Goal: Task Accomplishment & Management: Complete application form

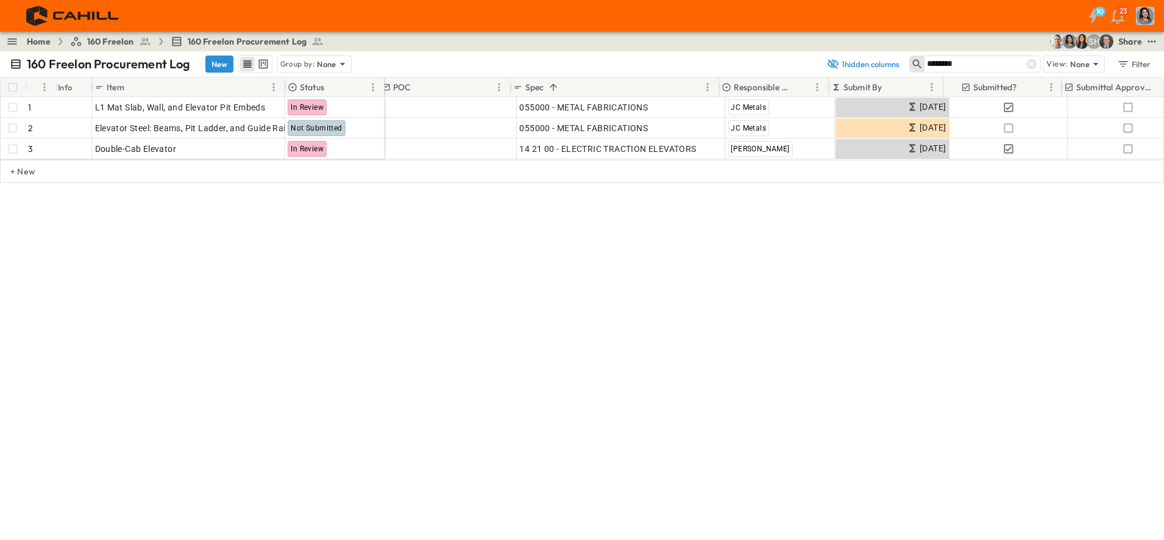
scroll to position [0, 6]
click at [851, 60] on button "1 hidden columns" at bounding box center [863, 63] width 88 height 17
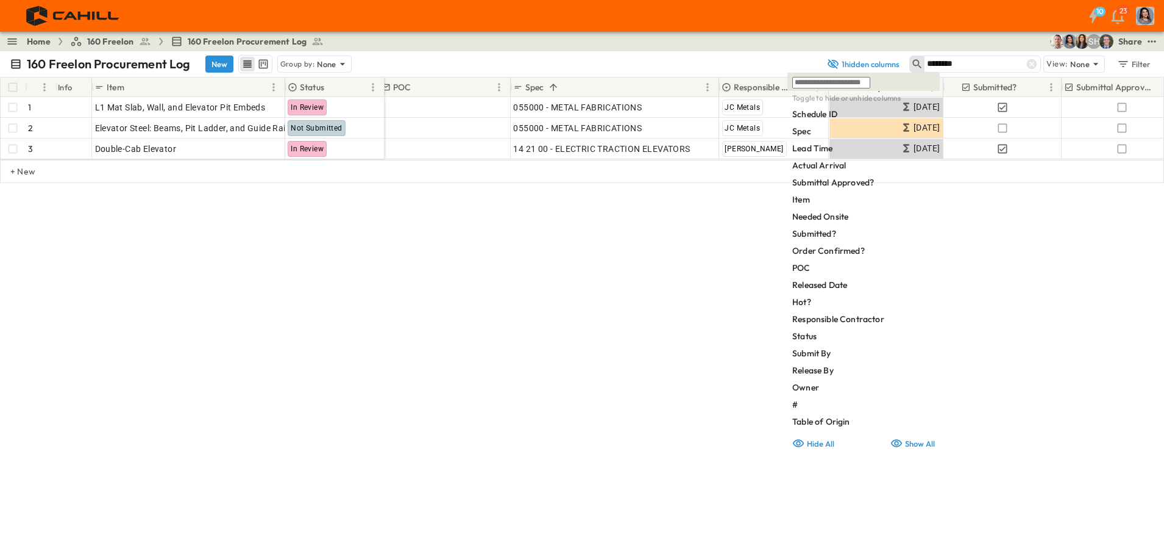
click at [832, 60] on icon "button" at bounding box center [833, 64] width 12 height 12
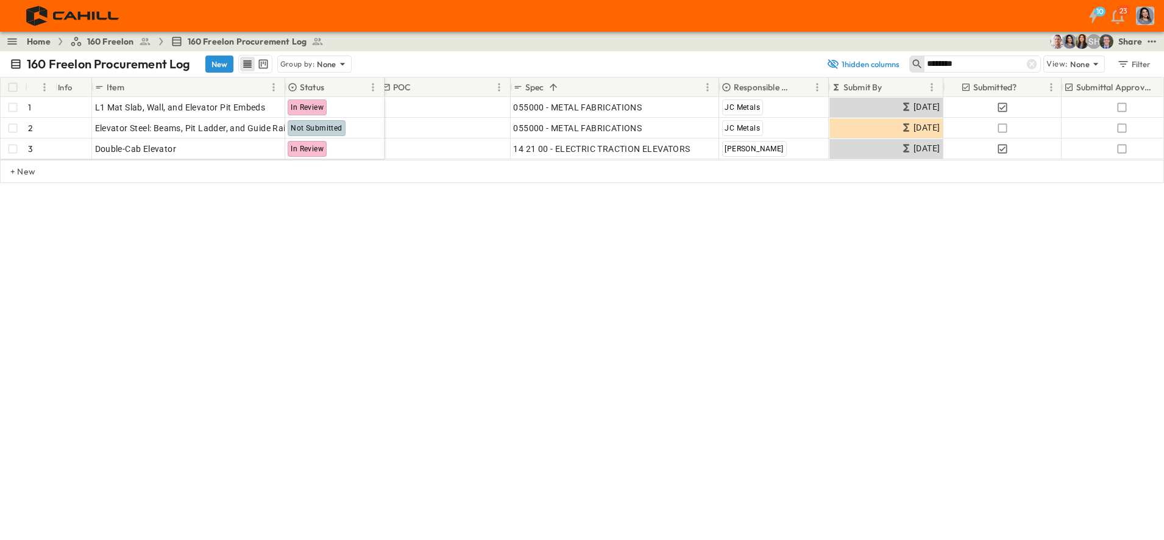
click at [967, 61] on input "********" at bounding box center [969, 64] width 85 height 18
click at [1036, 66] on icon at bounding box center [1032, 64] width 10 height 10
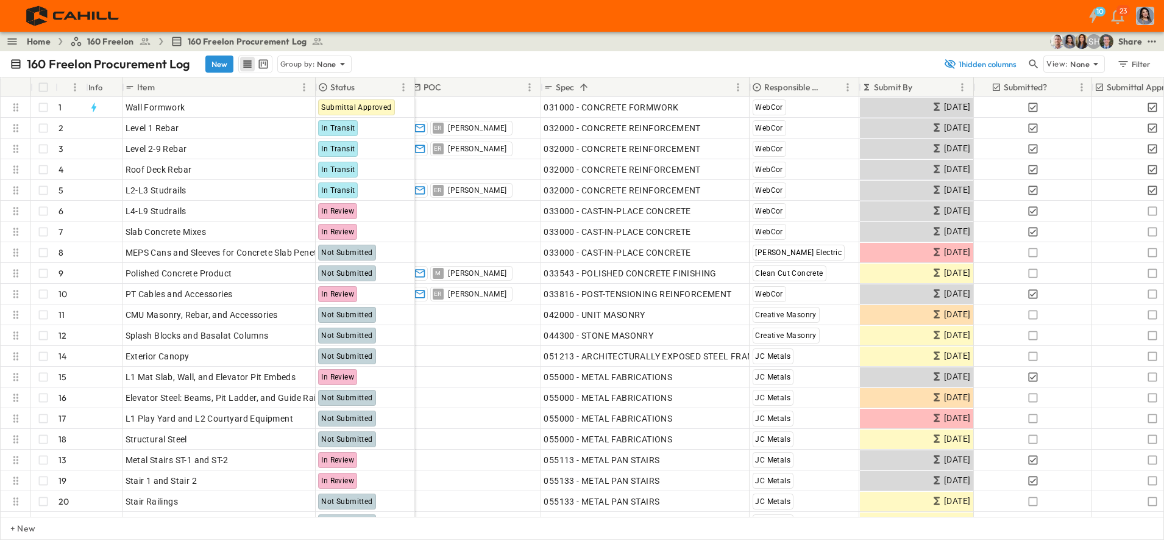
click at [1155, 46] on icon "test" at bounding box center [1152, 41] width 12 height 12
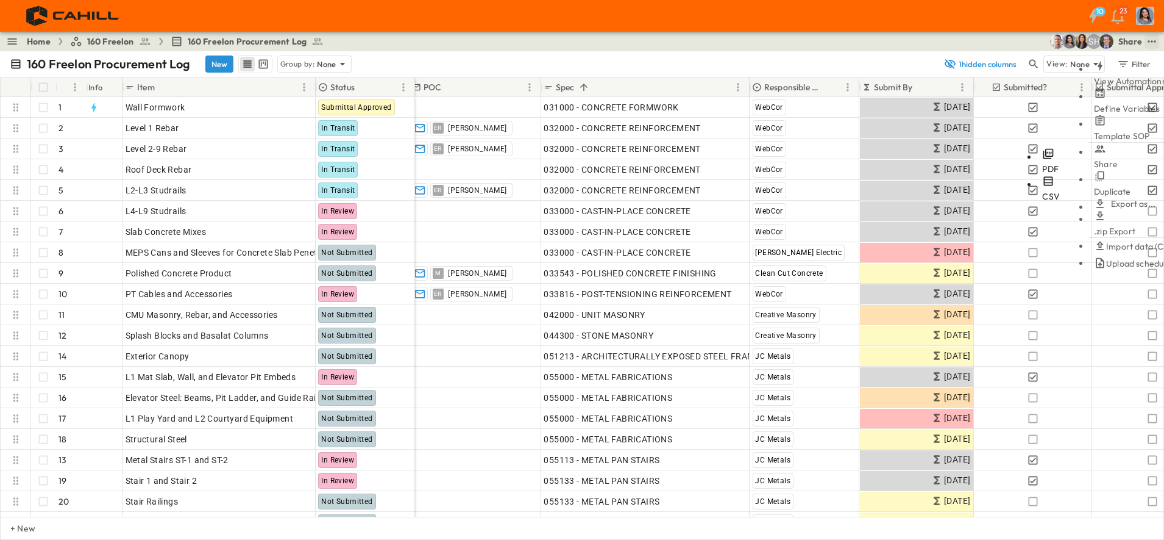
click at [1042, 191] on span "CSV" at bounding box center [1051, 196] width 18 height 11
click at [910, 88] on p "Submit By" at bounding box center [893, 87] width 39 height 12
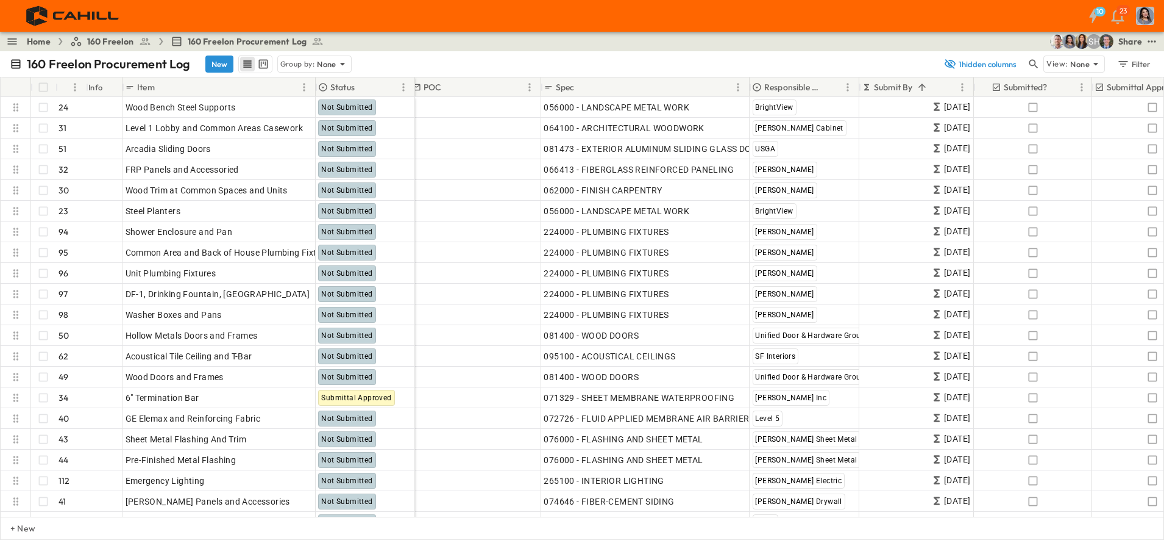
click at [918, 84] on icon "Sort" at bounding box center [922, 87] width 11 height 11
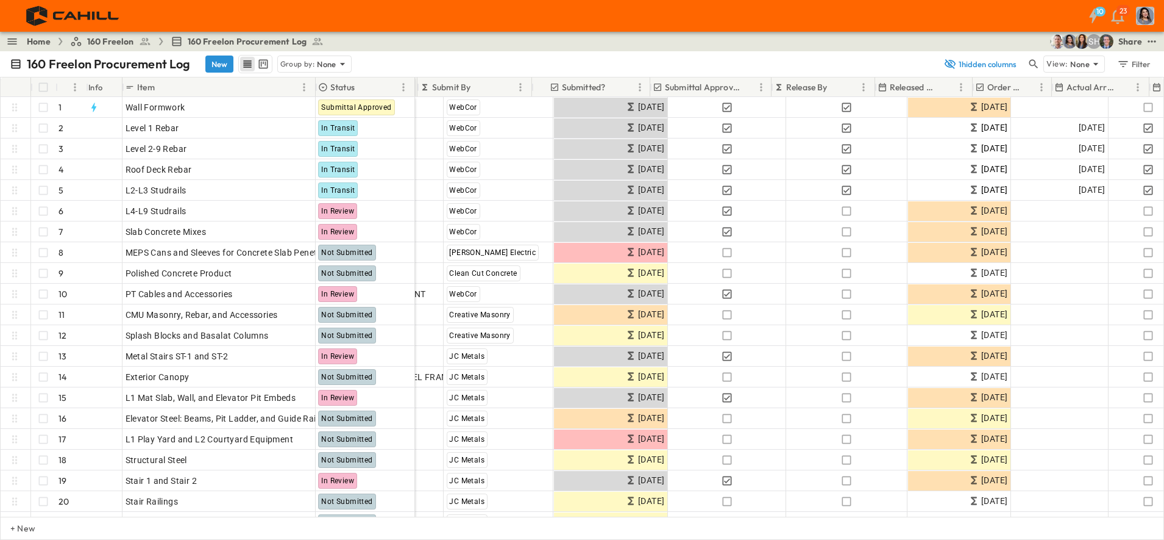
scroll to position [0, 448]
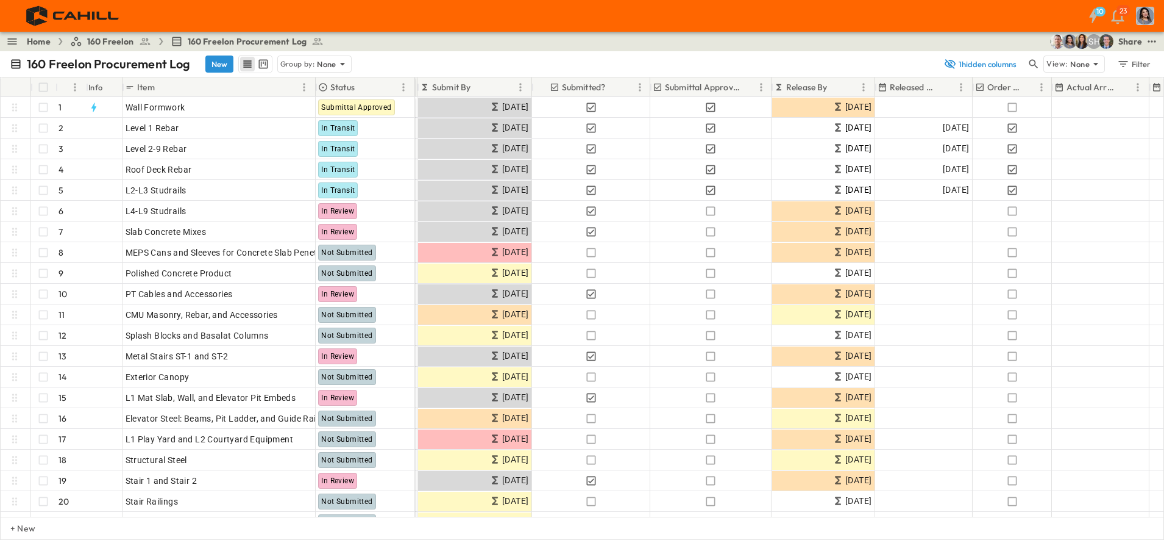
click at [813, 88] on p "Release By" at bounding box center [806, 87] width 41 height 12
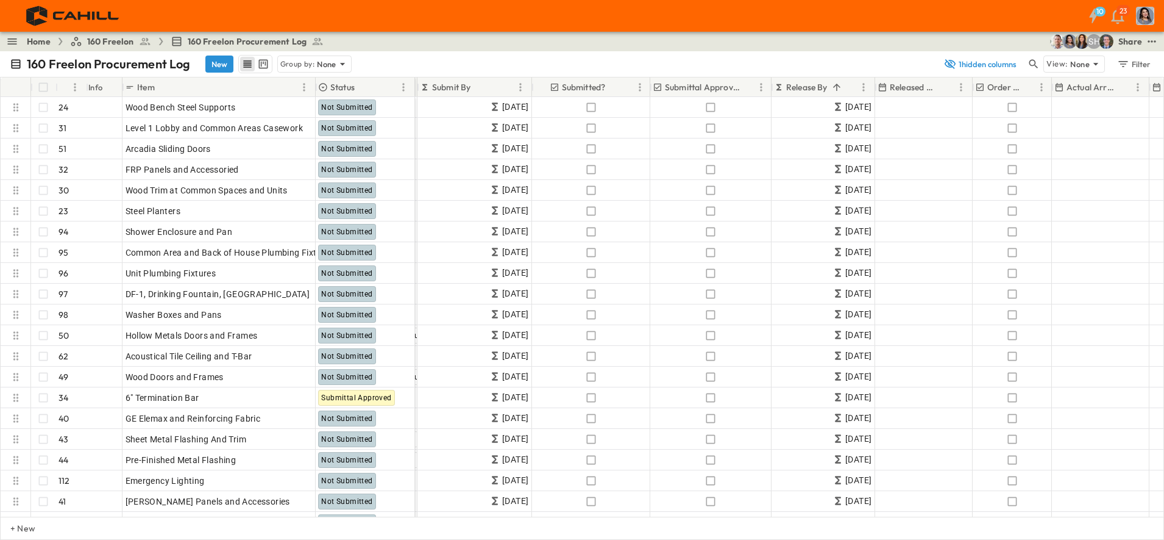
click at [813, 88] on p "Release By" at bounding box center [806, 87] width 41 height 12
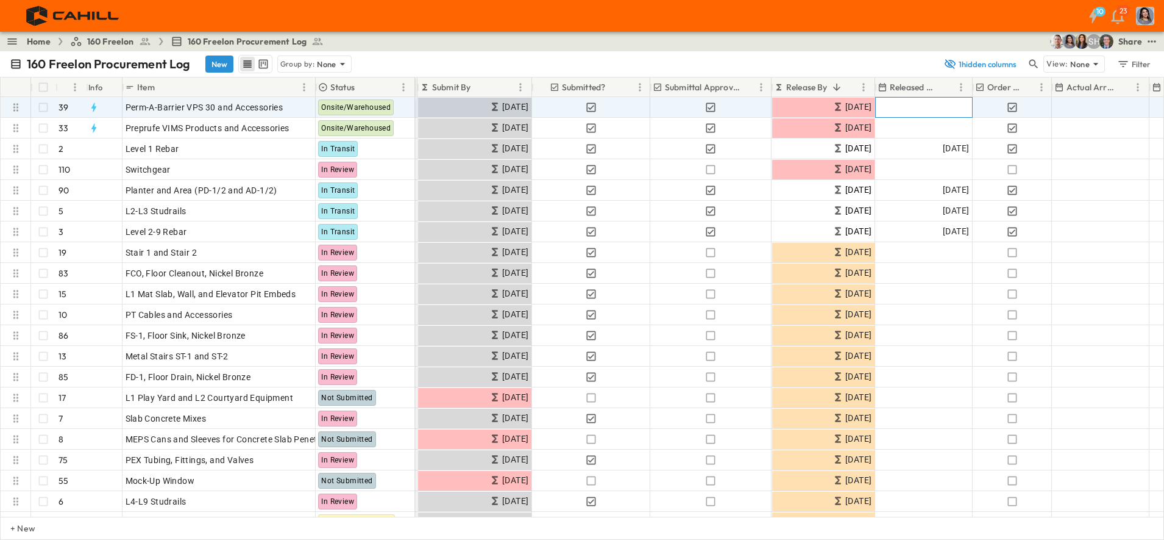
click at [927, 110] on div "Add Date" at bounding box center [923, 108] width 96 height 20
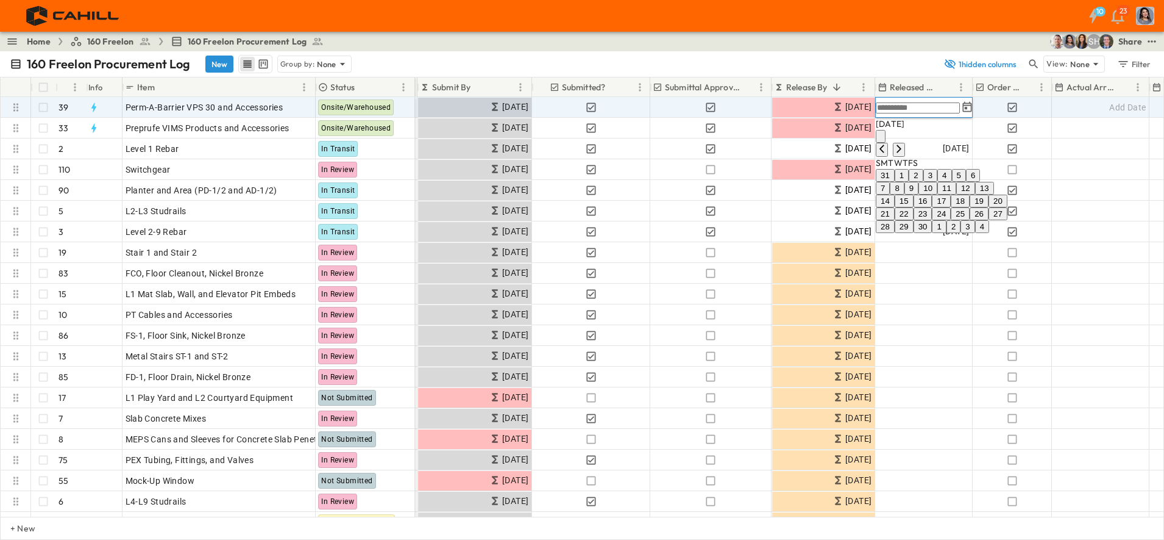
click at [887, 144] on icon "Previous month" at bounding box center [882, 149] width 10 height 10
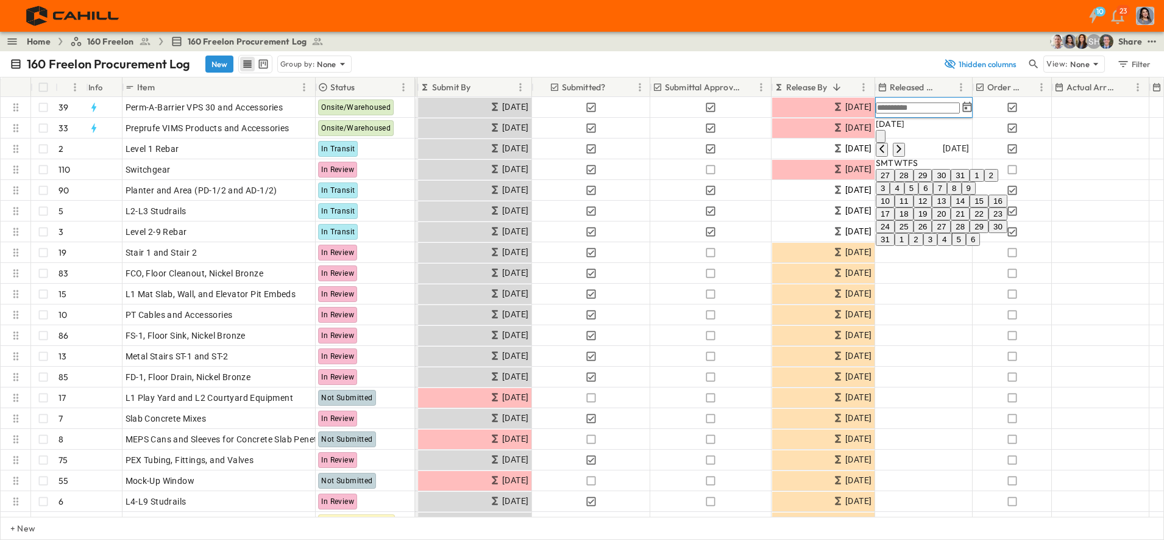
click at [914, 207] on button "11" at bounding box center [904, 200] width 19 height 13
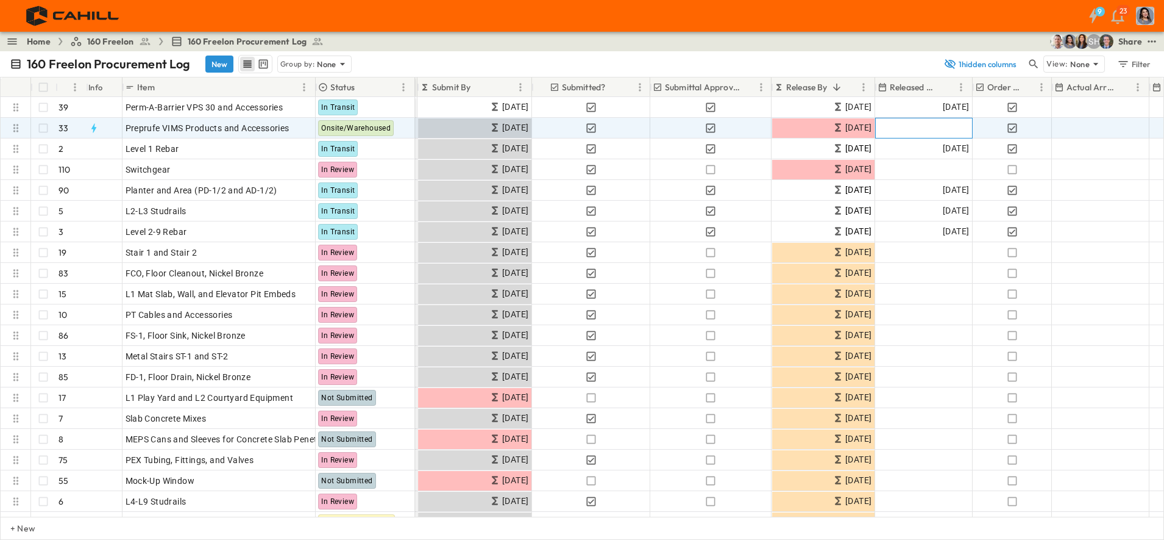
click at [932, 130] on div "Add Date" at bounding box center [923, 128] width 96 height 20
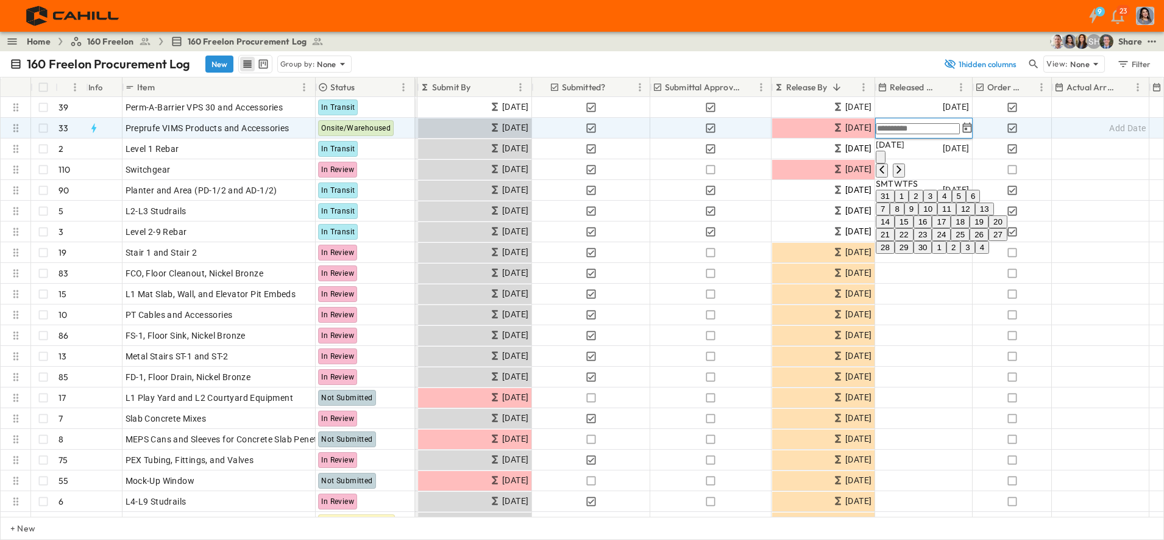
click at [887, 165] on icon "Previous month" at bounding box center [882, 170] width 10 height 10
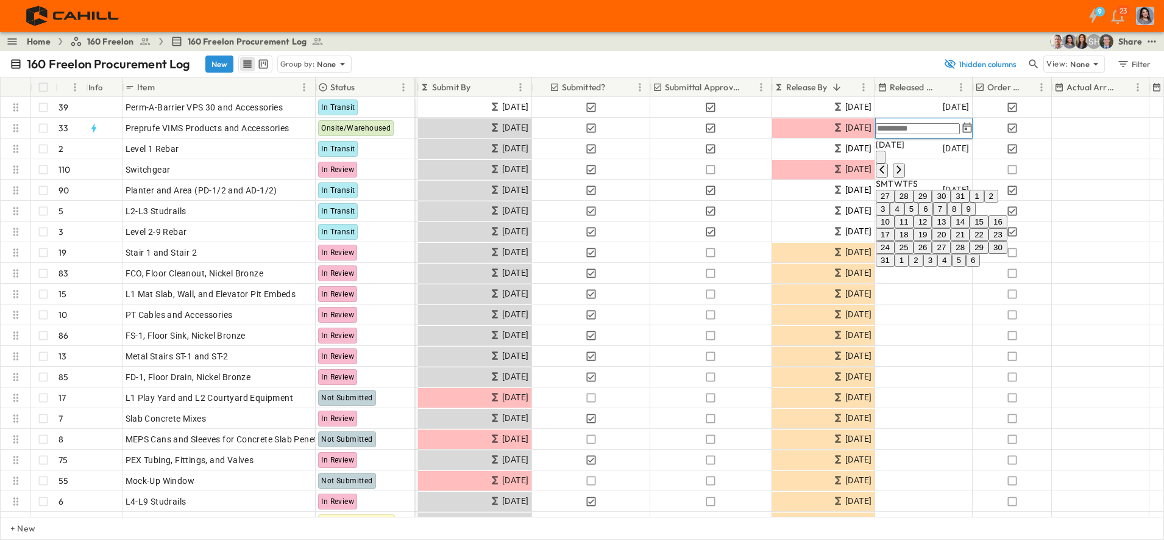
click at [914, 228] on button "11" at bounding box center [904, 221] width 19 height 13
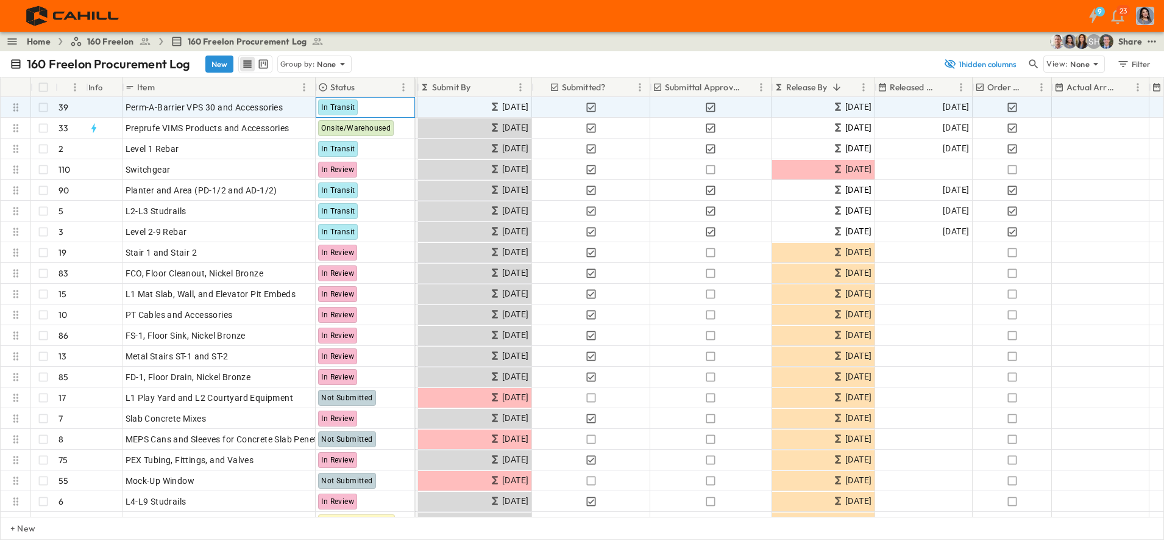
click at [343, 109] on span "In Transit" at bounding box center [338, 107] width 34 height 9
click at [296, 106] on p "OPEN" at bounding box center [302, 106] width 21 height 10
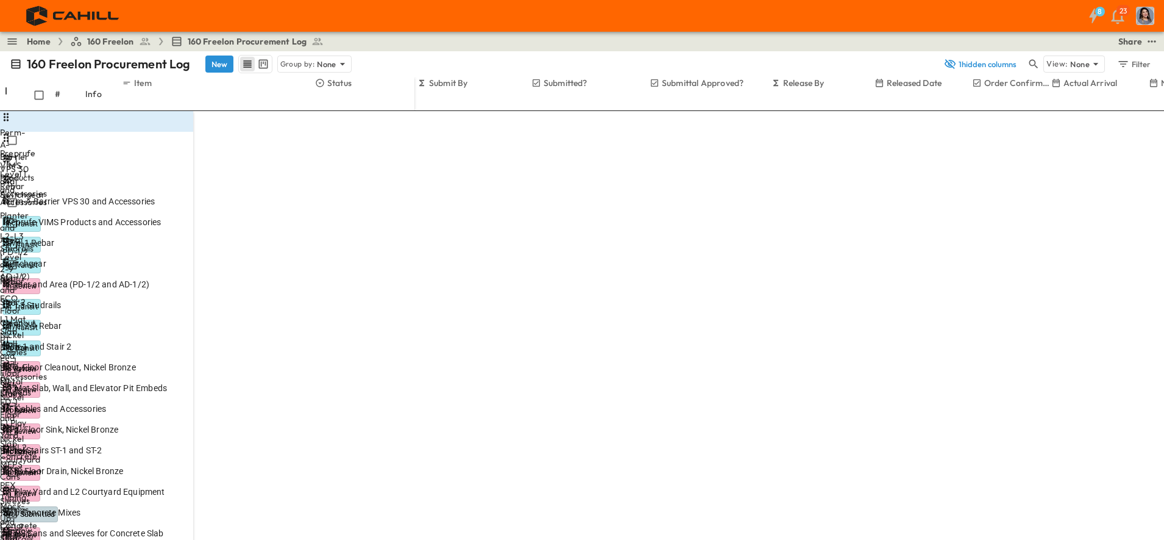
scroll to position [151, 0]
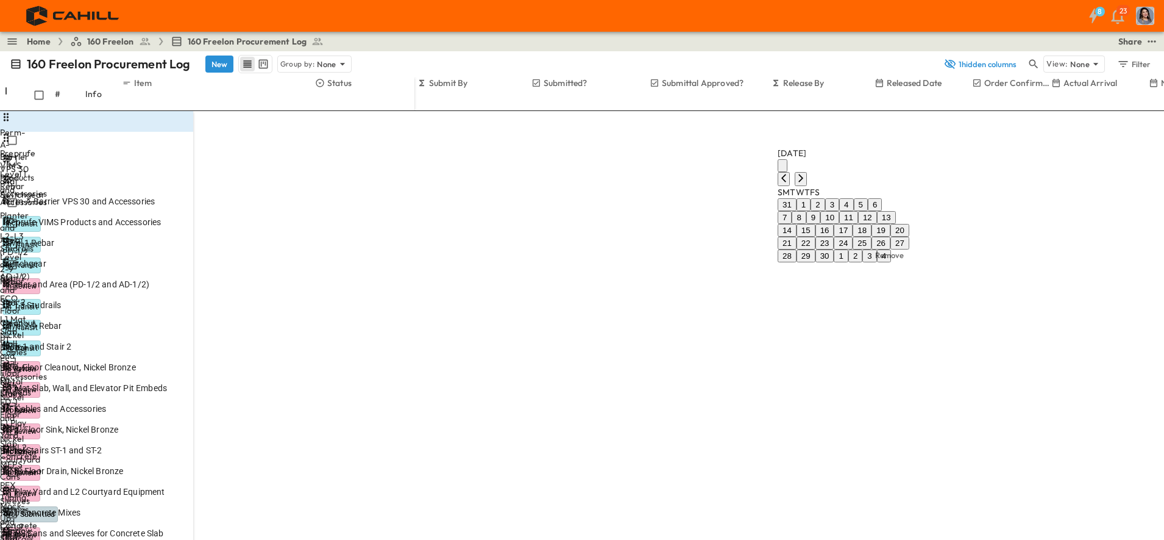
click at [789, 173] on icon "Previous month" at bounding box center [784, 178] width 10 height 10
click at [816, 237] on button "25" at bounding box center [806, 243] width 19 height 13
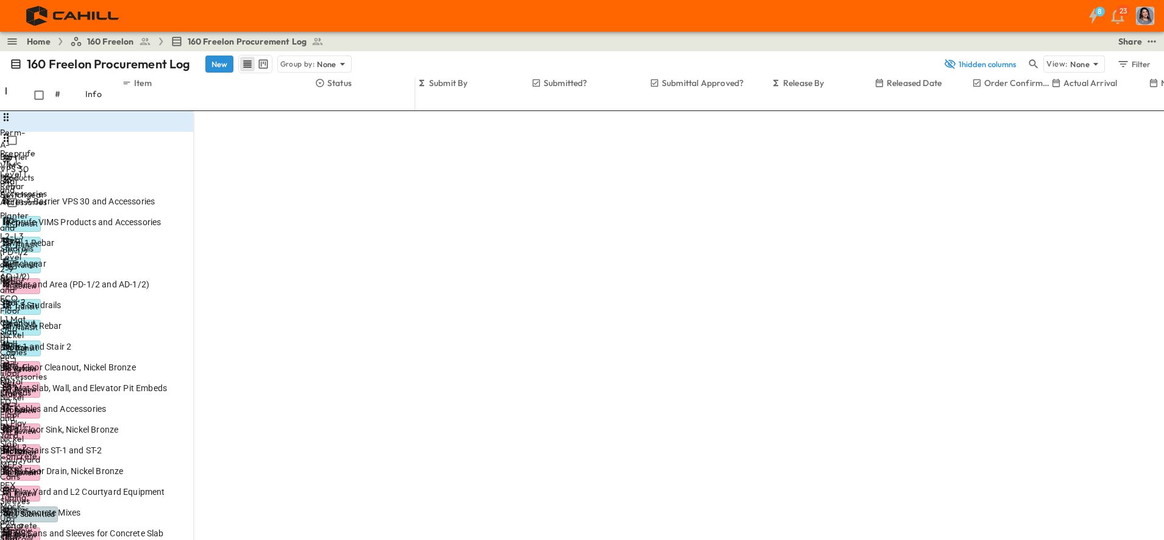
scroll to position [0, 0]
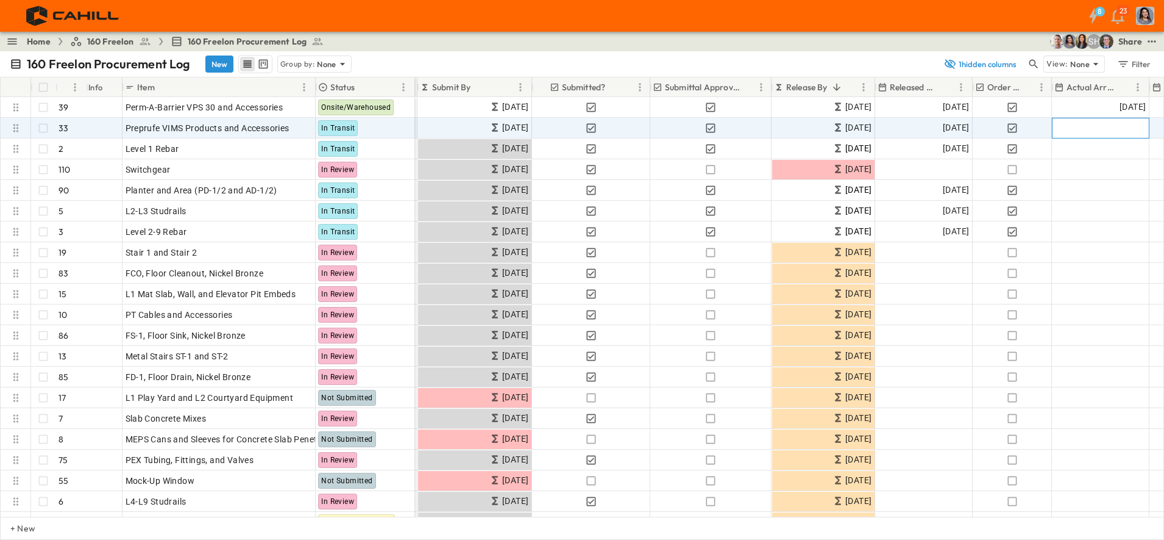
click at [1102, 131] on div "Add Date" at bounding box center [1100, 128] width 96 height 20
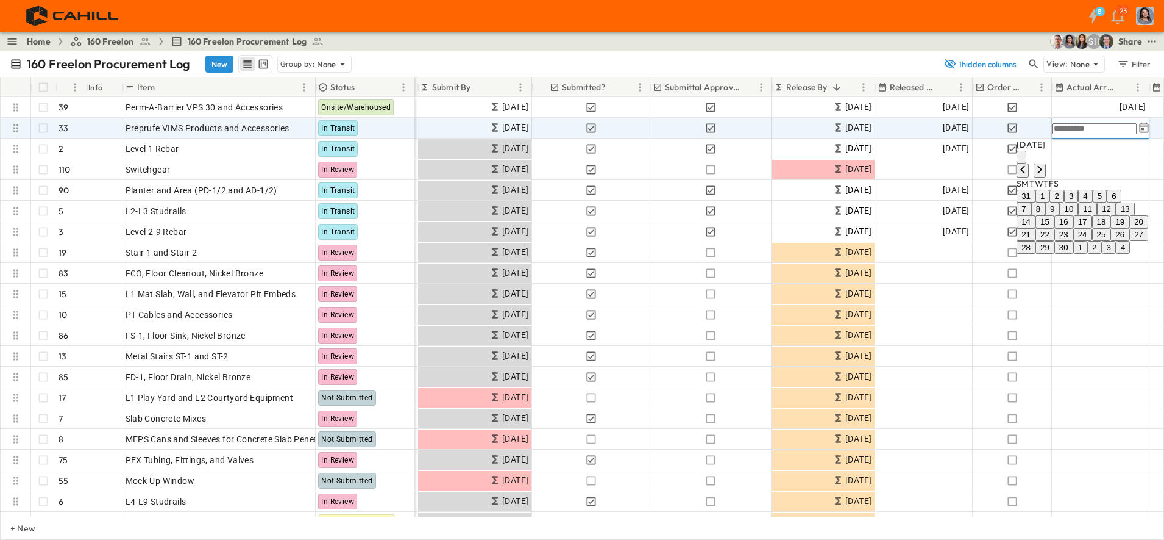
click at [1028, 165] on icon "Previous month" at bounding box center [1023, 170] width 10 height 10
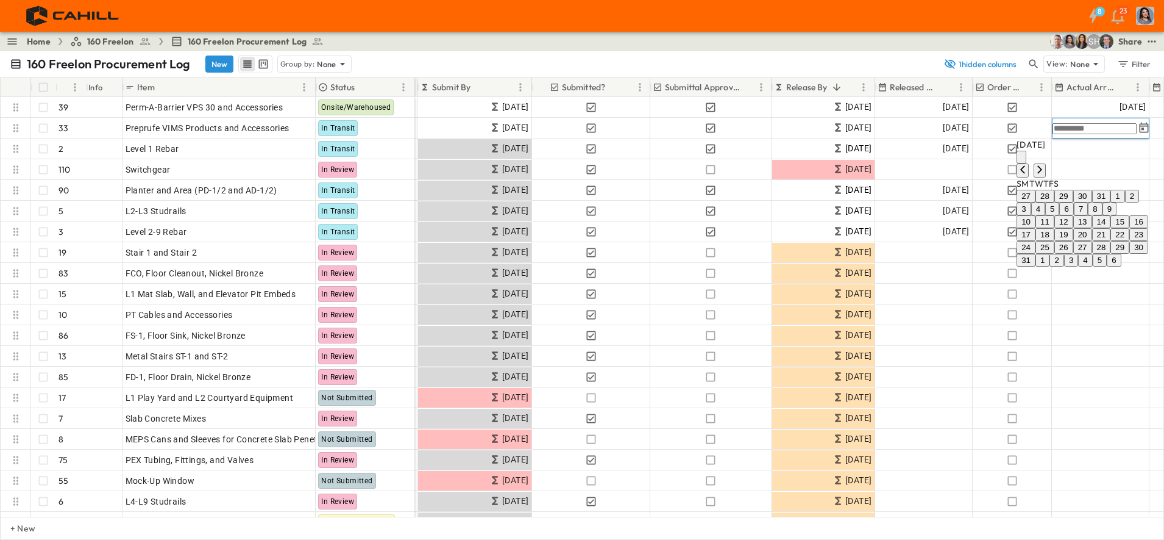
click at [1036, 254] on button "25" at bounding box center [1045, 247] width 19 height 13
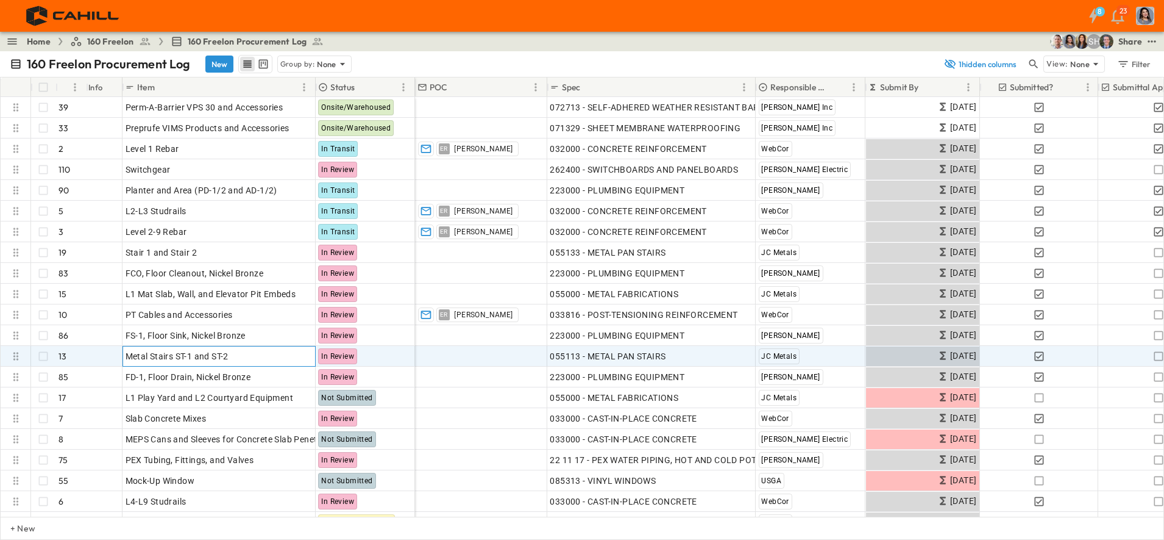
click at [284, 355] on icon at bounding box center [285, 354] width 10 height 10
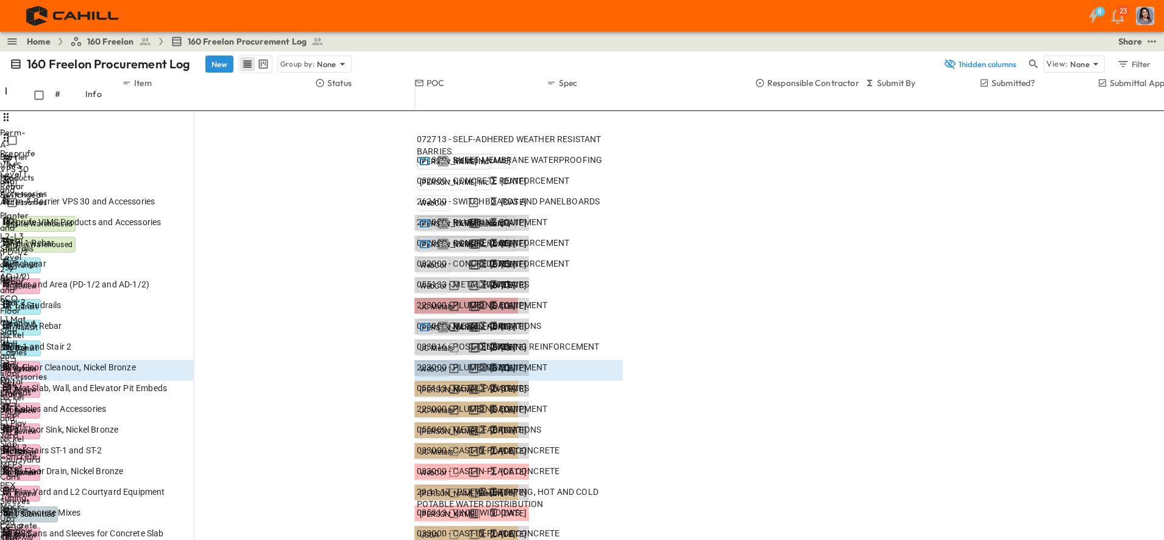
scroll to position [151, 0]
click at [71, 340] on span "Stair 1 and Stair 2" at bounding box center [36, 346] width 69 height 12
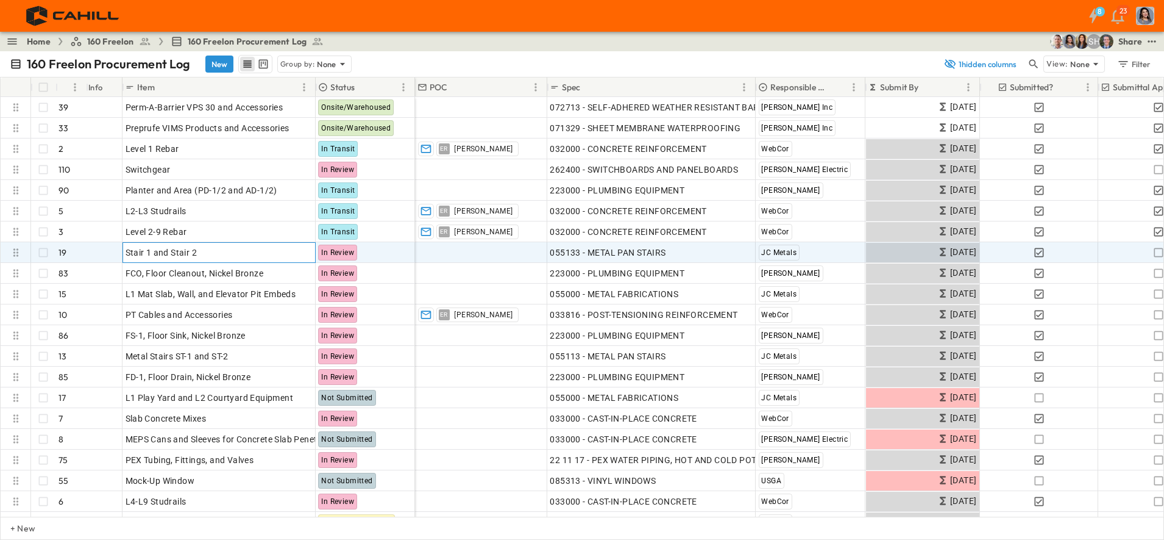
click at [302, 249] on p "OPEN" at bounding box center [302, 251] width 21 height 10
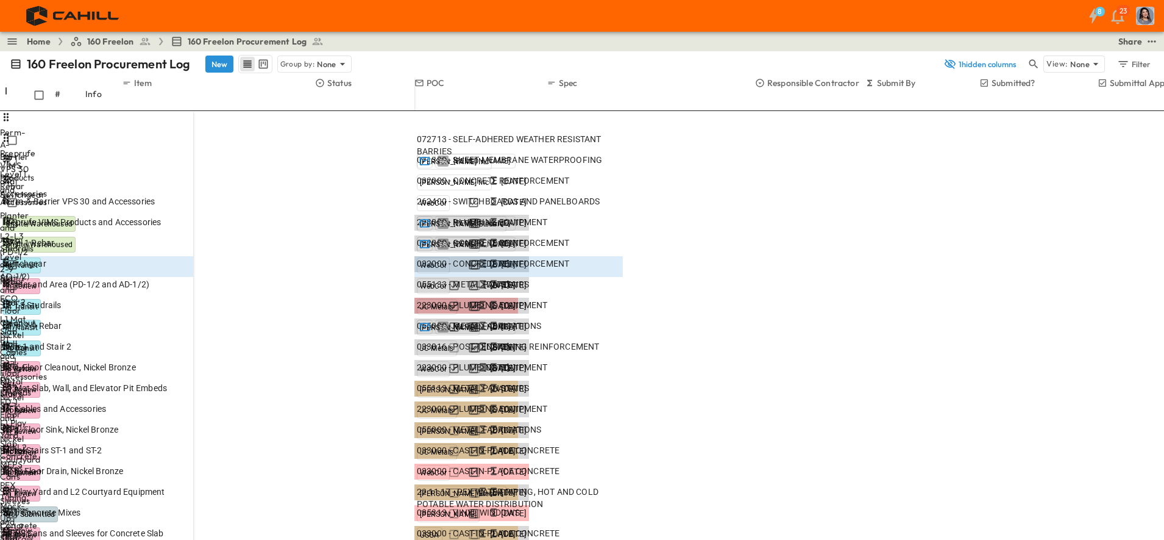
scroll to position [151, 0]
type input "*"
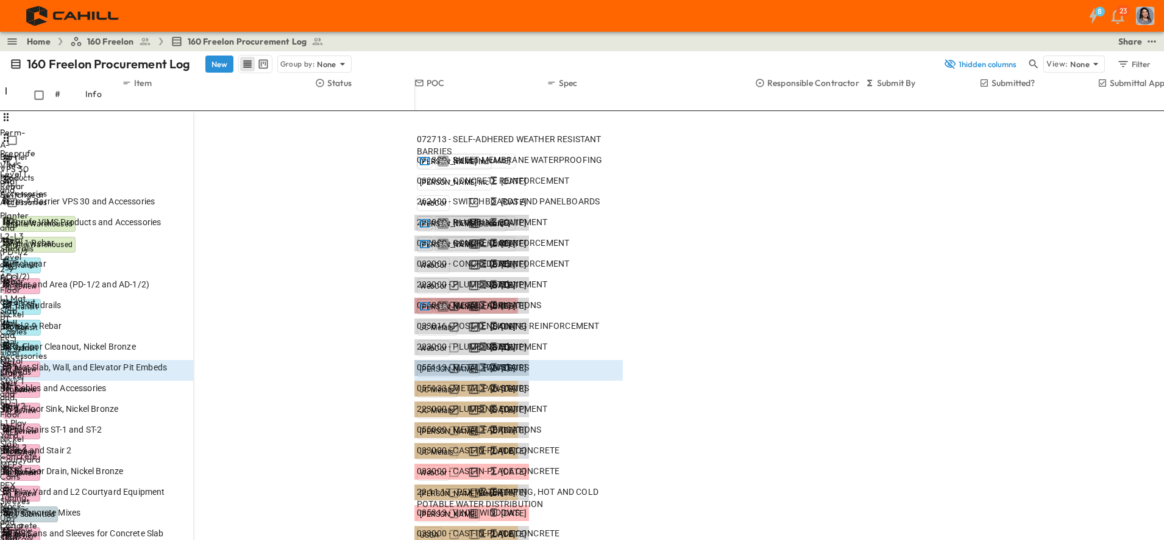
click at [724, 18] on div "8 23" at bounding box center [581, 16] width 1162 height 32
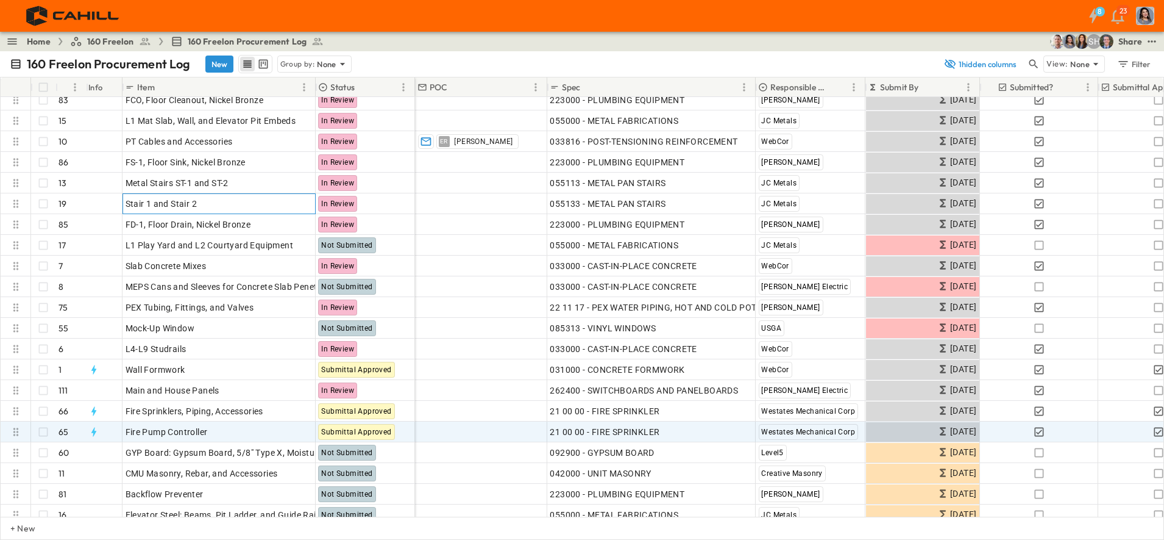
scroll to position [76, 0]
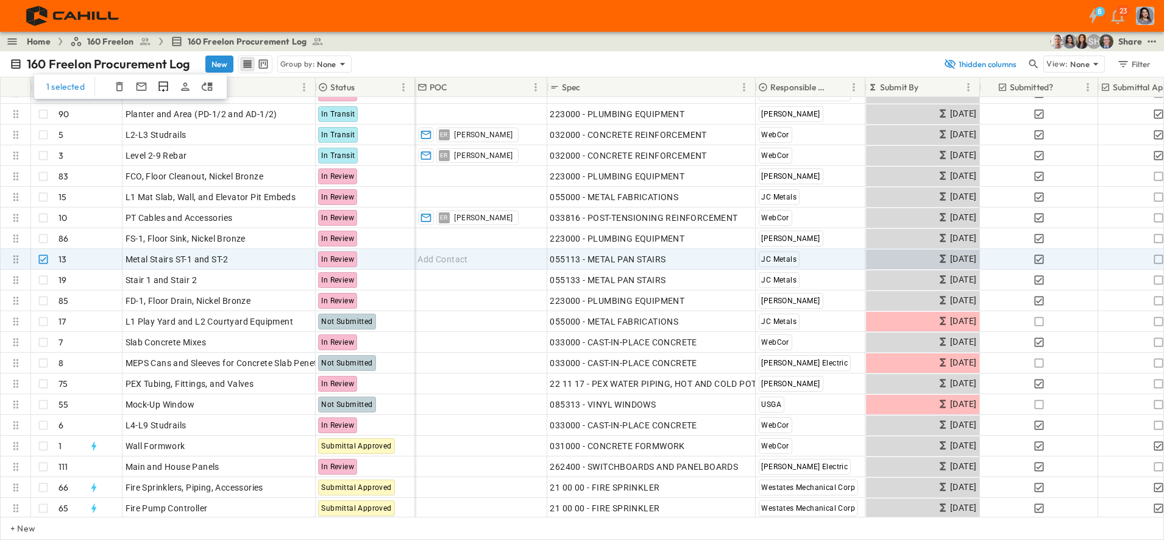
click at [117, 84] on icon "button" at bounding box center [119, 86] width 7 height 9
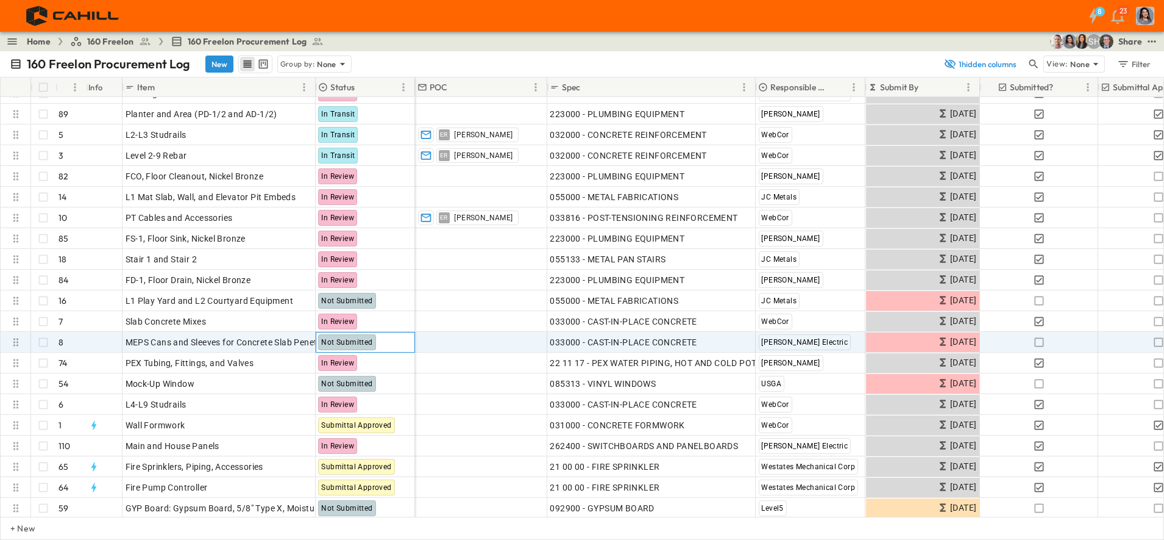
click at [334, 338] on span "Not Submitted" at bounding box center [346, 342] width 51 height 9
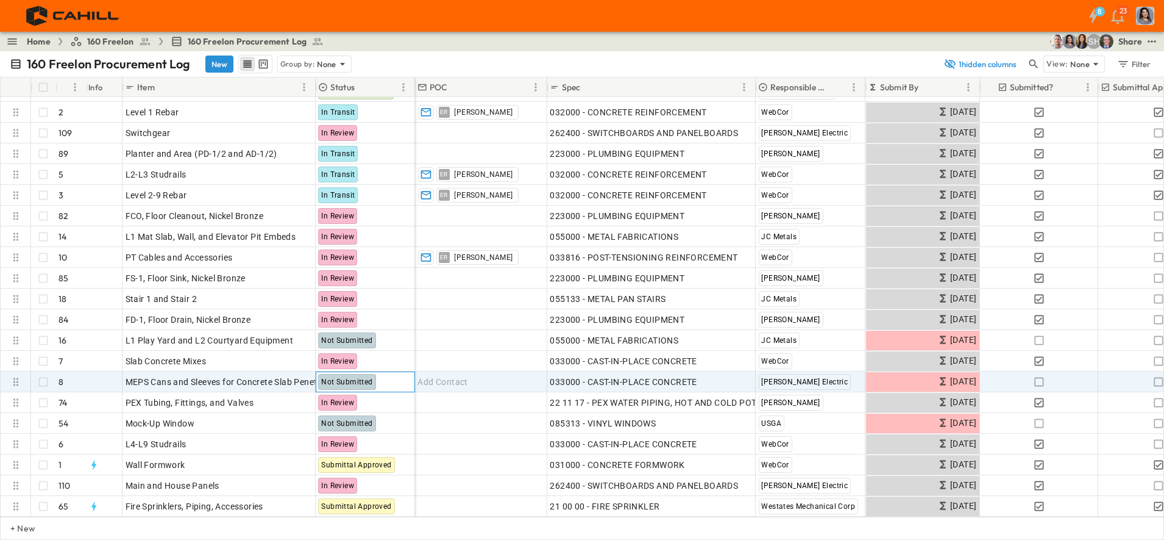
scroll to position [0, 0]
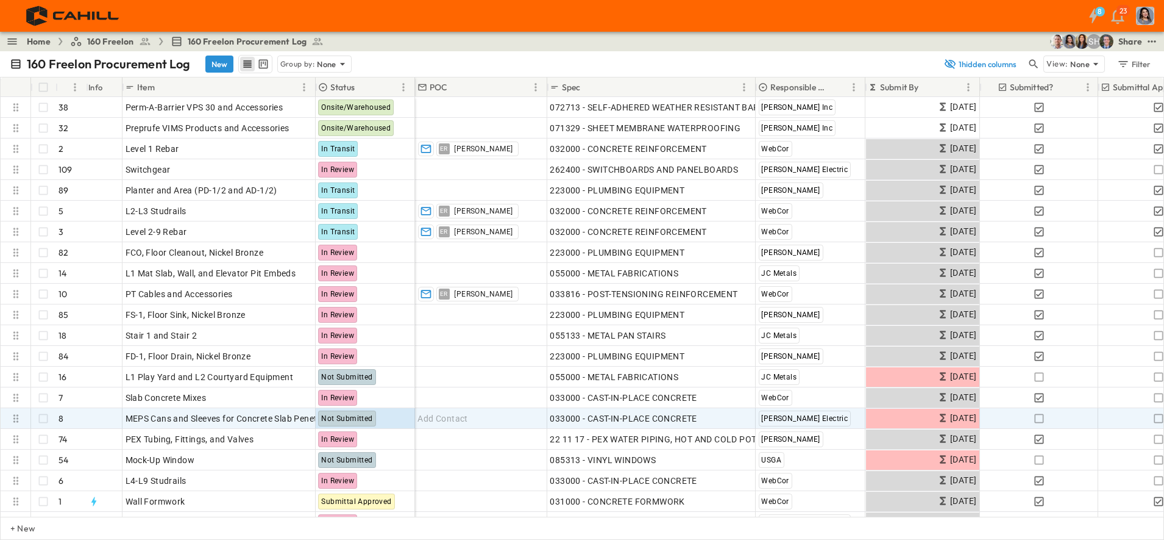
click at [1035, 63] on icon "button" at bounding box center [1034, 64] width 12 height 12
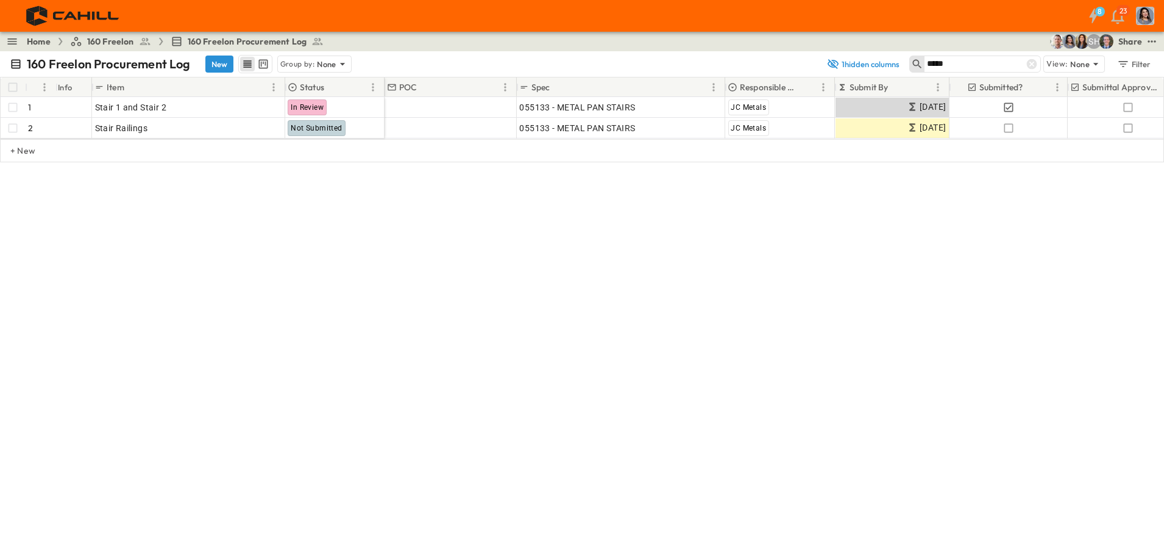
click at [1005, 68] on input "*****" at bounding box center [969, 64] width 85 height 18
type input "*****"
click at [1034, 67] on icon at bounding box center [1032, 64] width 10 height 10
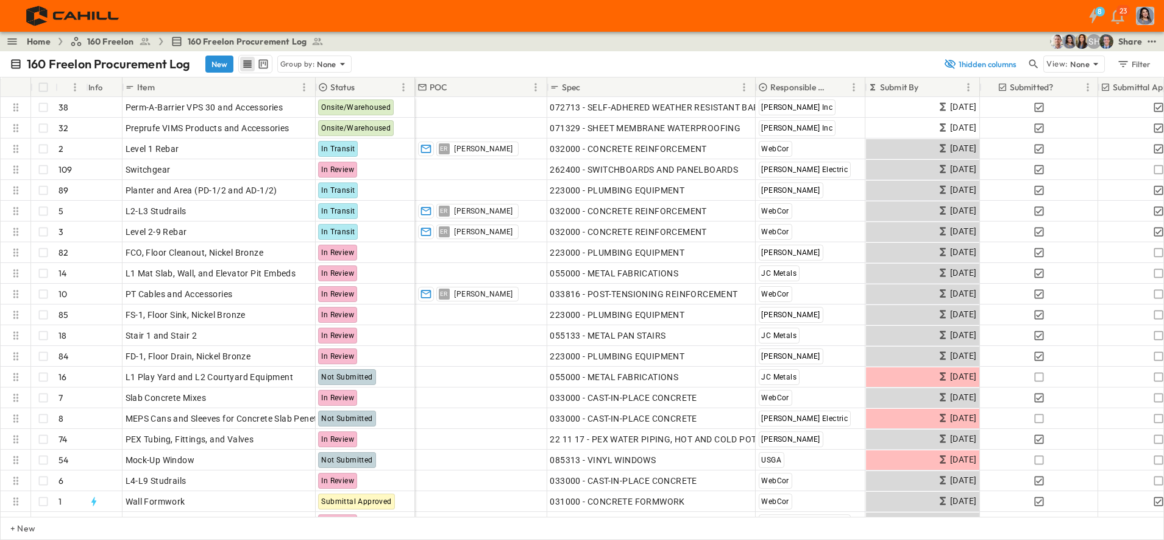
click at [1152, 41] on icon "test" at bounding box center [1152, 41] width 8 height 2
click at [623, 52] on div "160 Freelon Procurement Log New Group by: None 1 hidden columns View: None Filt…" at bounding box center [582, 64] width 1164 height 26
click at [533, 89] on icon "Menu" at bounding box center [536, 87] width 12 height 12
click at [477, 141] on span "Hide column" at bounding box center [501, 146] width 48 height 11
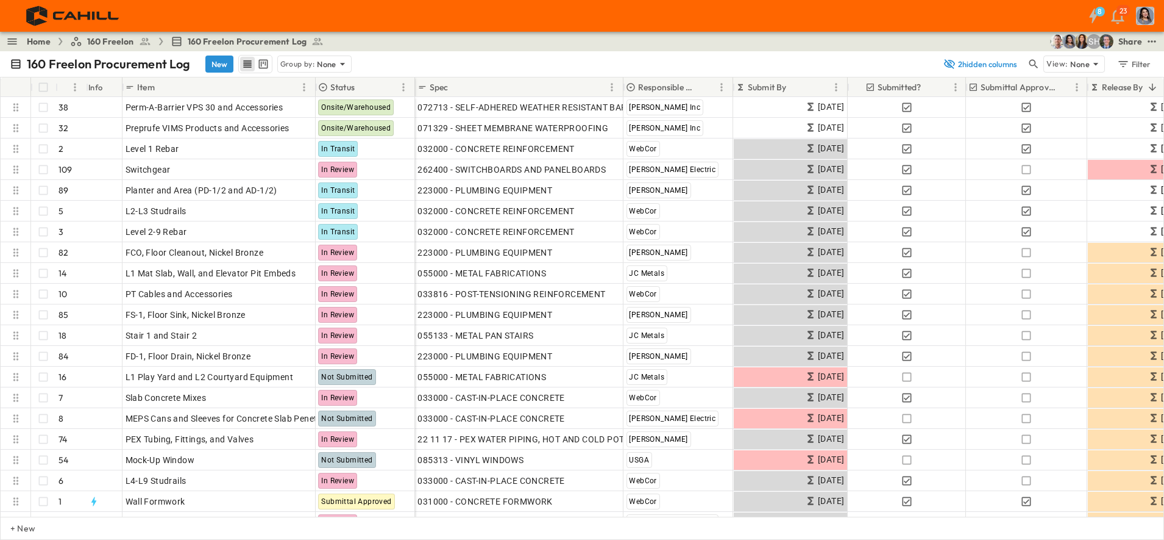
click at [1153, 43] on icon "test" at bounding box center [1152, 41] width 12 height 12
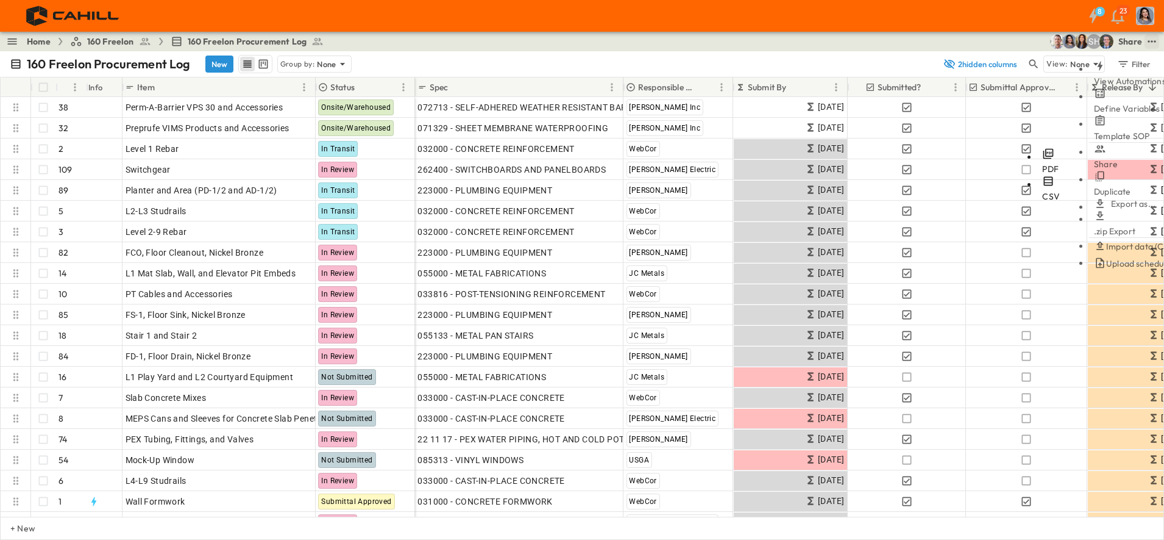
click at [1042, 191] on span "CSV" at bounding box center [1051, 196] width 18 height 11
click at [672, 32] on div "Home 160 Freelon 160 Freelon Procurement Log SH Share View Automations Define V…" at bounding box center [582, 42] width 1164 height 20
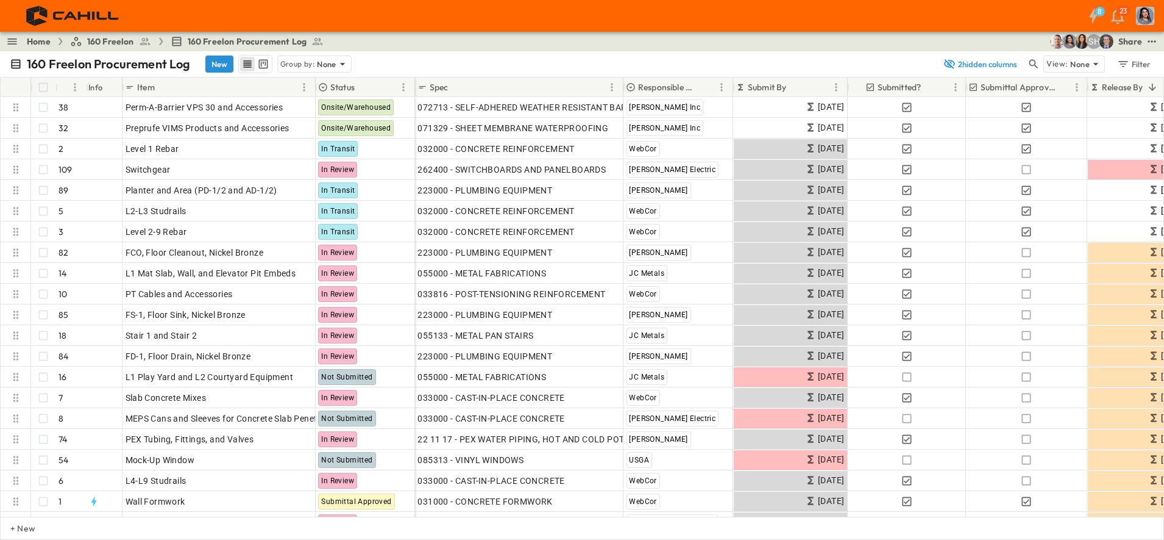
click at [1036, 63] on icon "button" at bounding box center [1034, 64] width 9 height 9
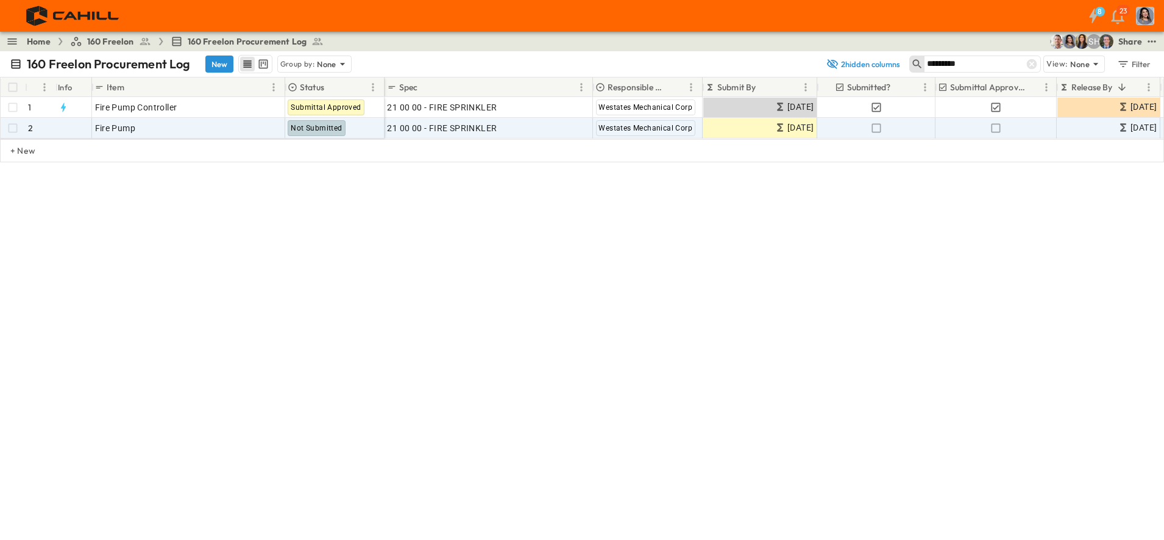
type input "*********"
click at [265, 130] on p "OPEN" at bounding box center [272, 126] width 21 height 10
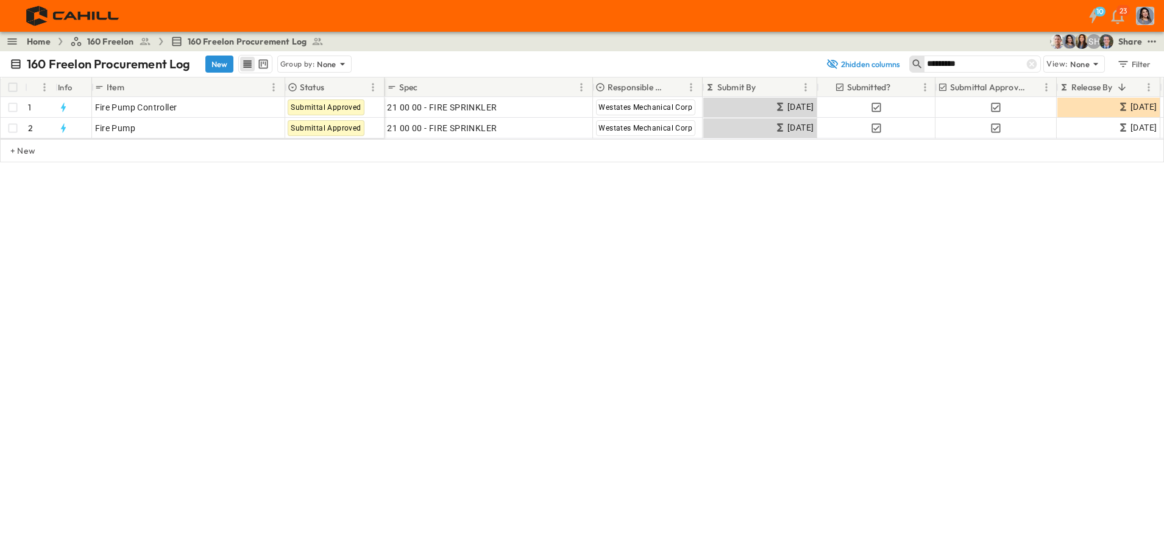
click at [498, 395] on div "160 Freelon Procurement Log New Group by: None 2 hidden columns ********* View:…" at bounding box center [582, 295] width 1164 height 488
click at [1033, 63] on icon at bounding box center [1032, 64] width 12 height 12
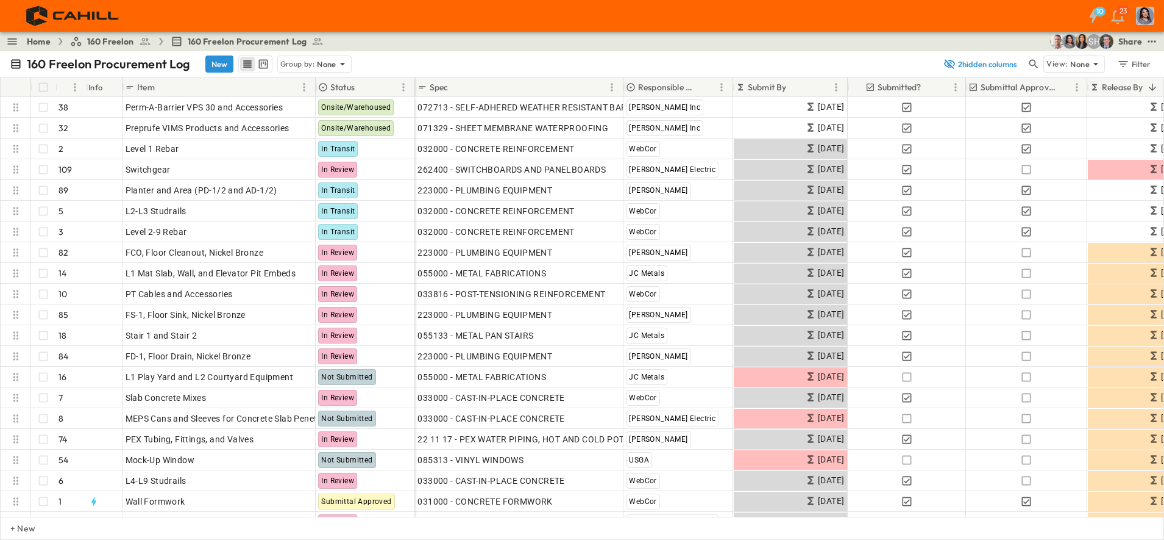
click at [401, 87] on icon "Menu" at bounding box center [403, 87] width 12 height 12
click at [355, 83] on p "Status" at bounding box center [342, 87] width 24 height 12
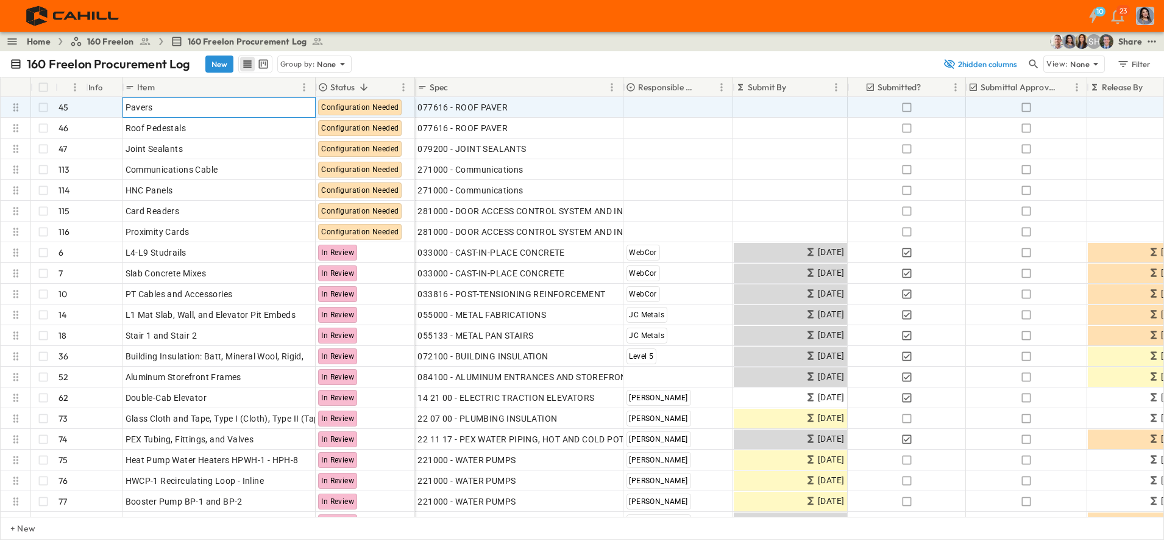
click at [295, 104] on p "OPEN" at bounding box center [302, 106] width 21 height 10
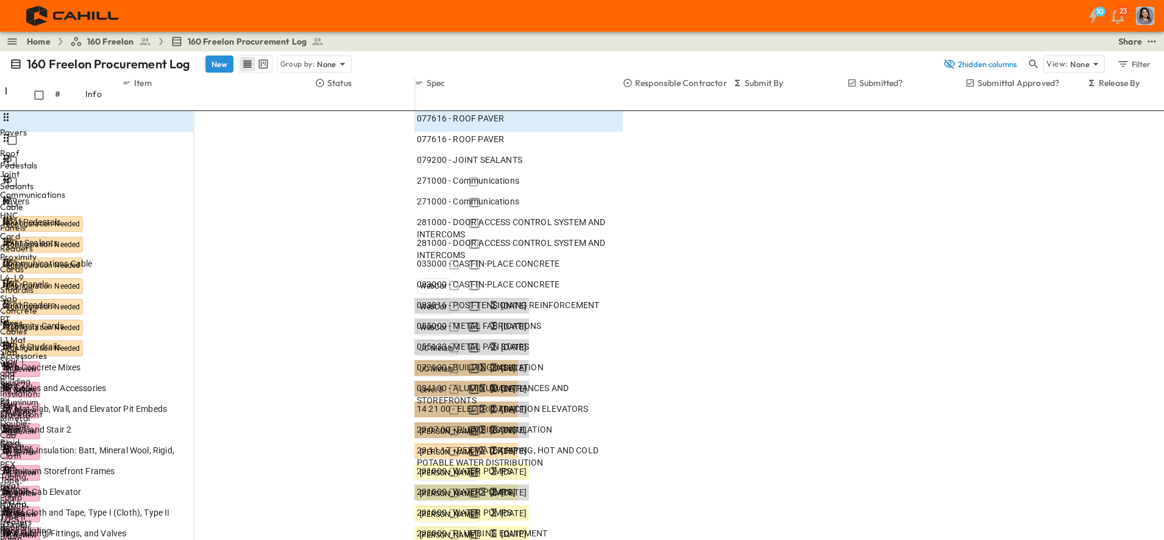
scroll to position [151, 0]
type textarea "*******"
type input "********"
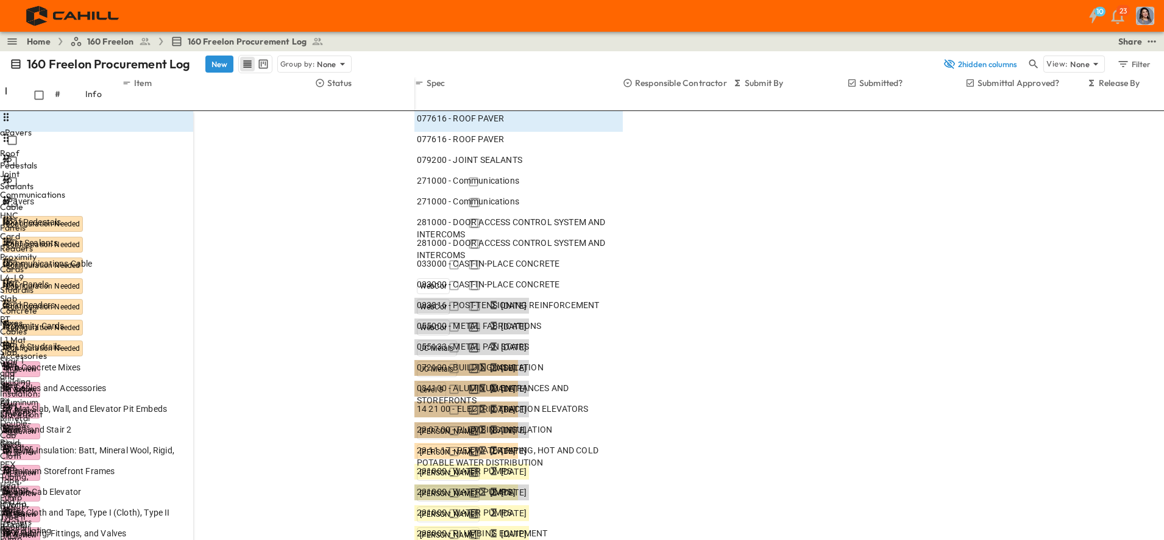
type input "**"
type input "*****"
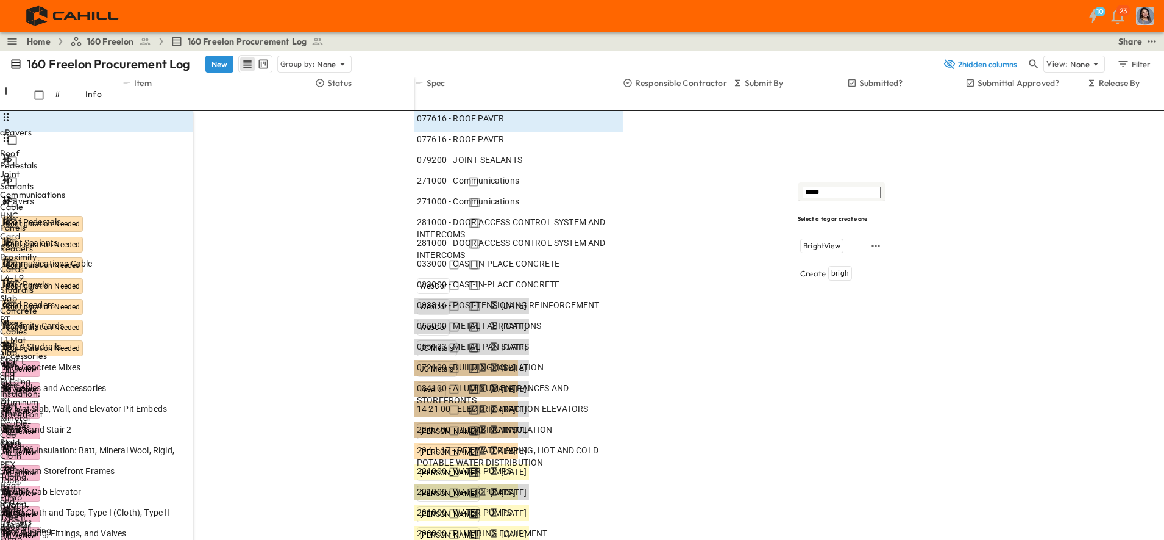
click at [829, 241] on span "BrightView" at bounding box center [822, 246] width 37 height 10
type textarea "******"
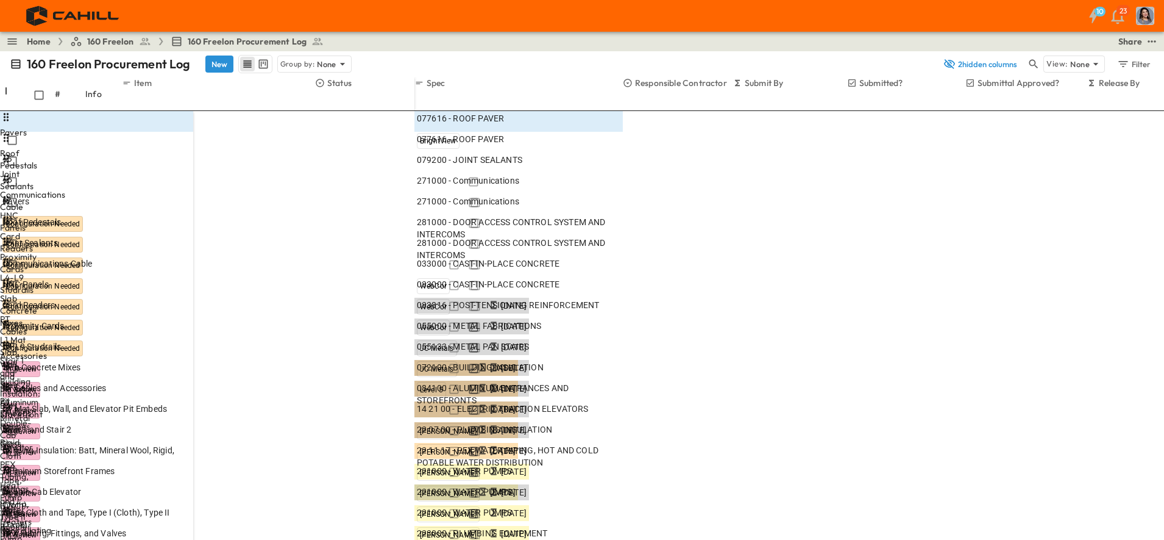
scroll to position [151, 0]
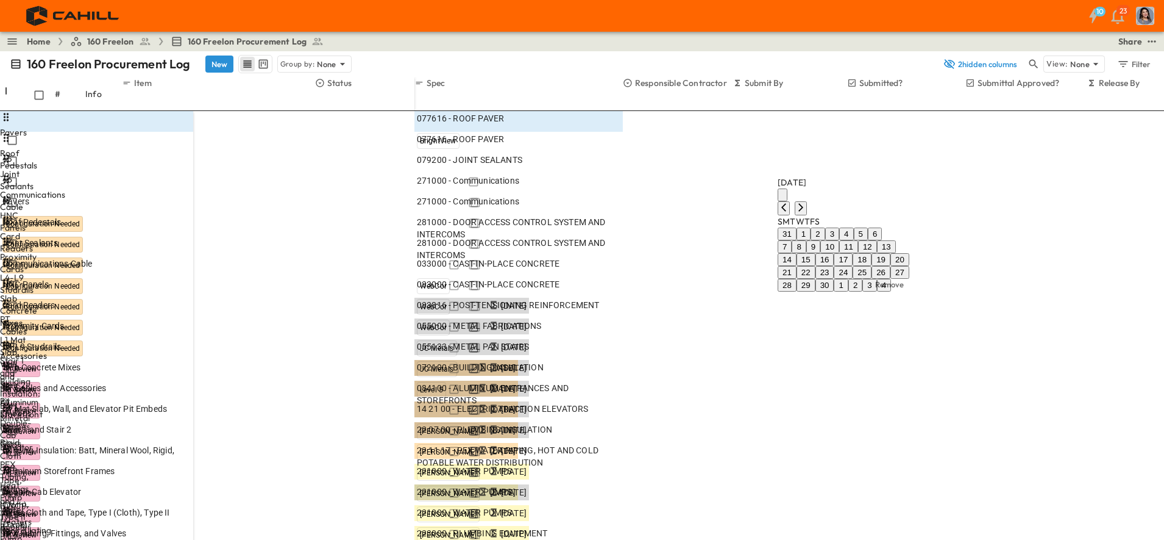
click at [806, 202] on icon "Next month" at bounding box center [801, 207] width 10 height 10
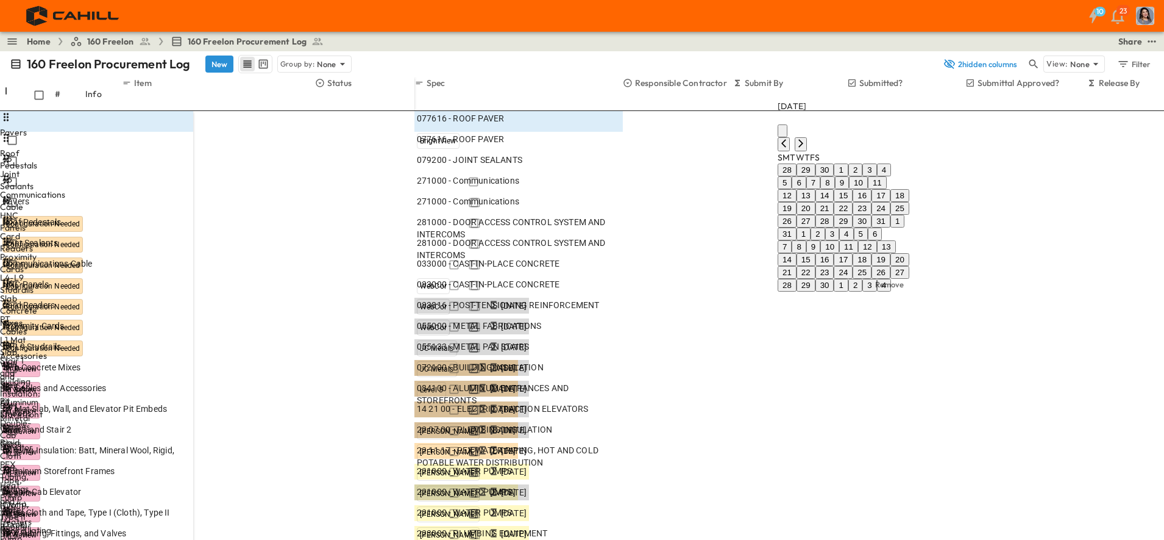
click at [806, 138] on icon "Next month" at bounding box center [801, 143] width 10 height 10
click at [806, 126] on icon "Next month" at bounding box center [801, 131] width 10 height 10
click at [806, 138] on icon "Next month" at bounding box center [801, 143] width 10 height 10
click at [806, 151] on icon "Next month" at bounding box center [801, 156] width 10 height 10
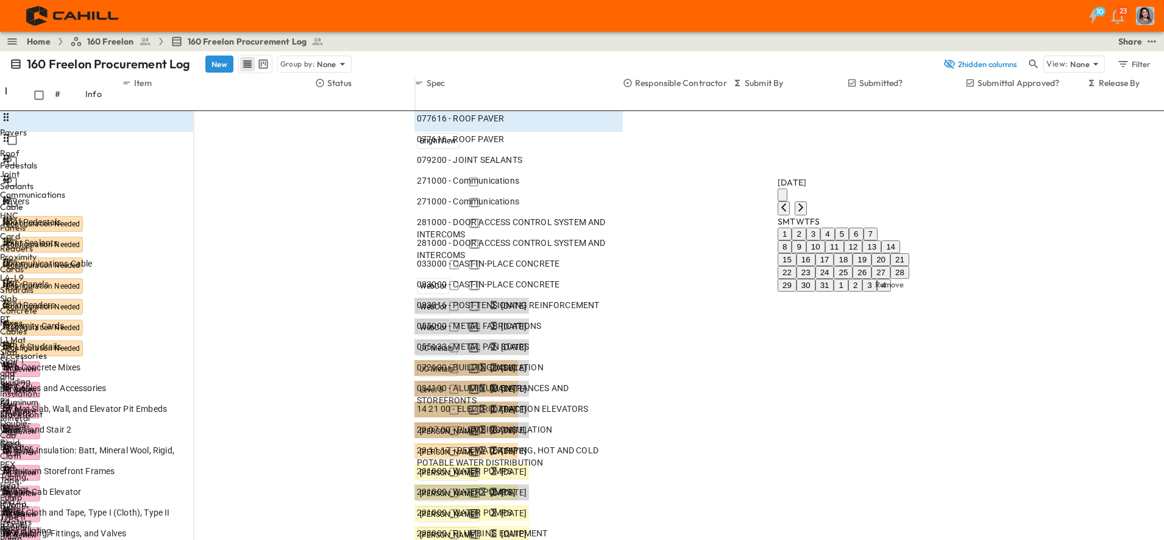
click at [816, 253] on button "16" at bounding box center [806, 259] width 19 height 13
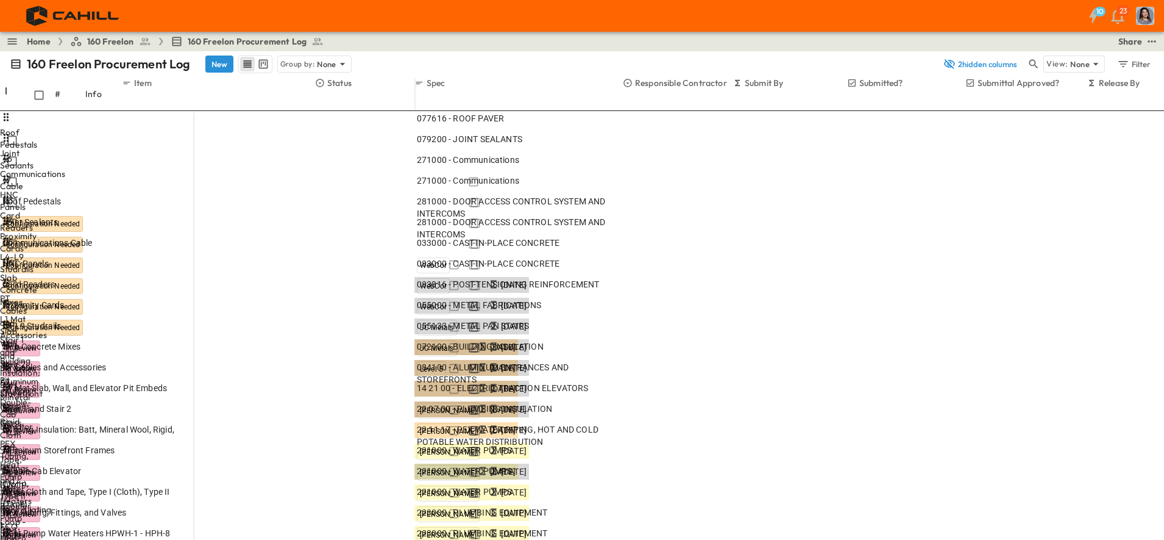
type input "*"
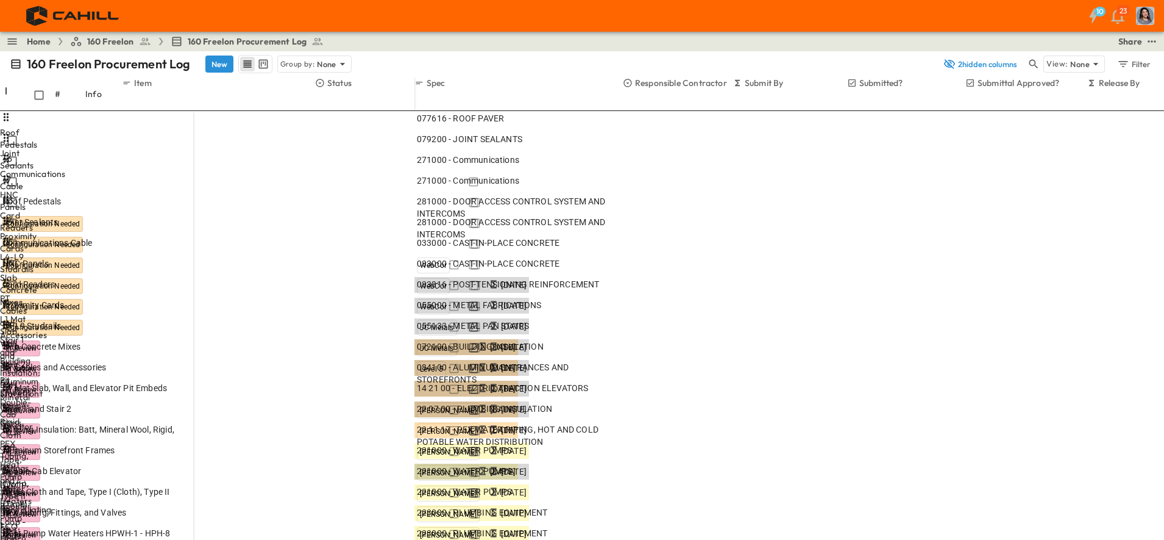
drag, startPoint x: 832, startPoint y: 365, endPoint x: 757, endPoint y: 357, distance: 75.9
click at [191, 197] on p "OPEN" at bounding box center [180, 202] width 21 height 10
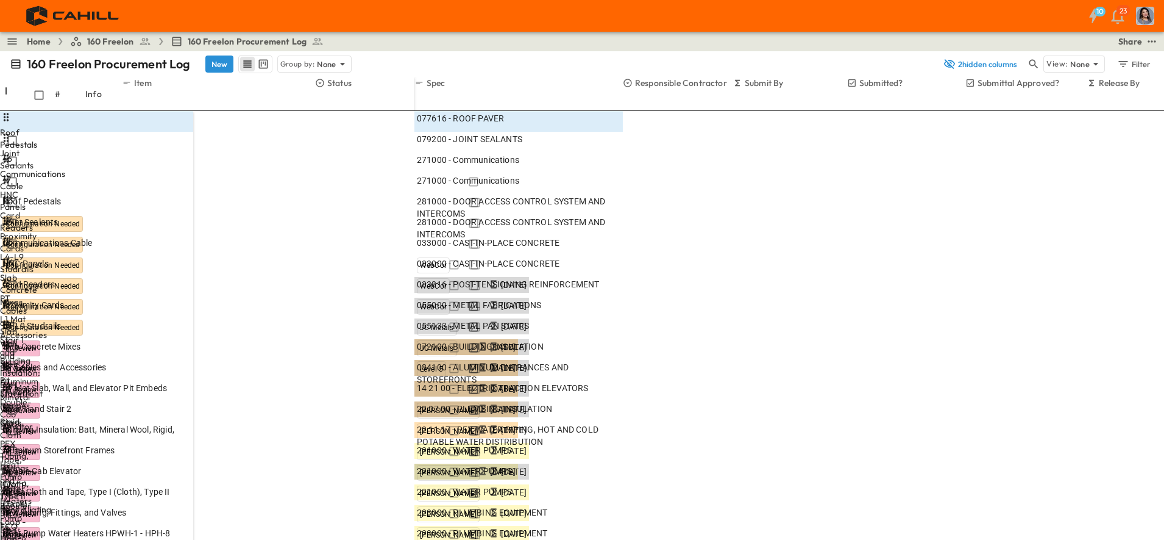
scroll to position [151, 0]
type input "********"
type input "*"
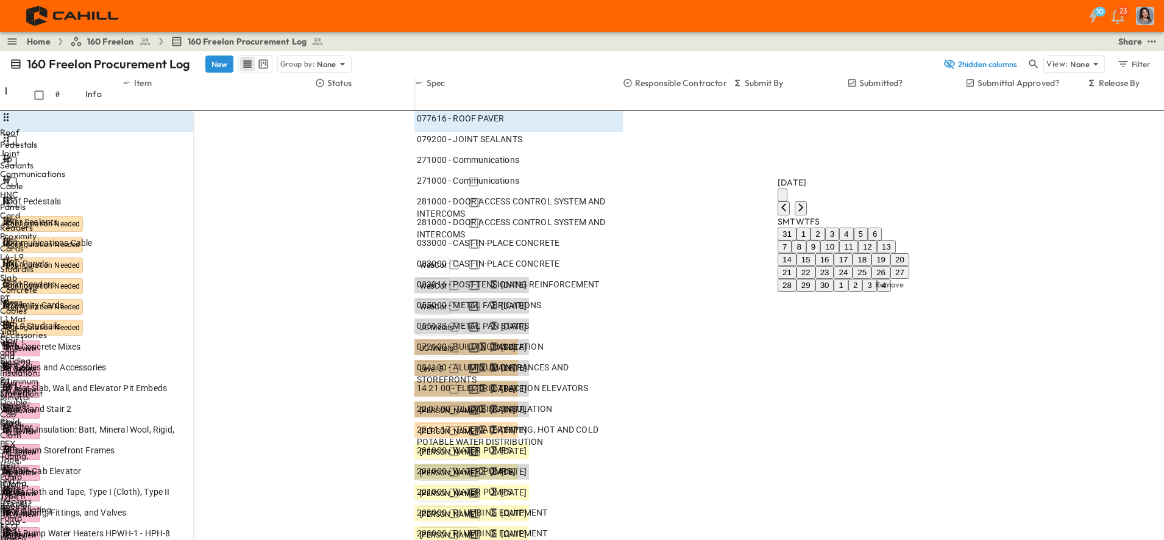
click at [806, 202] on icon "Next month" at bounding box center [801, 207] width 10 height 10
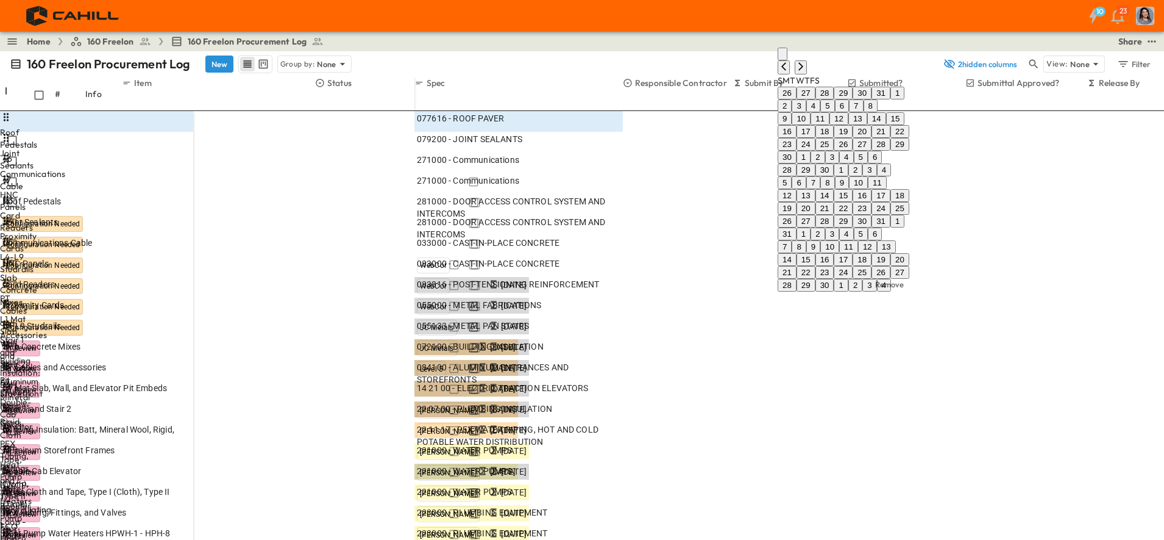
click at [806, 71] on icon "Next month" at bounding box center [801, 67] width 10 height 10
click at [806, 97] on icon "Next month" at bounding box center [801, 92] width 10 height 10
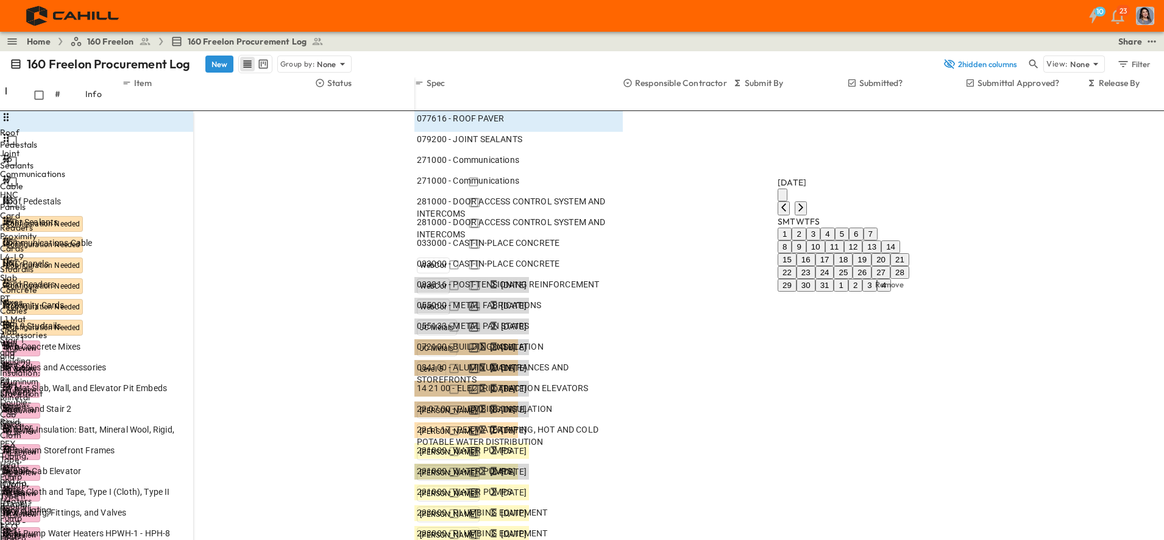
click at [816, 253] on button "16" at bounding box center [806, 259] width 19 height 13
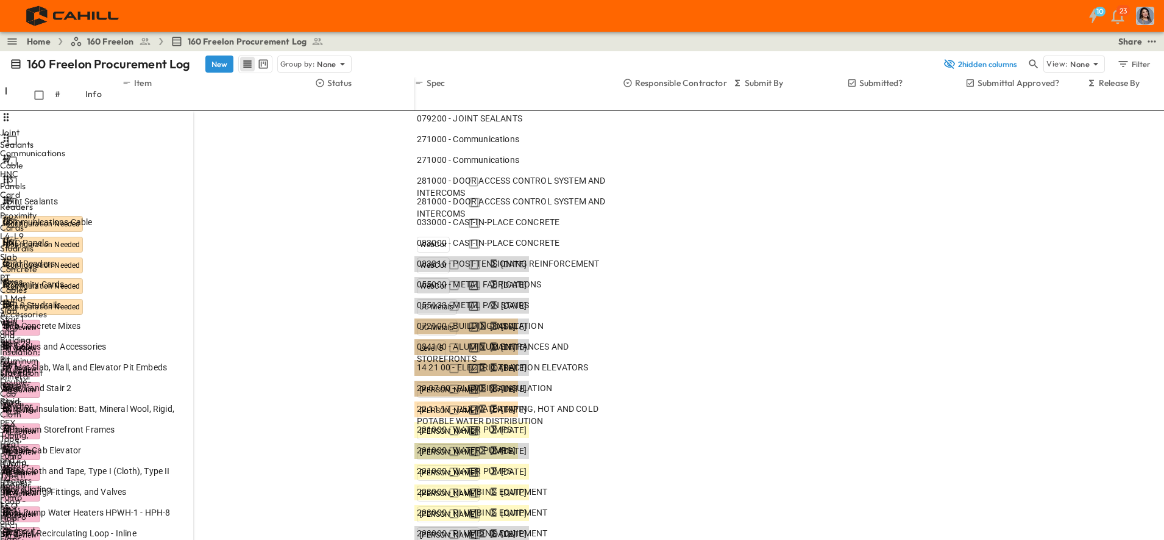
scroll to position [0, 0]
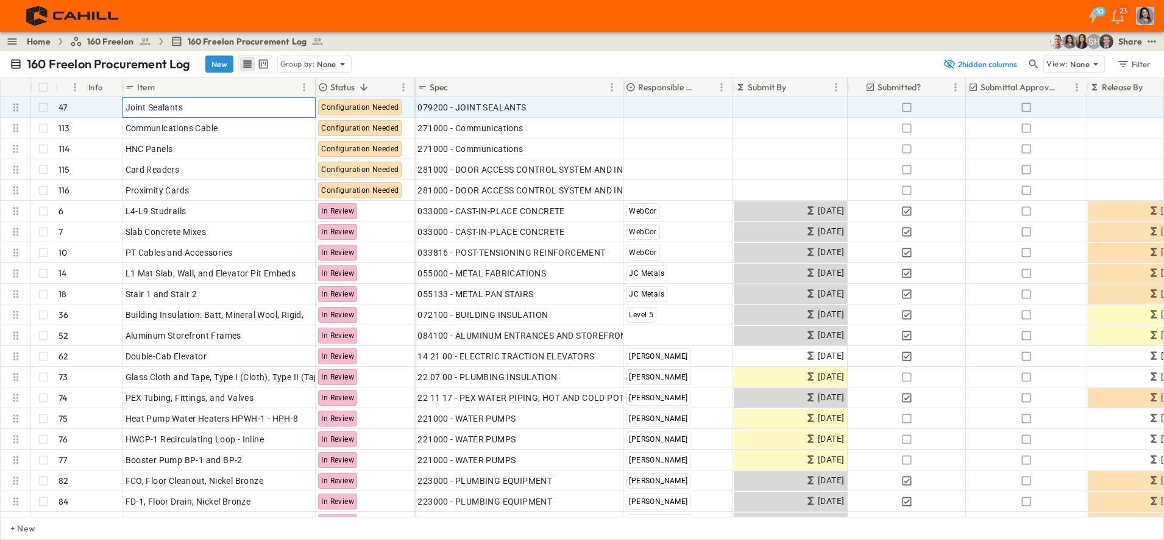
click at [292, 102] on p "OPEN" at bounding box center [302, 106] width 21 height 10
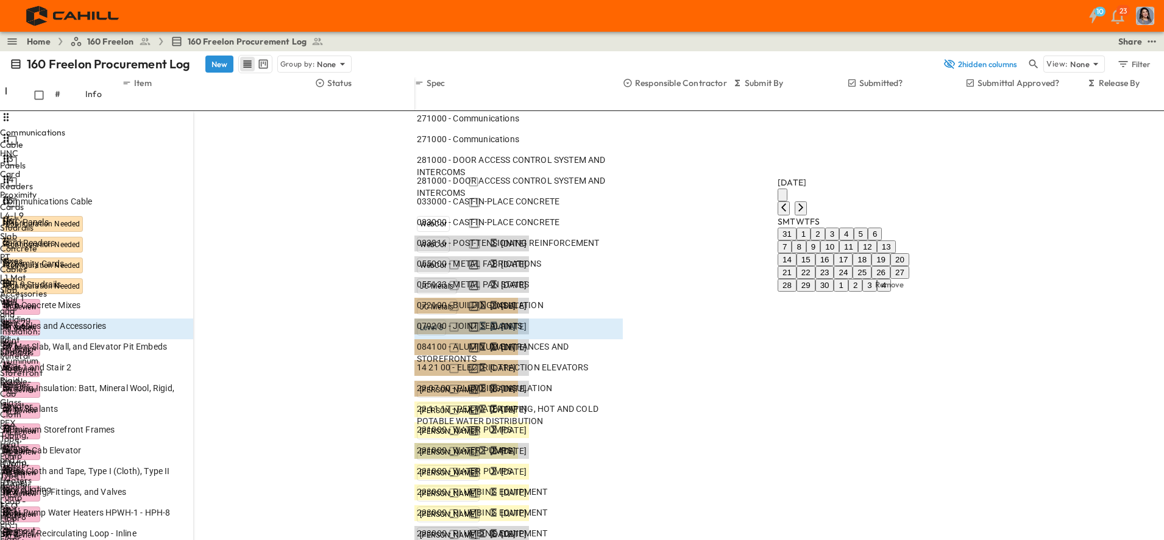
click at [806, 202] on icon "Next month" at bounding box center [801, 207] width 10 height 10
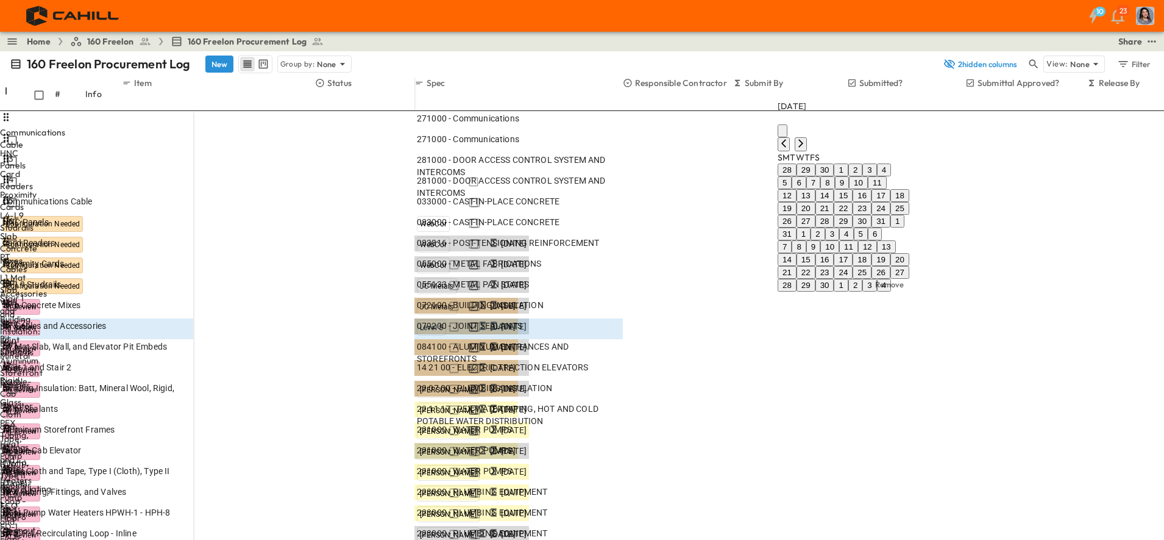
click at [806, 138] on icon "Next month" at bounding box center [801, 143] width 10 height 10
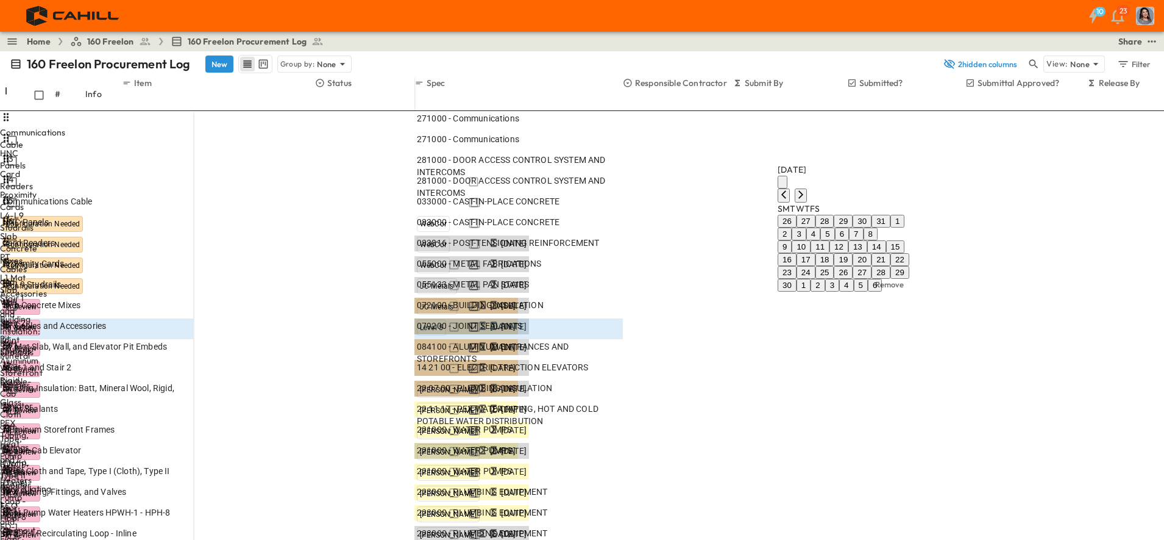
click at [806, 190] on icon "Next month" at bounding box center [801, 195] width 10 height 10
click at [806, 240] on button "8" at bounding box center [799, 246] width 14 height 13
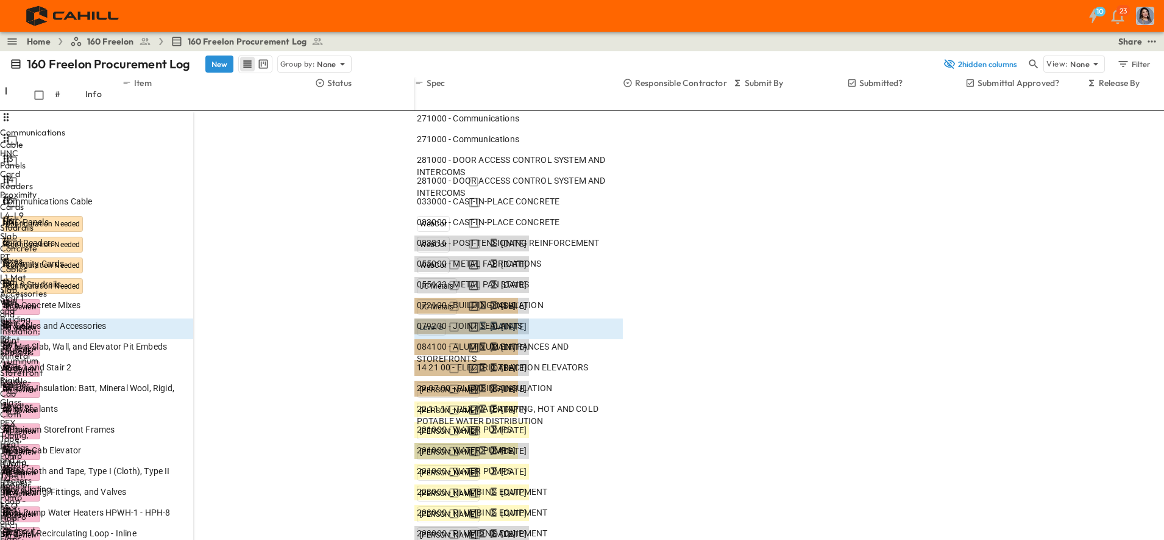
type input "*****"
type input "*"
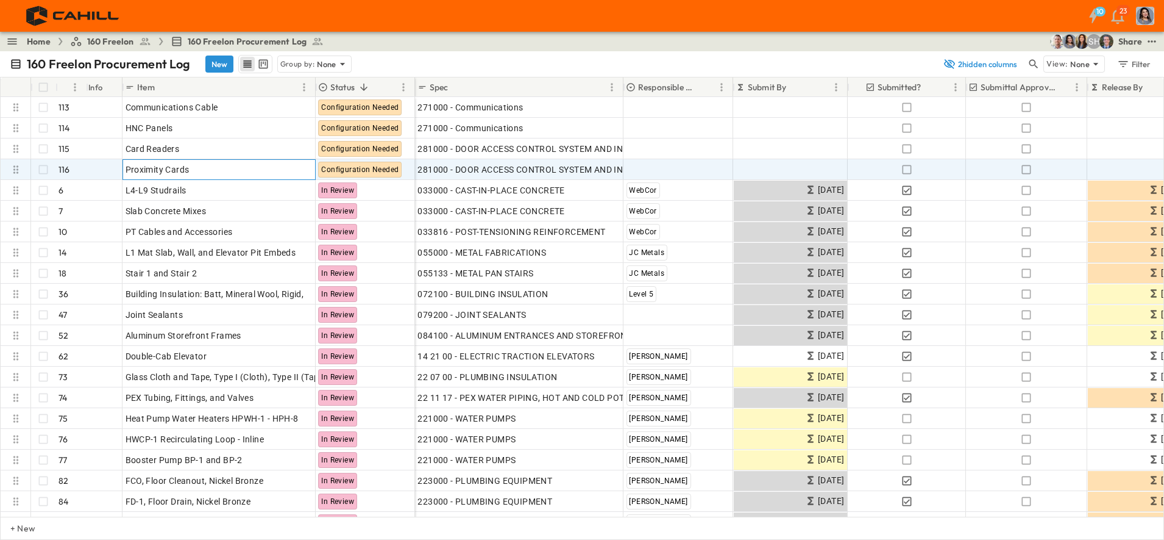
click at [298, 169] on p "OPEN" at bounding box center [302, 168] width 21 height 10
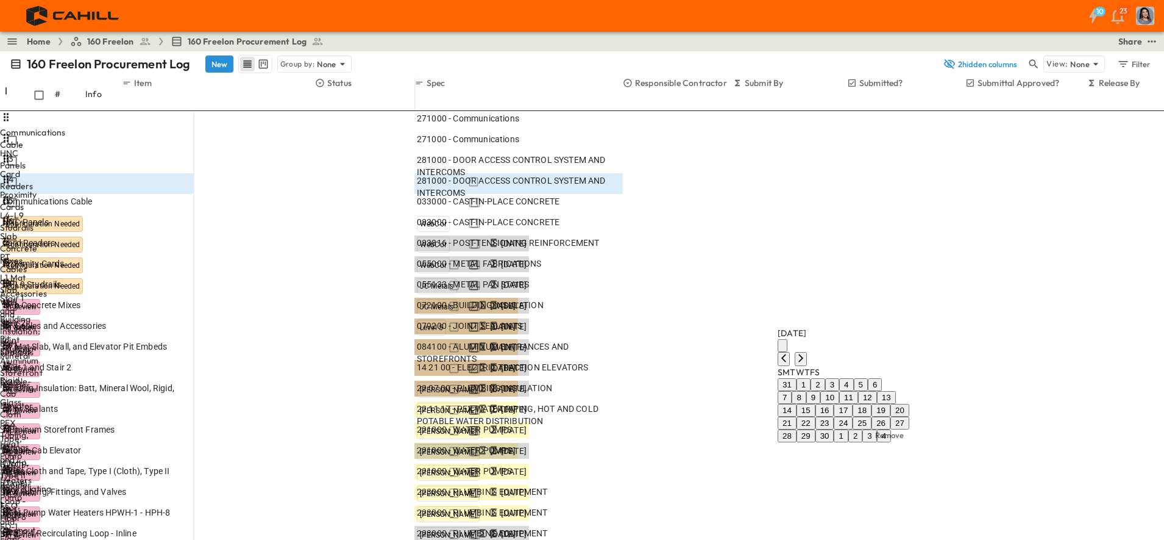
click at [806, 353] on icon "Next month" at bounding box center [801, 358] width 10 height 10
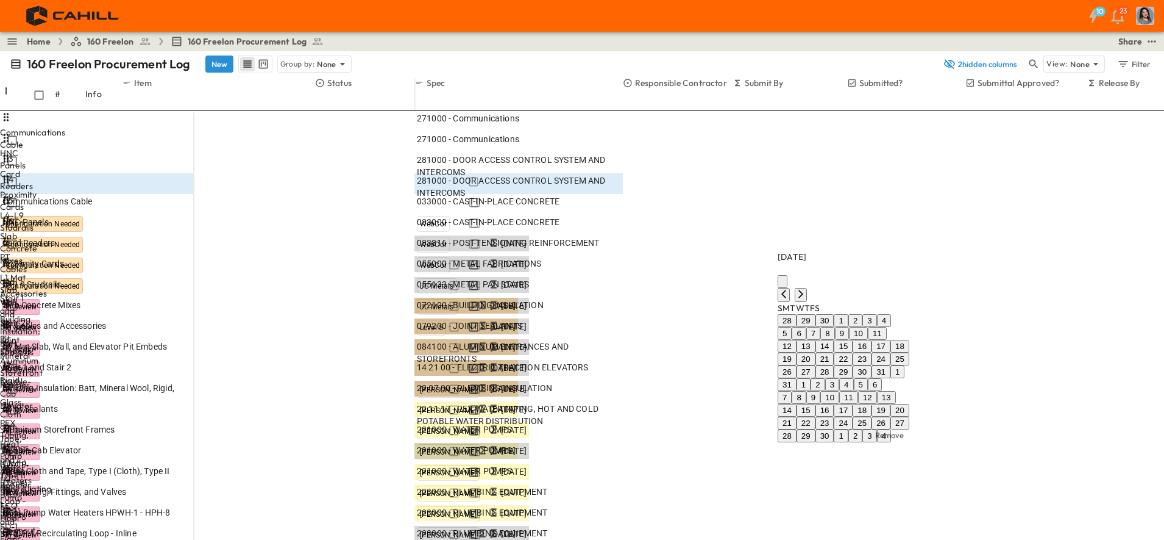
click at [806, 289] on icon "Next month" at bounding box center [801, 294] width 10 height 10
click at [806, 276] on icon "Next month" at bounding box center [801, 281] width 10 height 10
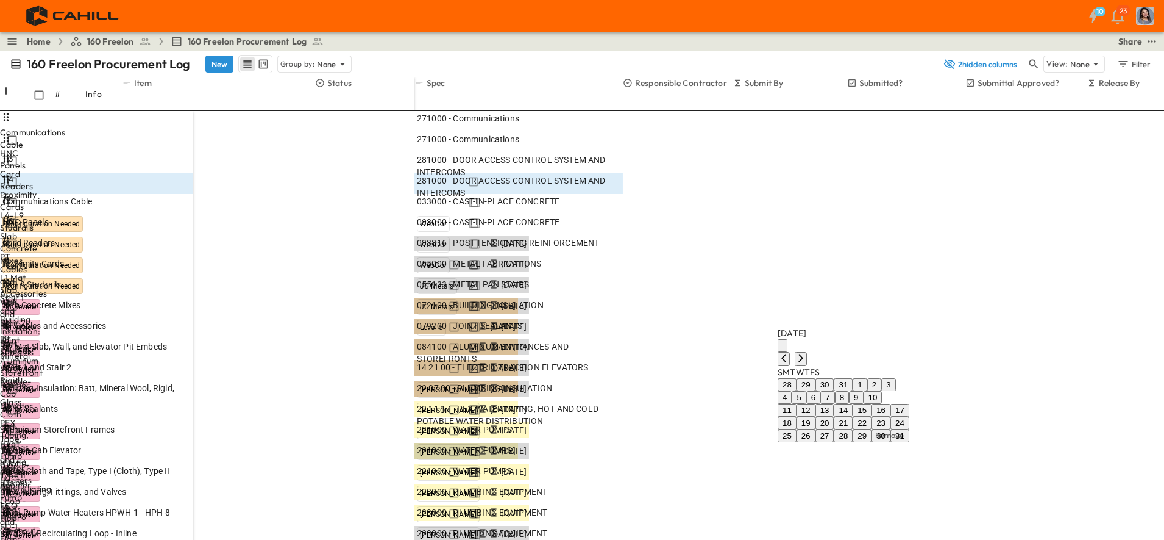
click at [806, 353] on icon "Next month" at bounding box center [801, 358] width 10 height 10
click at [806, 366] on icon "Next month" at bounding box center [801, 371] width 10 height 10
click at [806, 353] on icon "Next month" at bounding box center [801, 358] width 10 height 10
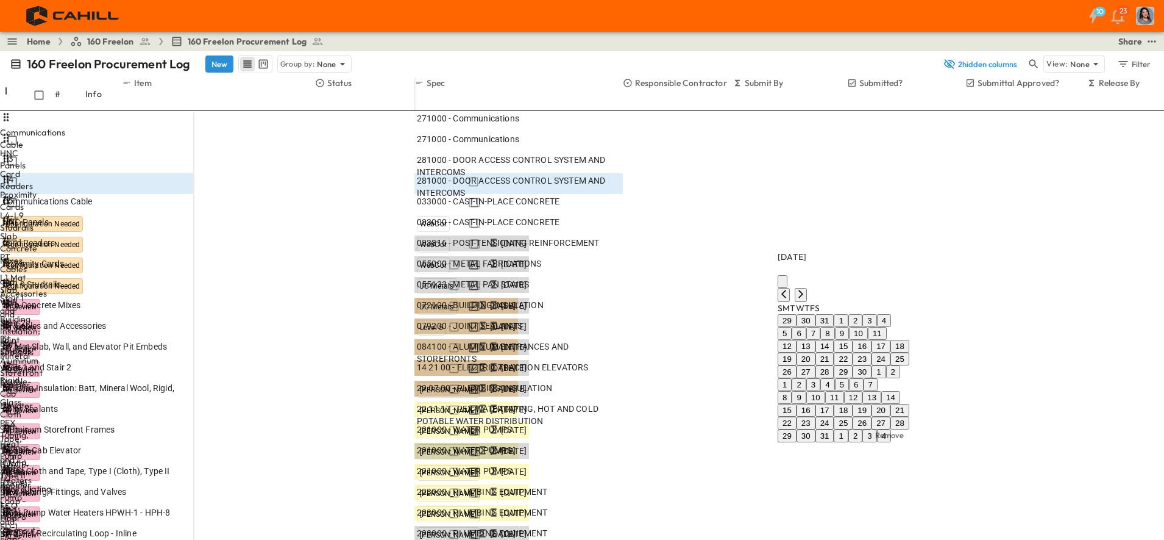
click at [806, 289] on icon "Next month" at bounding box center [801, 294] width 10 height 10
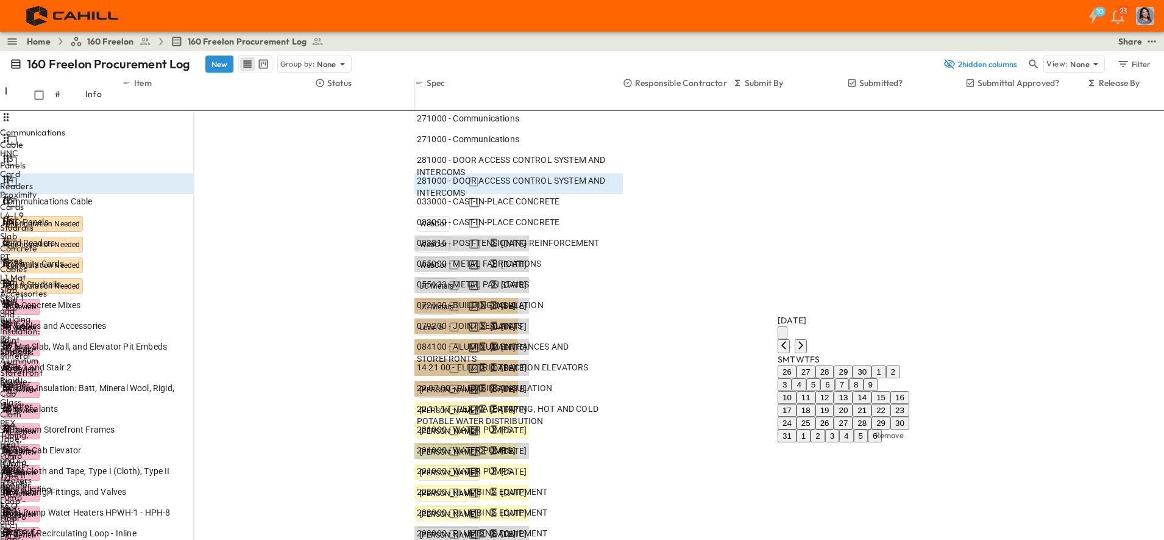
click at [886, 365] on button "1" at bounding box center [879, 371] width 14 height 13
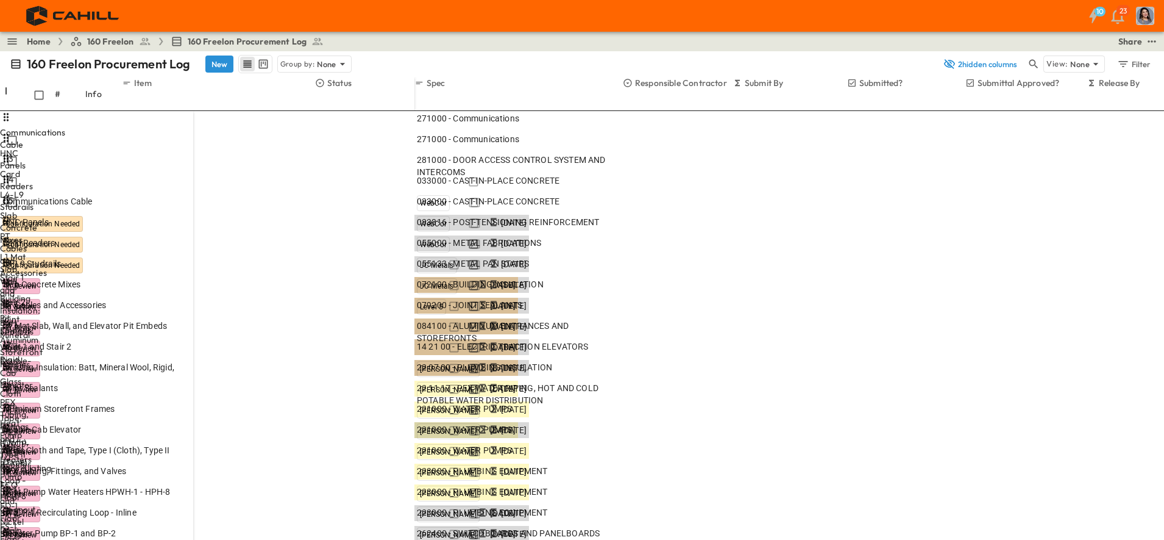
type input "**"
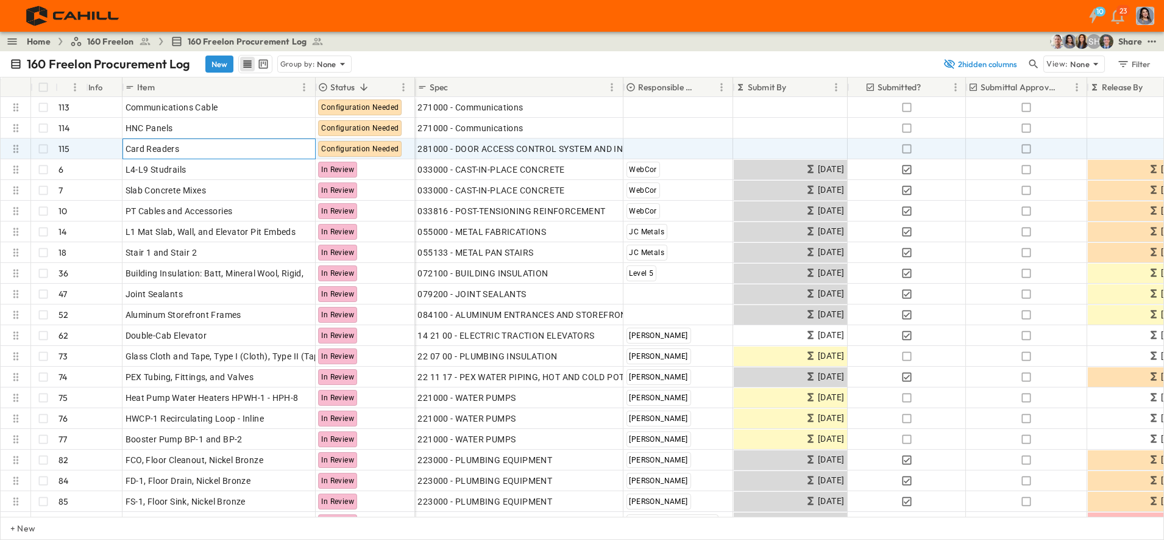
click at [296, 149] on p "OPEN" at bounding box center [302, 147] width 21 height 10
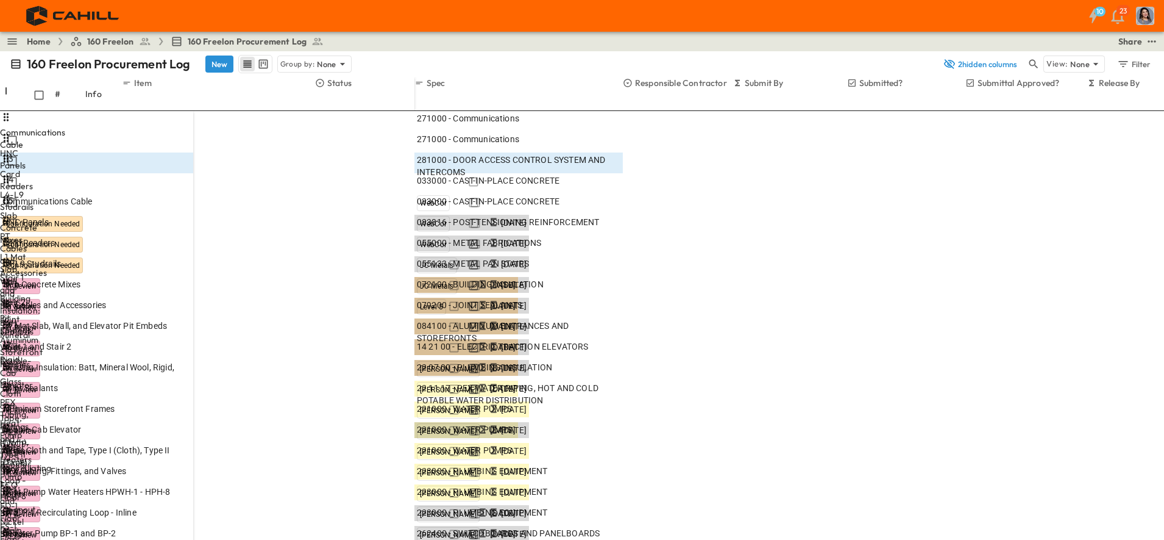
scroll to position [151, 0]
type input "**"
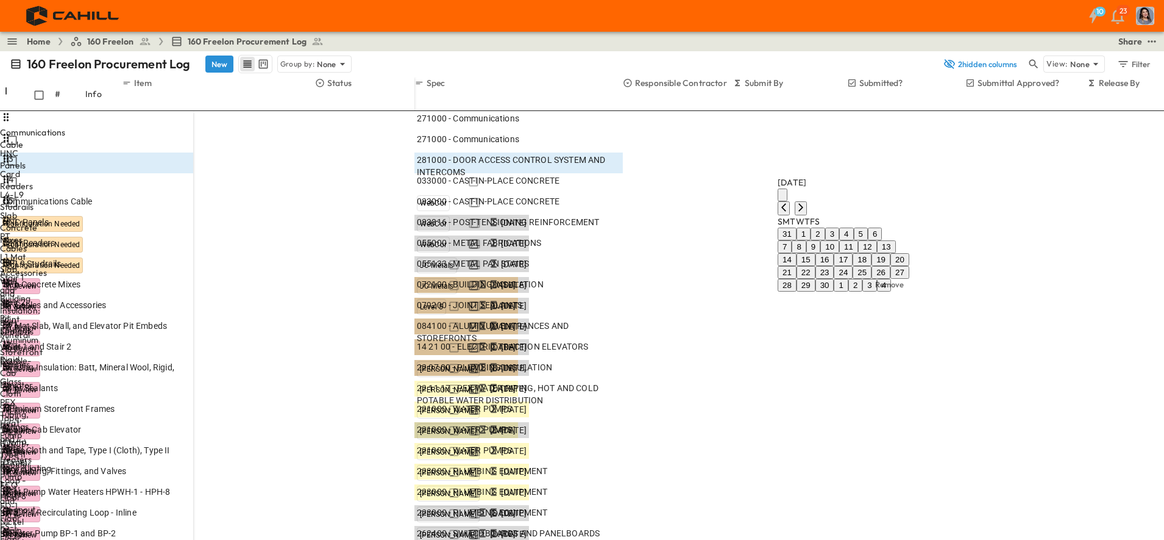
click at [806, 202] on icon "Next month" at bounding box center [801, 207] width 10 height 10
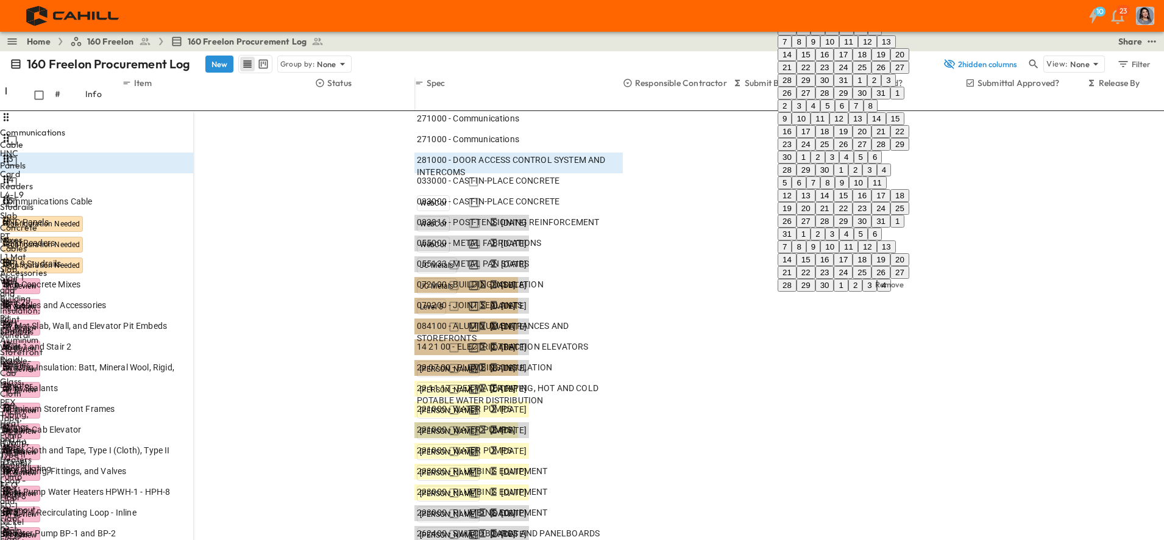
click at [806, 7] on icon "Next month" at bounding box center [801, 3] width 10 height 10
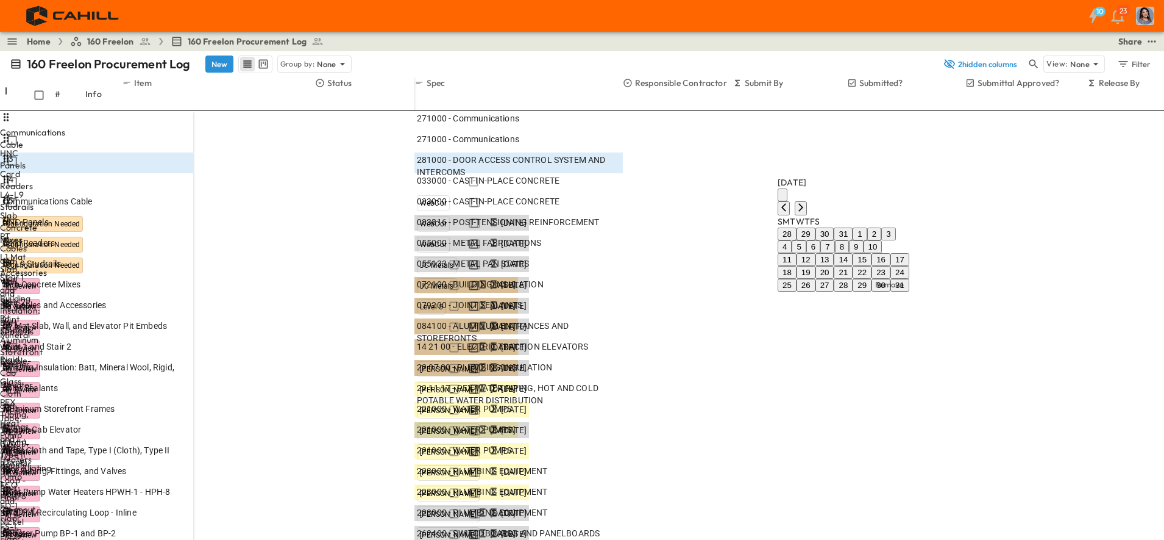
click at [806, 202] on icon "Next month" at bounding box center [801, 207] width 10 height 10
click at [806, 215] on icon "Next month" at bounding box center [801, 220] width 10 height 10
click at [806, 202] on icon "Next month" at bounding box center [801, 207] width 10 height 10
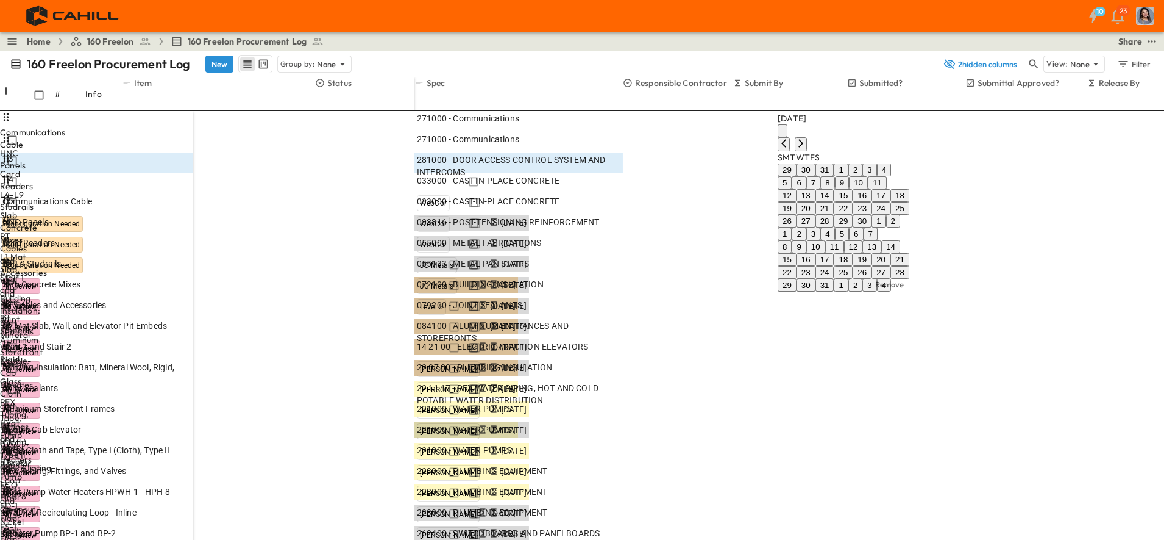
click at [806, 138] on icon "Next month" at bounding box center [801, 143] width 10 height 10
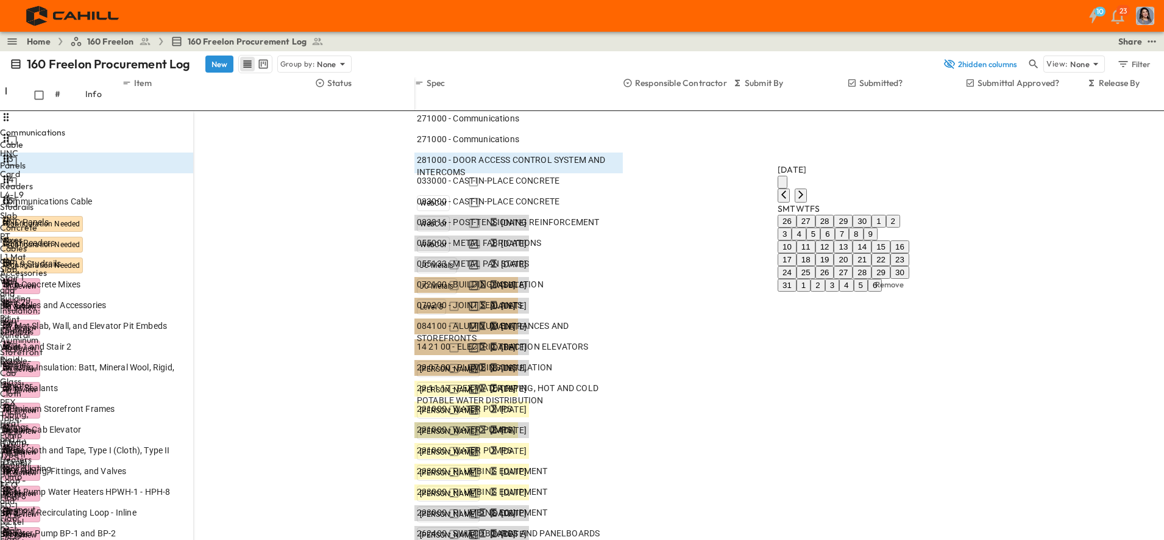
click at [886, 215] on button "1" at bounding box center [879, 221] width 14 height 13
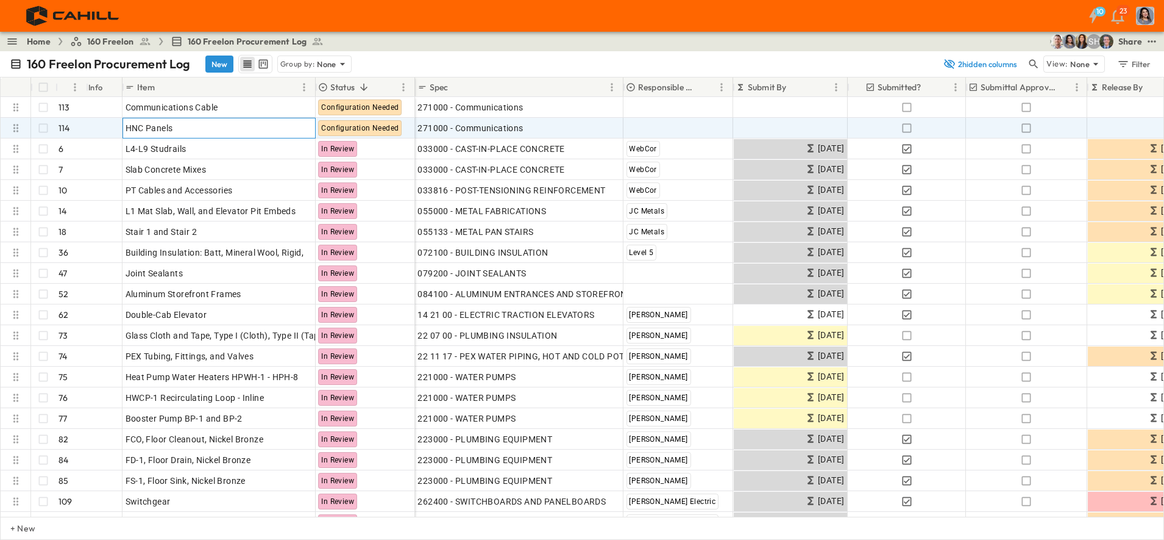
click at [300, 127] on p "OPEN" at bounding box center [302, 126] width 21 height 10
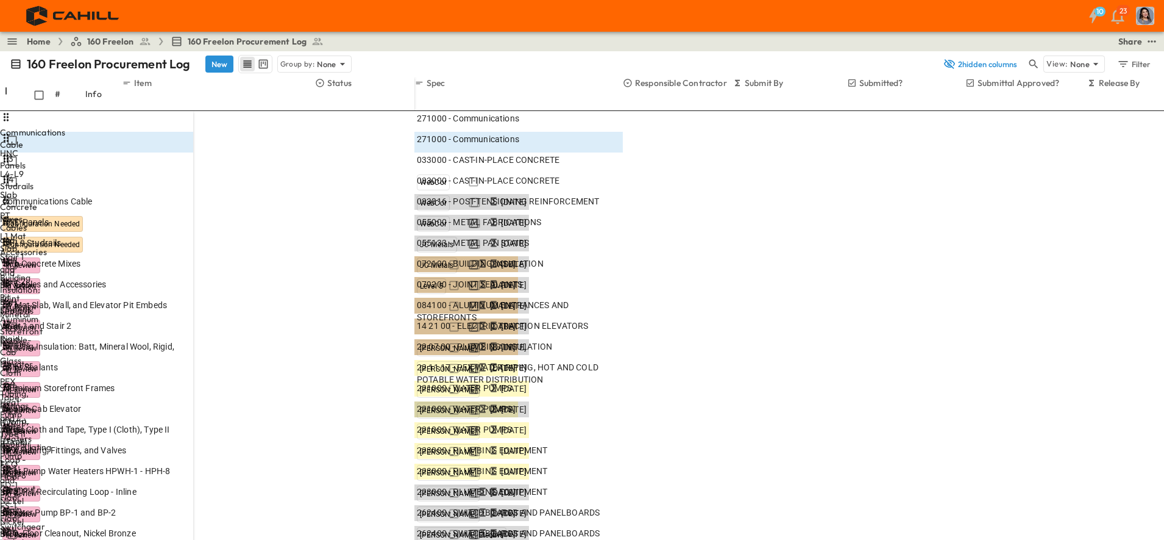
type input "*"
type input "**"
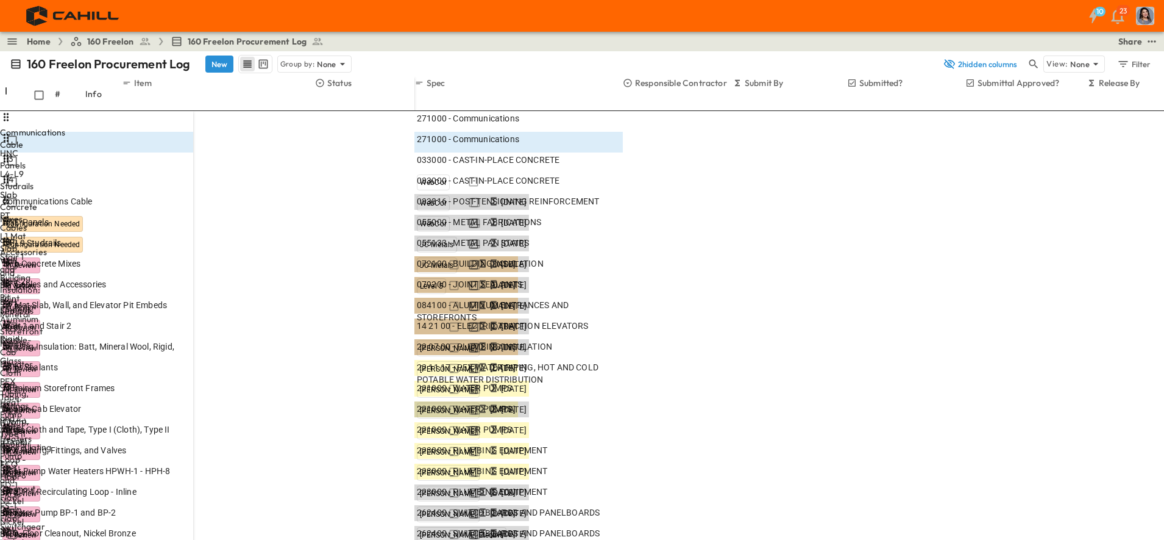
drag, startPoint x: 829, startPoint y: 516, endPoint x: 775, endPoint y: 507, distance: 55.1
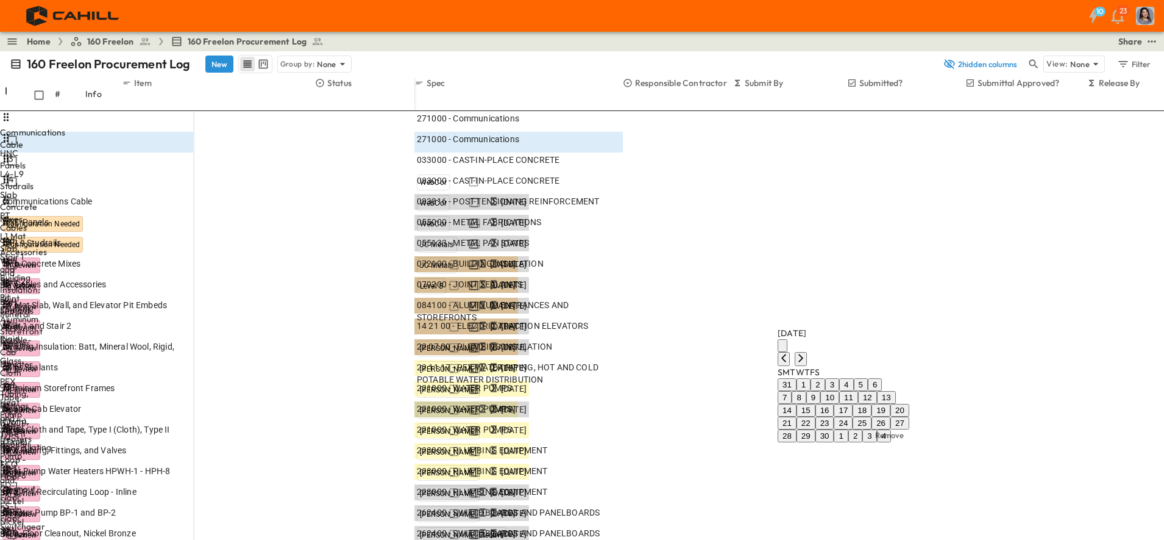
click at [806, 353] on icon "Next month" at bounding box center [801, 358] width 10 height 10
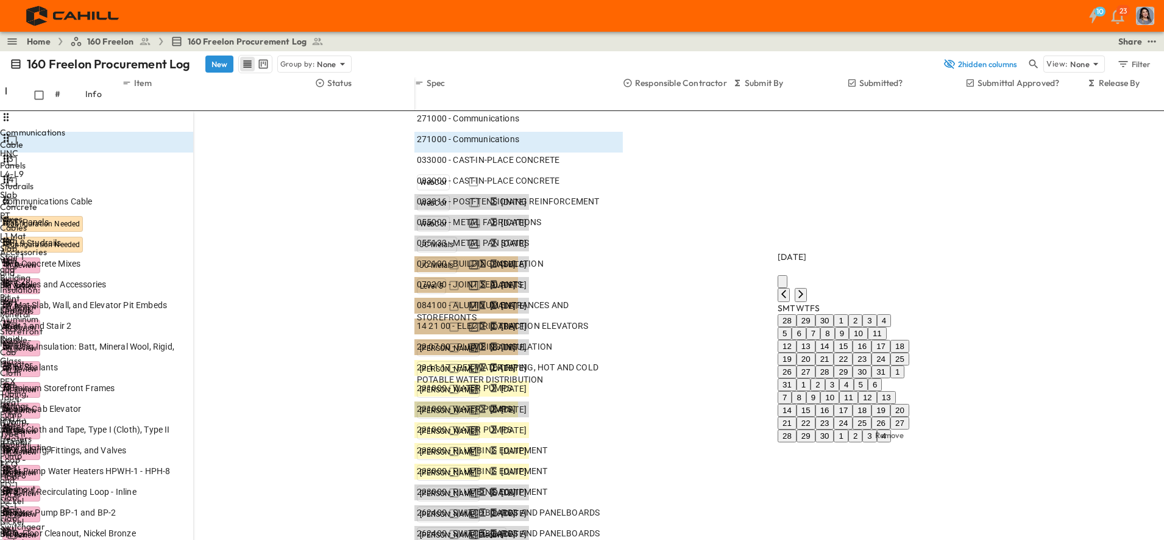
click at [806, 289] on icon "Next month" at bounding box center [801, 294] width 10 height 10
click at [806, 276] on icon "Next month" at bounding box center [801, 281] width 10 height 10
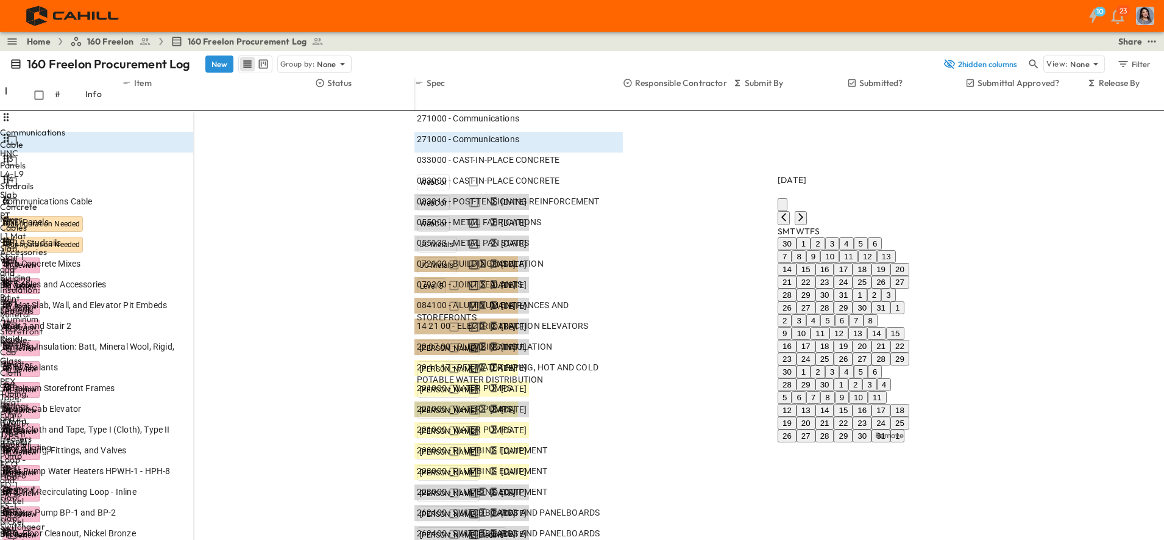
click at [806, 222] on icon "Next month" at bounding box center [801, 217] width 10 height 10
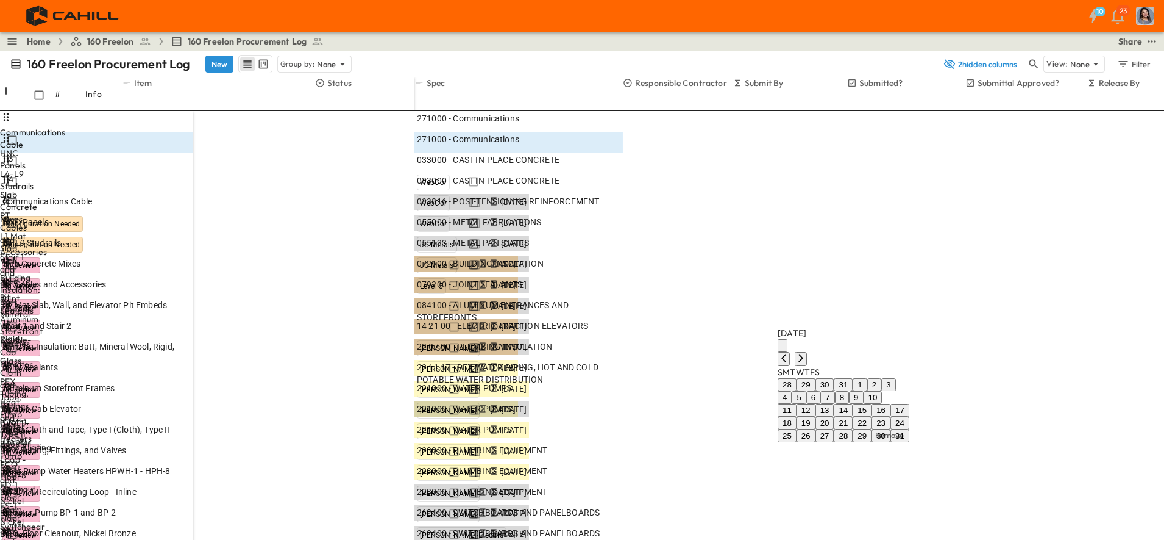
click at [806, 353] on icon "Next month" at bounding box center [801, 358] width 10 height 10
click at [806, 302] on icon "Next month" at bounding box center [801, 307] width 10 height 10
click at [806, 353] on icon "Next month" at bounding box center [801, 358] width 10 height 10
click at [886, 365] on button "1" at bounding box center [879, 371] width 14 height 13
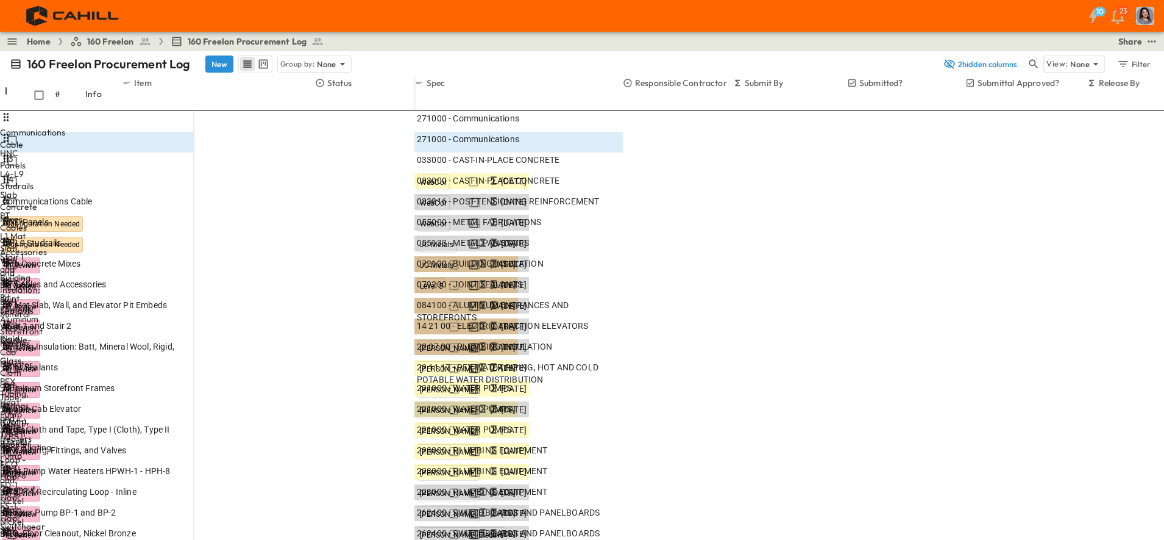
type input "******"
click at [830, 210] on p "[PERSON_NAME] ([EMAIL_ADDRESS][DOMAIN_NAME])" at bounding box center [893, 215] width 192 height 10
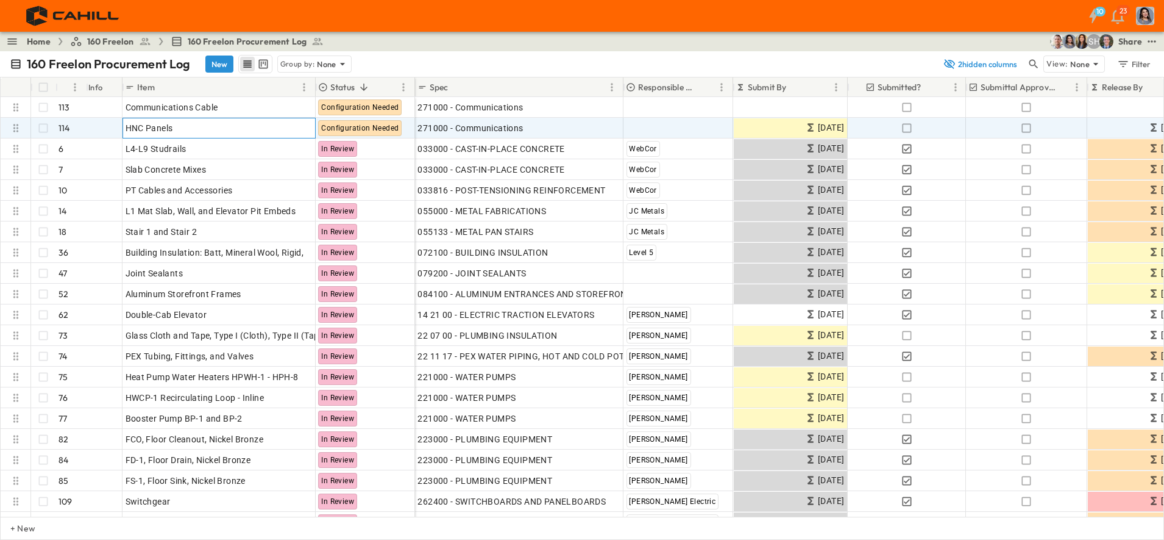
click at [305, 130] on p "OPEN" at bounding box center [302, 126] width 21 height 10
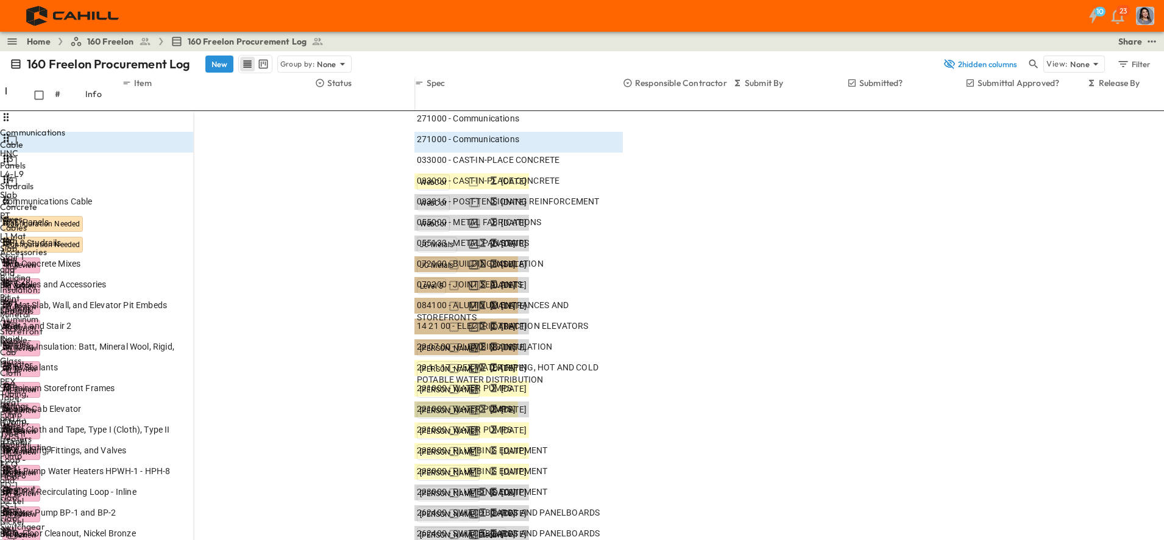
scroll to position [151, 0]
drag, startPoint x: 826, startPoint y: 360, endPoint x: 766, endPoint y: 362, distance: 60.4
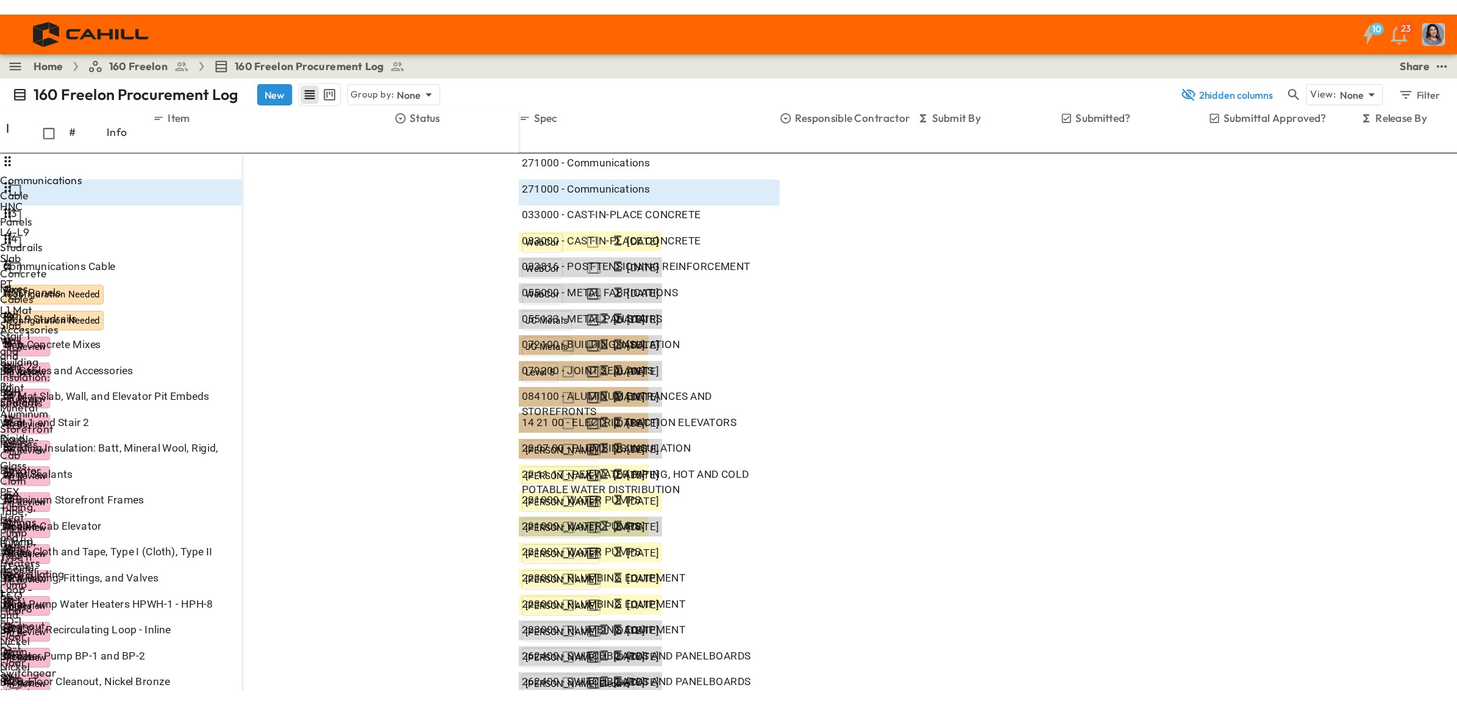
scroll to position [0, 0]
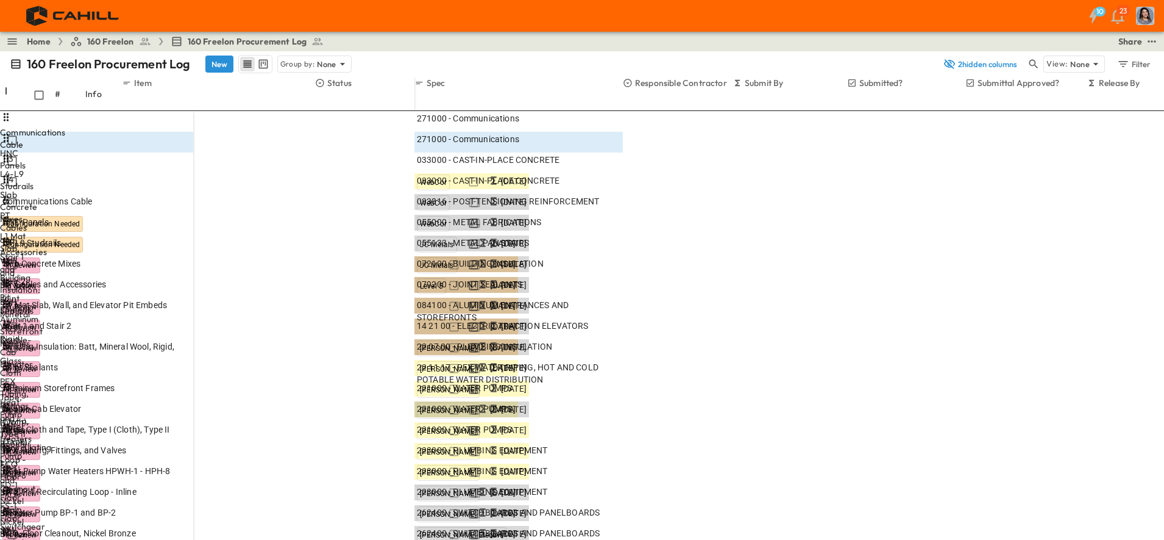
type input "******"
click at [817, 241] on span "[PERSON_NAME] Electric" at bounding box center [847, 246] width 87 height 10
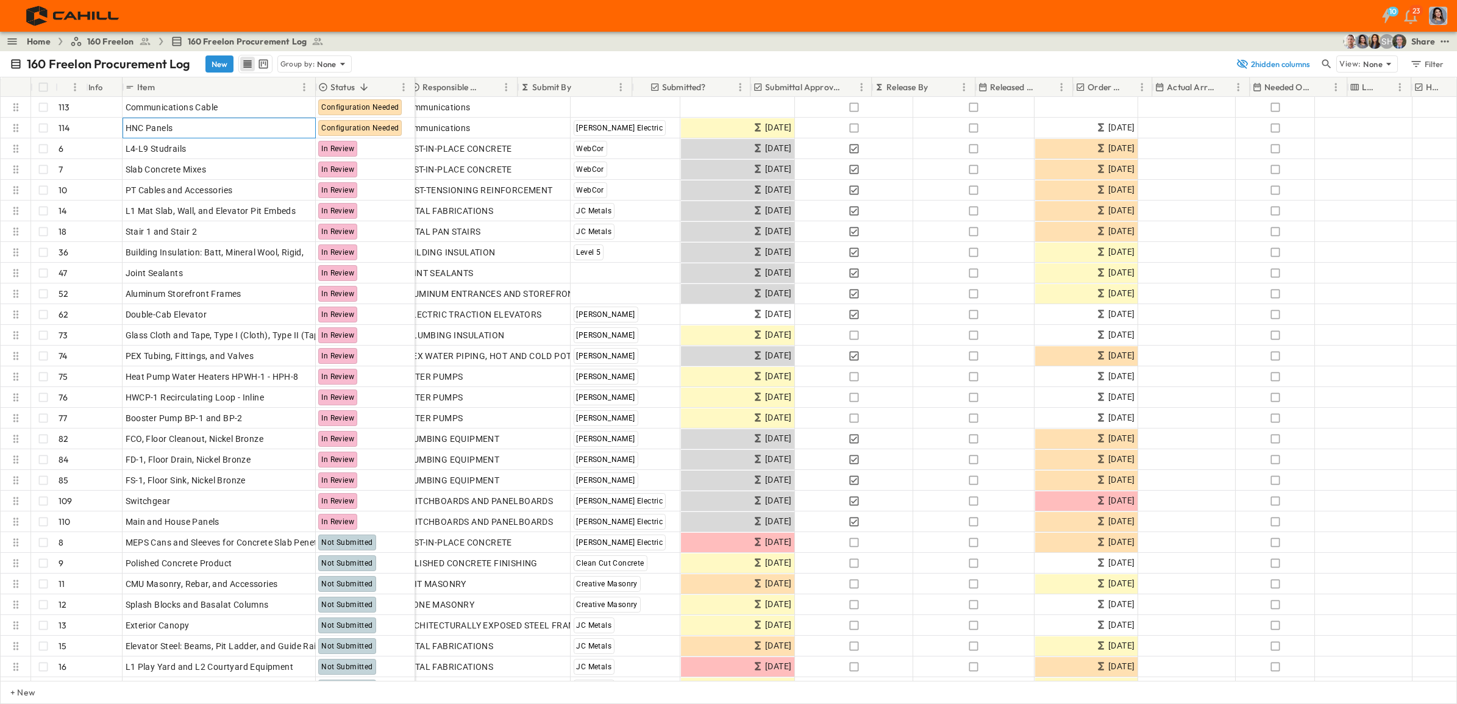
scroll to position [0, 279]
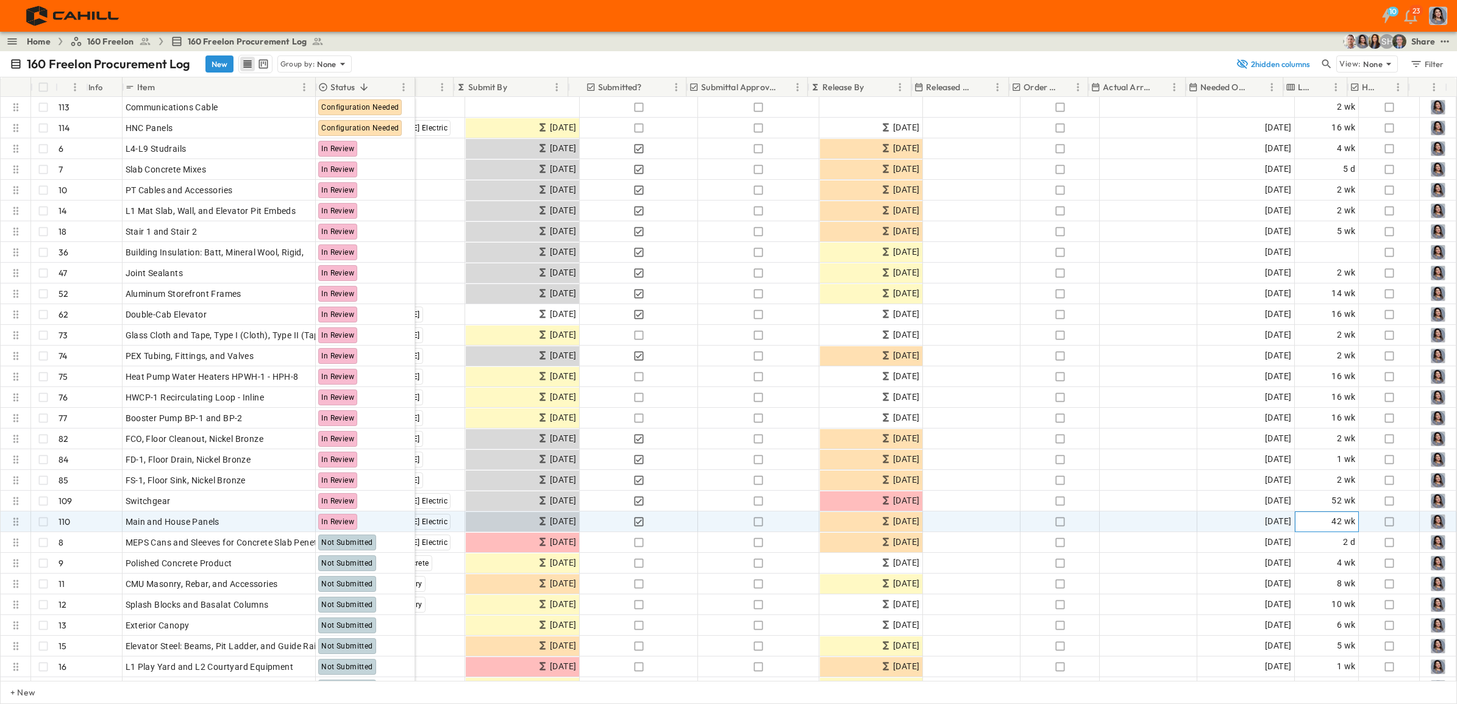
click at [1164, 518] on span "42 wk" at bounding box center [1343, 522] width 24 height 14
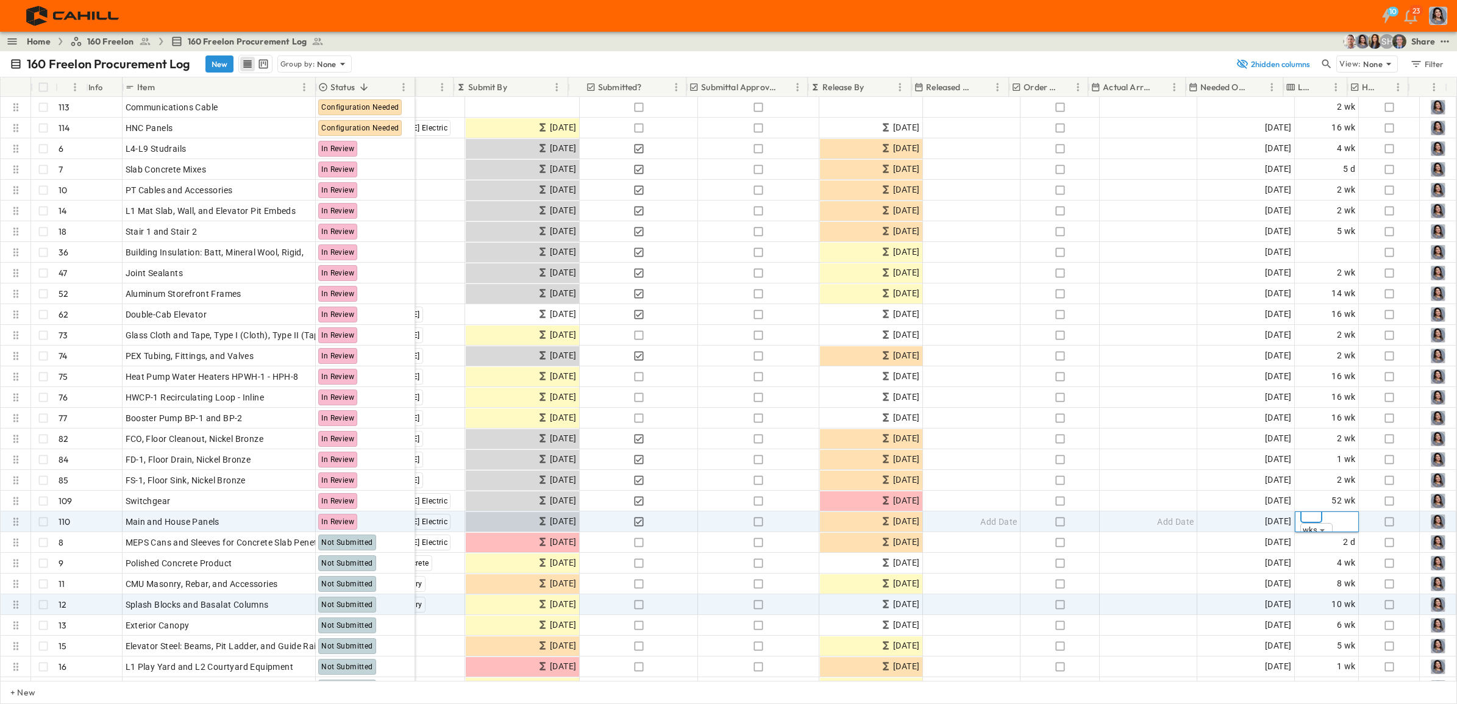
type input "*"
type input "**"
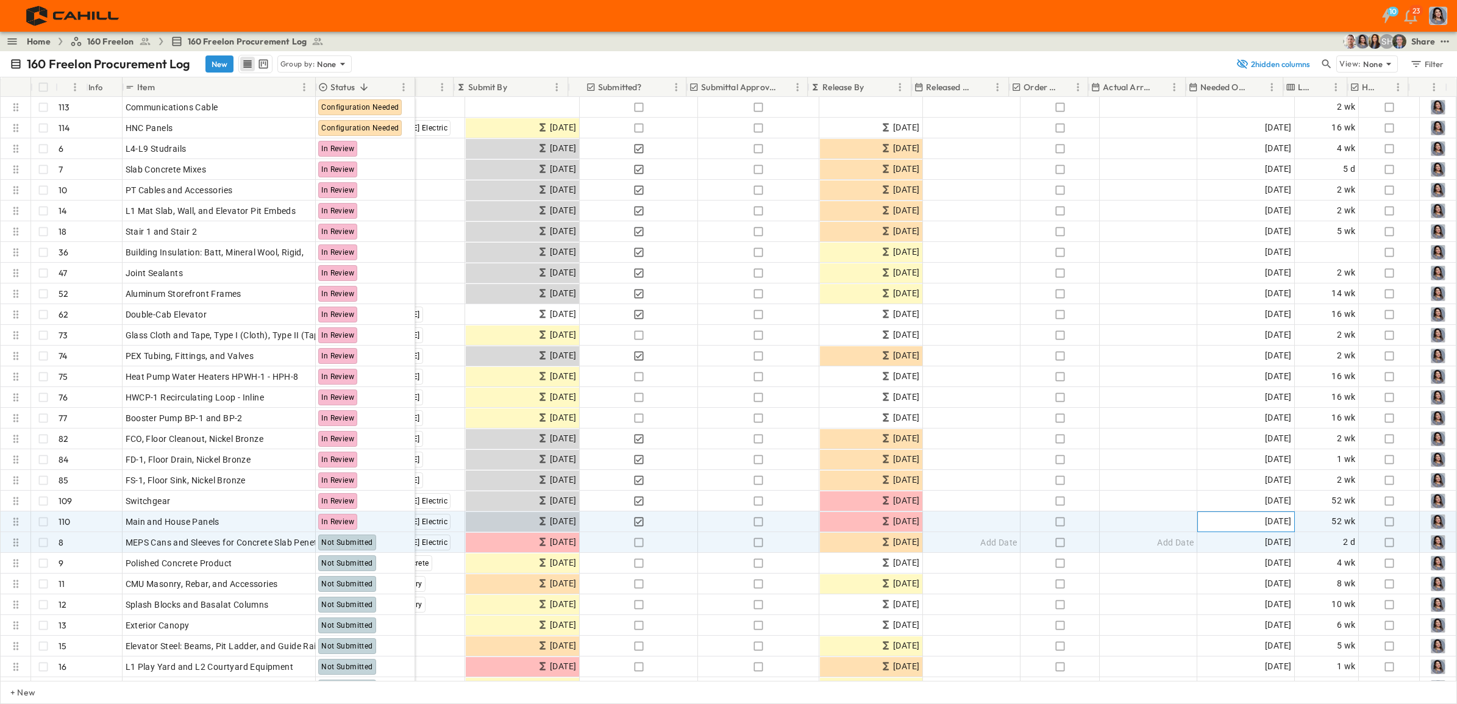
click at [1164, 517] on span "[DATE]" at bounding box center [1278, 522] width 26 height 14
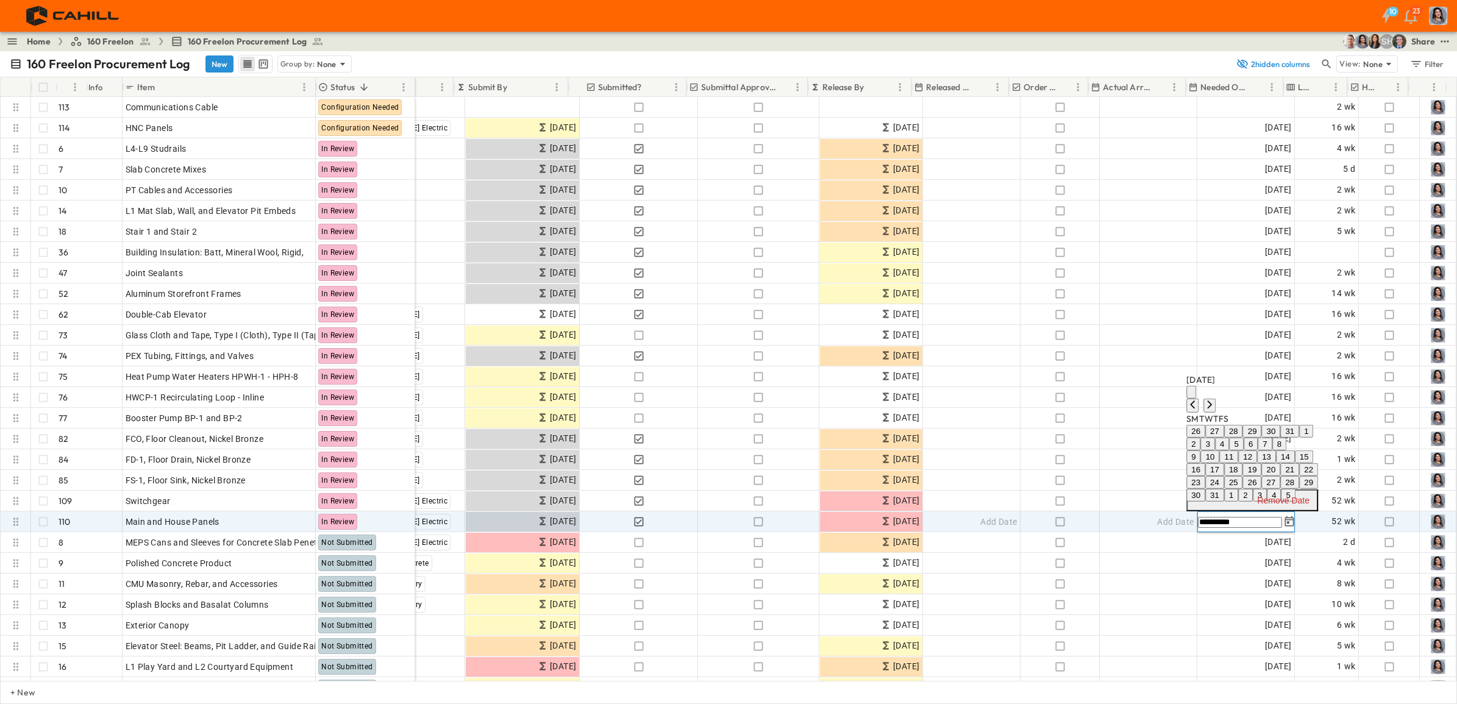
click at [1164, 400] on icon "Next month" at bounding box center [1210, 405] width 10 height 10
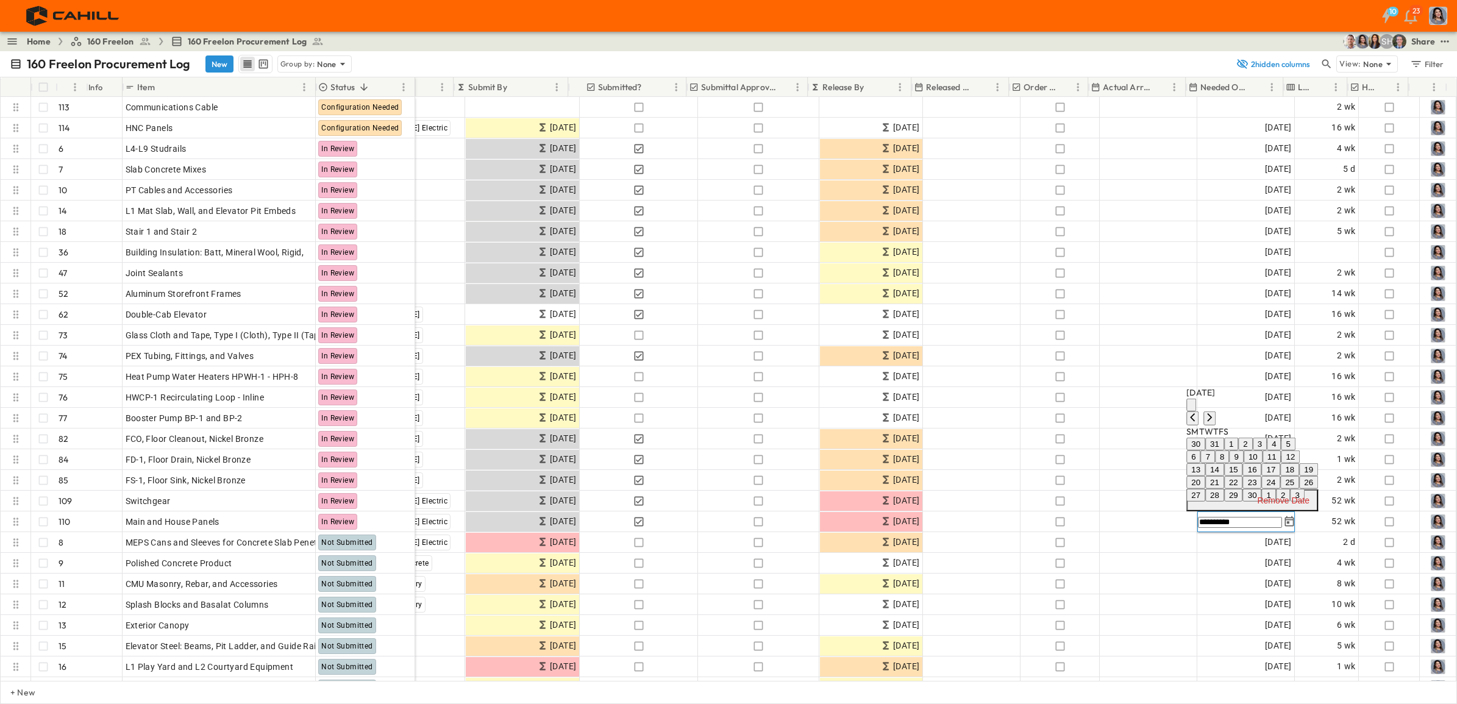
click at [1164, 438] on button "2" at bounding box center [1245, 444] width 14 height 13
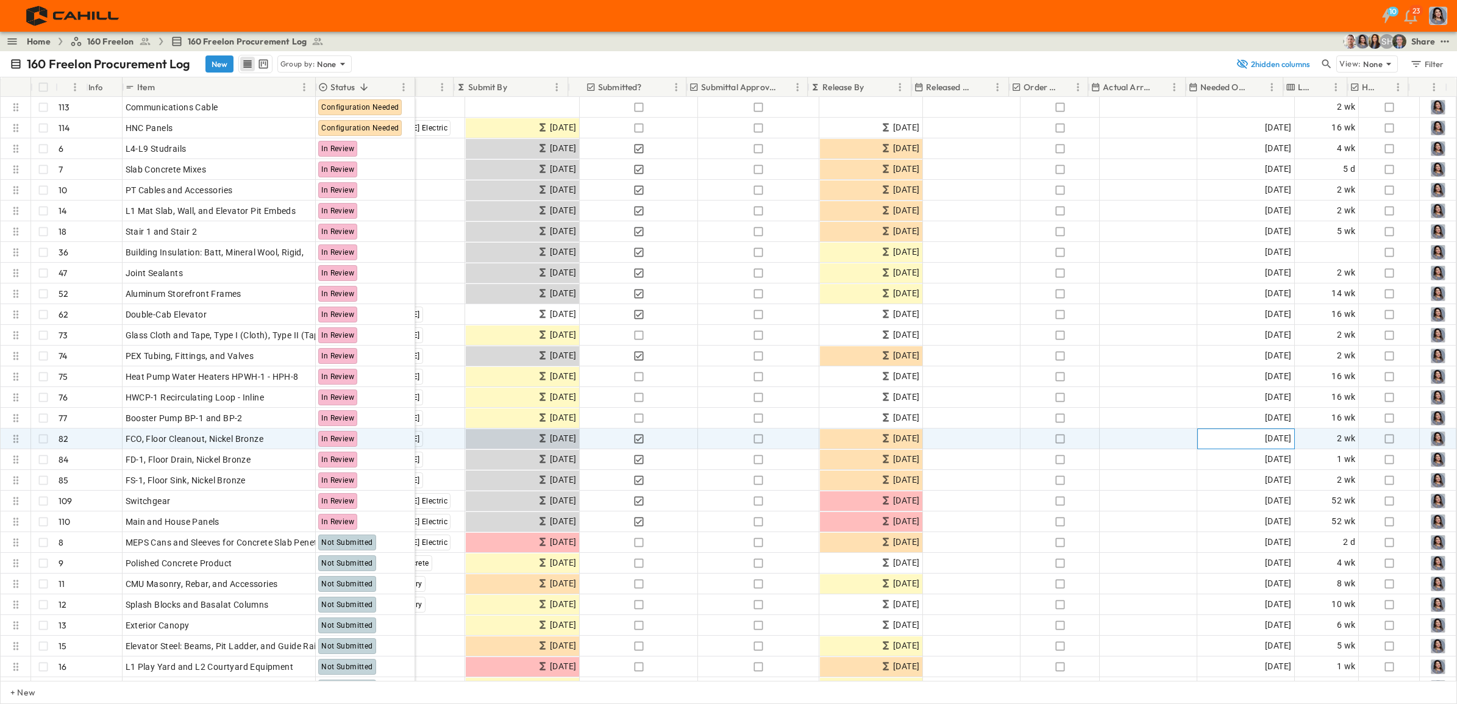
click at [1164, 436] on span "[DATE]" at bounding box center [1278, 439] width 26 height 14
click at [1164, 539] on button "25" at bounding box center [1308, 544] width 19 height 13
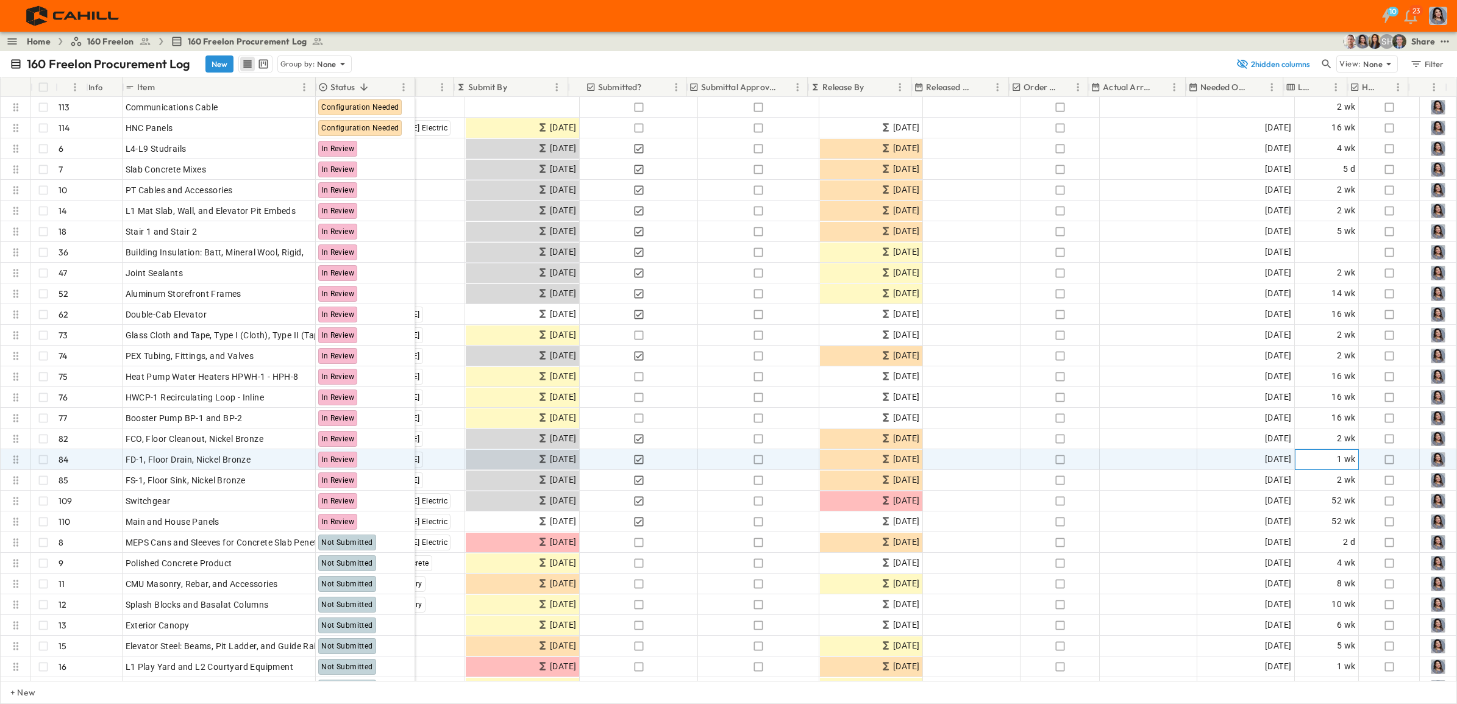
click at [1164, 458] on span "1 wk" at bounding box center [1346, 459] width 19 height 14
type input "*"
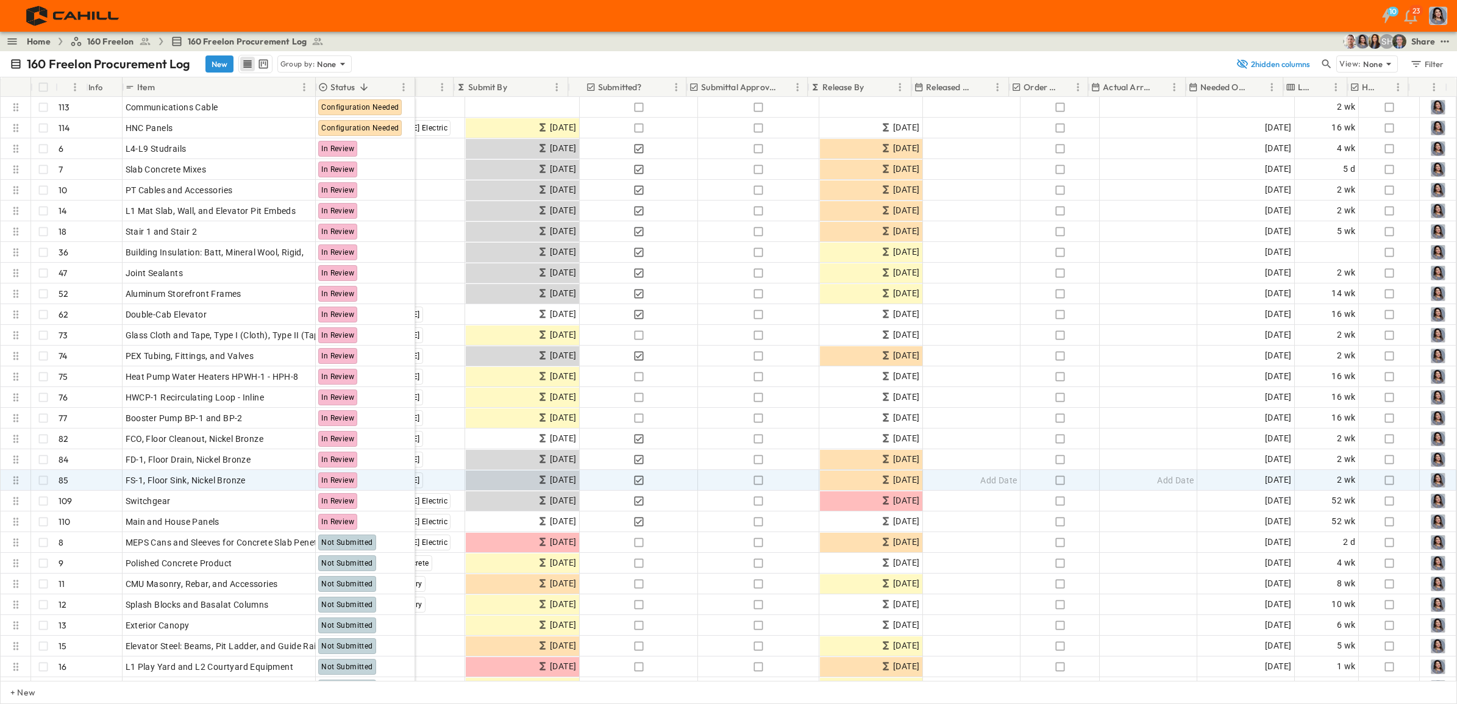
click at [1080, 539] on div "+ New" at bounding box center [728, 692] width 1457 height 23
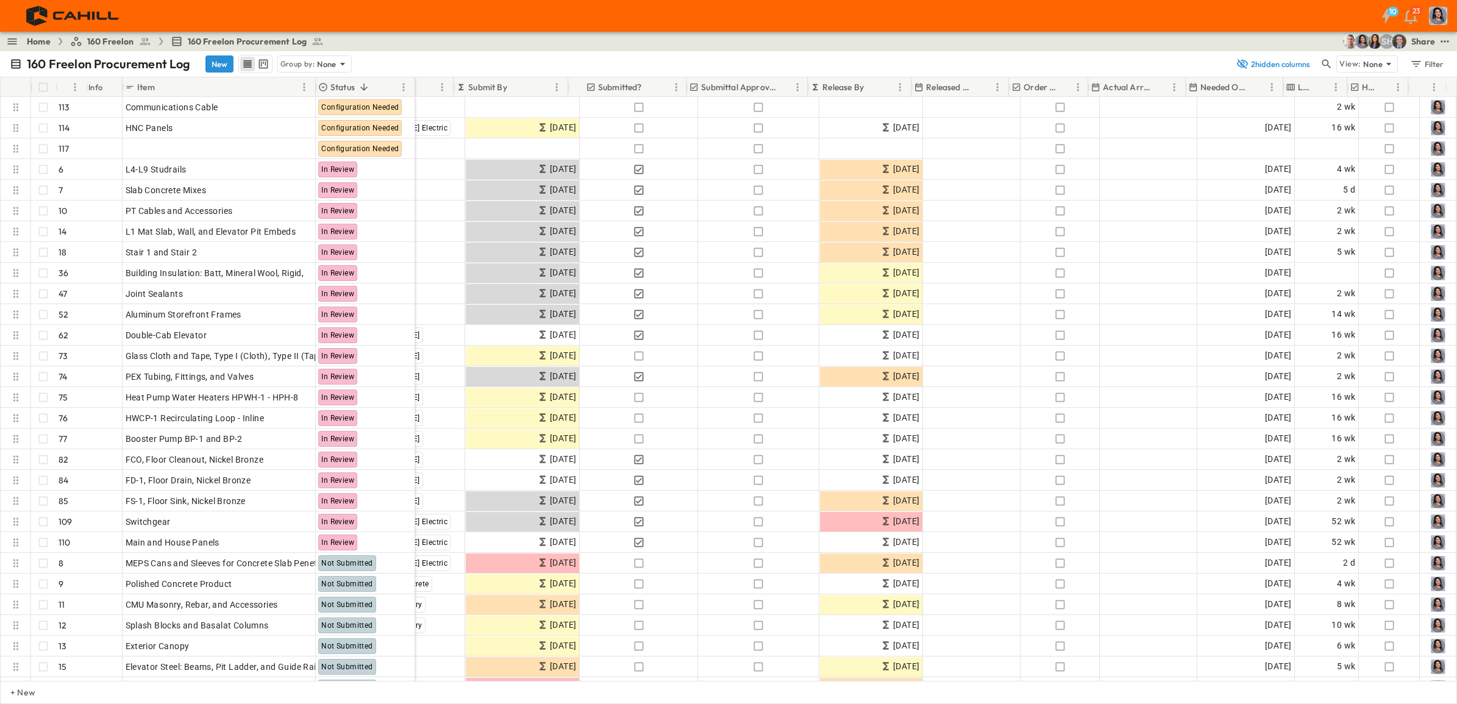
click at [201, 86] on div "Item" at bounding box center [211, 87] width 172 height 20
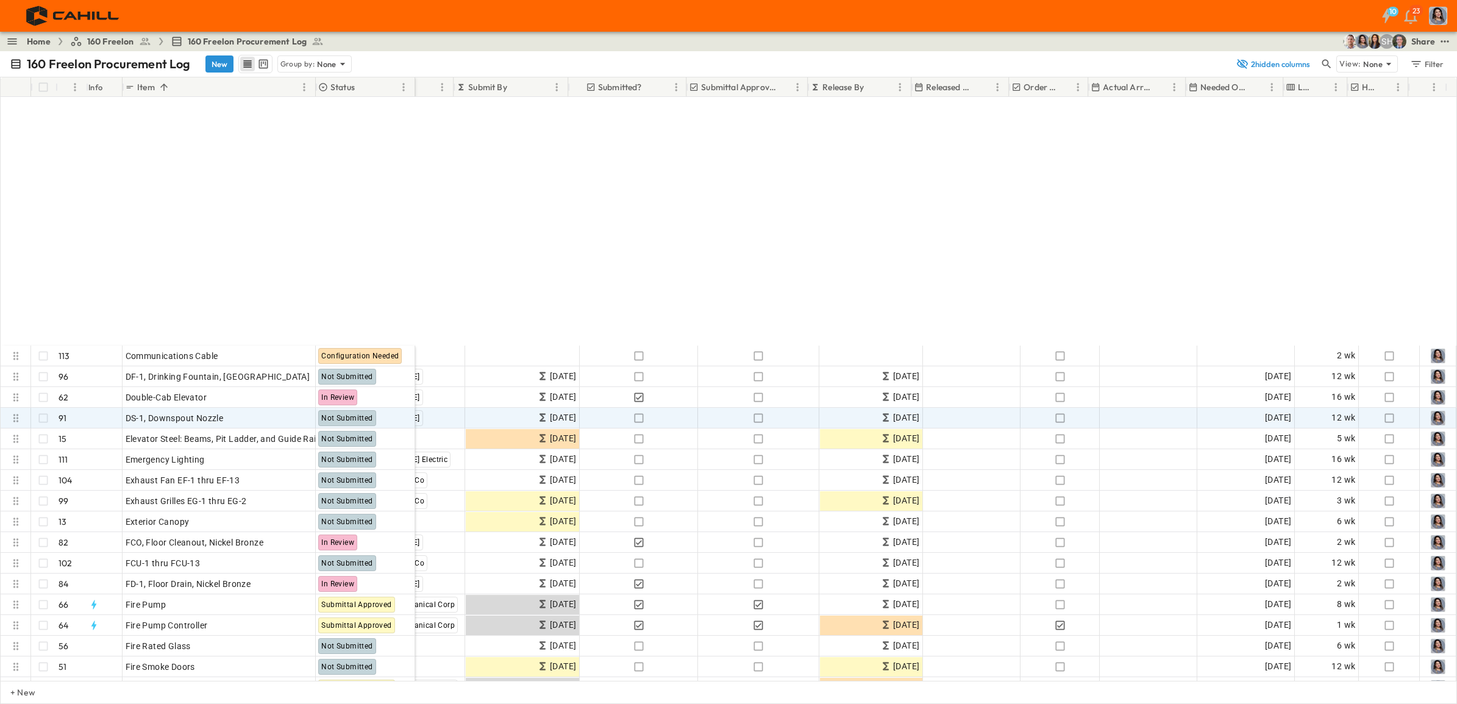
scroll to position [305, 279]
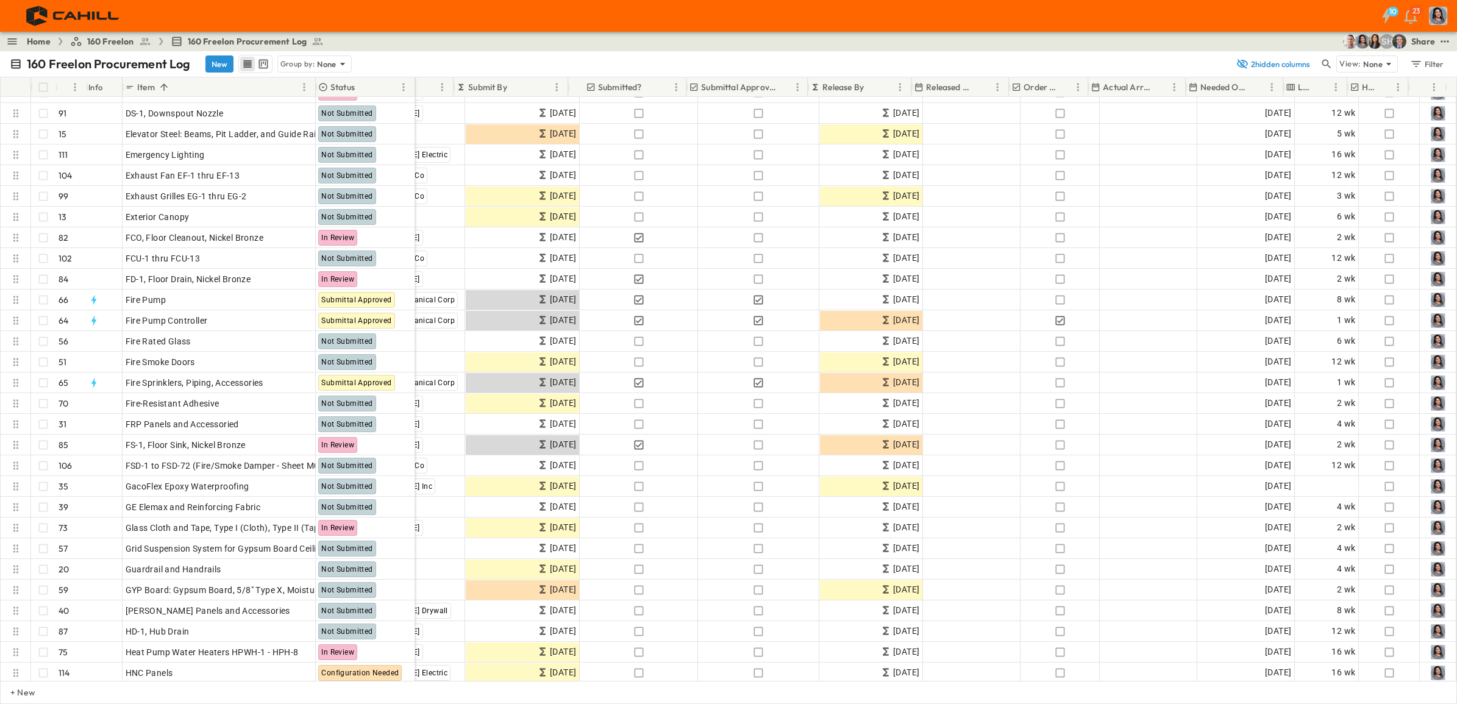
click at [101, 89] on div "Info" at bounding box center [95, 87] width 15 height 34
click at [93, 88] on div "Info" at bounding box center [95, 87] width 15 height 34
click at [109, 86] on div "Info" at bounding box center [103, 87] width 31 height 20
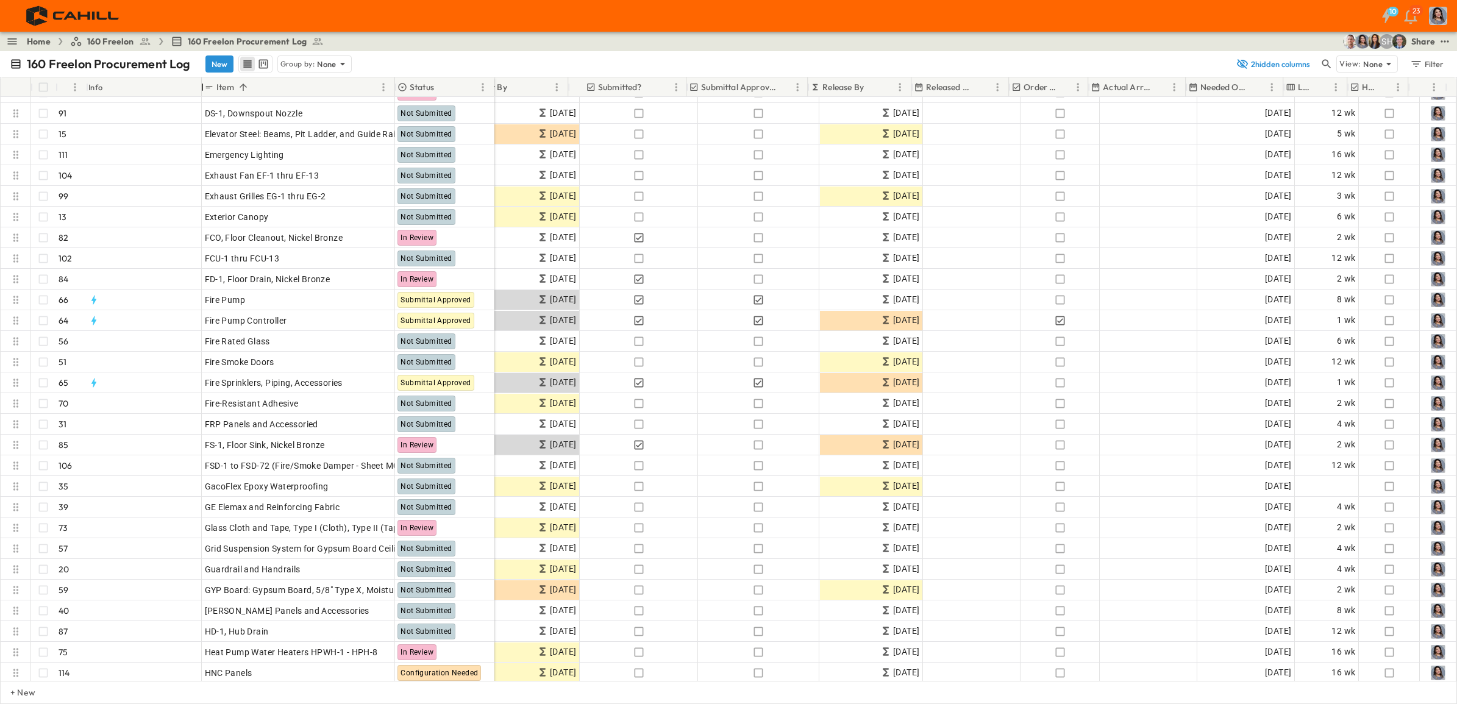
drag, startPoint x: 123, startPoint y: 85, endPoint x: 202, endPoint y: 89, distance: 79.3
click at [202, 89] on div "Info" at bounding box center [202, 87] width 12 height 34
click at [155, 89] on div "Info" at bounding box center [143, 87] width 110 height 20
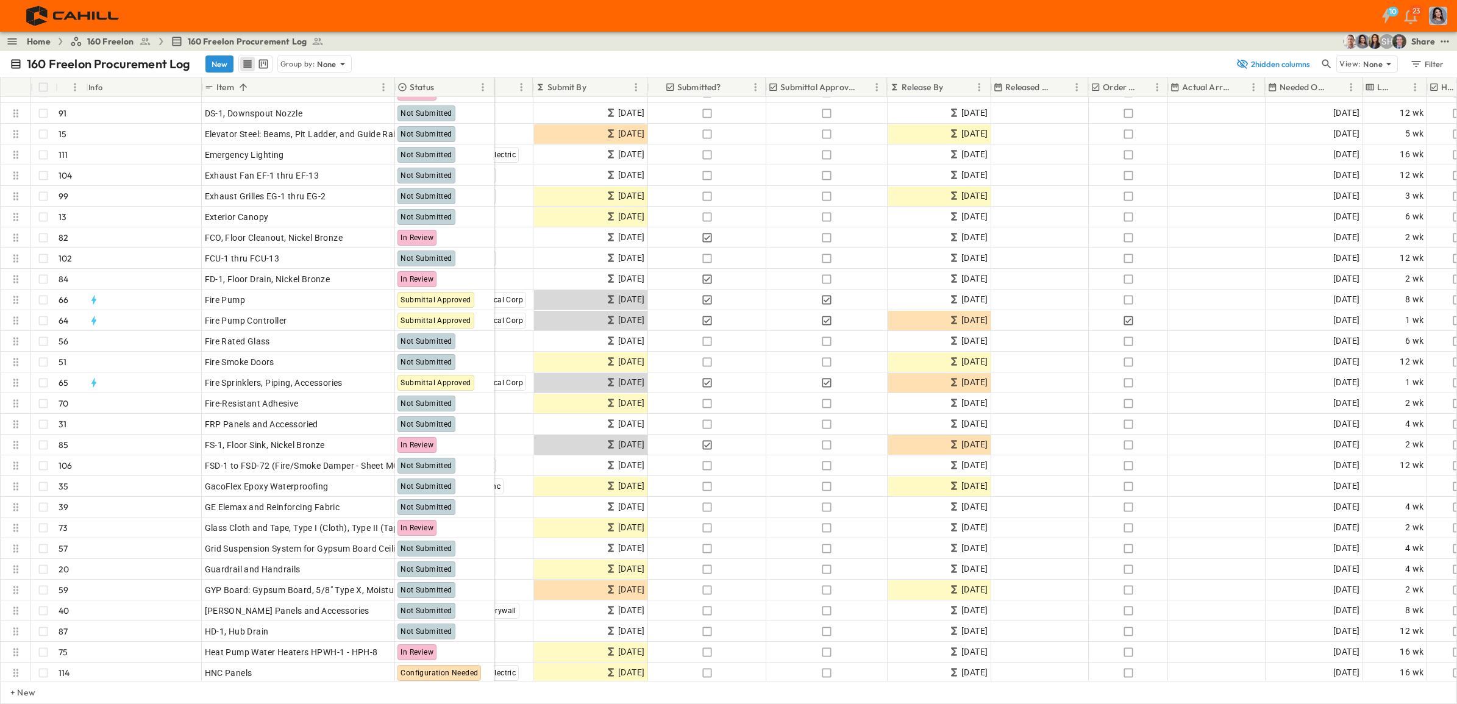
click at [136, 89] on div "Info" at bounding box center [143, 87] width 110 height 20
click at [76, 87] on icon "Menu" at bounding box center [75, 87] width 12 height 12
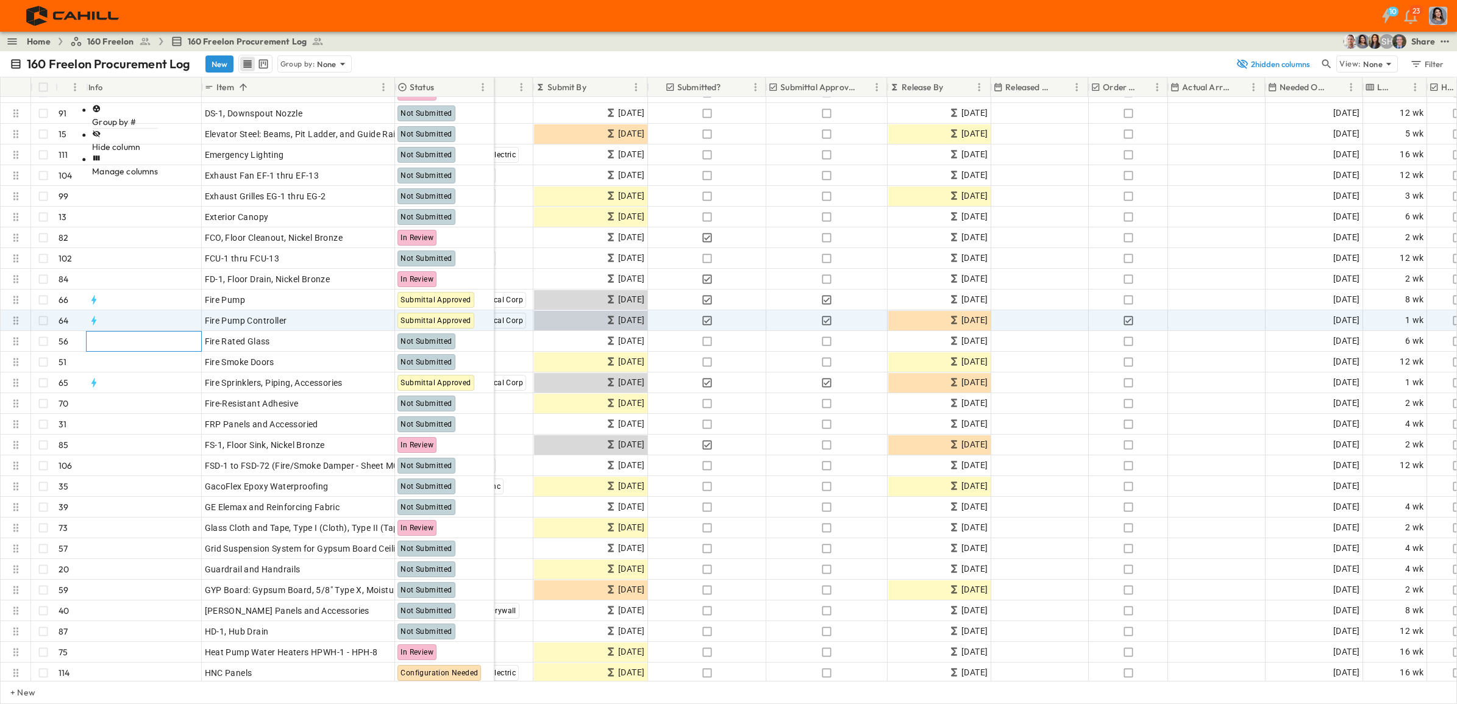
click at [159, 333] on div at bounding box center [142, 342] width 117 height 20
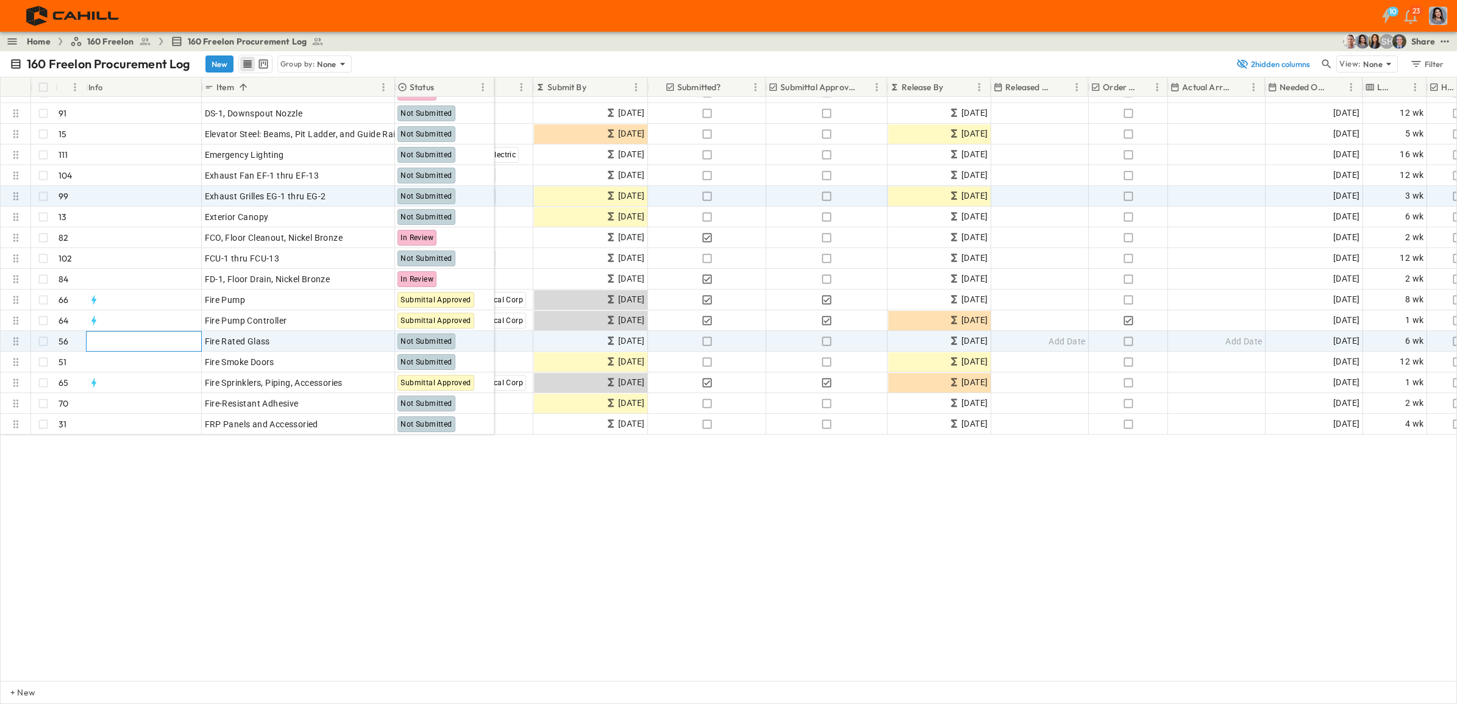
scroll to position [0, 279]
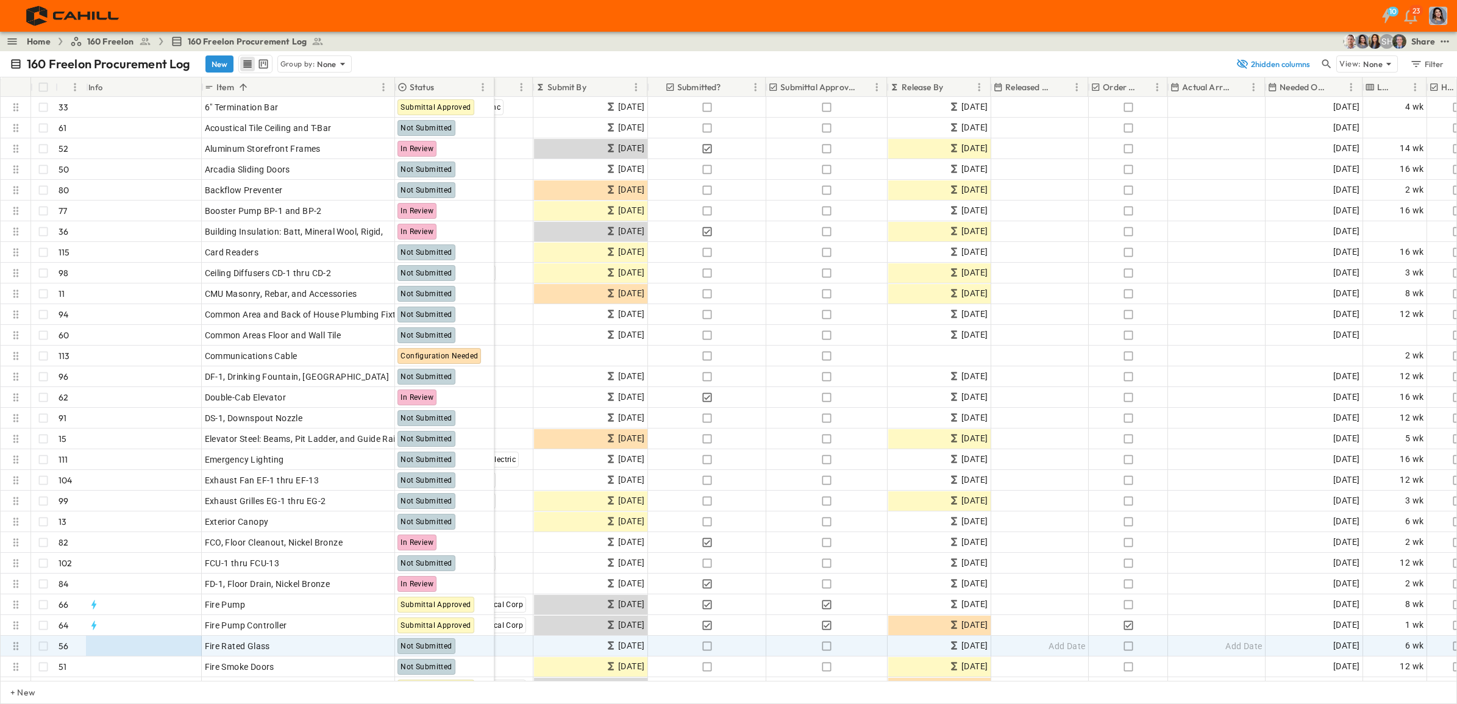
click at [431, 87] on p "Status" at bounding box center [422, 87] width 24 height 12
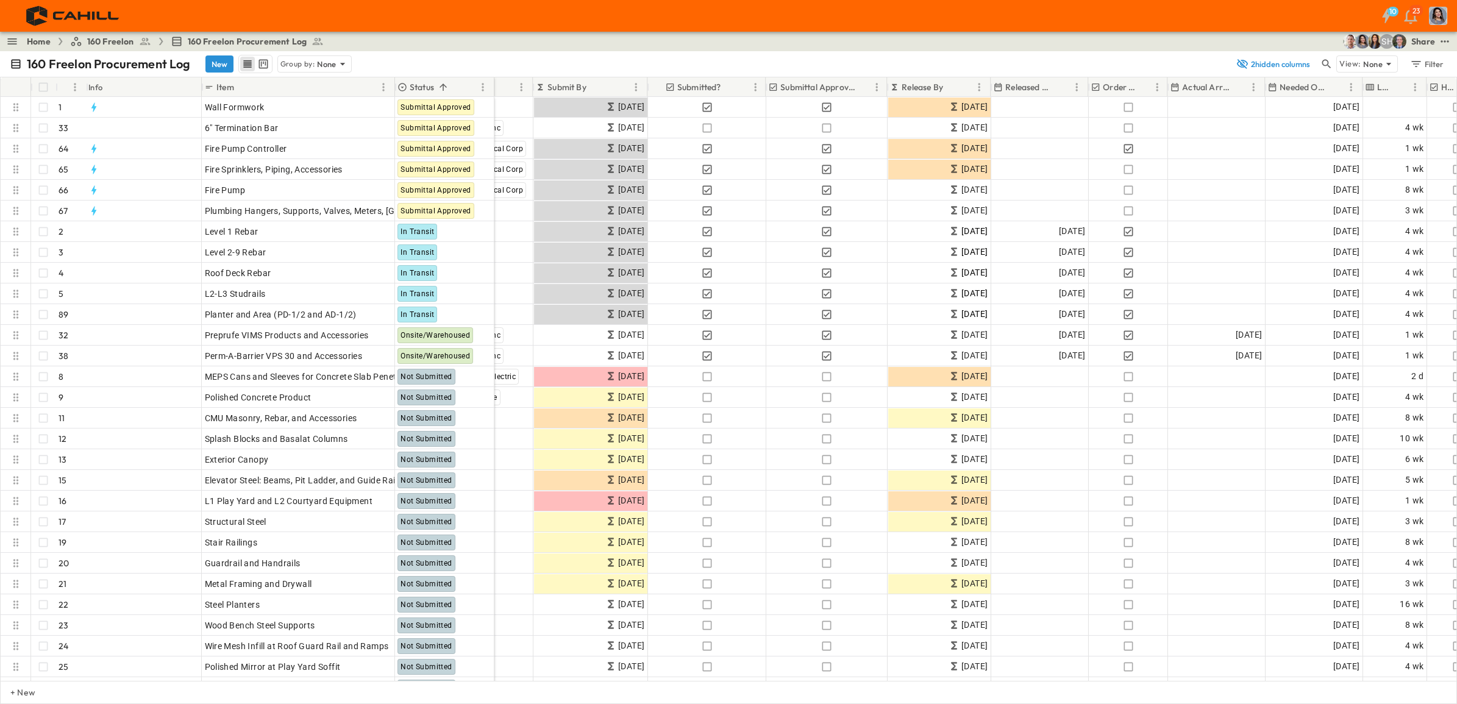
click at [574, 79] on div "Submit By" at bounding box center [581, 87] width 93 height 20
click at [321, 84] on div "Item" at bounding box center [290, 87] width 172 height 20
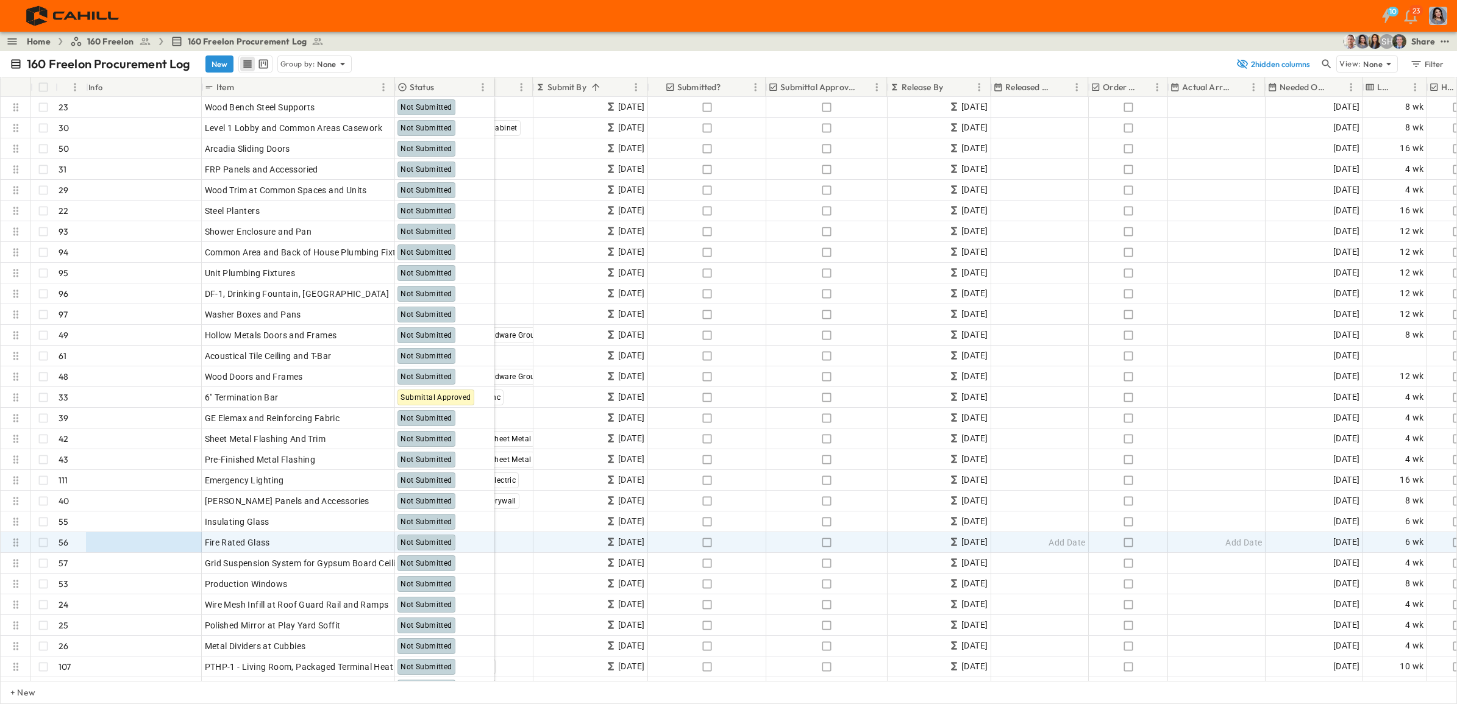
click at [157, 87] on div "Info" at bounding box center [143, 87] width 110 height 20
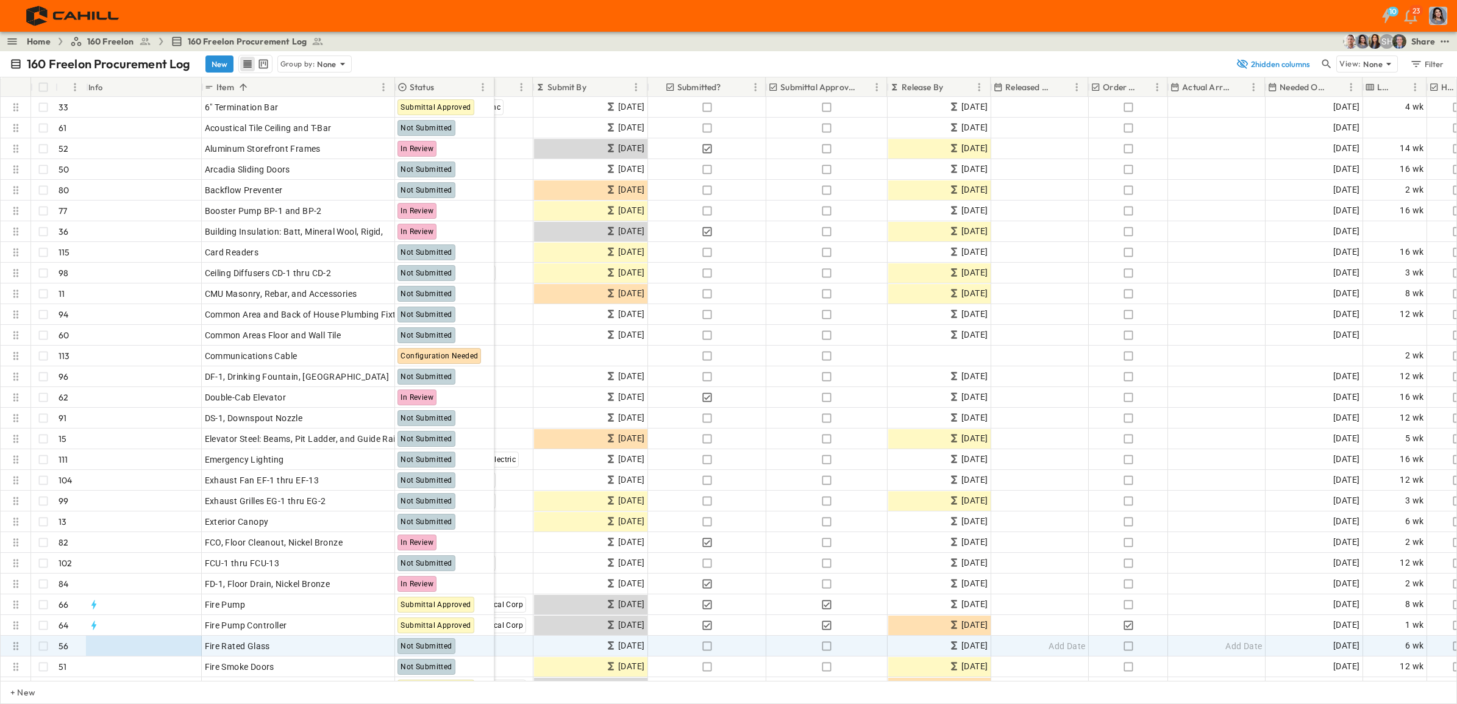
click at [144, 89] on div "Info" at bounding box center [143, 87] width 110 height 20
click at [72, 86] on icon "Menu" at bounding box center [75, 87] width 12 height 12
click at [102, 116] on span "Group by #" at bounding box center [114, 121] width 44 height 11
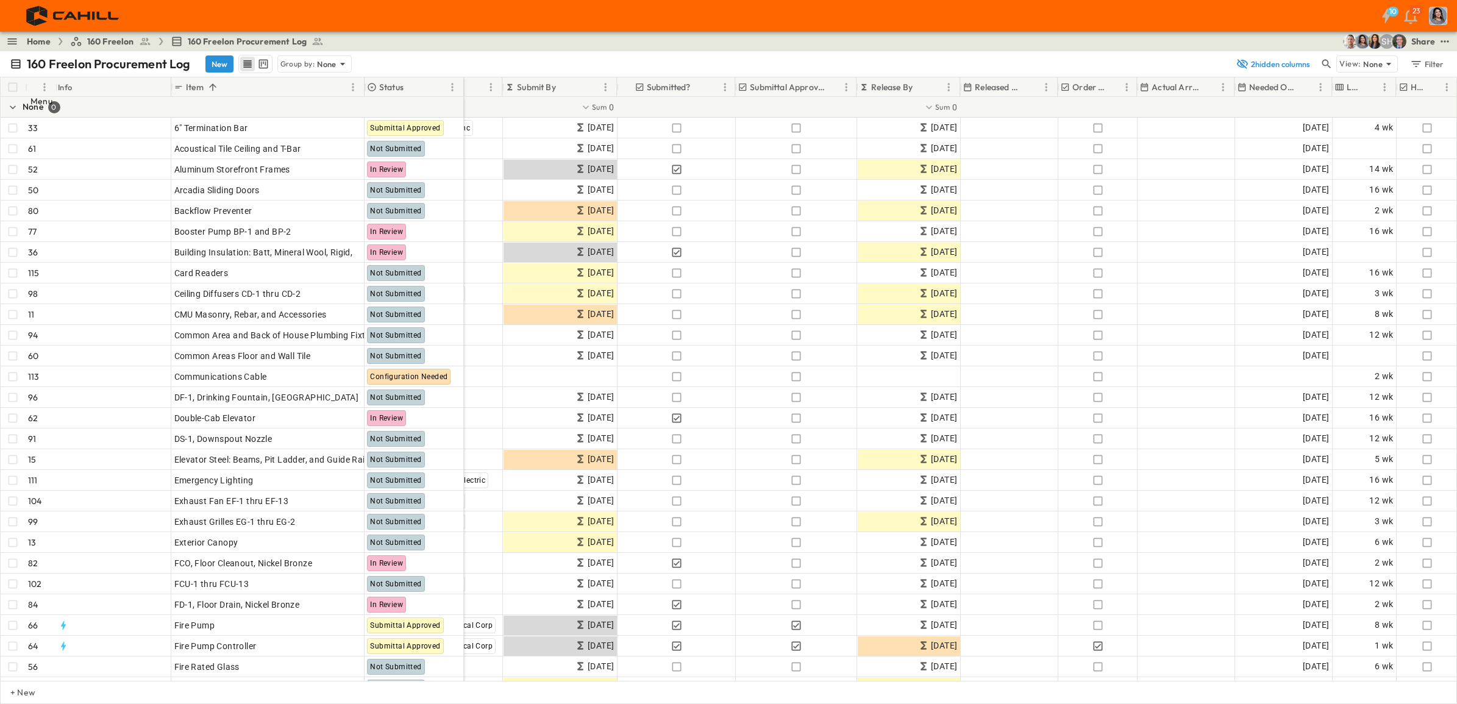
click at [47, 87] on icon "Menu" at bounding box center [44, 87] width 12 height 12
click at [85, 116] on span "Stop grouping by #" at bounding box center [99, 121] width 74 height 11
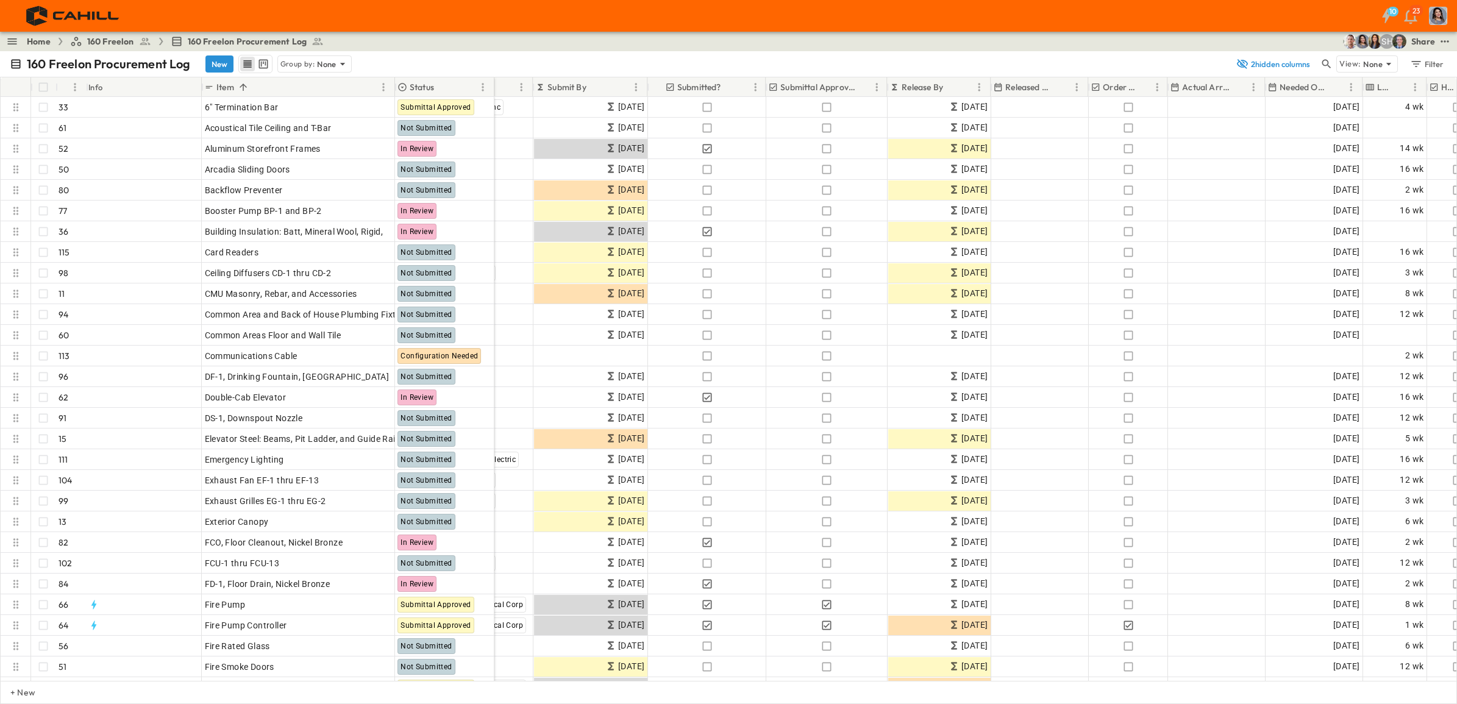
click at [126, 84] on div "Info" at bounding box center [143, 87] width 110 height 20
click at [155, 90] on div "Info" at bounding box center [143, 87] width 110 height 20
click at [157, 88] on div "Info" at bounding box center [143, 87] width 110 height 20
click at [13, 88] on div at bounding box center [15, 87] width 25 height 20
click at [184, 84] on div "Info" at bounding box center [143, 87] width 110 height 20
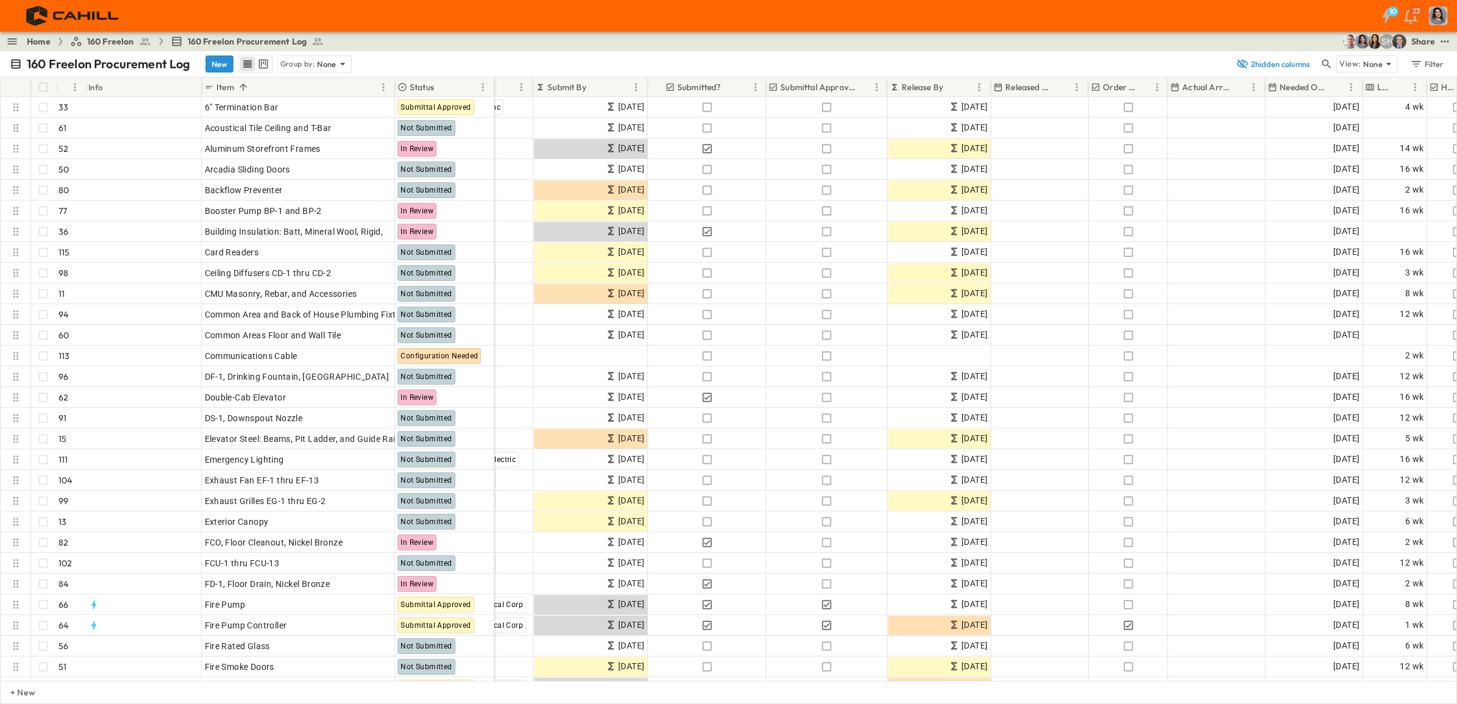
click at [184, 83] on div "Info" at bounding box center [143, 87] width 110 height 20
click at [179, 84] on div "Info" at bounding box center [143, 87] width 110 height 20
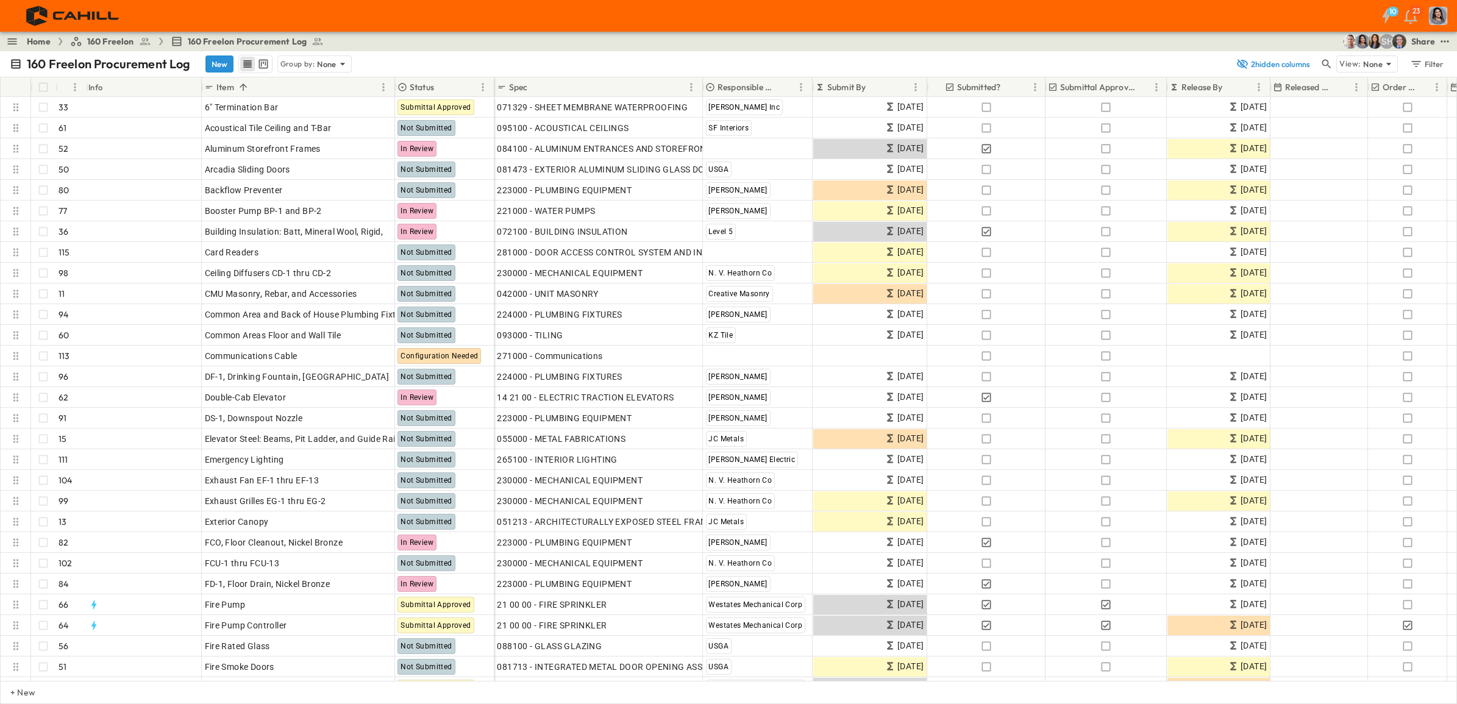
click at [583, 87] on div "Spec" at bounding box center [590, 87] width 187 height 20
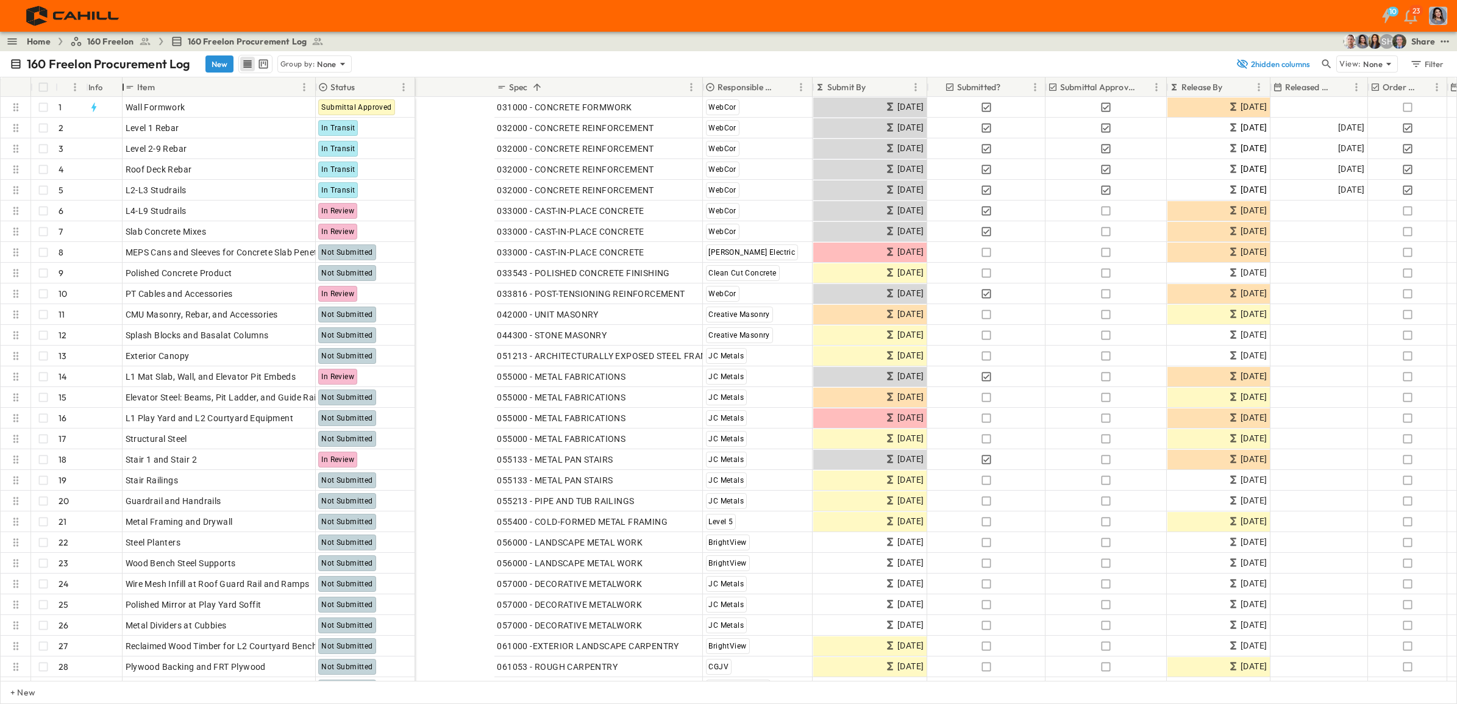
drag, startPoint x: 199, startPoint y: 86, endPoint x: 113, endPoint y: 83, distance: 86.0
click at [113, 83] on div "Info" at bounding box center [104, 87] width 37 height 20
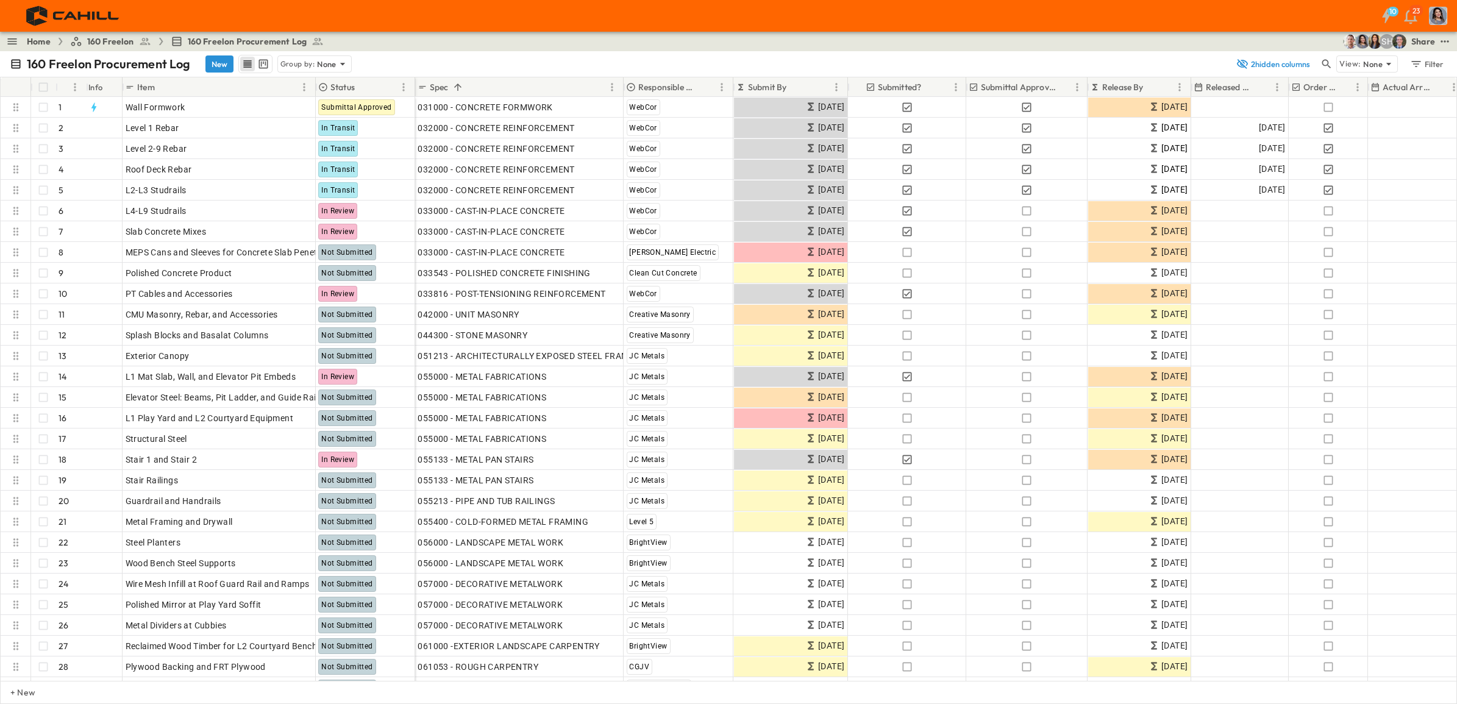
click at [1124, 85] on p "Release By" at bounding box center [1122, 87] width 41 height 12
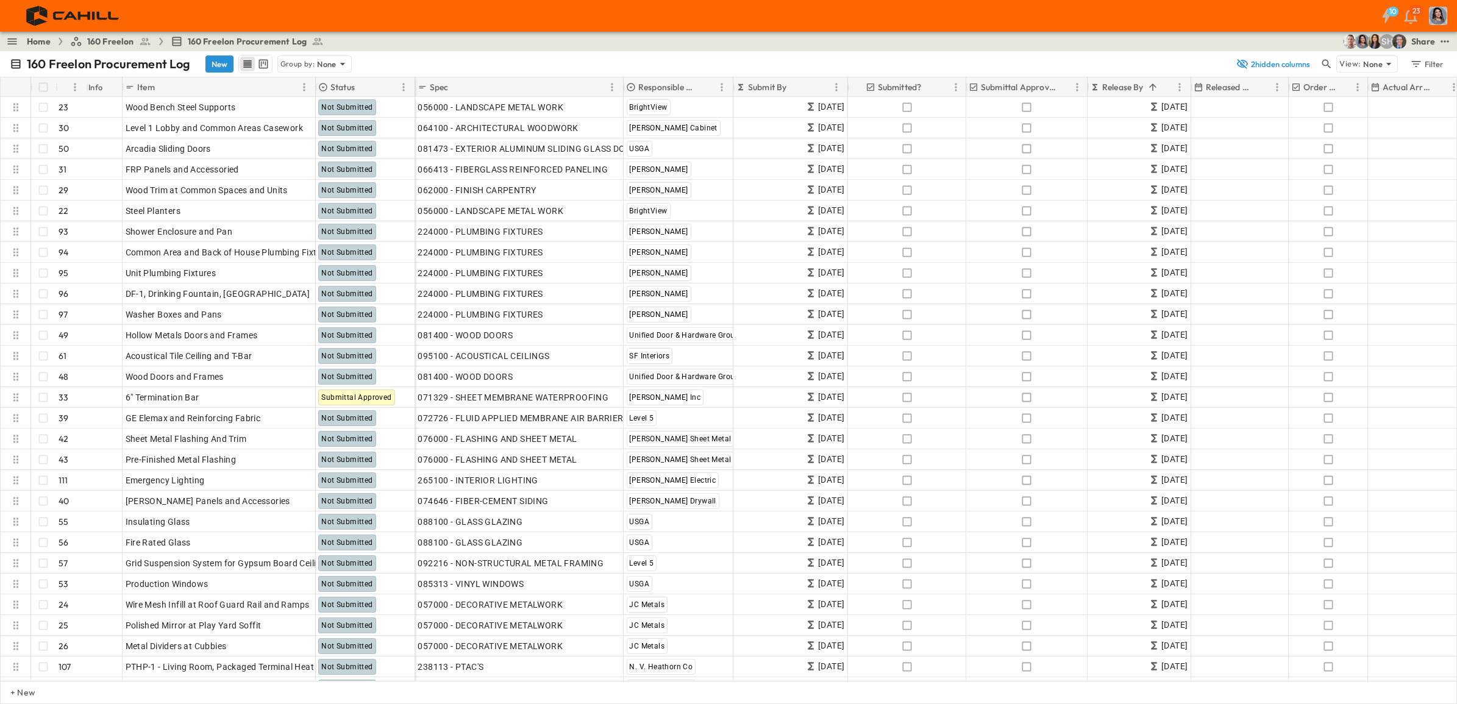
click at [1124, 85] on p "Release By" at bounding box center [1122, 87] width 41 height 12
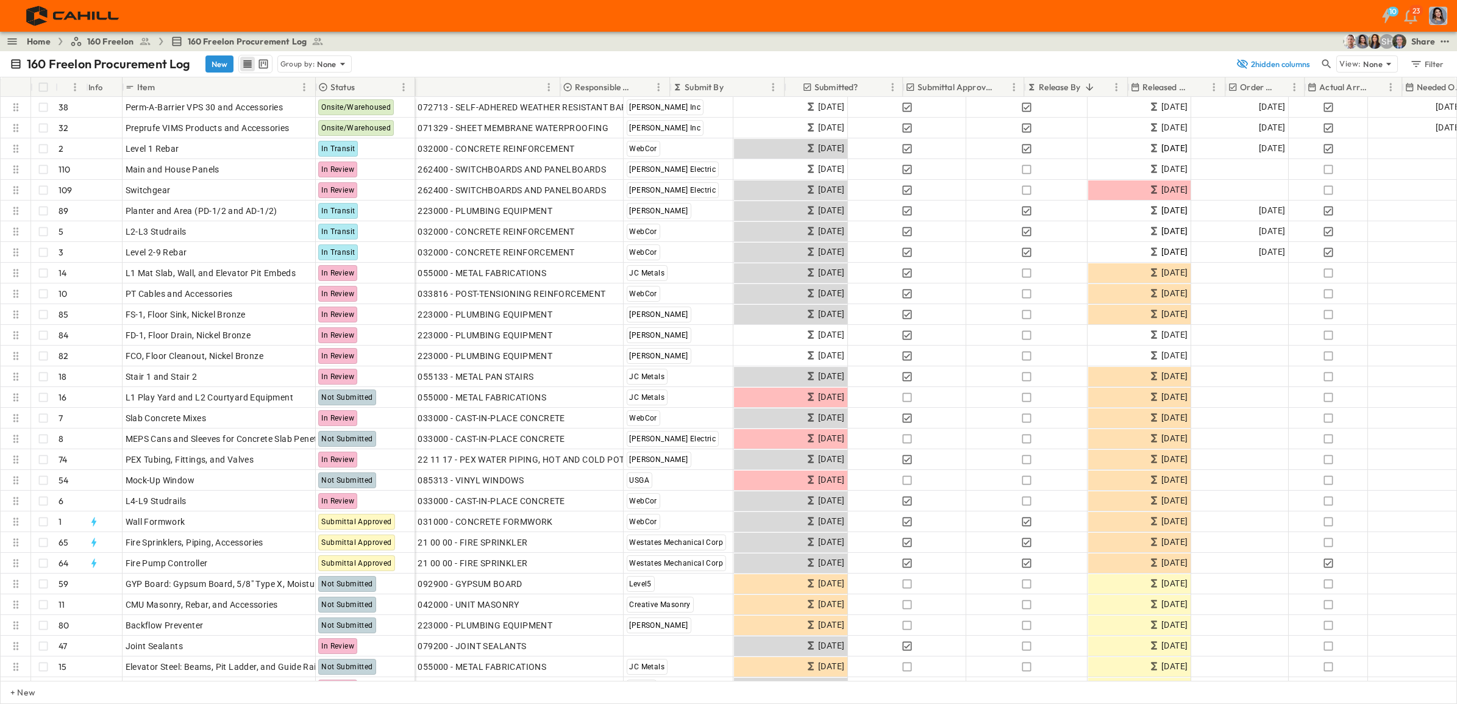
scroll to position [0, 279]
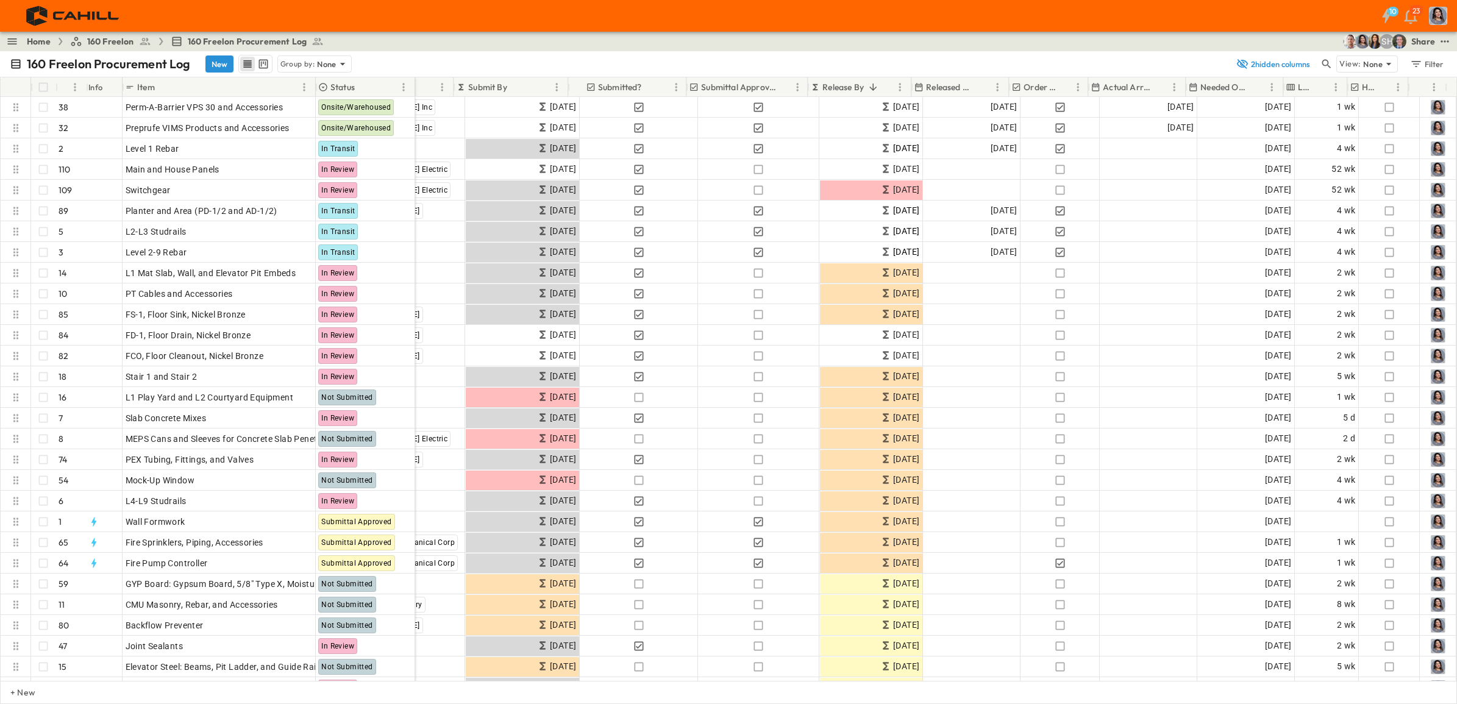
click at [1164, 86] on p "Needed Onsite" at bounding box center [1224, 87] width 48 height 12
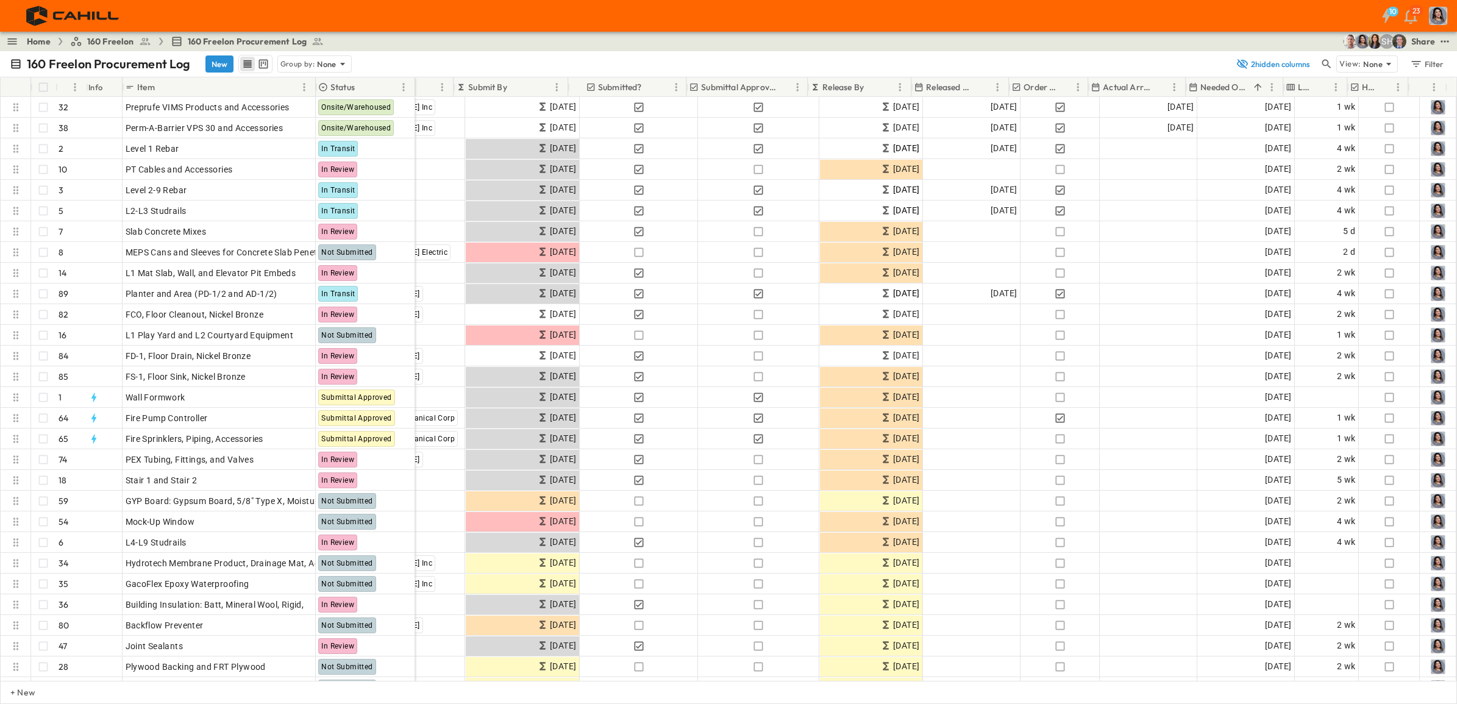
click at [1164, 63] on icon "button" at bounding box center [1326, 64] width 12 height 12
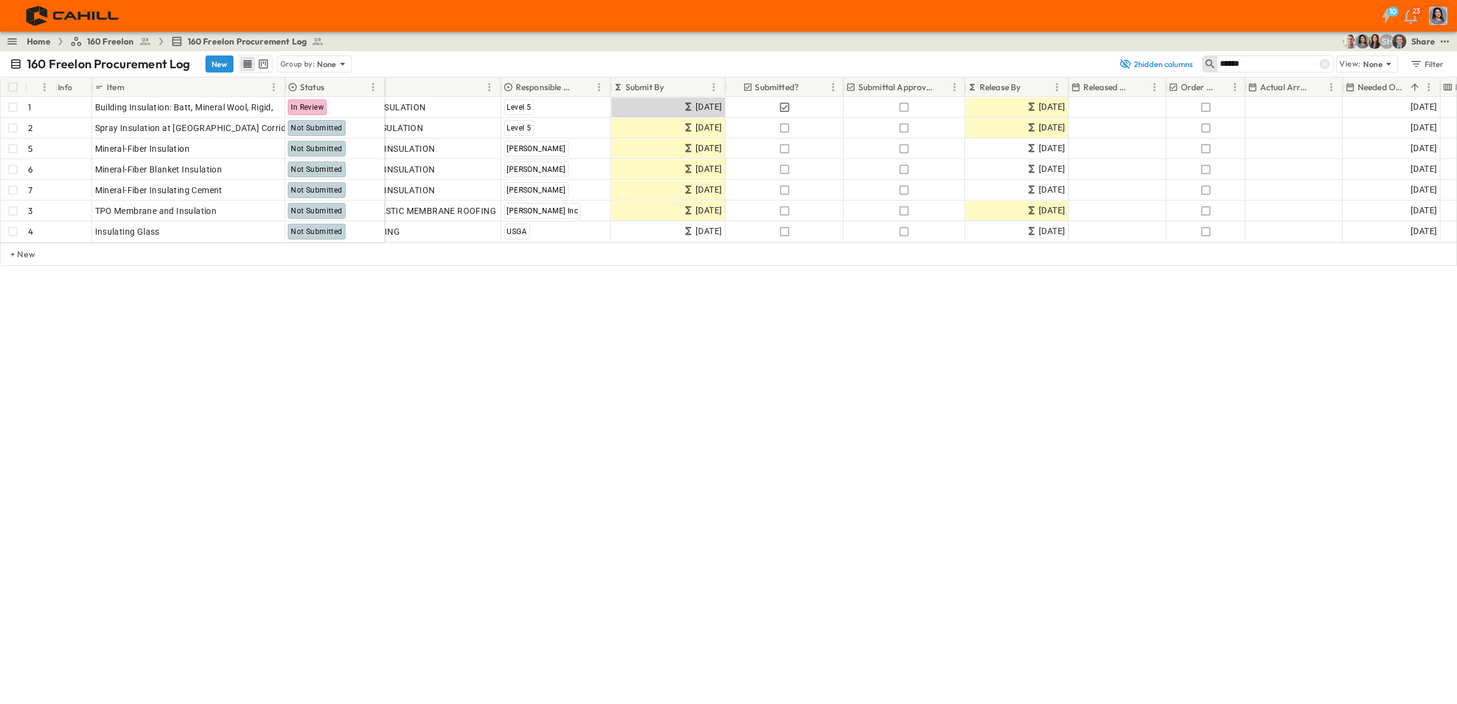
scroll to position [0, 0]
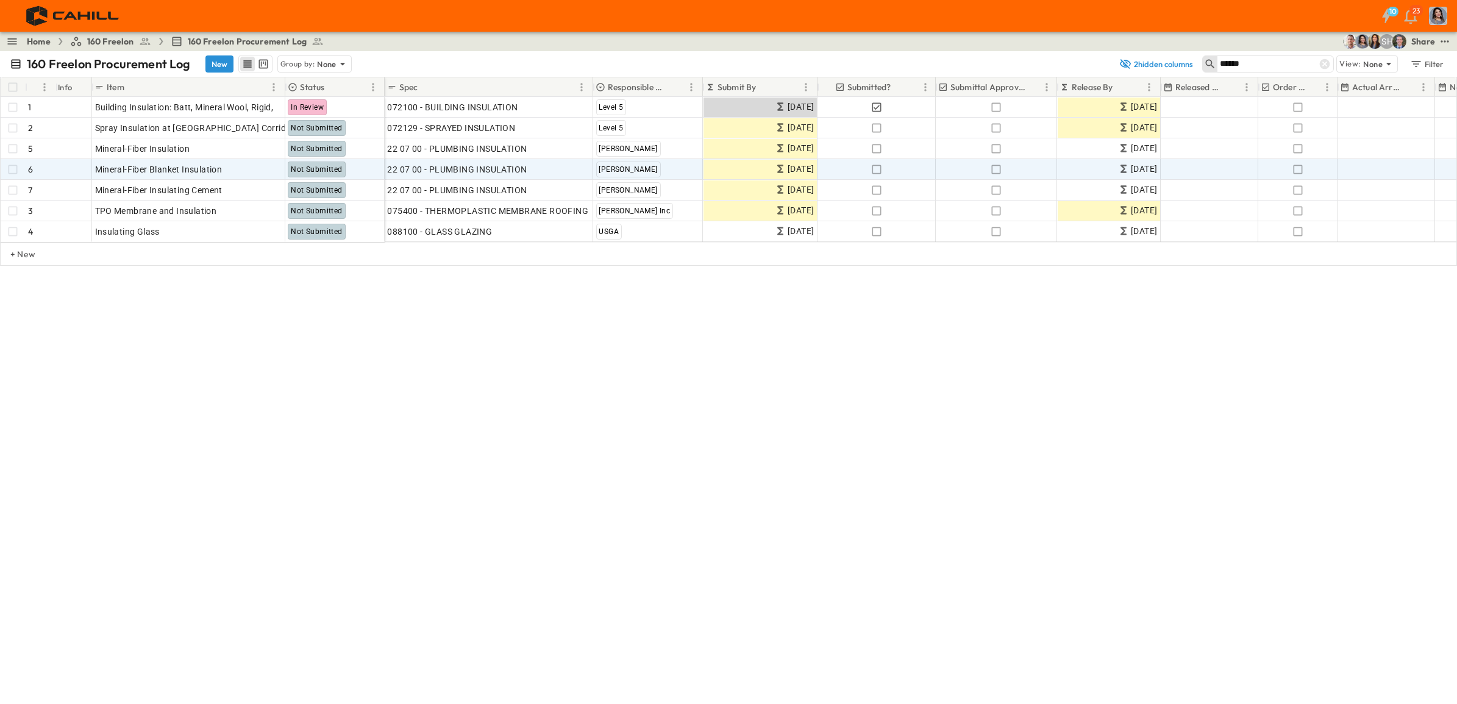
type input "******"
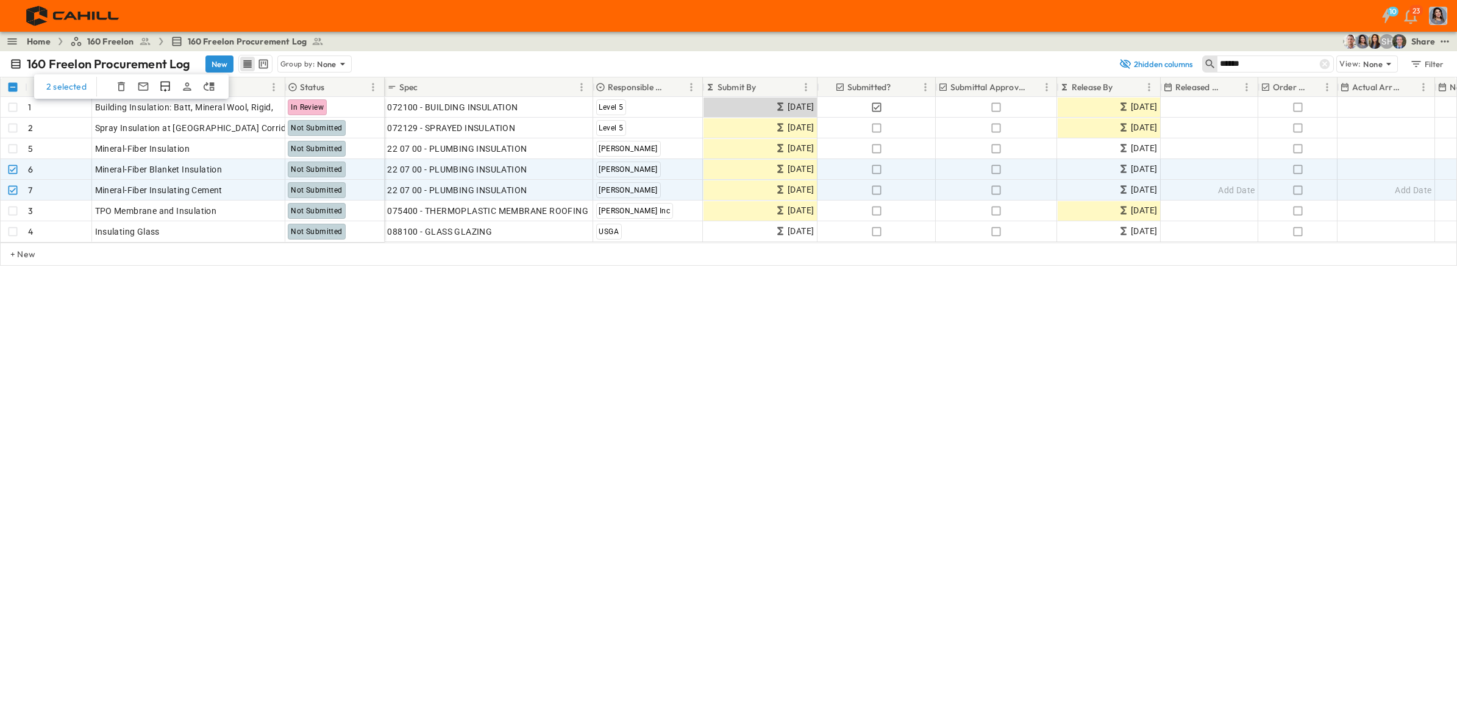
click at [118, 87] on icon "button" at bounding box center [121, 86] width 7 height 9
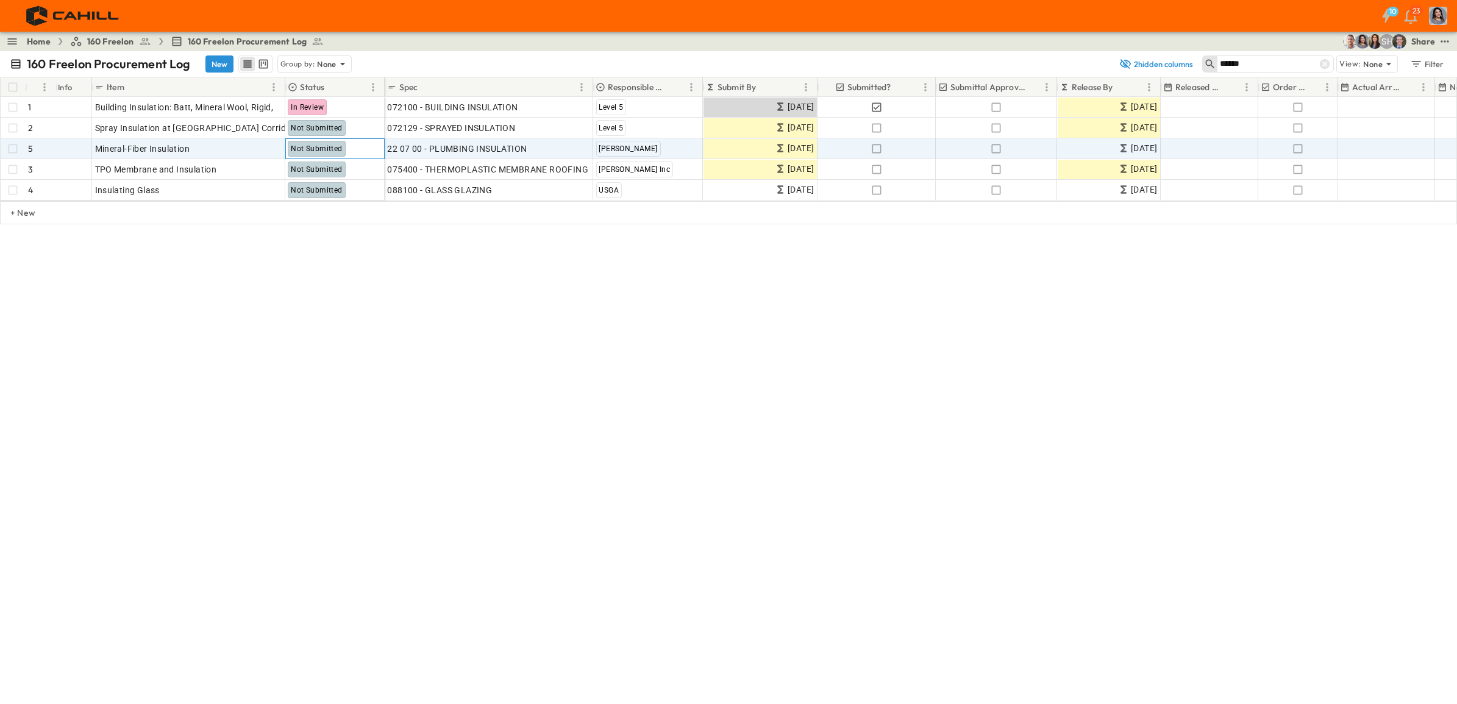
click at [333, 148] on span "Not Submitted" at bounding box center [316, 148] width 51 height 9
click at [260, 146] on div "OPEN" at bounding box center [266, 147] width 38 height 15
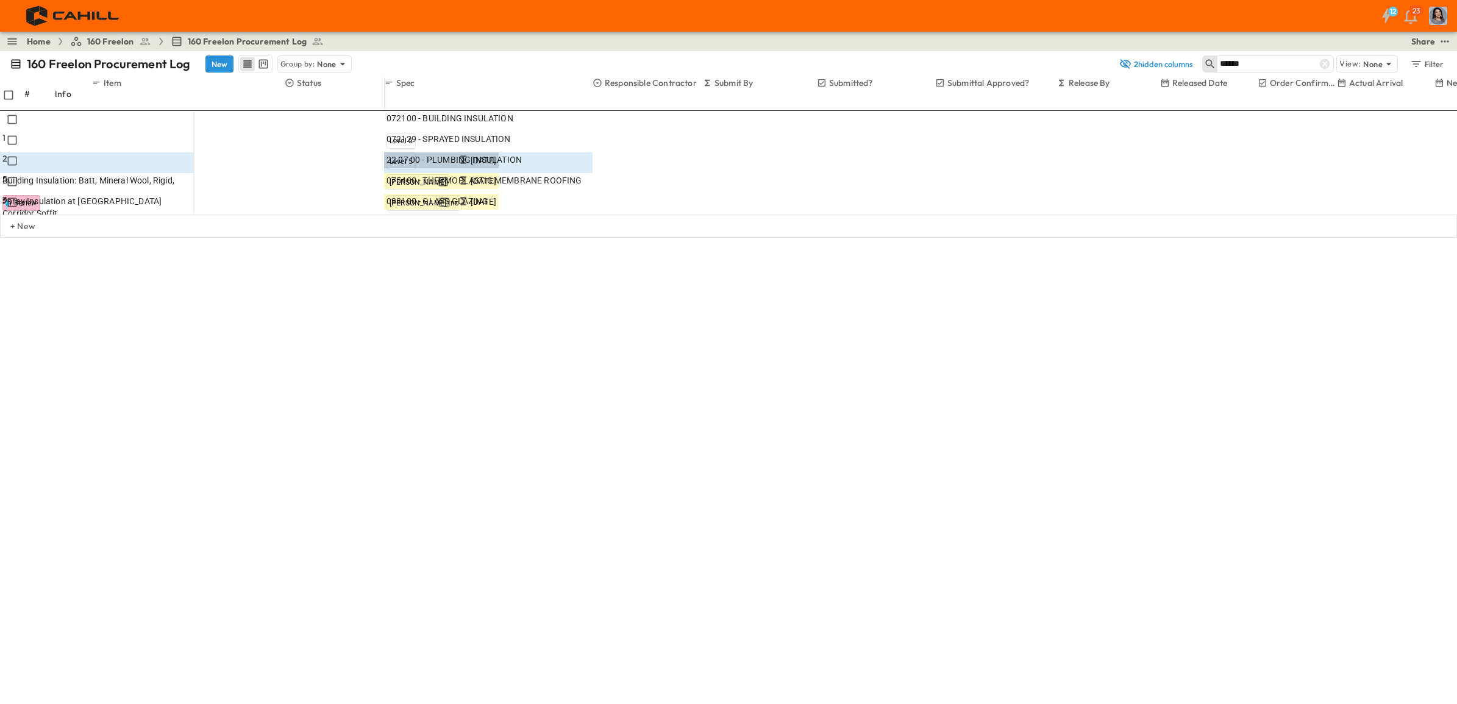
click at [1099, 353] on icon "Next month" at bounding box center [1094, 358] width 10 height 10
click at [1082, 366] on icon "Previous month" at bounding box center [1077, 371] width 10 height 10
click at [1082, 353] on icon "Previous month" at bounding box center [1077, 358] width 10 height 10
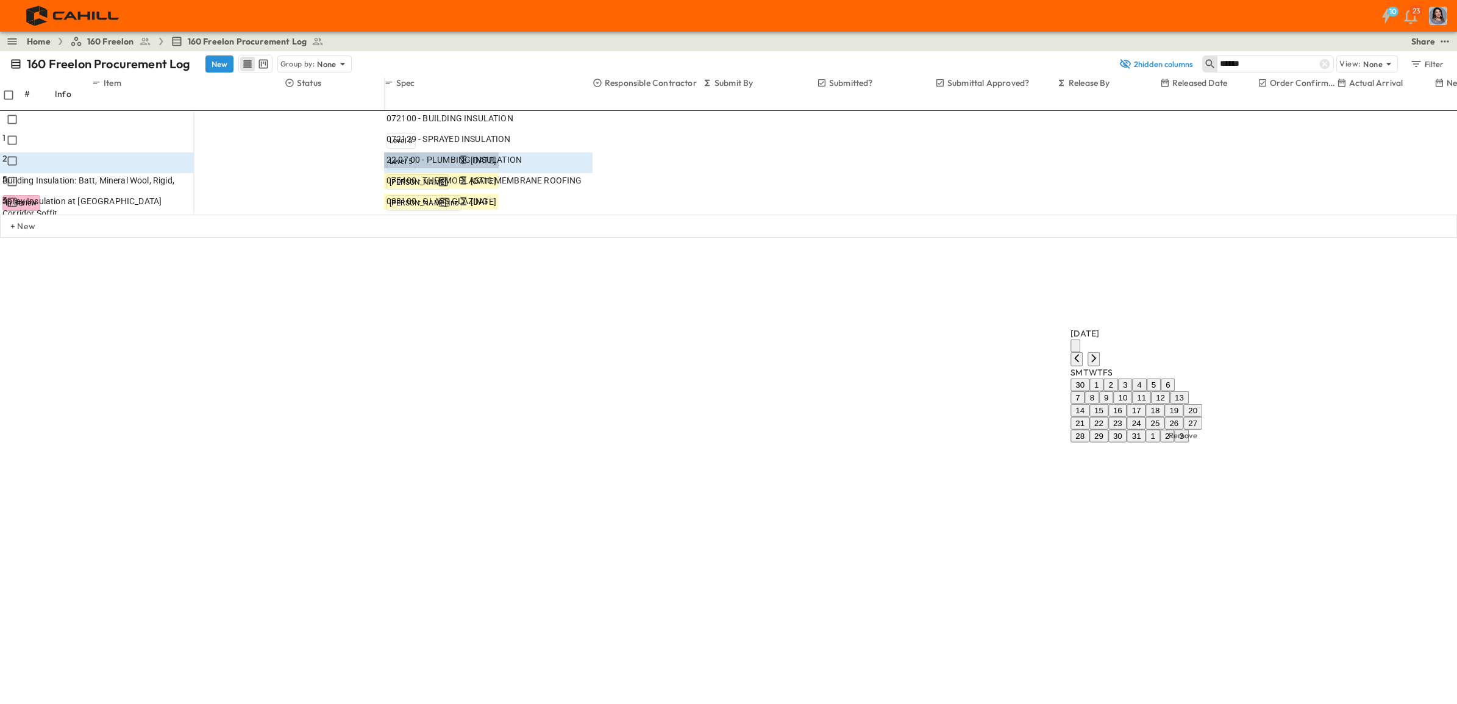
click at [1082, 353] on icon "Previous month" at bounding box center [1077, 358] width 10 height 10
click at [1108, 366] on button "27" at bounding box center [1098, 372] width 19 height 13
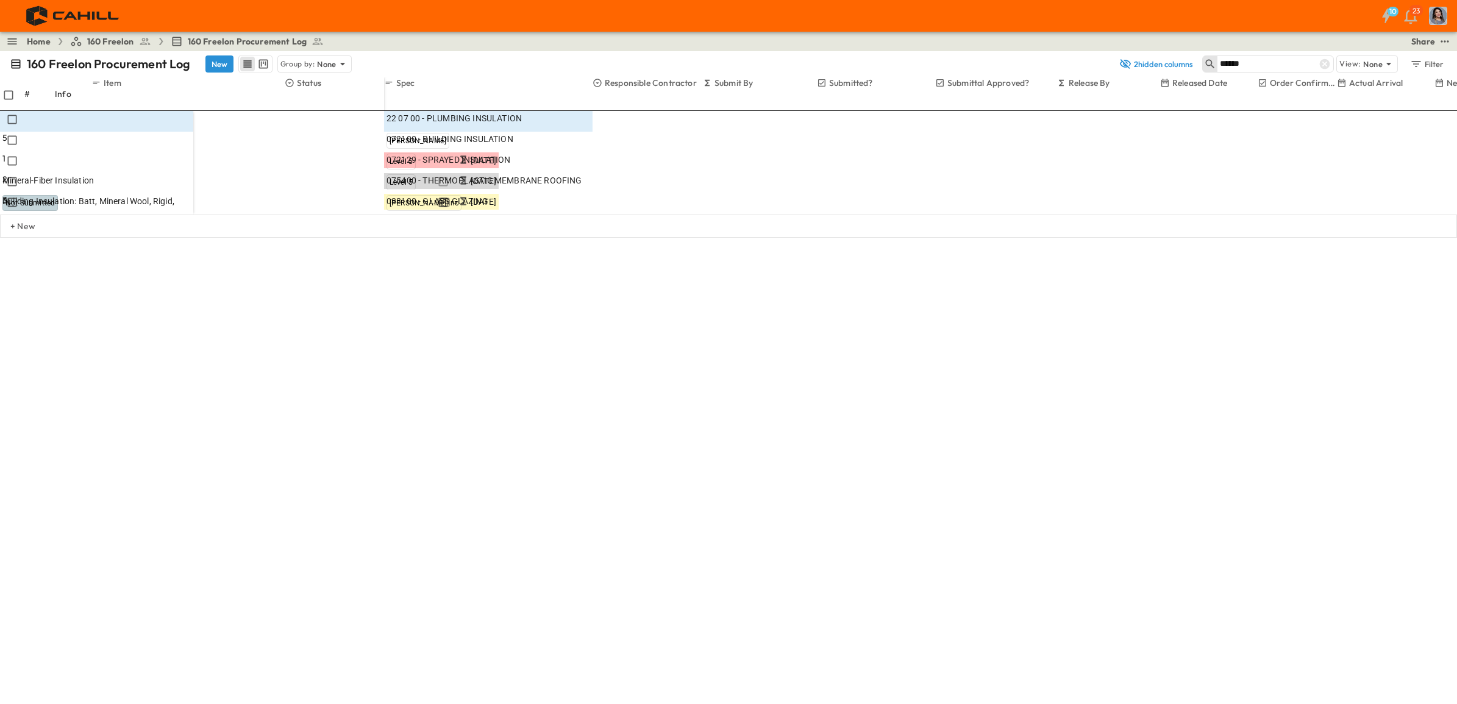
type input "*"
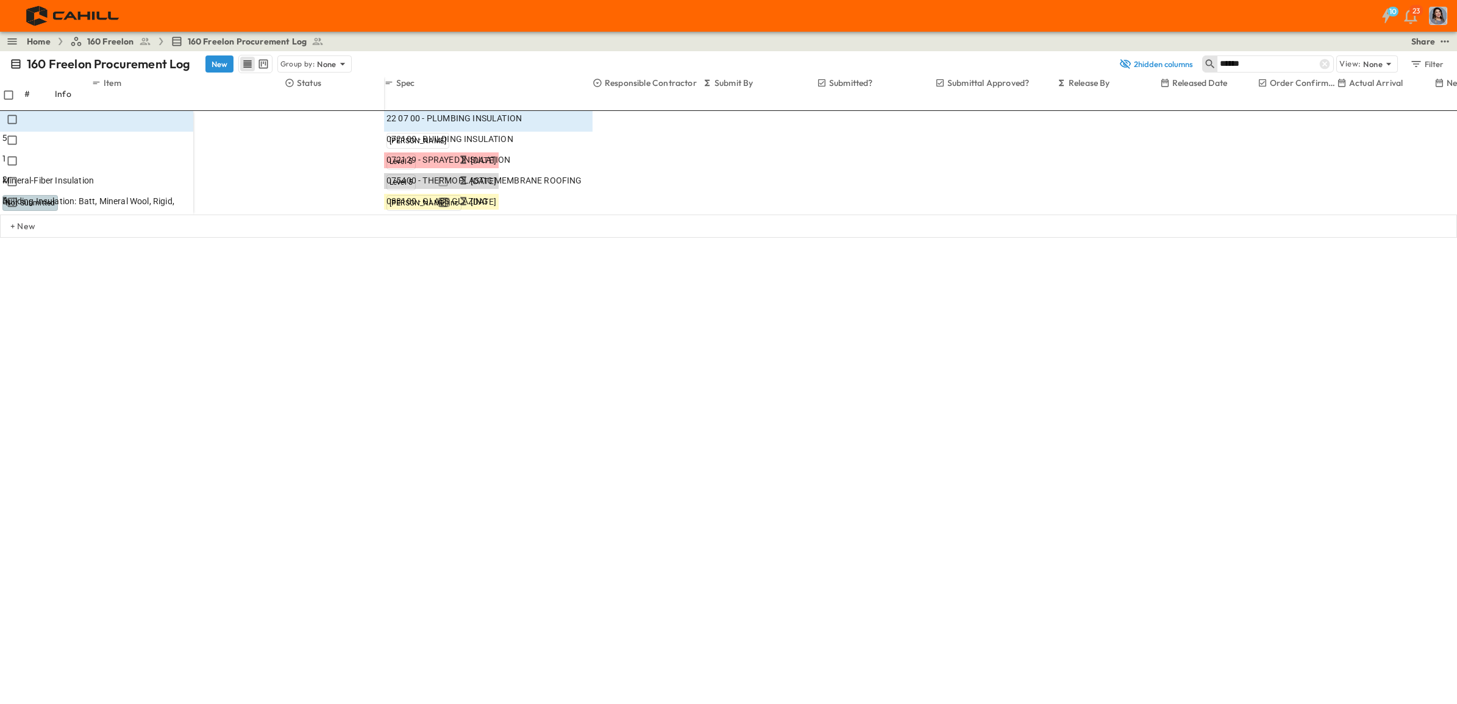
drag, startPoint x: 1035, startPoint y: 336, endPoint x: 1088, endPoint y: 331, distance: 53.3
drag, startPoint x: 1150, startPoint y: 333, endPoint x: 1076, endPoint y: 331, distance: 74.4
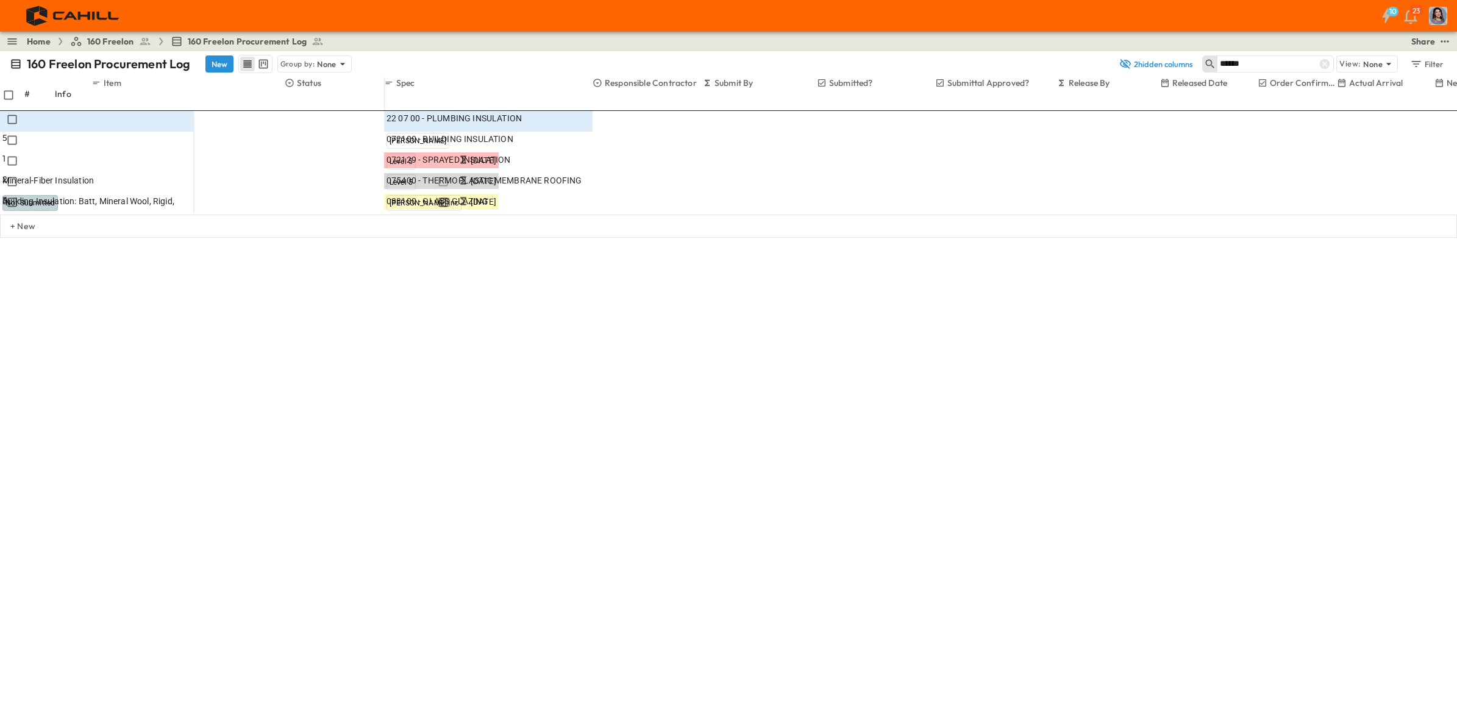
type input "*"
click at [1138, 486] on body "10 23 Home 160 Freelon 160 Freelon Procurement Log Share 160 Freelon Procuremen…" at bounding box center [728, 704] width 1457 height 1408
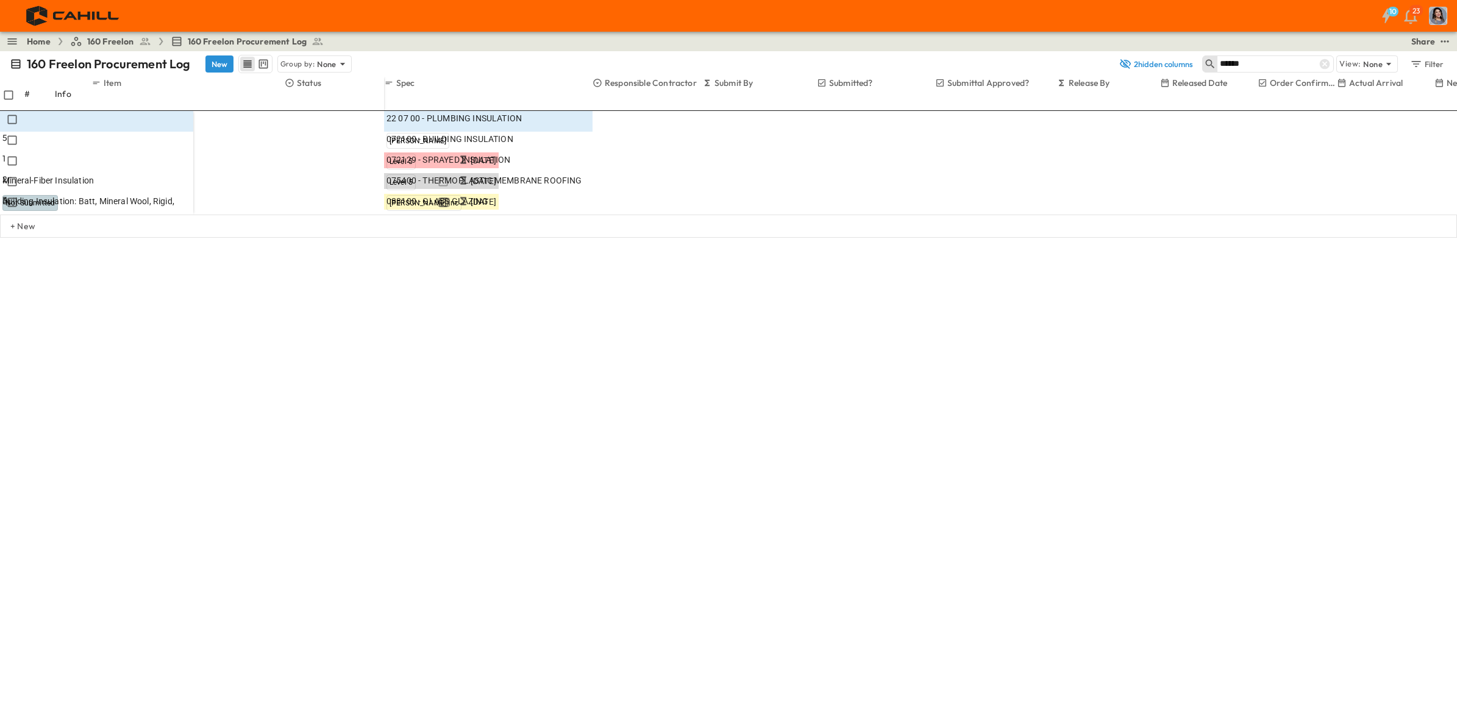
type input "****"
type input "*"
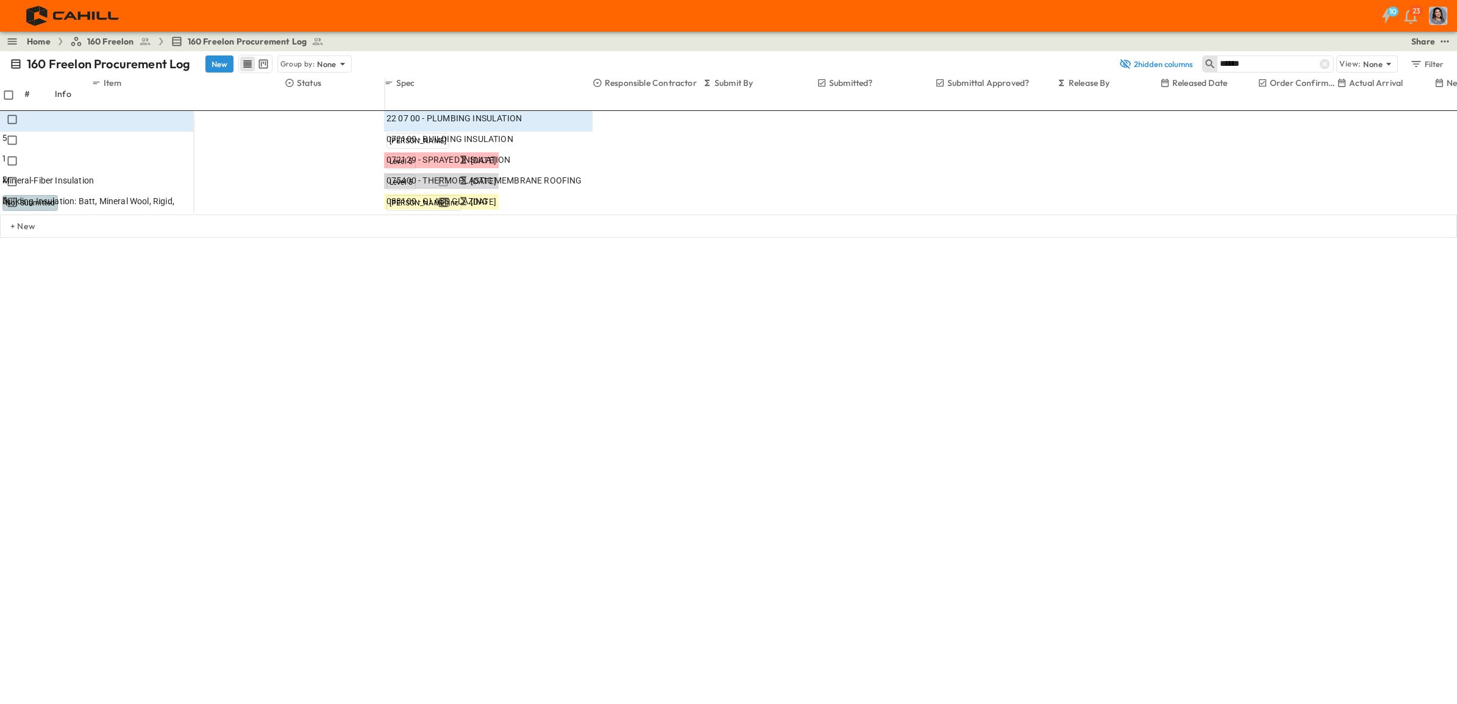
drag, startPoint x: 1119, startPoint y: 512, endPoint x: 1046, endPoint y: 502, distance: 73.9
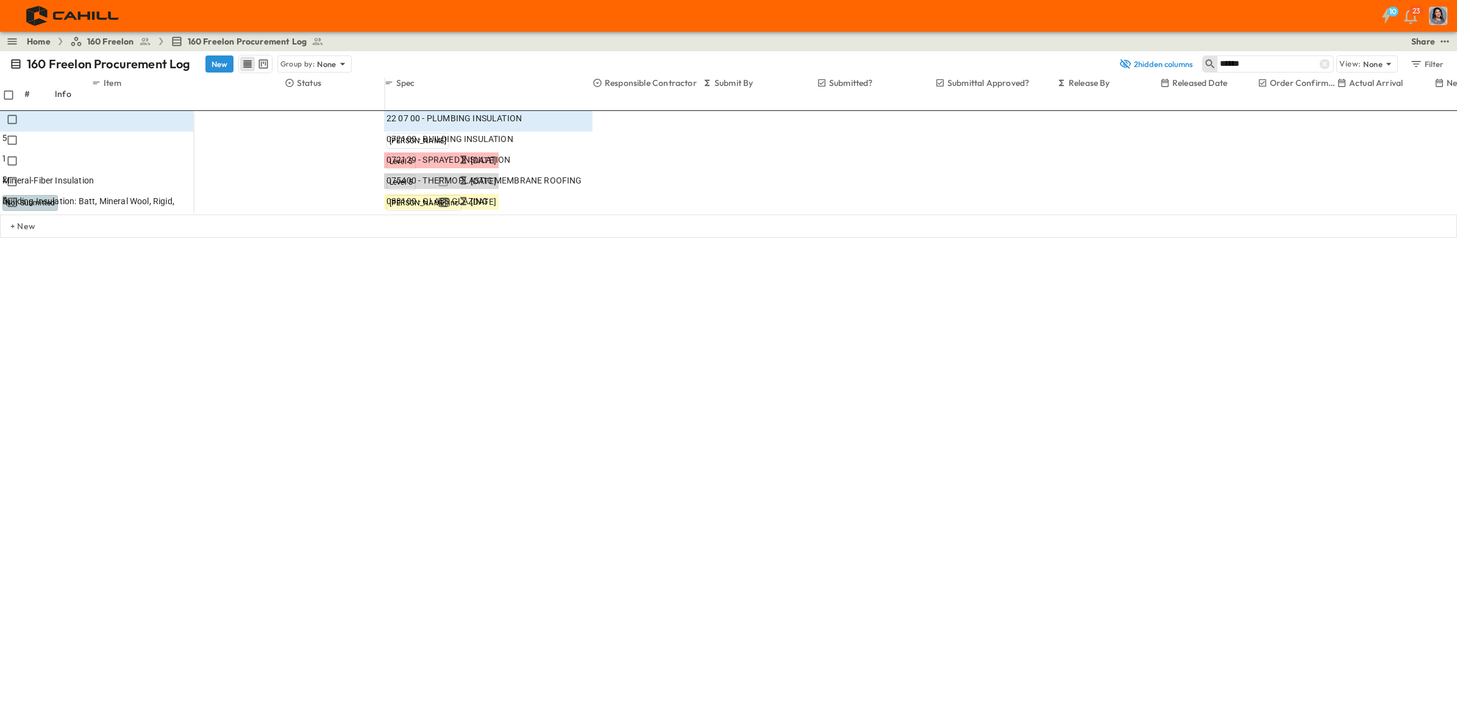
drag, startPoint x: 752, startPoint y: 633, endPoint x: 1008, endPoint y: 517, distance: 281.0
click at [754, 539] on div "160 Freelon Procurement Log New Group by: None 2 hidden columns ****** View: No…" at bounding box center [728, 377] width 1457 height 653
click at [1096, 354] on icon "Next month" at bounding box center [1093, 358] width 5 height 8
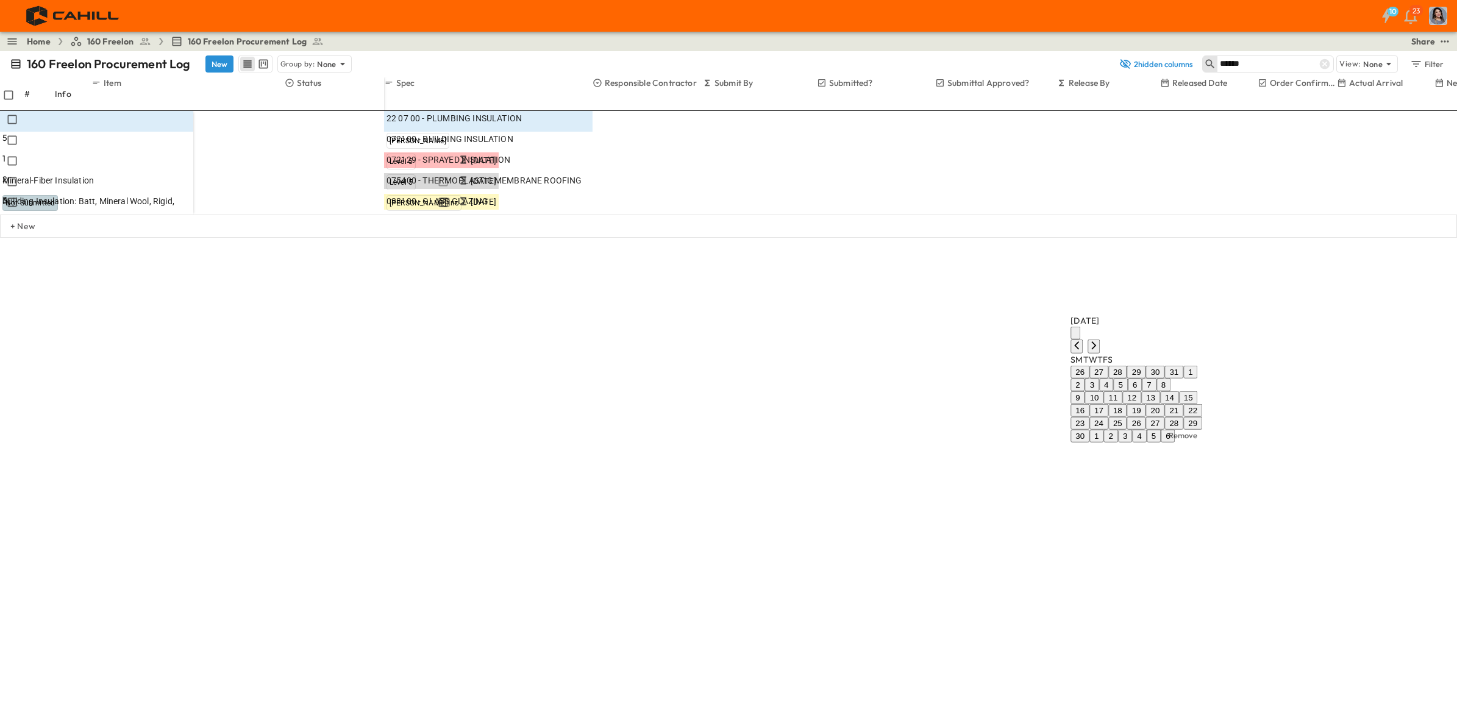
click at [1099, 379] on button "3" at bounding box center [1092, 385] width 14 height 13
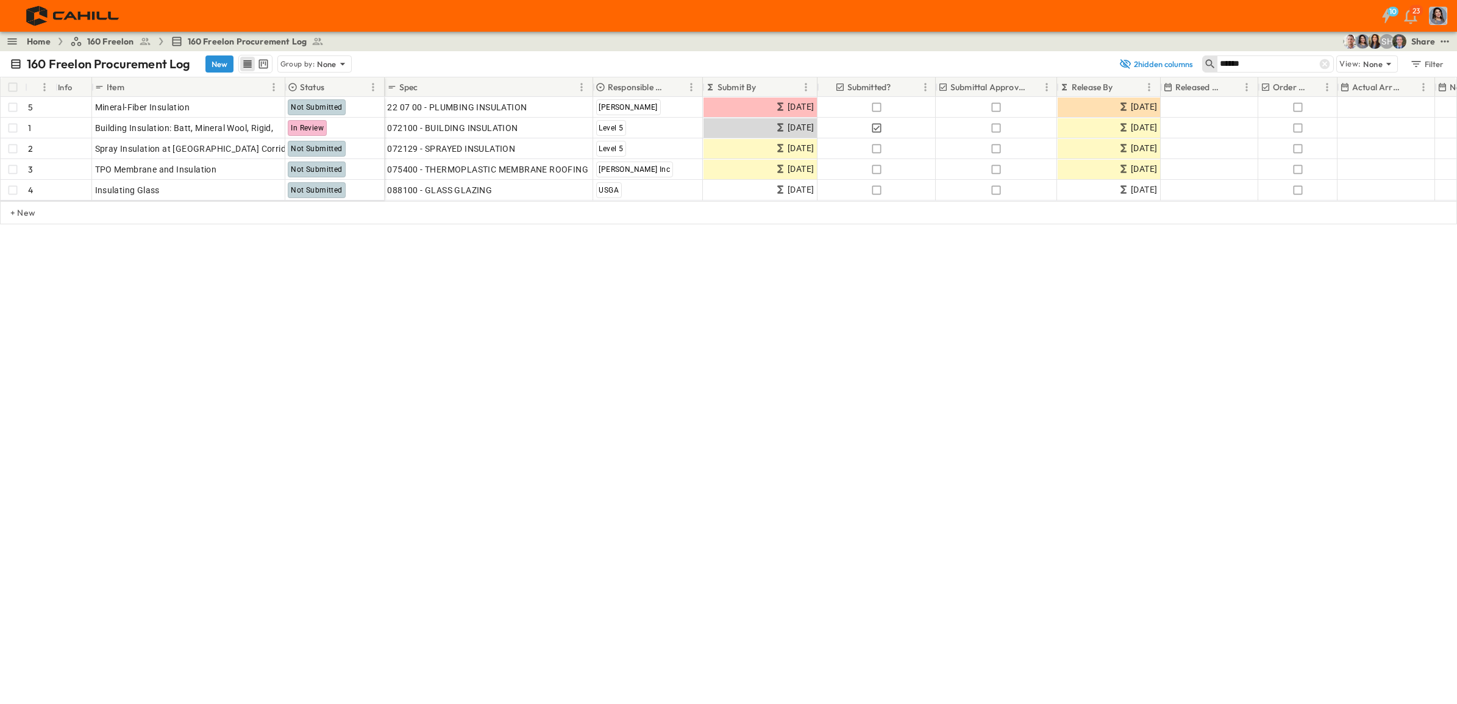
click at [918, 419] on div "160 Freelon Procurement Log New Group by: None 2 hidden columns ****** View: No…" at bounding box center [728, 377] width 1457 height 653
click at [461, 278] on div "160 Freelon Procurement Log New Group by: None 2 hidden columns ****** View: No…" at bounding box center [728, 377] width 1457 height 653
click at [1164, 63] on icon at bounding box center [1325, 64] width 12 height 12
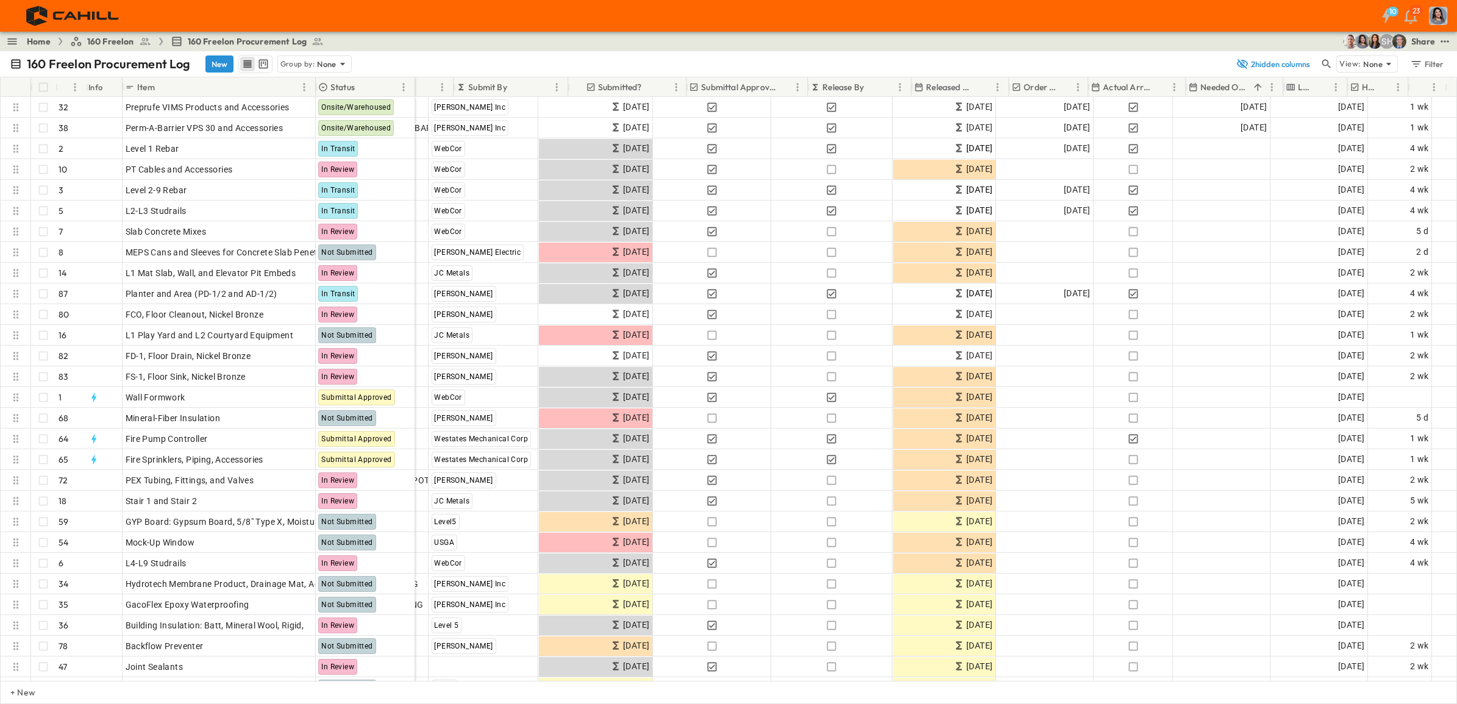
scroll to position [0, 279]
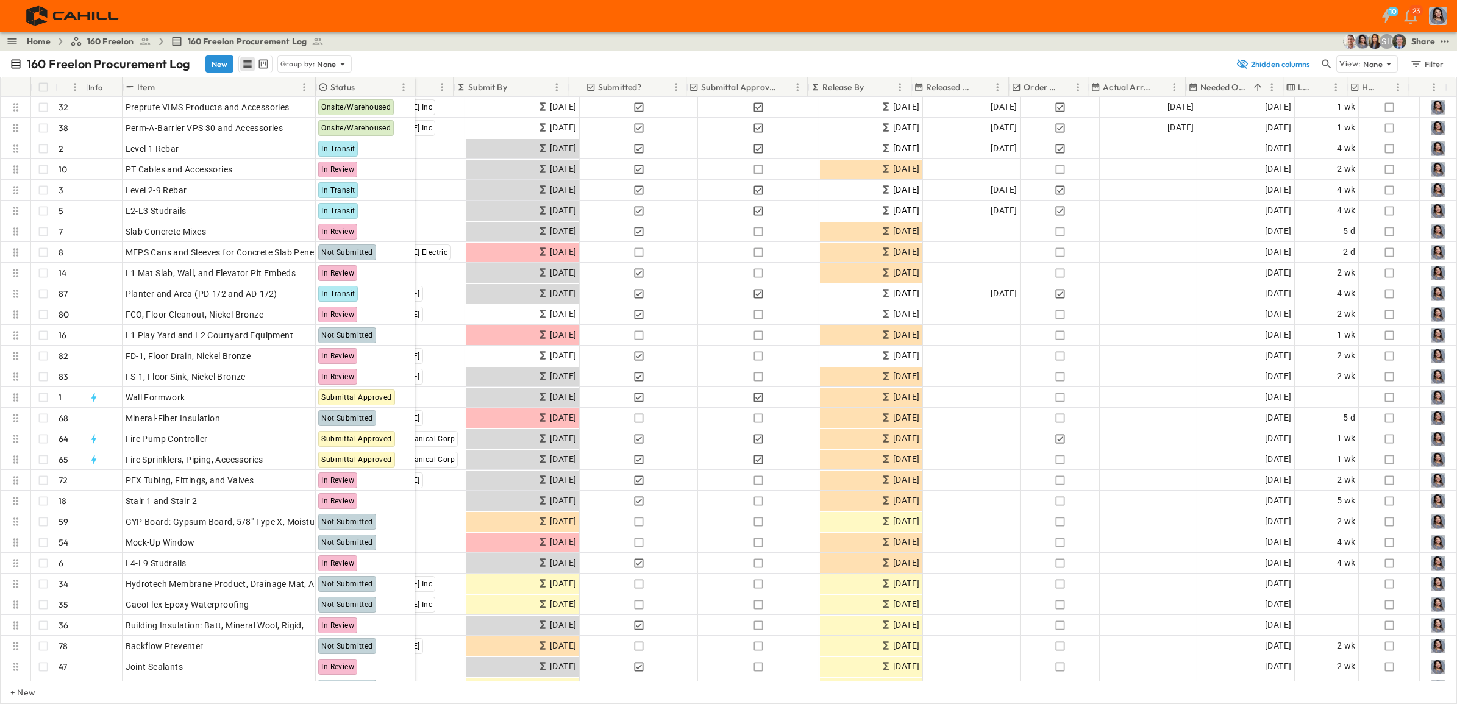
click at [1164, 83] on p "Needed Onsite" at bounding box center [1224, 87] width 48 height 12
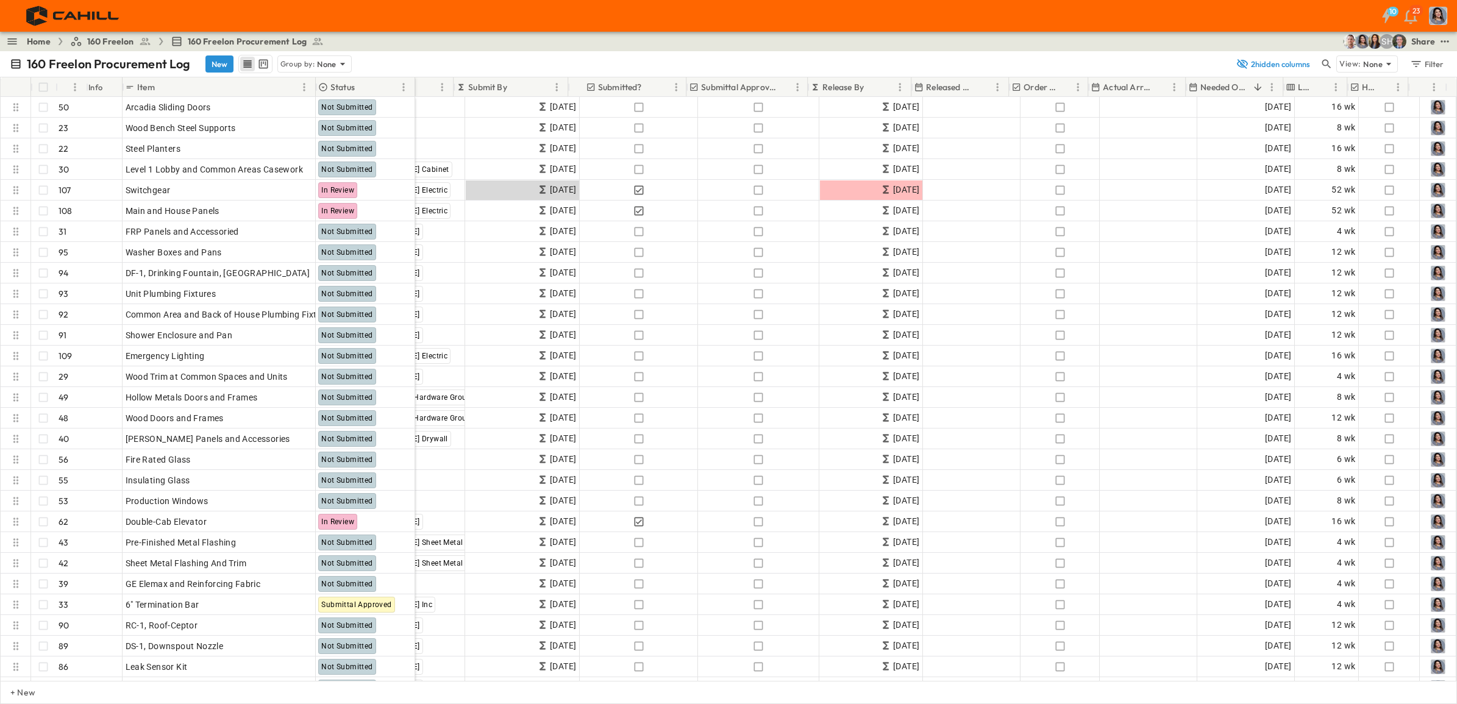
click at [1164, 82] on p "Needed Onsite" at bounding box center [1224, 87] width 48 height 12
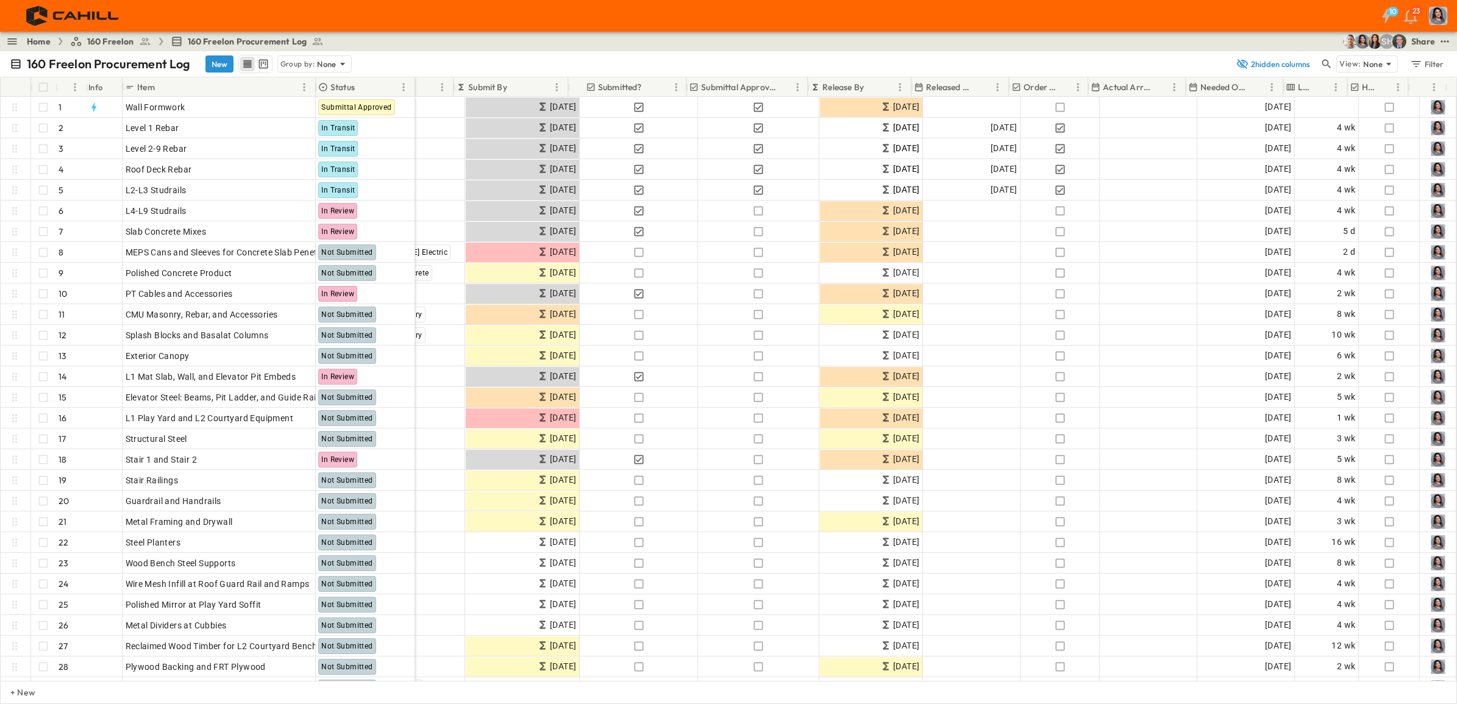
click at [1164, 82] on p "Needed Onsite" at bounding box center [1224, 87] width 48 height 12
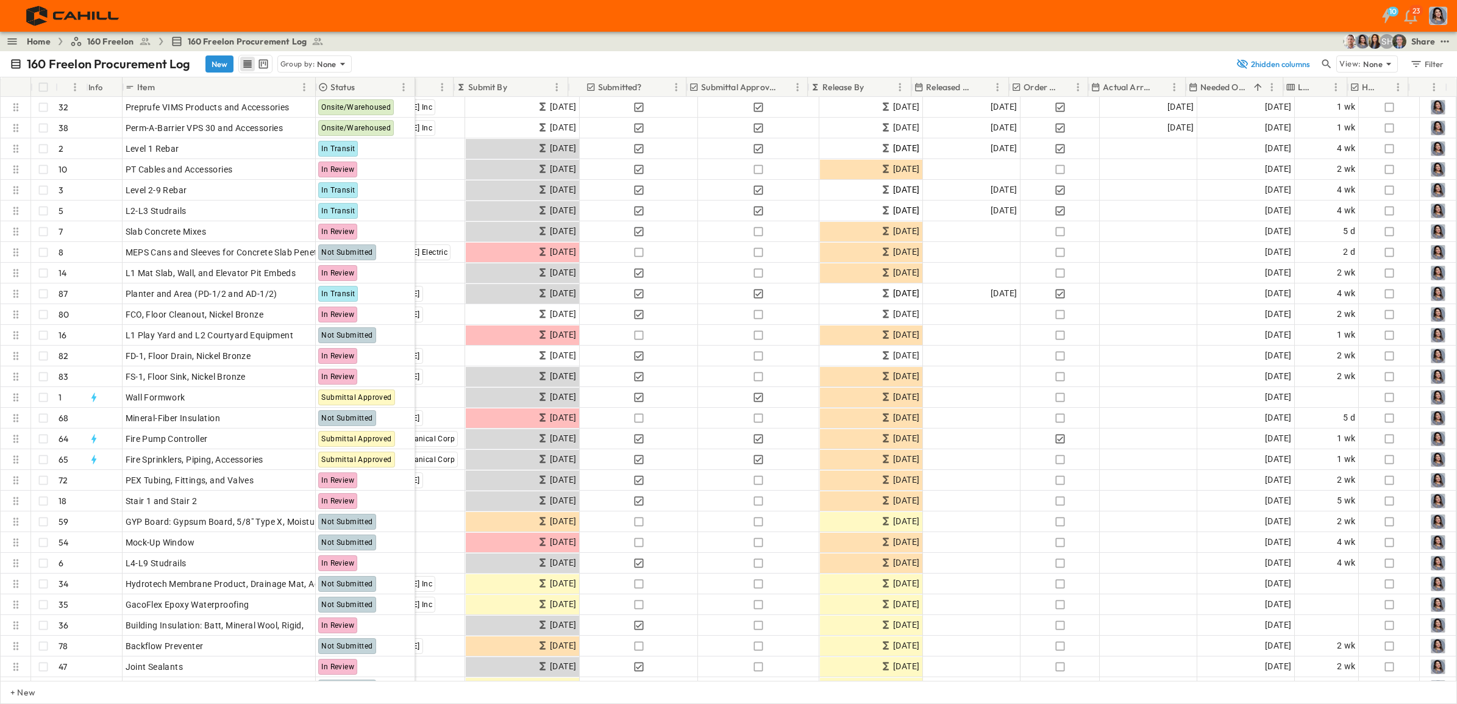
click at [1164, 82] on p "Needed Onsite" at bounding box center [1224, 87] width 48 height 12
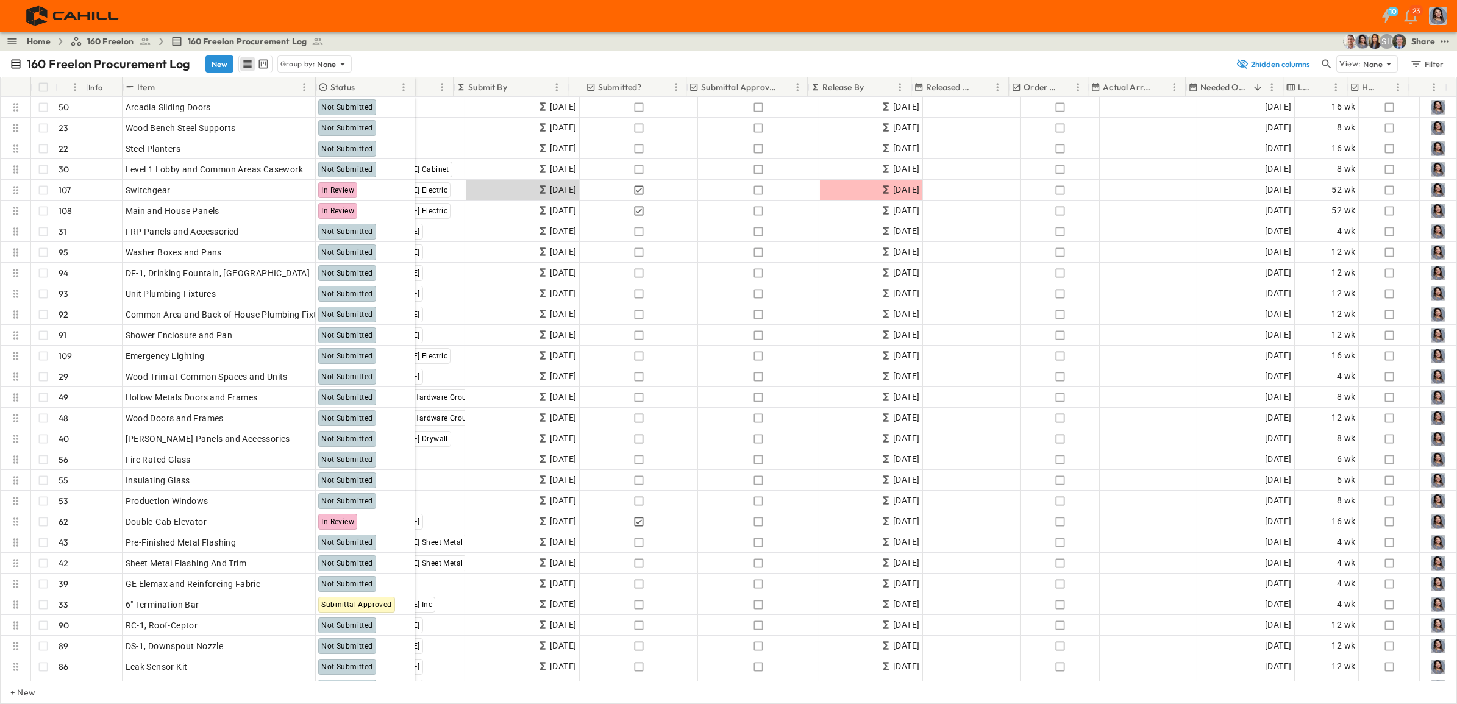
click at [1164, 81] on p "Needed Onsite" at bounding box center [1224, 87] width 48 height 12
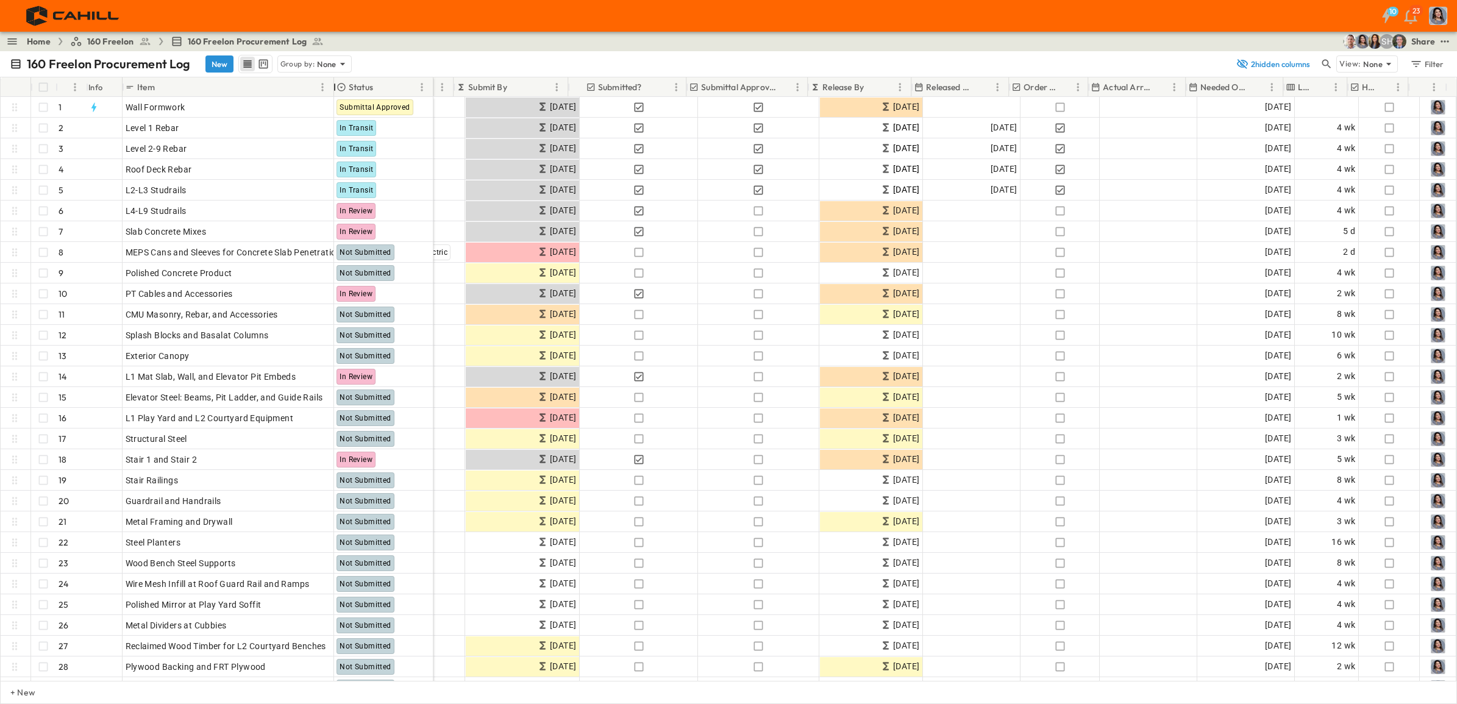
drag, startPoint x: 317, startPoint y: 91, endPoint x: 448, endPoint y: 87, distance: 131.1
click at [339, 92] on div at bounding box center [335, 87] width 12 height 34
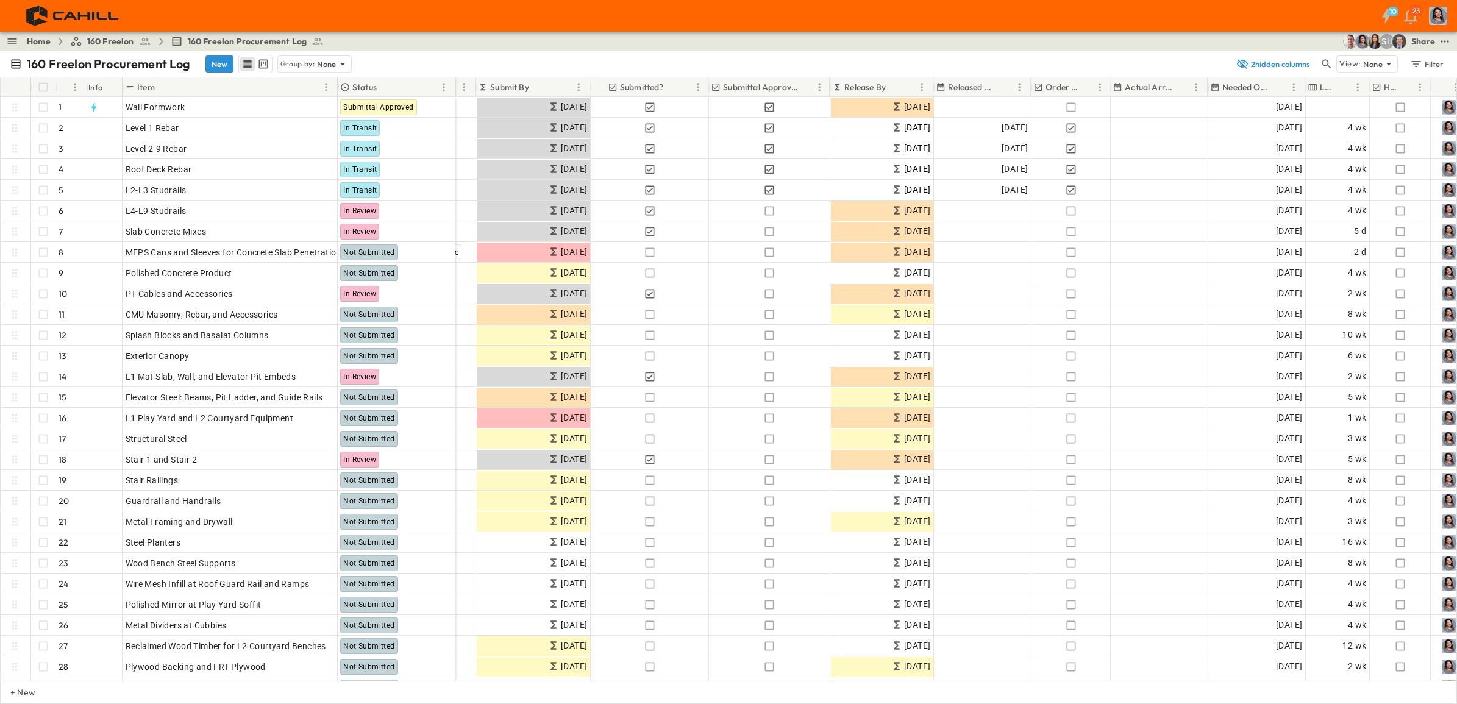
drag, startPoint x: 435, startPoint y: 84, endPoint x: 453, endPoint y: 87, distance: 18.5
click at [453, 87] on div at bounding box center [456, 87] width 12 height 34
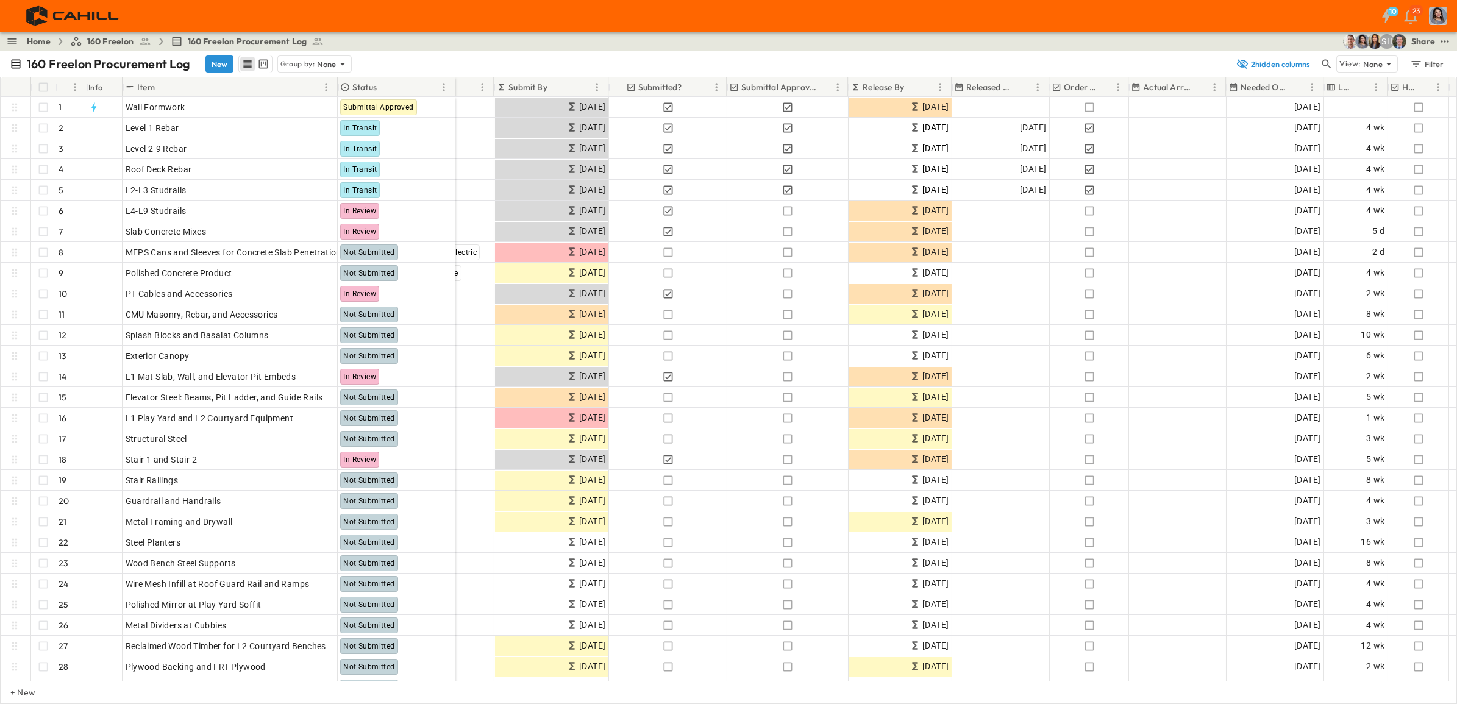
click at [1164, 88] on p "Needed Onsite" at bounding box center [1265, 87] width 48 height 12
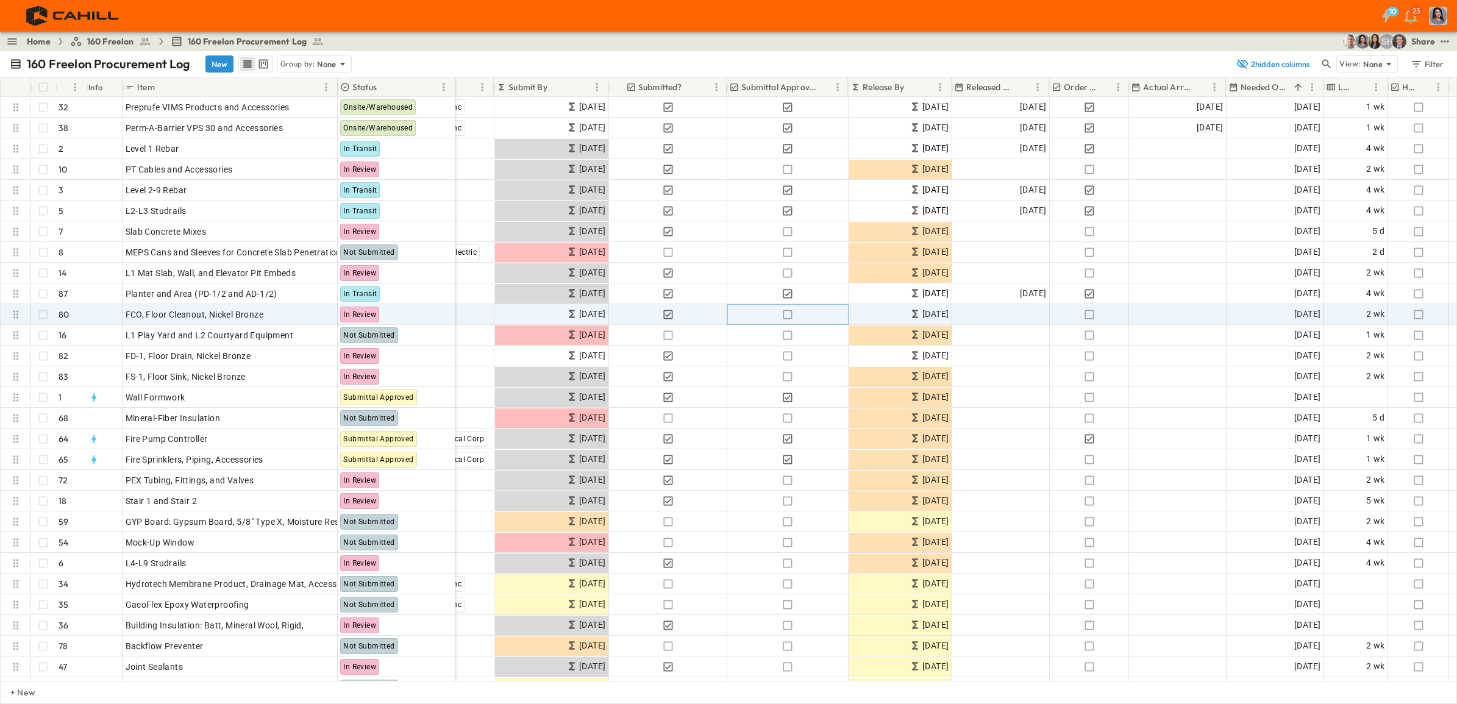
click at [784, 317] on icon "button" at bounding box center [788, 314] width 12 height 12
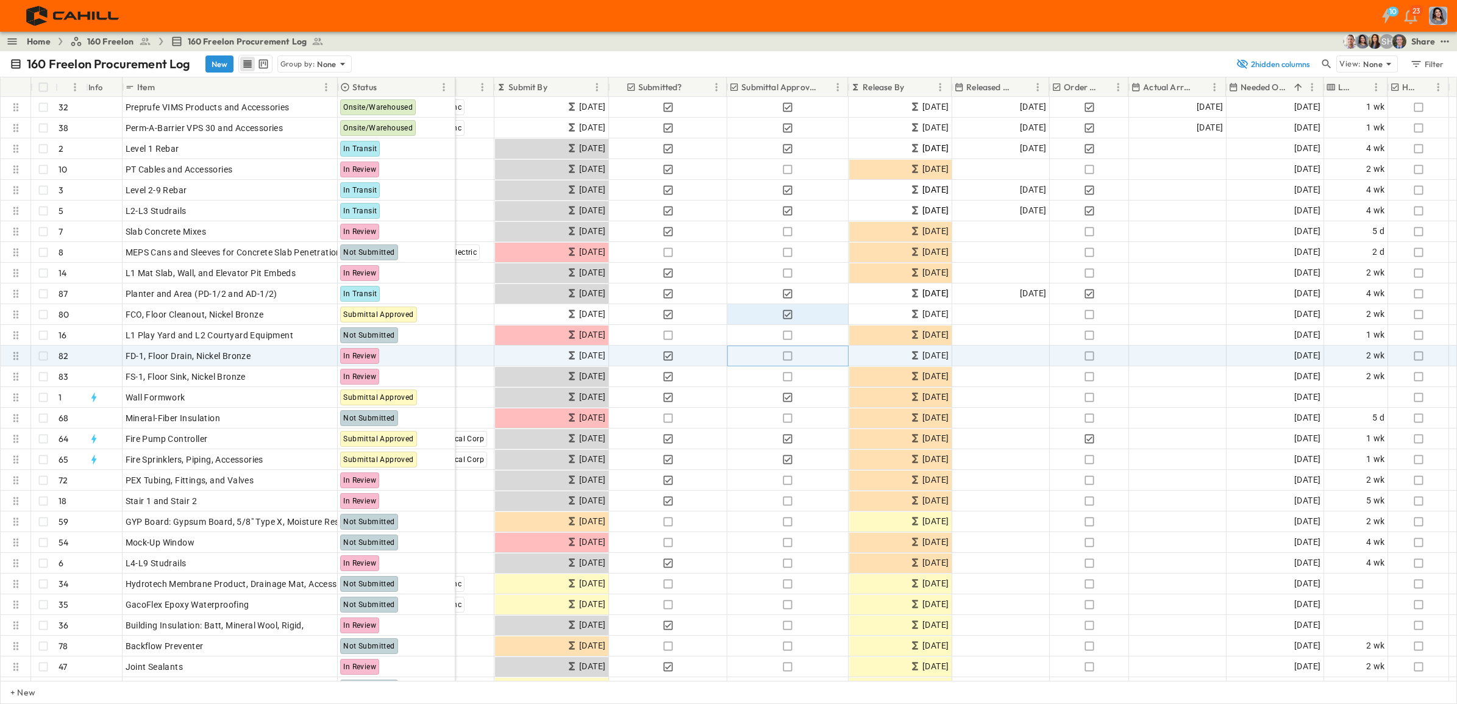
click at [787, 352] on icon "button" at bounding box center [788, 356] width 12 height 12
click at [986, 355] on div "Add Date" at bounding box center [1000, 356] width 96 height 20
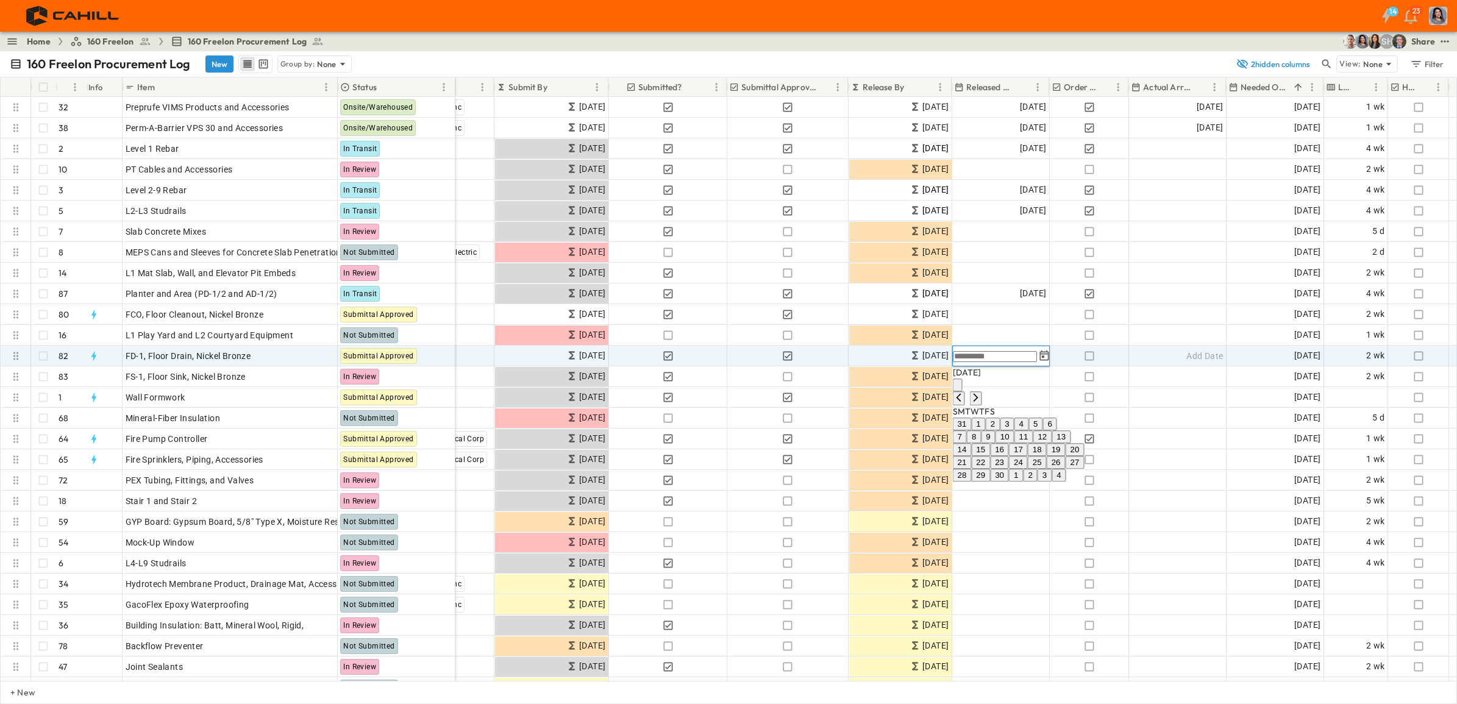
click at [964, 393] on icon "Previous month" at bounding box center [959, 398] width 10 height 10
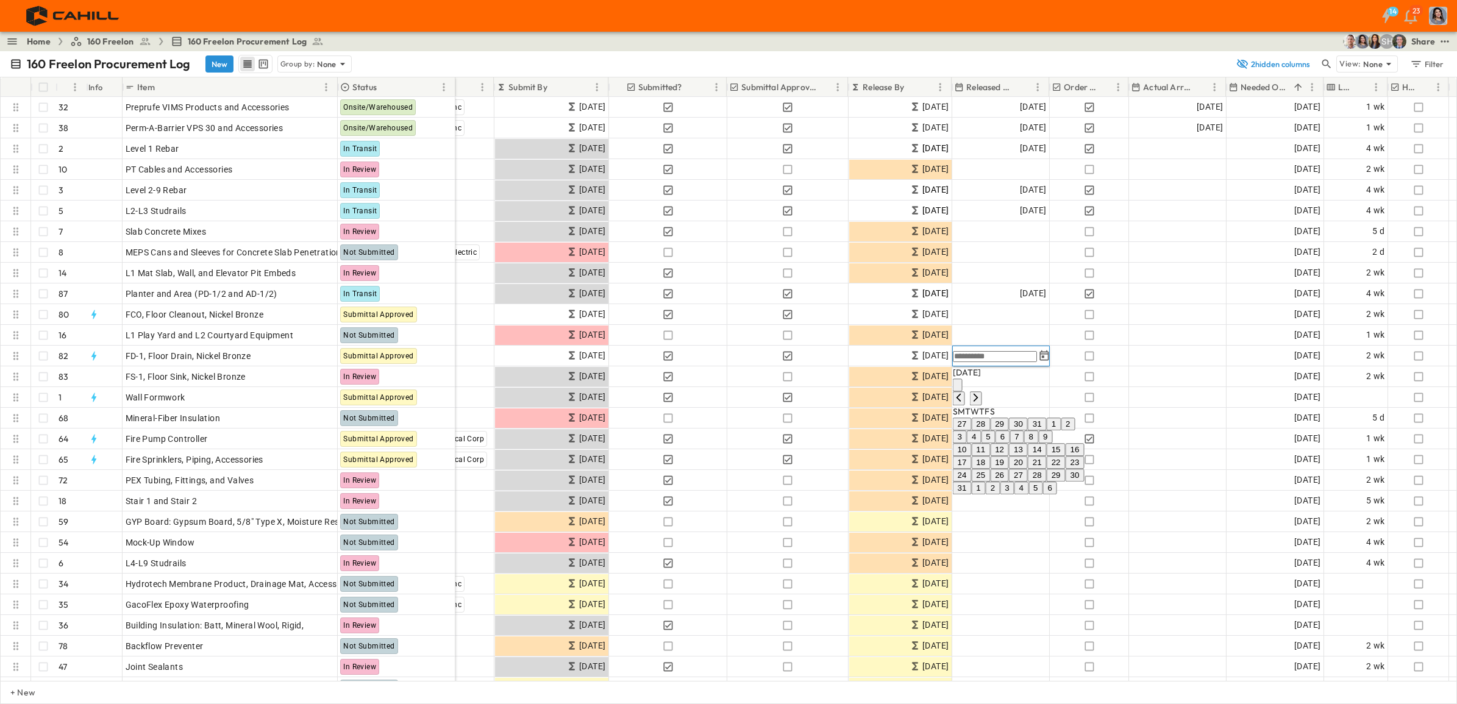
click at [1066, 456] on button "15" at bounding box center [1056, 449] width 19 height 13
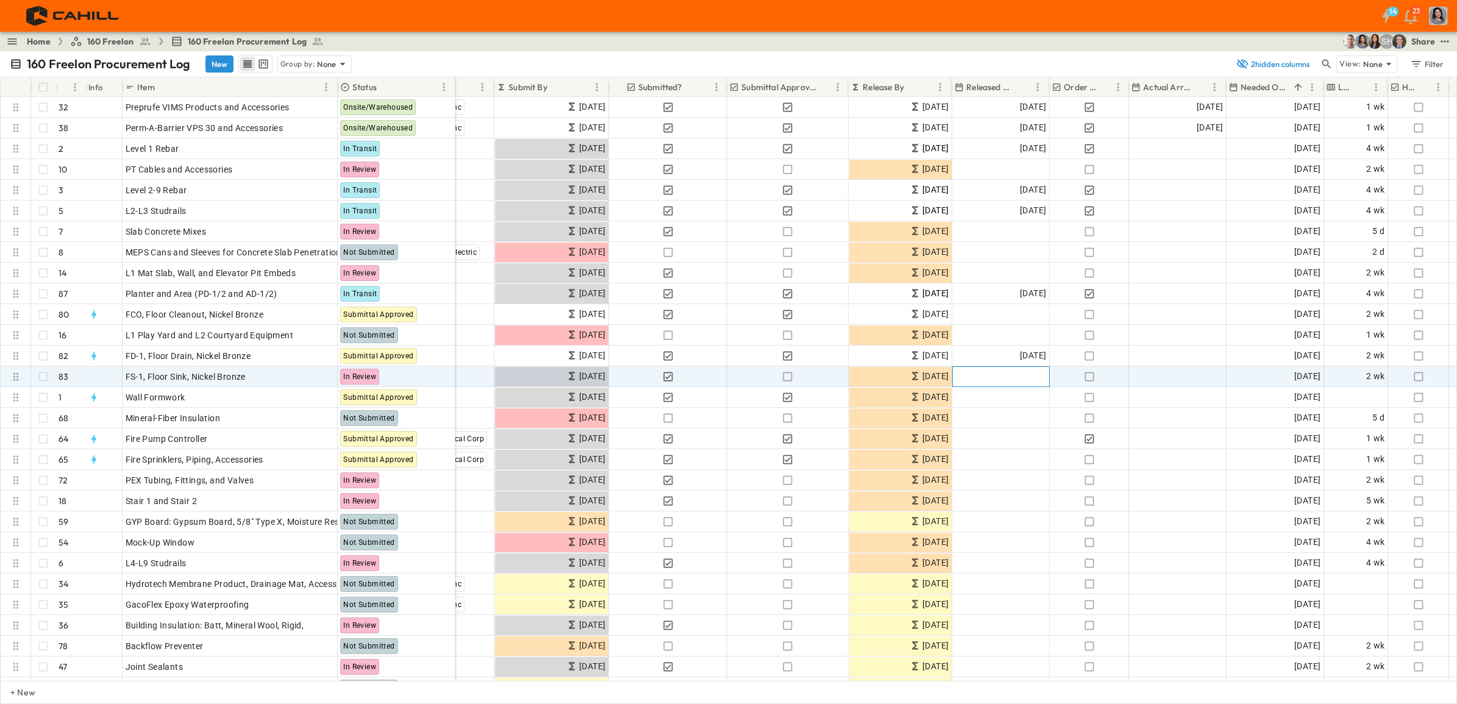
click at [1032, 373] on span "Add Date" at bounding box center [1028, 377] width 37 height 12
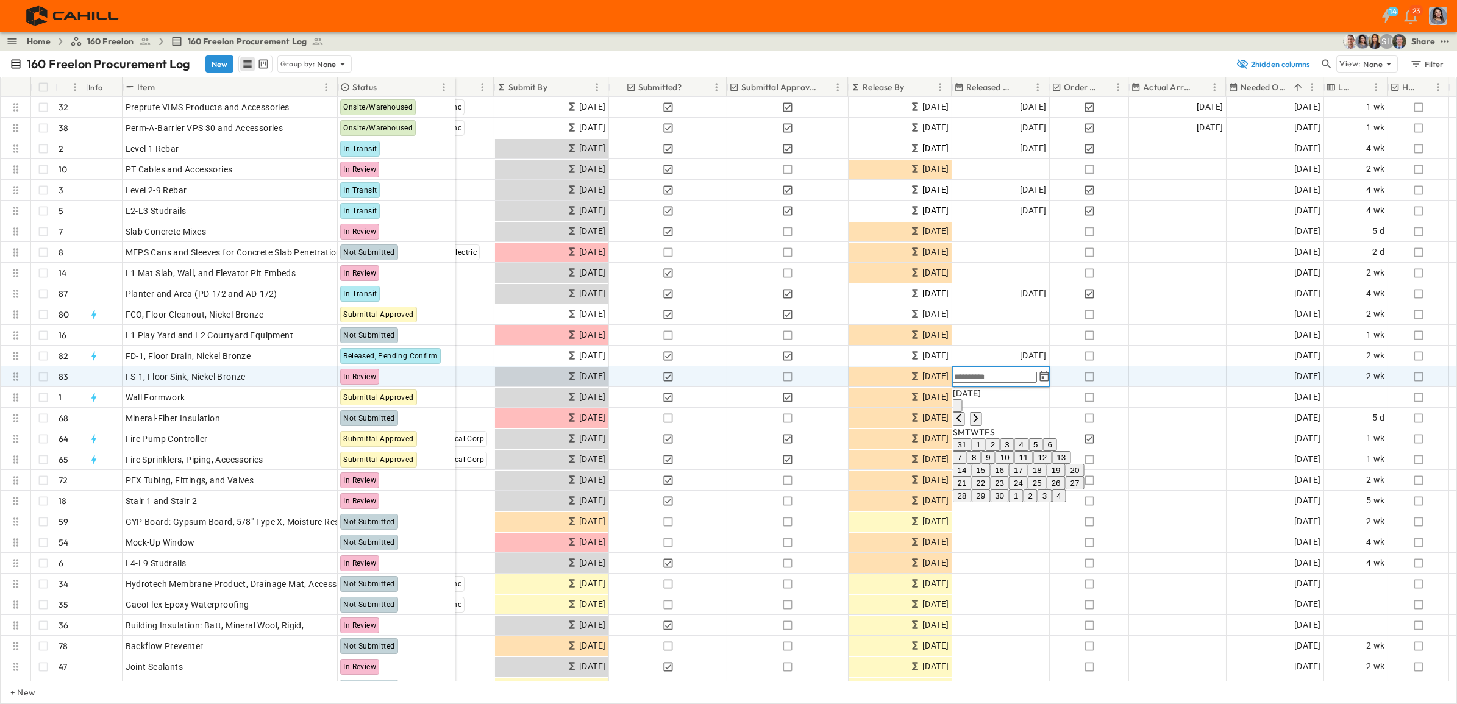
click at [1038, 376] on icon "Tracking Date Menu" at bounding box center [1044, 377] width 12 height 12
click at [1040, 379] on icon "Tracking Date Menu" at bounding box center [1043, 376] width 9 height 10
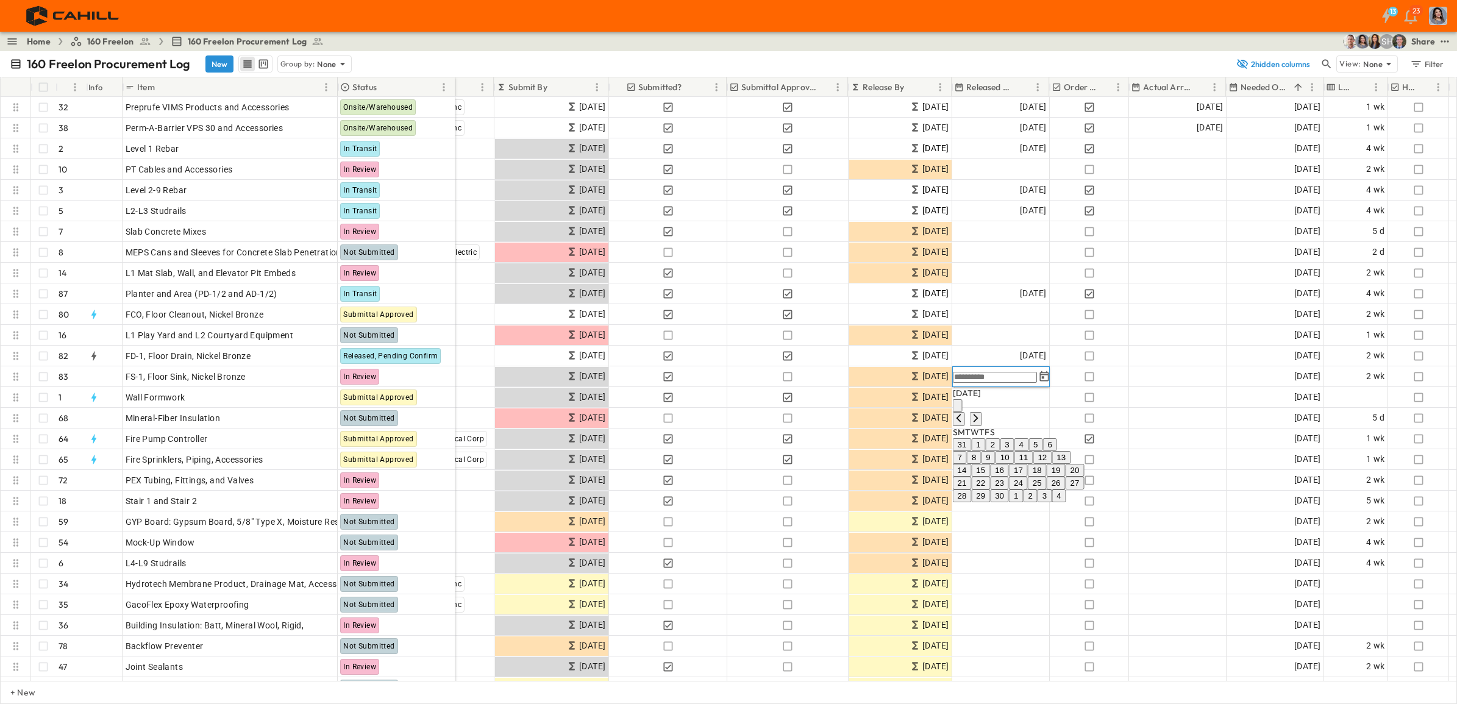
click at [964, 413] on icon "Previous month" at bounding box center [959, 418] width 10 height 10
click at [1066, 477] on button "15" at bounding box center [1056, 470] width 19 height 13
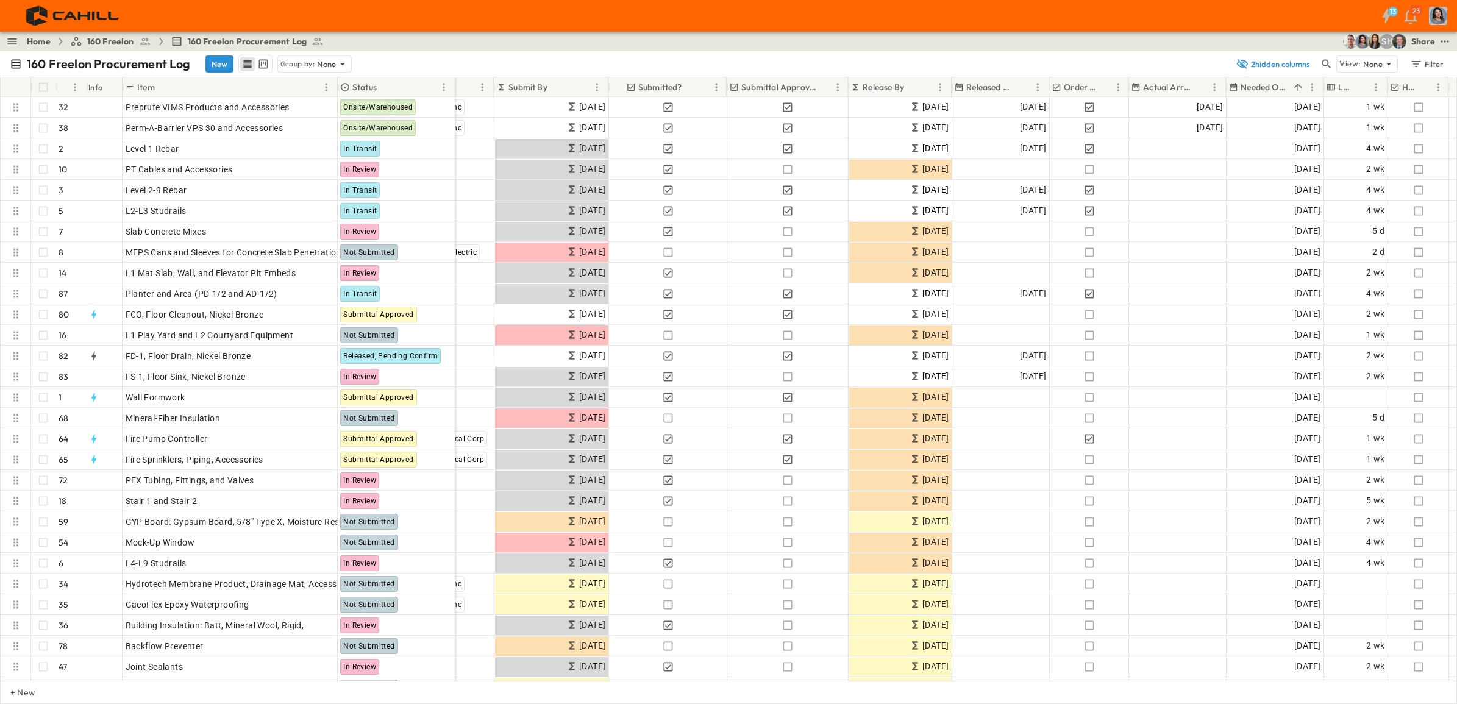
click at [1164, 539] on div "+ New" at bounding box center [728, 692] width 1457 height 23
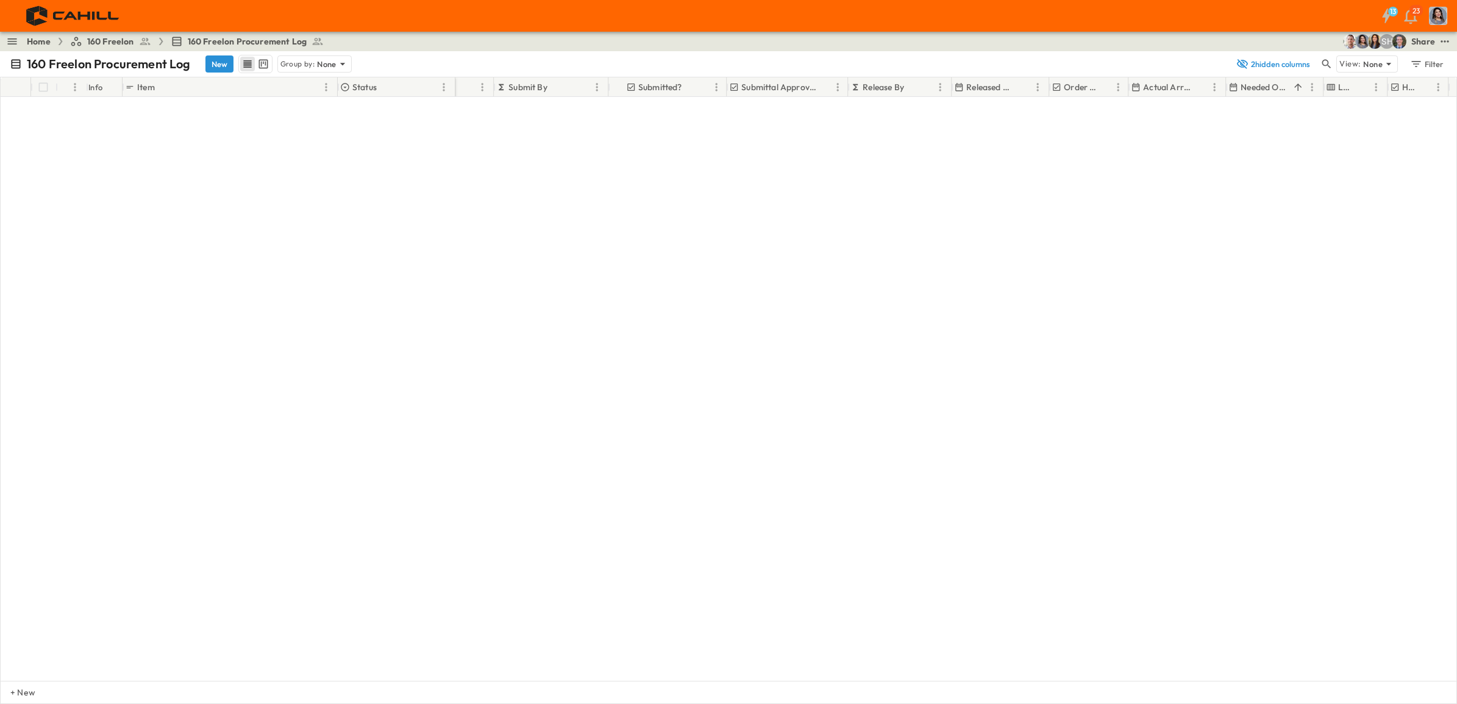
scroll to position [1832, 279]
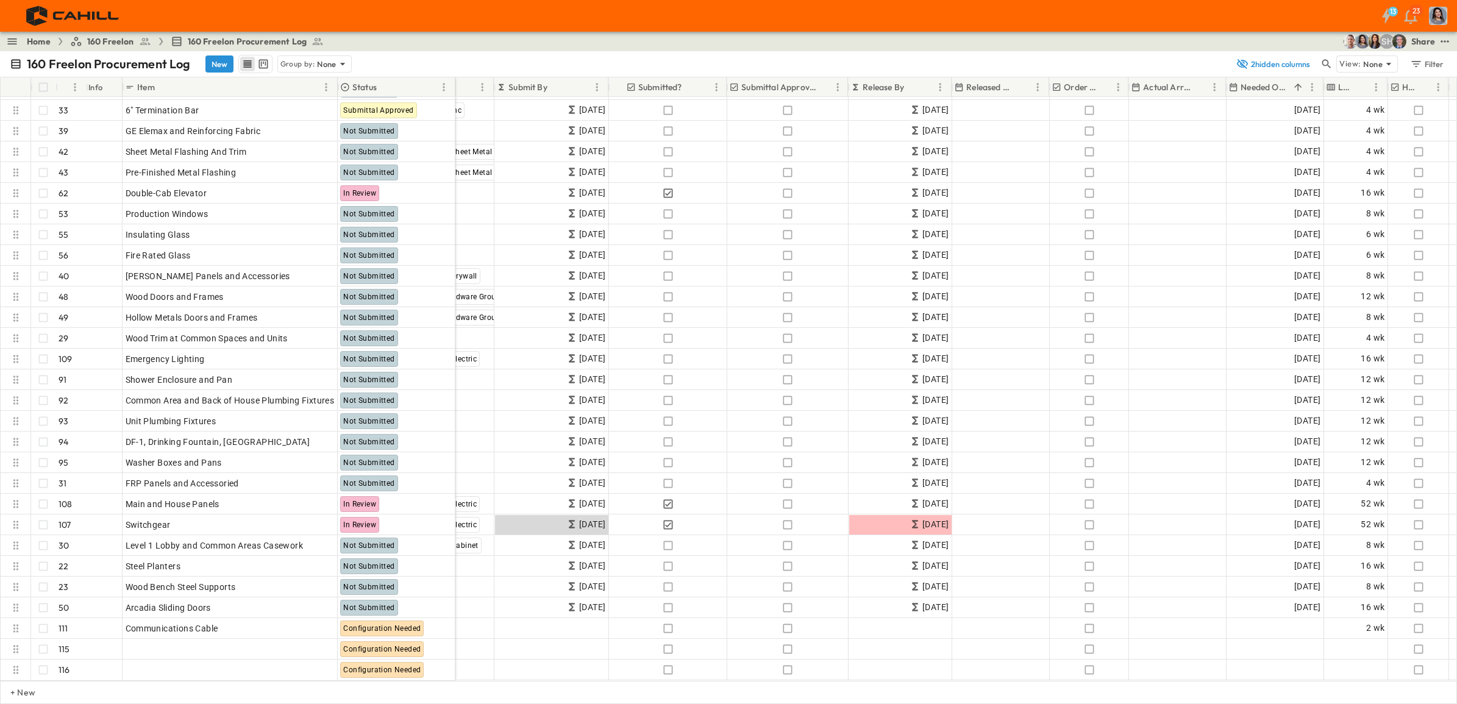
click at [1164, 91] on p "Needed Onsite" at bounding box center [1265, 87] width 48 height 12
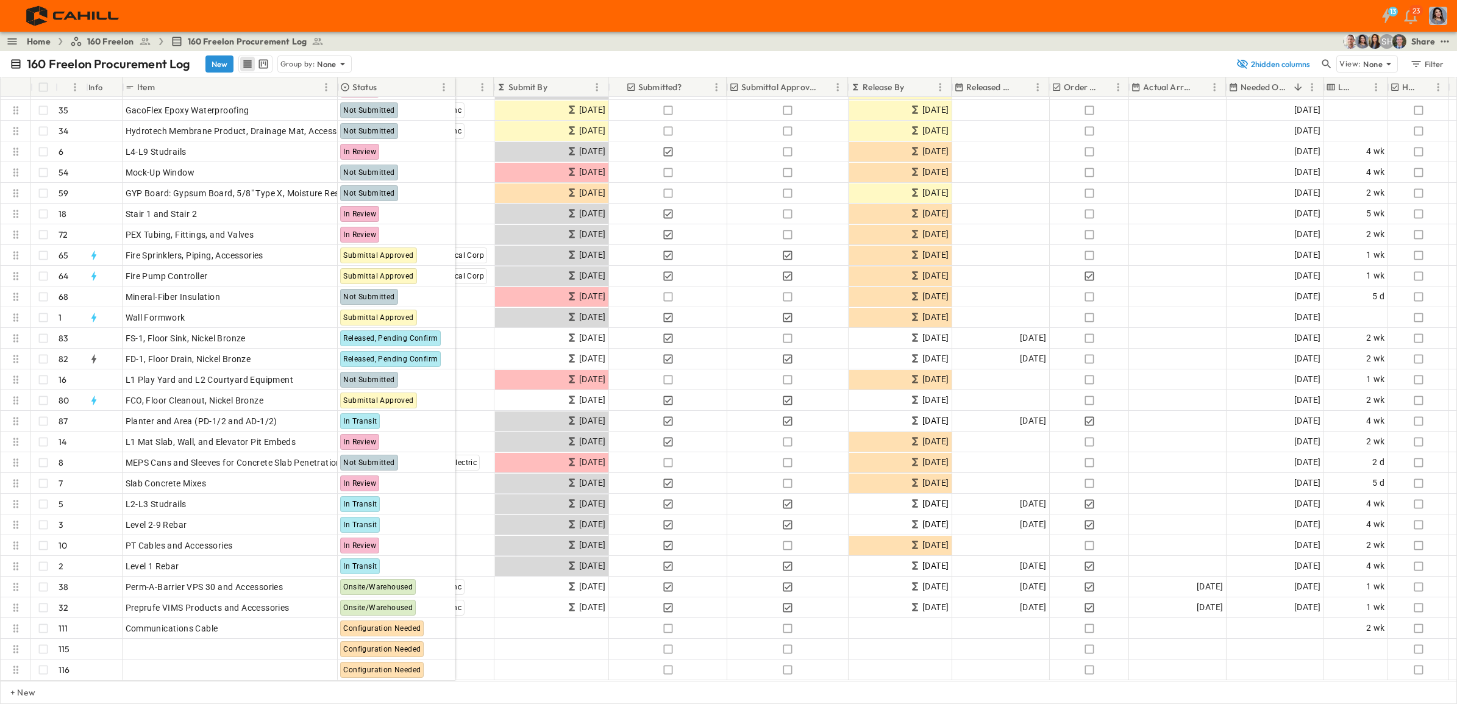
click at [1164, 87] on p "Needed Onsite" at bounding box center [1265, 87] width 48 height 12
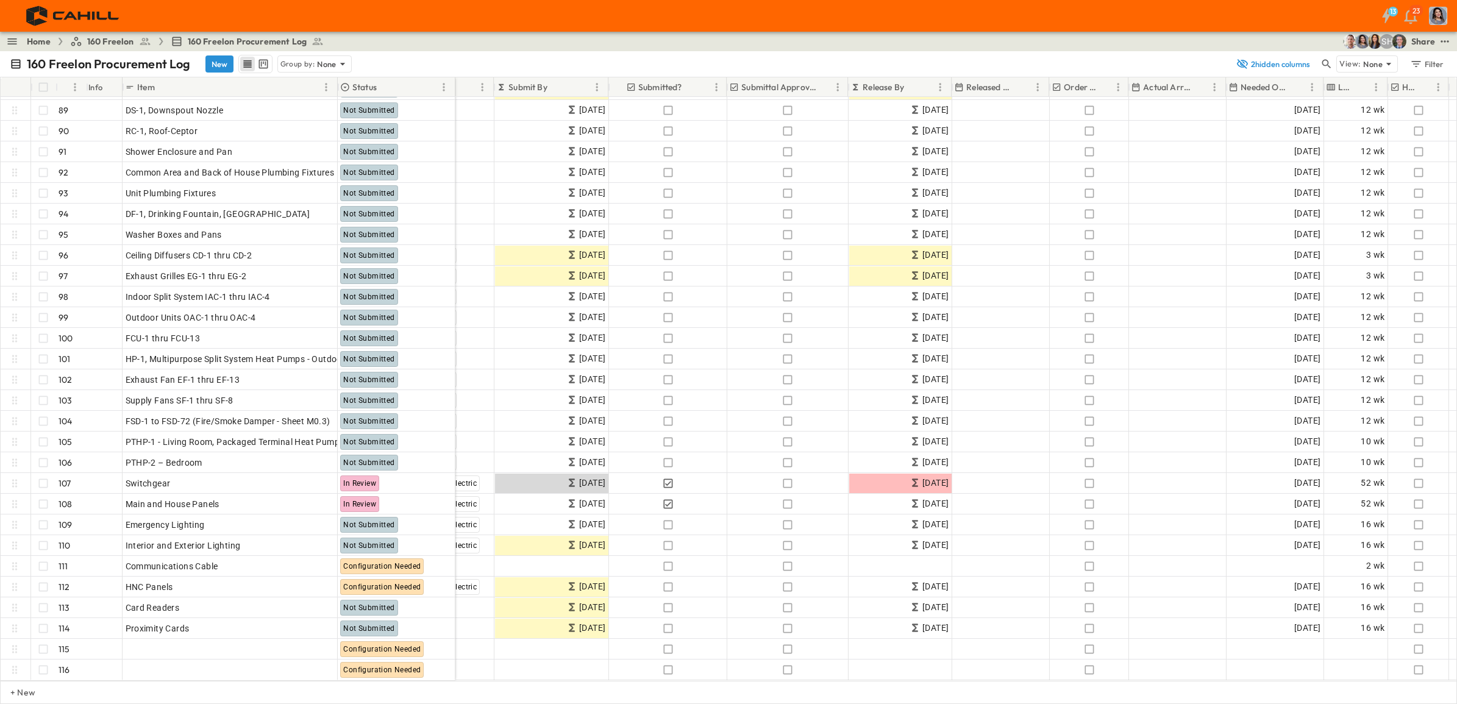
scroll to position [1833, 279]
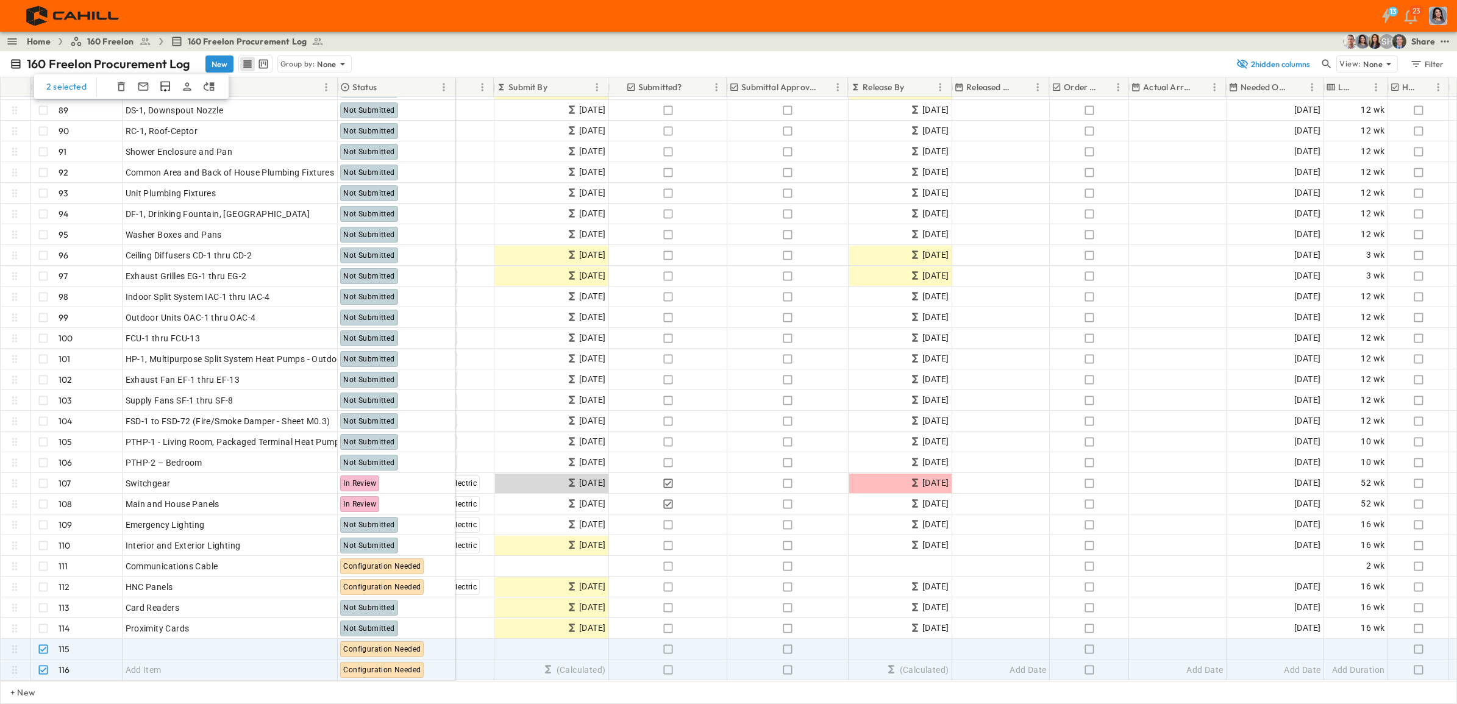
click at [118, 88] on icon "button" at bounding box center [121, 86] width 12 height 12
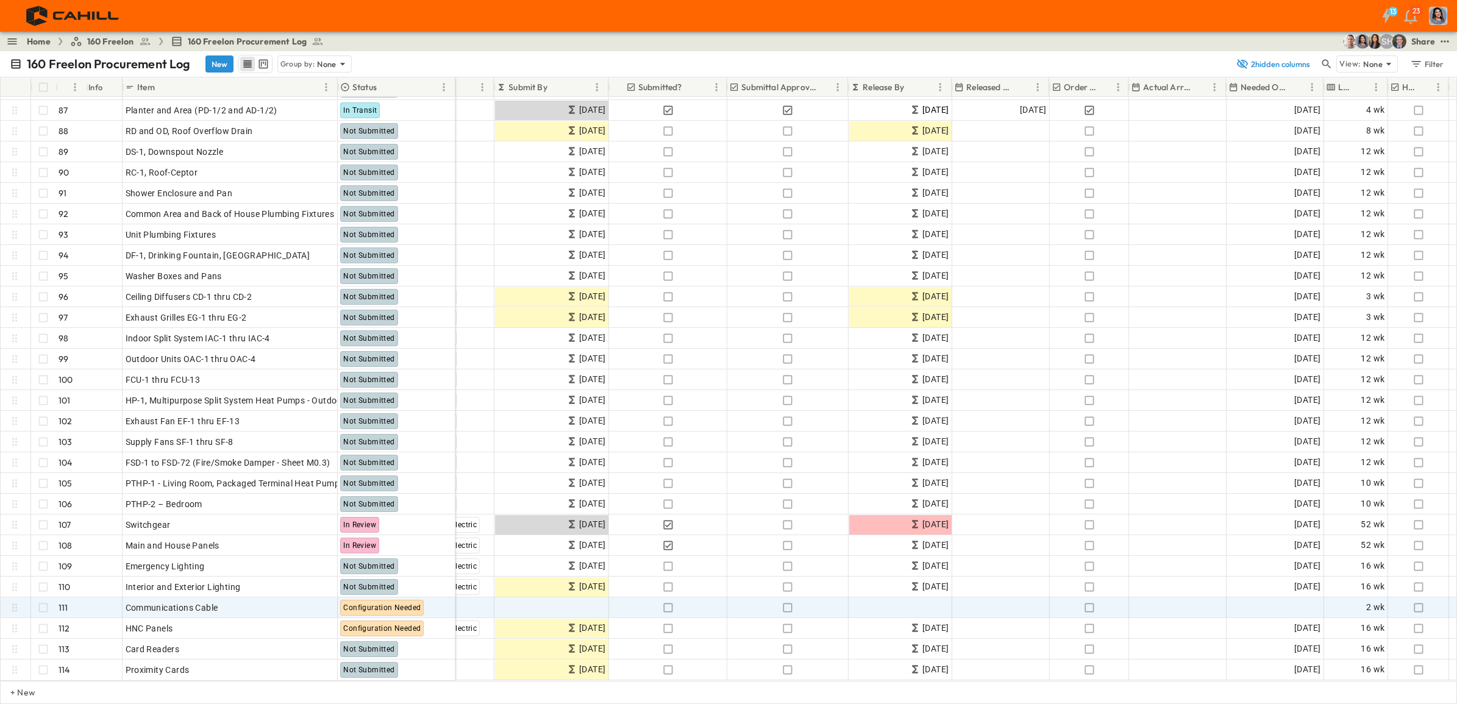
scroll to position [1791, 279]
click at [320, 539] on p "OPEN" at bounding box center [324, 606] width 21 height 10
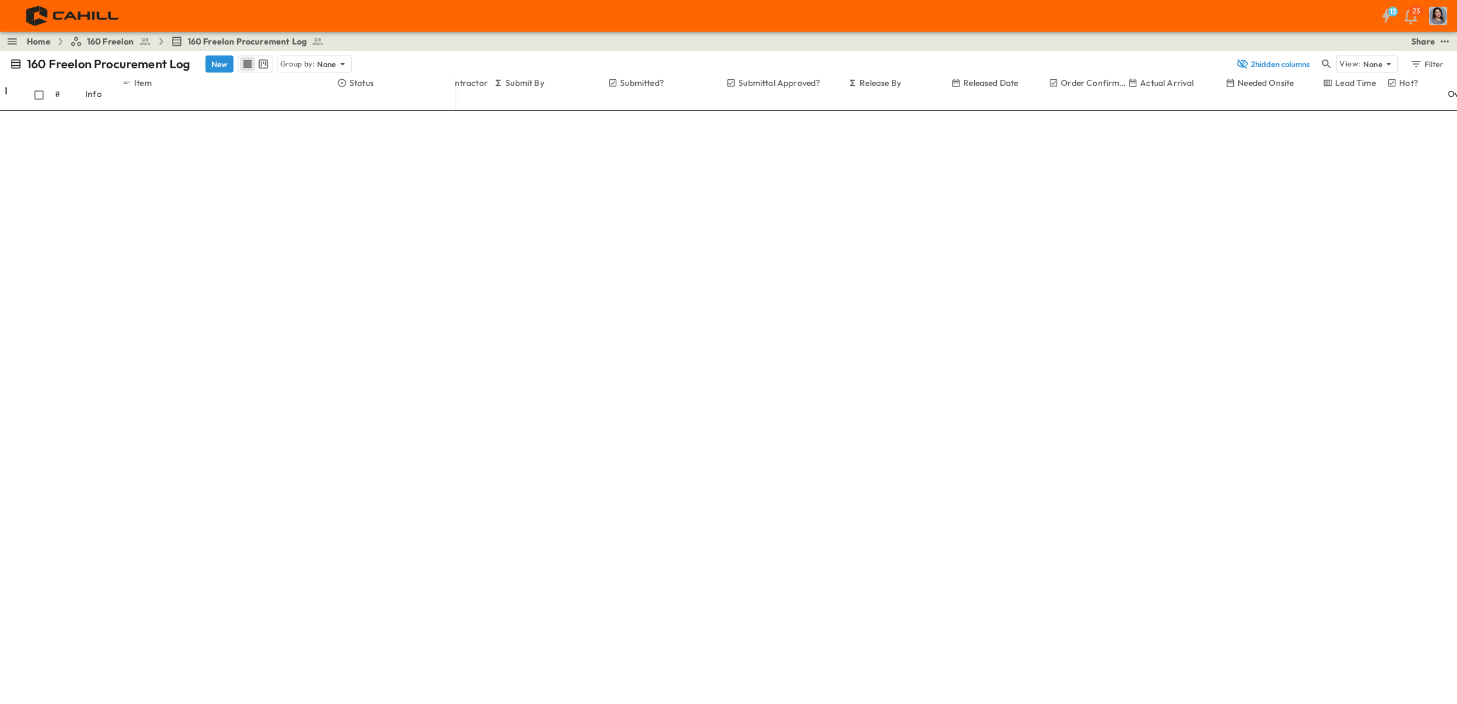
drag, startPoint x: 1091, startPoint y: 488, endPoint x: 1060, endPoint y: 488, distance: 31.7
drag, startPoint x: 1105, startPoint y: 514, endPoint x: 1050, endPoint y: 519, distance: 55.1
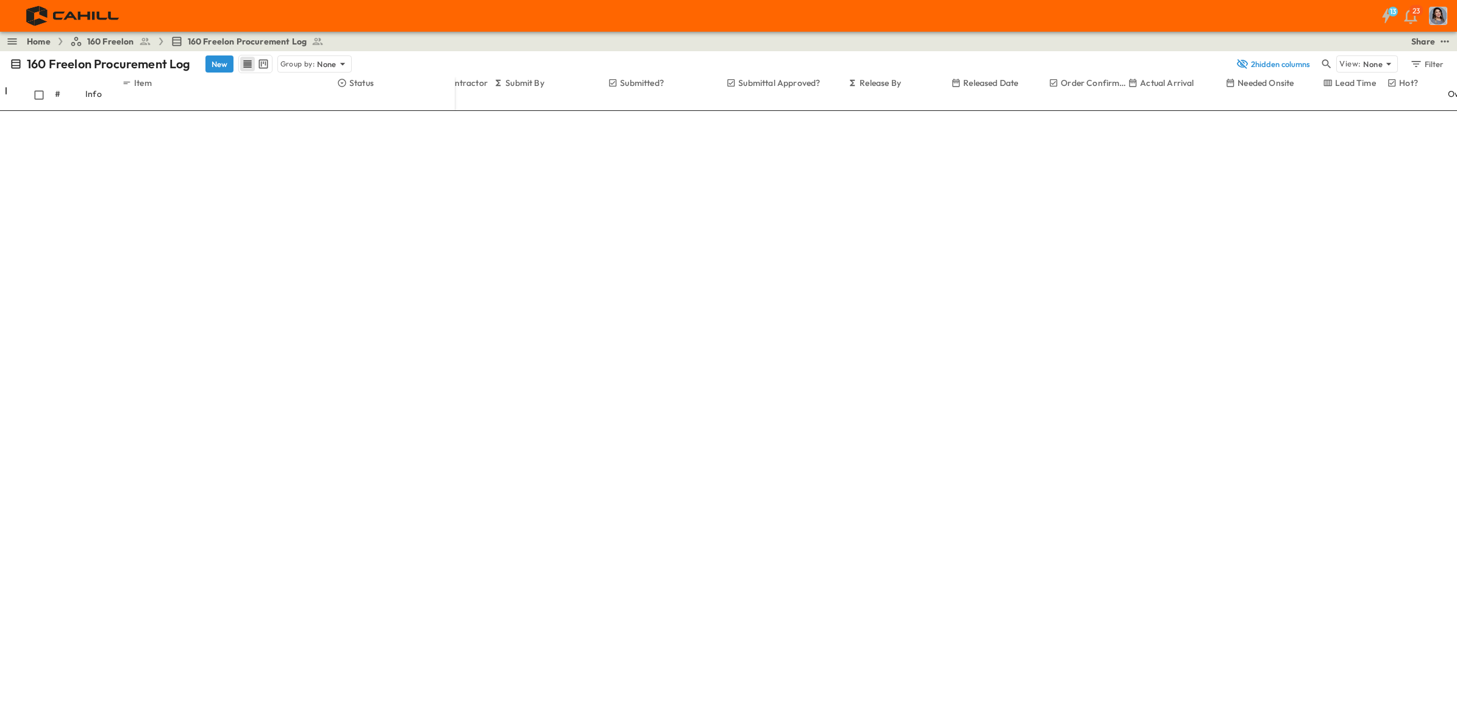
drag, startPoint x: 1090, startPoint y: 488, endPoint x: 1058, endPoint y: 488, distance: 31.7
type input "**"
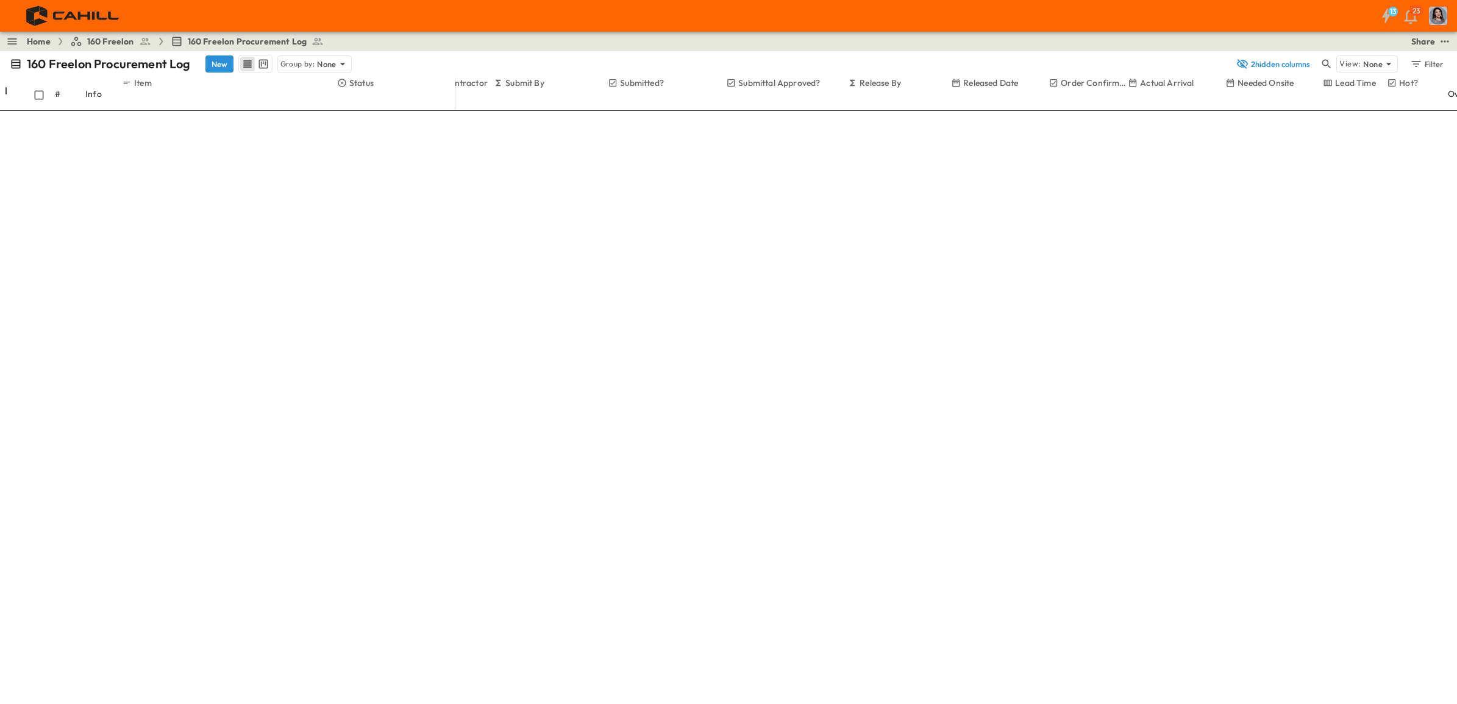
click at [1096, 354] on icon "Next month" at bounding box center [1093, 358] width 5 height 8
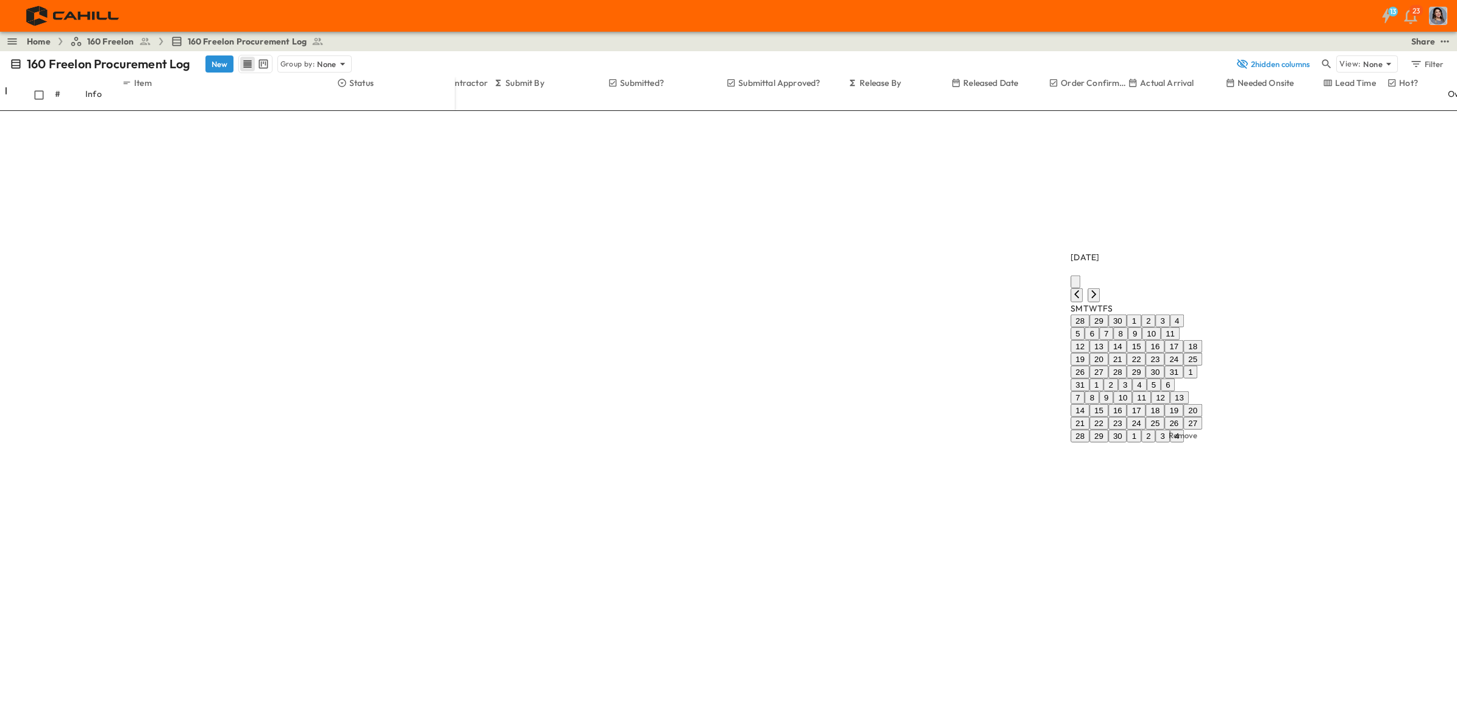
click at [1096, 290] on icon "Next month" at bounding box center [1093, 294] width 5 height 8
click at [1096, 277] on icon "Next month" at bounding box center [1093, 281] width 5 height 8
click at [1096, 290] on icon "Next month" at bounding box center [1093, 294] width 5 height 8
click at [1096, 303] on icon "Next month" at bounding box center [1093, 307] width 5 height 8
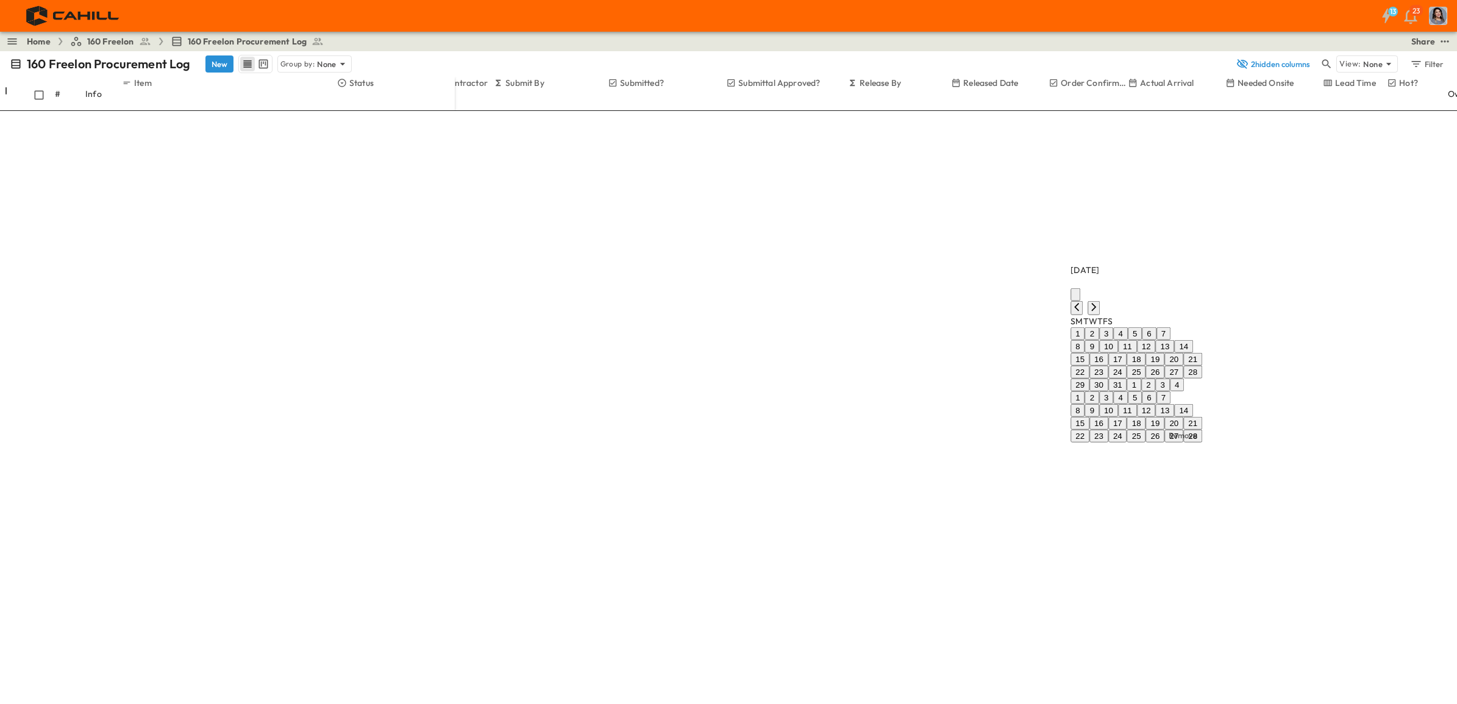
click at [1096, 303] on icon "Next month" at bounding box center [1093, 307] width 5 height 8
click at [1096, 290] on icon "Next month" at bounding box center [1093, 294] width 5 height 8
click at [1164, 366] on button "1" at bounding box center [1171, 372] width 14 height 13
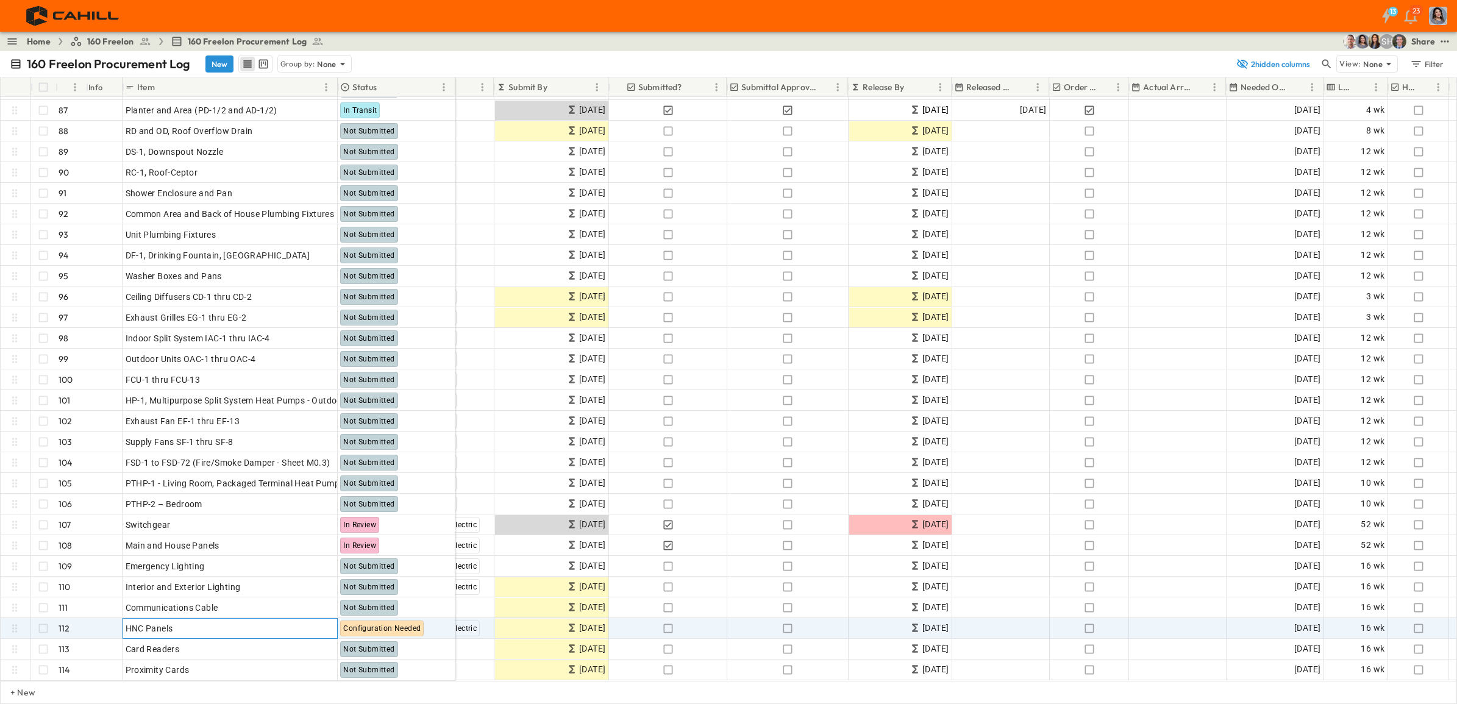
click at [316, 539] on p "OPEN" at bounding box center [324, 627] width 21 height 10
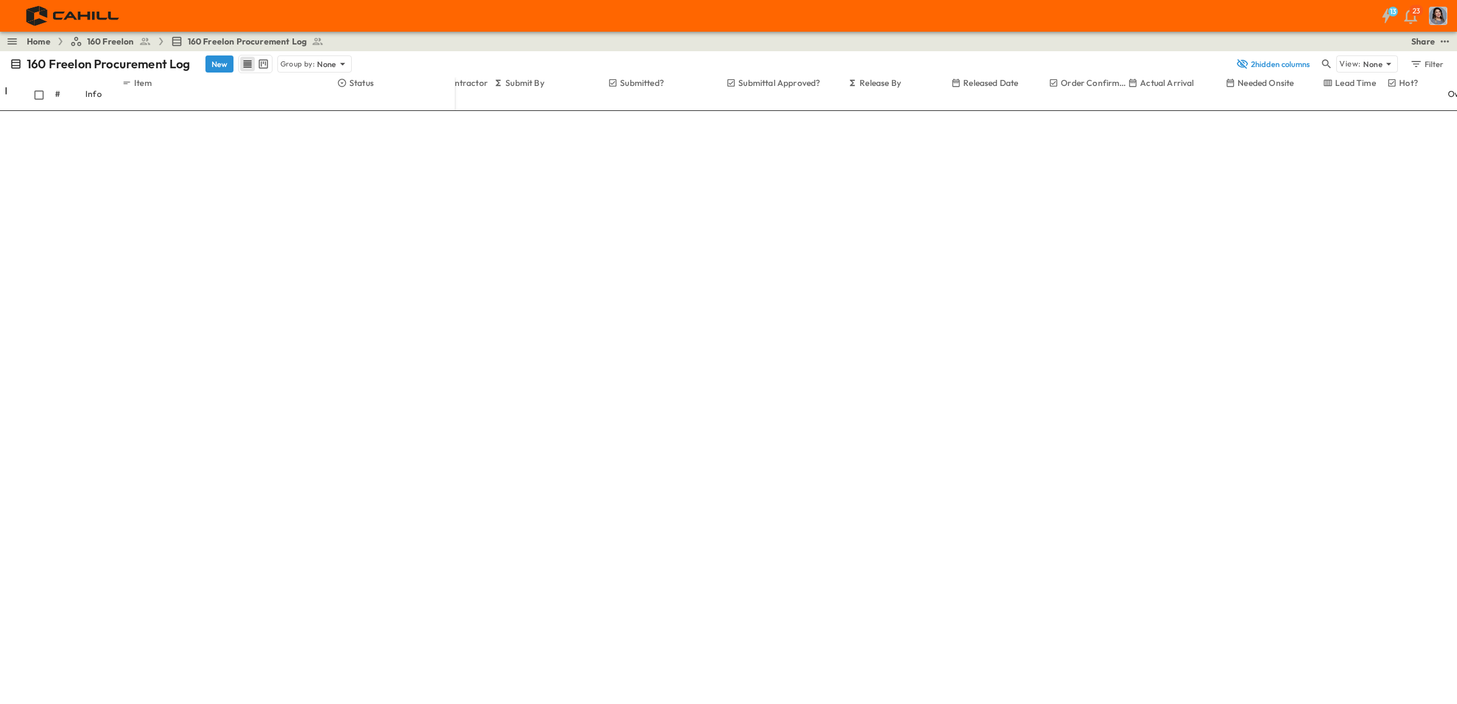
type input "*"
click at [1082, 340] on icon "Previous month" at bounding box center [1077, 345] width 10 height 10
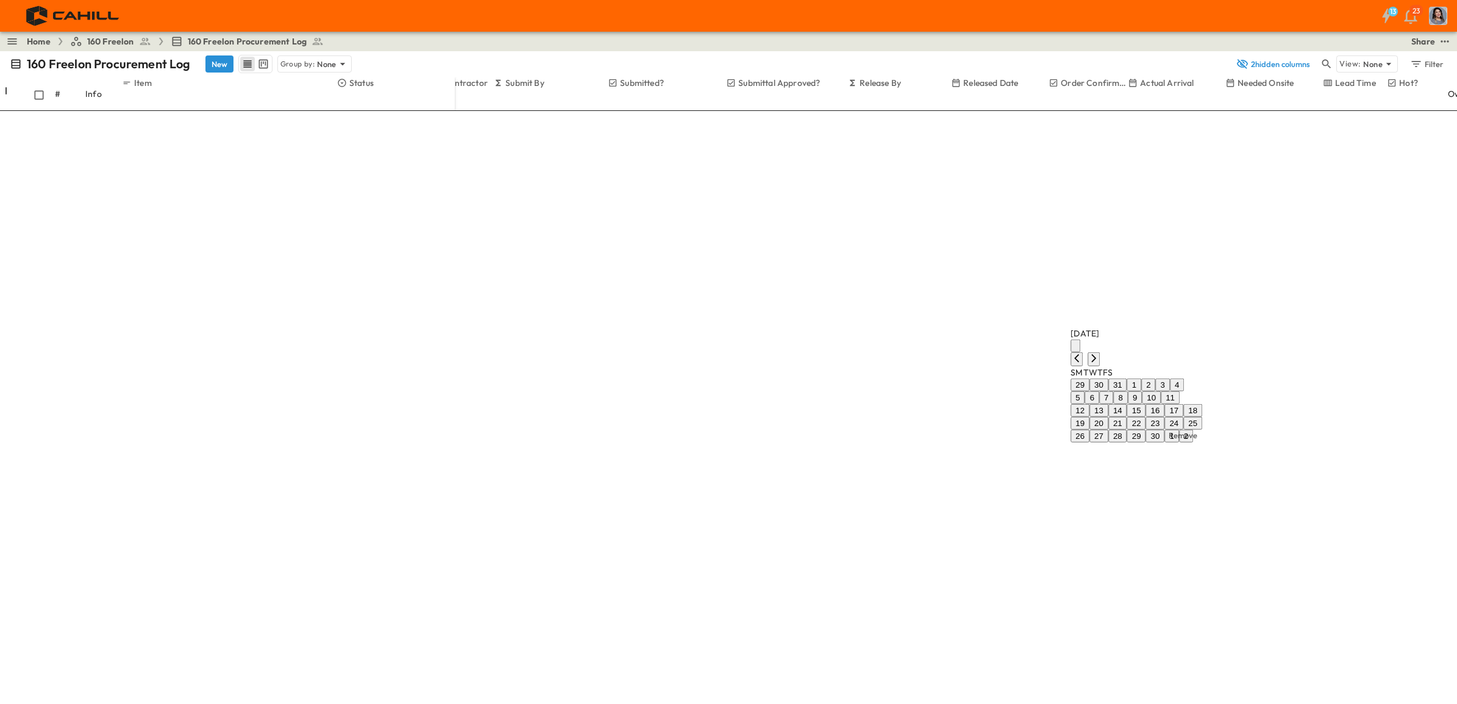
click at [1082, 353] on icon "Previous month" at bounding box center [1077, 358] width 10 height 10
click at [1085, 379] on button "1" at bounding box center [1078, 385] width 14 height 13
drag, startPoint x: 1129, startPoint y: 513, endPoint x: 1062, endPoint y: 514, distance: 67.1
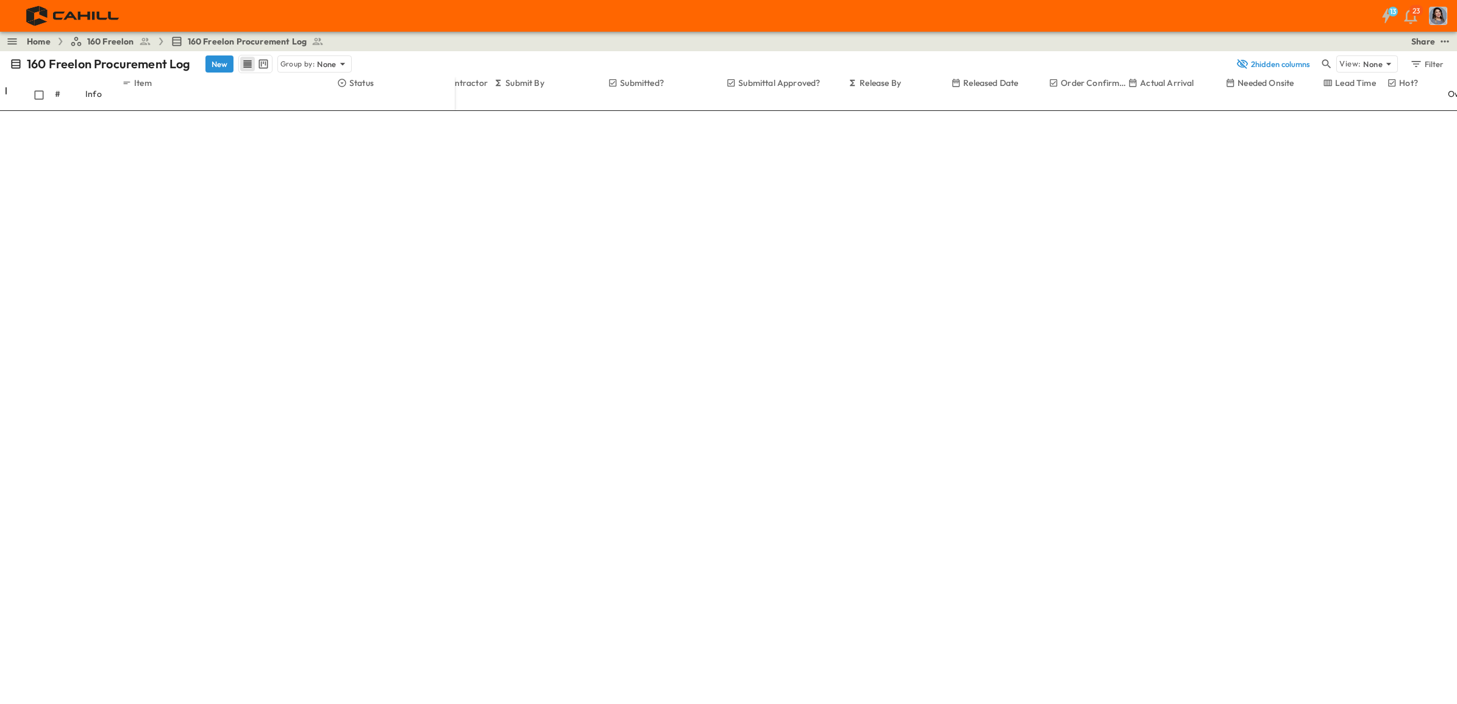
drag, startPoint x: 1122, startPoint y: 513, endPoint x: 1059, endPoint y: 515, distance: 63.5
type input "**********"
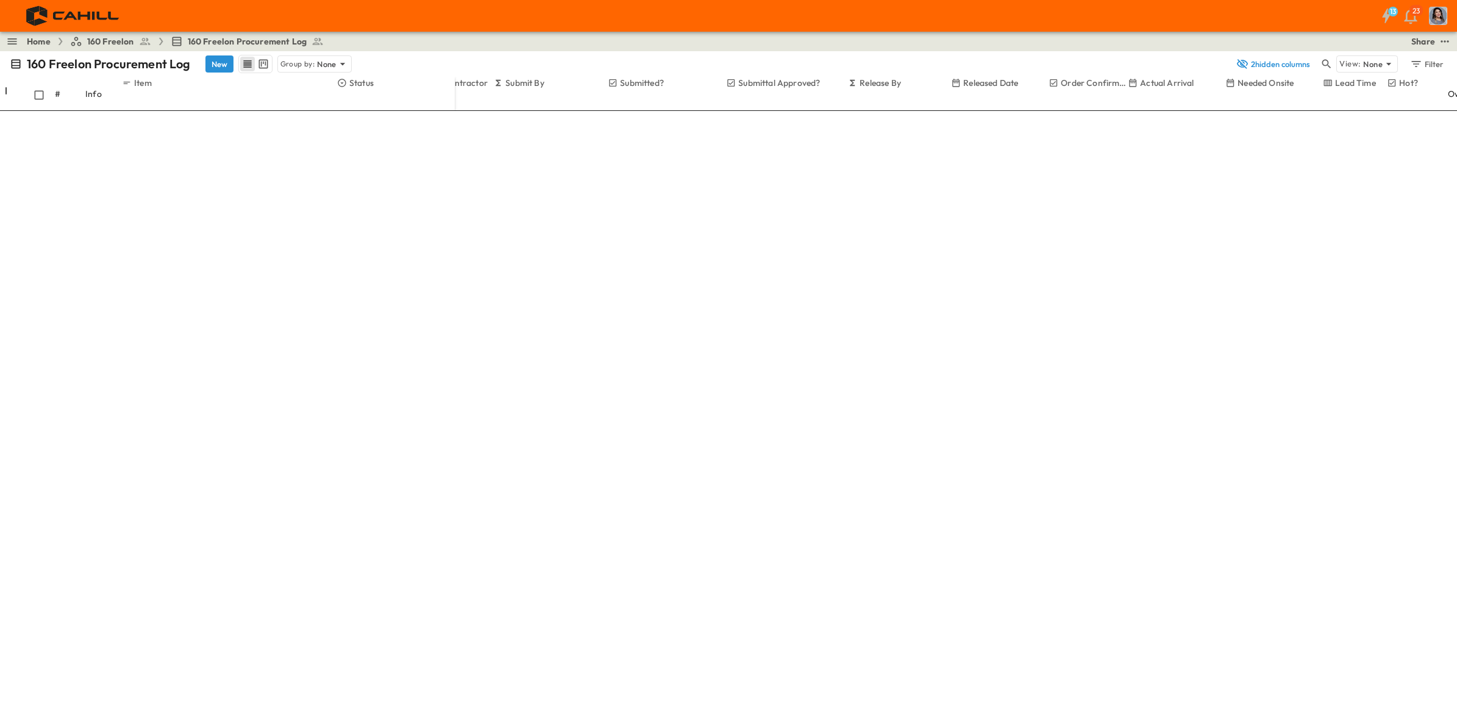
click at [1099, 353] on icon "Next month" at bounding box center [1094, 358] width 10 height 10
click at [1161, 391] on button "10" at bounding box center [1151, 397] width 19 height 13
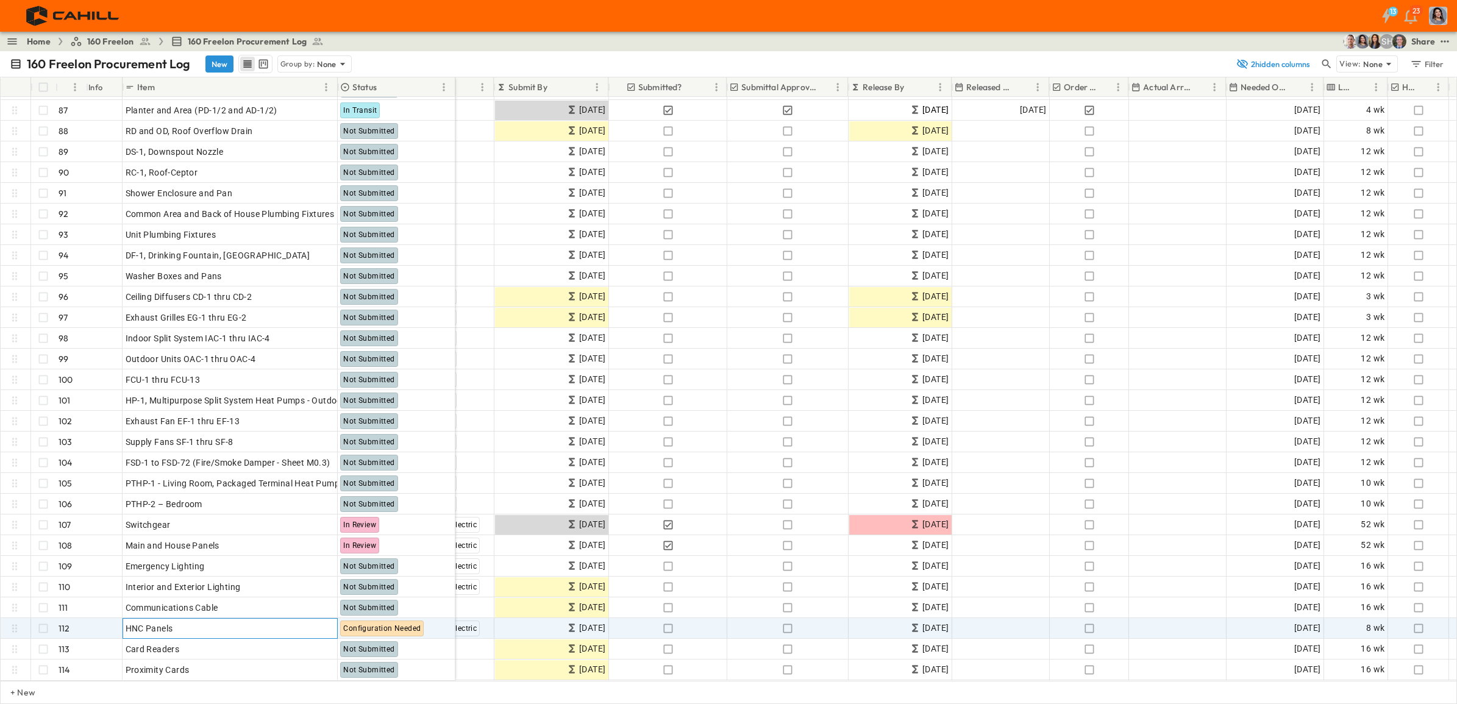
click at [320, 539] on p "OPEN" at bounding box center [324, 627] width 21 height 10
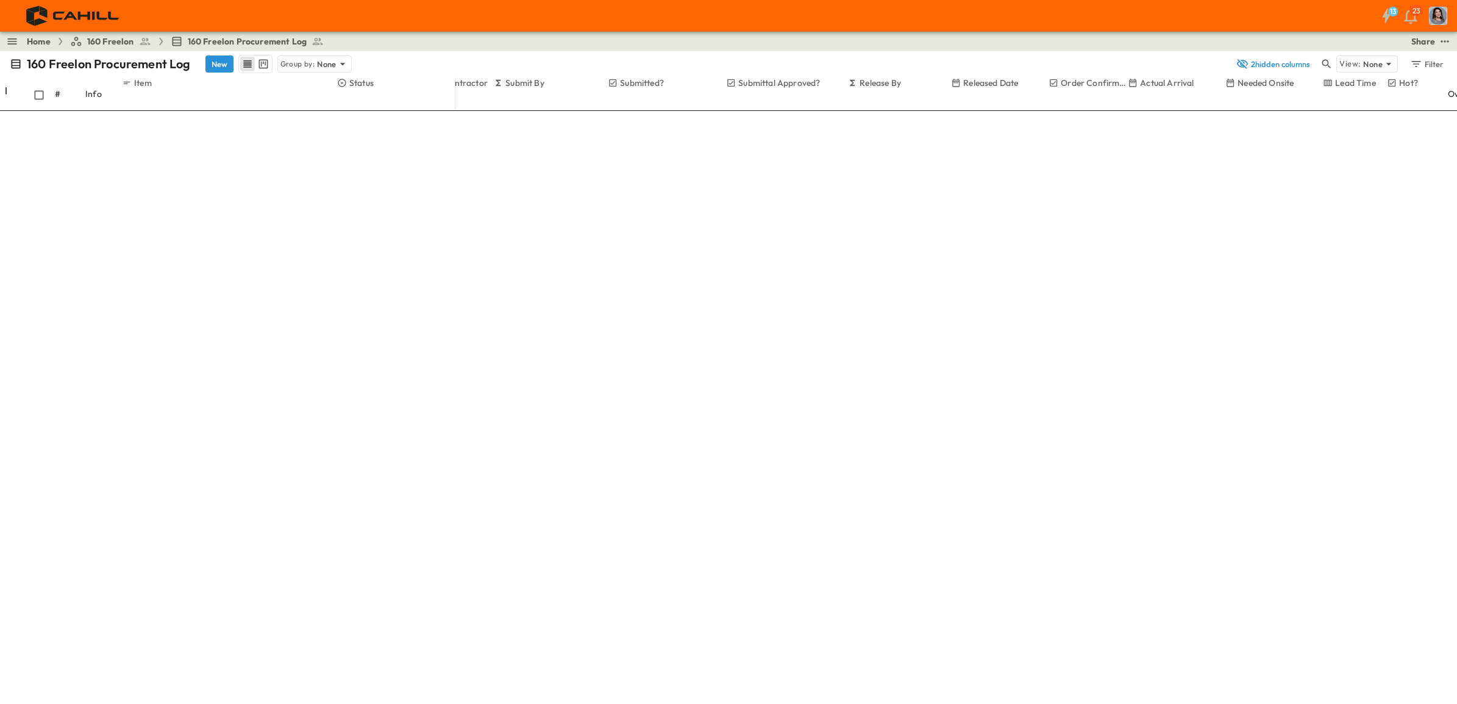
drag, startPoint x: 1290, startPoint y: 451, endPoint x: 1418, endPoint y: 323, distance: 181.1
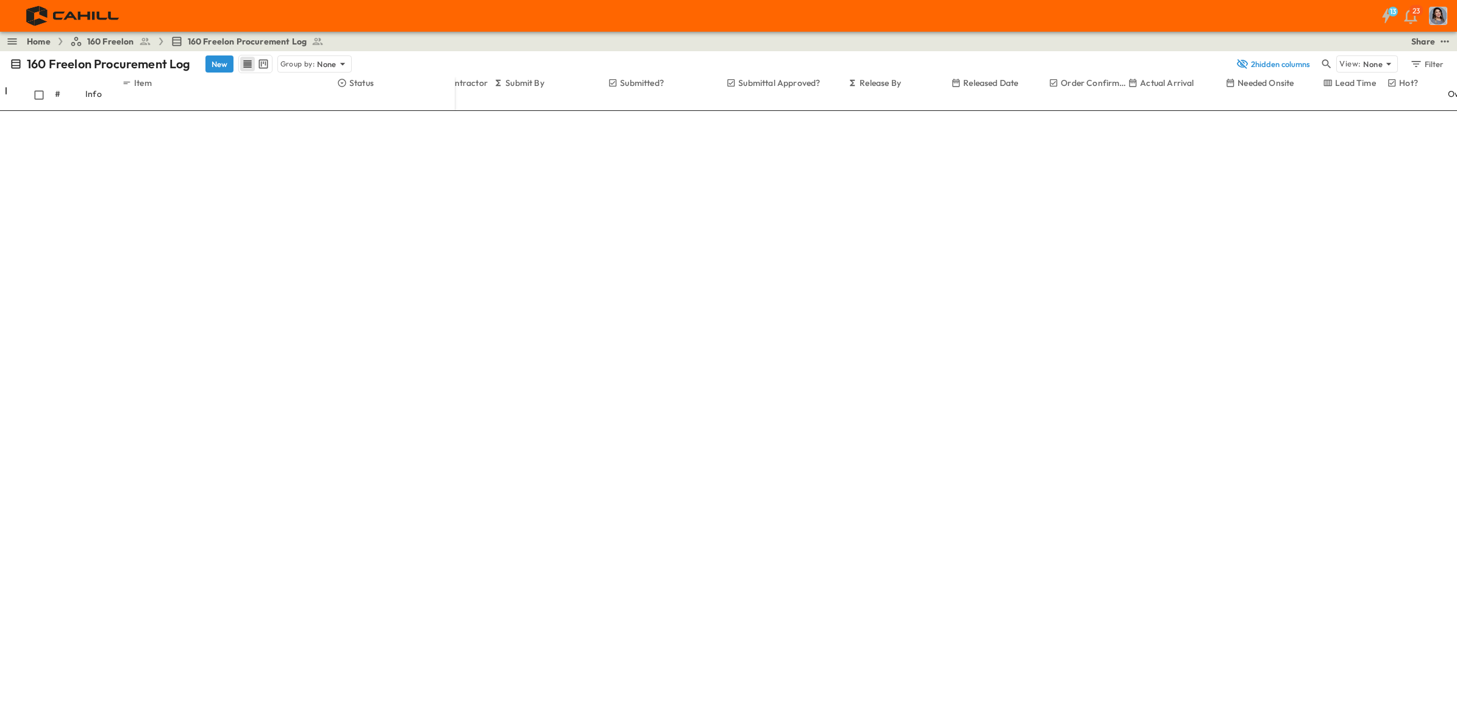
drag, startPoint x: 1095, startPoint y: 515, endPoint x: 1039, endPoint y: 516, distance: 55.5
click at [1126, 279] on span "Not Submitted" at bounding box center [1119, 284] width 48 height 10
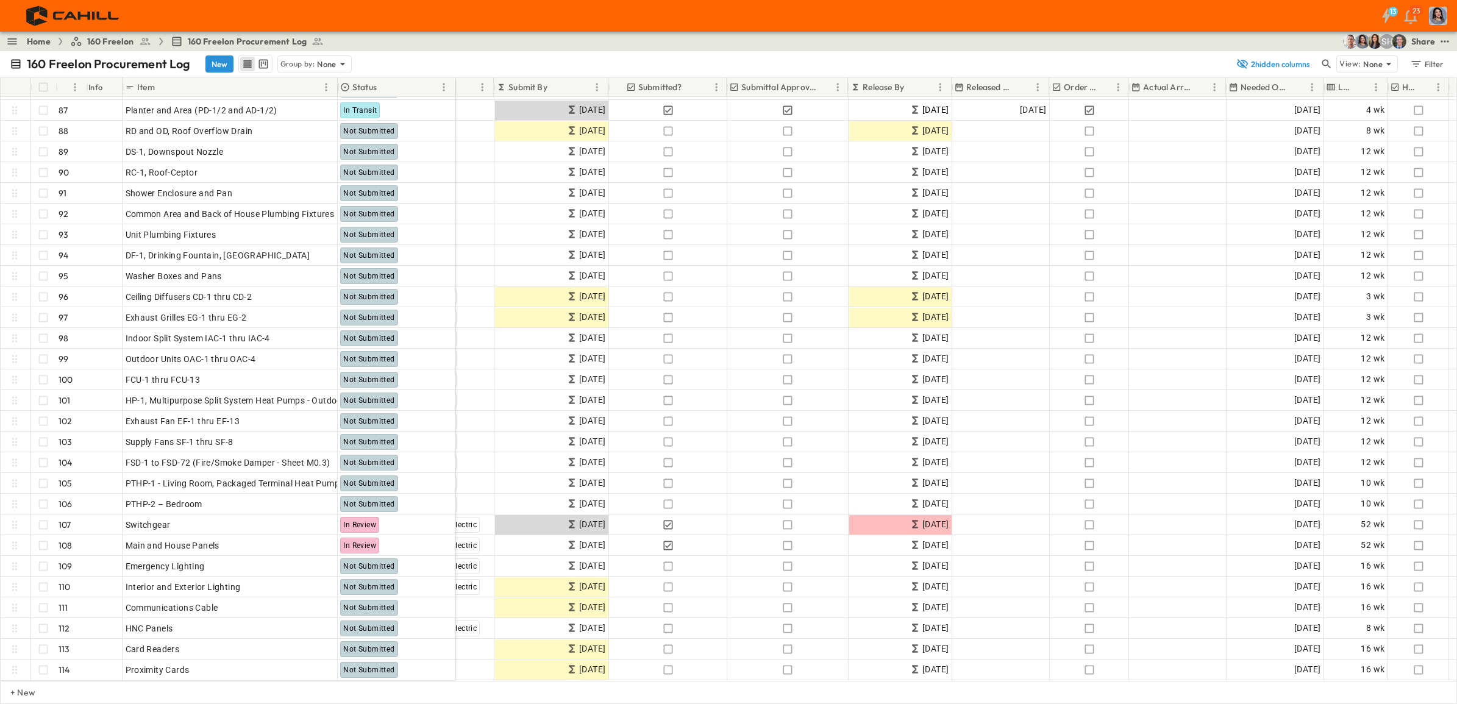
click at [408, 539] on div "+ New" at bounding box center [728, 692] width 1457 height 23
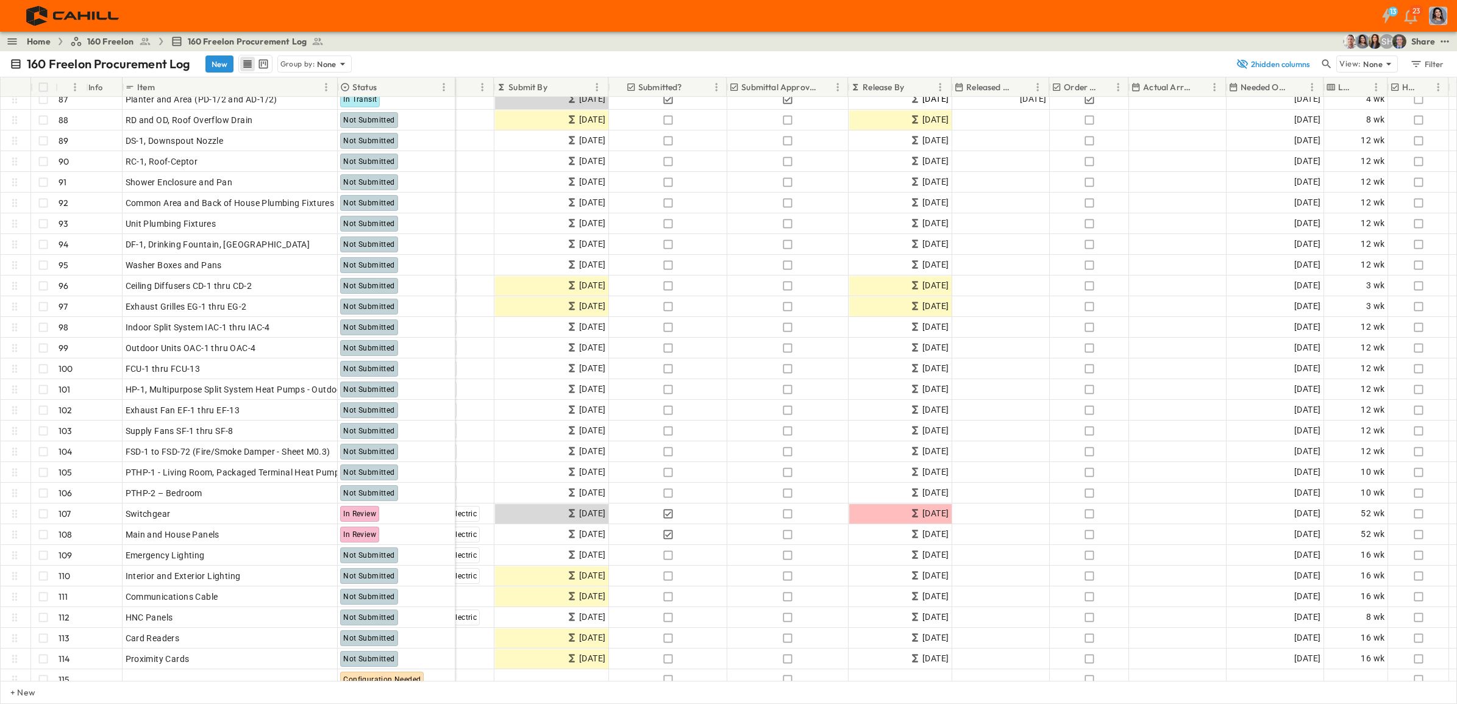
scroll to position [1811, 279]
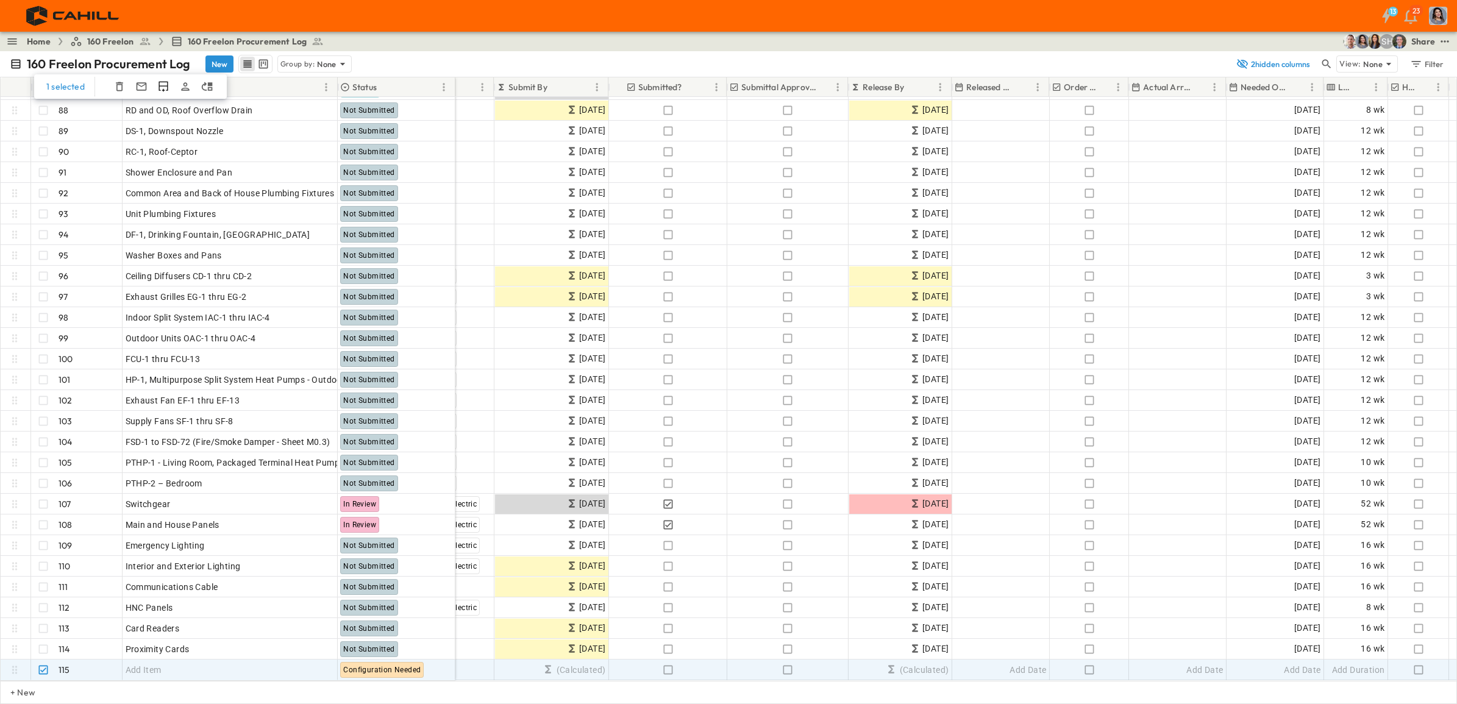
click at [116, 87] on icon "button" at bounding box center [119, 86] width 12 height 12
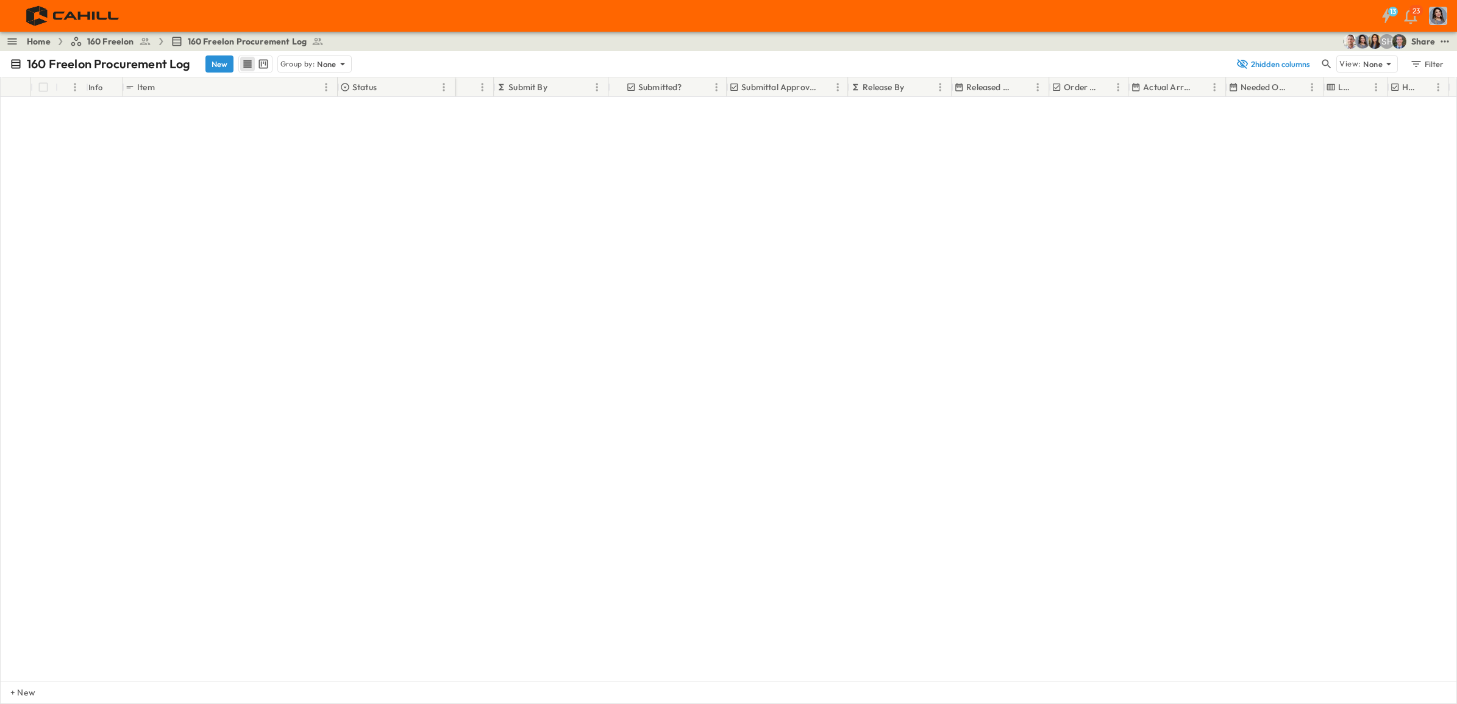
scroll to position [0, 279]
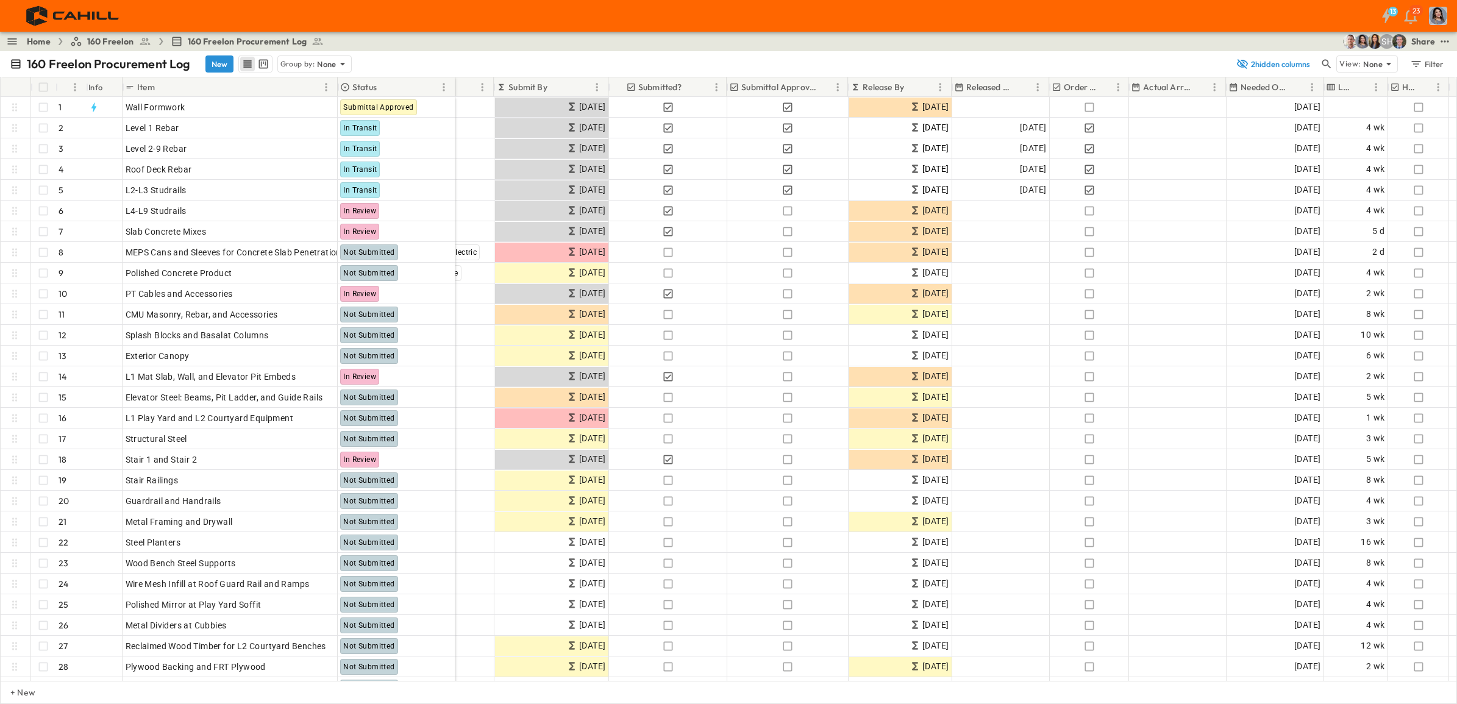
click at [1164, 87] on icon "Menu" at bounding box center [1312, 87] width 12 height 12
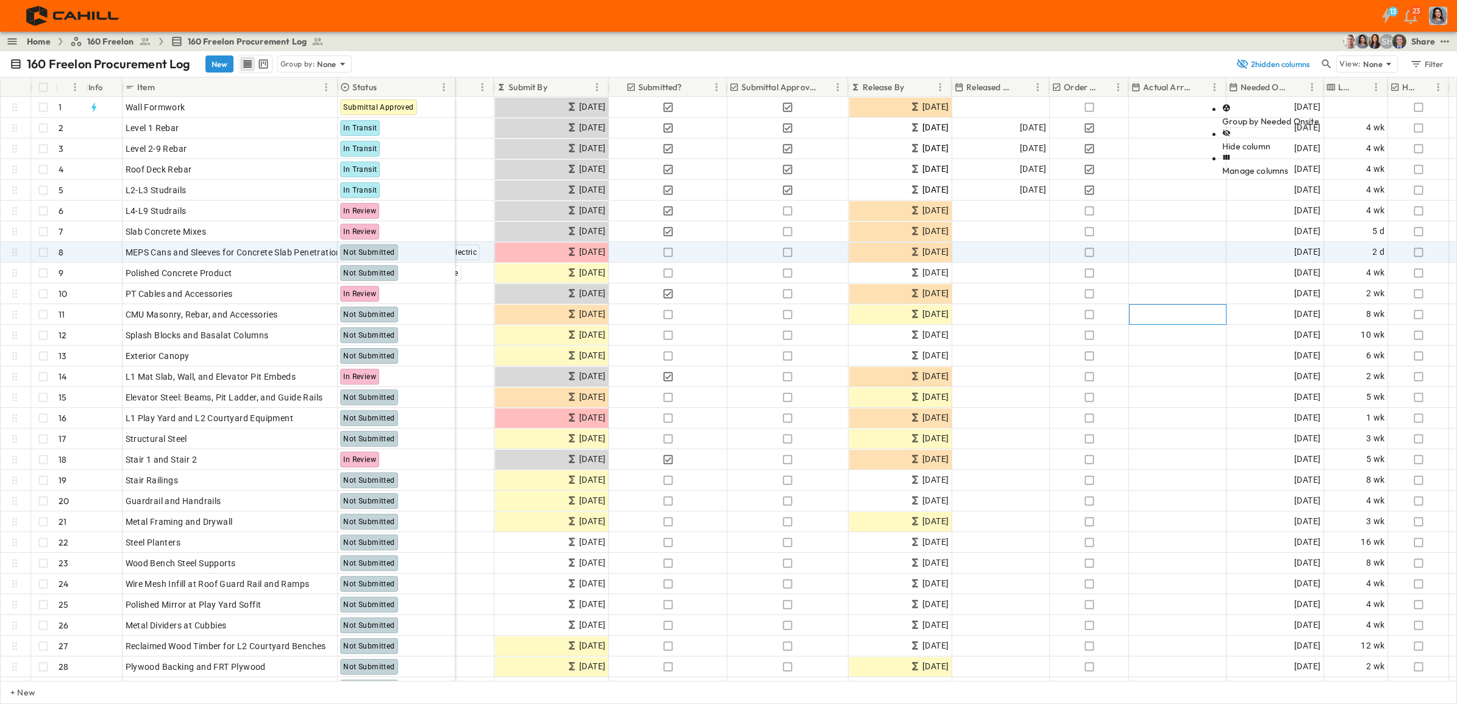
click at [1164, 321] on div "Add Date" at bounding box center [1177, 315] width 96 height 20
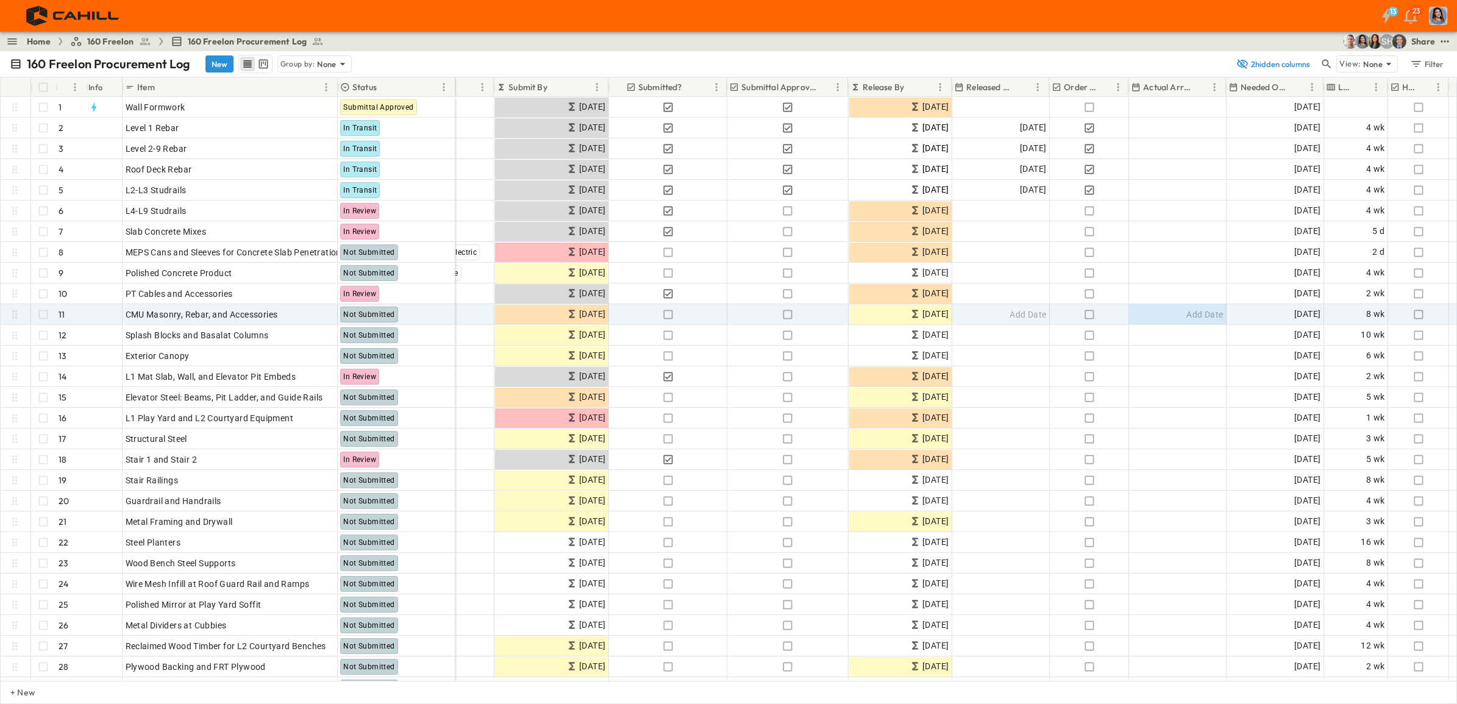
click at [1164, 81] on p "Needed Onsite" at bounding box center [1265, 87] width 48 height 12
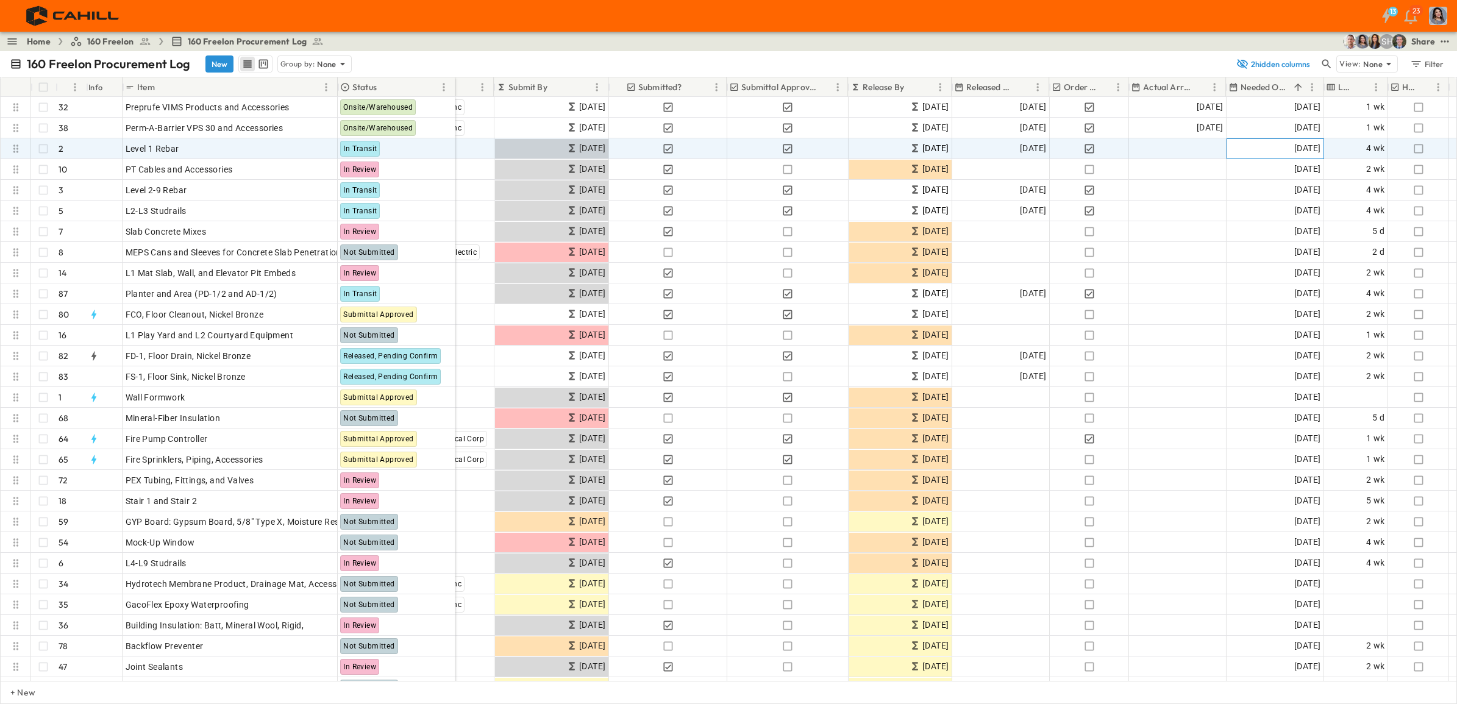
click at [1164, 146] on span "[DATE]" at bounding box center [1307, 148] width 26 height 14
drag, startPoint x: 1320, startPoint y: 147, endPoint x: 1291, endPoint y: 153, distance: 29.9
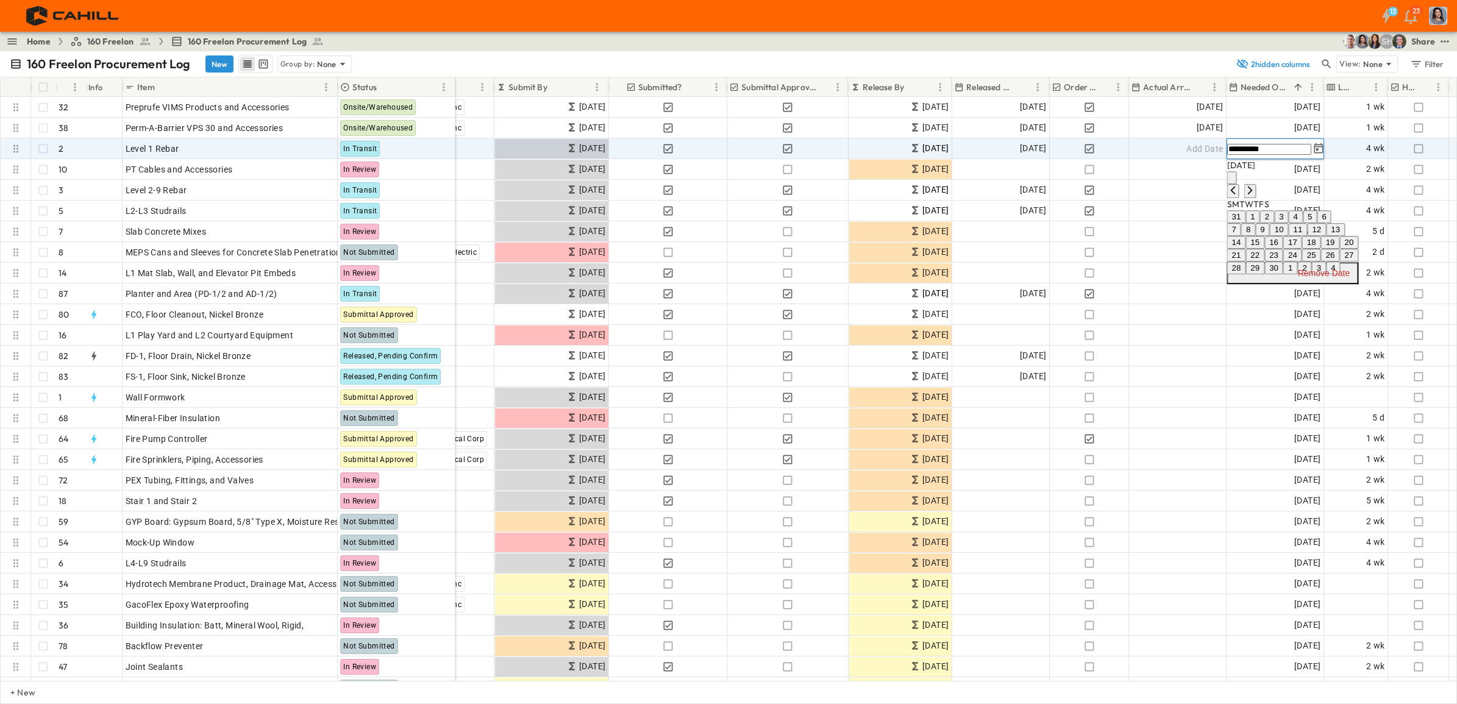
click at [1164, 16] on div "13 23" at bounding box center [727, 16] width 1455 height 32
click at [1164, 28] on div "13 23" at bounding box center [727, 16] width 1455 height 32
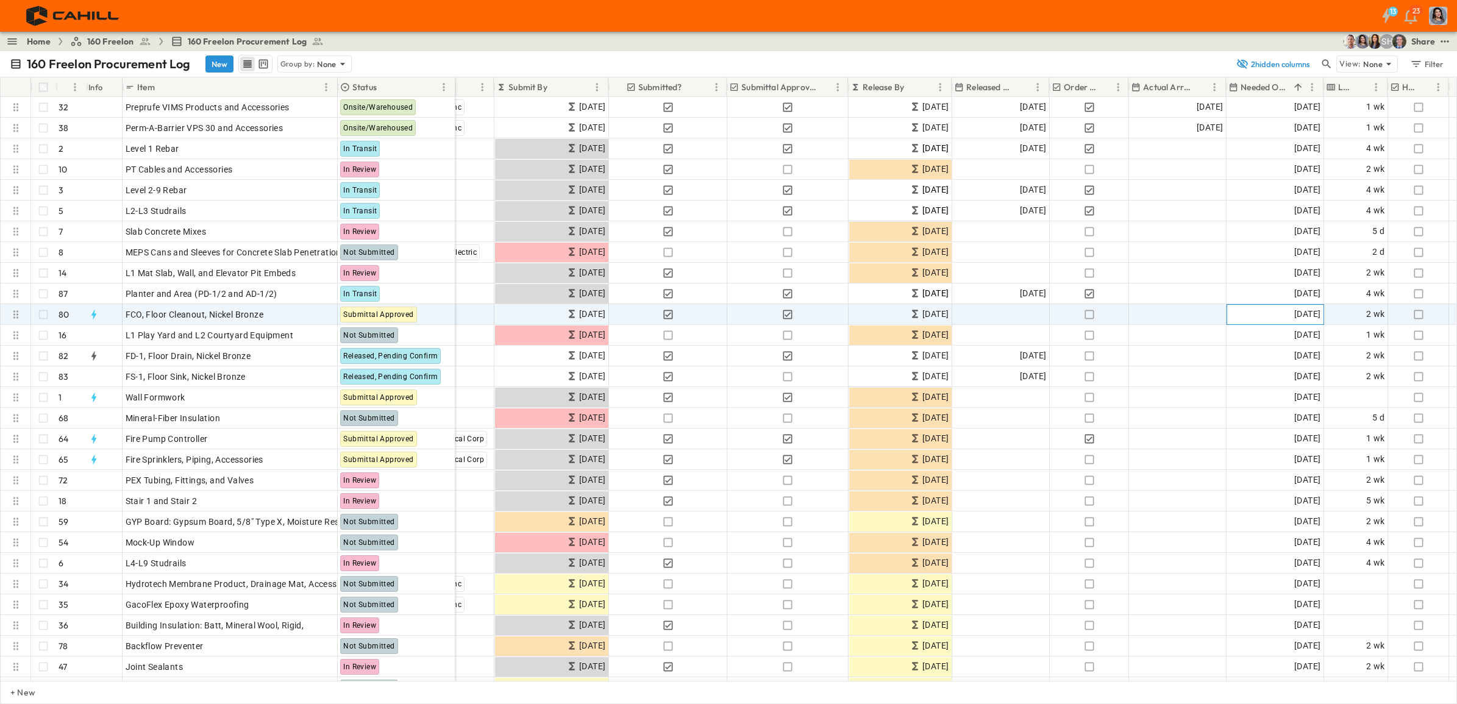
click at [1164, 314] on span "[DATE]" at bounding box center [1307, 314] width 26 height 14
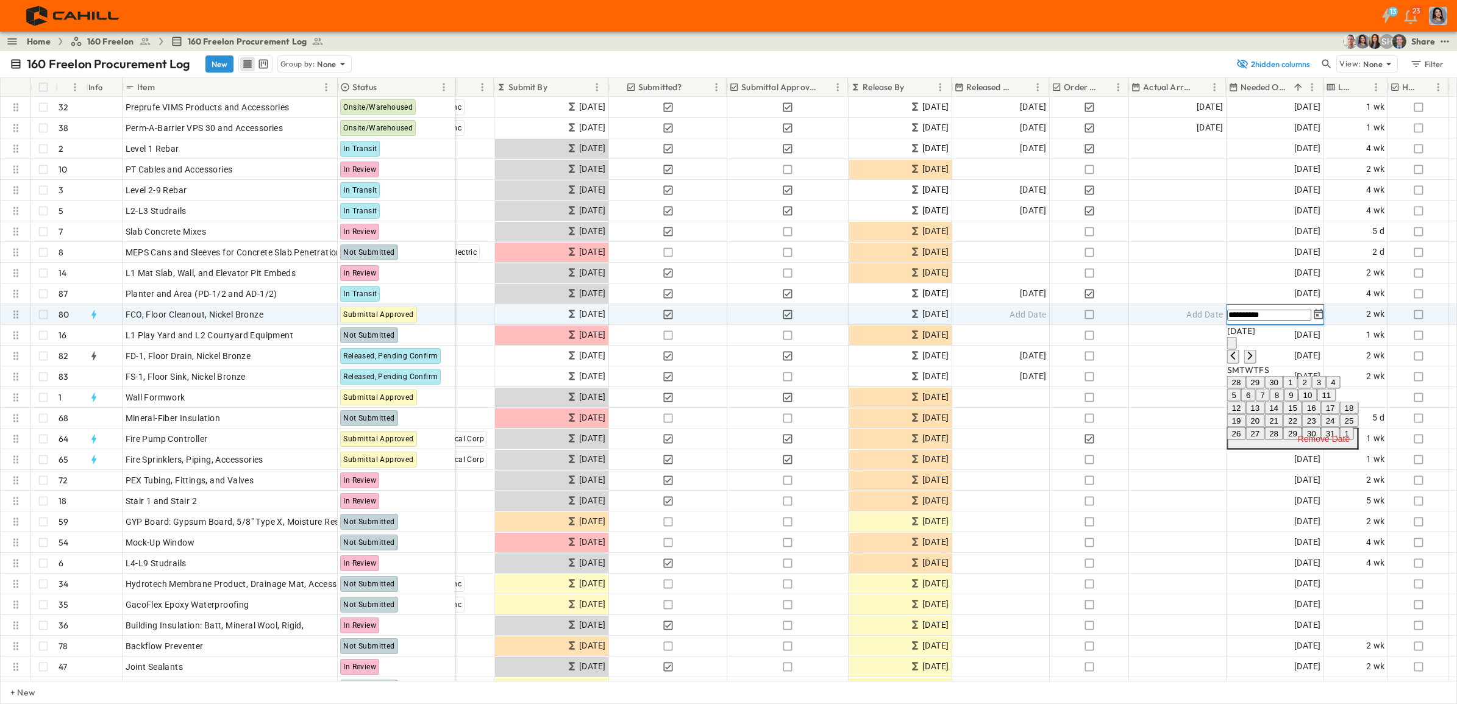
click at [1164, 313] on icon "Tracking Date Menu" at bounding box center [1319, 314] width 12 height 12
click at [1164, 427] on button "23" at bounding box center [1311, 421] width 19 height 13
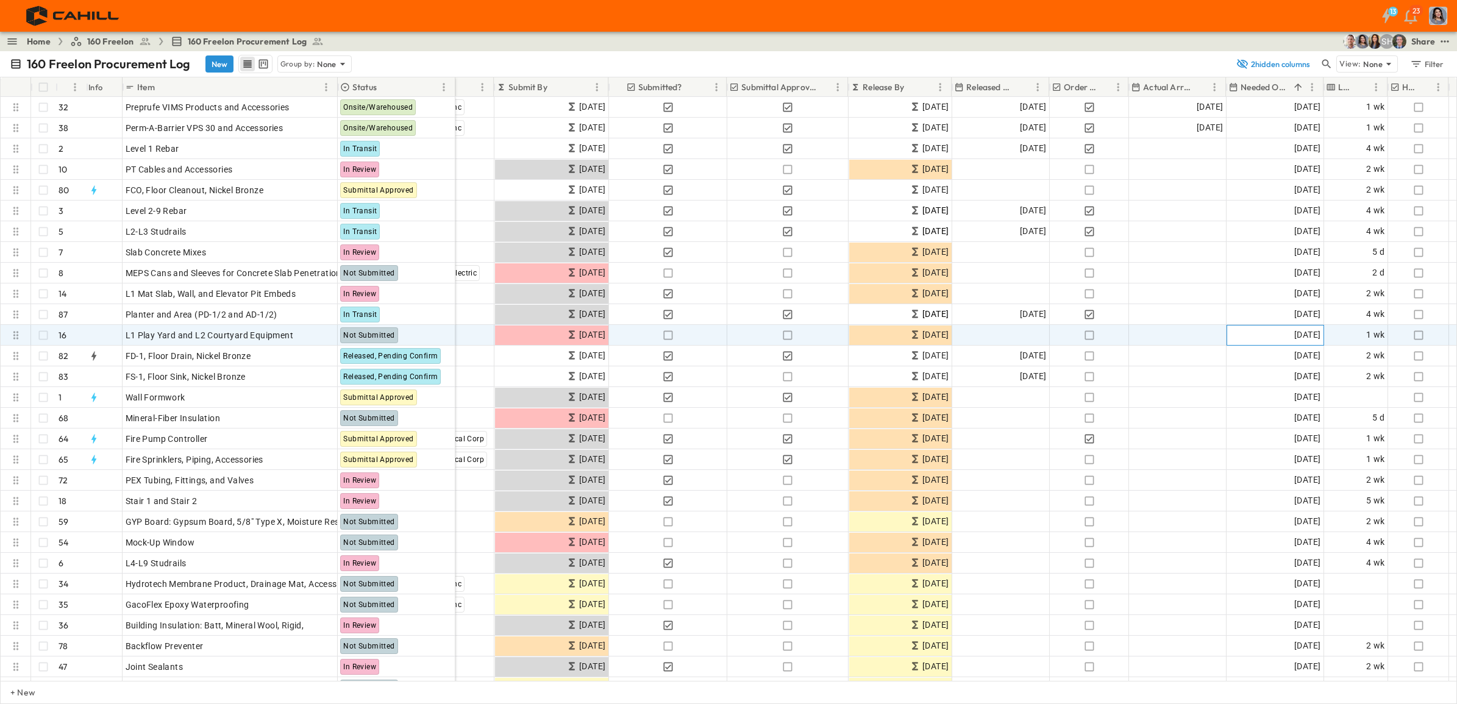
click at [1164, 335] on span "[DATE]" at bounding box center [1307, 335] width 26 height 14
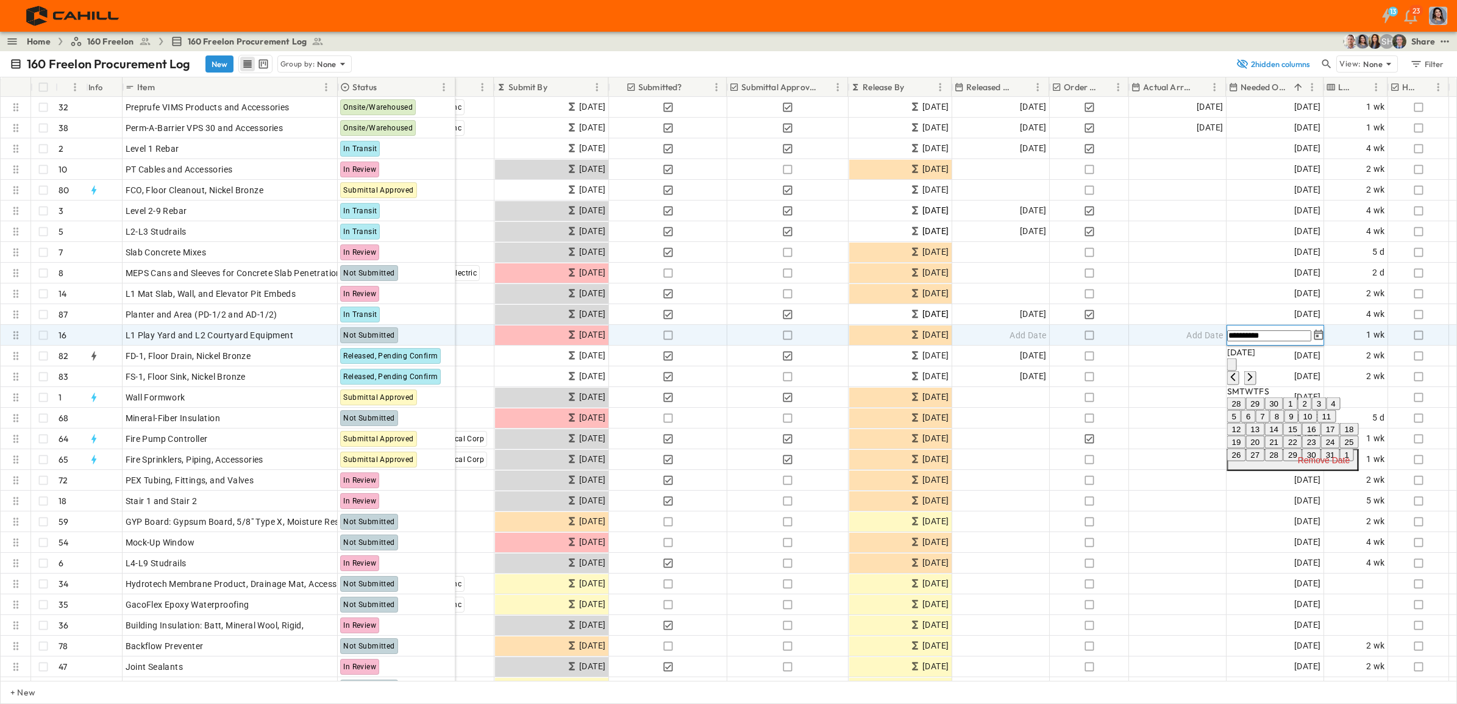
click at [1164, 333] on icon "Tracking Date Menu" at bounding box center [1319, 335] width 12 height 12
click at [1164, 449] on button "25" at bounding box center [1348, 442] width 19 height 13
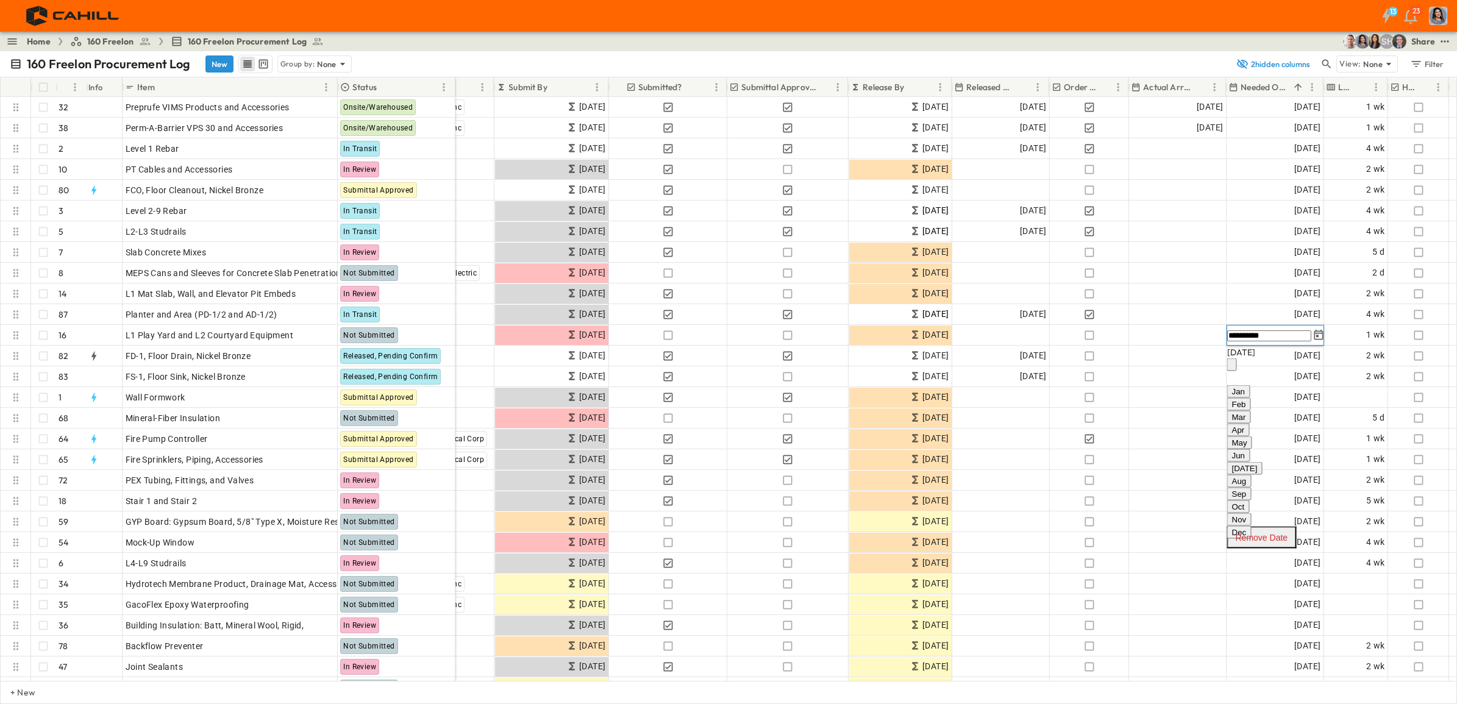
click at [1164, 19] on div "13 23" at bounding box center [727, 16] width 1455 height 32
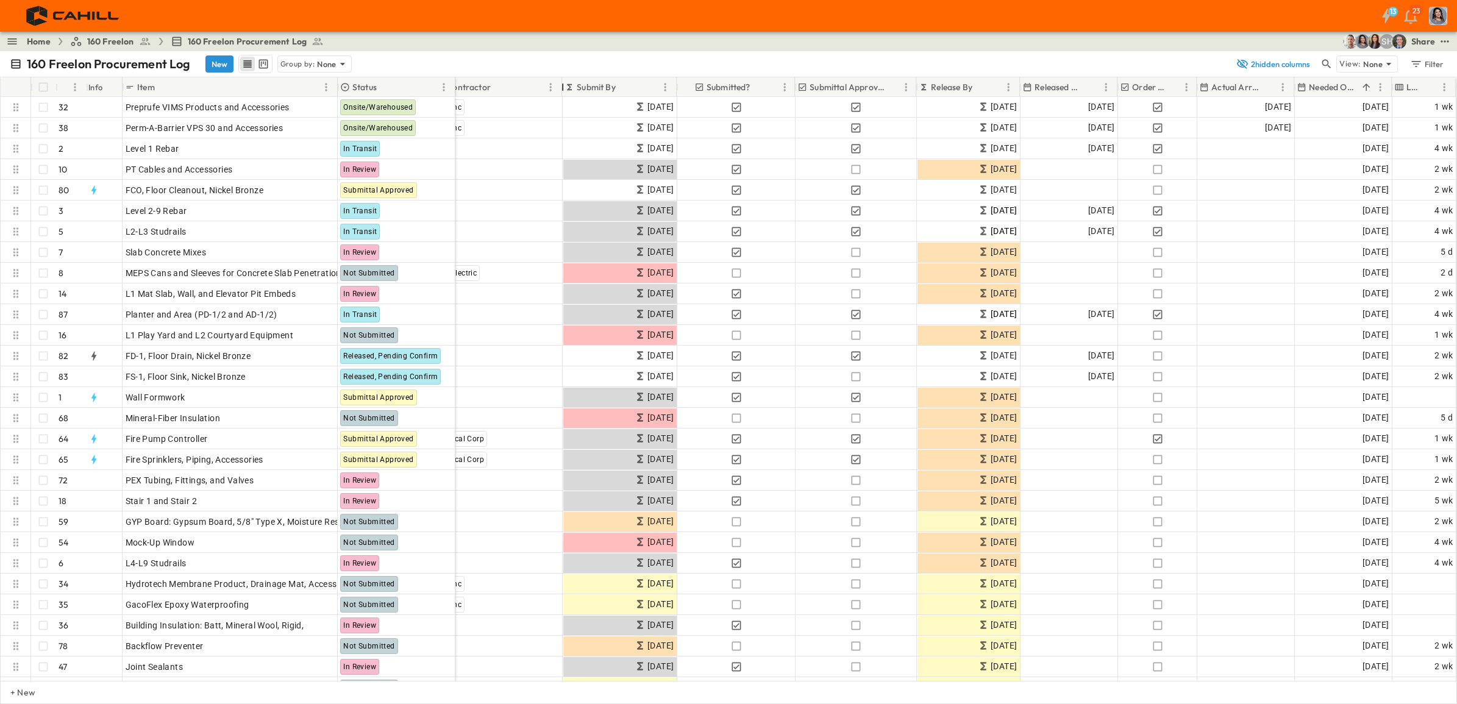
drag, startPoint x: 494, startPoint y: 80, endPoint x: 563, endPoint y: 84, distance: 68.4
click at [563, 84] on div at bounding box center [563, 87] width 12 height 34
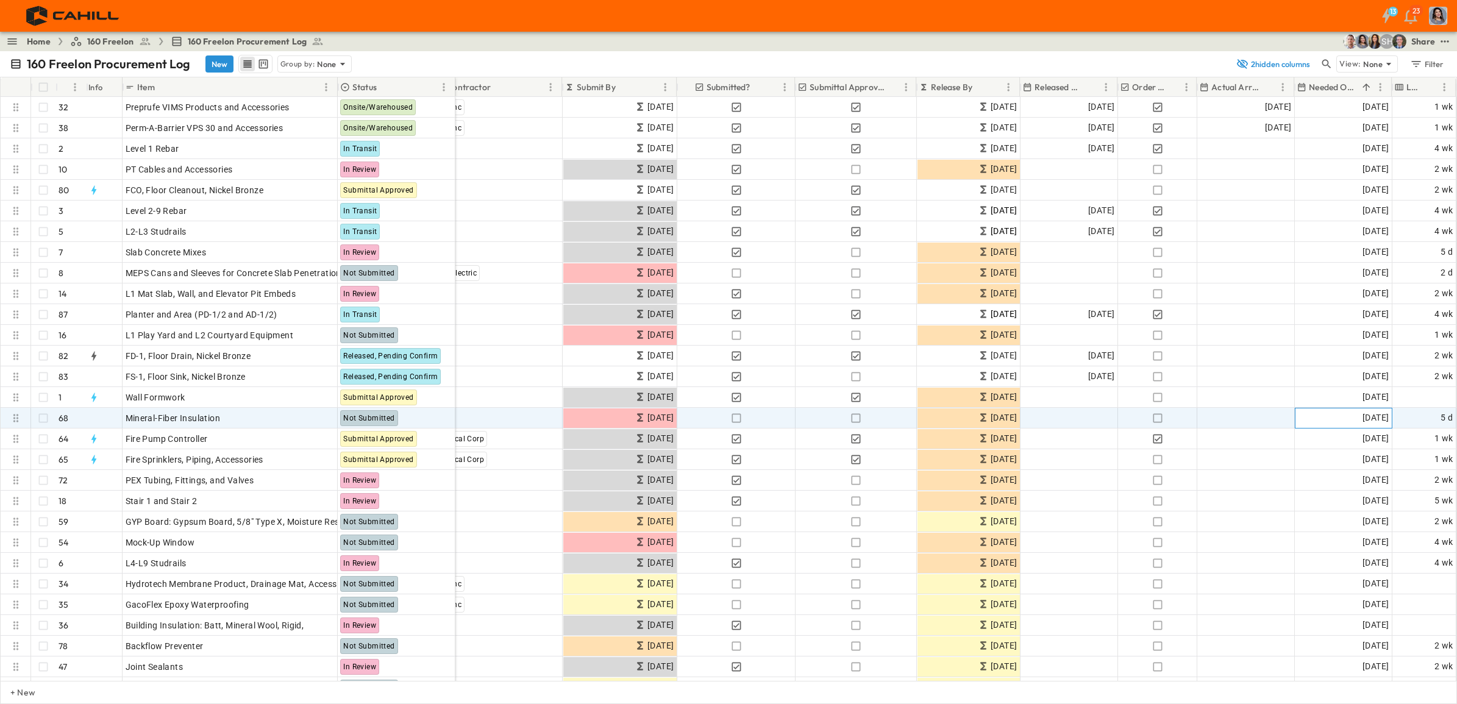
click at [1164, 418] on span "[DATE]" at bounding box center [1376, 418] width 26 height 14
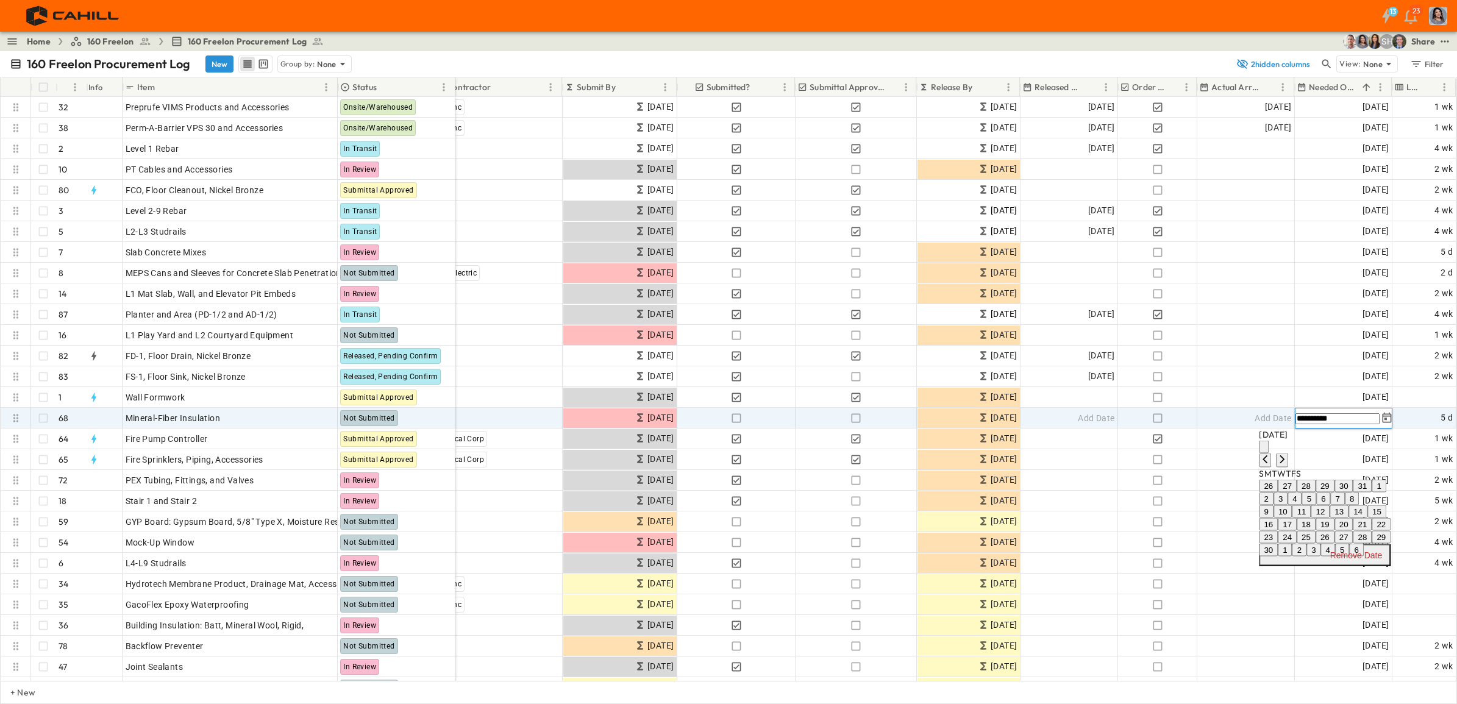
click at [1164, 418] on icon "Tracking Date Menu" at bounding box center [1386, 417] width 9 height 10
click at [1164, 416] on icon "Tracking Date Menu" at bounding box center [1387, 418] width 12 height 12
click at [1164, 539] on button "24" at bounding box center [1287, 537] width 19 height 13
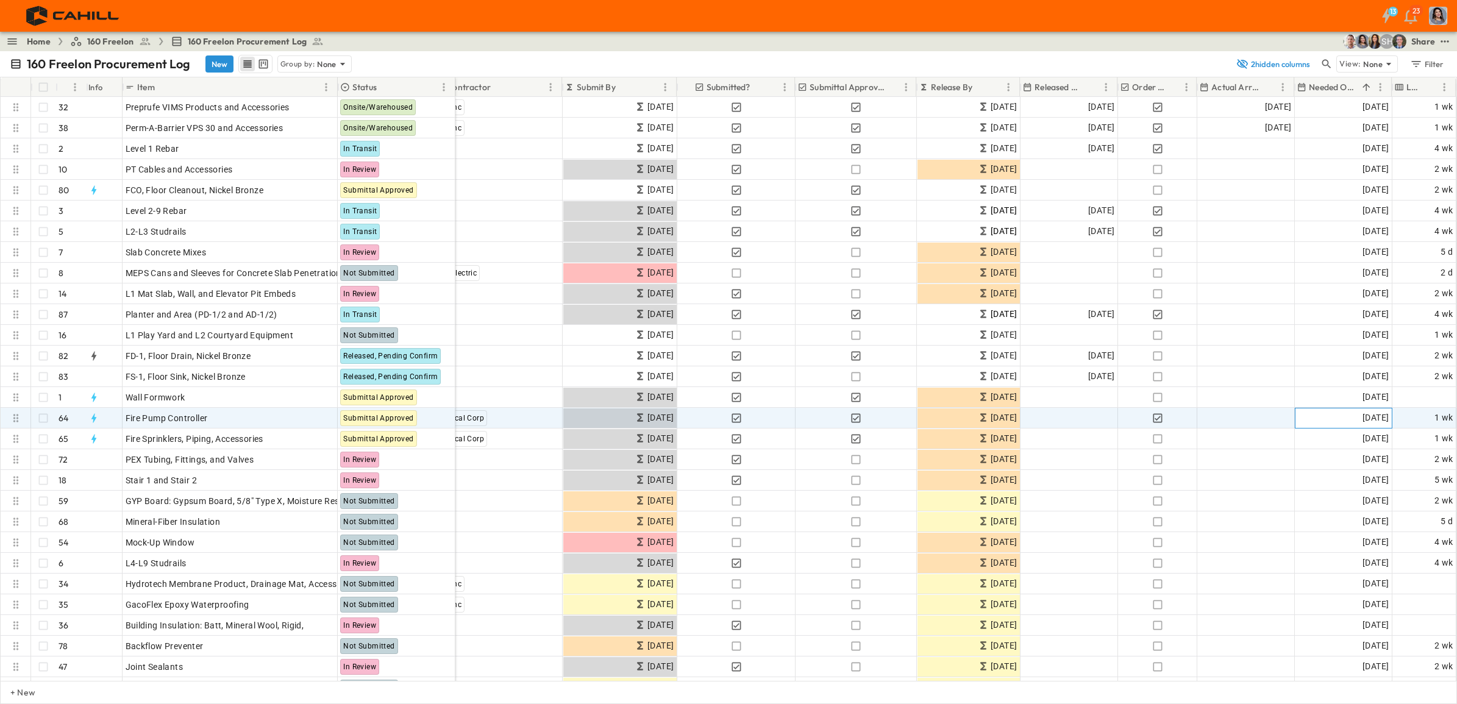
click at [1164, 418] on span "[DATE]" at bounding box center [1376, 418] width 26 height 14
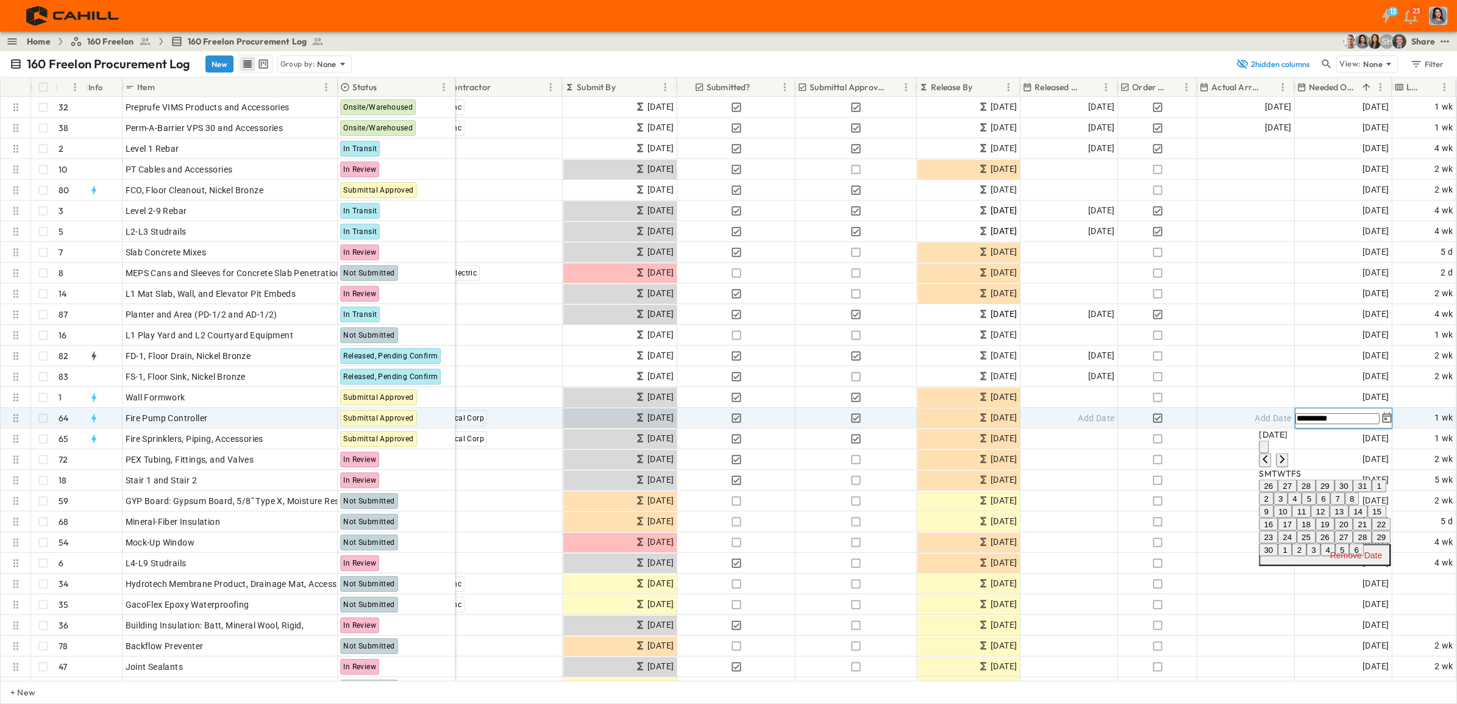
click at [1164, 455] on icon "Next month" at bounding box center [1282, 460] width 10 height 10
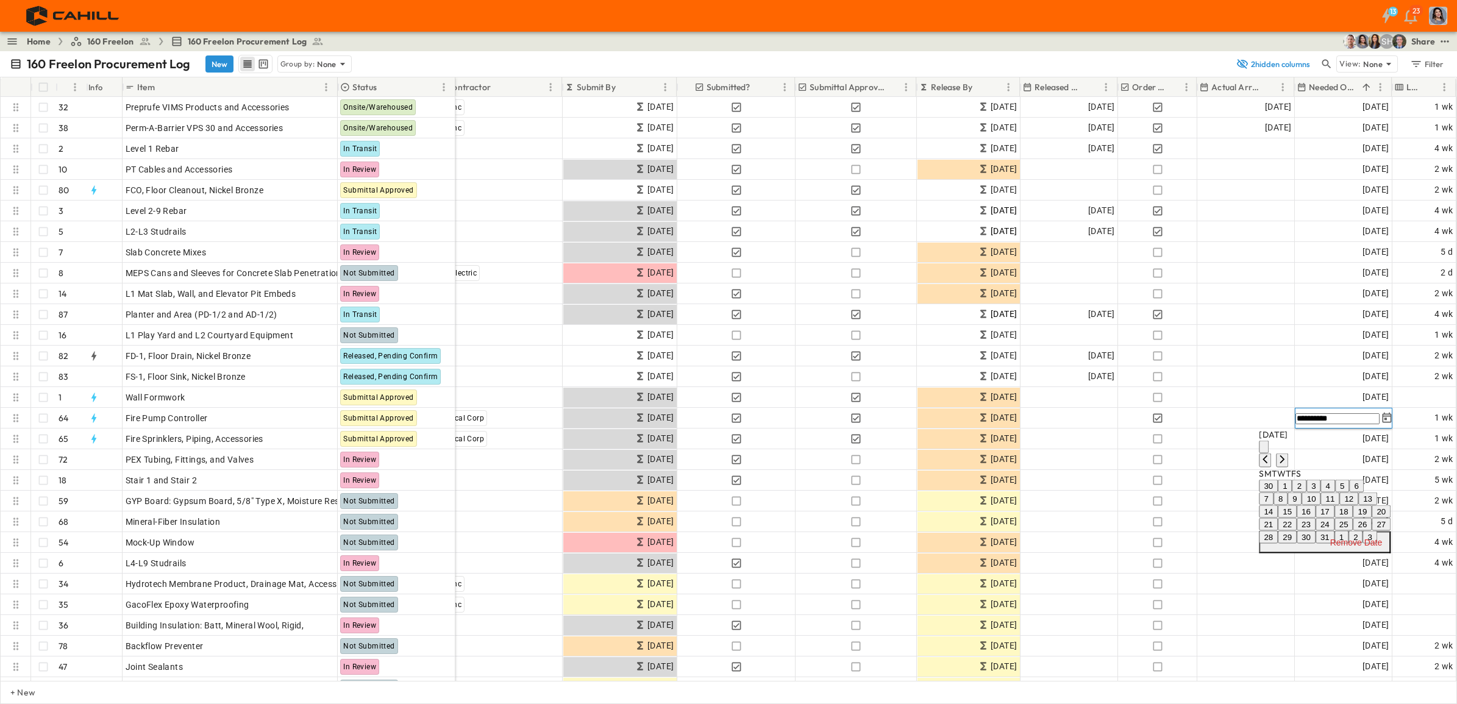
click at [1164, 489] on button "1" at bounding box center [1285, 486] width 14 height 13
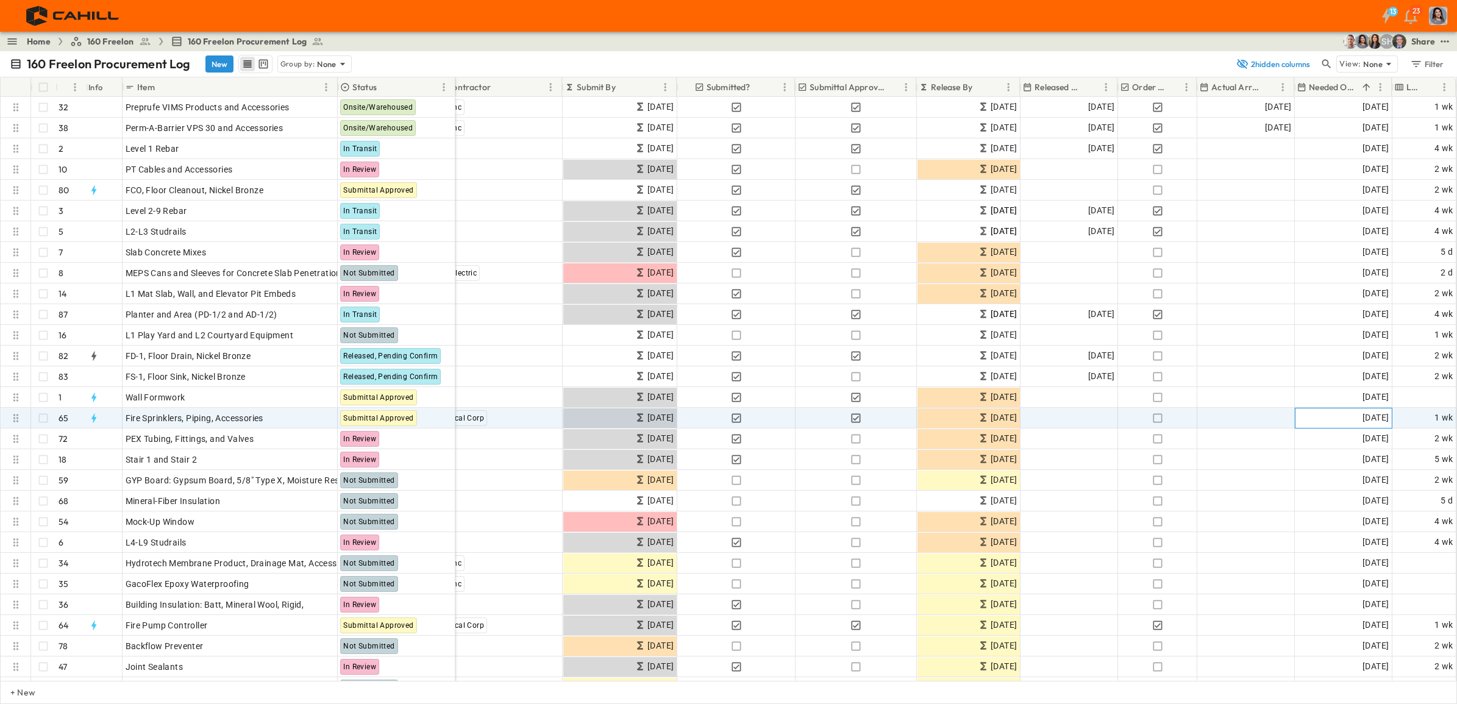
click at [1164, 422] on span "[DATE]" at bounding box center [1376, 418] width 26 height 14
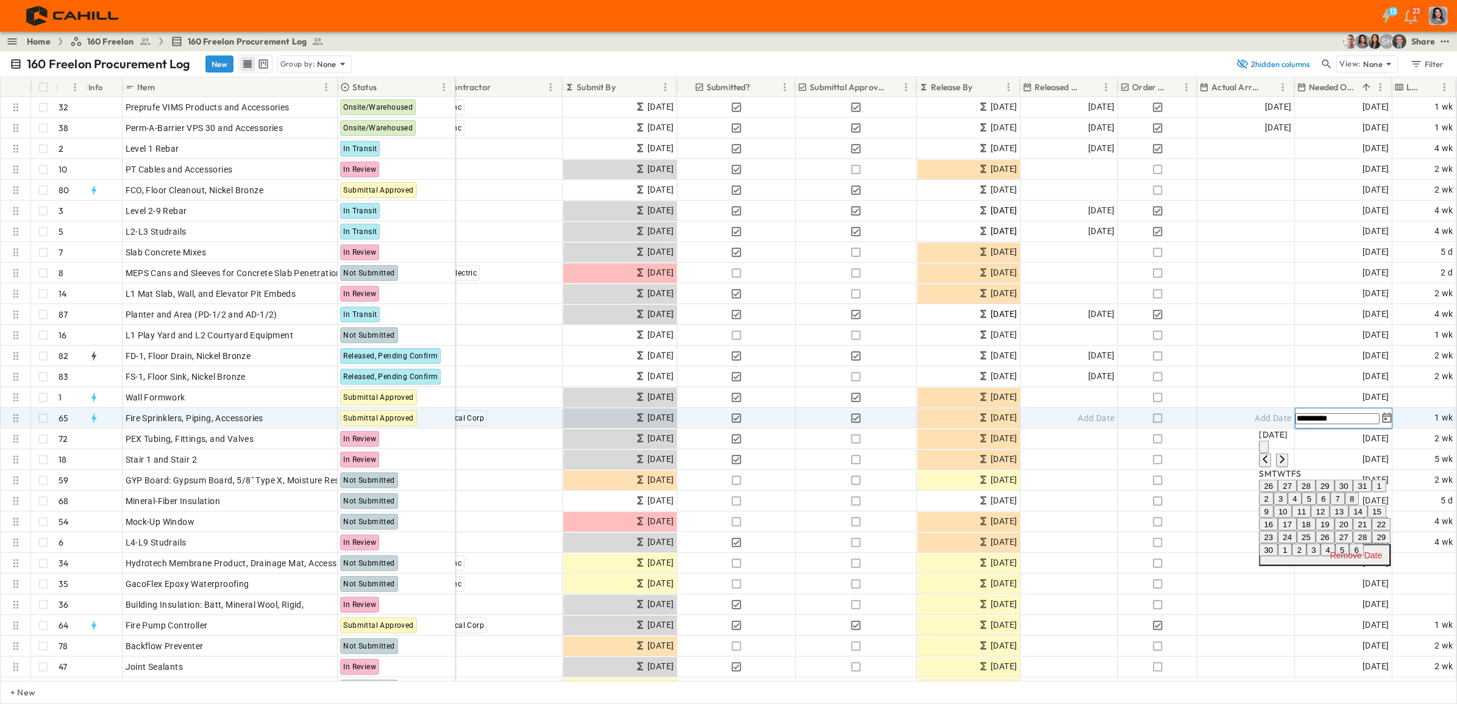
click at [1164, 419] on icon "Tracking Date Menu" at bounding box center [1387, 418] width 12 height 12
click at [1164, 539] on button "1" at bounding box center [1285, 550] width 14 height 13
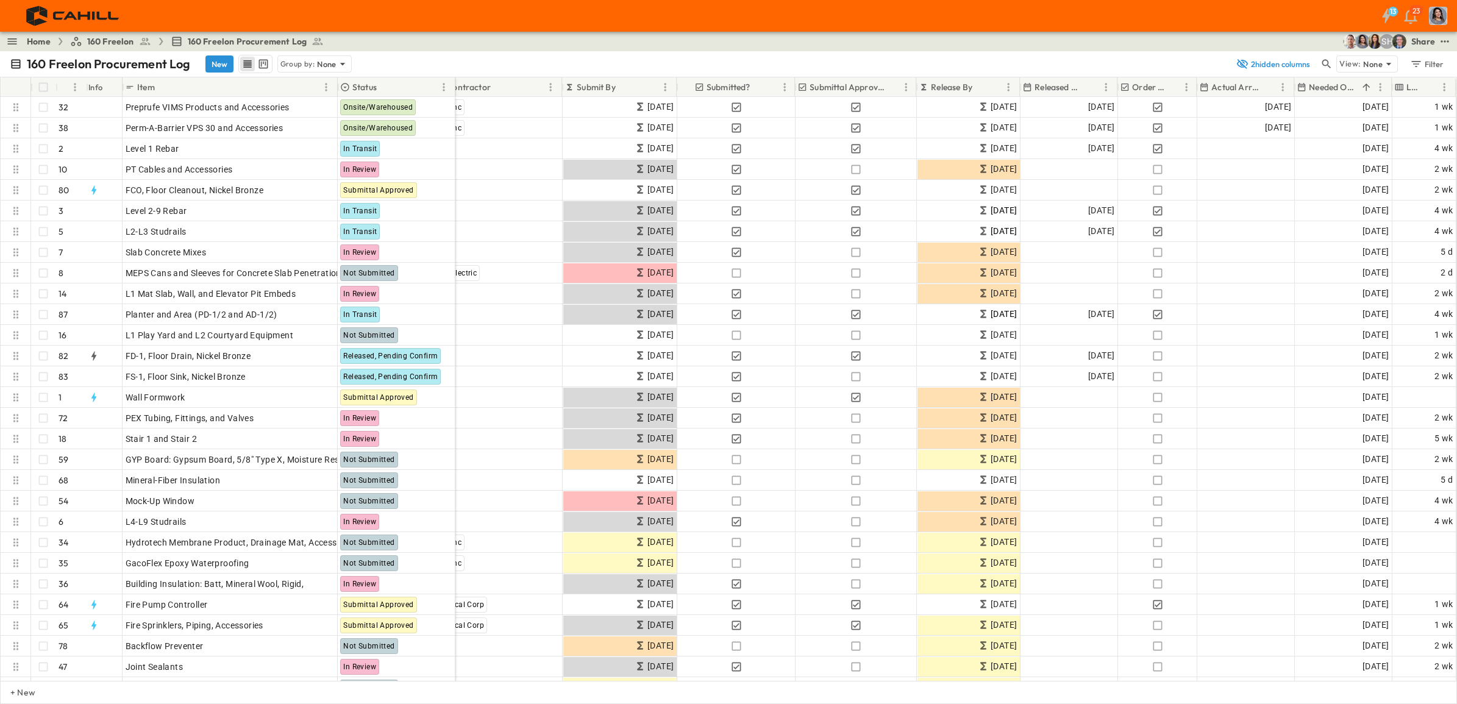
click at [1087, 539] on html "13 23 Home 160 Freelon 160 Freelon Procurement Log SH Share 160 Freelon Procure…" at bounding box center [728, 352] width 1457 height 704
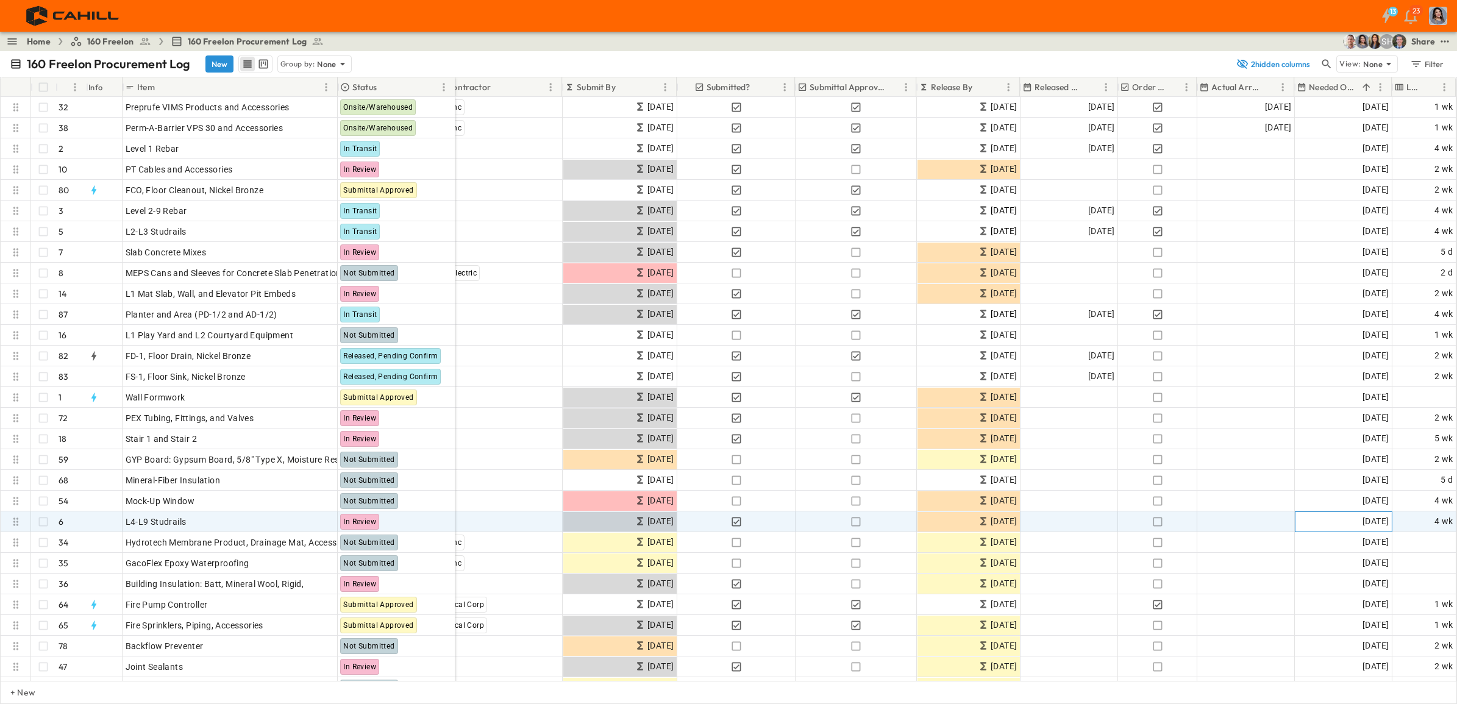
click at [1164, 526] on span "[DATE]" at bounding box center [1376, 522] width 26 height 14
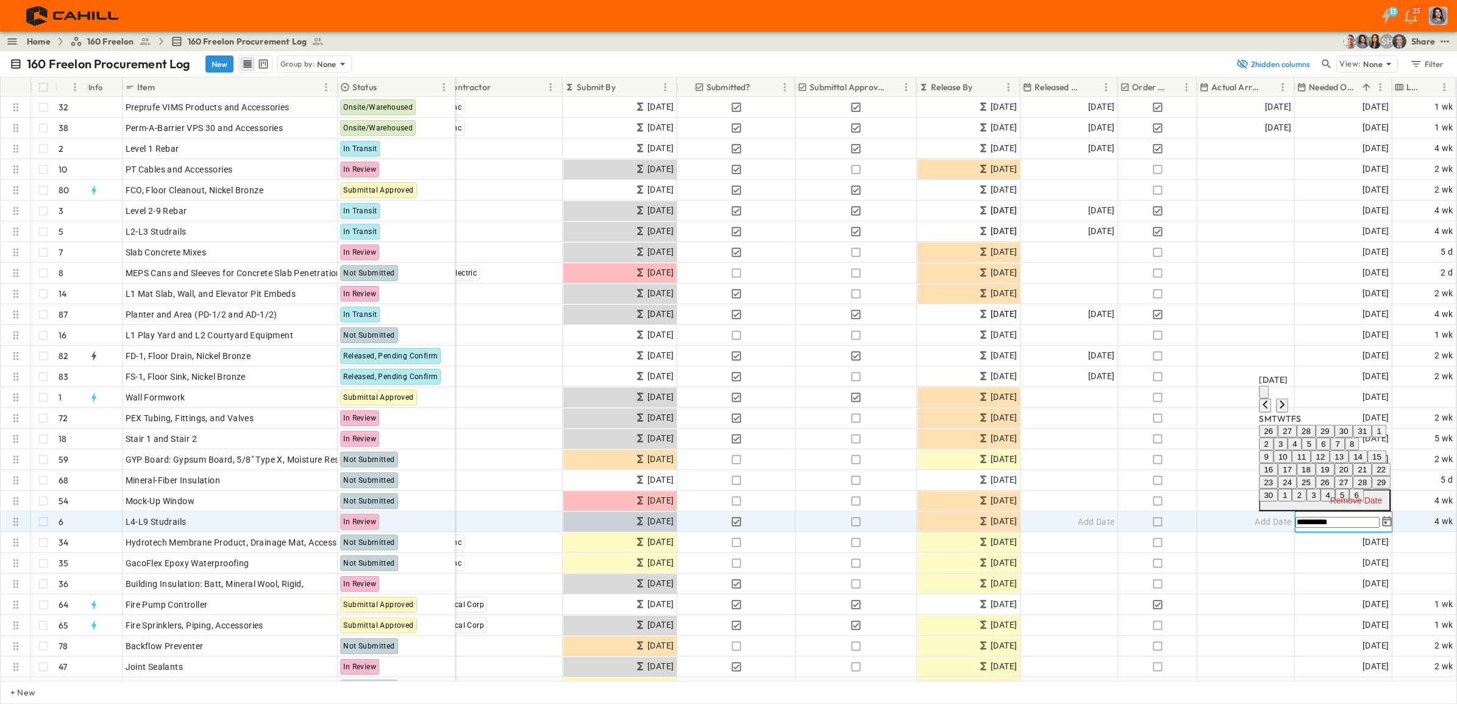
click at [1164, 489] on button "2" at bounding box center [1299, 495] width 14 height 13
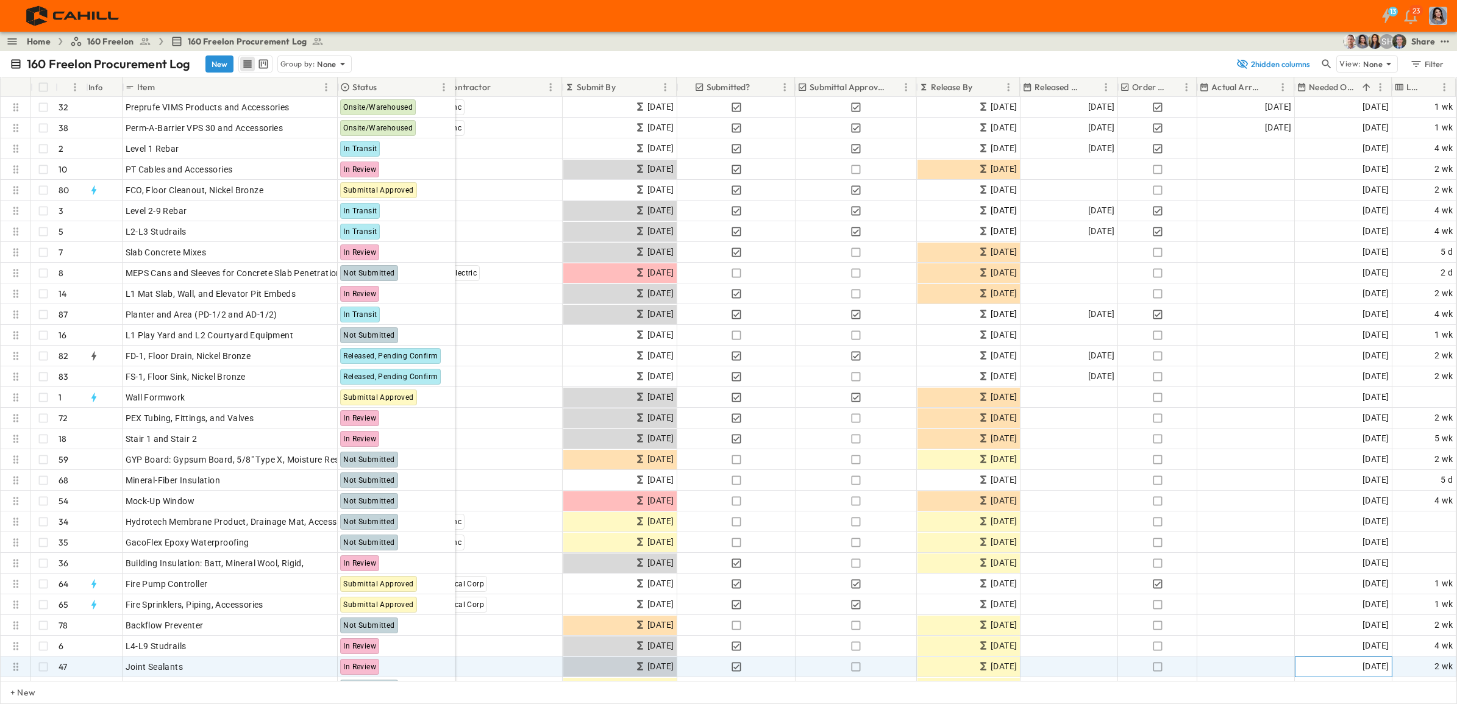
click at [1164, 539] on span "[DATE]" at bounding box center [1376, 667] width 26 height 14
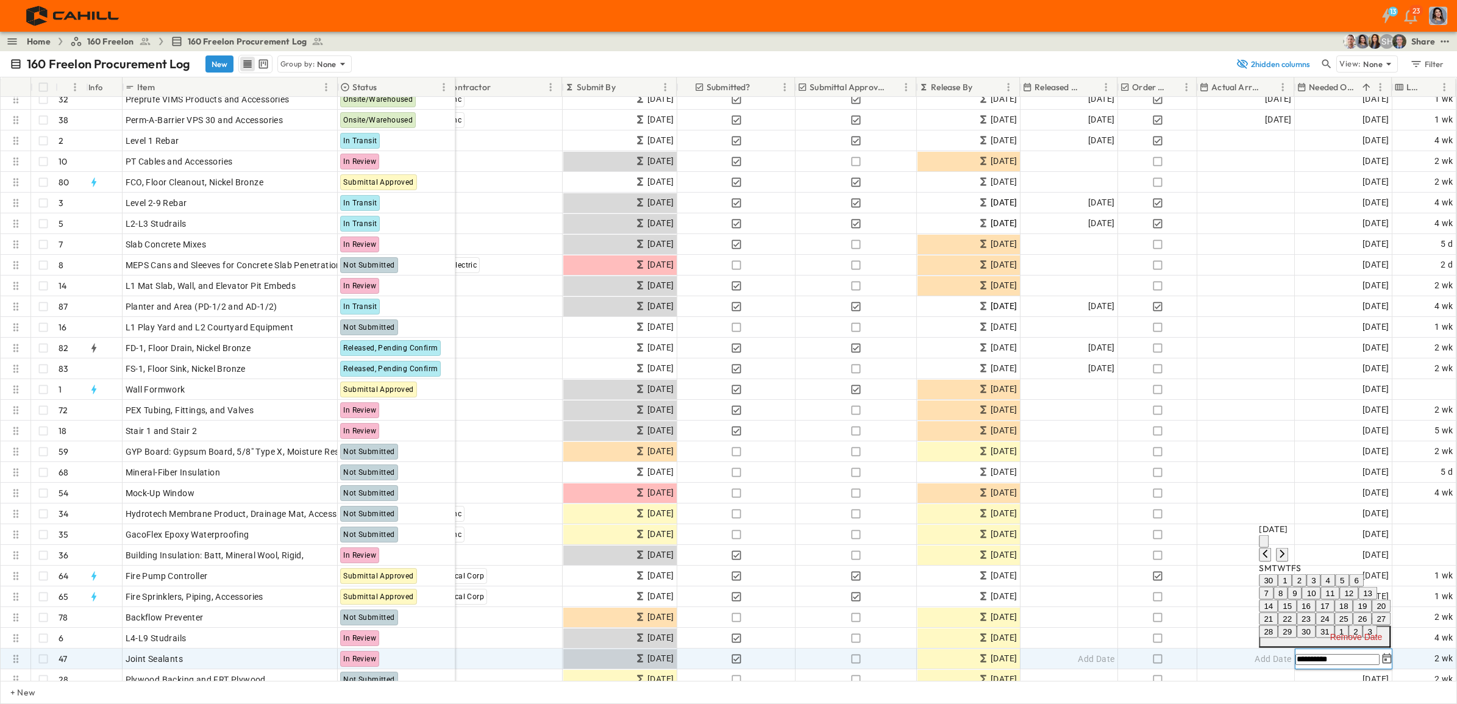
click at [1164, 539] on icon "Previous month" at bounding box center [1265, 554] width 10 height 10
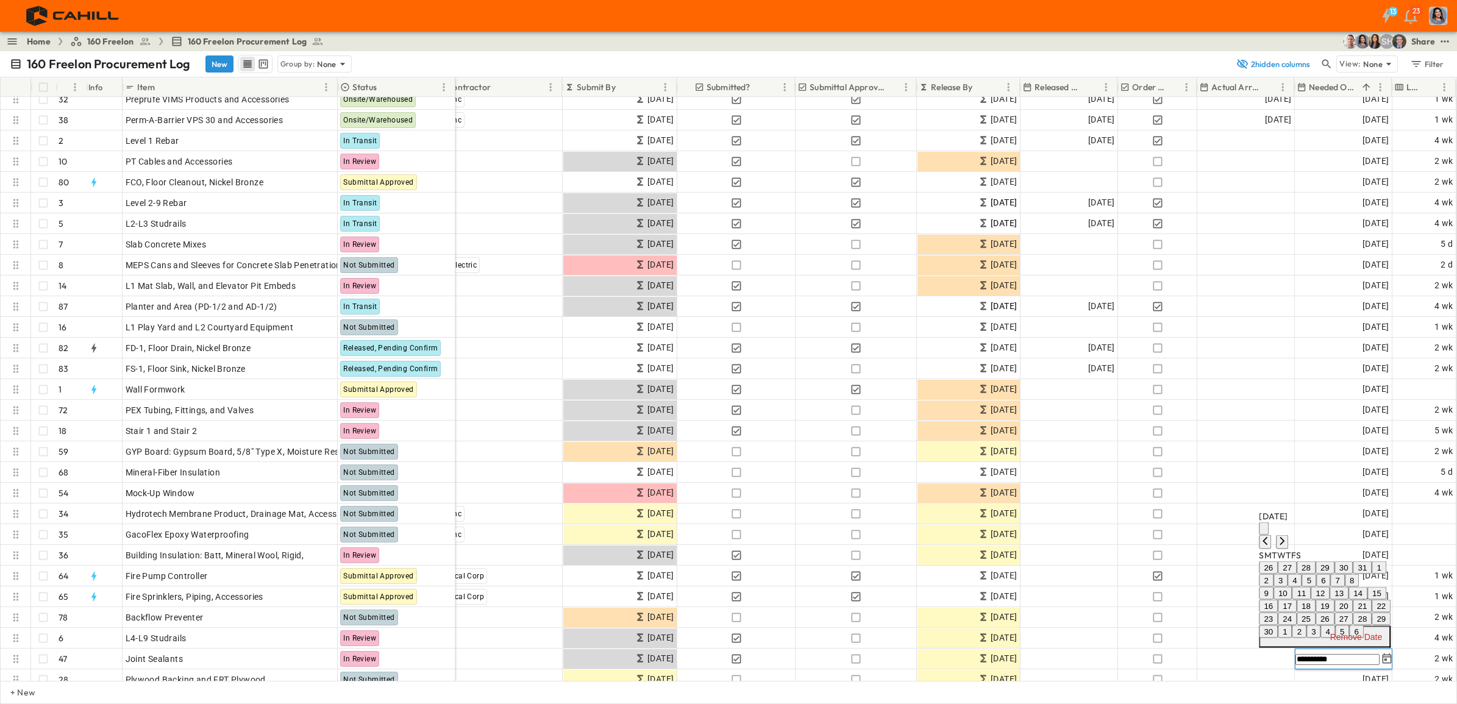
click at [1164, 539] on button "24" at bounding box center [1287, 619] width 19 height 13
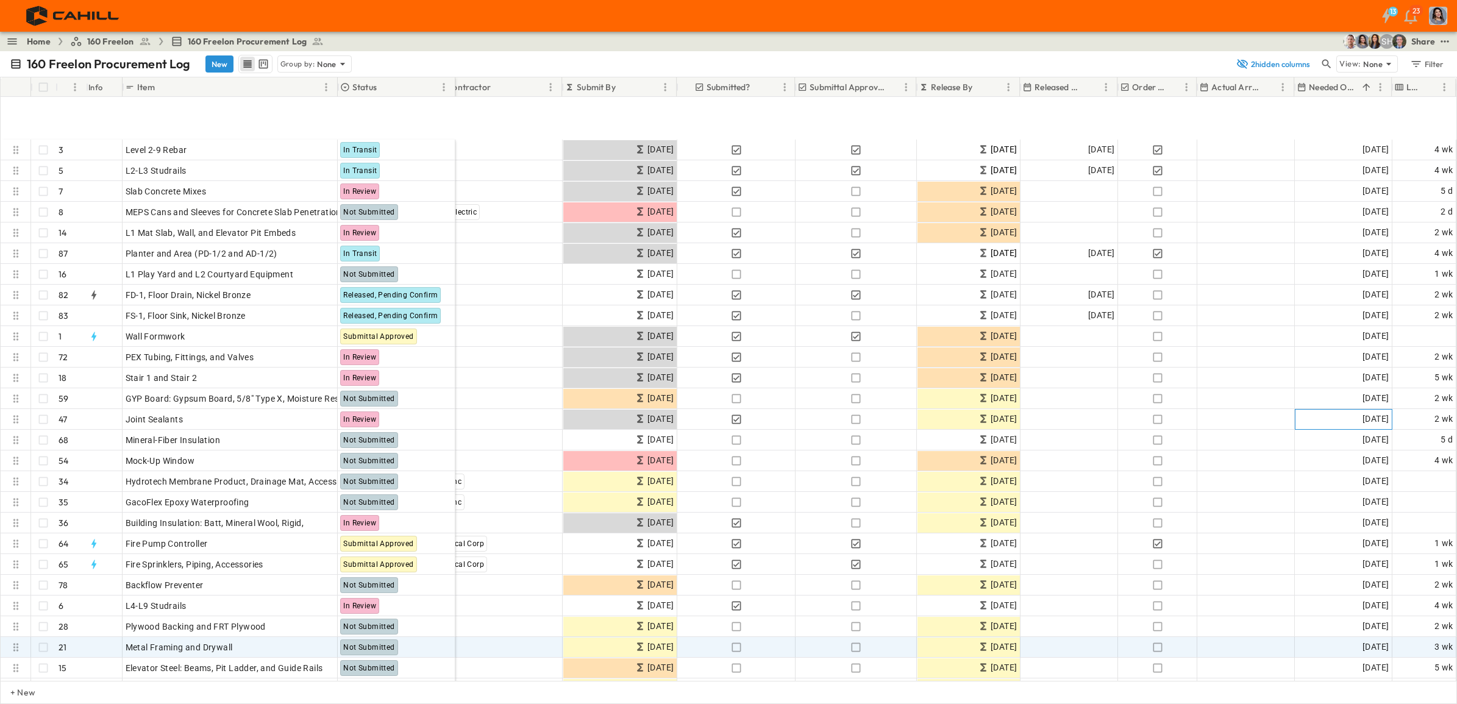
scroll to position [160, 279]
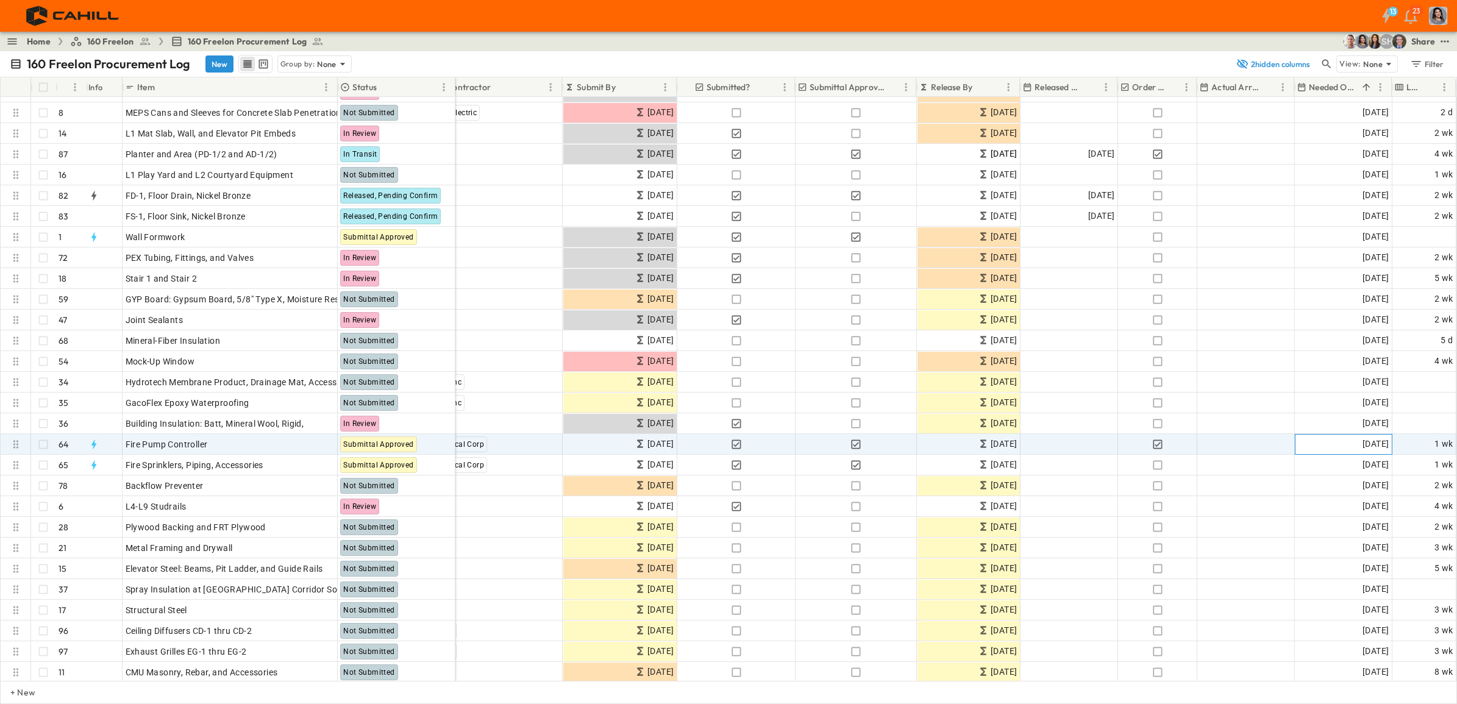
click at [1164, 440] on span "[DATE]" at bounding box center [1376, 444] width 26 height 14
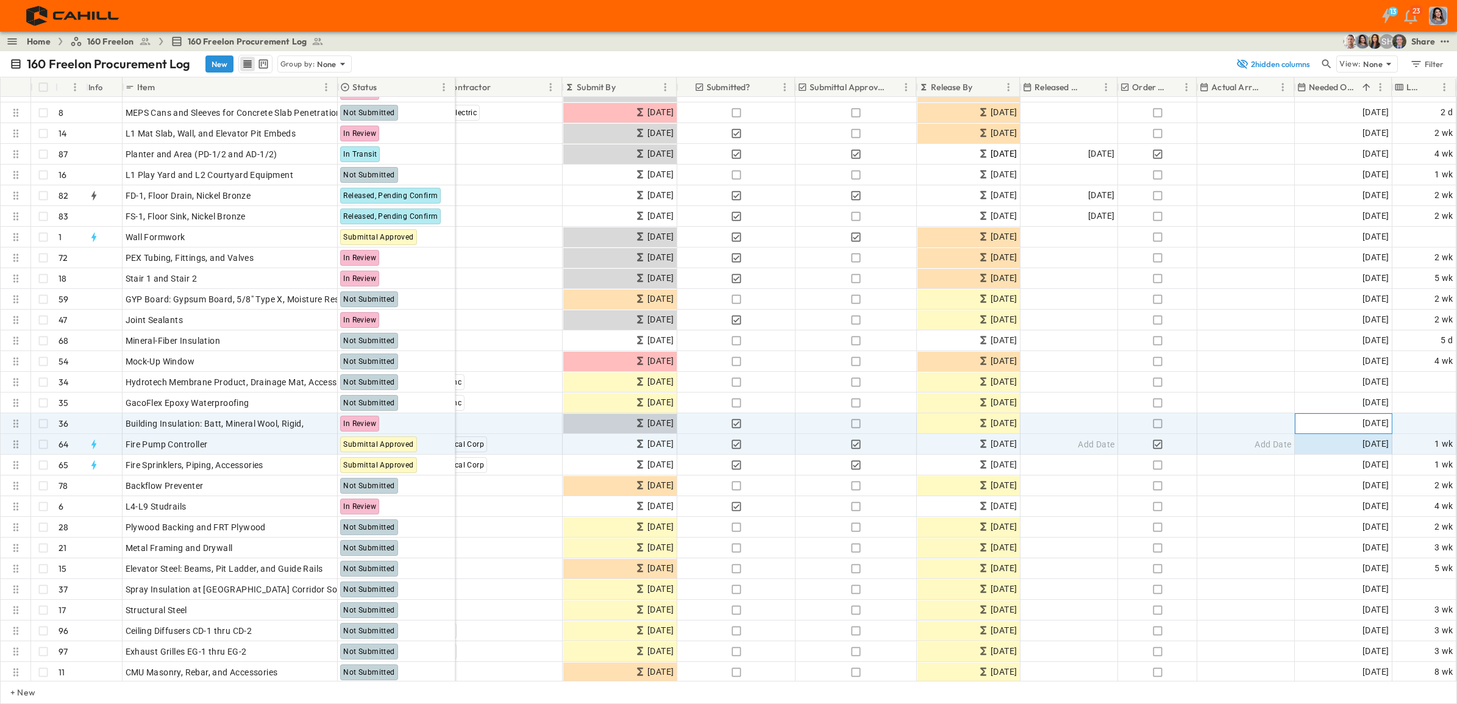
click at [1164, 424] on span "[DATE]" at bounding box center [1376, 423] width 26 height 14
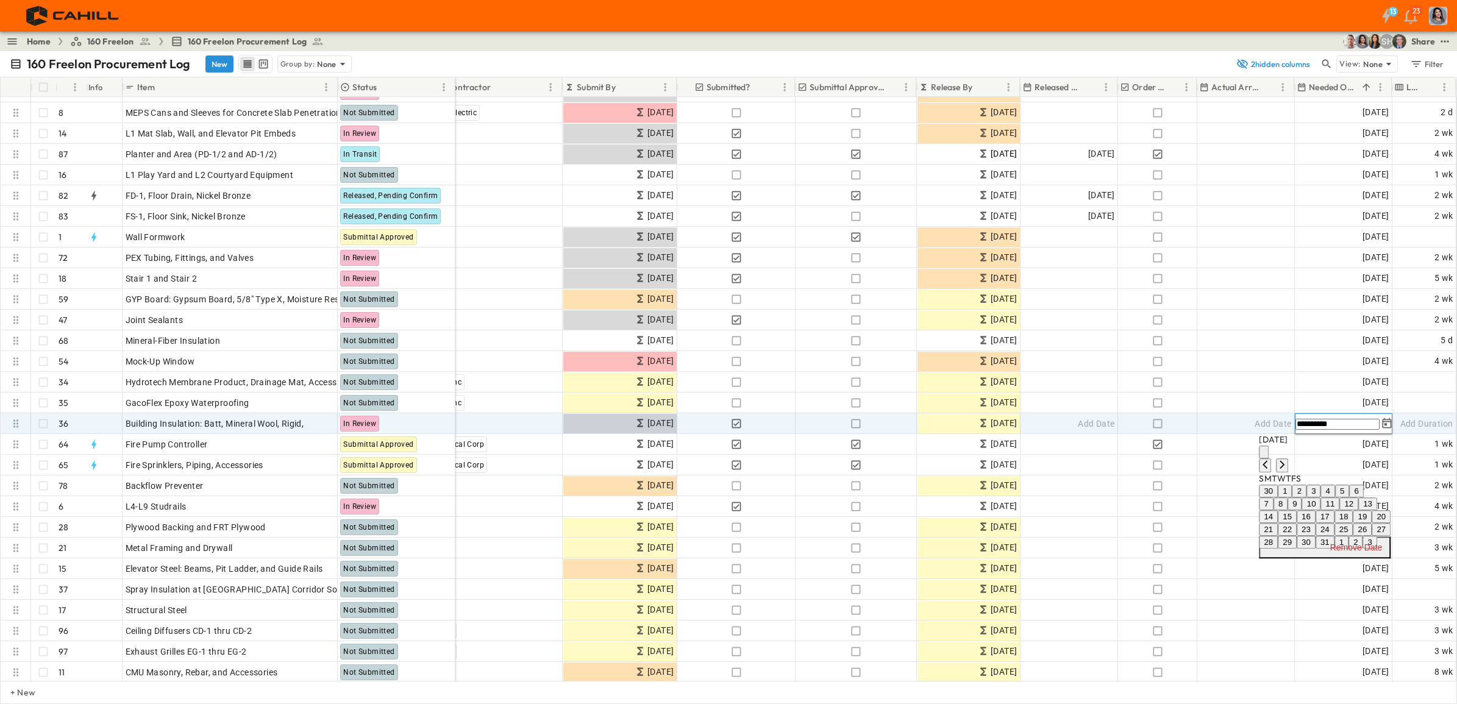
click at [1164, 460] on icon "Previous month" at bounding box center [1265, 465] width 10 height 10
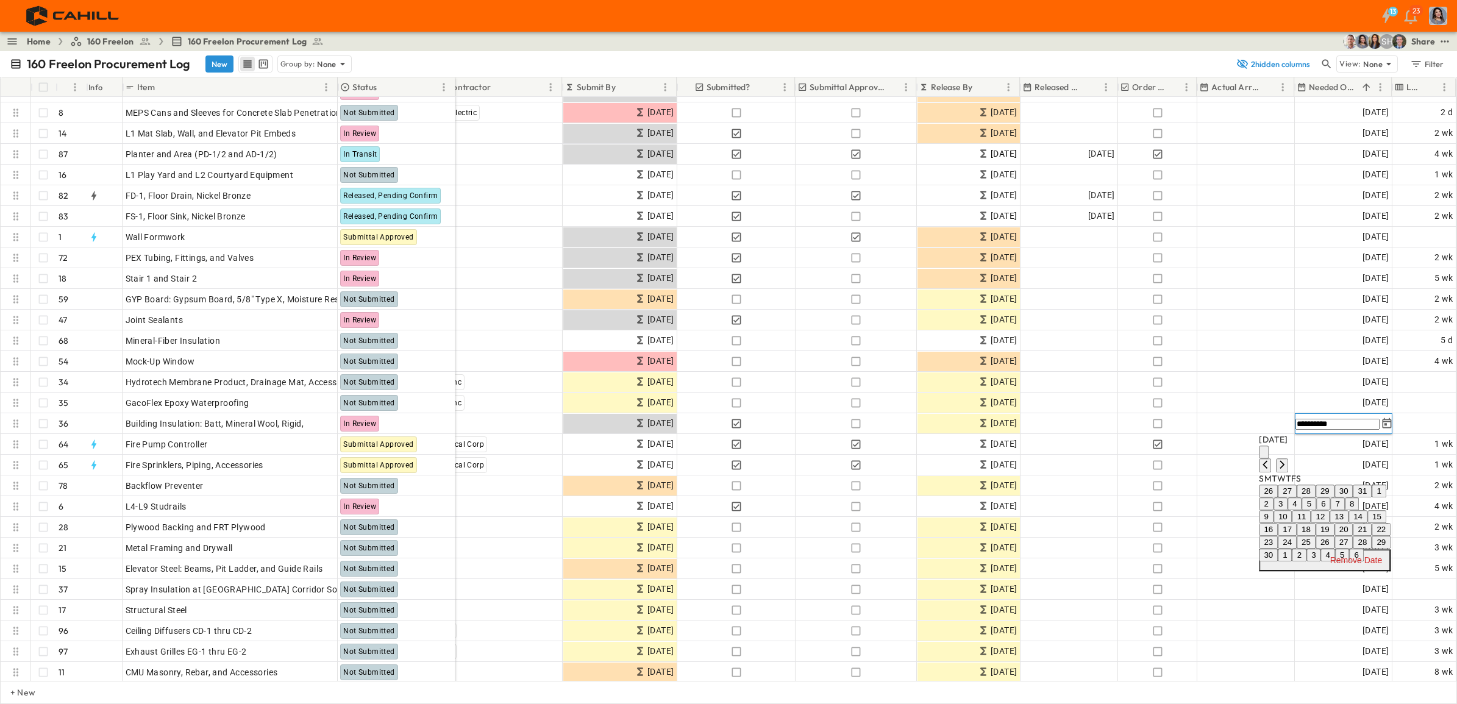
click at [1164, 539] on button "24" at bounding box center [1287, 542] width 19 height 13
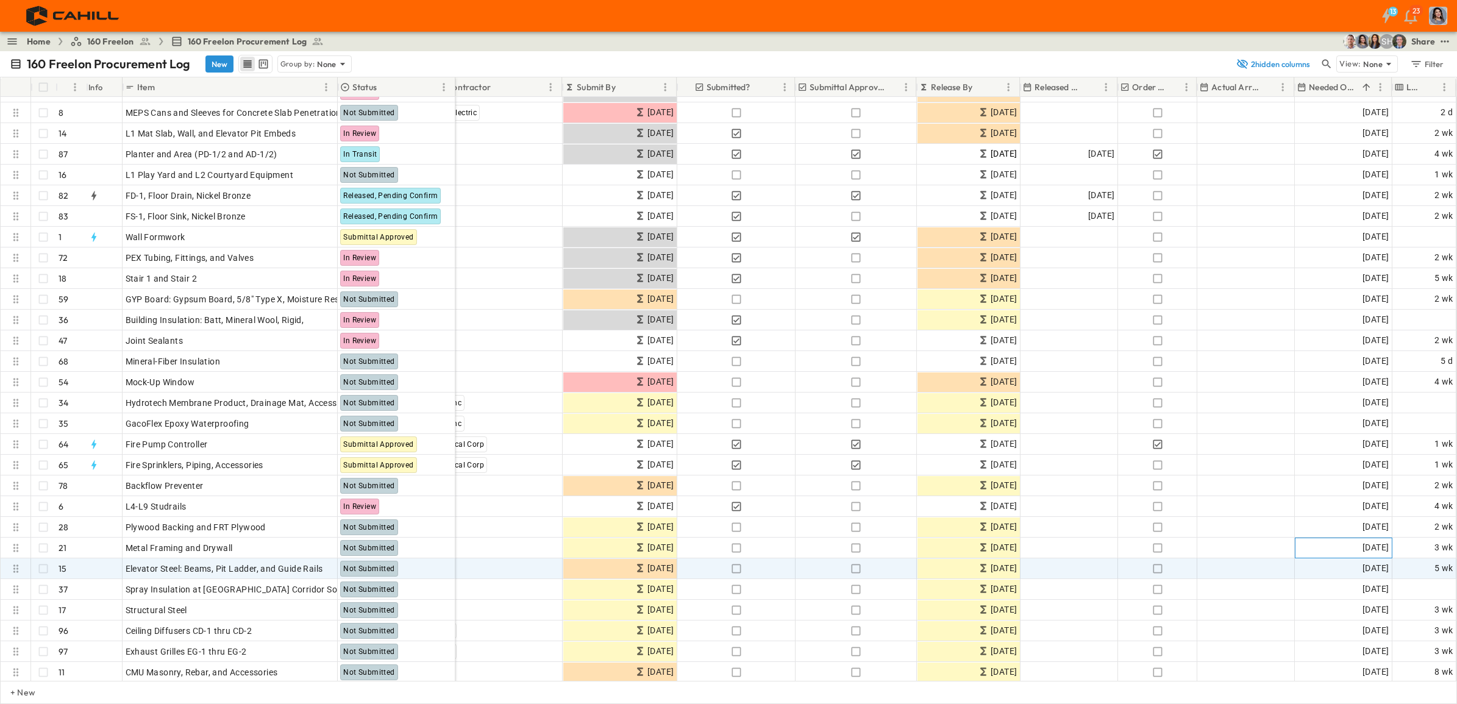
click at [1164, 539] on span "[DATE]" at bounding box center [1376, 548] width 26 height 14
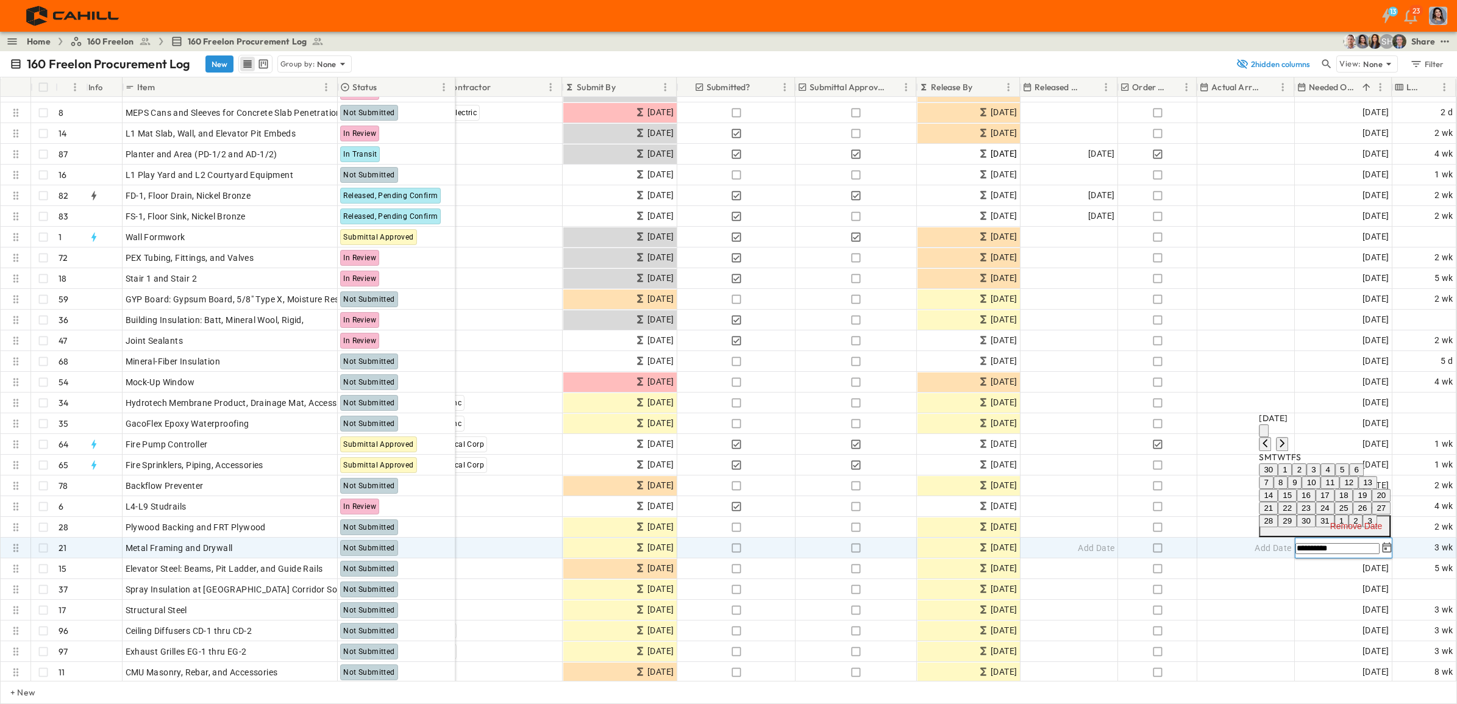
click at [1164, 438] on icon "Previous month" at bounding box center [1265, 443] width 10 height 10
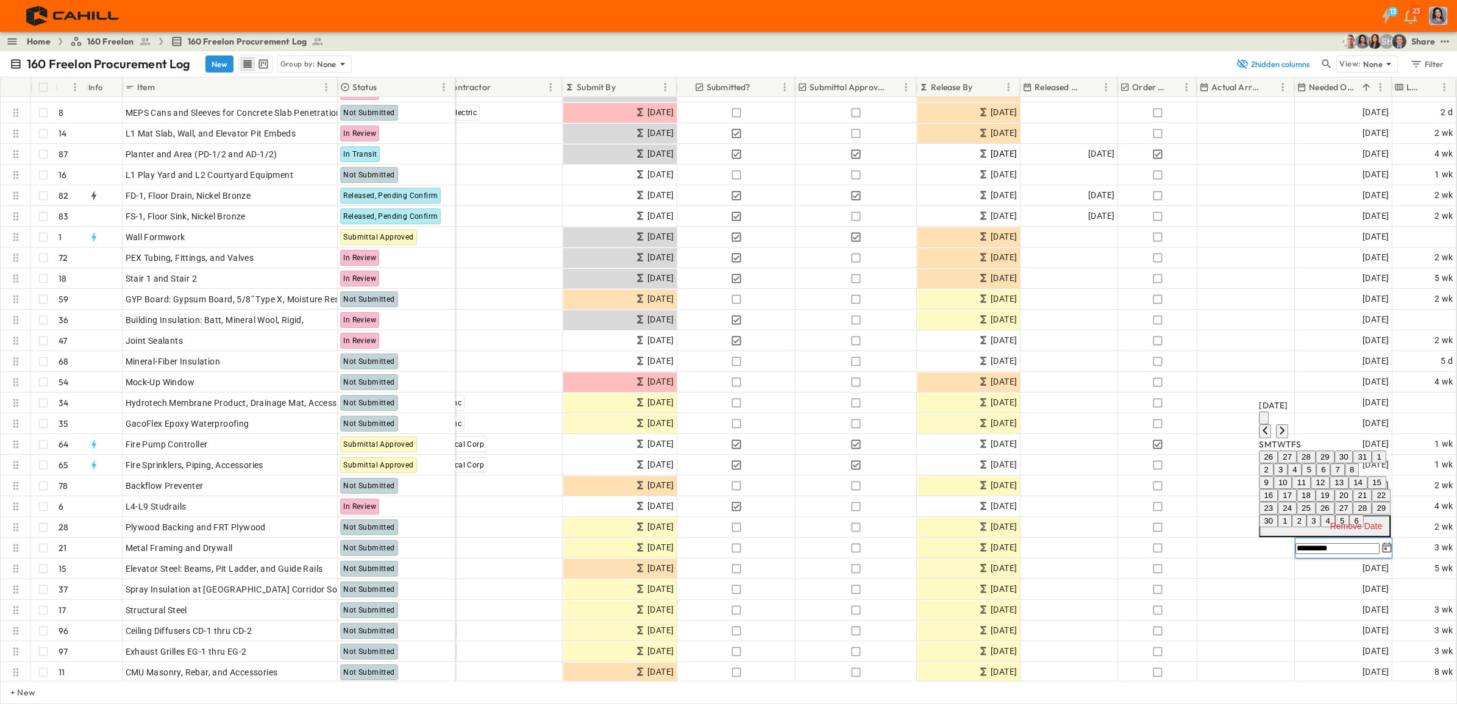
click at [1164, 502] on button "24" at bounding box center [1287, 508] width 19 height 13
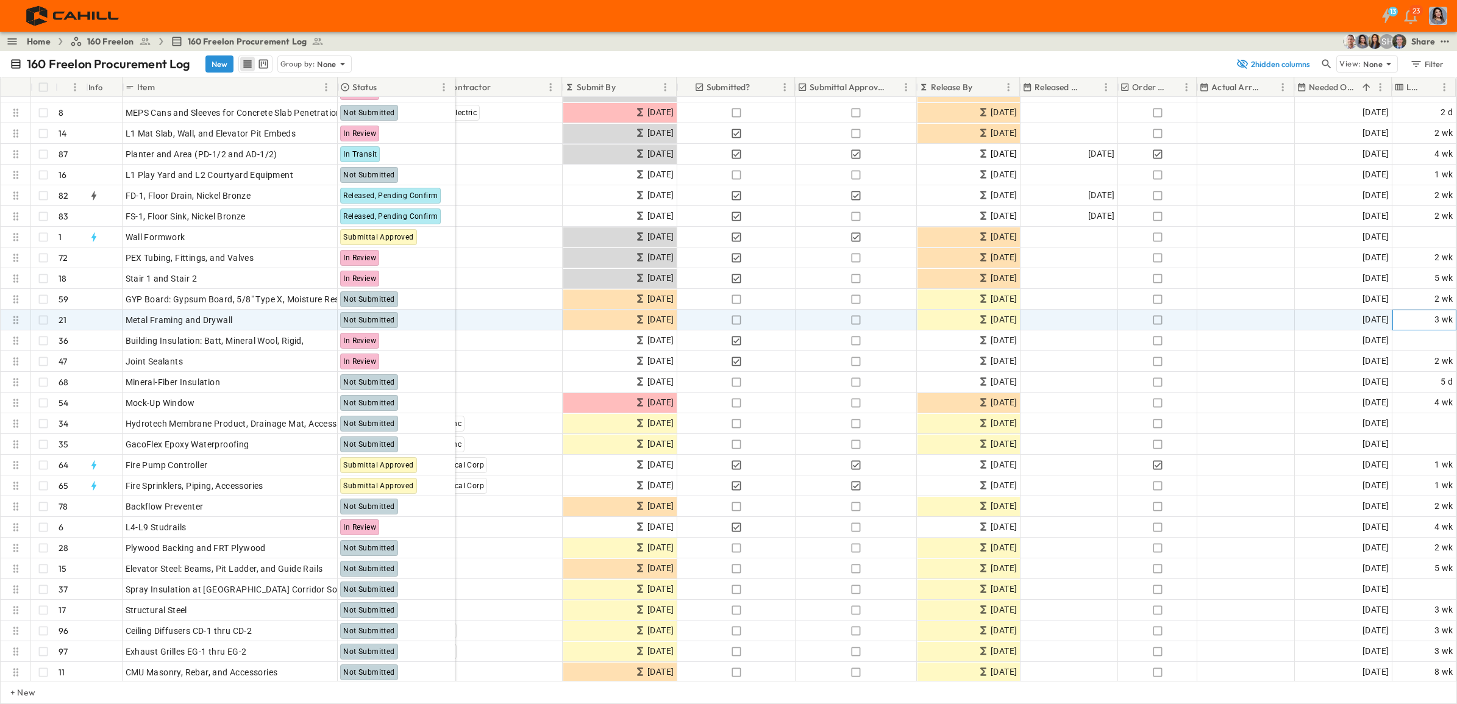
click at [1164, 321] on span "3 wk" at bounding box center [1444, 320] width 19 height 14
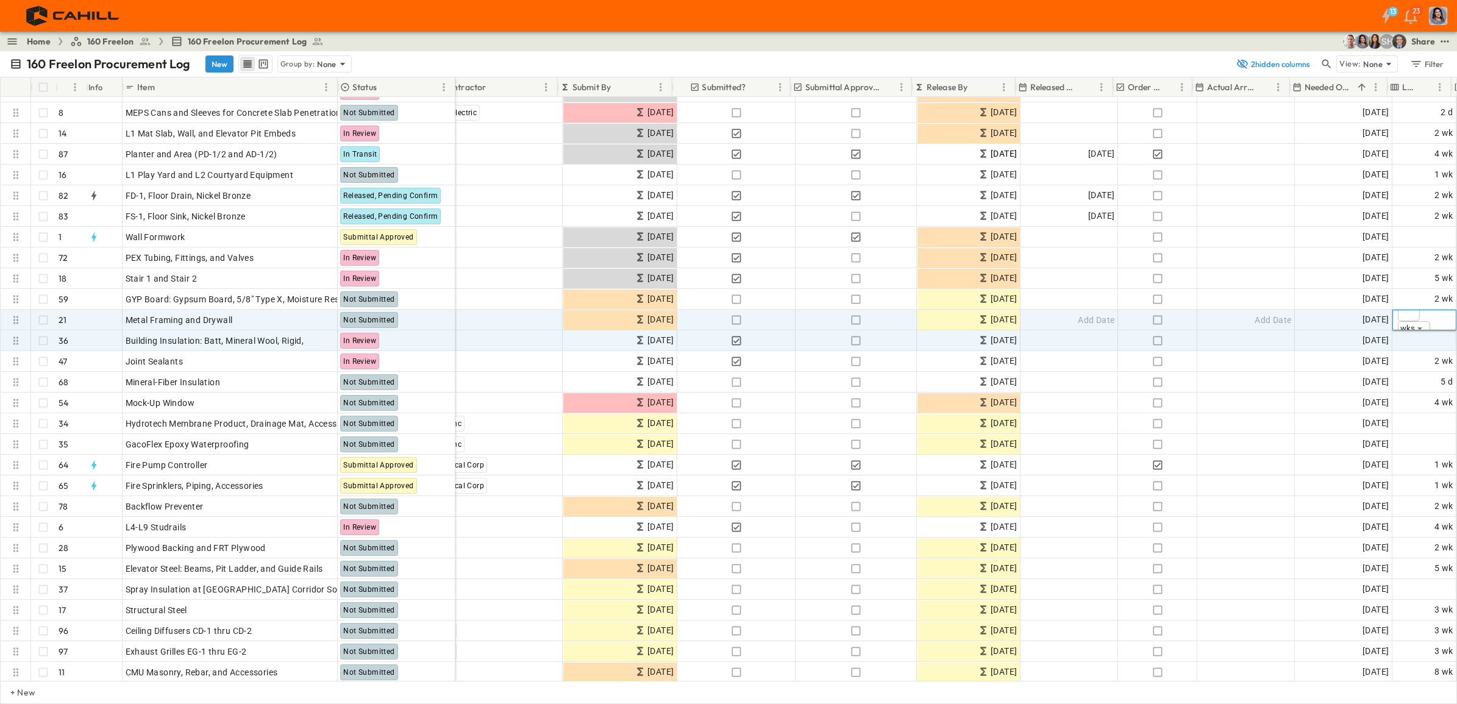
scroll to position [160, 284]
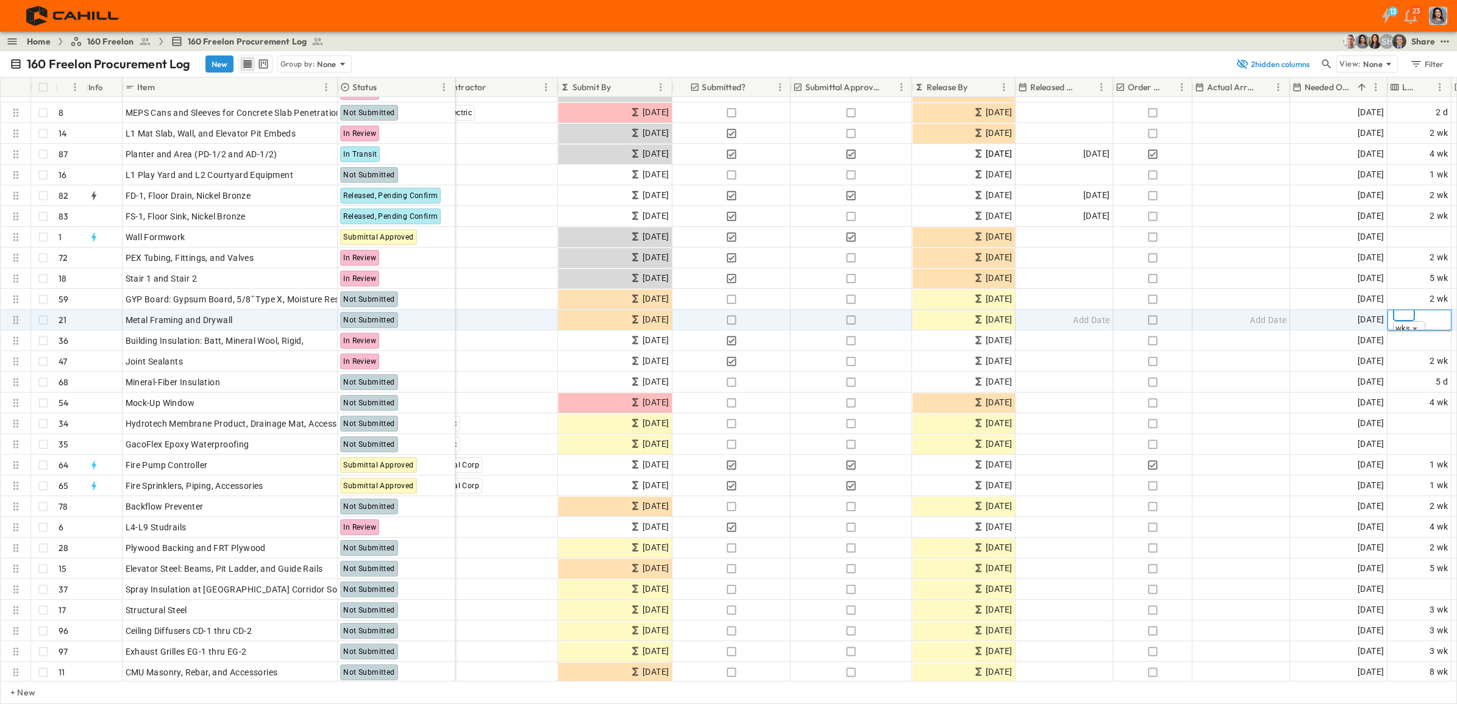
type input "*"
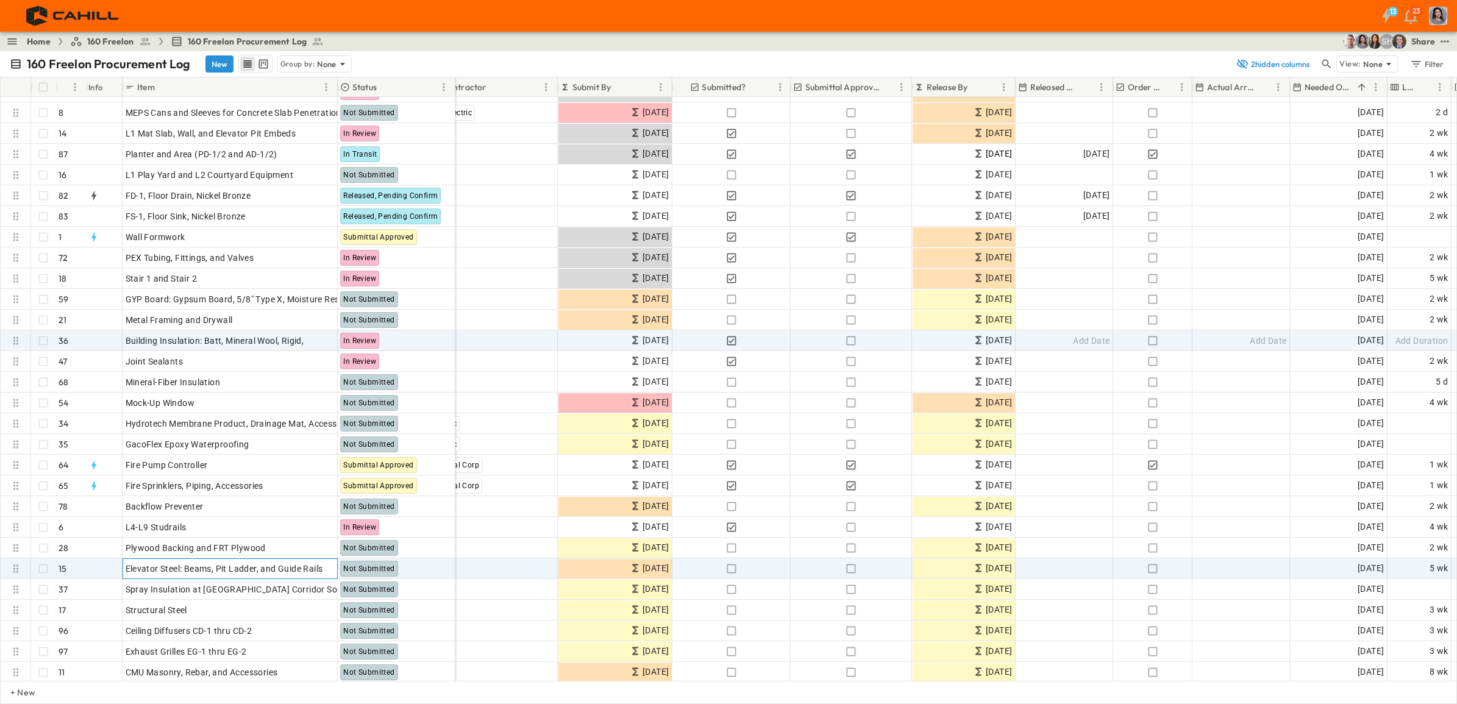
click at [321, 539] on p "OPEN" at bounding box center [324, 567] width 21 height 10
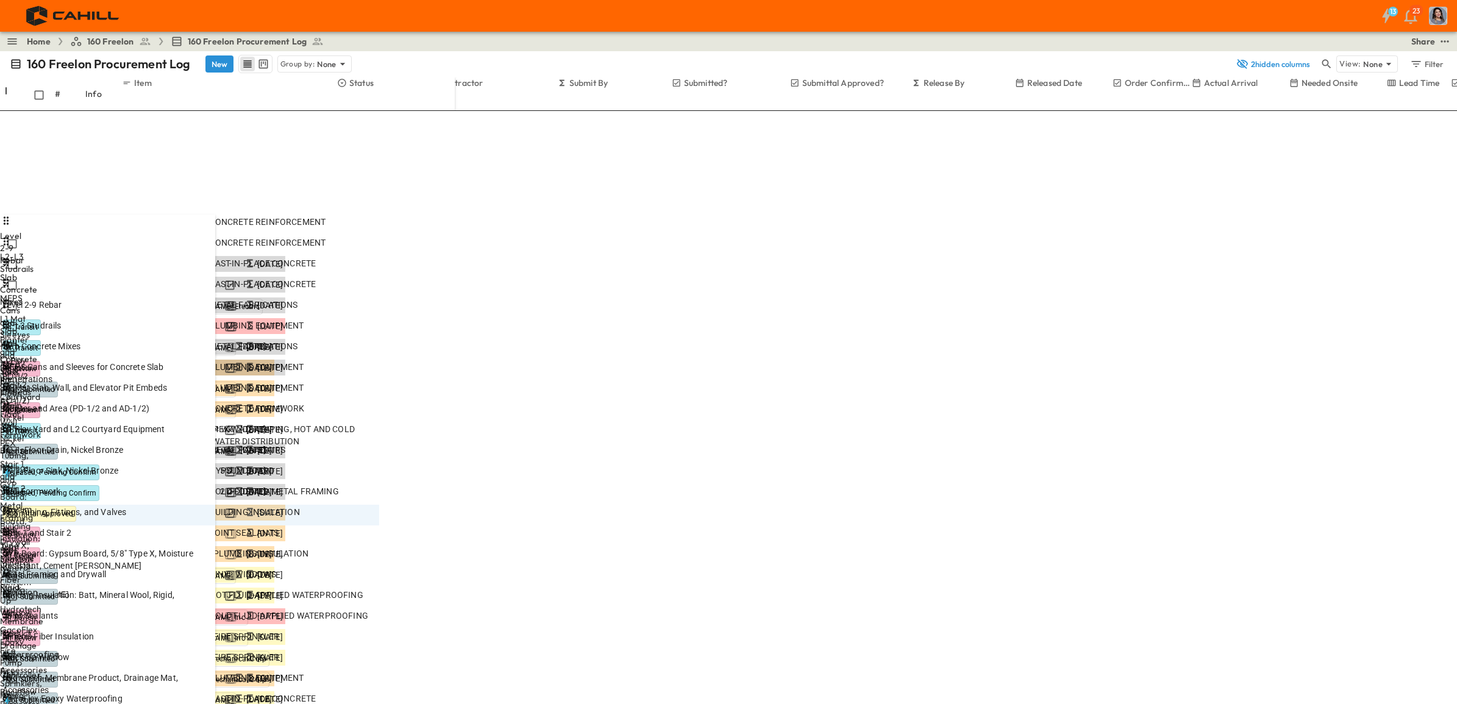
click at [1099, 353] on icon "Next month" at bounding box center [1094, 358] width 10 height 10
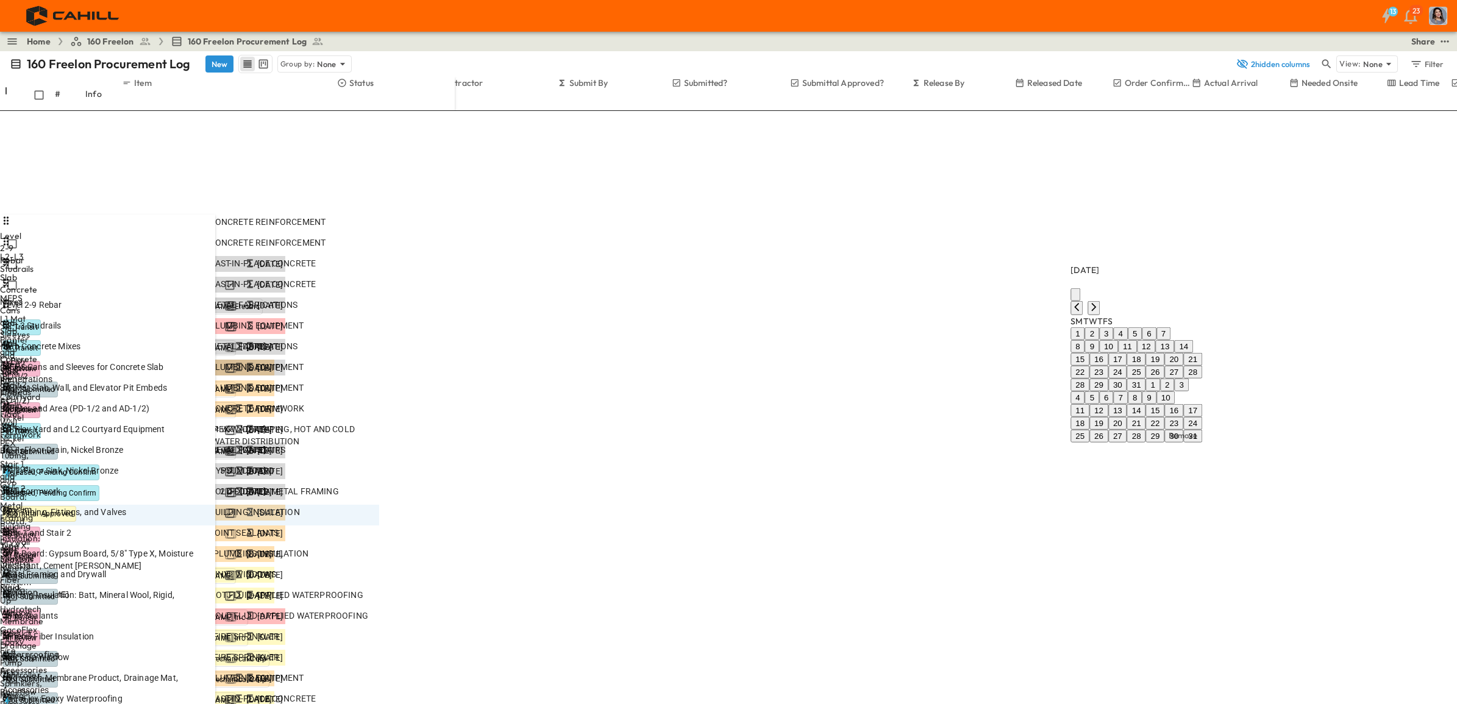
click at [1099, 302] on icon "Next month" at bounding box center [1094, 307] width 10 height 10
click at [1127, 417] on button "24" at bounding box center [1117, 423] width 19 height 13
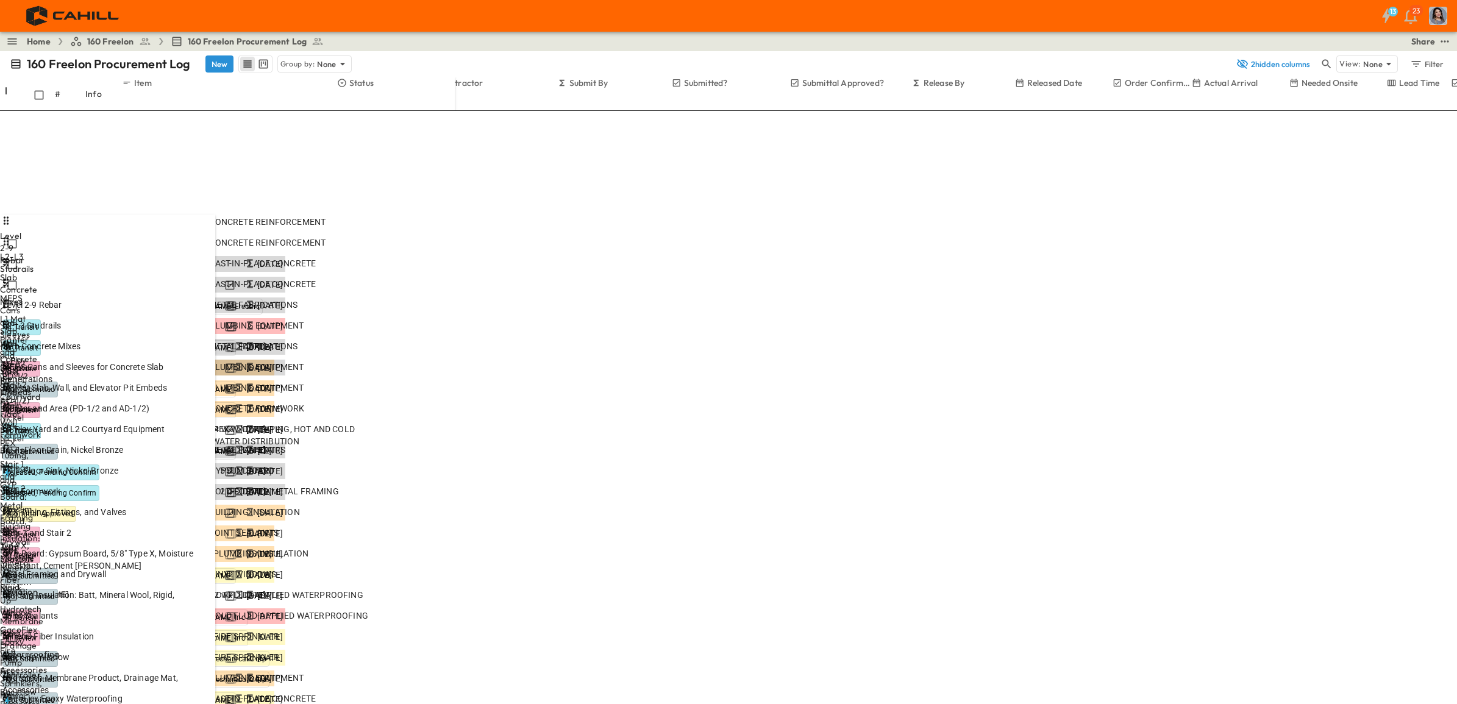
type input "****"
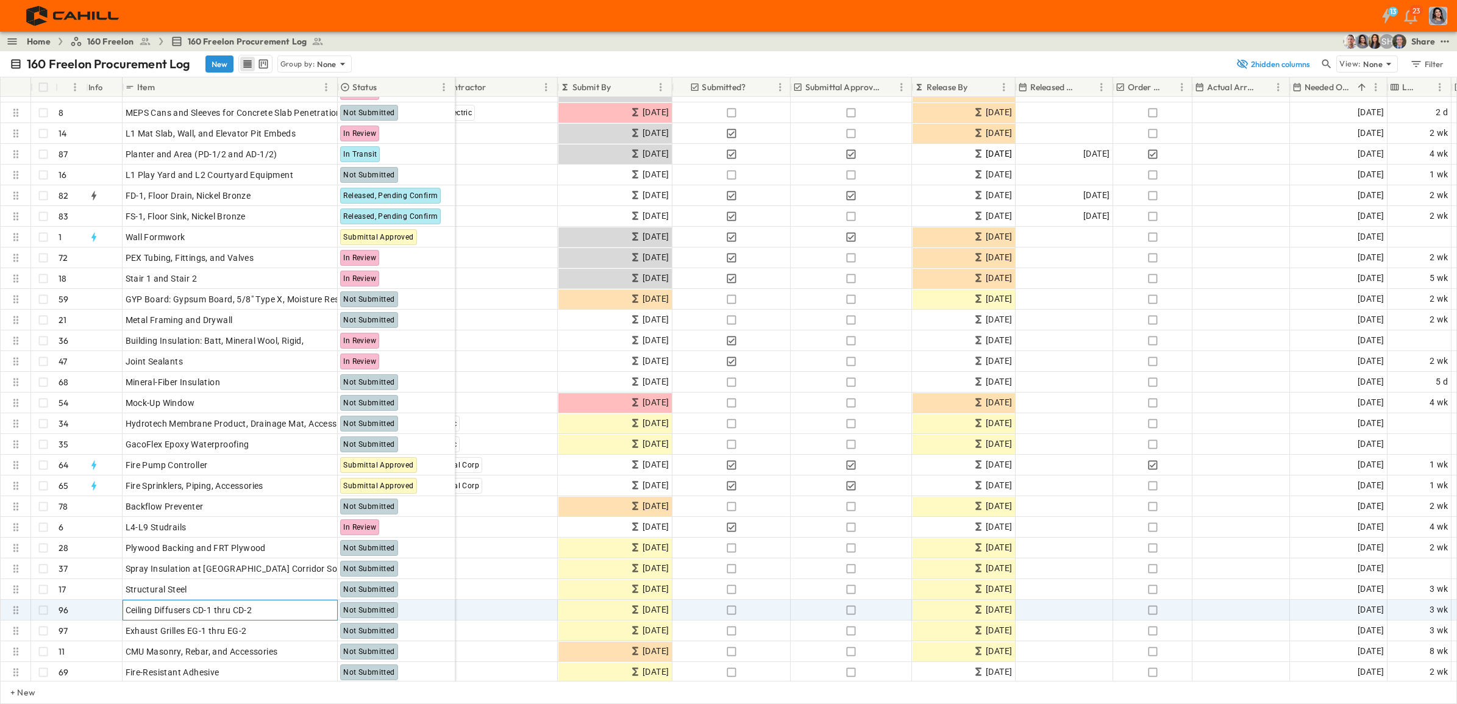
click at [325, 539] on p "OPEN" at bounding box center [324, 609] width 21 height 10
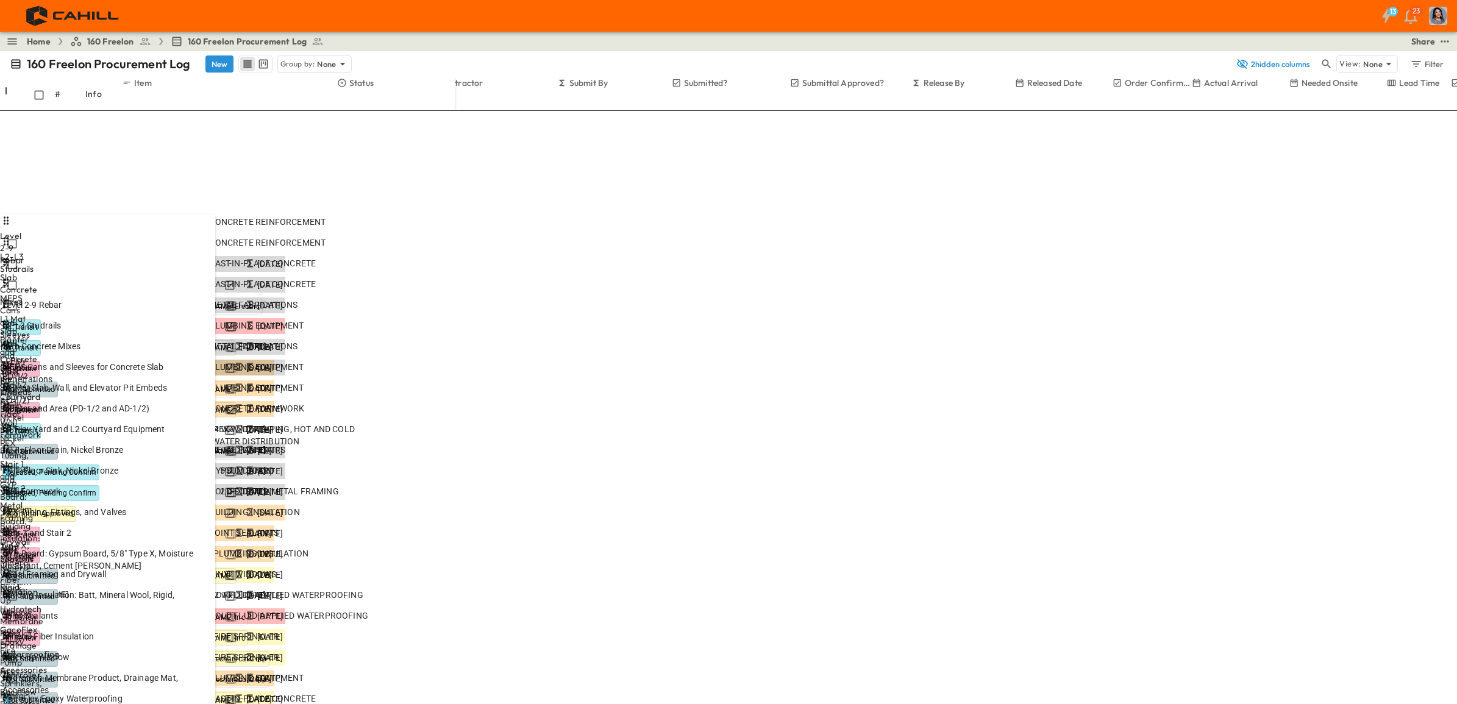
drag, startPoint x: 1132, startPoint y: 514, endPoint x: 1055, endPoint y: 510, distance: 76.3
type input "******"
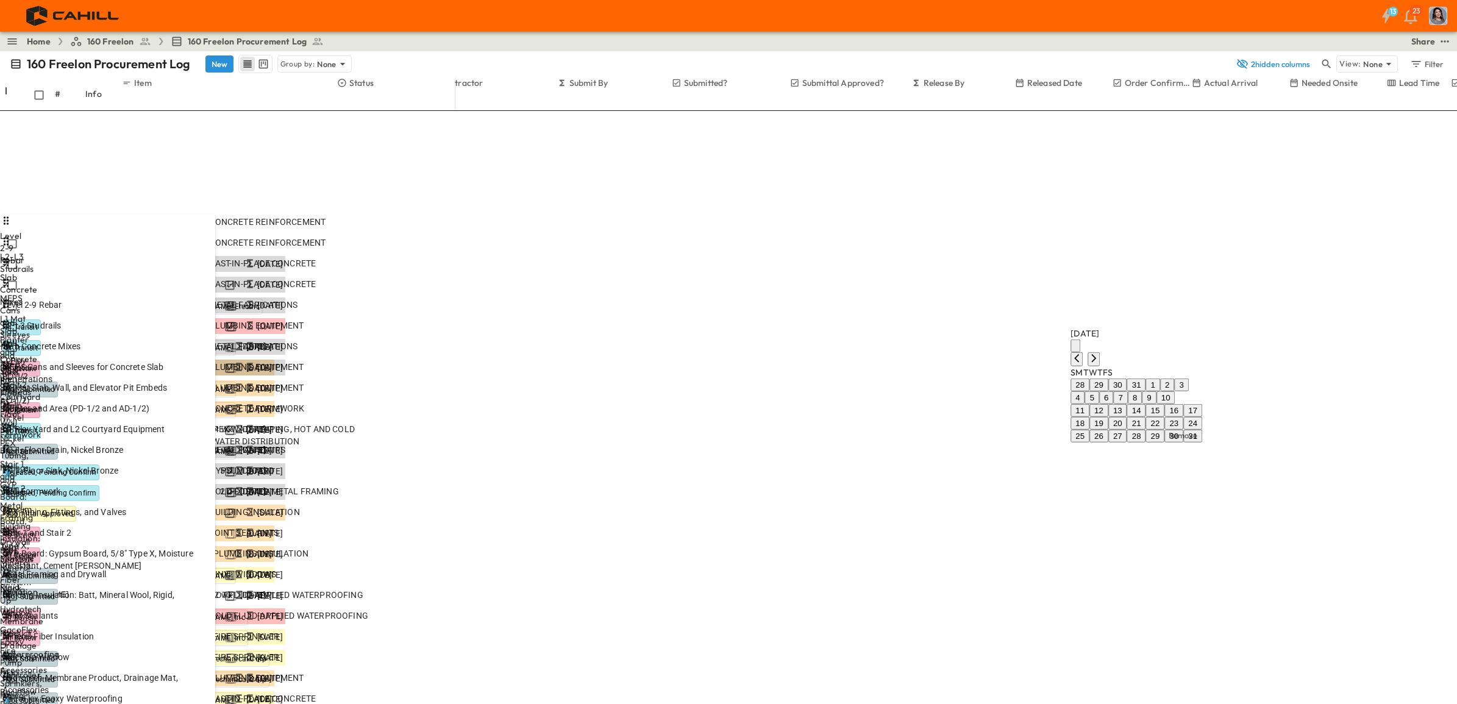
click at [1099, 353] on icon "Next month" at bounding box center [1094, 358] width 10 height 10
click at [1096, 354] on icon "Next month" at bounding box center [1093, 358] width 5 height 8
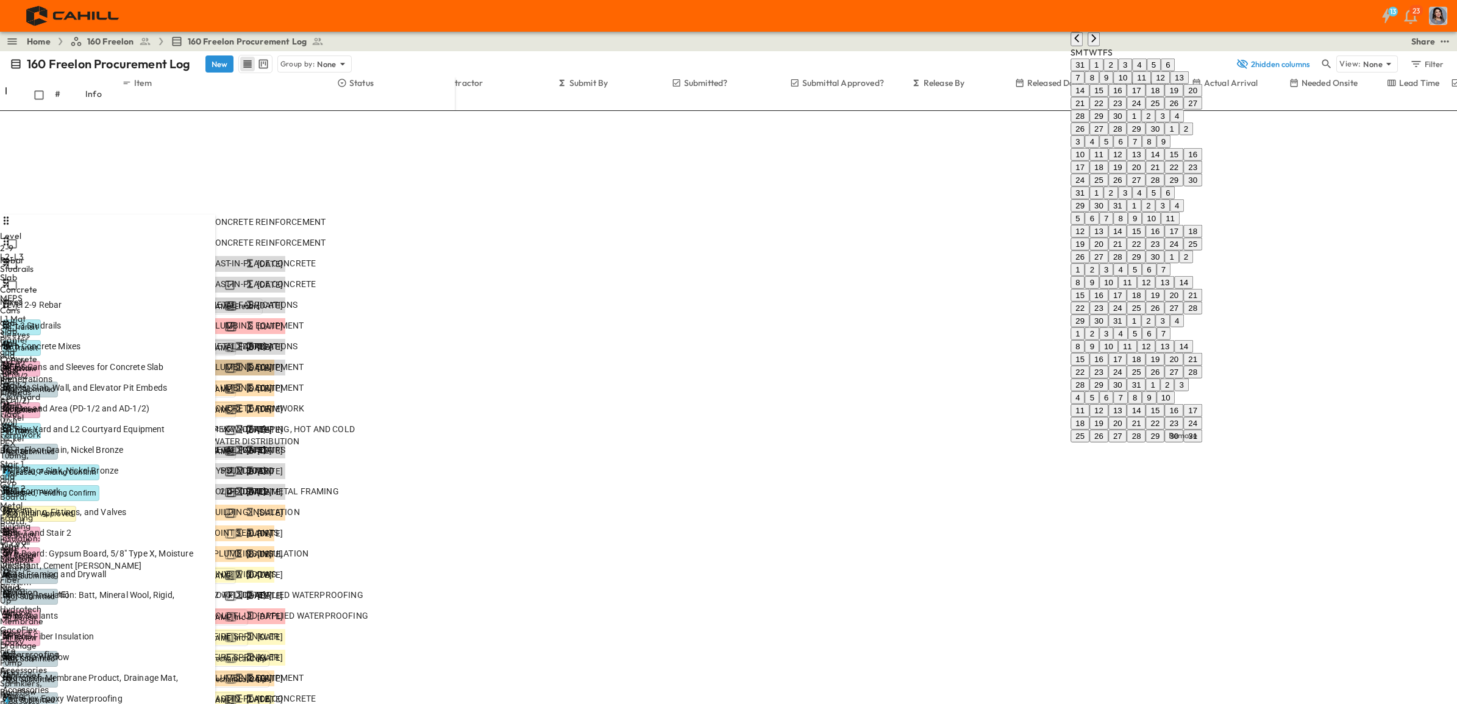
click at [1096, 42] on icon "Next month" at bounding box center [1093, 38] width 5 height 8
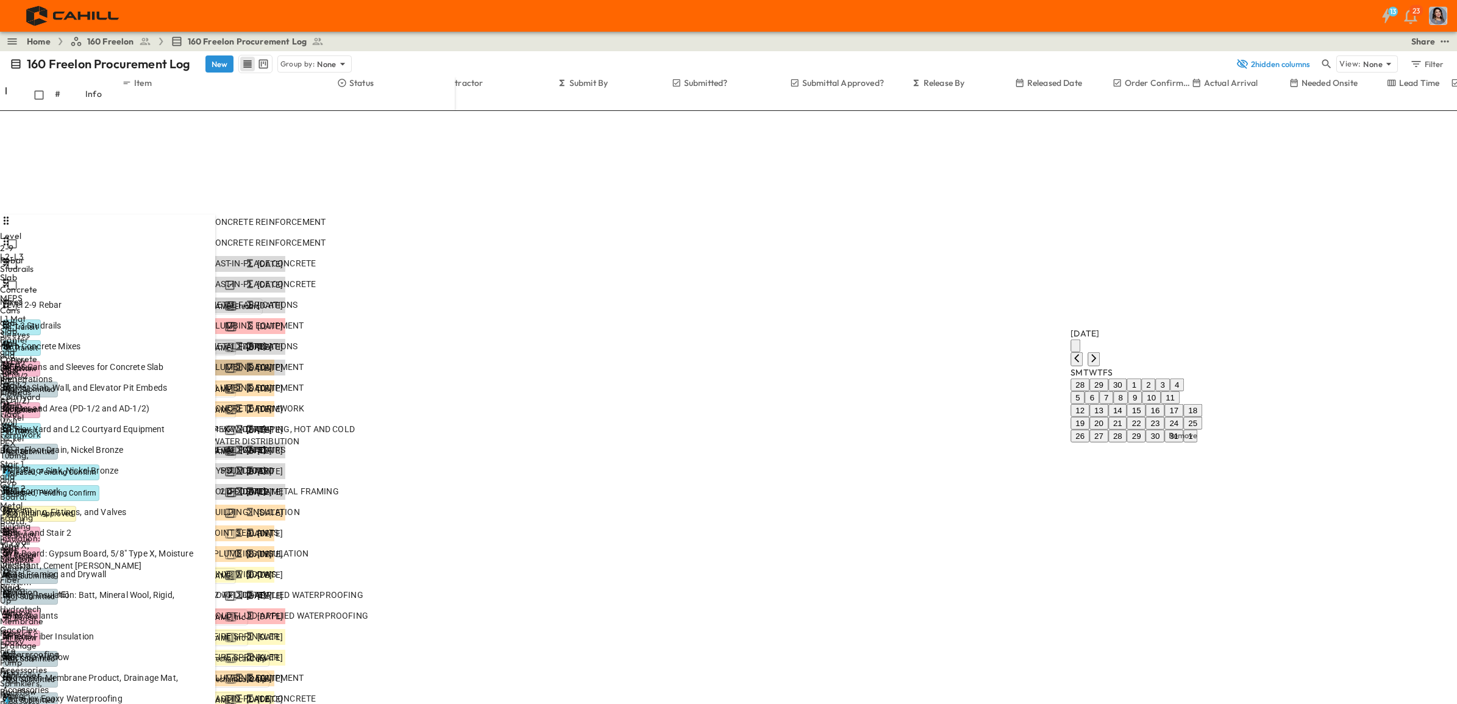
click at [1096, 354] on icon "Next month" at bounding box center [1093, 358] width 5 height 8
click at [1156, 379] on button "7" at bounding box center [1149, 385] width 14 height 13
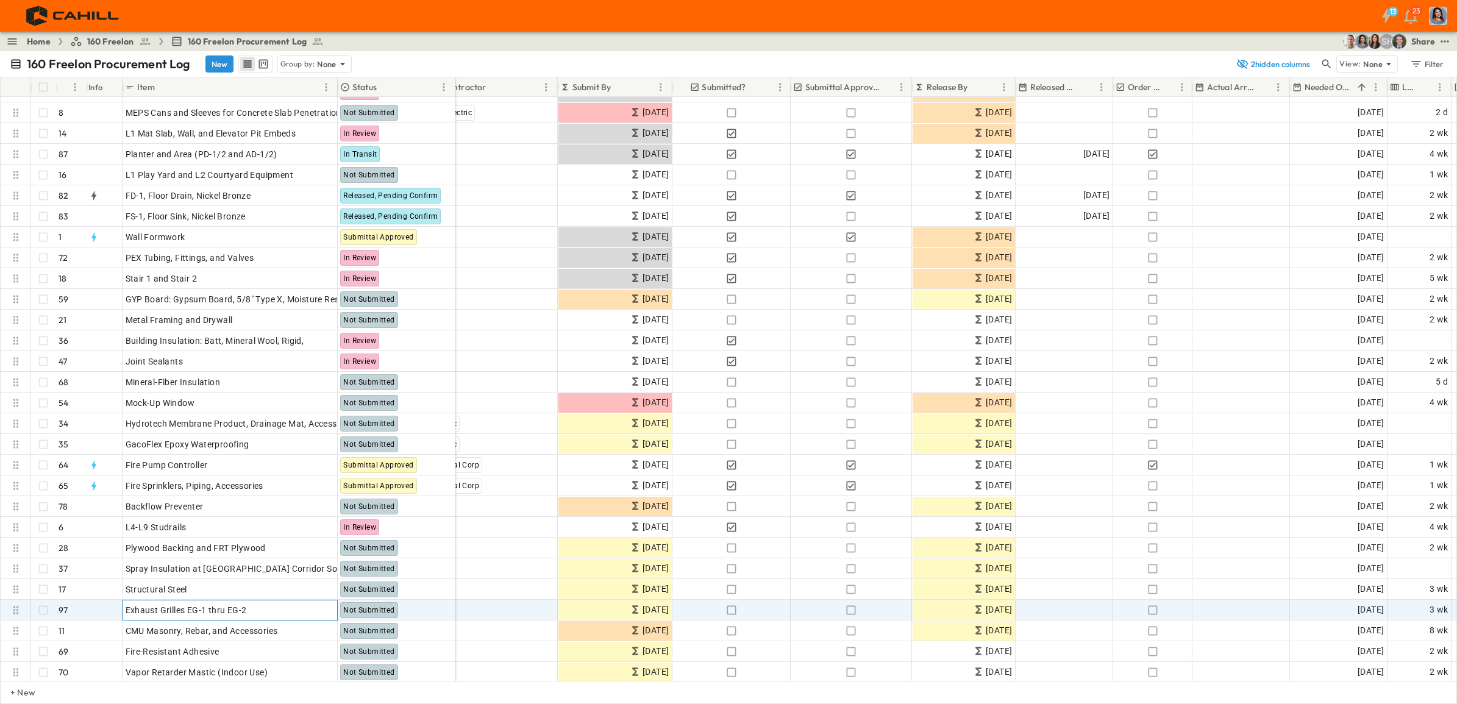
click at [320, 539] on p "OPEN" at bounding box center [324, 609] width 21 height 10
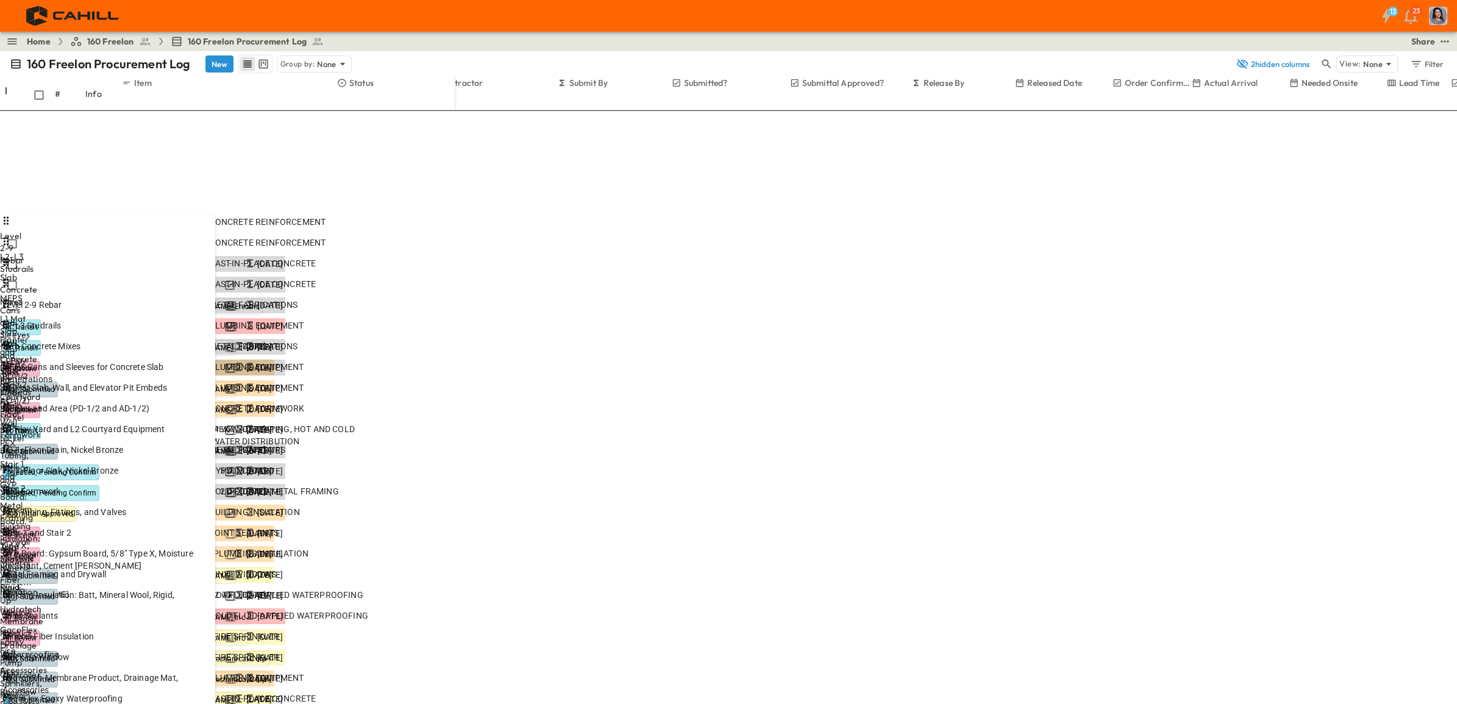
click at [1099, 353] on icon "Next month" at bounding box center [1094, 358] width 10 height 10
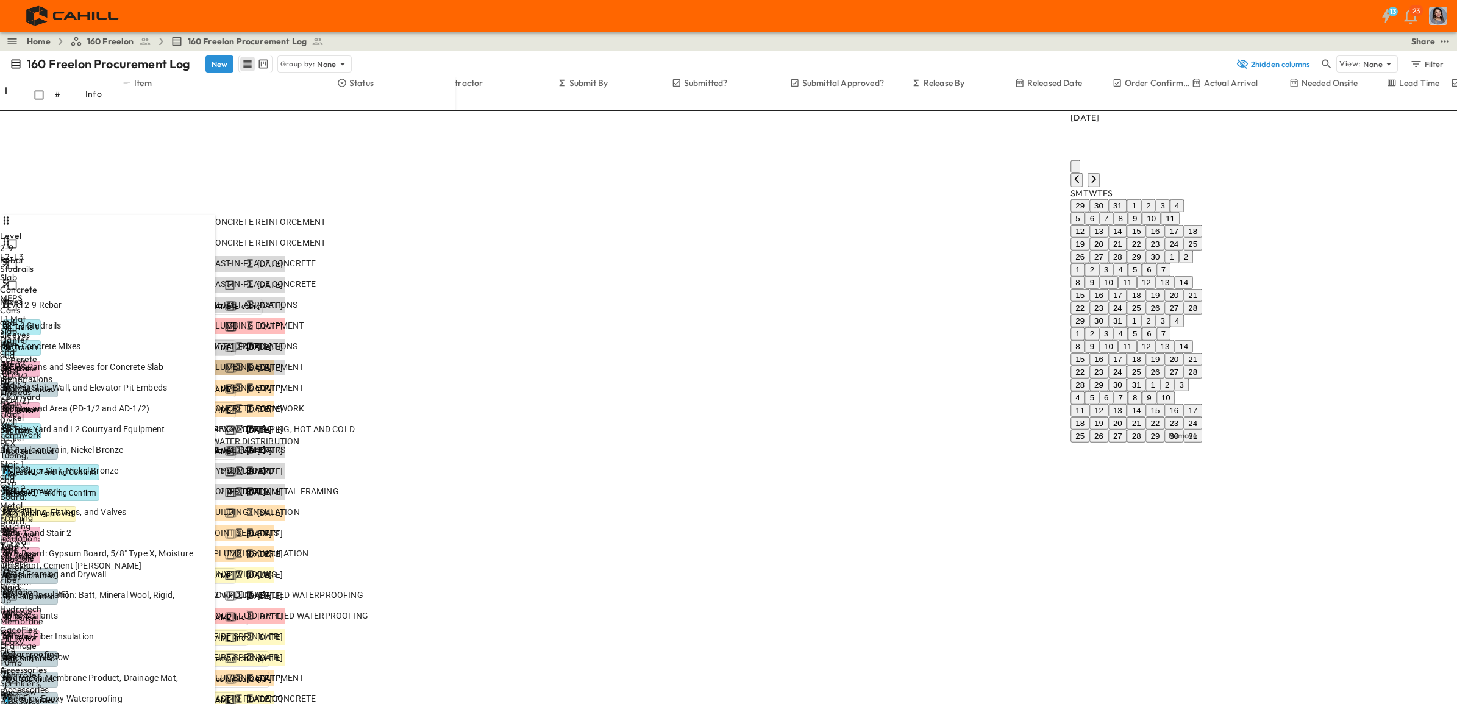
click at [1099, 184] on icon "Next month" at bounding box center [1094, 179] width 10 height 10
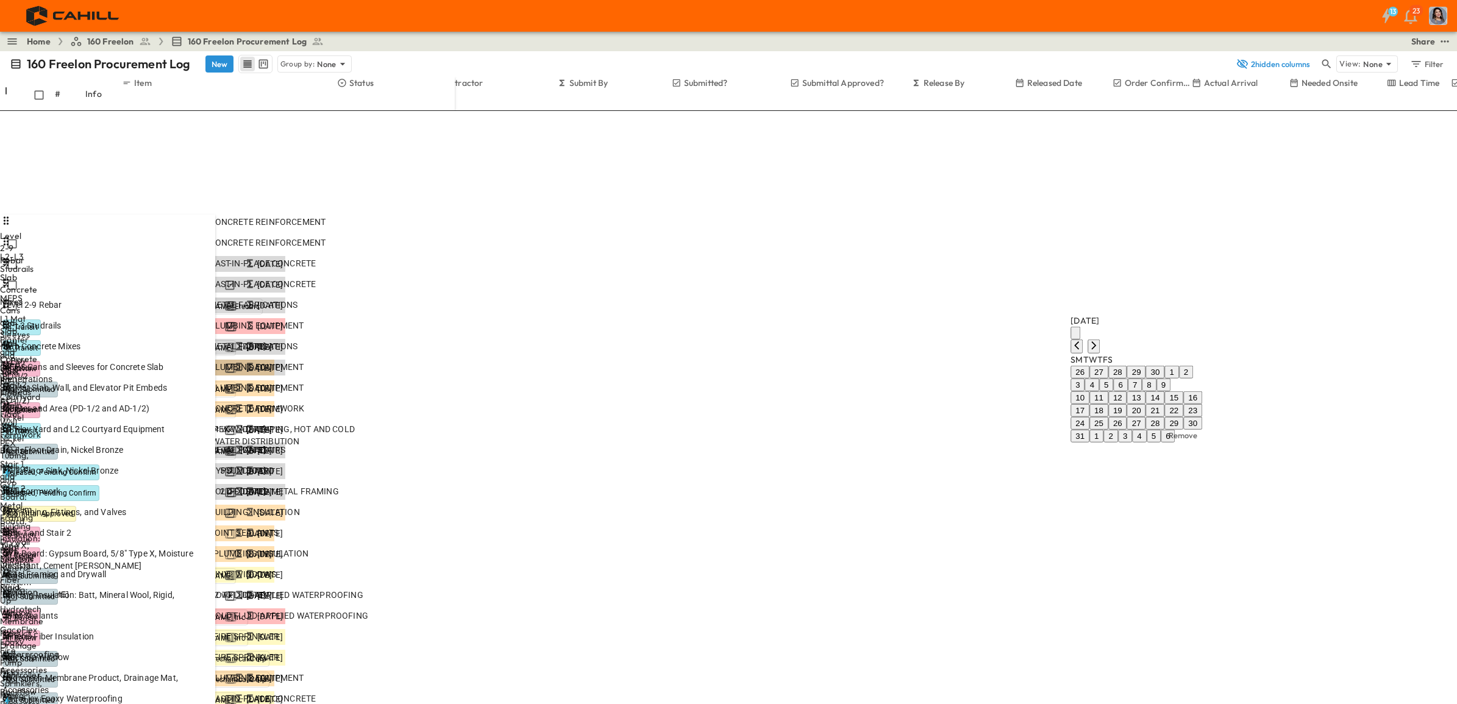
click at [1099, 340] on icon "Next month" at bounding box center [1094, 345] width 10 height 10
click at [1099, 276] on icon "Next month" at bounding box center [1094, 281] width 10 height 10
click at [1099, 353] on icon "Next month" at bounding box center [1094, 358] width 10 height 10
click at [1156, 379] on button "7" at bounding box center [1149, 385] width 14 height 13
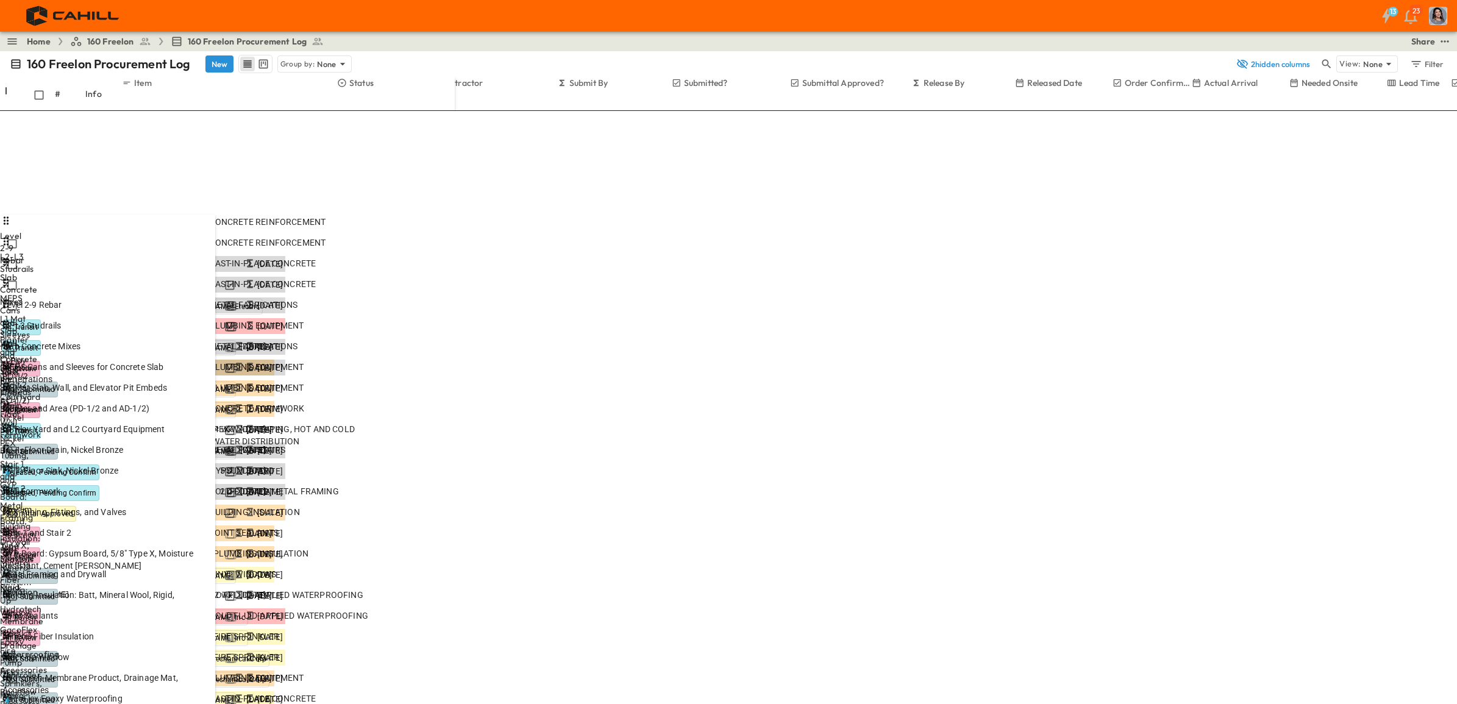
drag, startPoint x: 1096, startPoint y: 512, endPoint x: 1000, endPoint y: 508, distance: 95.8
type input "******"
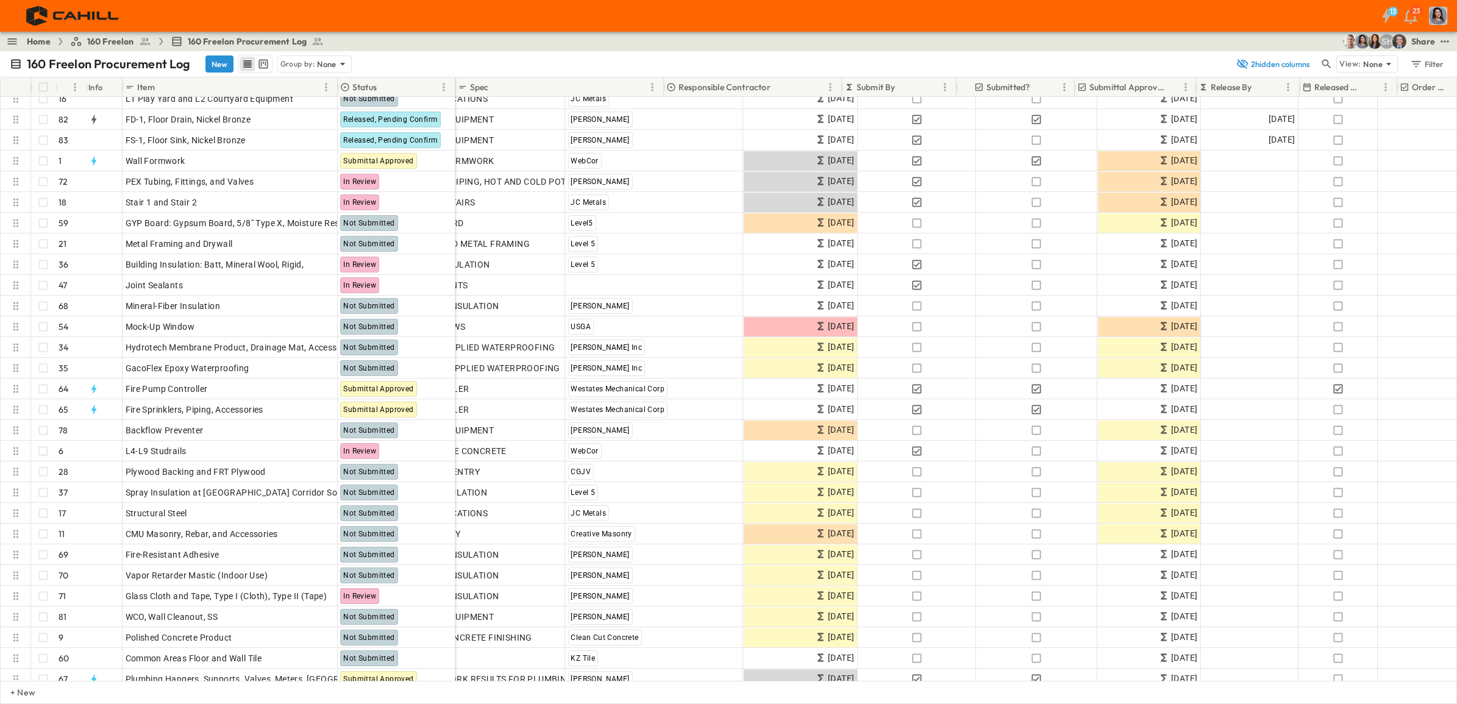
scroll to position [237, 0]
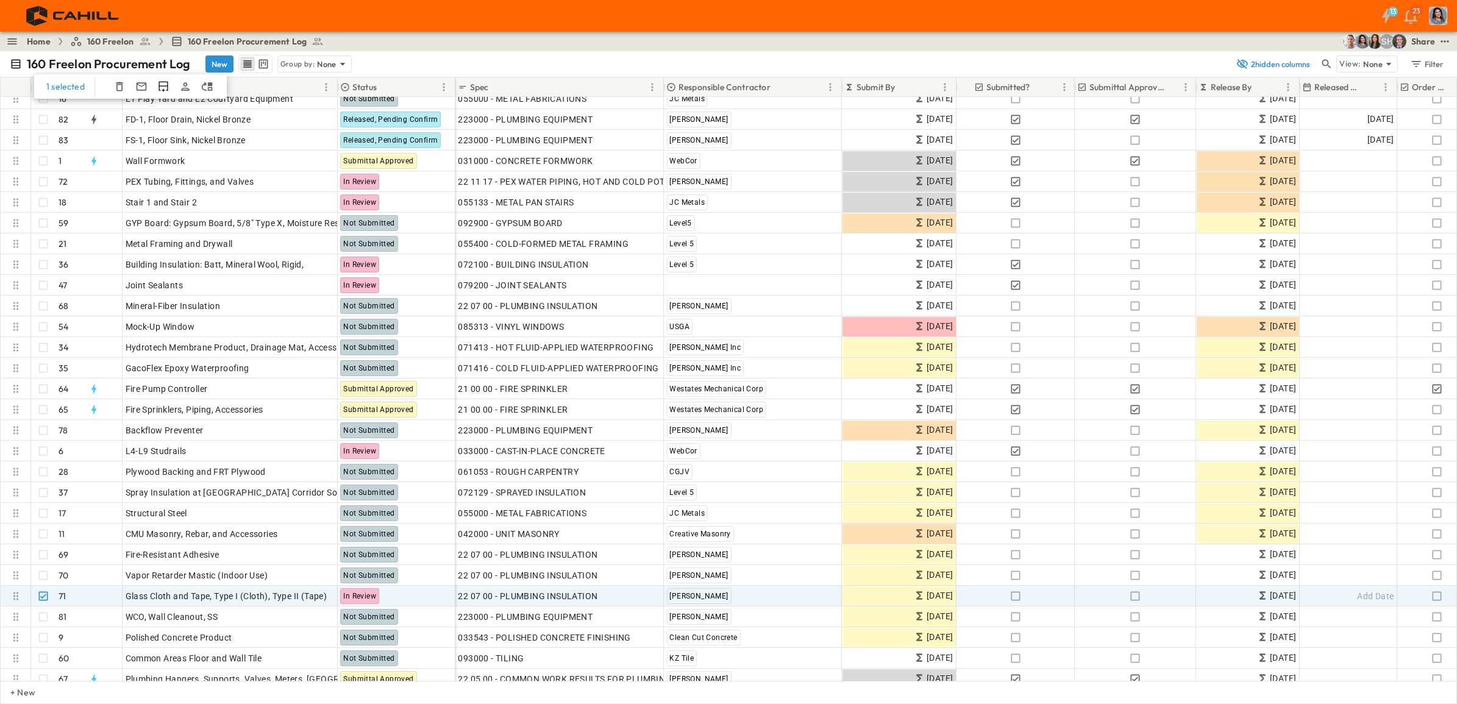
click at [115, 85] on icon "button" at bounding box center [119, 86] width 12 height 12
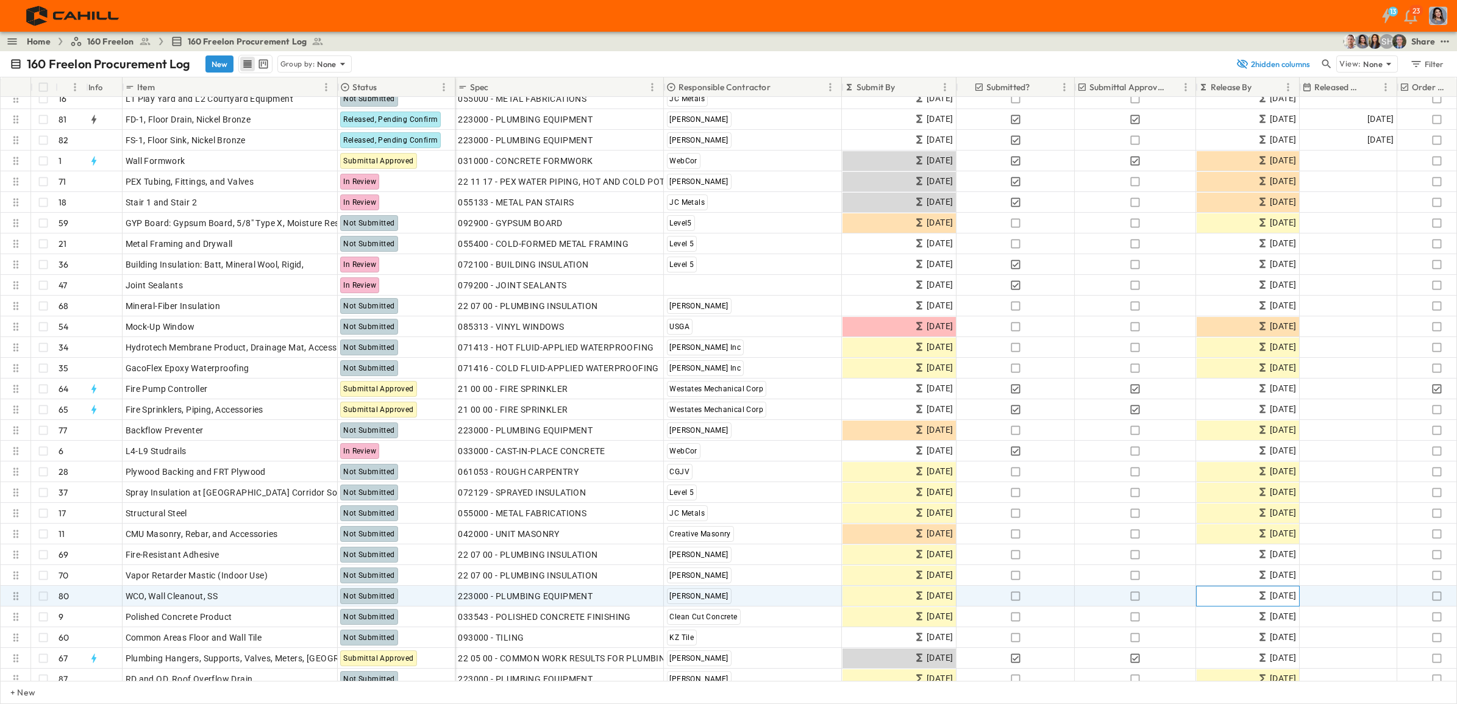
click at [1164, 539] on span "[DATE]" at bounding box center [1283, 596] width 26 height 14
click at [321, 539] on p "OPEN" at bounding box center [324, 595] width 21 height 10
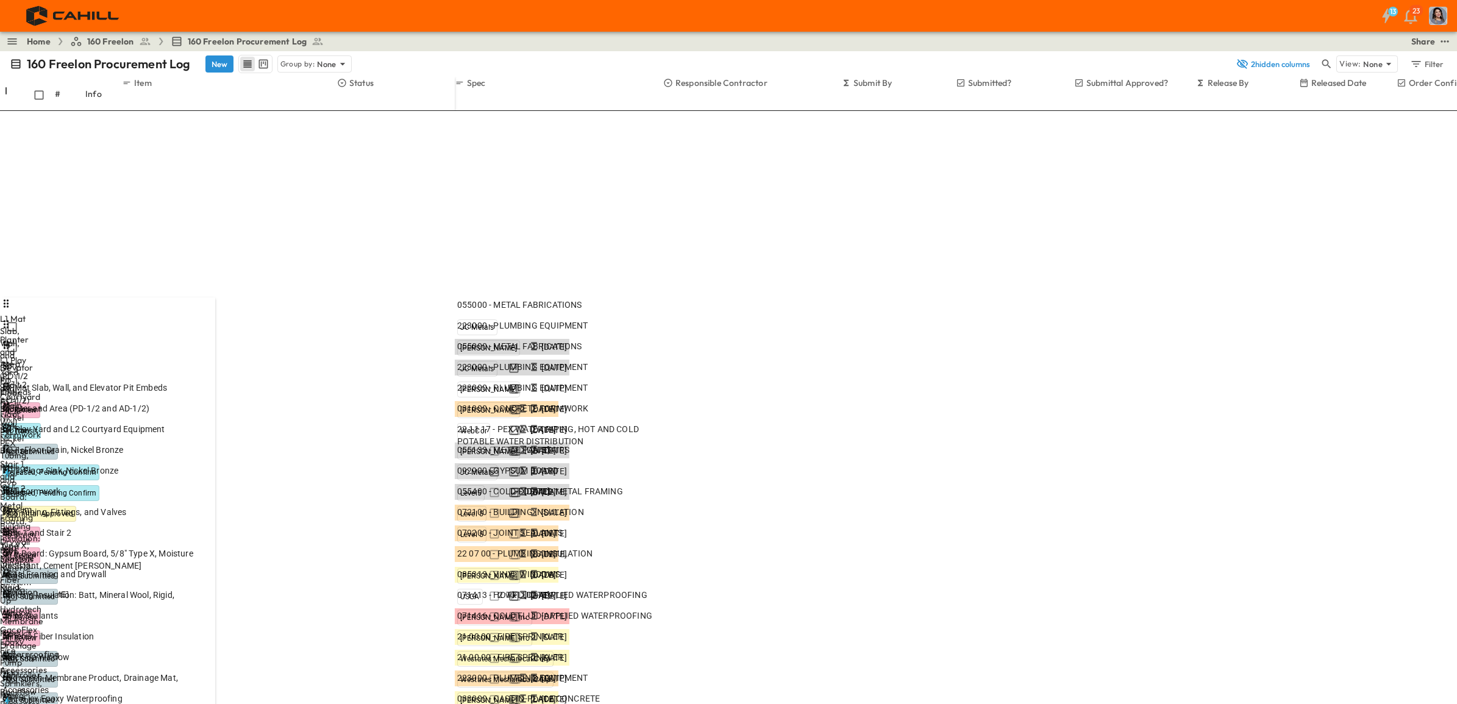
click at [1099, 353] on icon "Next month" at bounding box center [1094, 358] width 10 height 10
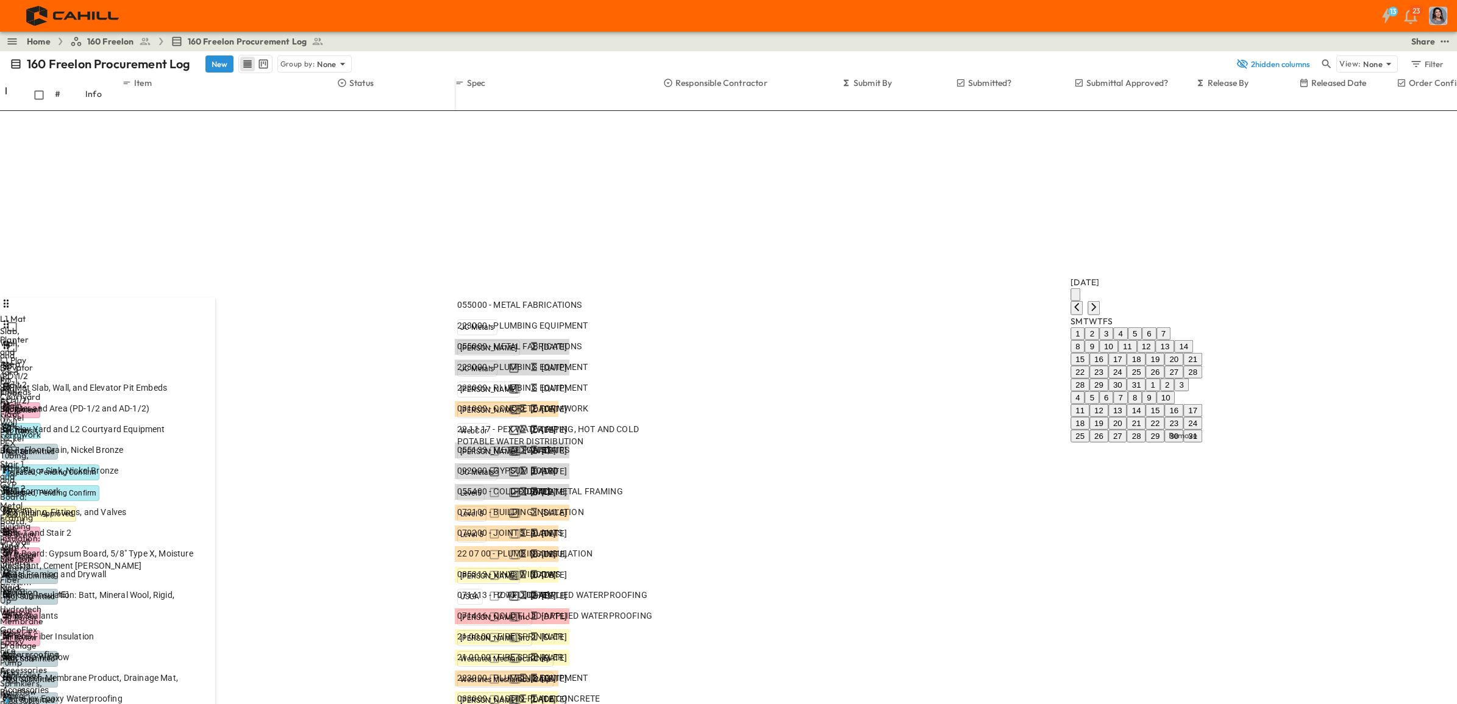
click at [1099, 302] on icon "Next month" at bounding box center [1094, 307] width 10 height 10
click at [1099, 248] on icon "Next month" at bounding box center [1094, 243] width 10 height 10
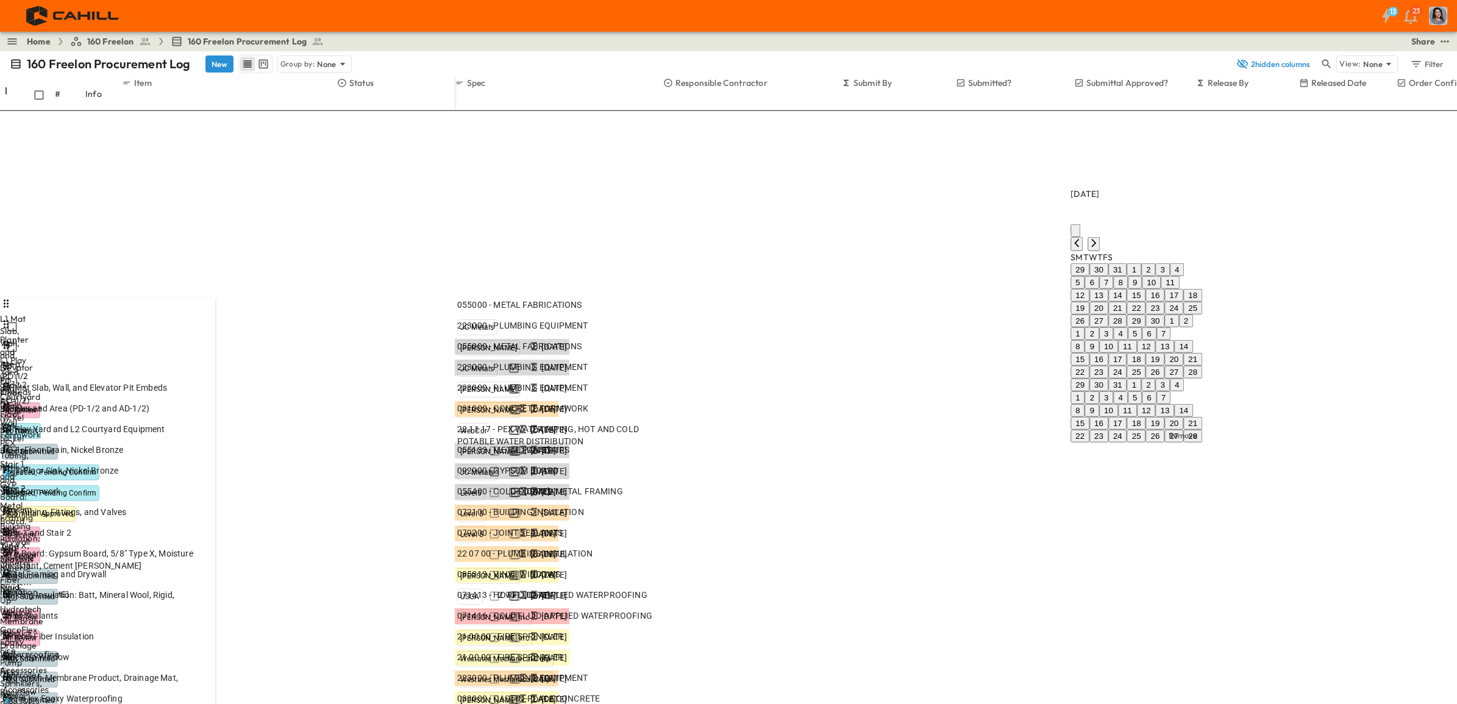
click at [1099, 248] on icon "Next month" at bounding box center [1094, 243] width 10 height 10
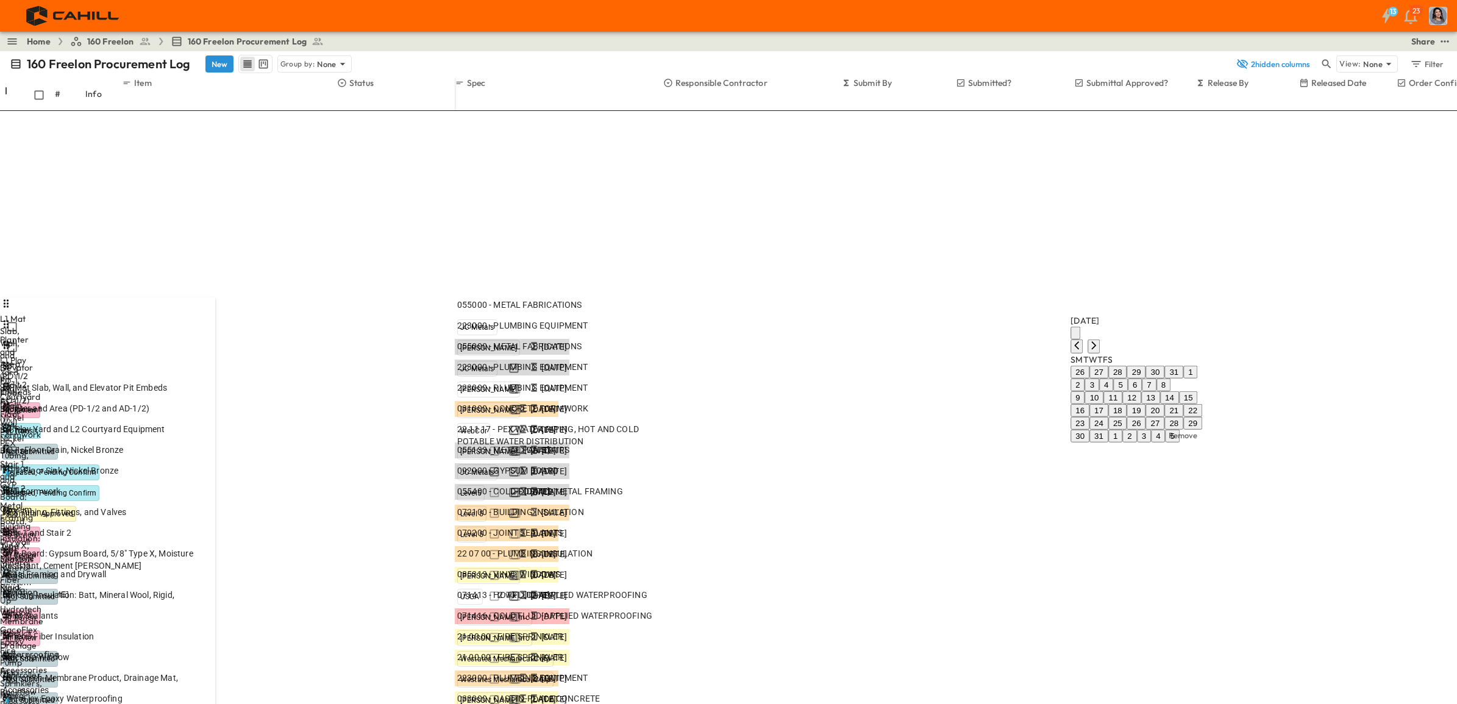
click at [1156, 379] on button "7" at bounding box center [1149, 385] width 14 height 13
drag, startPoint x: 1116, startPoint y: 515, endPoint x: 1049, endPoint y: 515, distance: 67.7
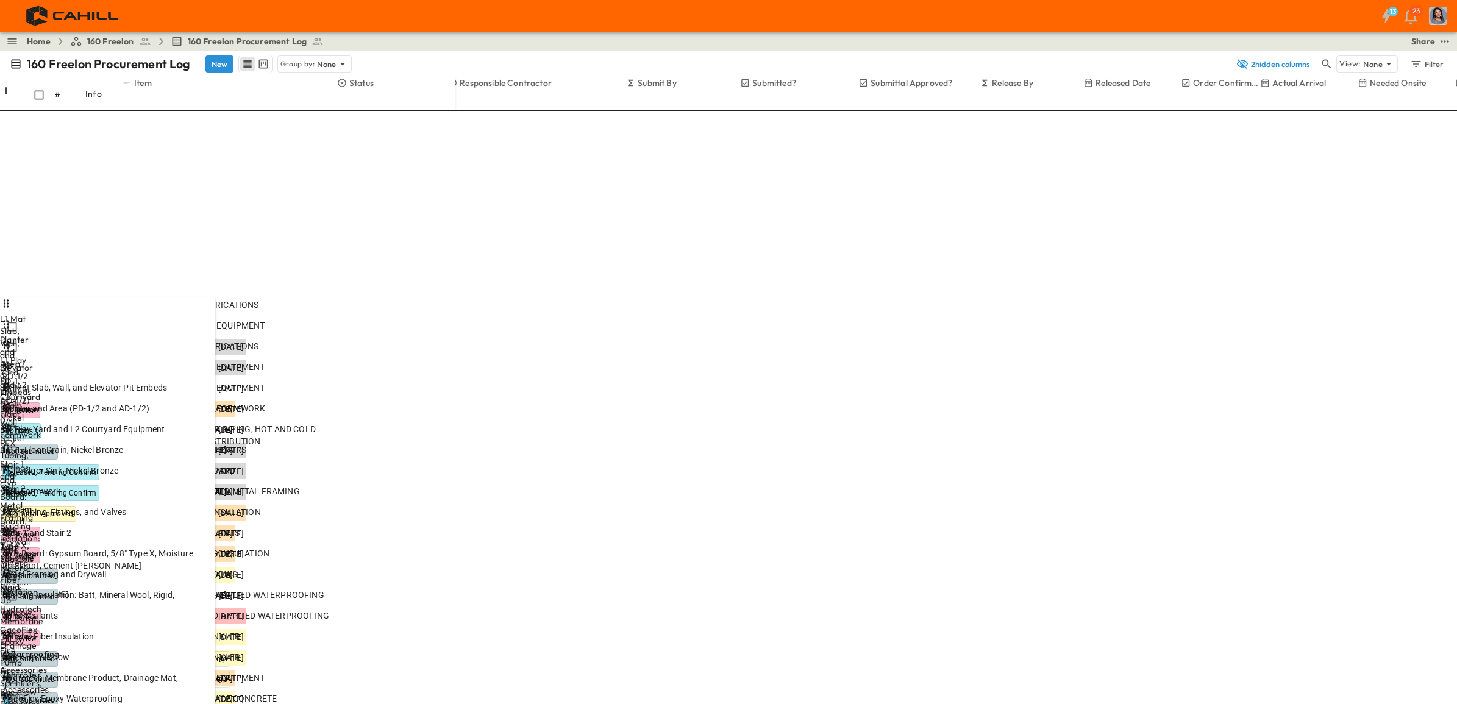
scroll to position [237, 0]
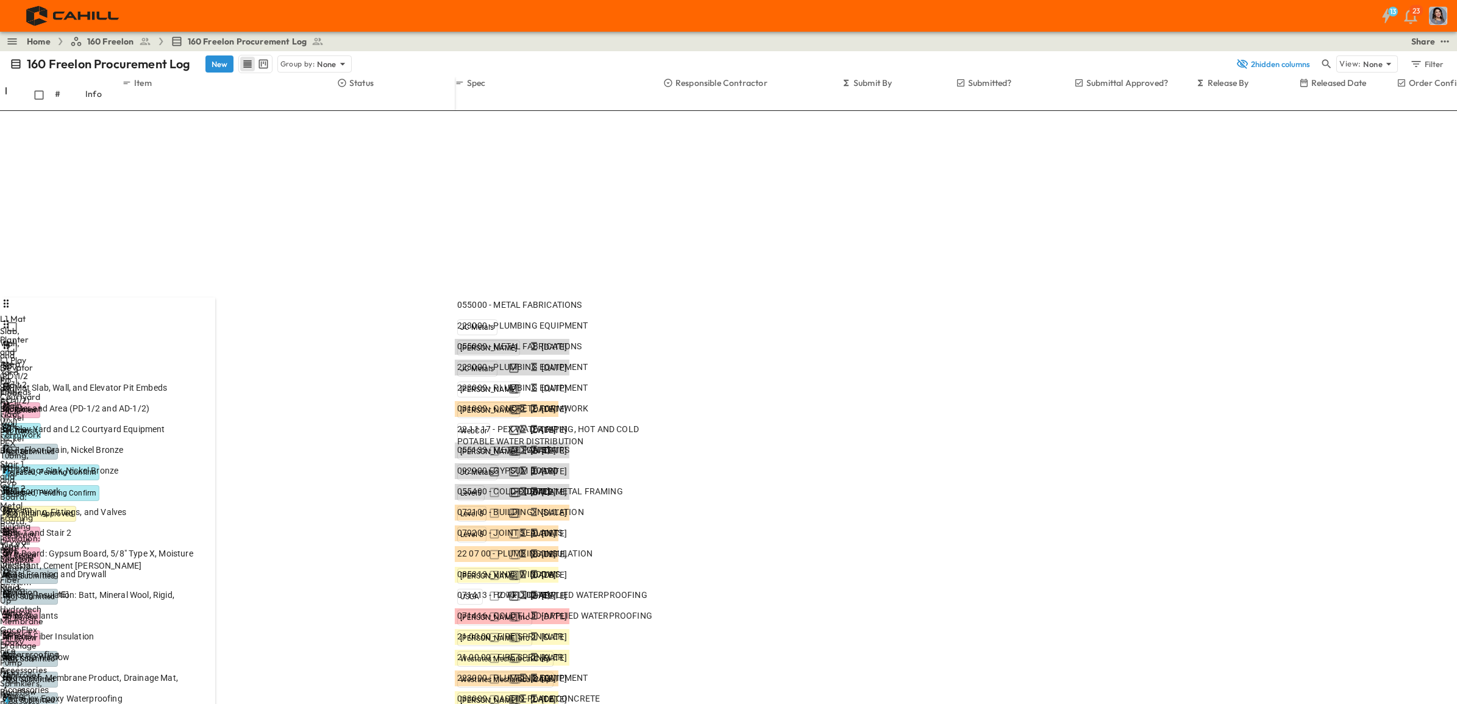
type input "******"
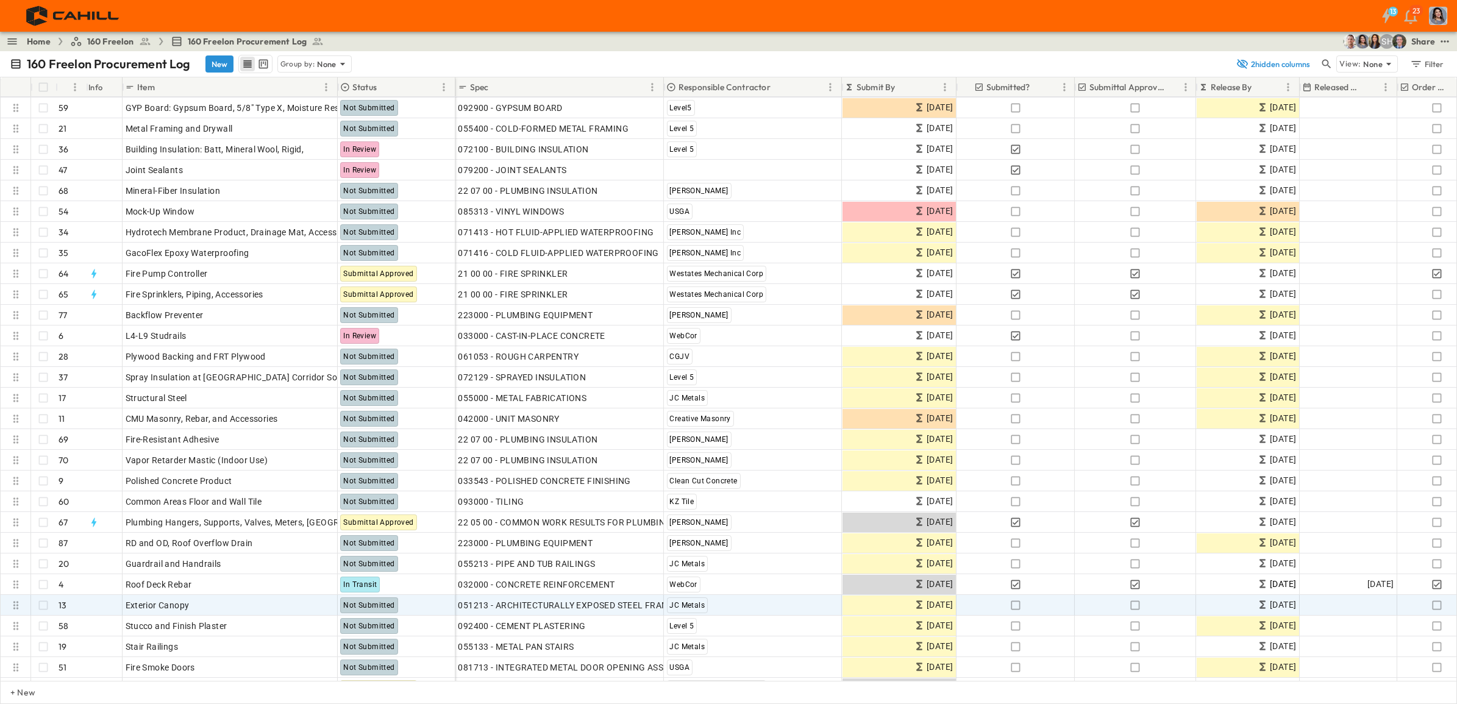
scroll to position [389, 0]
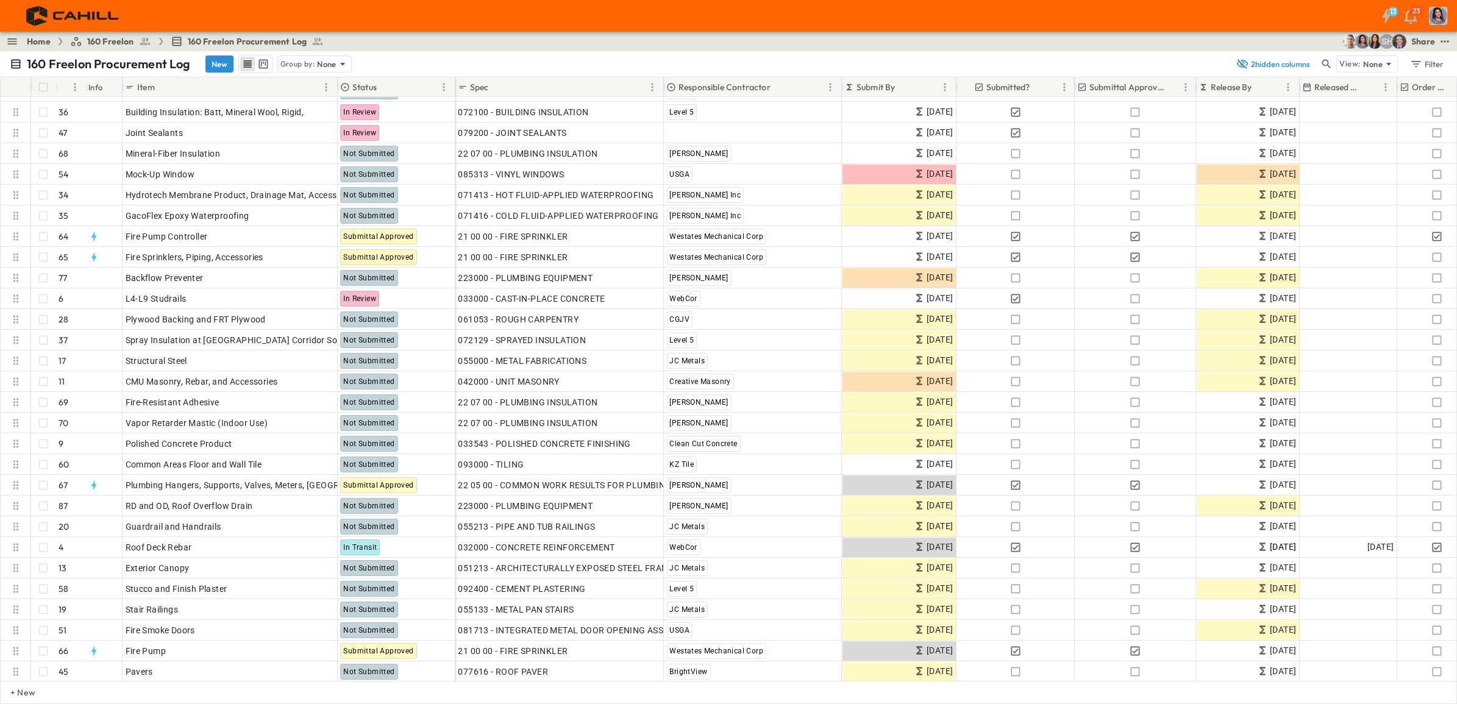
click at [1164, 89] on icon "Sort" at bounding box center [1261, 87] width 11 height 11
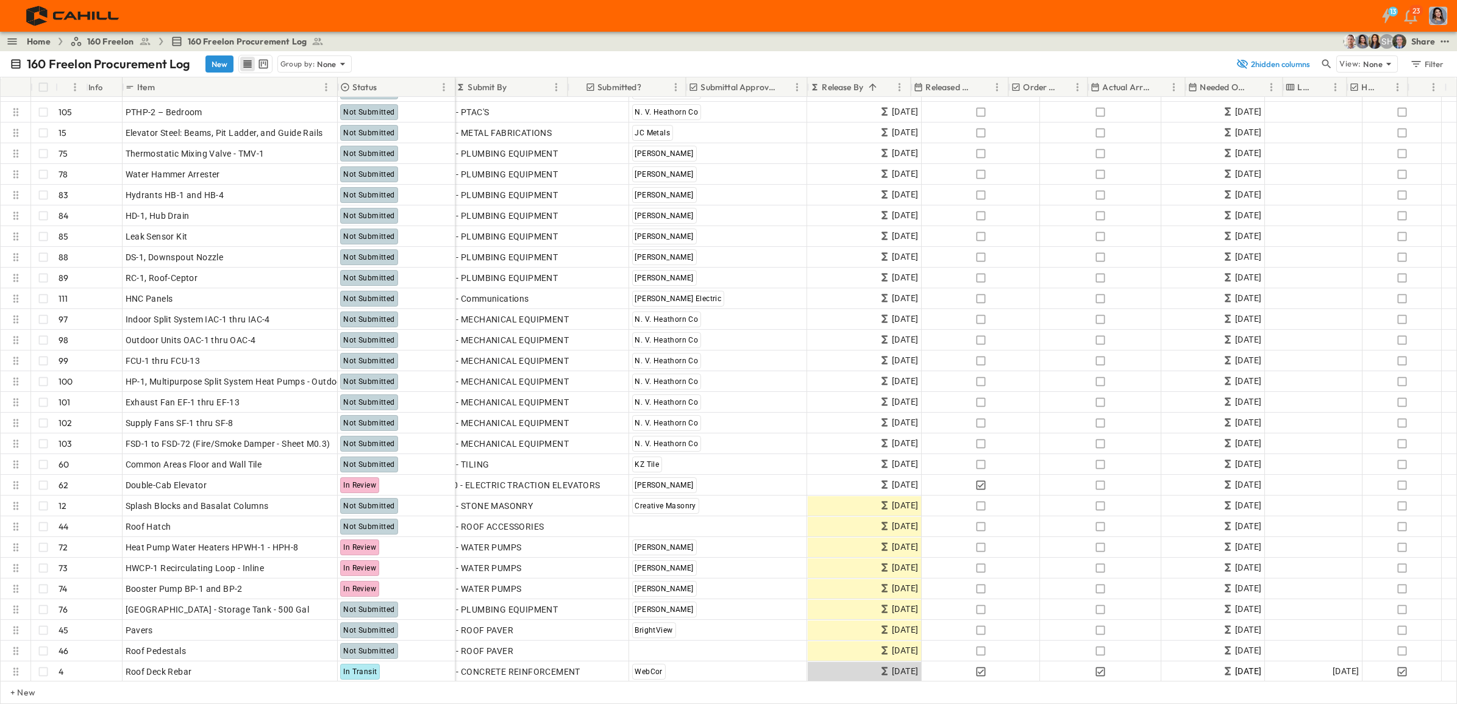
scroll to position [638, 388]
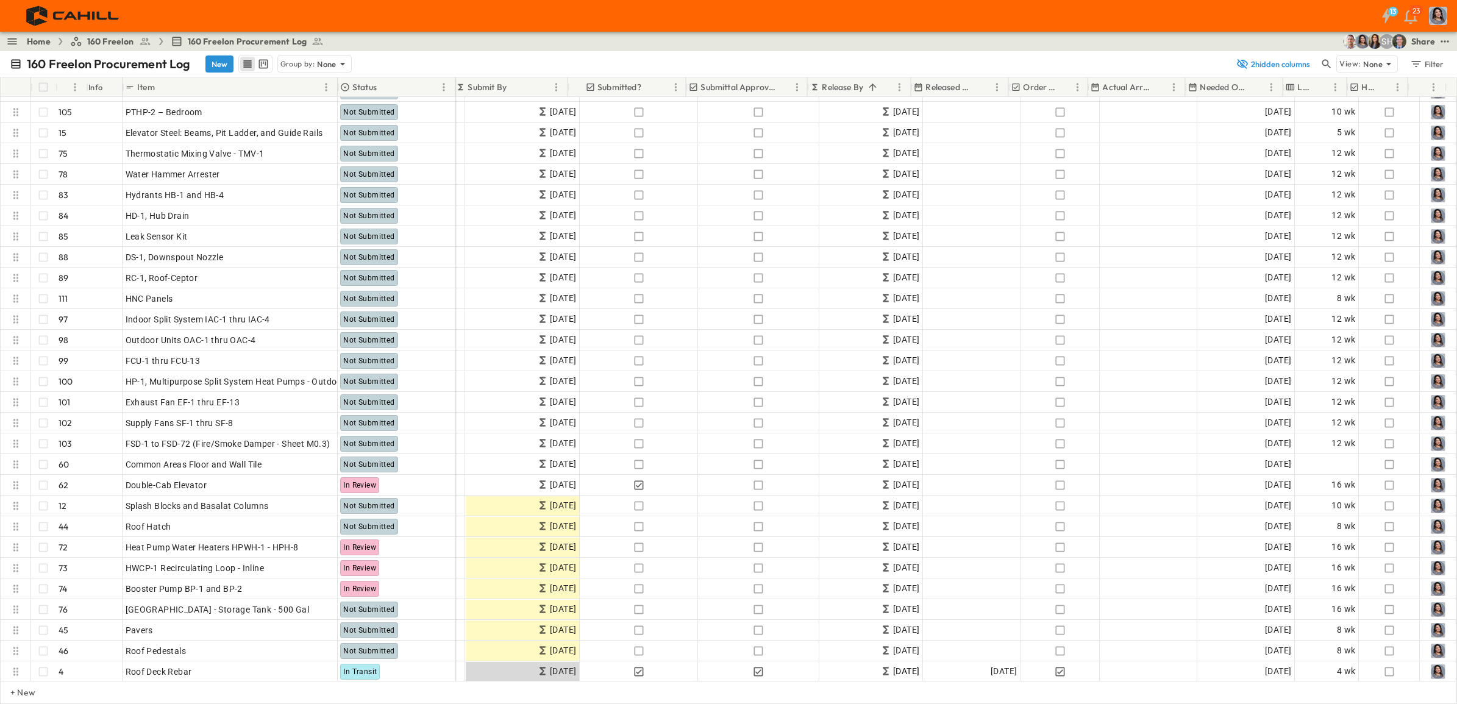
click at [1164, 85] on p "Needed Onsite" at bounding box center [1224, 87] width 48 height 12
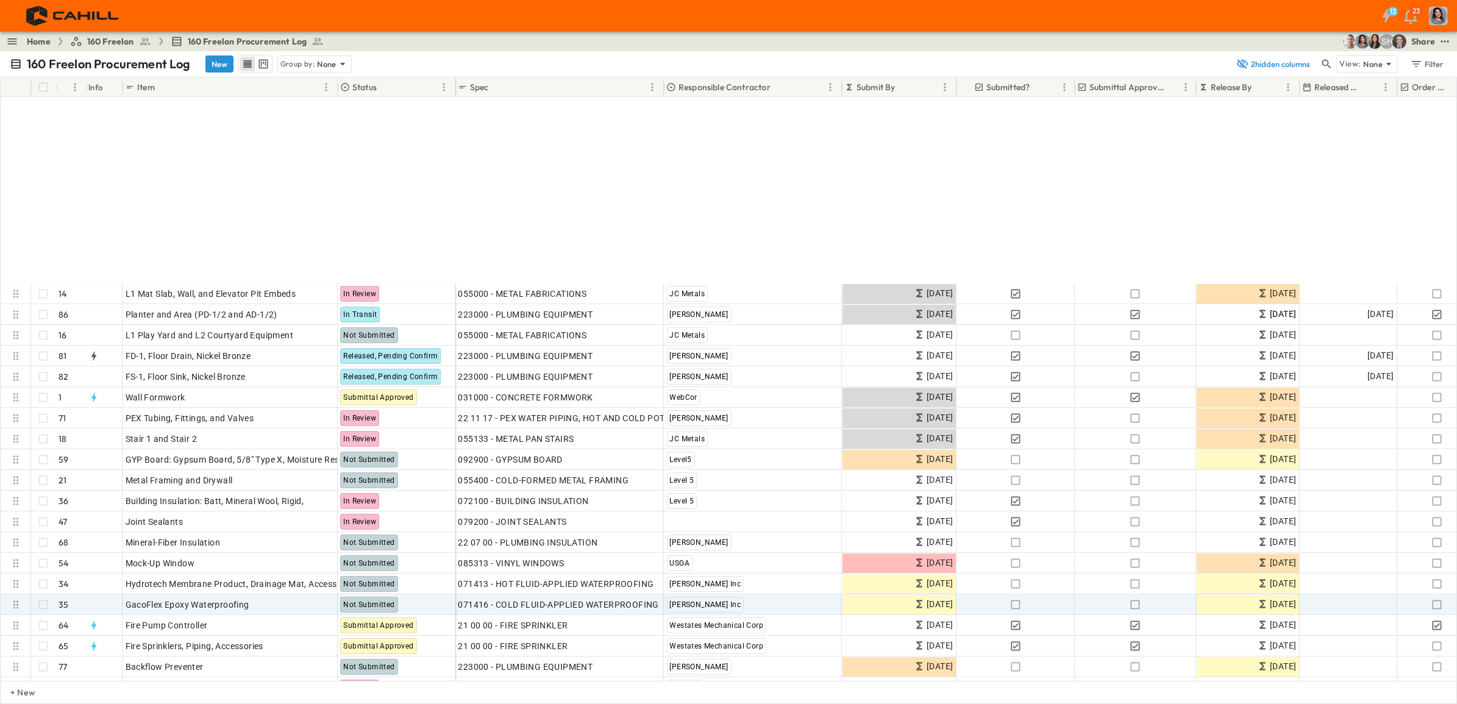
scroll to position [229, 0]
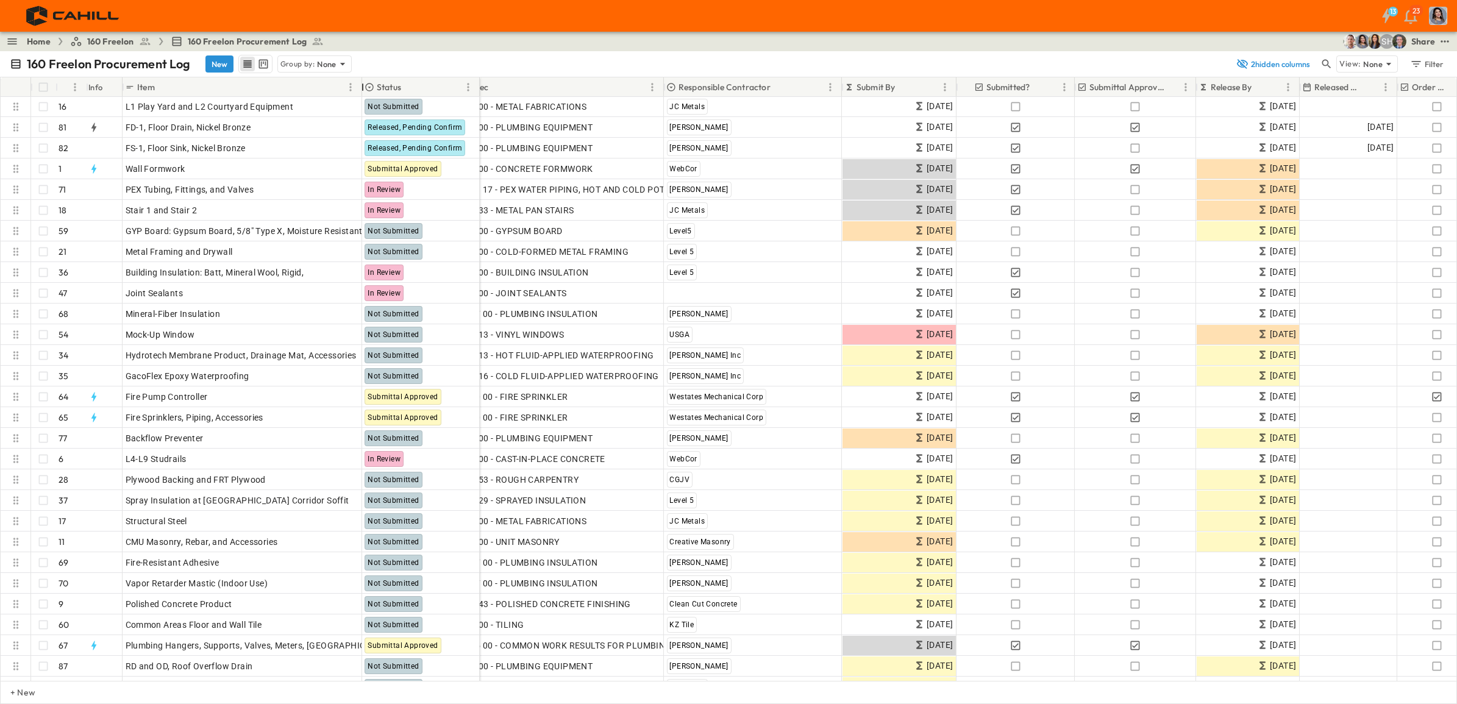
drag, startPoint x: 337, startPoint y: 85, endPoint x: 361, endPoint y: 96, distance: 26.5
click at [361, 96] on div at bounding box center [363, 87] width 12 height 34
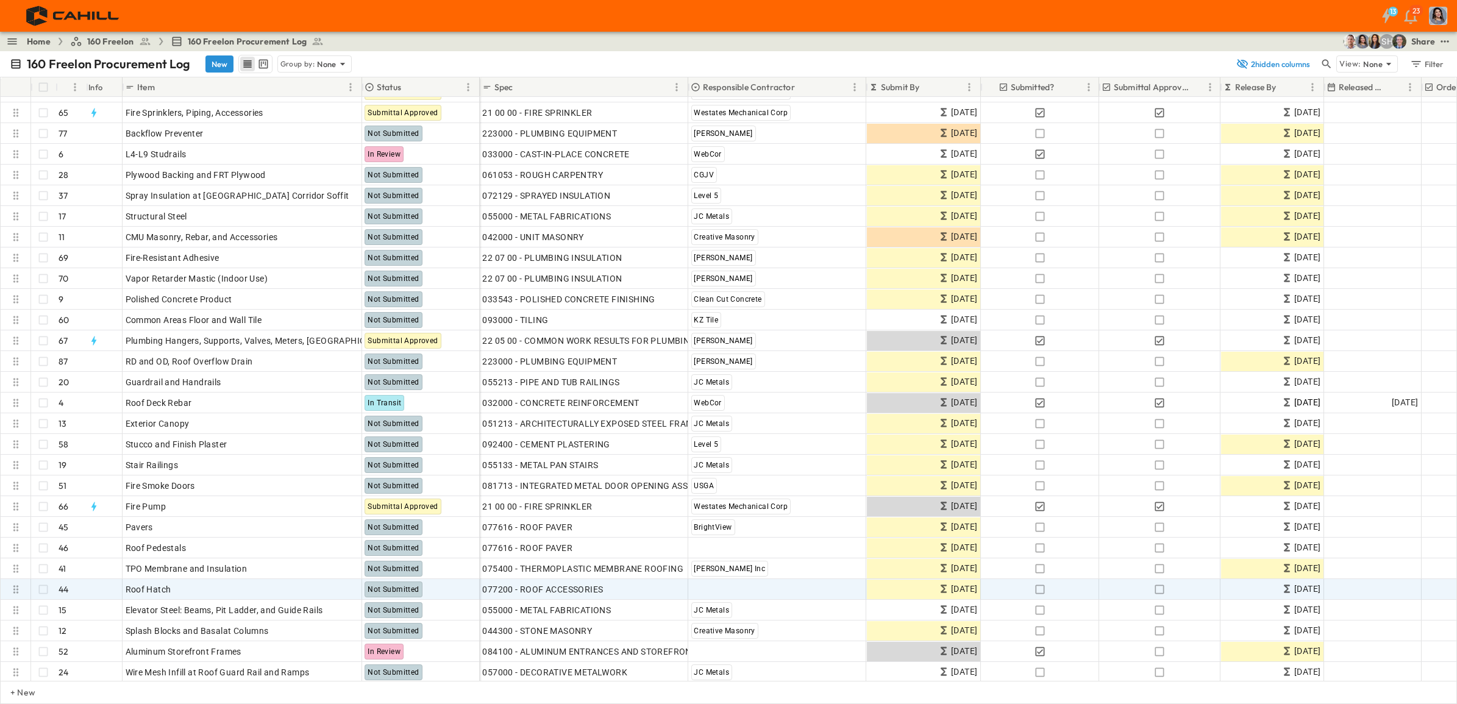
scroll to position [762, 0]
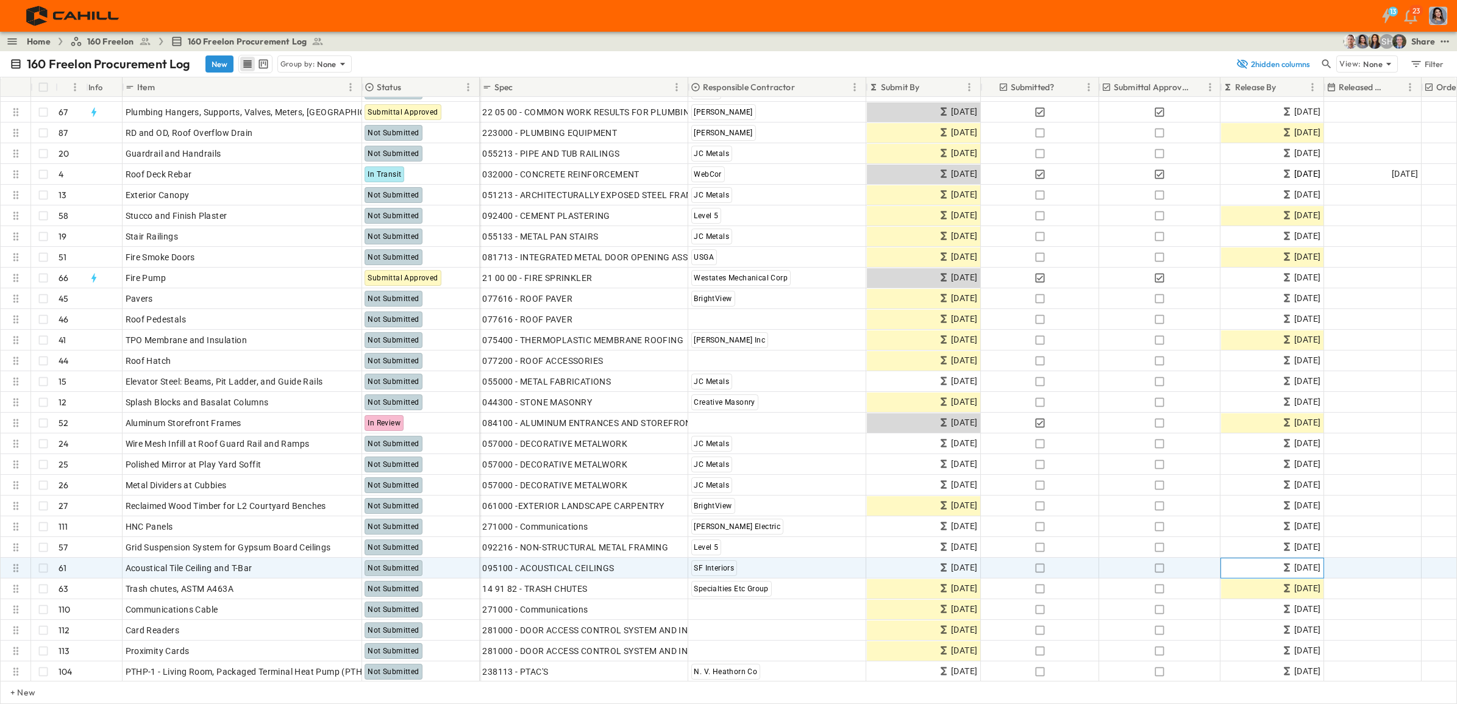
click at [1164, 539] on span "[DATE]" at bounding box center [1307, 568] width 26 height 14
click at [337, 539] on div "OPEN" at bounding box center [343, 566] width 38 height 15
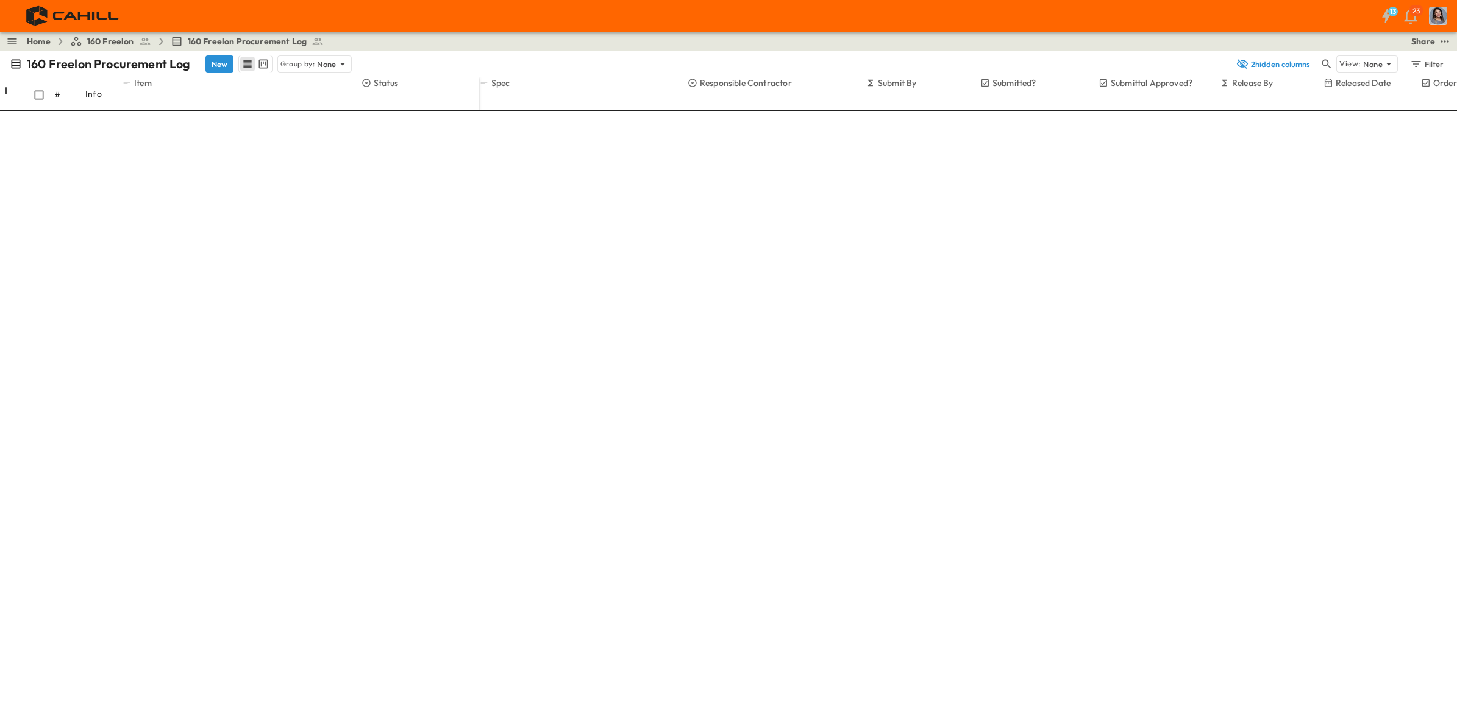
click at [1099, 340] on icon "Next month" at bounding box center [1094, 345] width 10 height 10
click at [1099, 353] on icon "Next month" at bounding box center [1094, 358] width 10 height 10
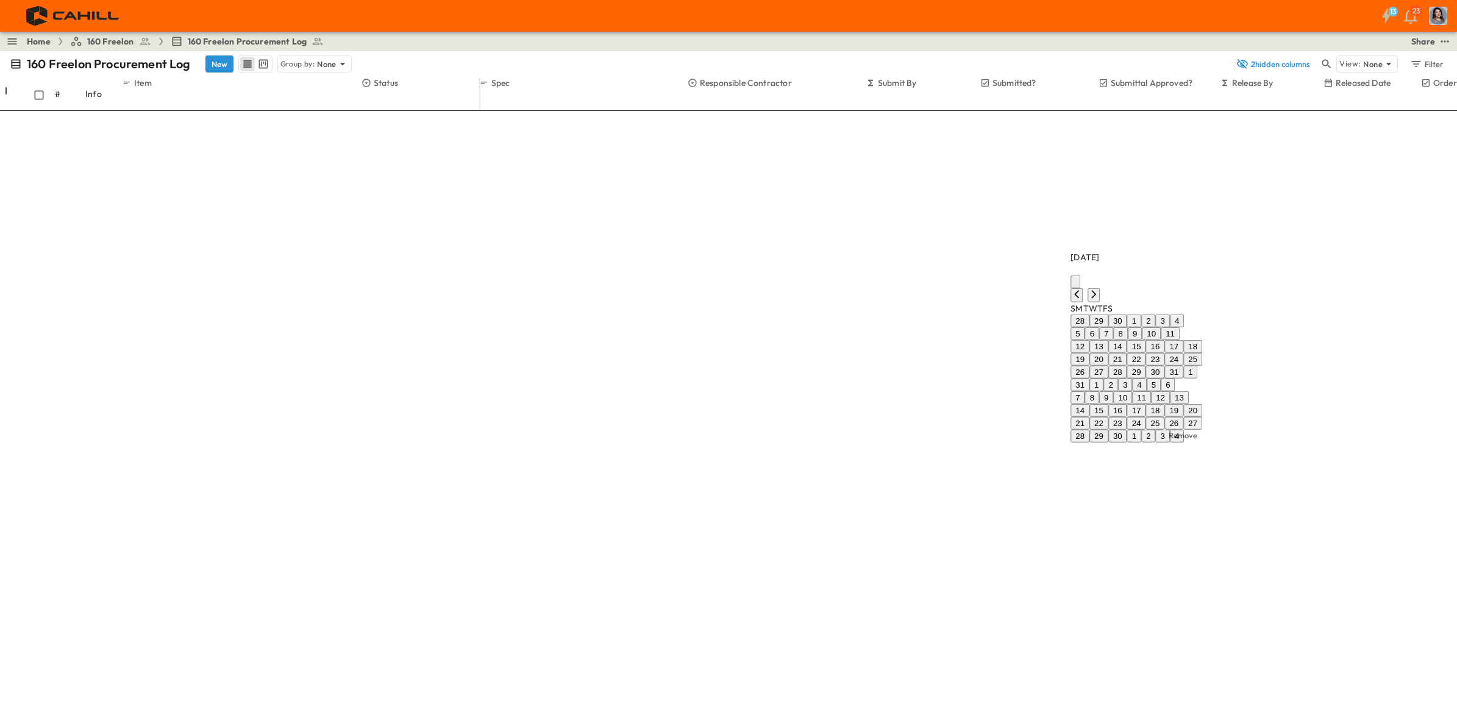
click at [1099, 289] on icon "Next month" at bounding box center [1094, 294] width 10 height 10
click at [1099, 276] on icon "Next month" at bounding box center [1094, 281] width 10 height 10
click at [1127, 417] on button "24" at bounding box center [1117, 423] width 19 height 13
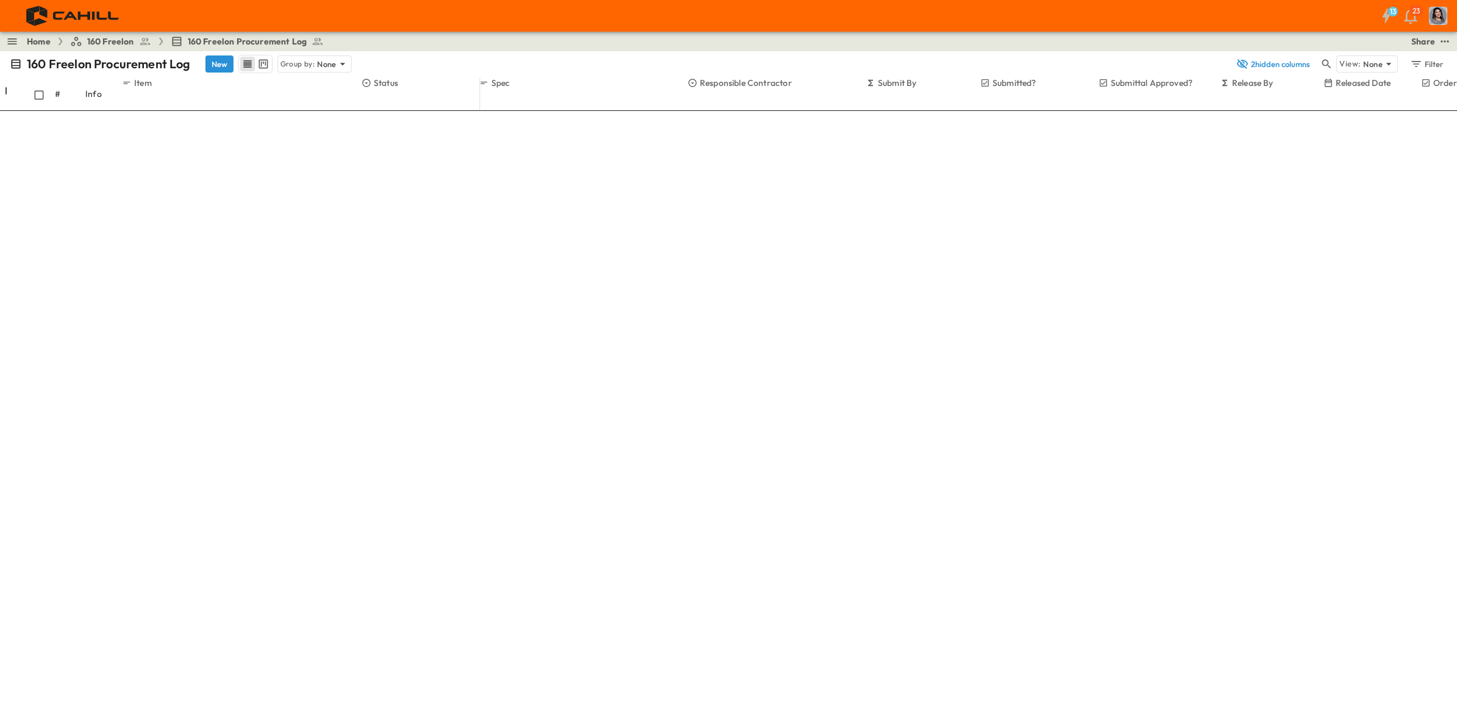
type input "*****"
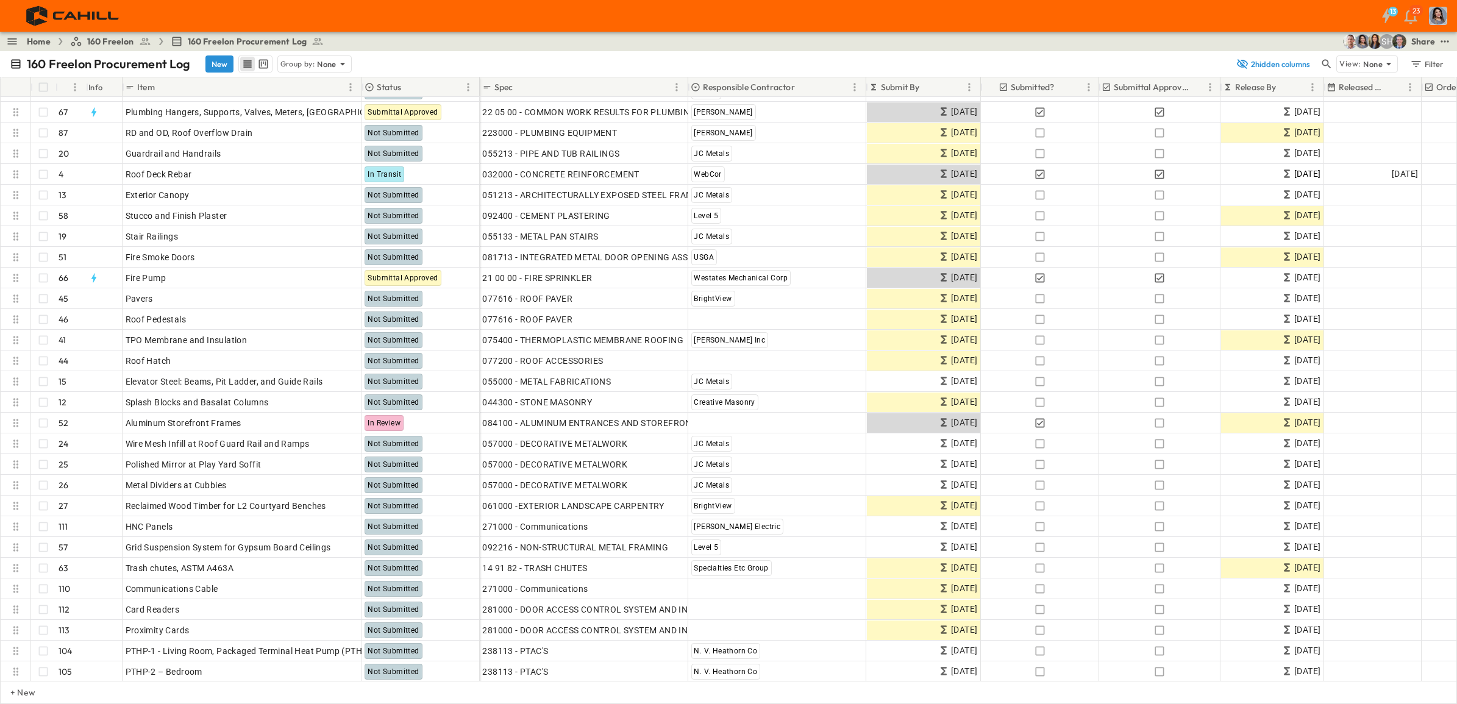
click at [1164, 63] on icon "button" at bounding box center [1326, 64] width 12 height 12
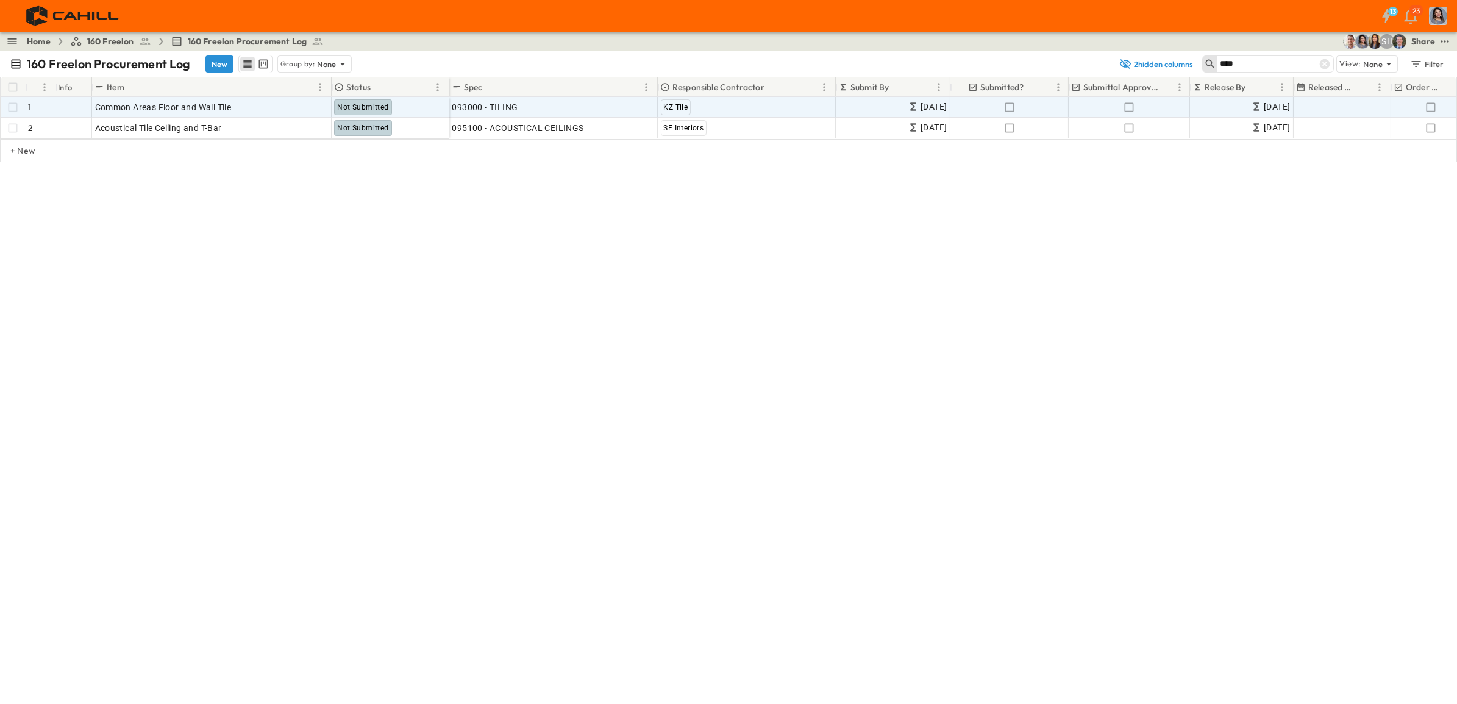
type input "****"
click at [310, 104] on p "OPEN" at bounding box center [318, 106] width 21 height 10
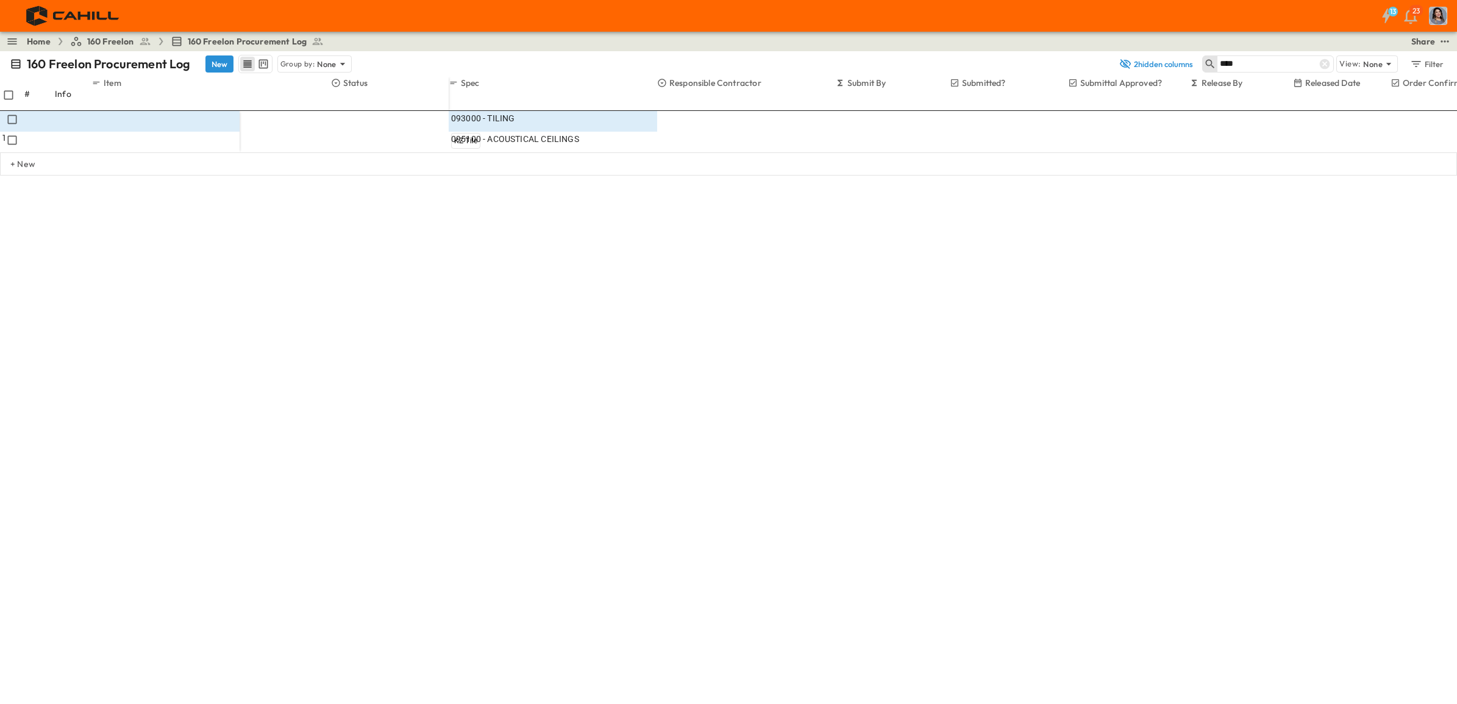
click at [1099, 366] on icon "Next month" at bounding box center [1094, 371] width 10 height 10
click at [1099, 353] on icon "Next month" at bounding box center [1094, 358] width 10 height 10
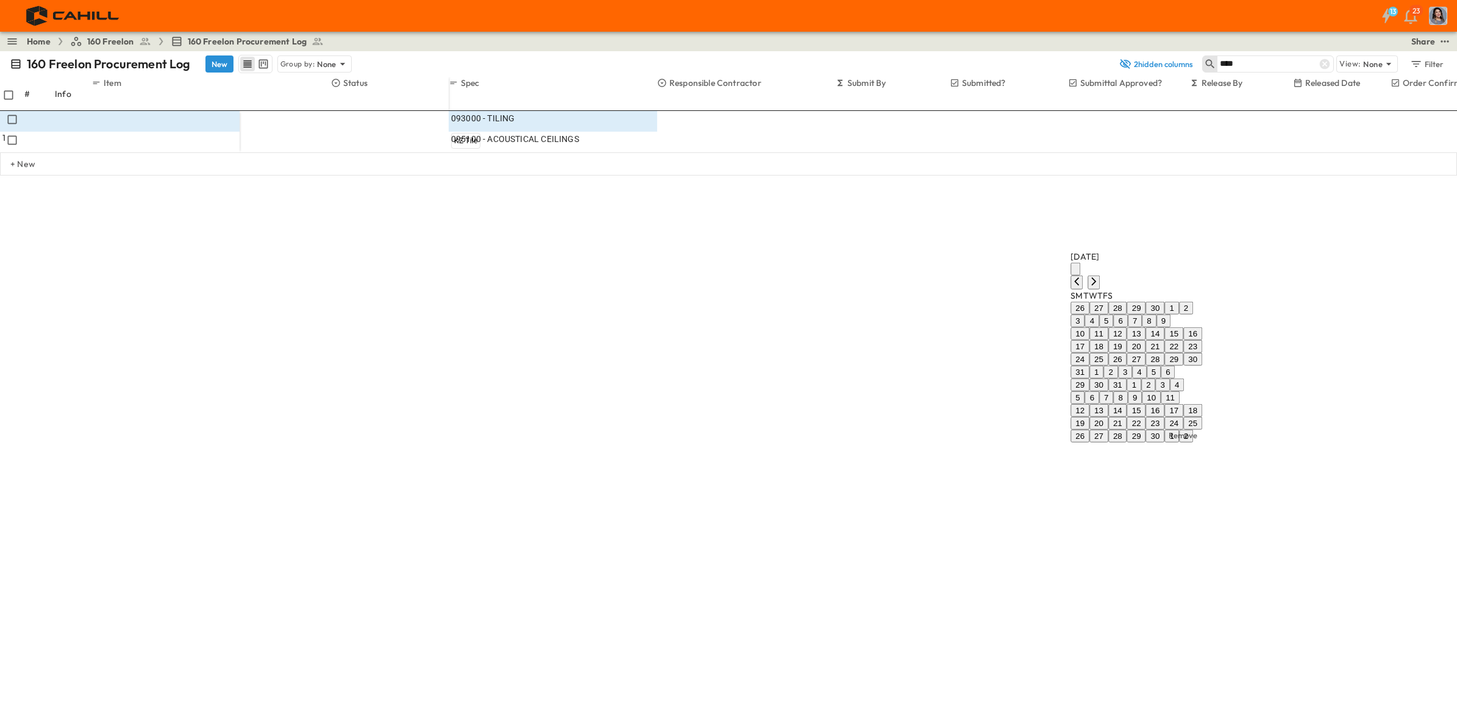
click at [1099, 276] on icon "Next month" at bounding box center [1094, 281] width 10 height 10
click at [1146, 417] on button "22" at bounding box center [1136, 423] width 19 height 13
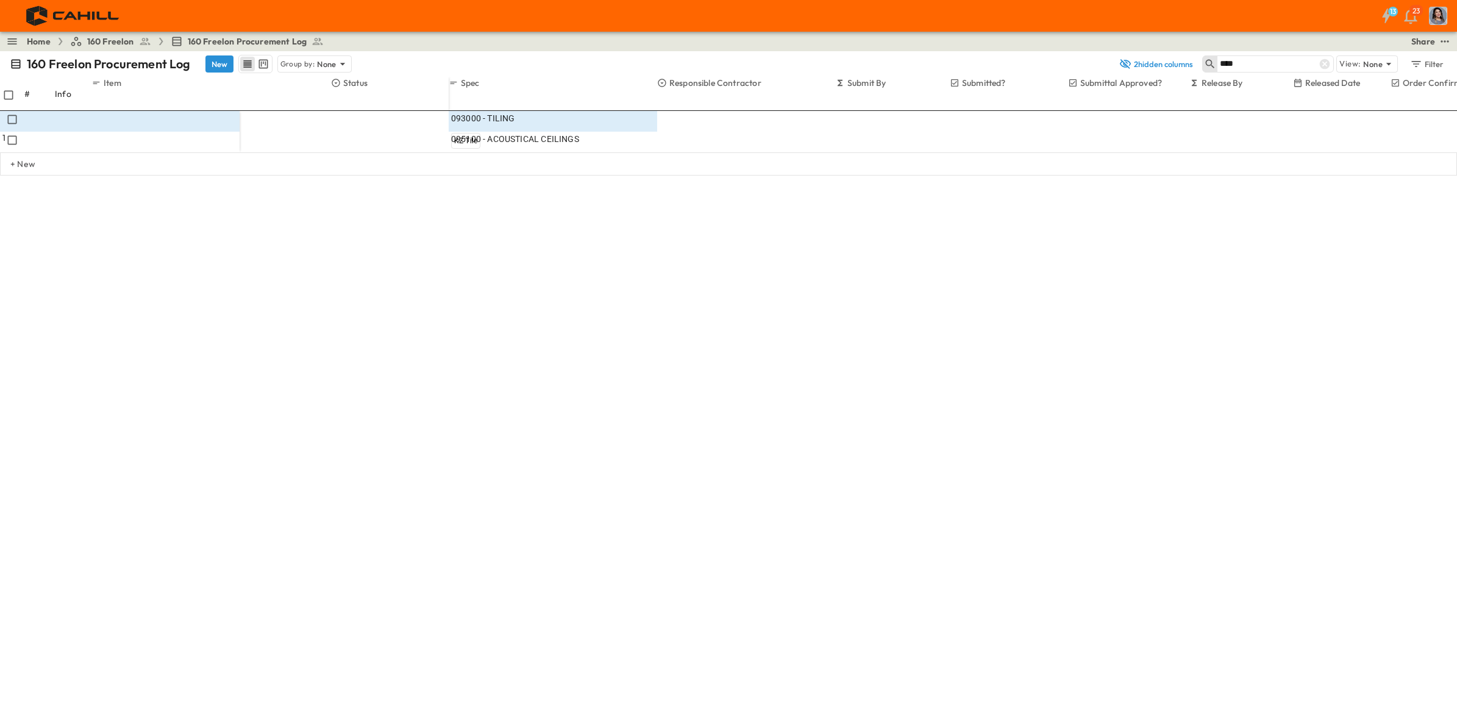
drag, startPoint x: 1320, startPoint y: 485, endPoint x: 1296, endPoint y: 322, distance: 164.6
click at [472, 539] on div at bounding box center [244, 716] width 455 height 24
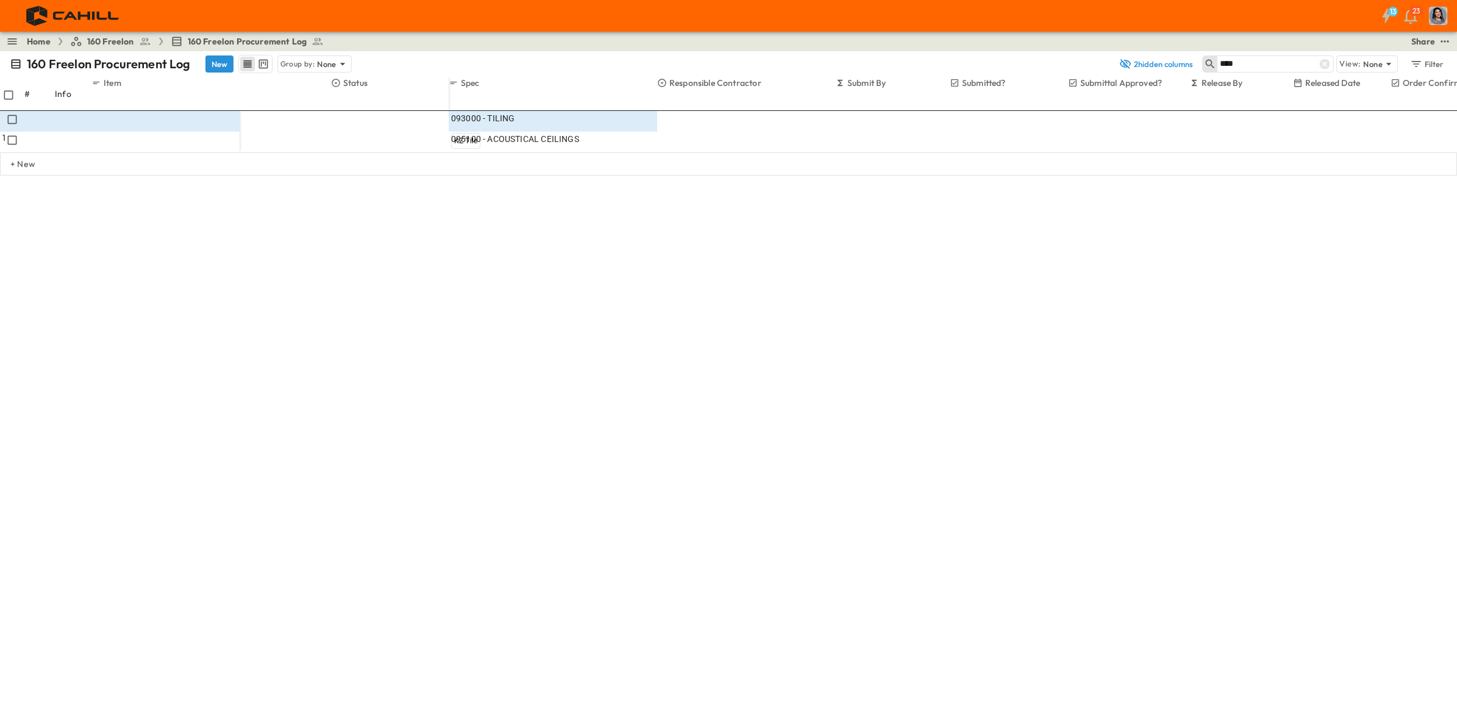
drag, startPoint x: 1263, startPoint y: 65, endPoint x: 986, endPoint y: 74, distance: 277.0
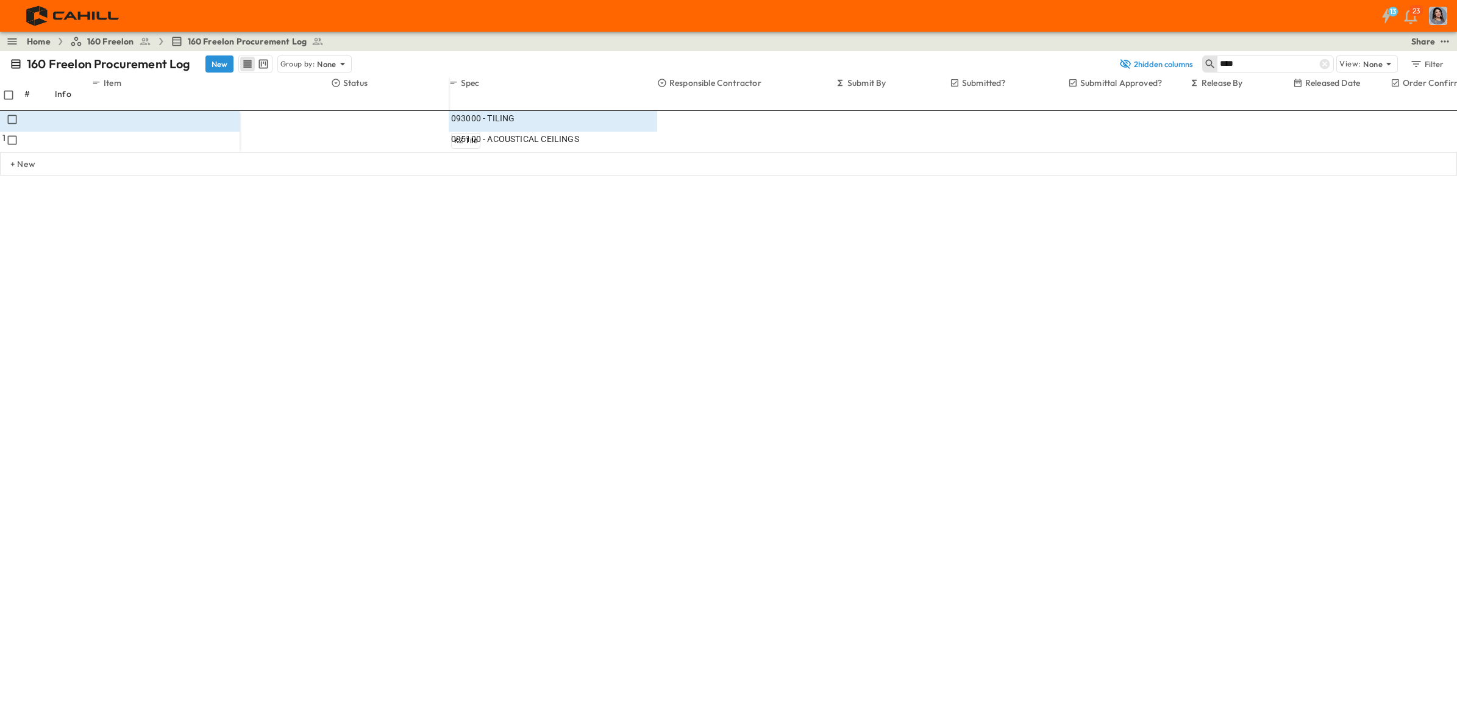
type input "******"
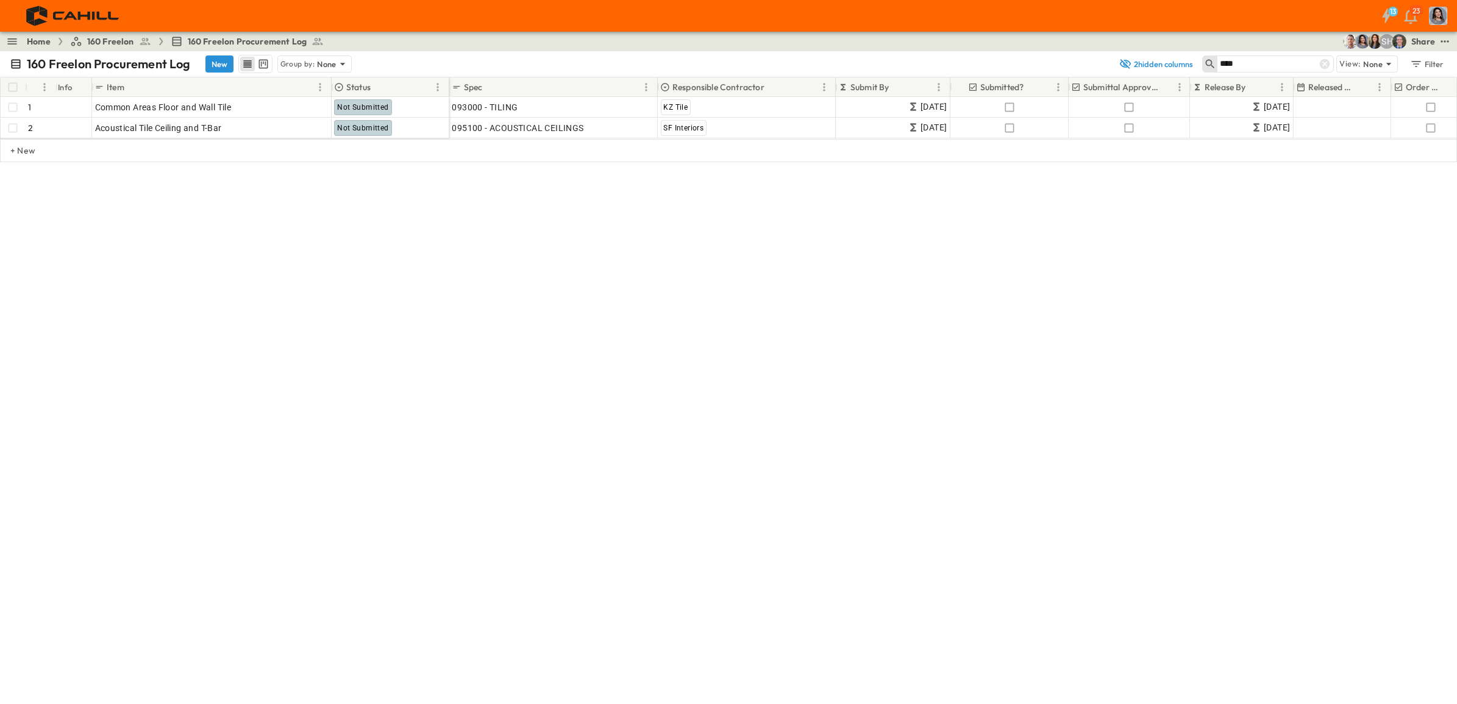
click at [916, 379] on div "160 Freelon Procurement Log New Group by: None 2 hidden columns **** View: None…" at bounding box center [728, 377] width 1457 height 653
click at [305, 328] on div "160 Freelon Procurement Log New Group by: None 2 hidden columns **** View: None…" at bounding box center [728, 377] width 1457 height 653
drag, startPoint x: 1239, startPoint y: 63, endPoint x: 1207, endPoint y: 63, distance: 31.7
click at [1164, 63] on div "****" at bounding box center [1268, 63] width 132 height 17
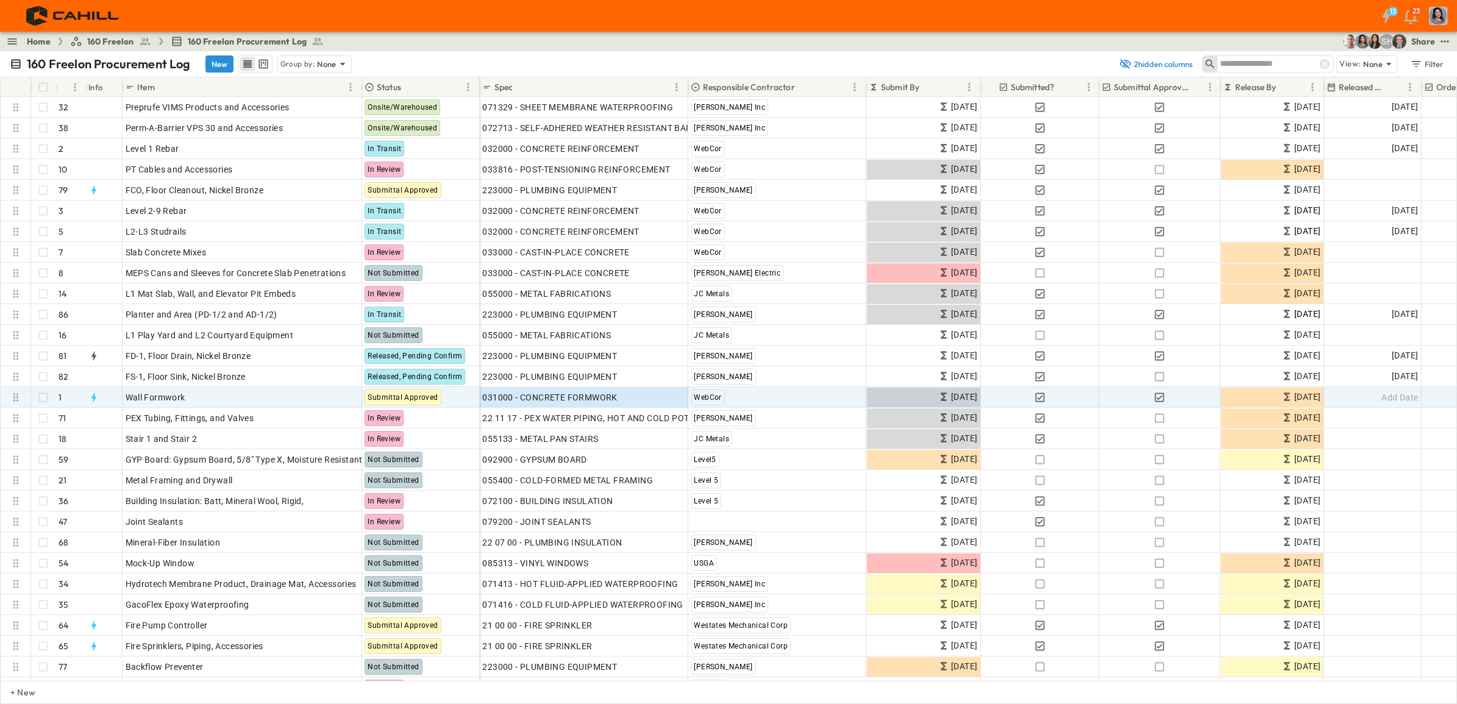
click at [220, 62] on button "New" at bounding box center [219, 63] width 28 height 17
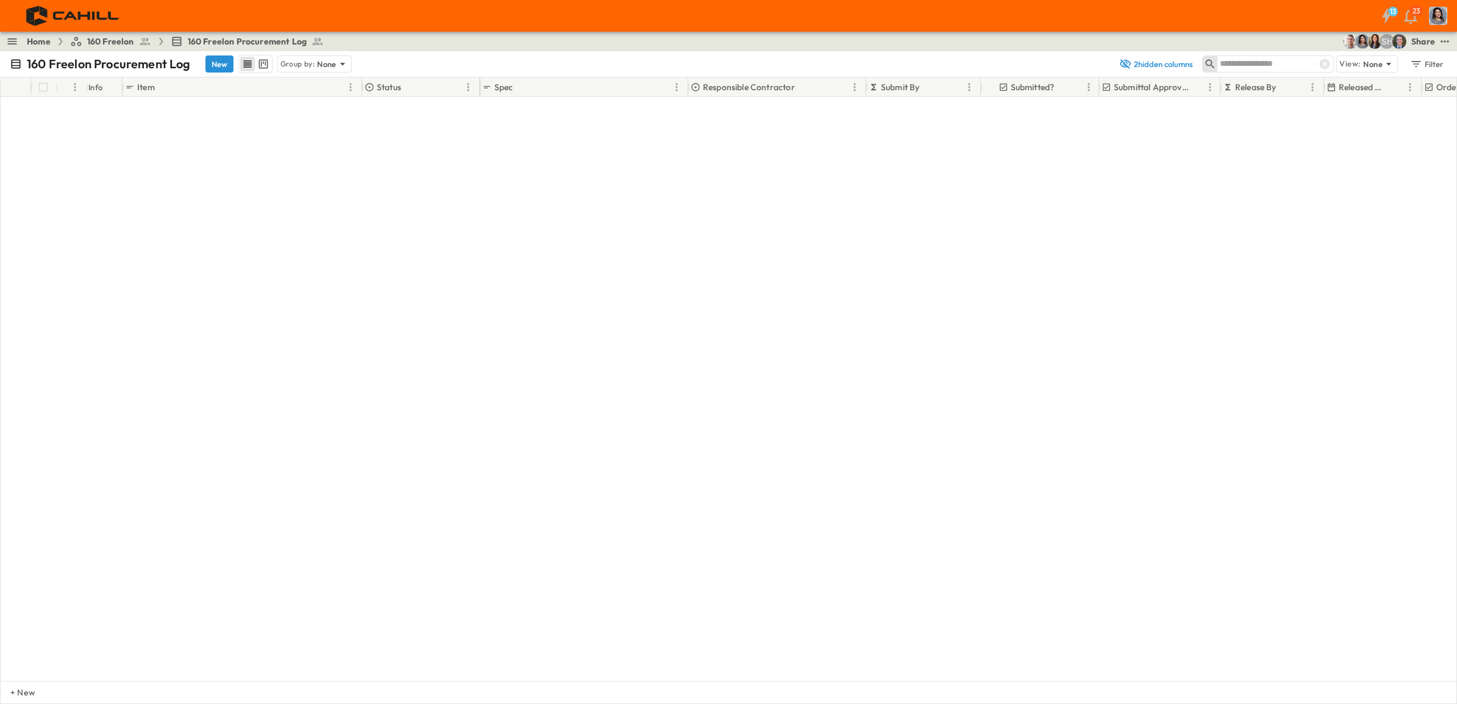
scroll to position [1791, 0]
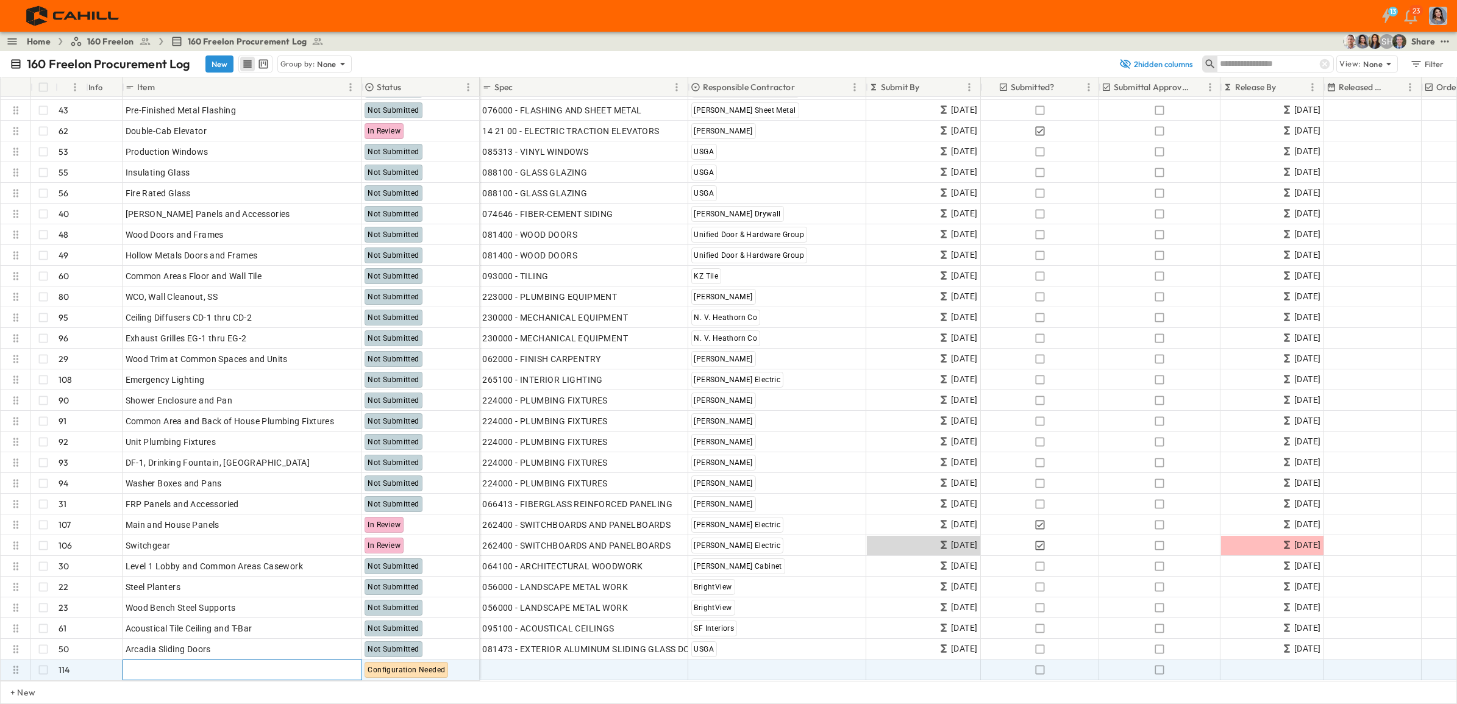
click at [183, 539] on div "Add Item" at bounding box center [242, 669] width 233 height 17
type input "**********"
click at [388, 539] on span "Configuration Needed" at bounding box center [406, 670] width 77 height 9
click at [400, 539] on span "Configuration Needed" at bounding box center [406, 670] width 77 height 9
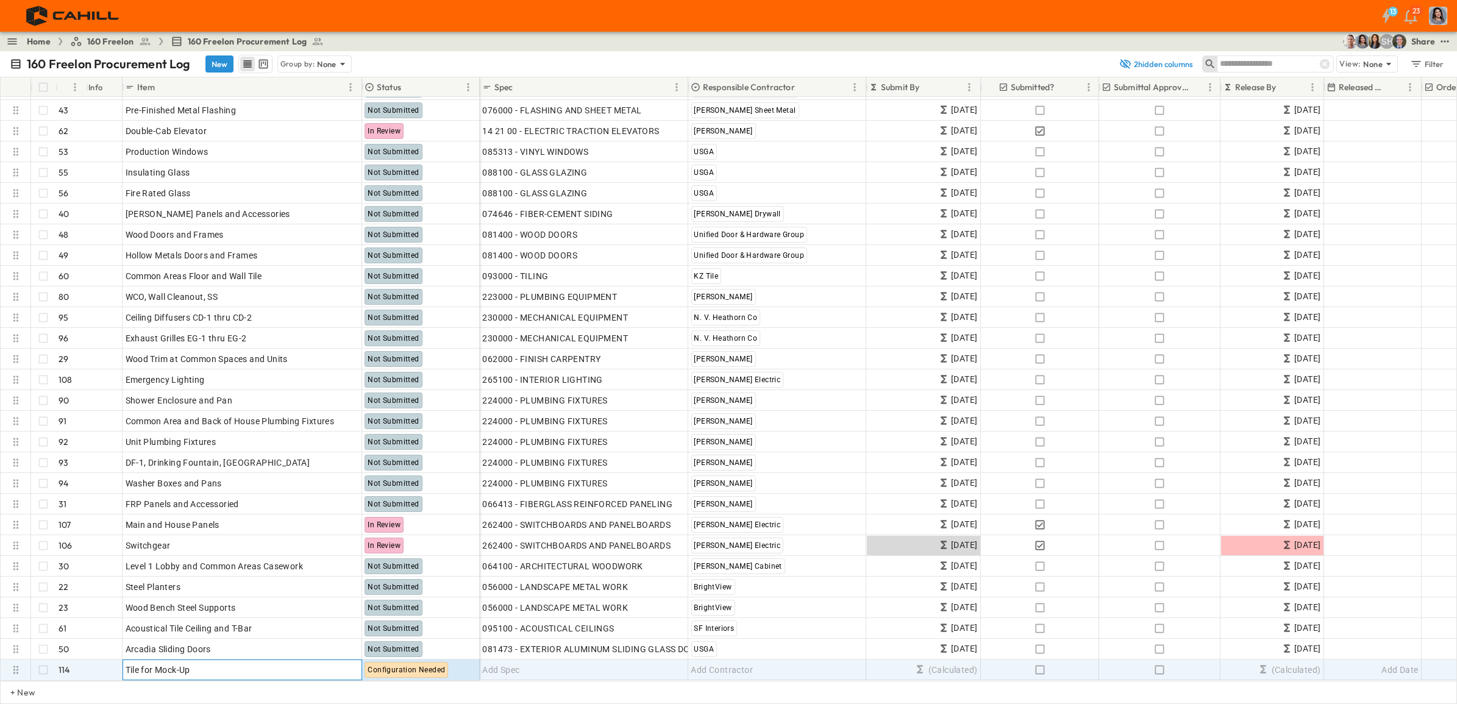
click at [340, 539] on p "OPEN" at bounding box center [348, 668] width 21 height 10
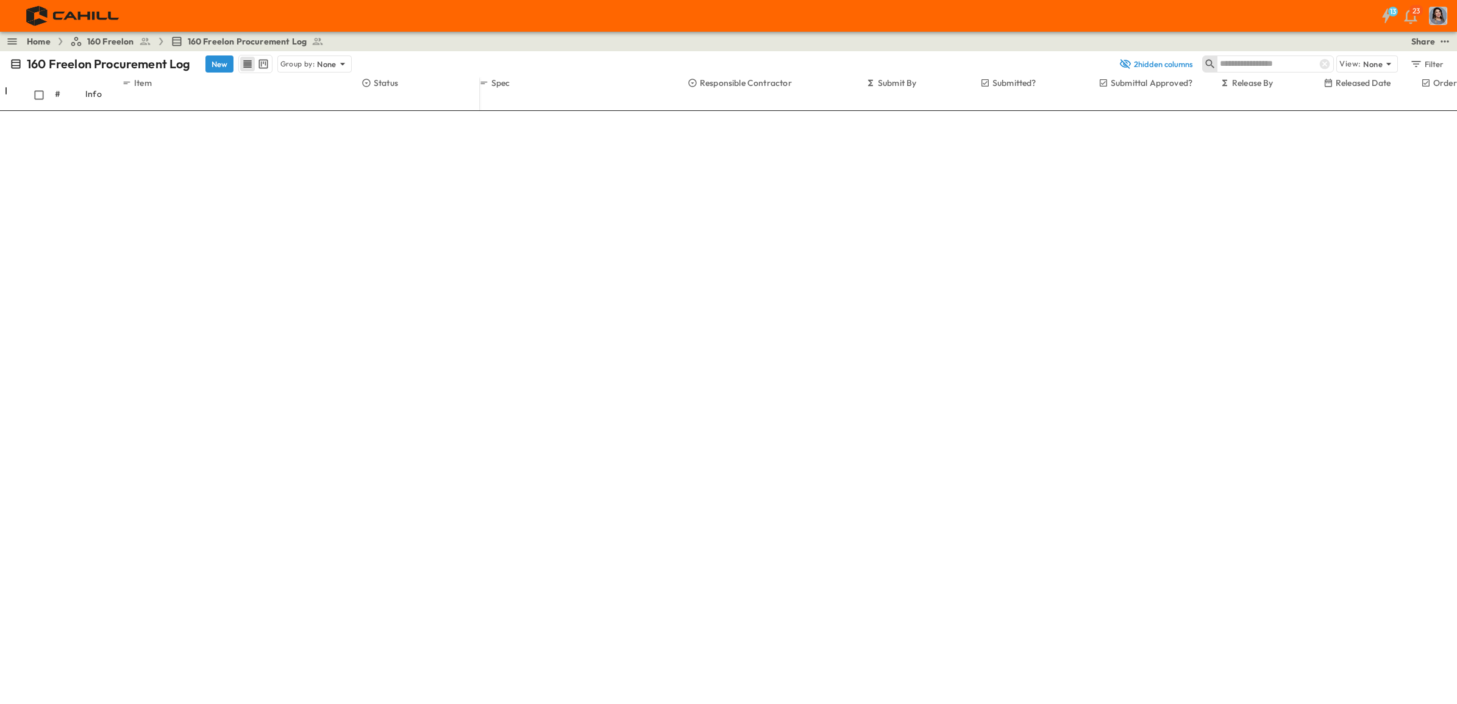
drag, startPoint x: 1151, startPoint y: 305, endPoint x: 1102, endPoint y: 221, distance: 97.2
type input "**"
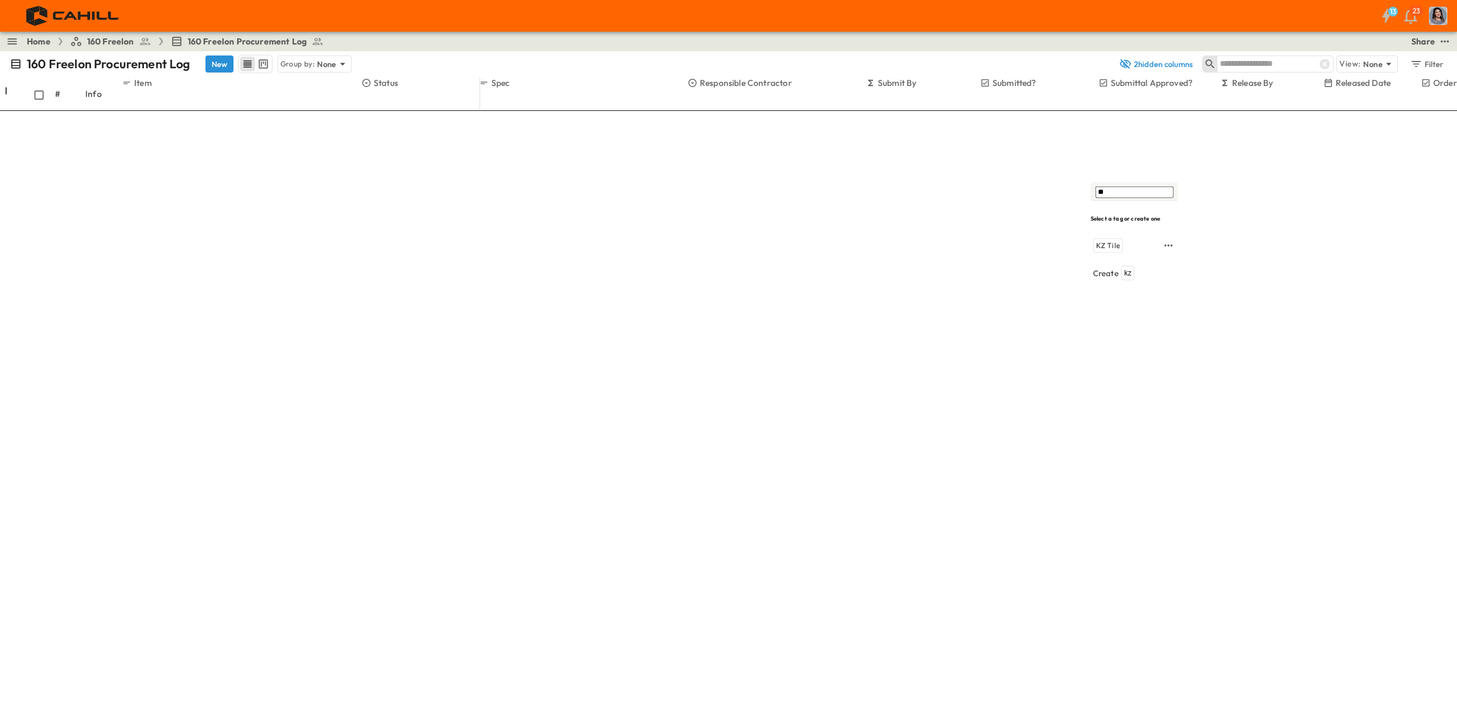
click at [1114, 241] on span "KZ Tile" at bounding box center [1108, 246] width 24 height 10
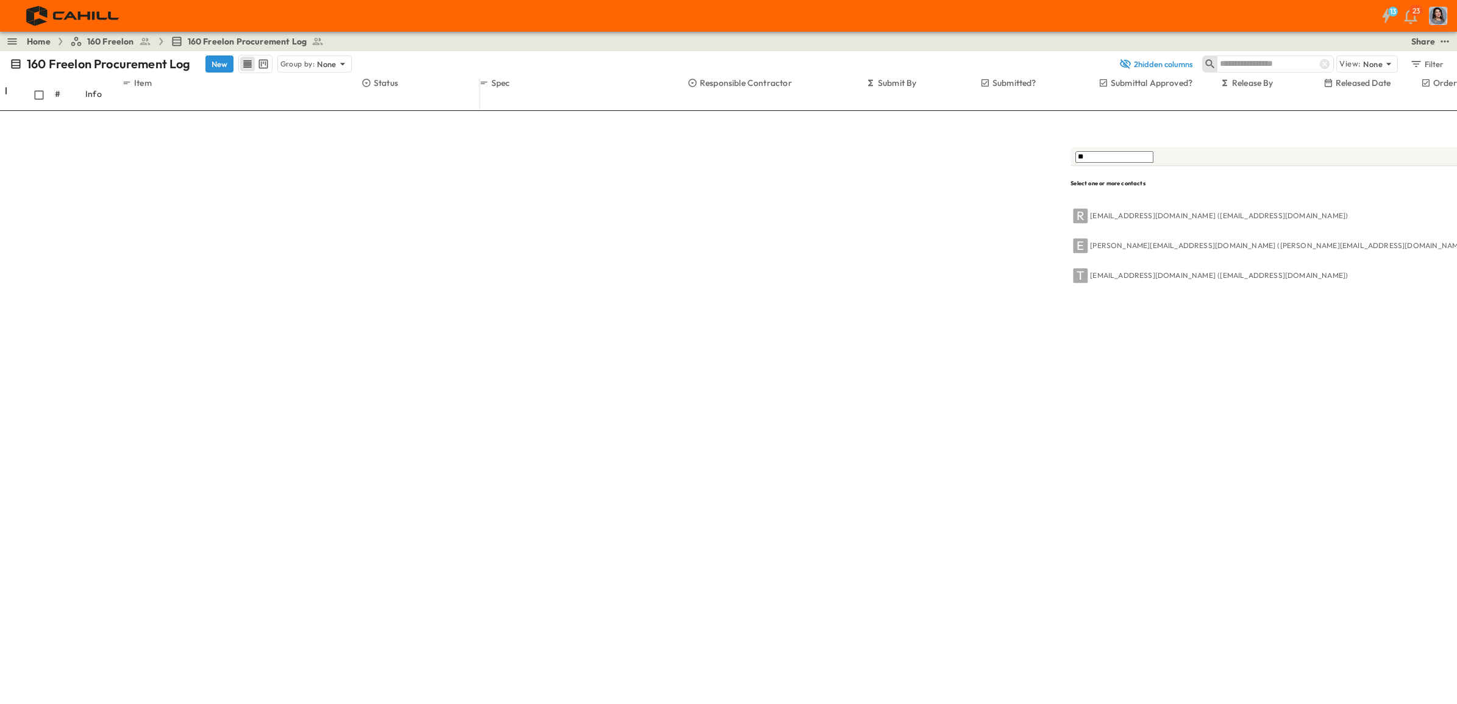
type input "**"
click at [1145, 241] on p "[PERSON_NAME][EMAIL_ADDRESS][DOMAIN_NAME] ([PERSON_NAME][EMAIL_ADDRESS][DOMAIN_…" at bounding box center [1278, 246] width 377 height 10
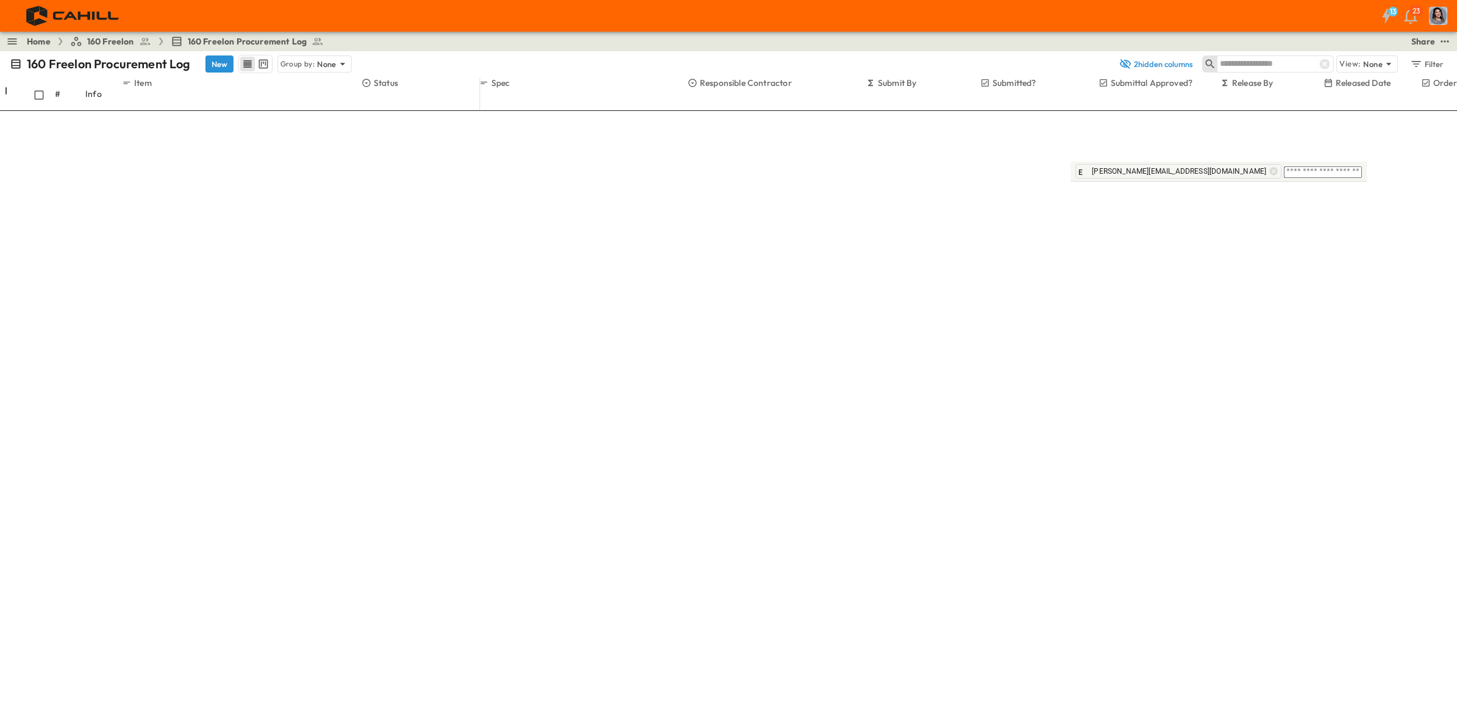
type input "******"
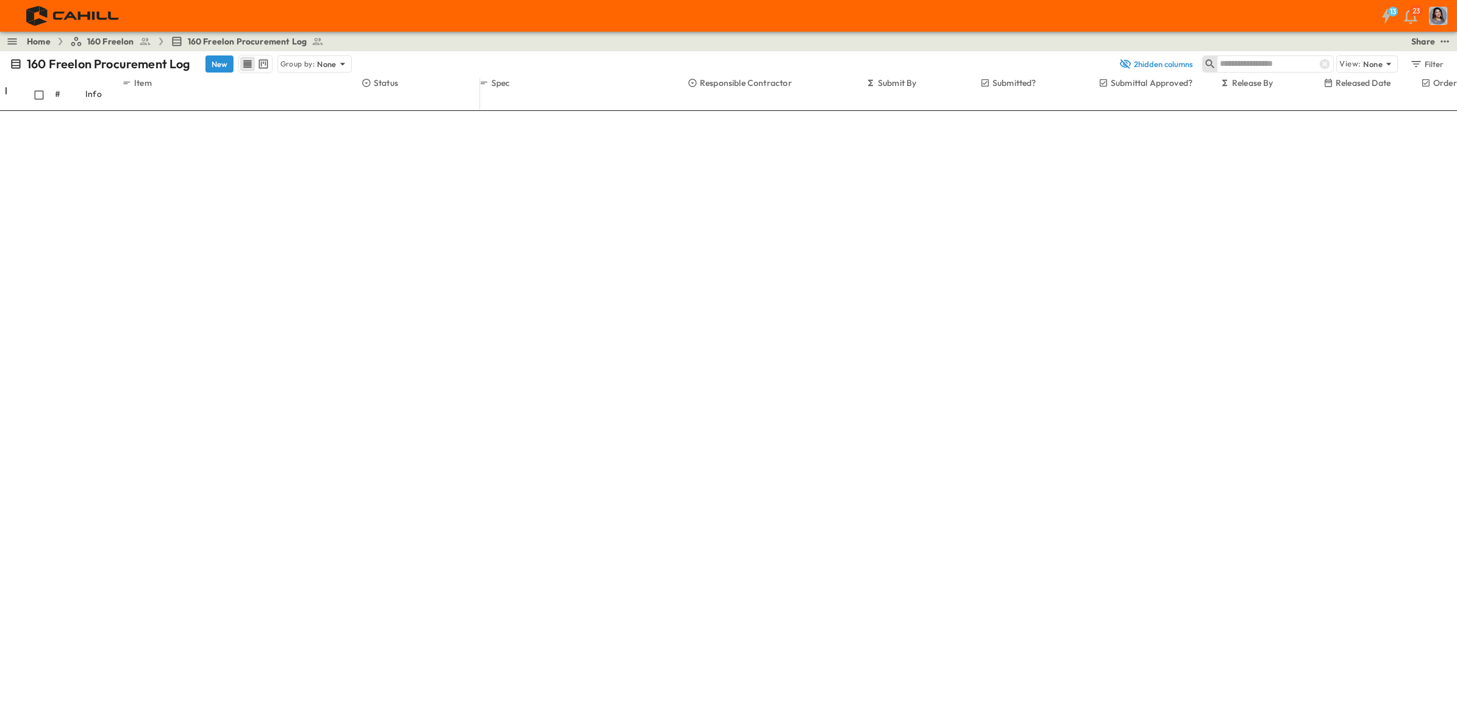
click at [1099, 353] on icon "Next month" at bounding box center [1094, 358] width 10 height 10
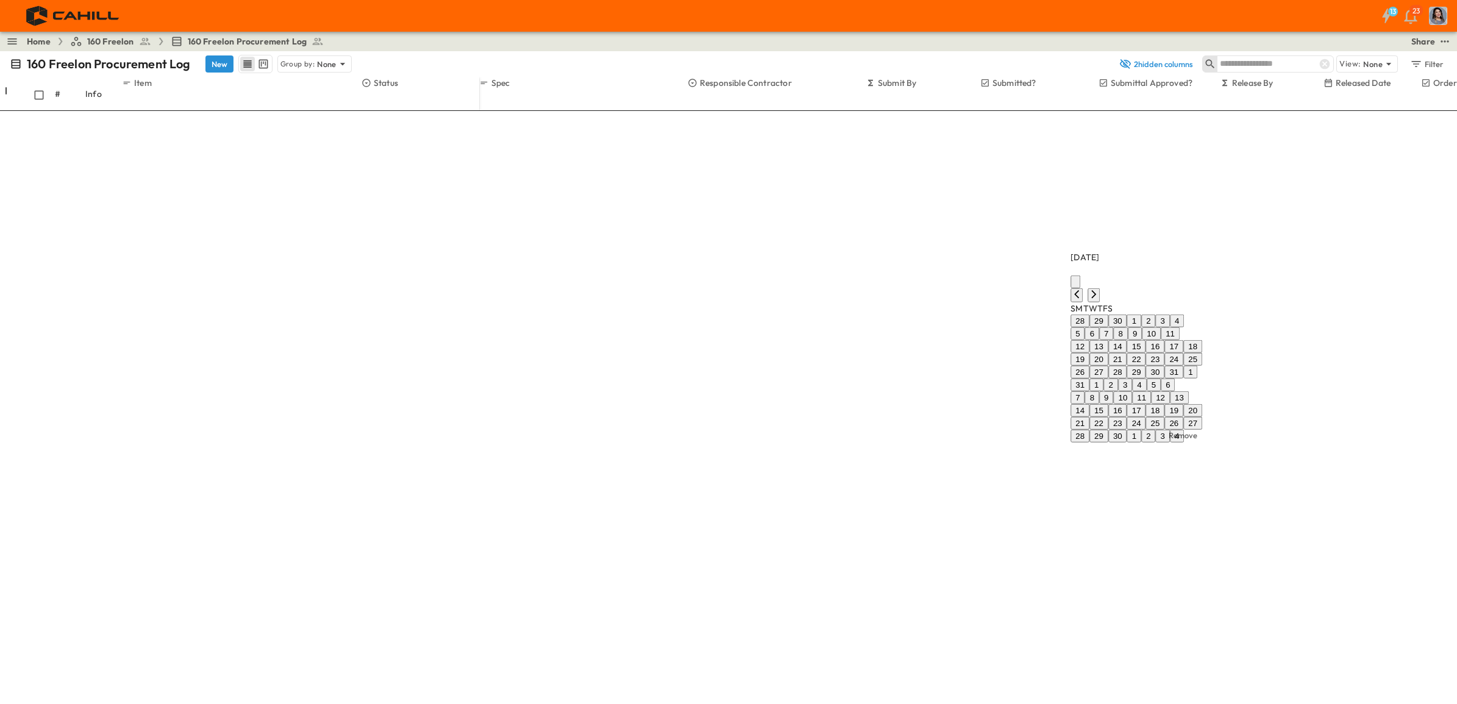
click at [1096, 290] on icon "Next month" at bounding box center [1093, 294] width 5 height 8
click at [1099, 222] on icon "Next month" at bounding box center [1094, 217] width 10 height 10
click at [1127, 417] on button "20" at bounding box center [1117, 423] width 19 height 13
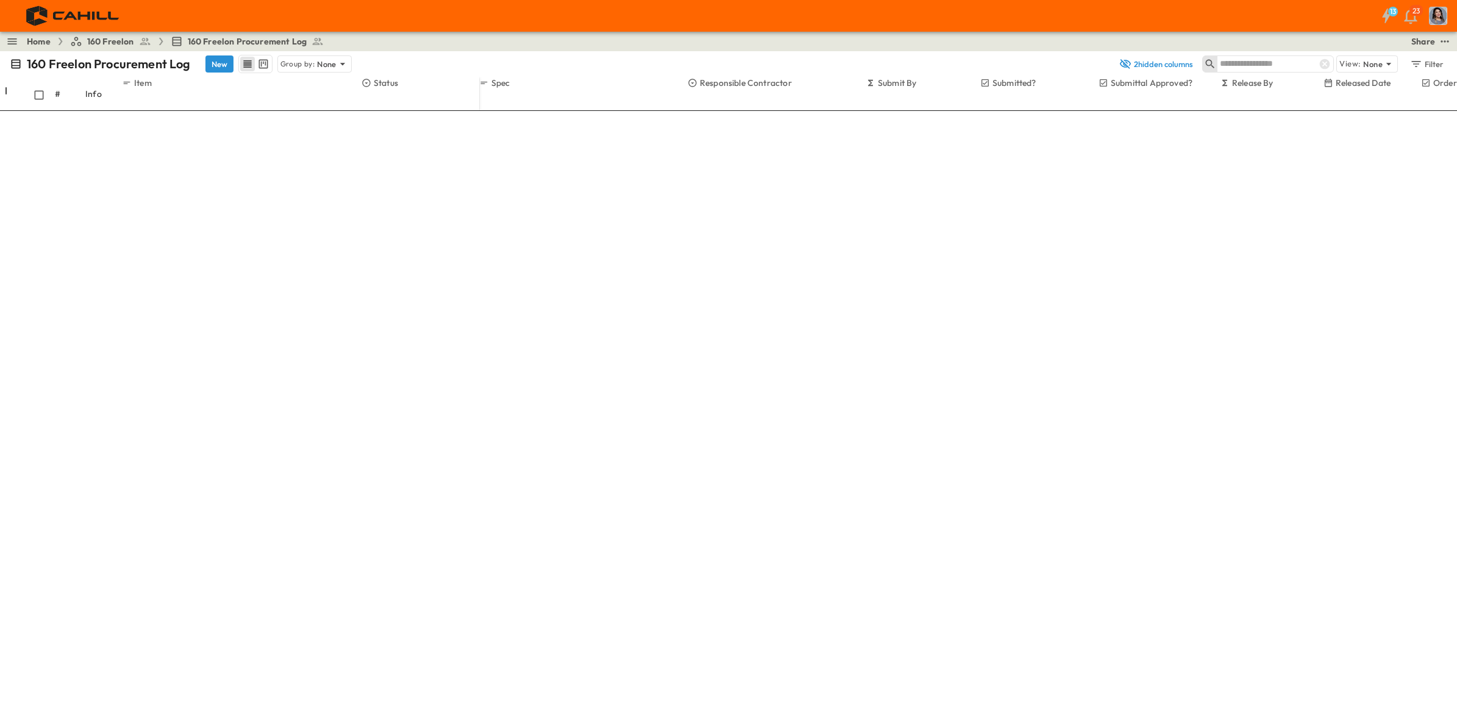
type input "*"
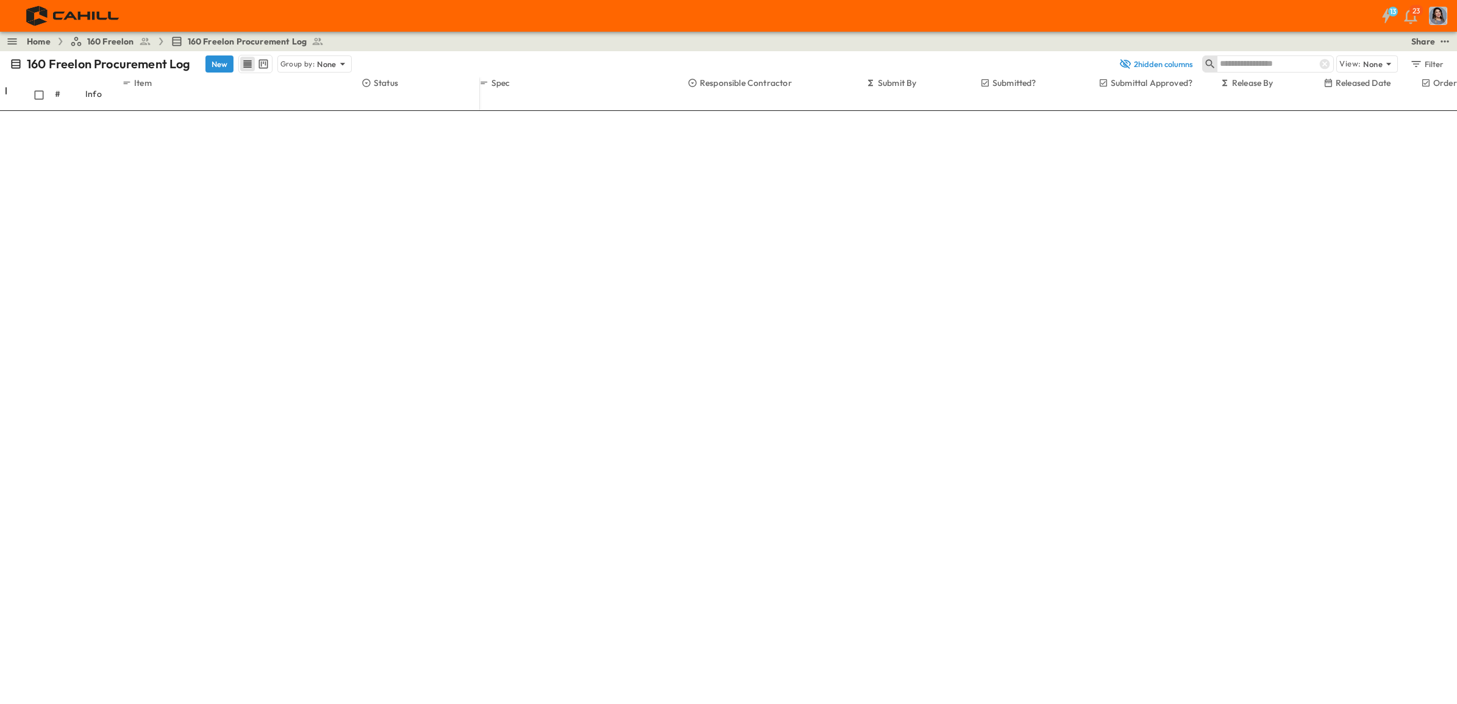
drag, startPoint x: 1339, startPoint y: 513, endPoint x: 1382, endPoint y: 371, distance: 148.5
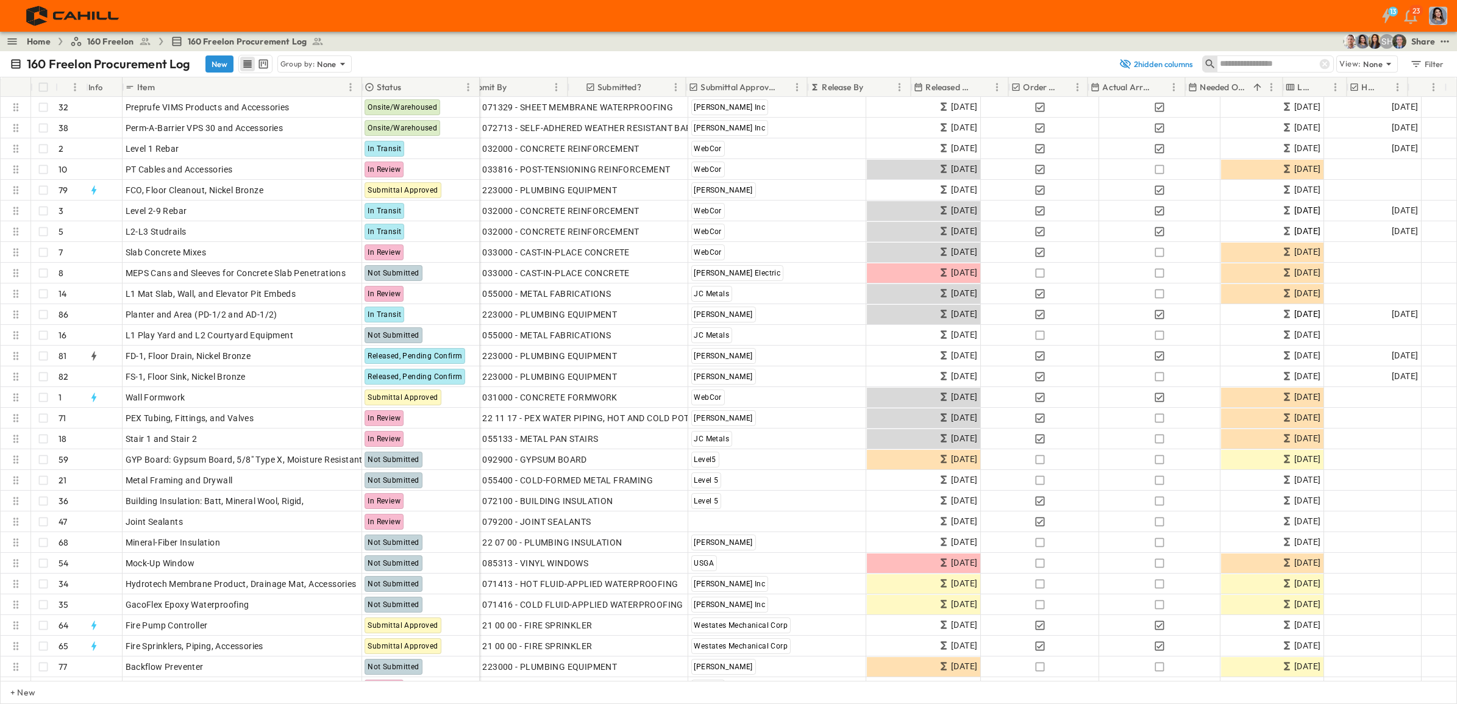
scroll to position [0, 413]
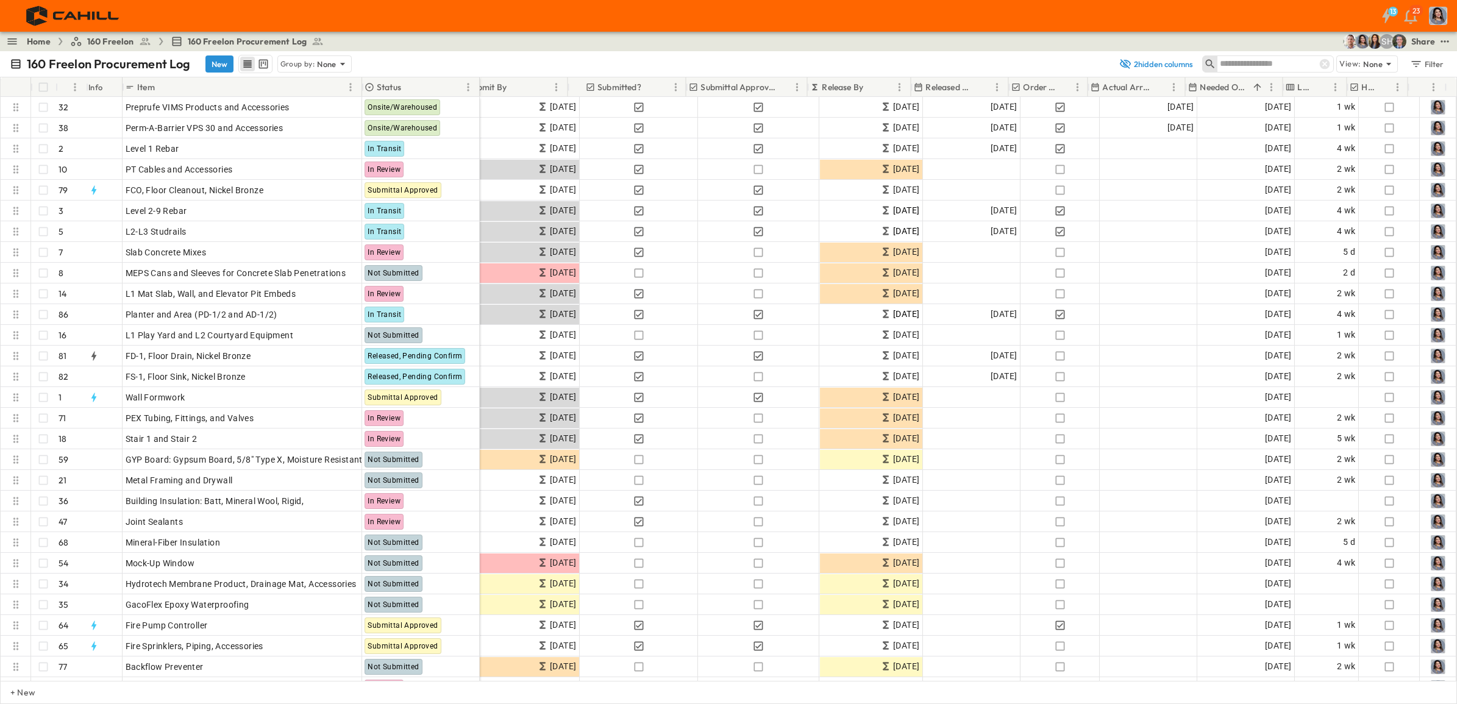
click at [1164, 90] on p "Needed Onsite" at bounding box center [1224, 87] width 48 height 12
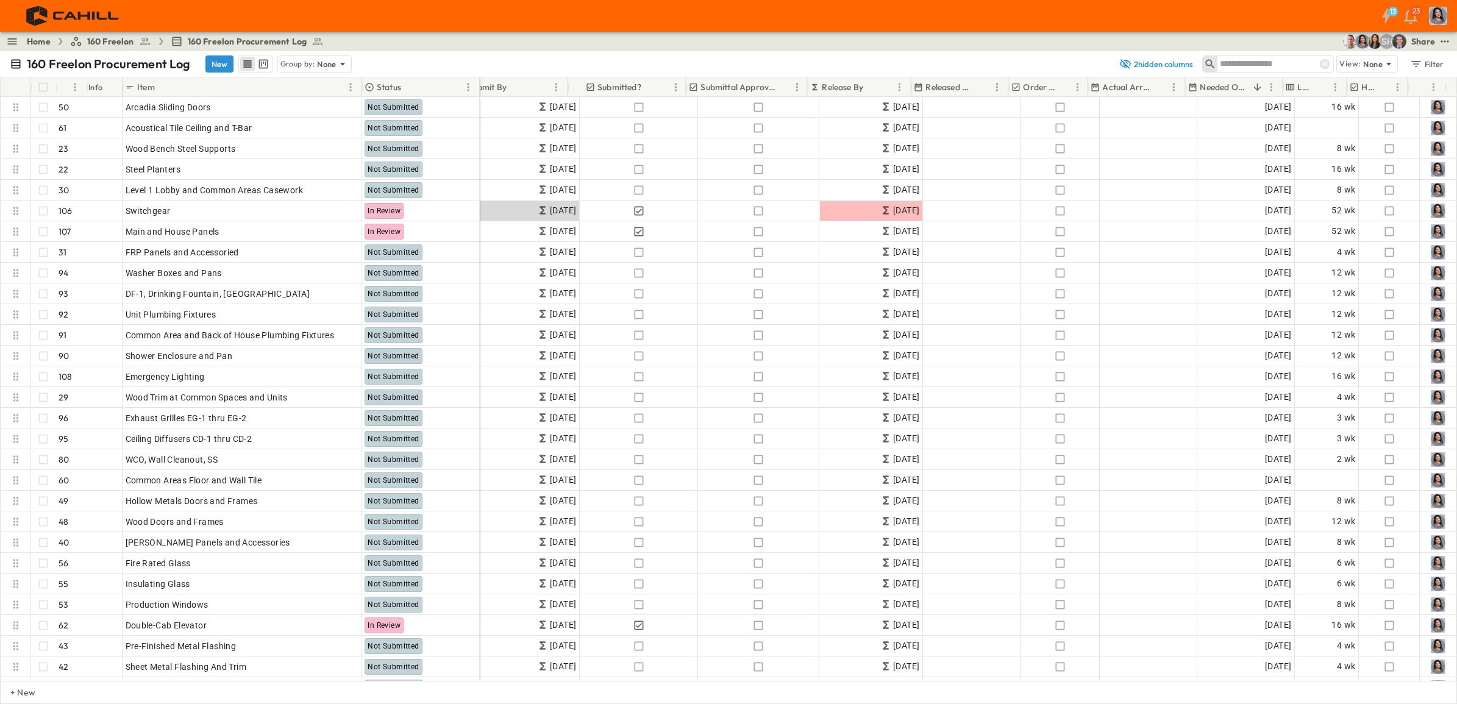
click at [1164, 90] on p "Needed Onsite" at bounding box center [1224, 87] width 48 height 12
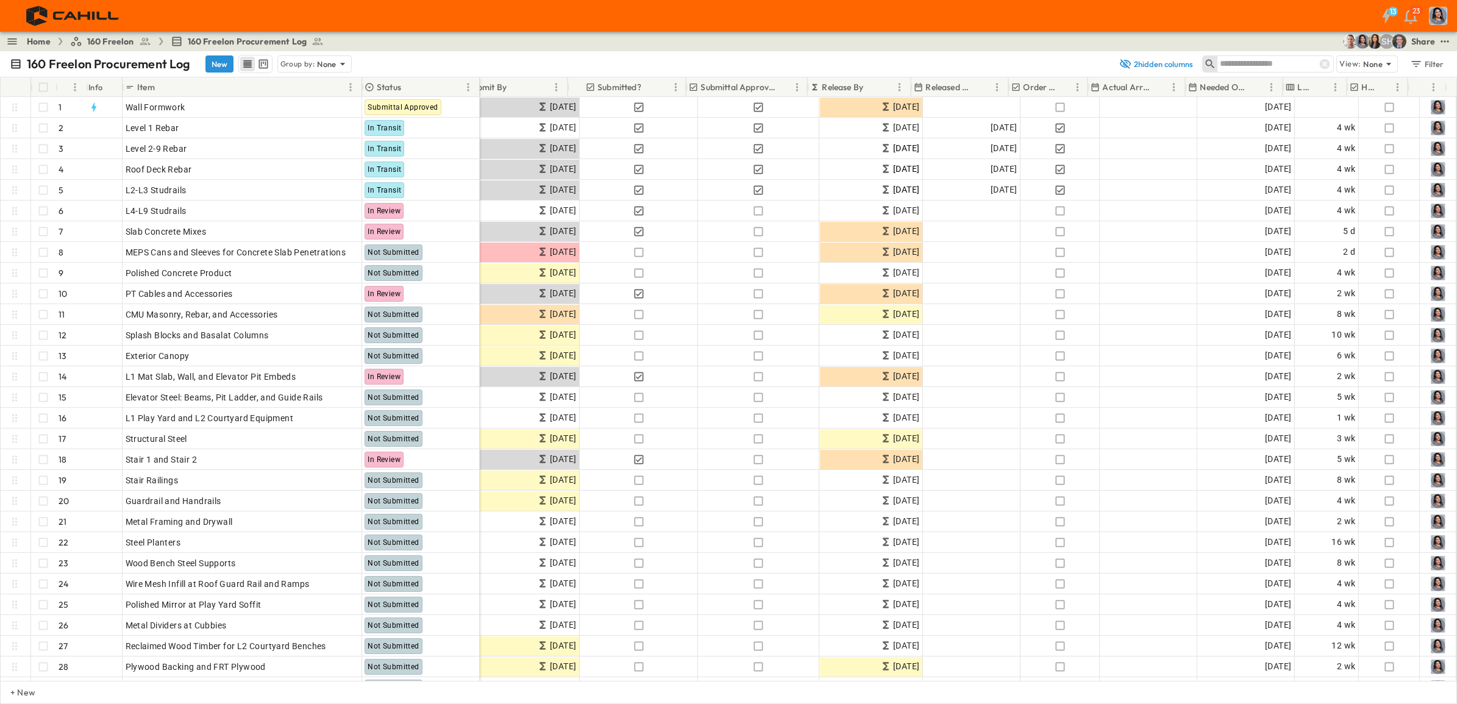
click at [1164, 85] on p "Needed Onsite" at bounding box center [1224, 87] width 48 height 12
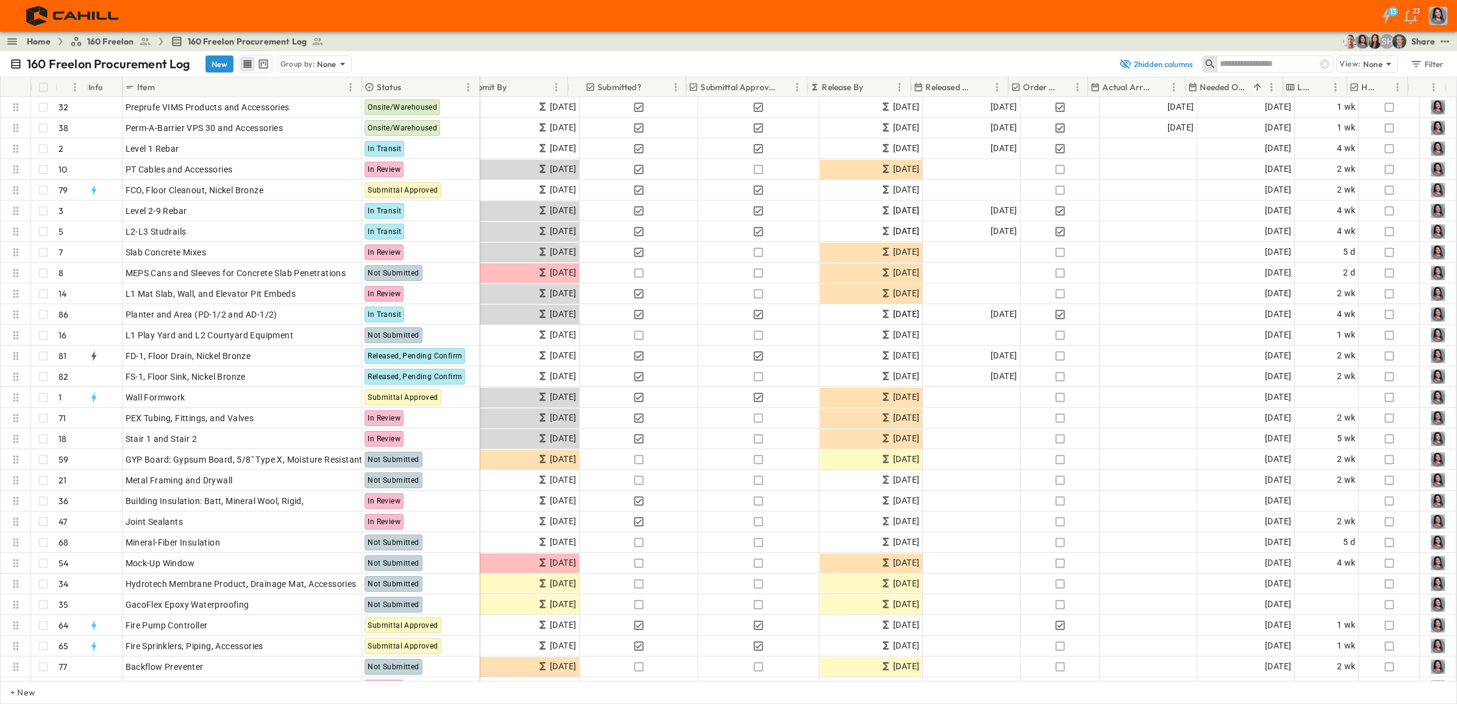
click at [1164, 85] on p "Needed Onsite" at bounding box center [1224, 87] width 48 height 12
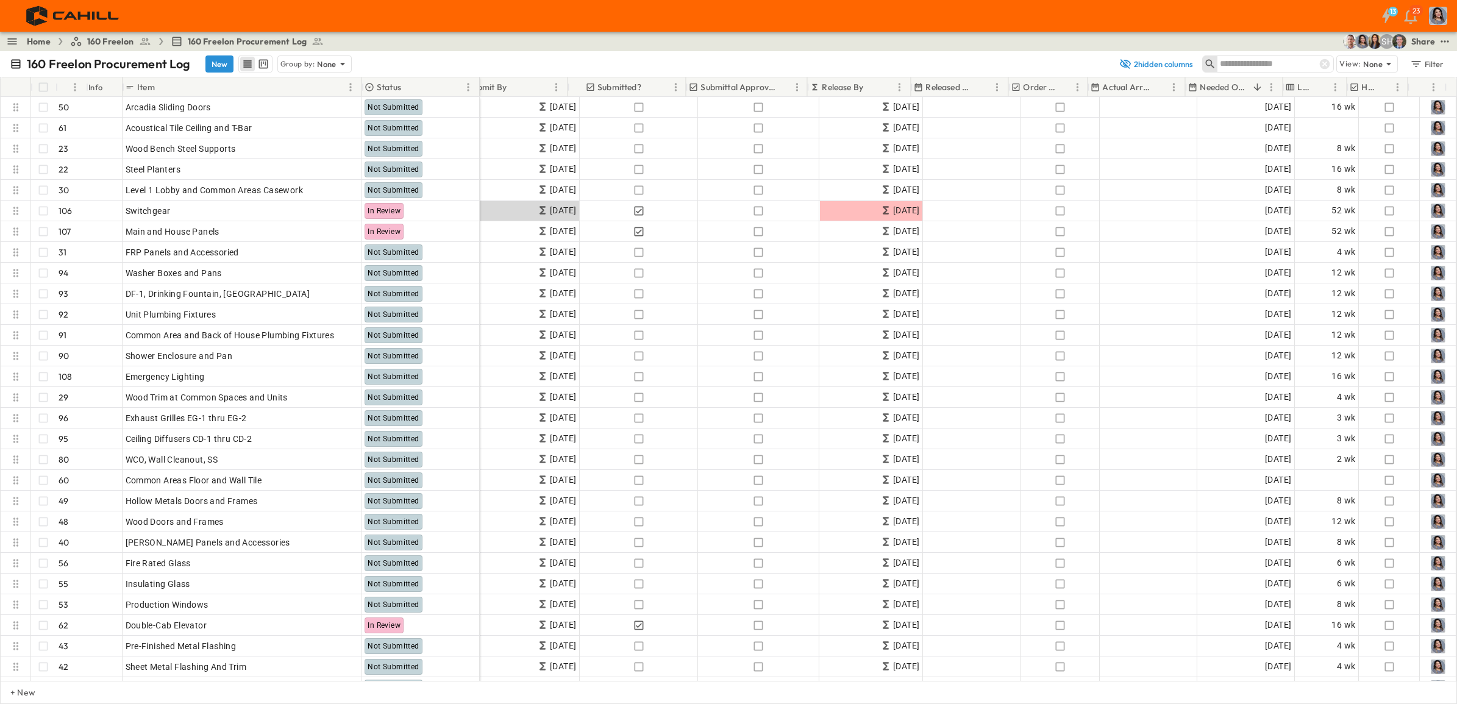
click at [1164, 61] on icon at bounding box center [1325, 64] width 10 height 10
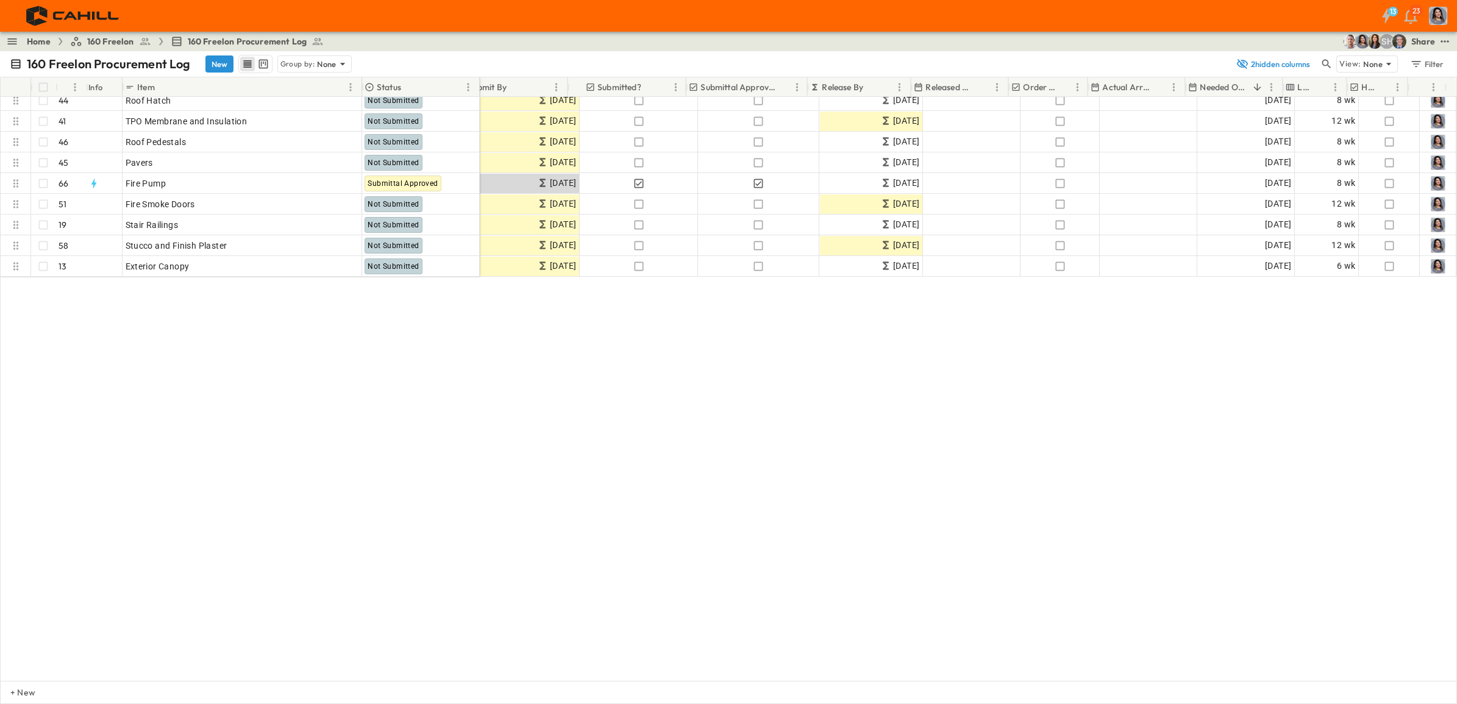
scroll to position [876, 413]
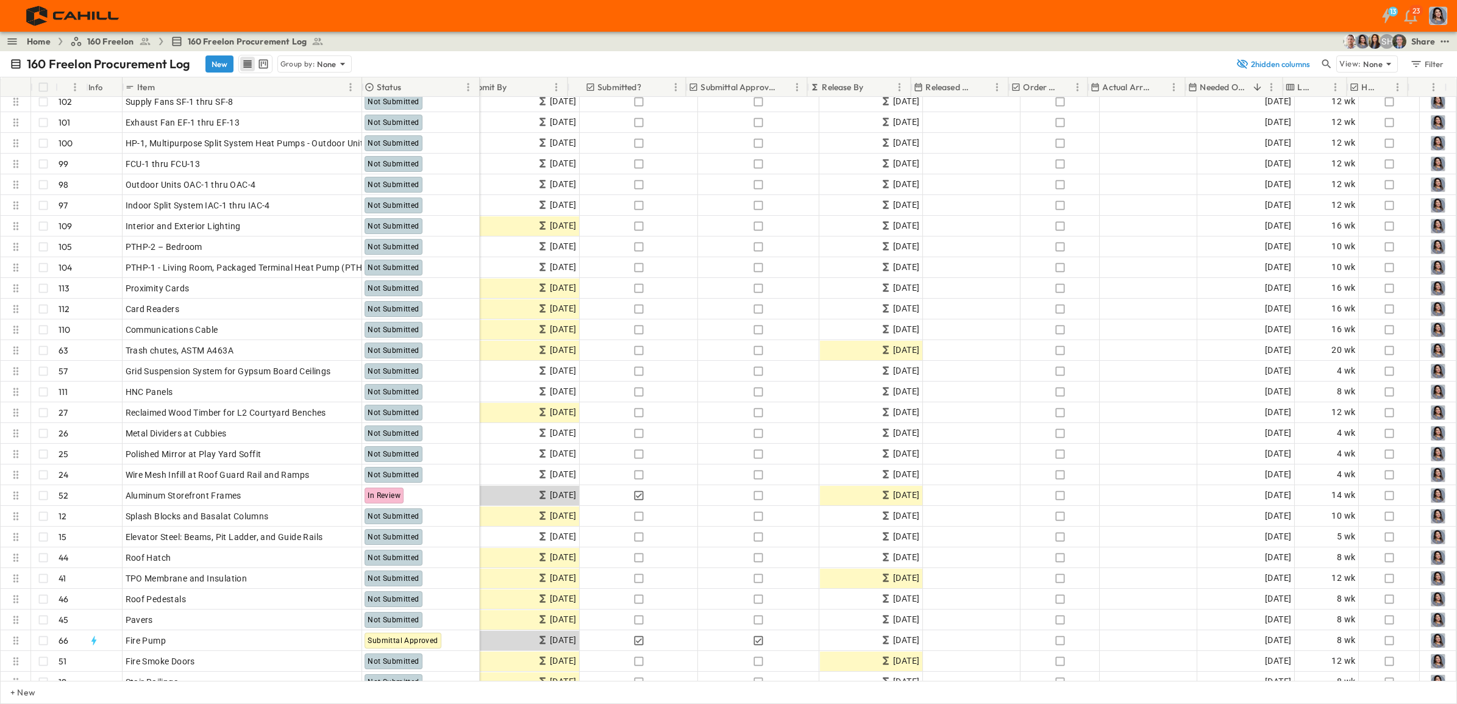
click at [1164, 87] on icon "Sort" at bounding box center [1257, 87] width 11 height 11
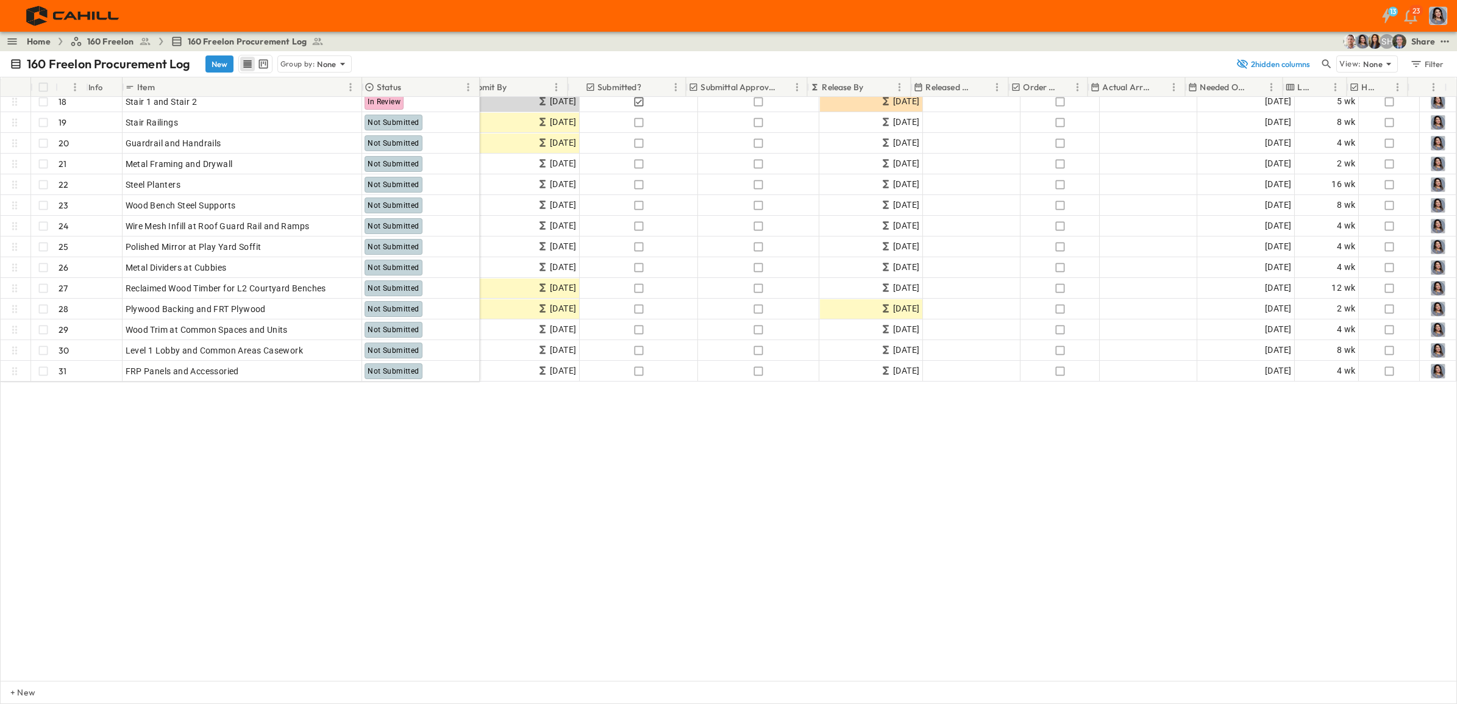
scroll to position [0, 413]
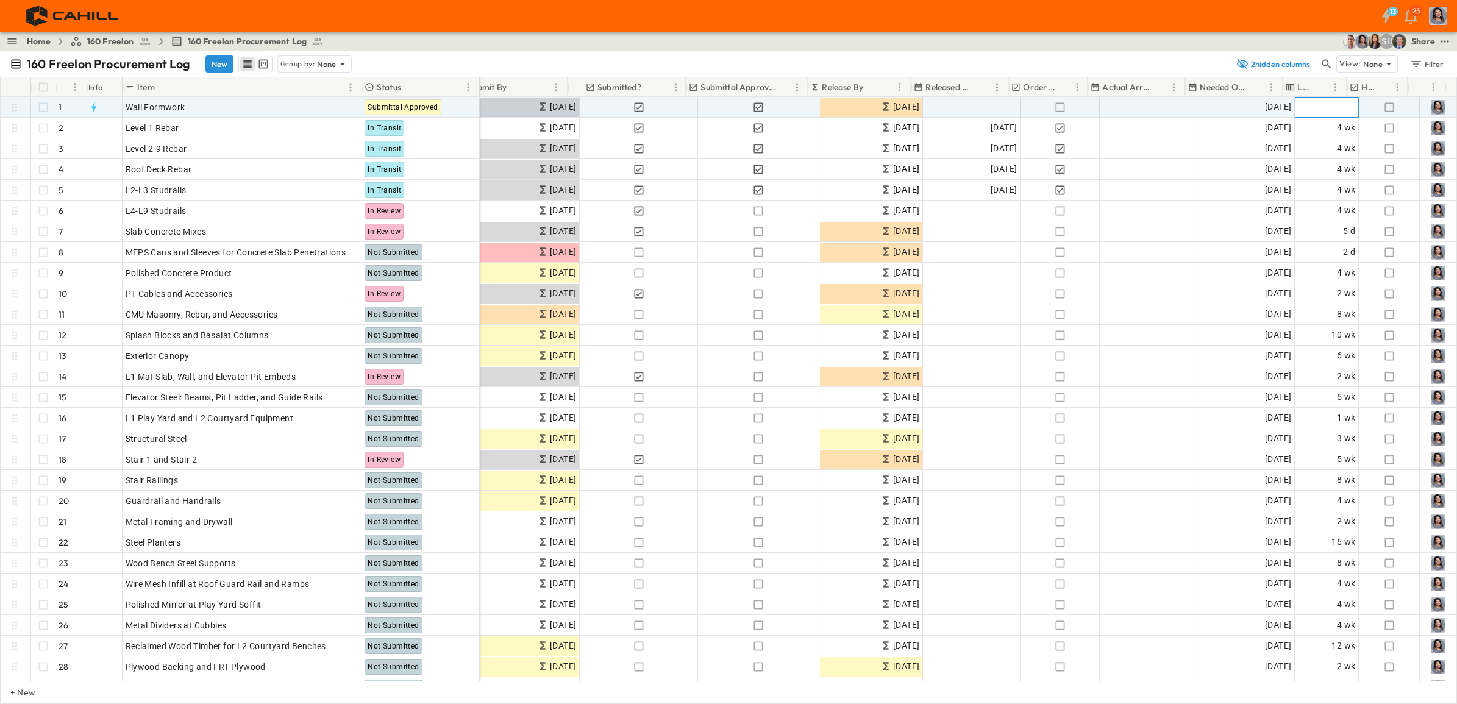
click at [1164, 111] on span "Add Duration" at bounding box center [1329, 107] width 53 height 12
type input "*"
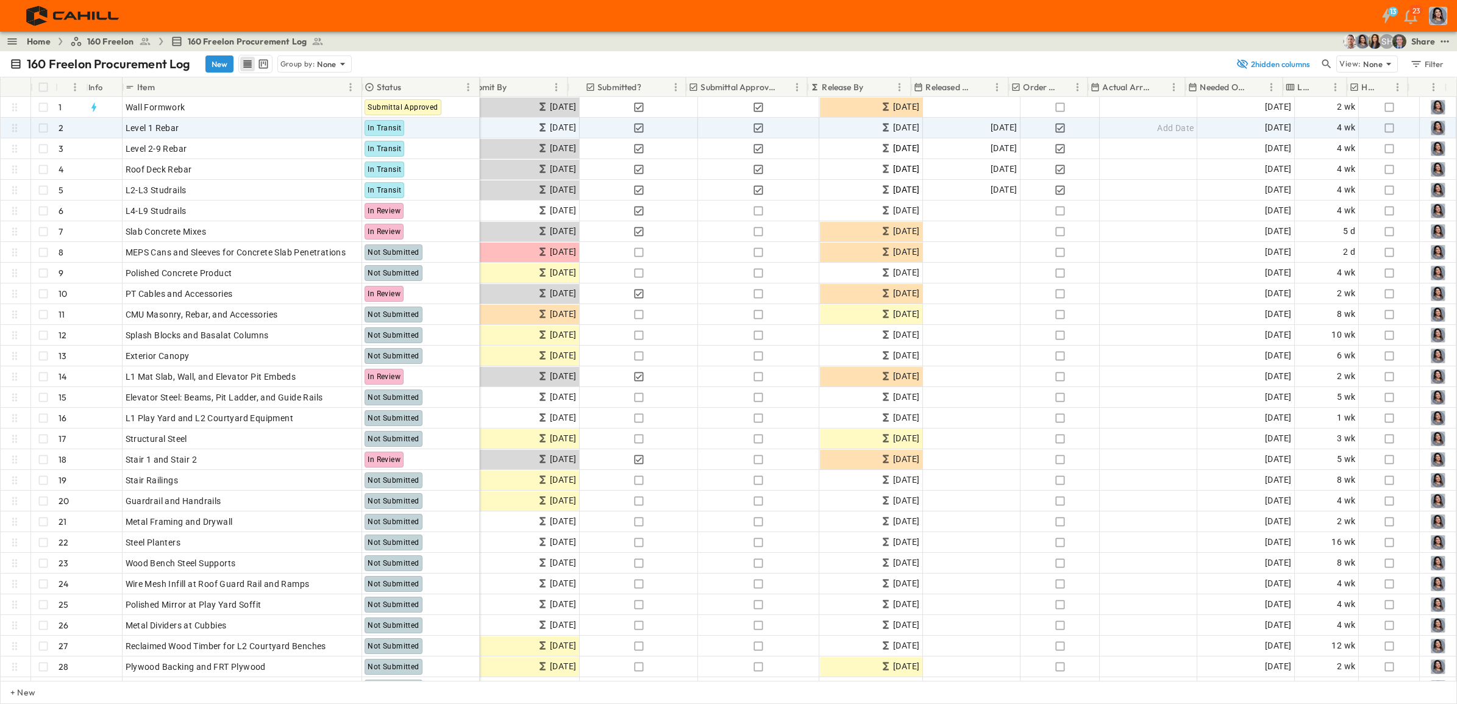
click at [1164, 87] on p "Needed Onsite" at bounding box center [1224, 87] width 48 height 12
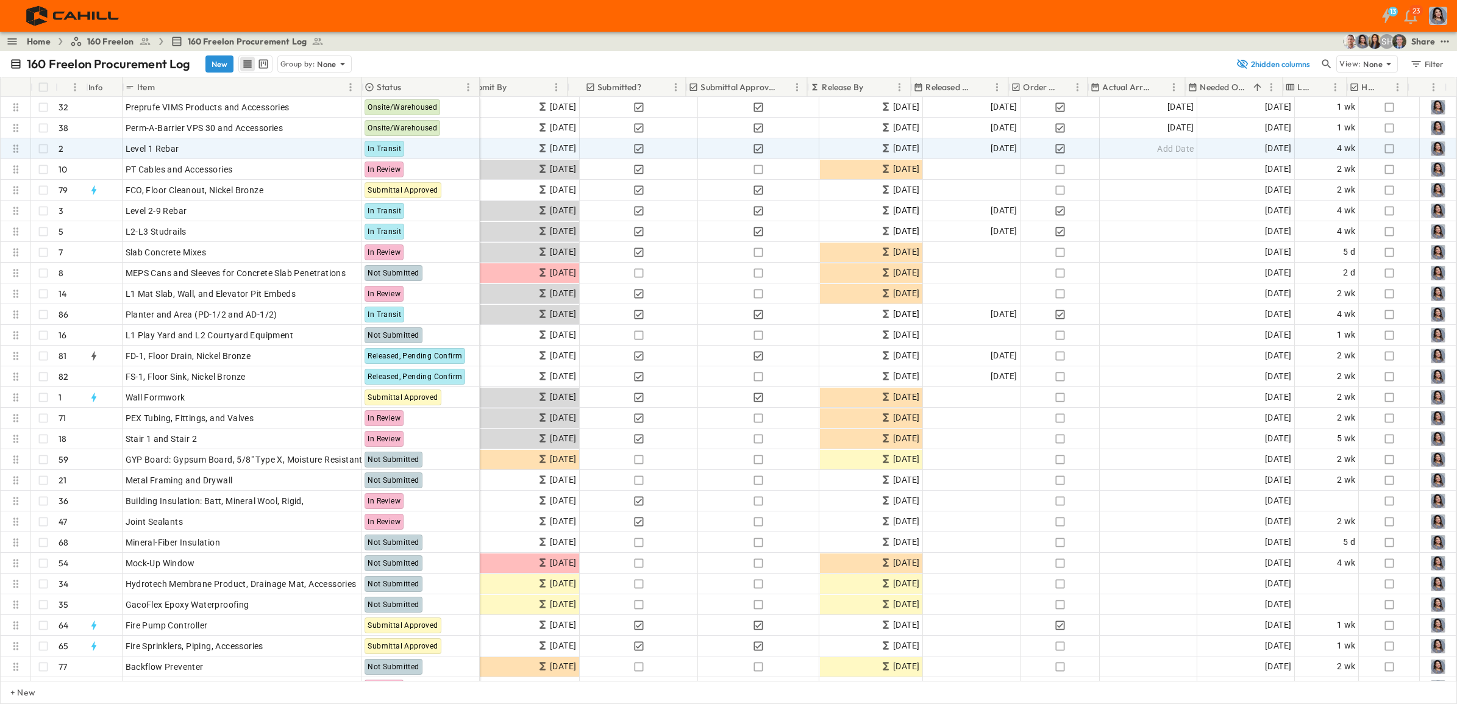
click at [1164, 87] on p "Needed Onsite" at bounding box center [1224, 87] width 48 height 12
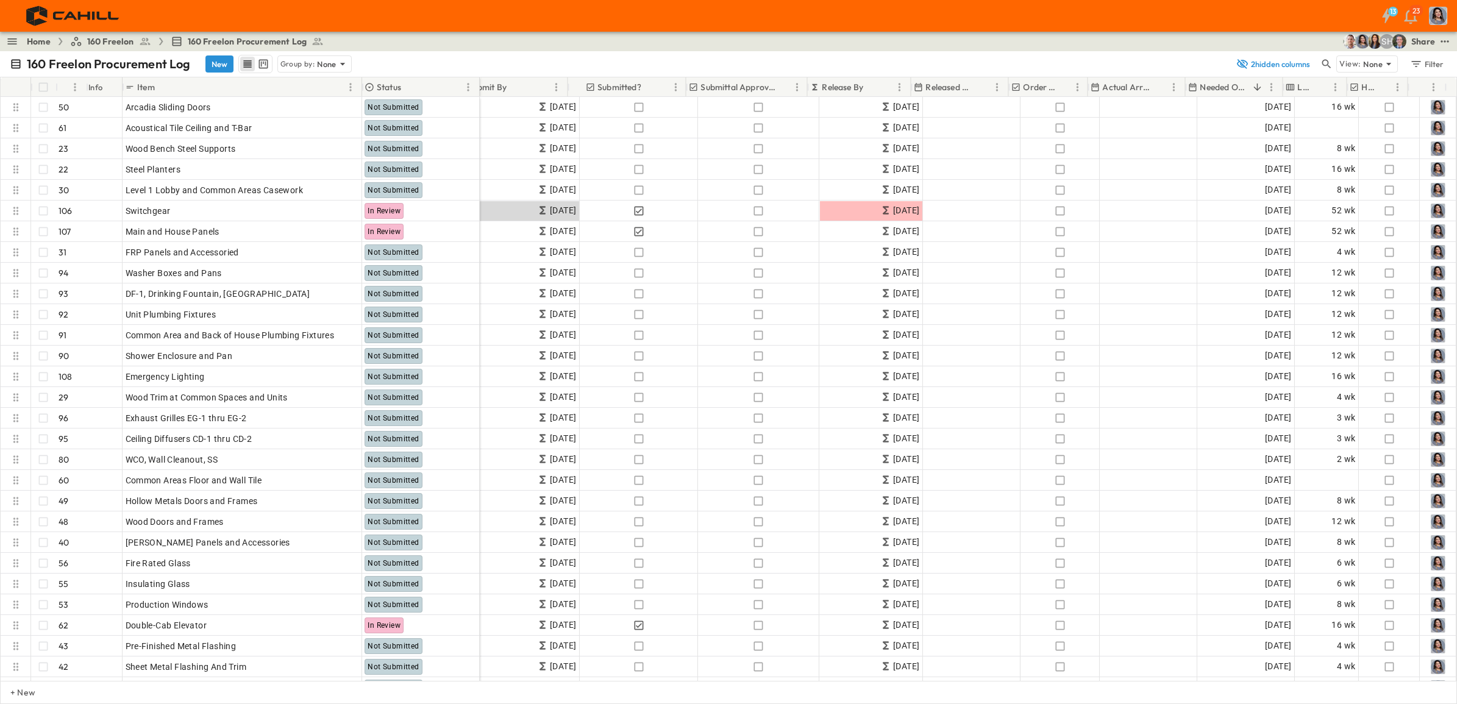
click at [1164, 88] on p "Needed Onsite" at bounding box center [1224, 87] width 48 height 12
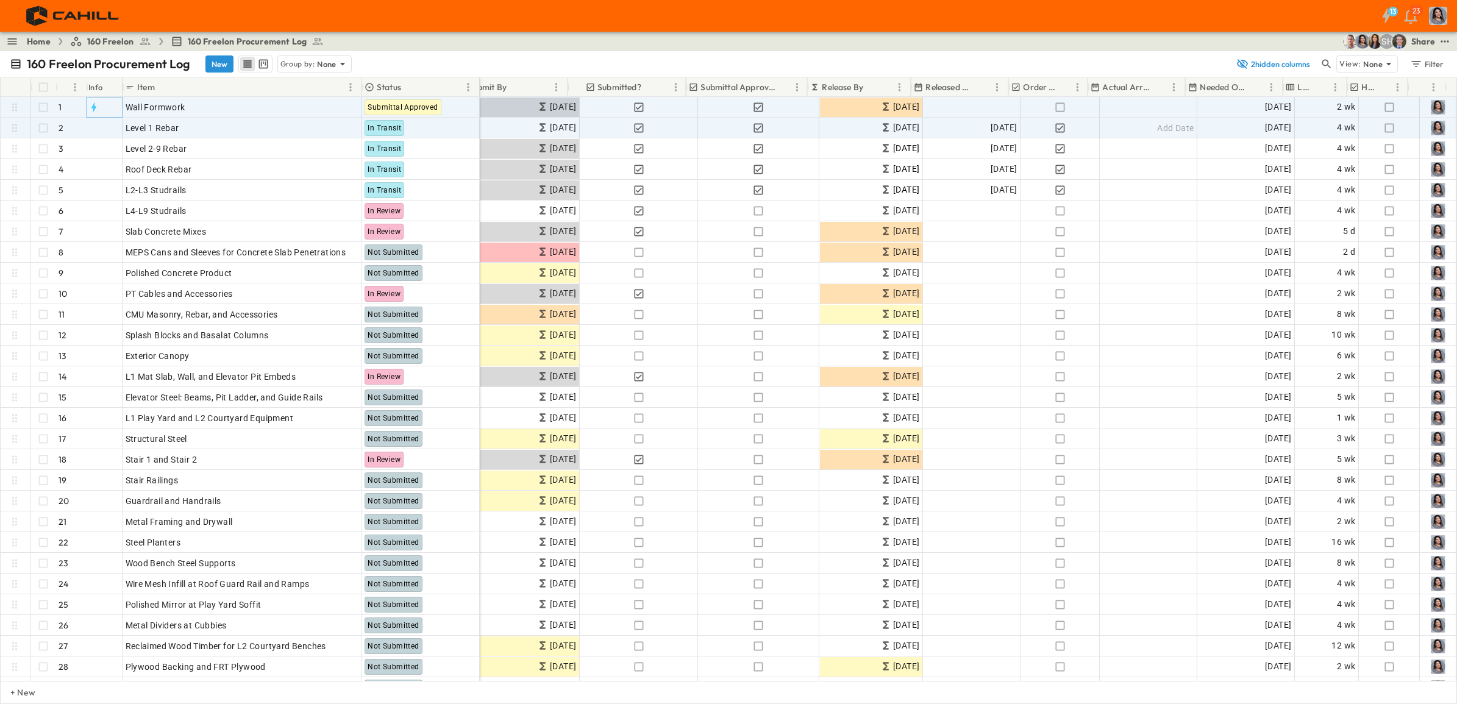
click at [92, 110] on icon "button" at bounding box center [94, 107] width 12 height 12
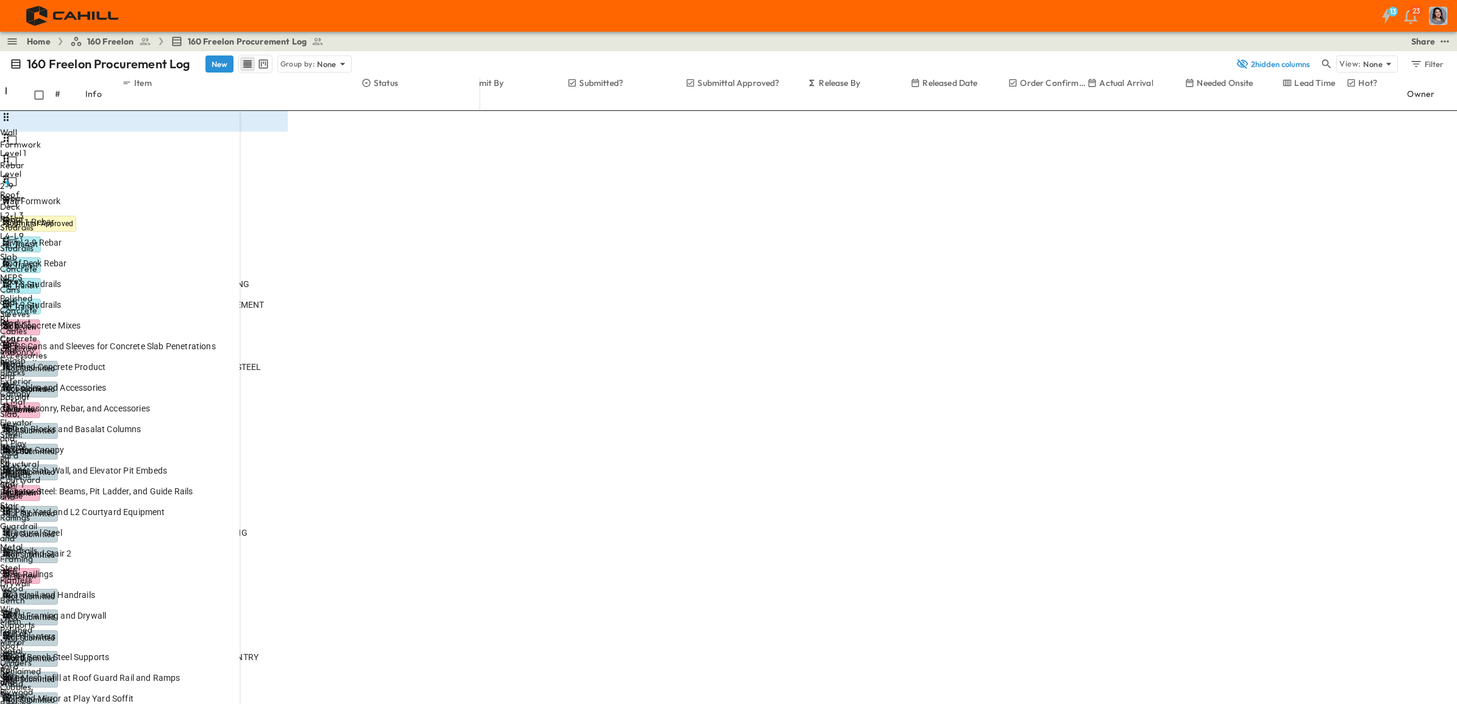
drag, startPoint x: 1028, startPoint y: 93, endPoint x: 1163, endPoint y: 81, distance: 134.6
click at [469, 539] on icon "sidedrawer-menu" at bounding box center [465, 716] width 10 height 10
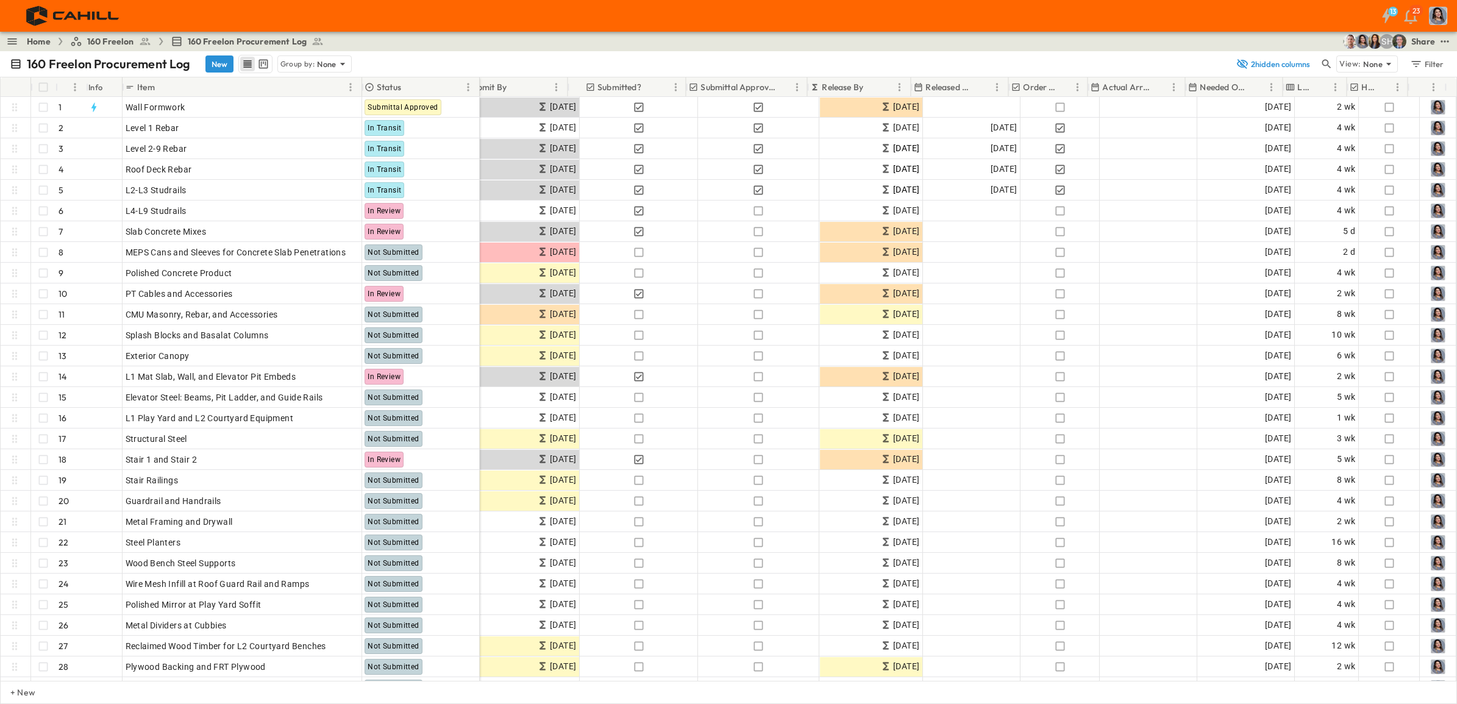
click at [874, 84] on icon "Sort" at bounding box center [872, 87] width 11 height 11
click at [860, 85] on p "Release By" at bounding box center [842, 87] width 41 height 12
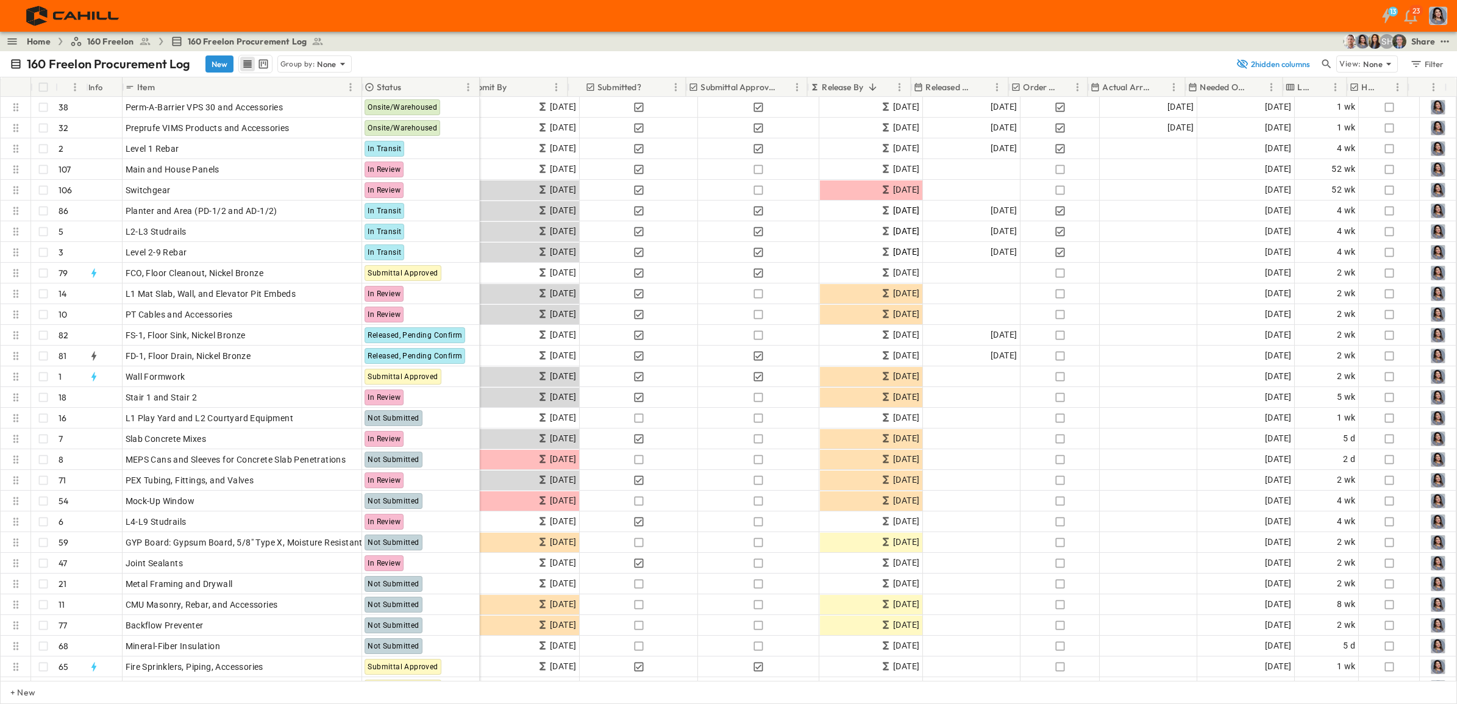
click at [1164, 88] on p "Needed Onsite" at bounding box center [1224, 87] width 48 height 12
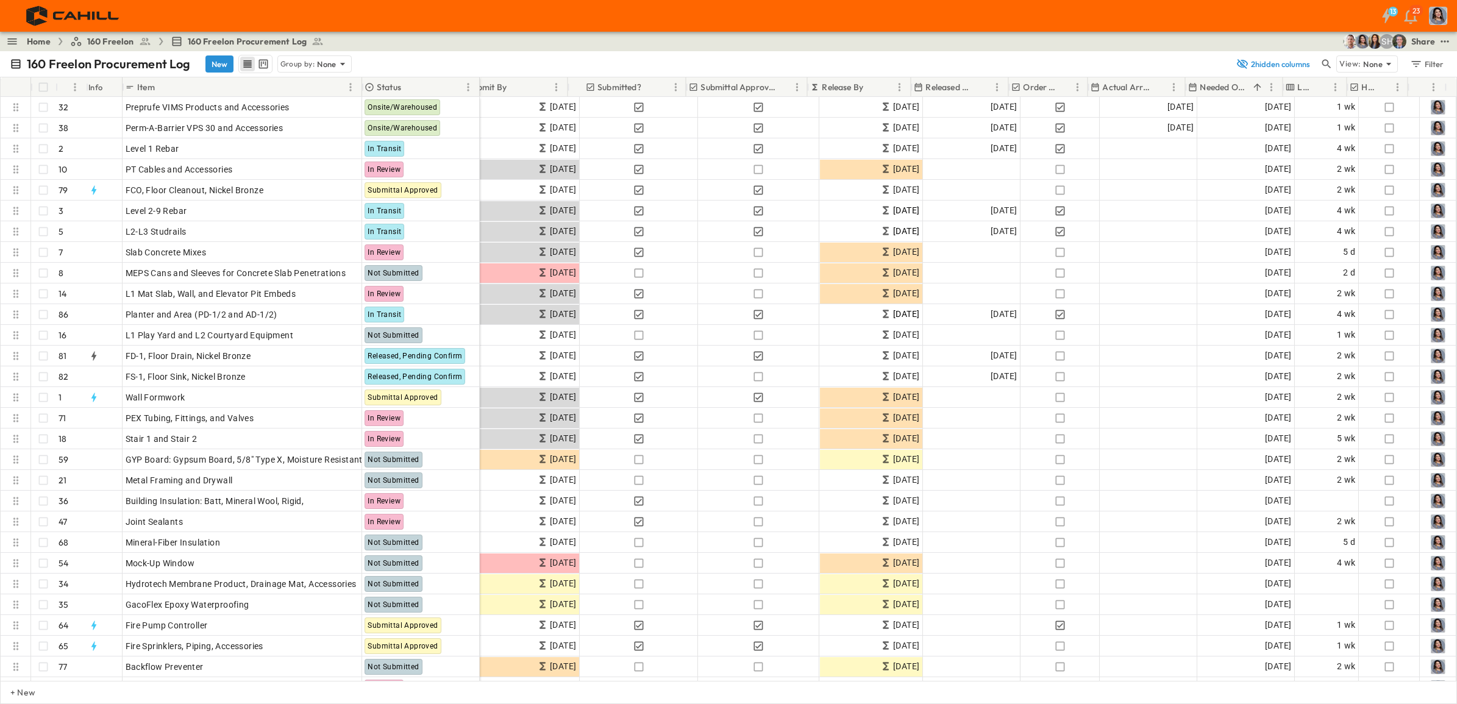
click at [1150, 539] on div "+ New" at bounding box center [728, 692] width 1457 height 23
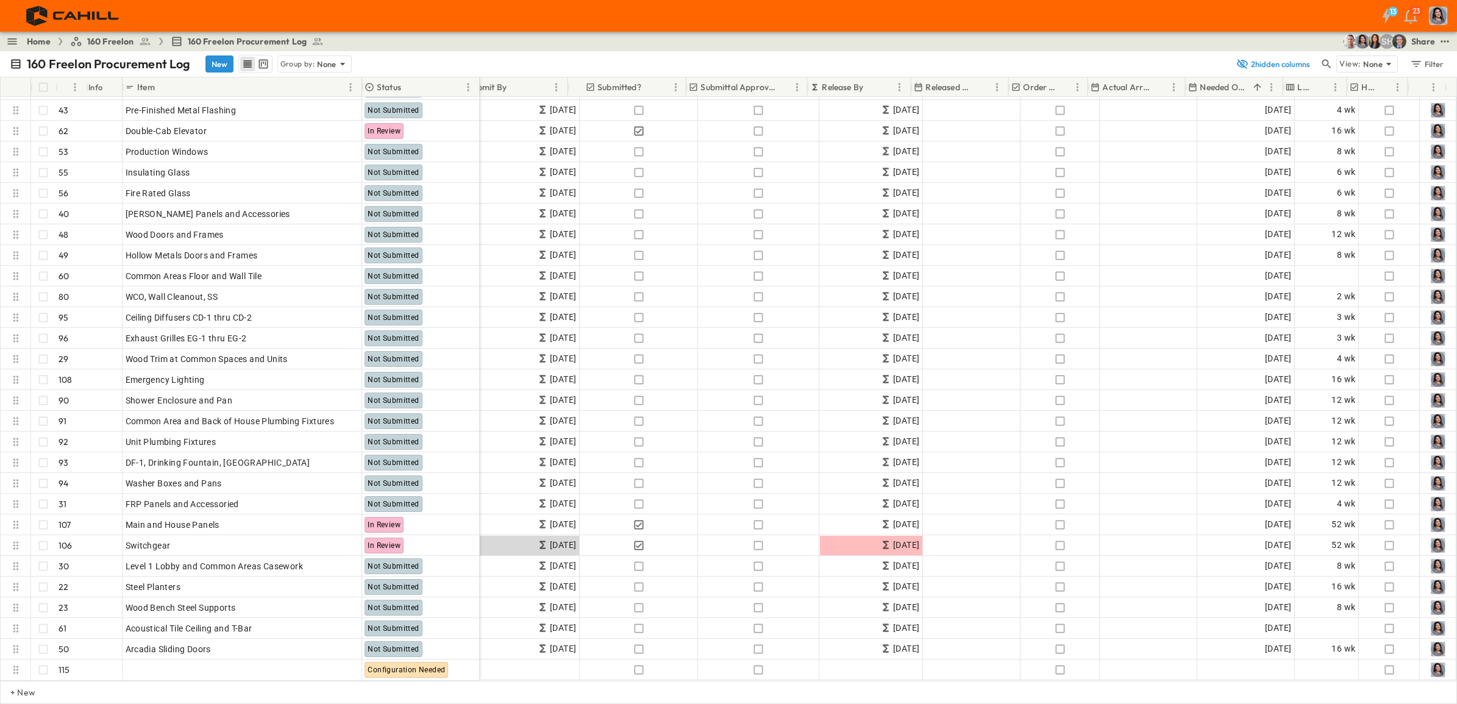
scroll to position [1811, 413]
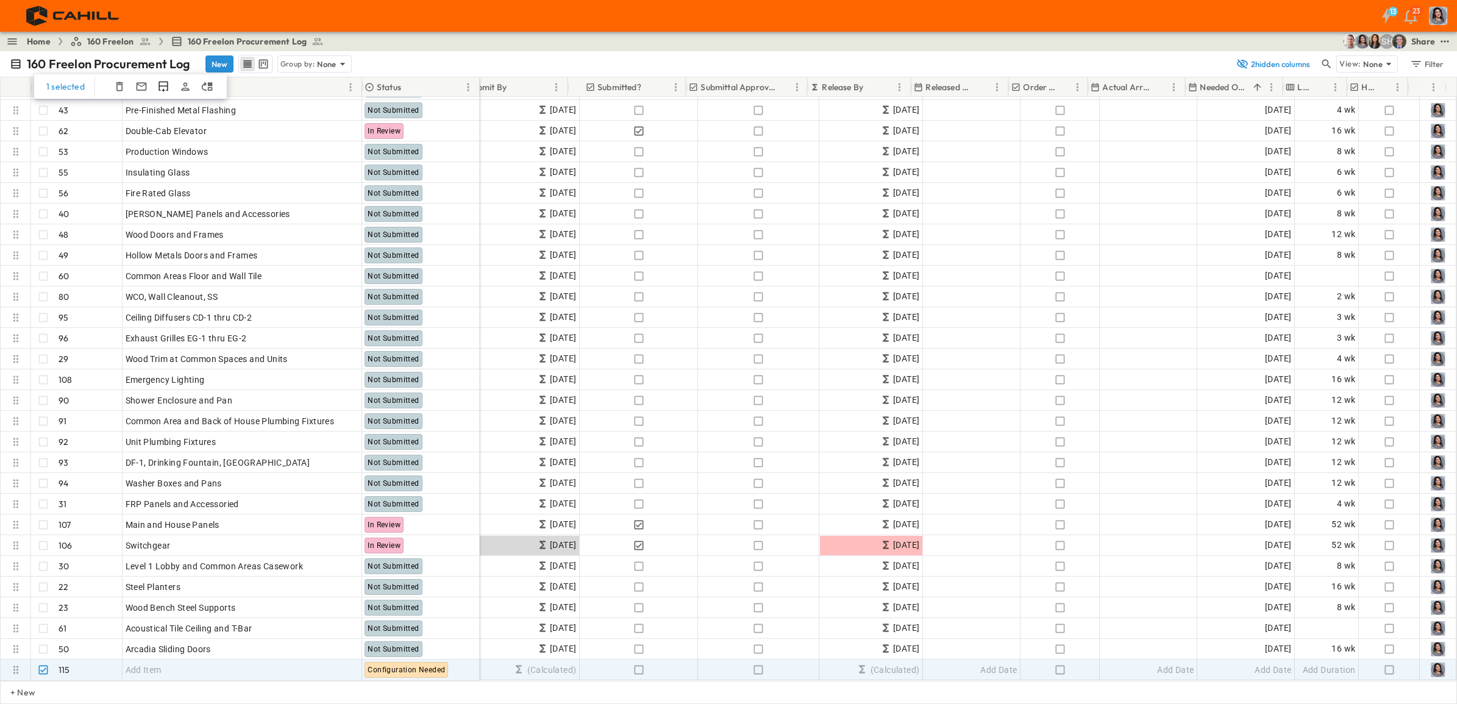
click at [116, 91] on icon "button" at bounding box center [119, 86] width 12 height 12
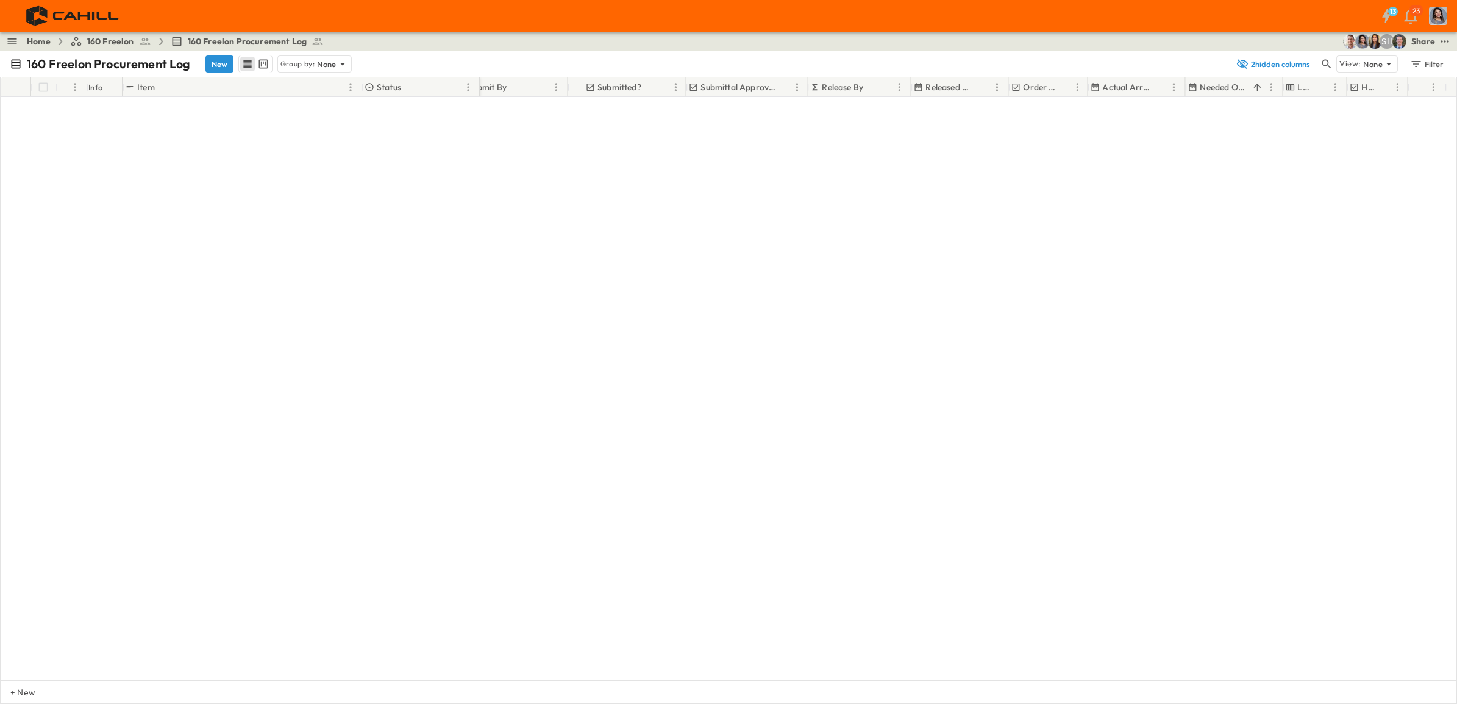
scroll to position [0, 413]
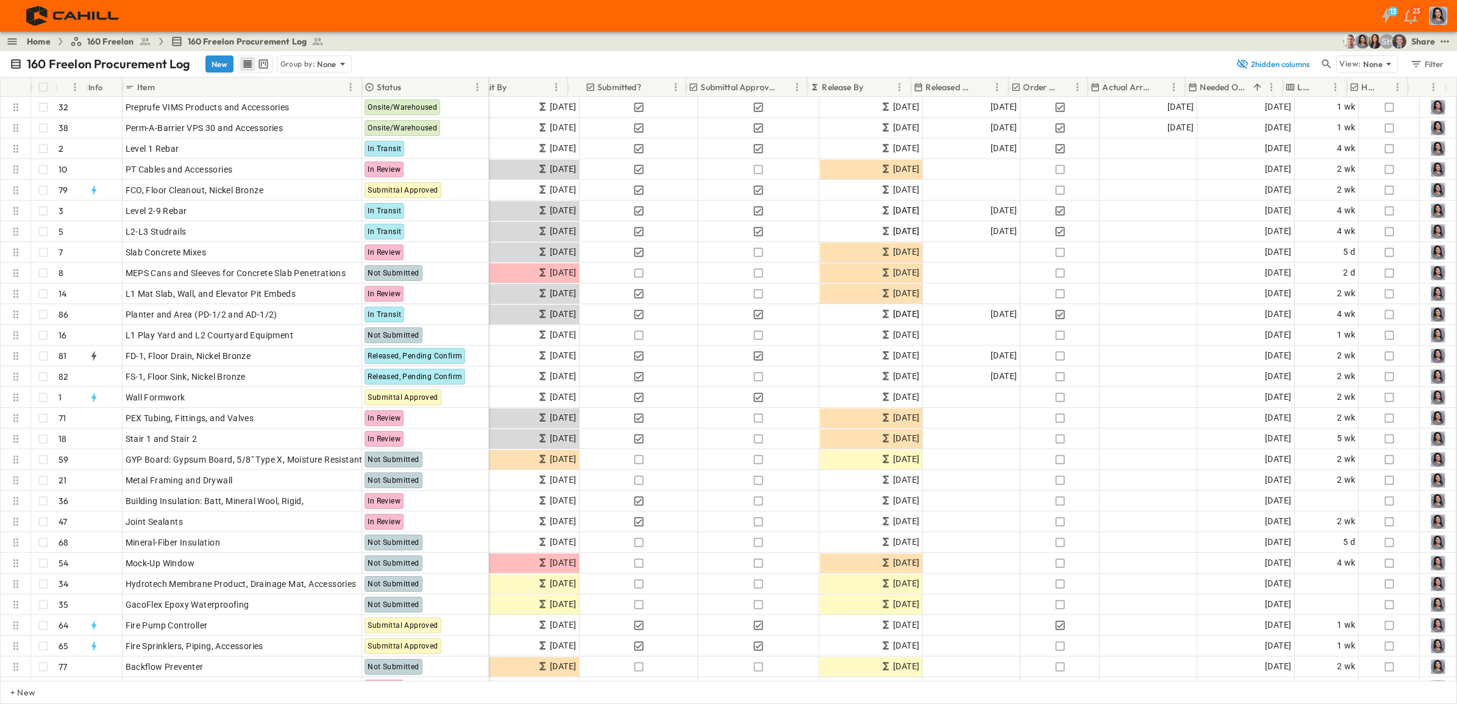
drag, startPoint x: 477, startPoint y: 87, endPoint x: 486, endPoint y: 84, distance: 9.5
click at [486, 84] on div at bounding box center [489, 87] width 12 height 34
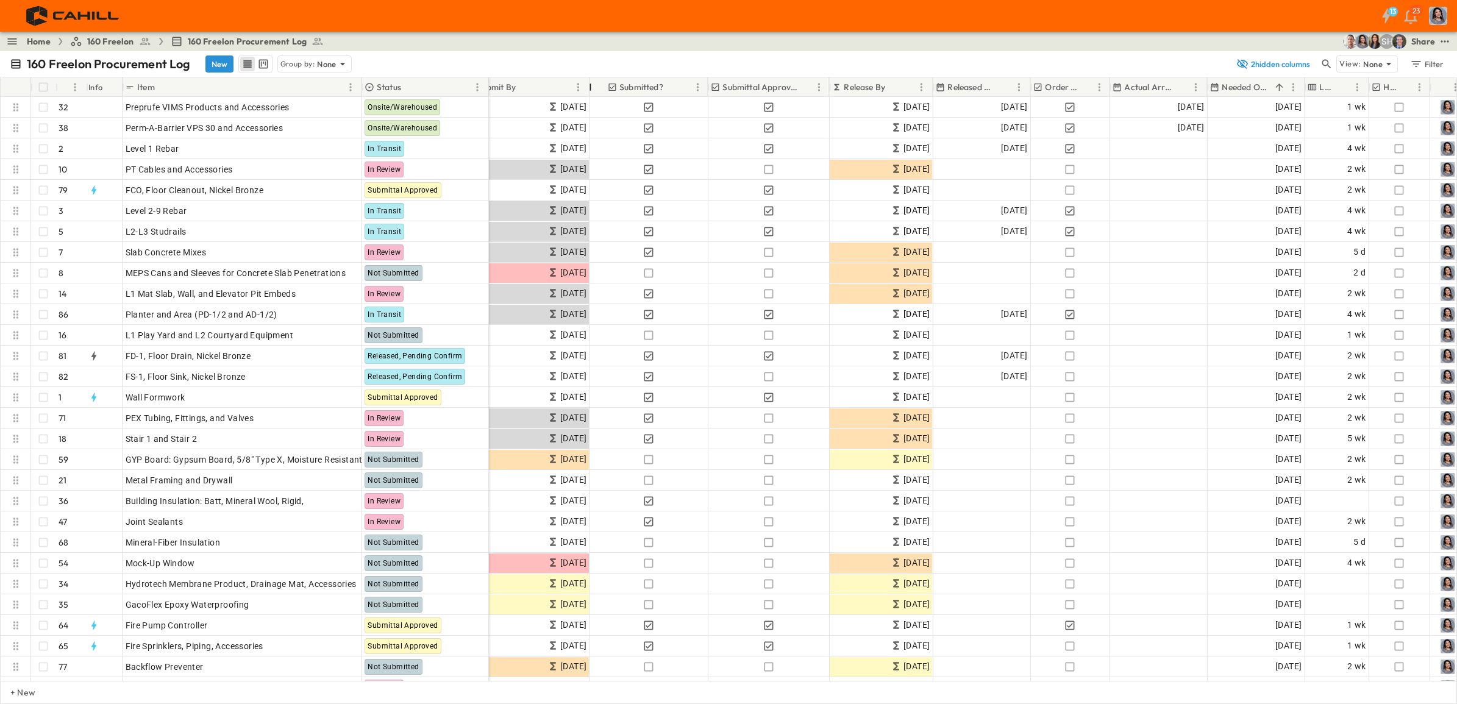
drag, startPoint x: 577, startPoint y: 84, endPoint x: 591, endPoint y: 85, distance: 14.7
click at [591, 85] on div at bounding box center [590, 87] width 12 height 34
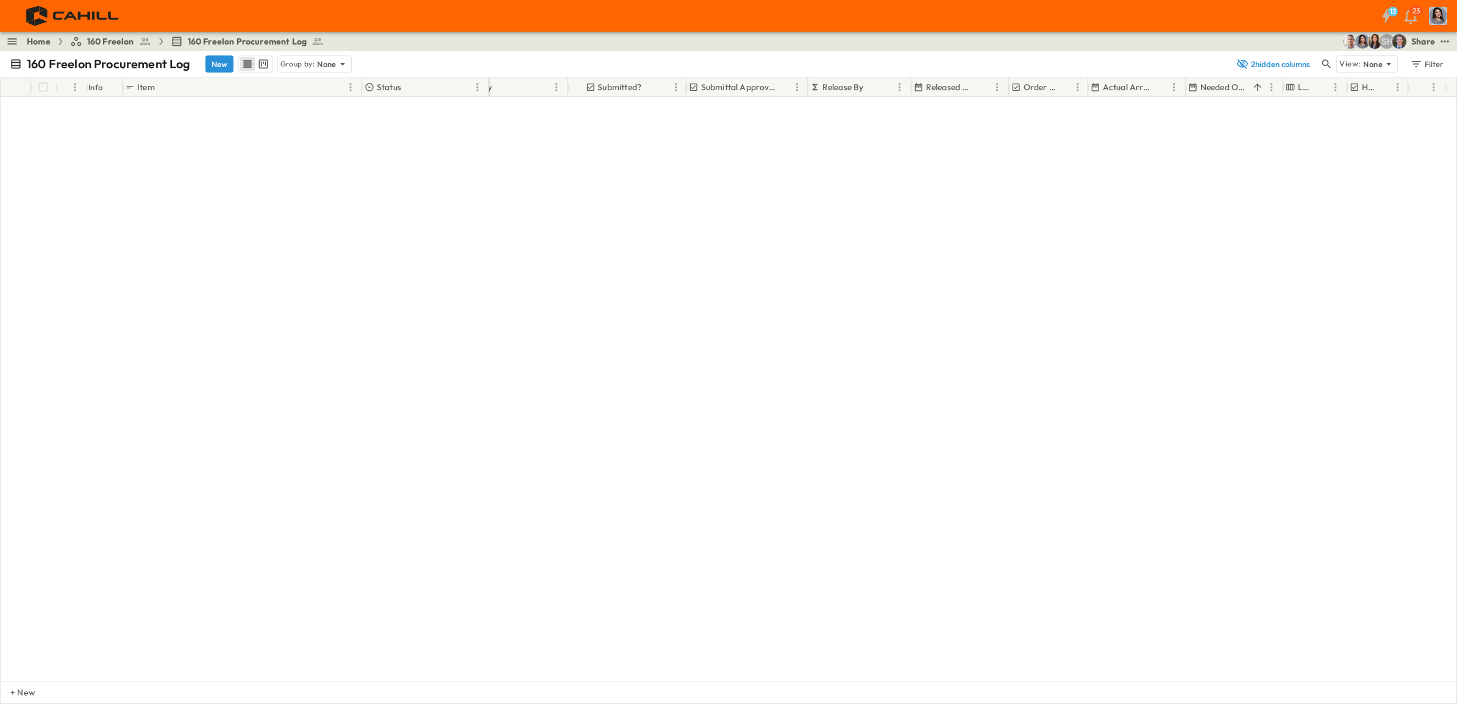
scroll to position [0, 437]
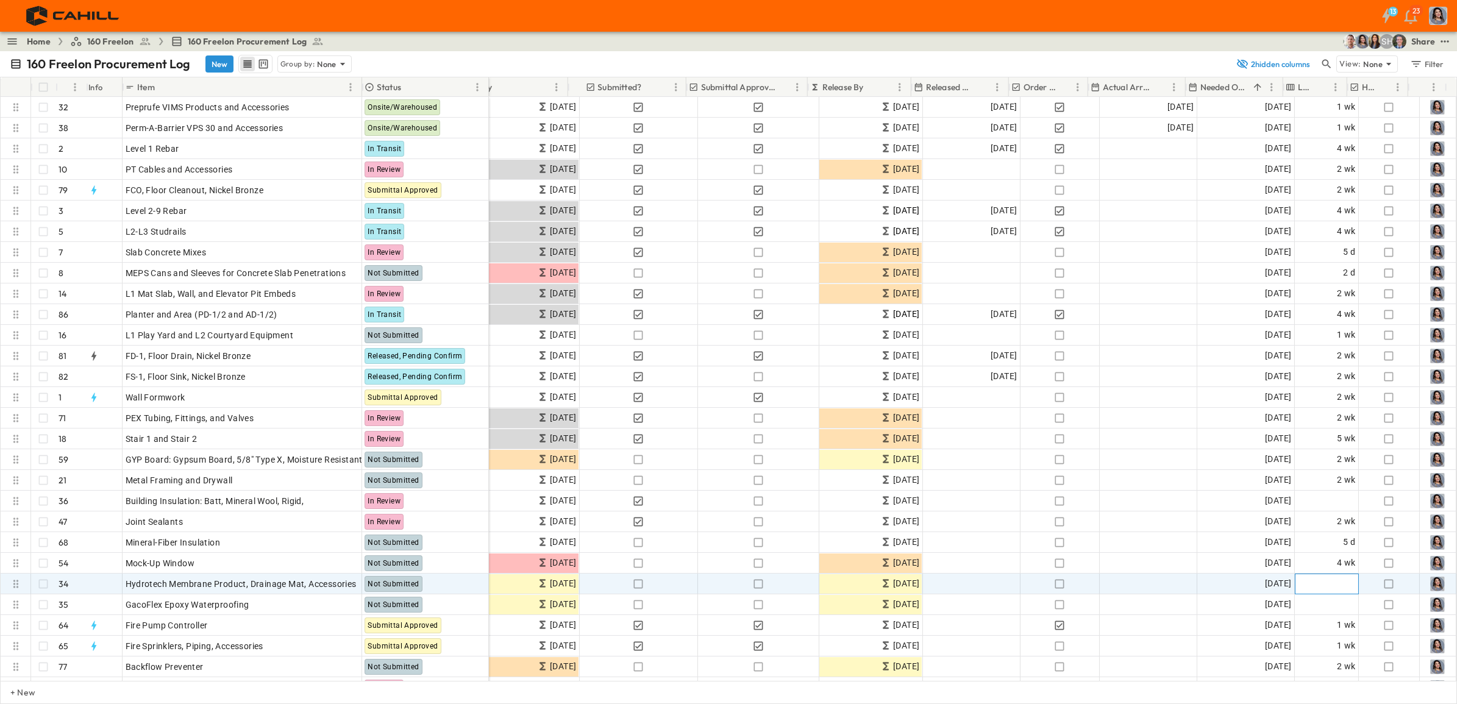
click at [1164, 539] on span "Add Duration" at bounding box center [1329, 584] width 53 height 12
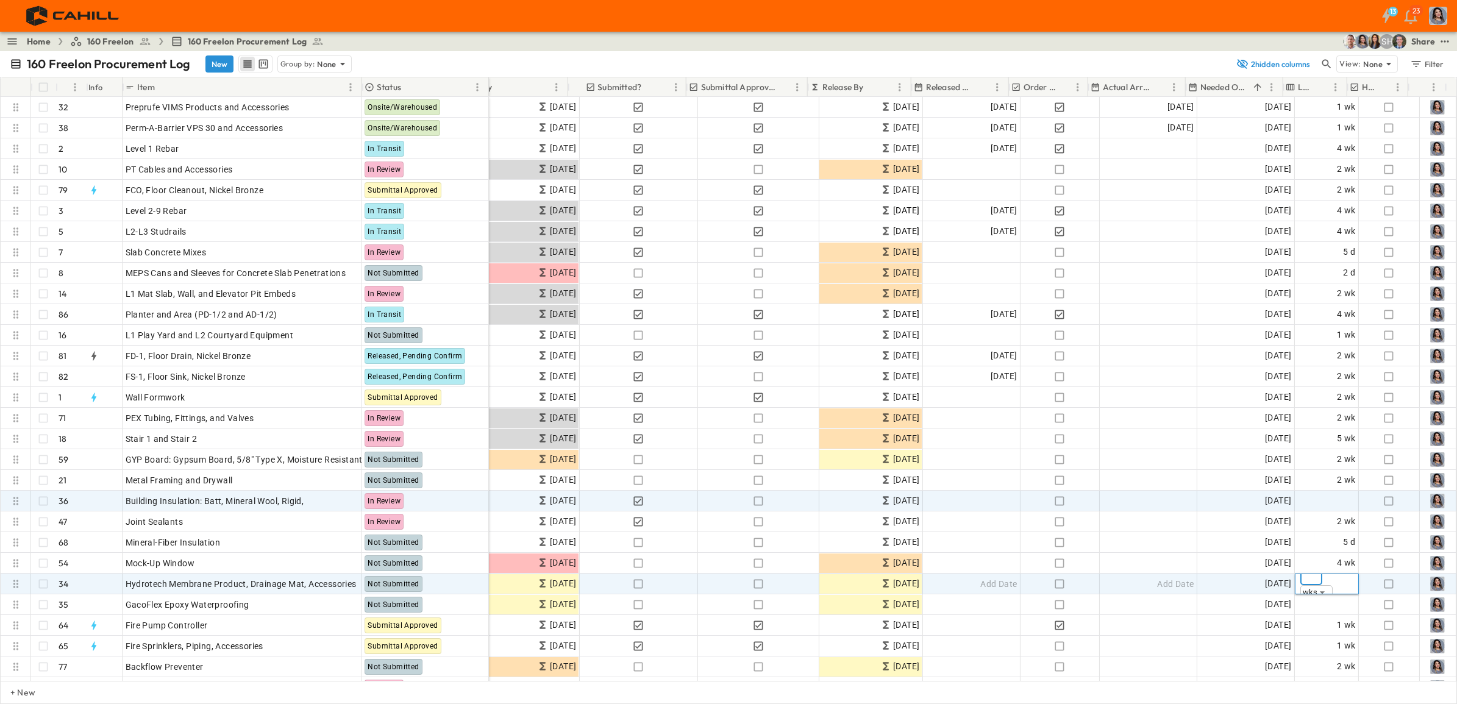
type input "*"
click at [1164, 499] on span "Add Duration" at bounding box center [1329, 501] width 53 height 12
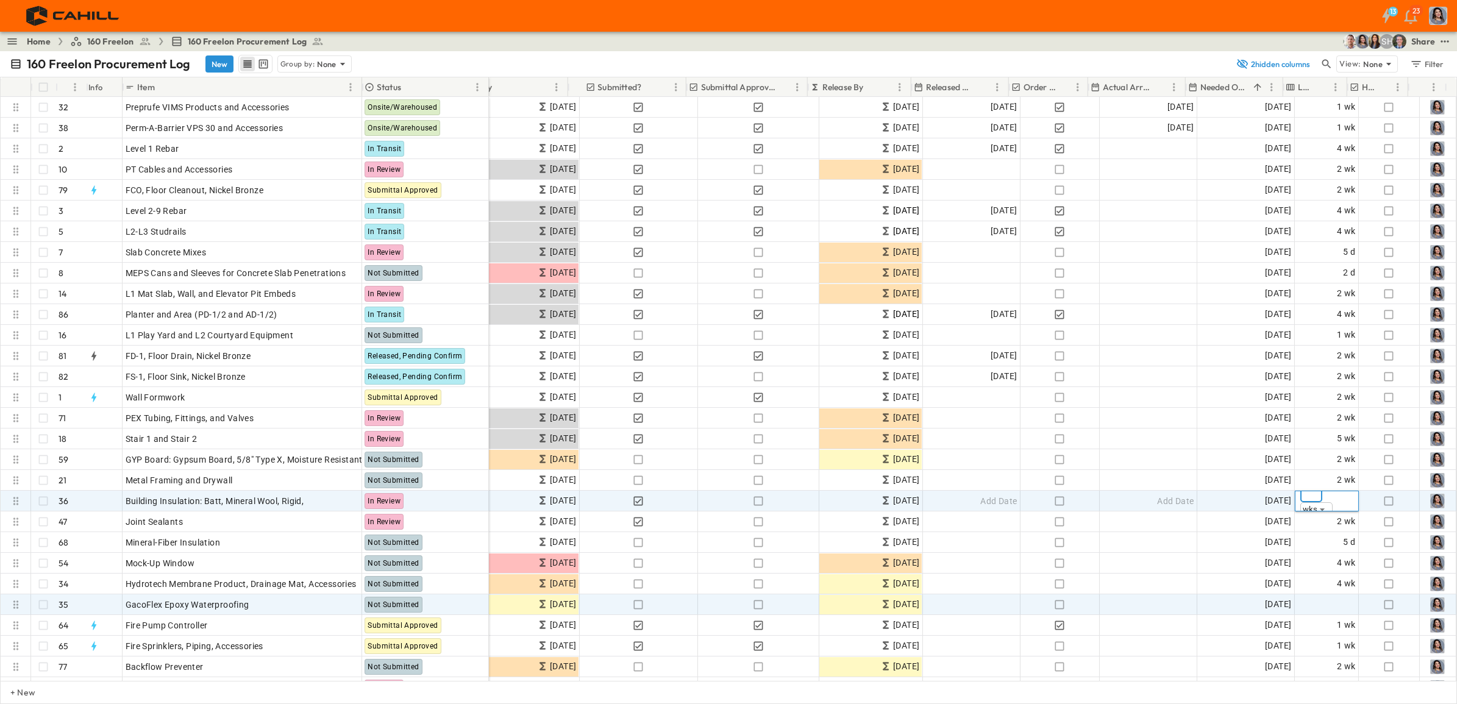
type input "*"
click at [1164, 539] on span "Add Duration" at bounding box center [1329, 605] width 53 height 12
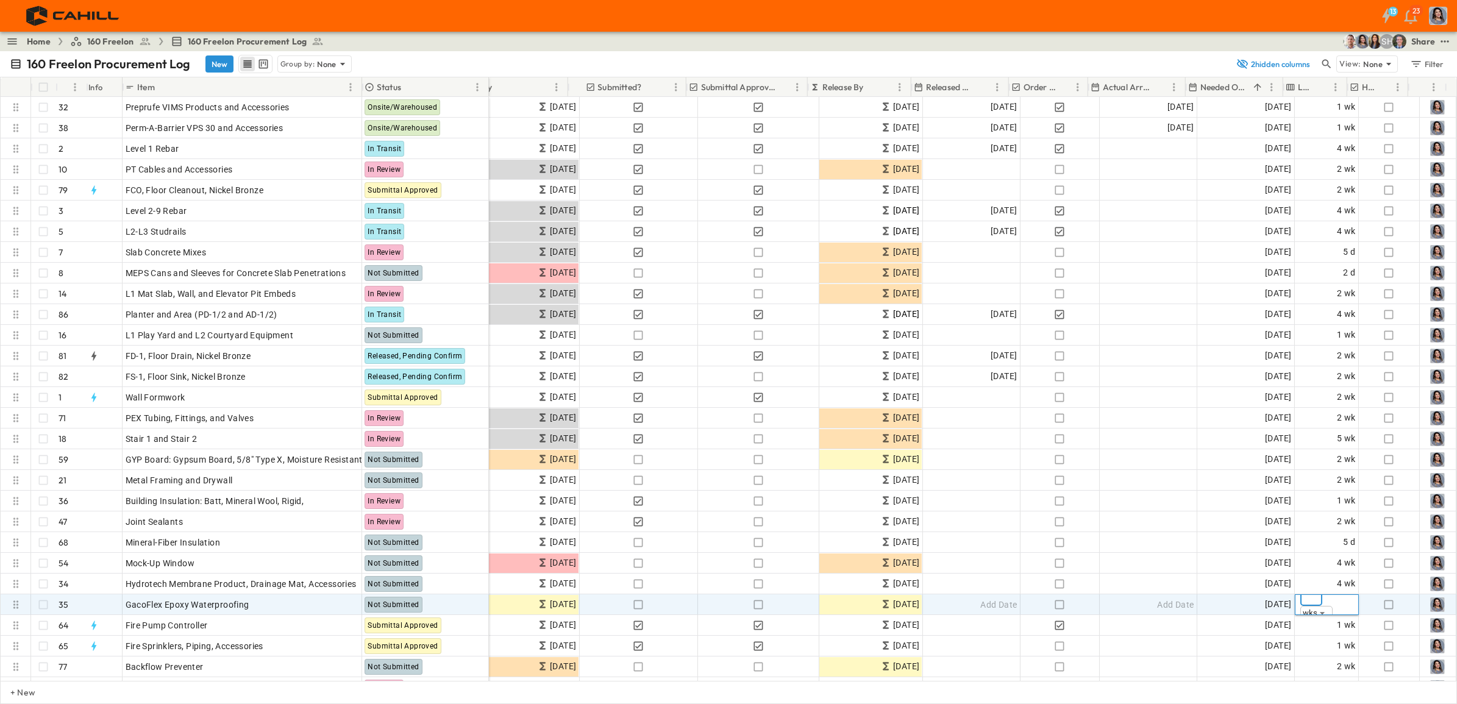
type input "*"
click at [1164, 539] on div "+ New" at bounding box center [728, 692] width 1457 height 23
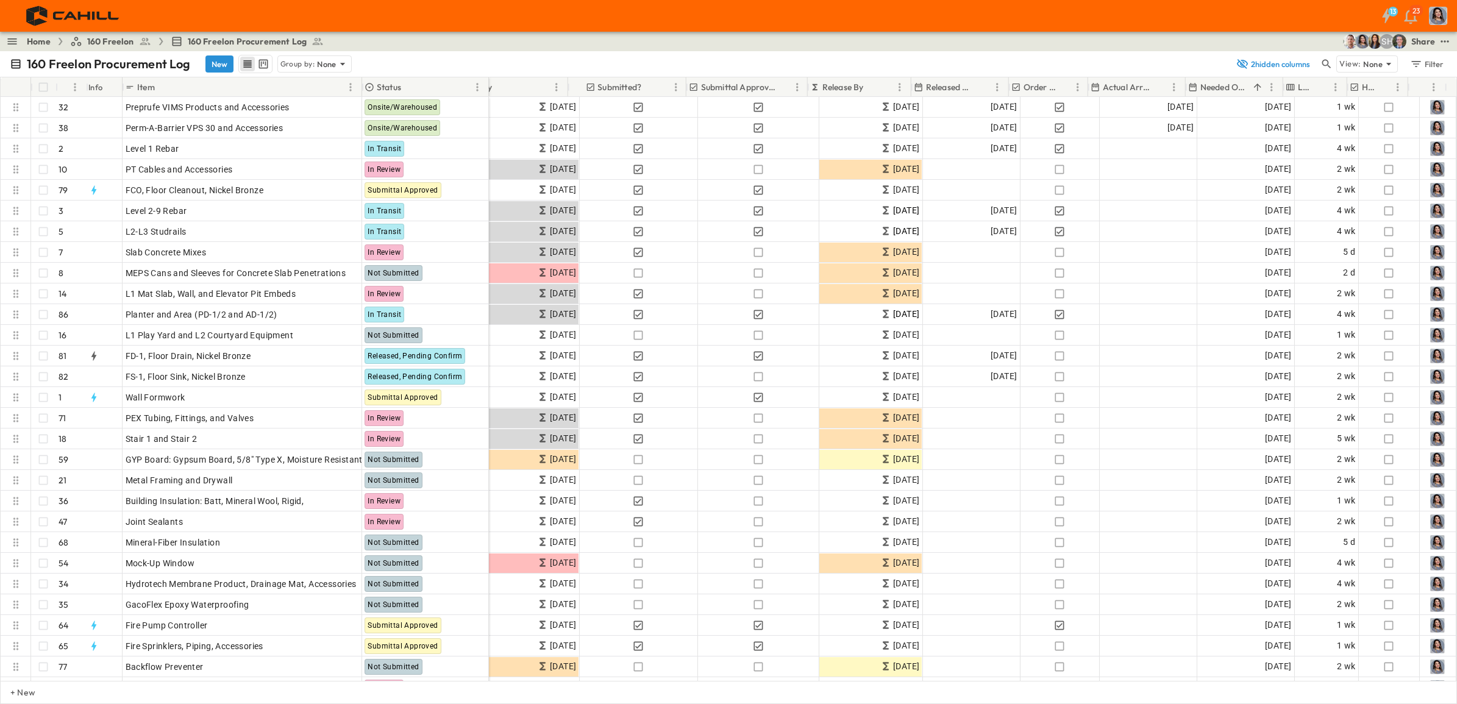
click at [1164, 89] on p "Needed Onsite" at bounding box center [1224, 87] width 48 height 12
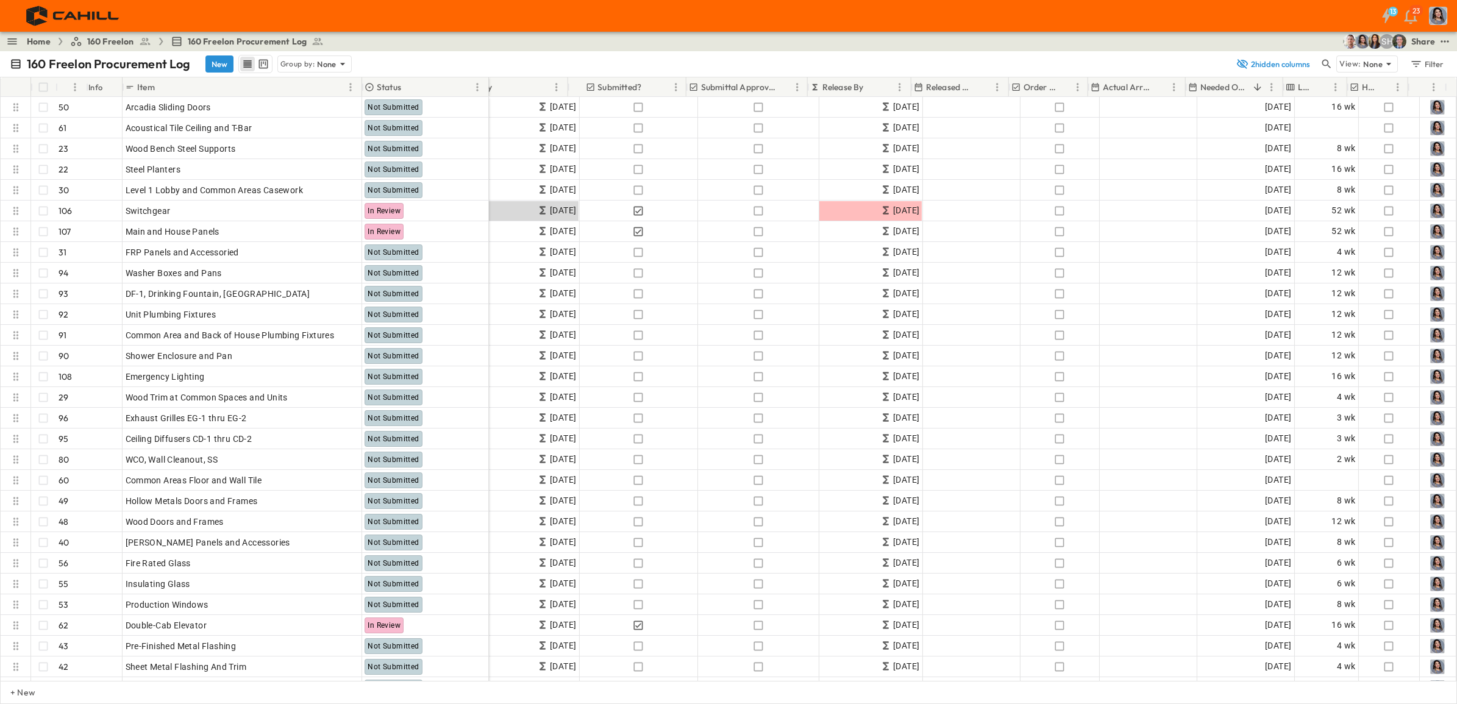
click at [1164, 88] on p "Needed Onsite" at bounding box center [1224, 87] width 48 height 12
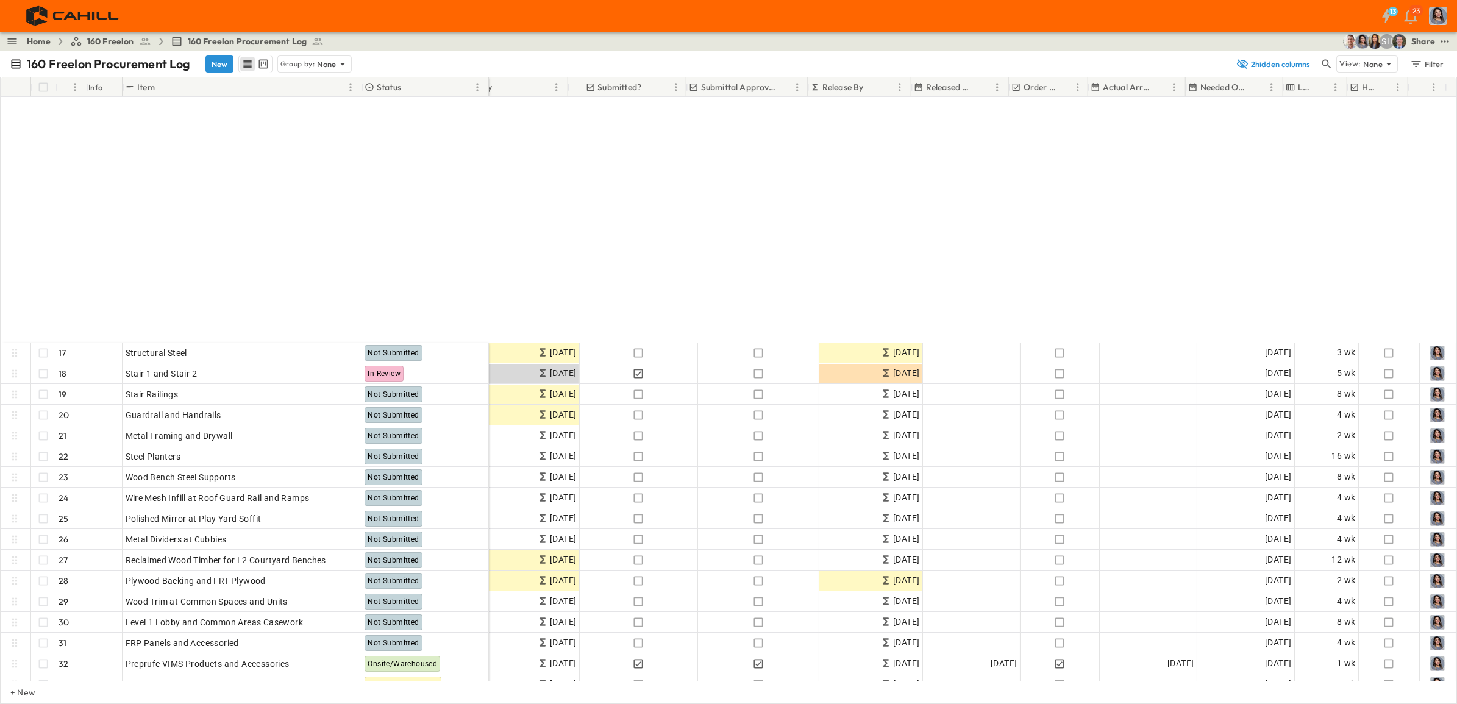
scroll to position [381, 437]
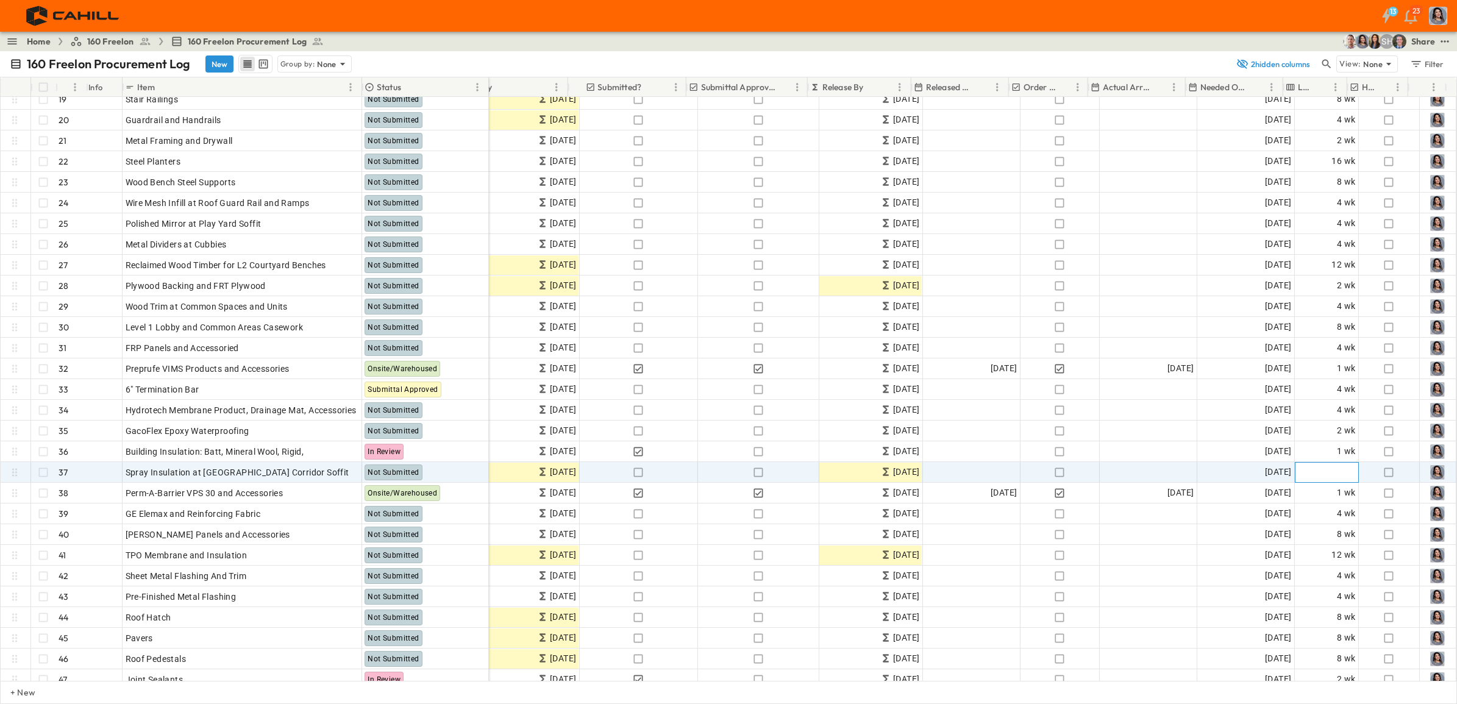
click at [1164, 469] on span "Add Duration" at bounding box center [1329, 472] width 53 height 12
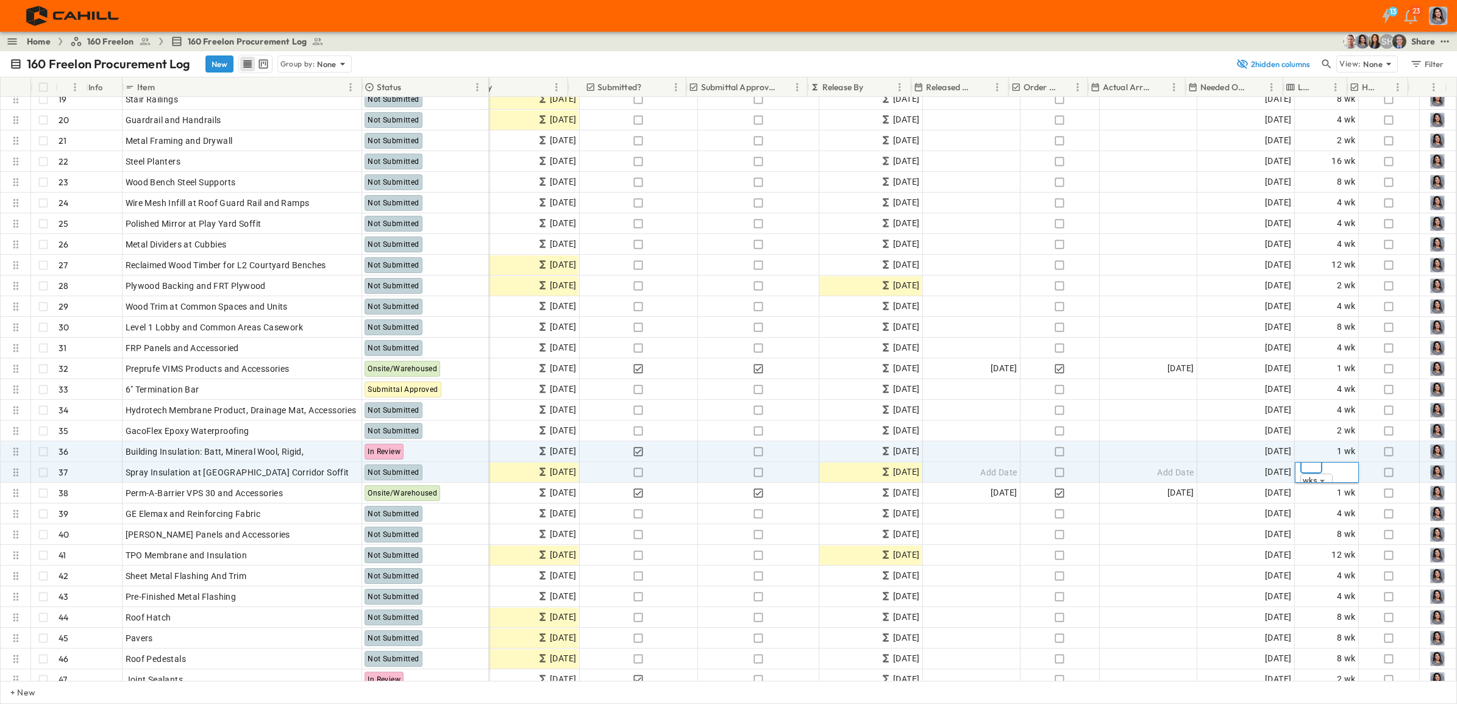
type input "*"
click at [1164, 449] on span "1 wk" at bounding box center [1346, 451] width 19 height 14
type input "*"
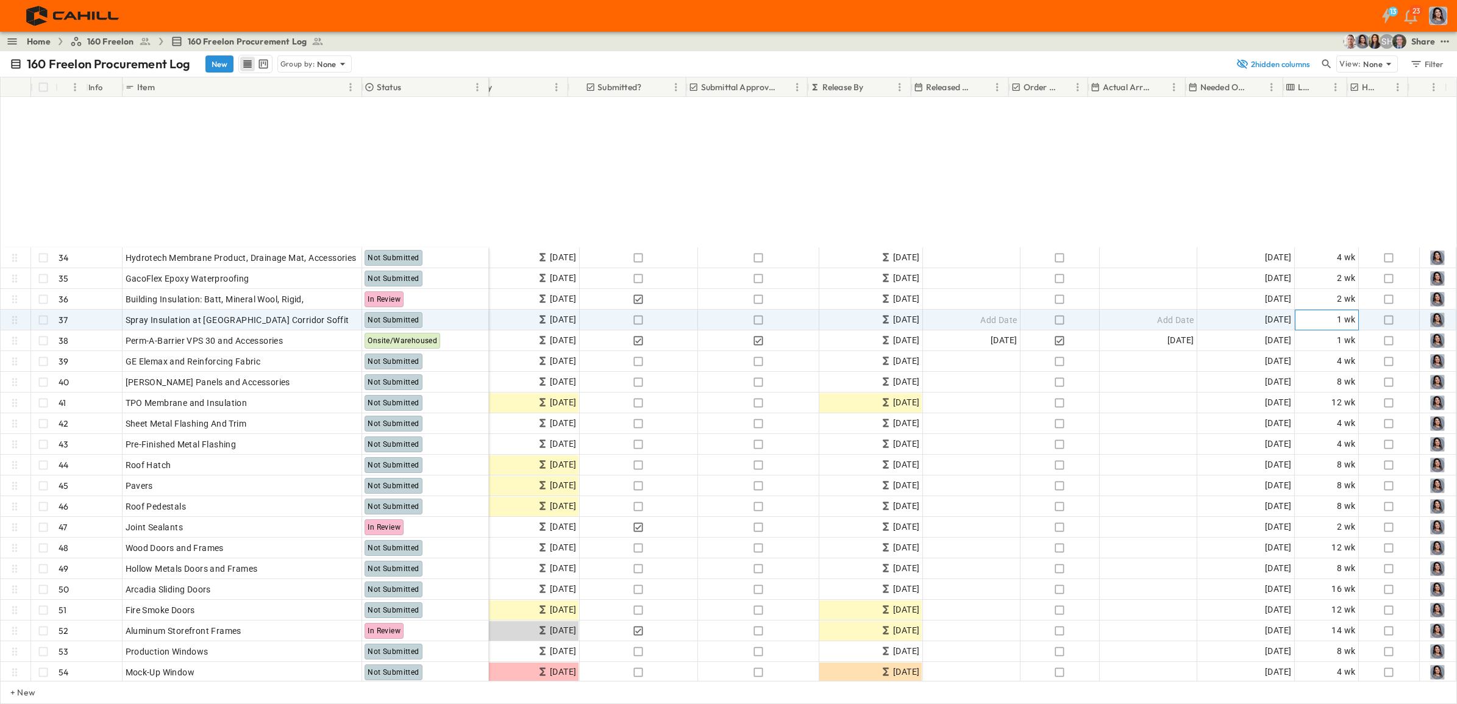
scroll to position [762, 437]
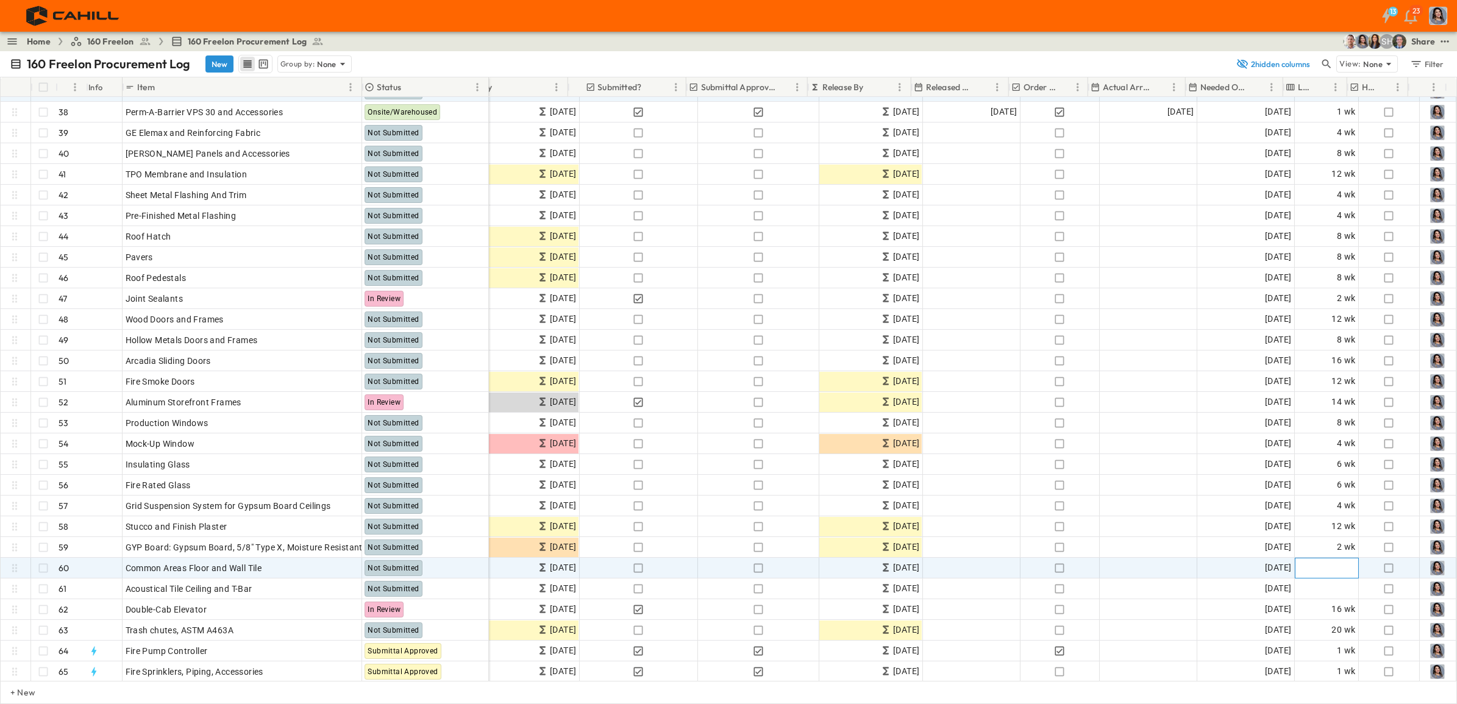
click at [1164, 539] on span "Add Duration" at bounding box center [1329, 568] width 53 height 12
type input "*"
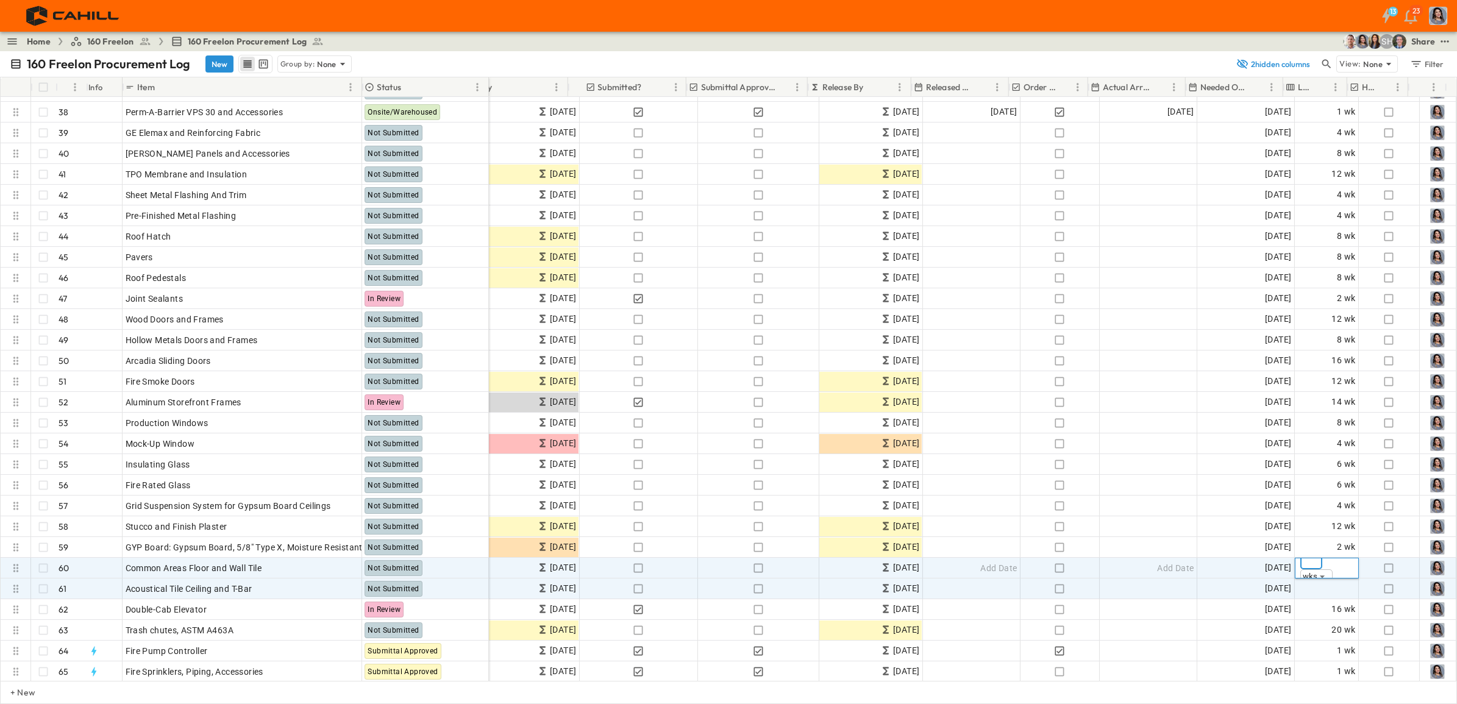
type input "*"
click at [1164, 539] on span "Add Duration" at bounding box center [1329, 589] width 53 height 12
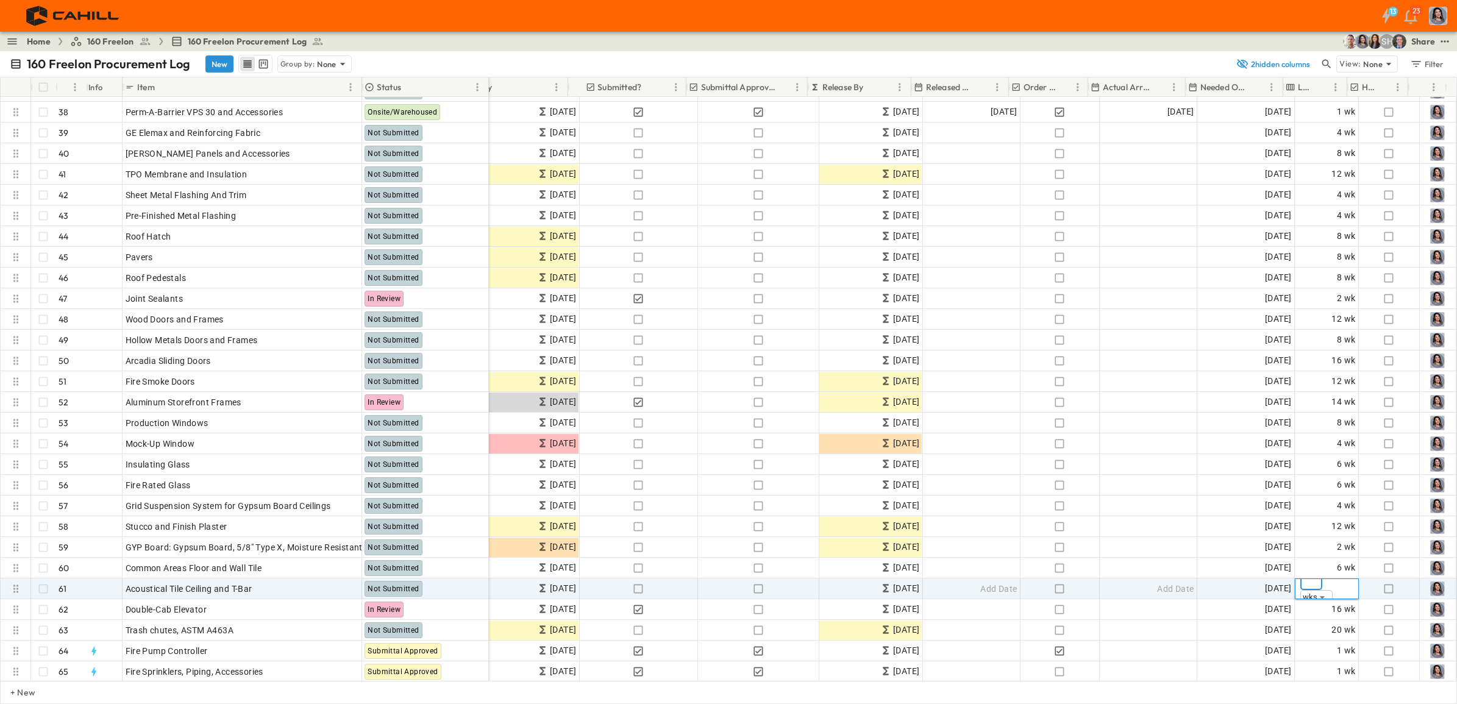
type input "*"
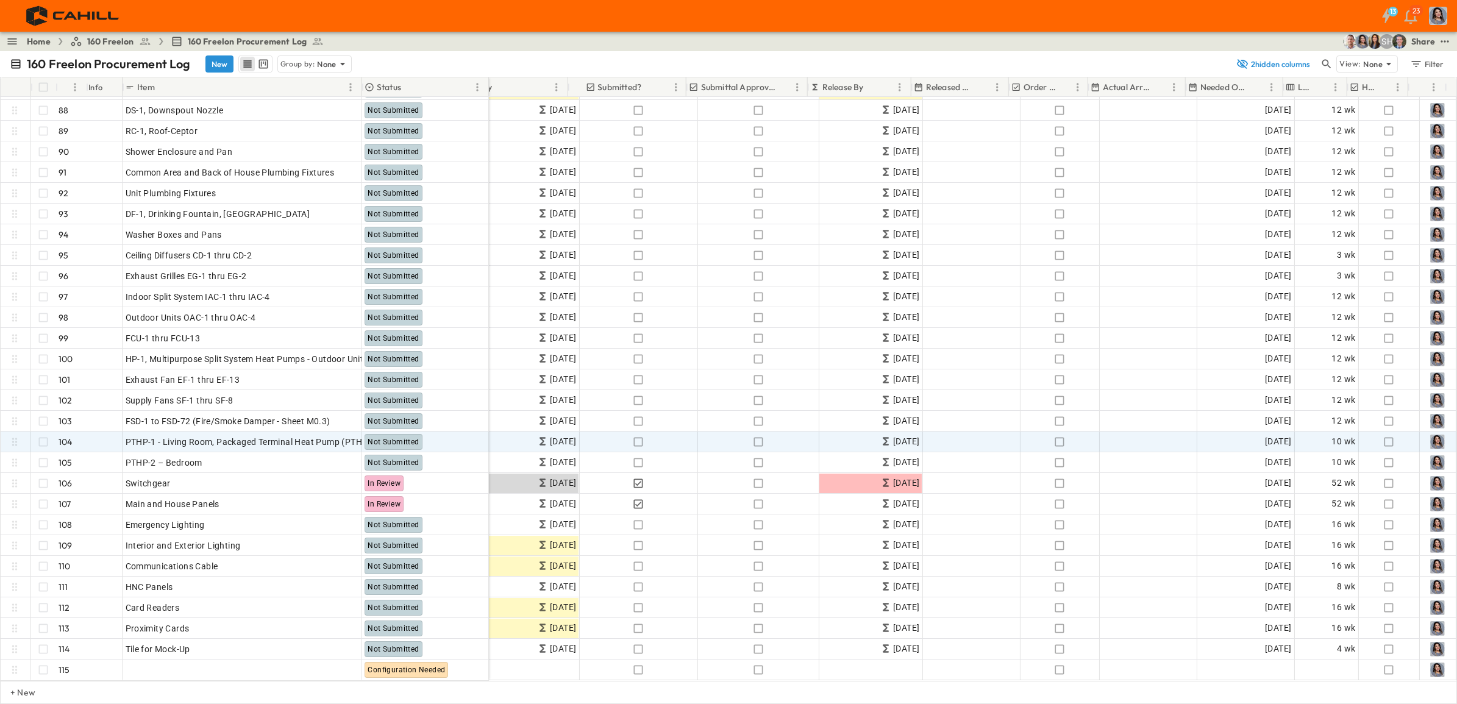
scroll to position [1811, 437]
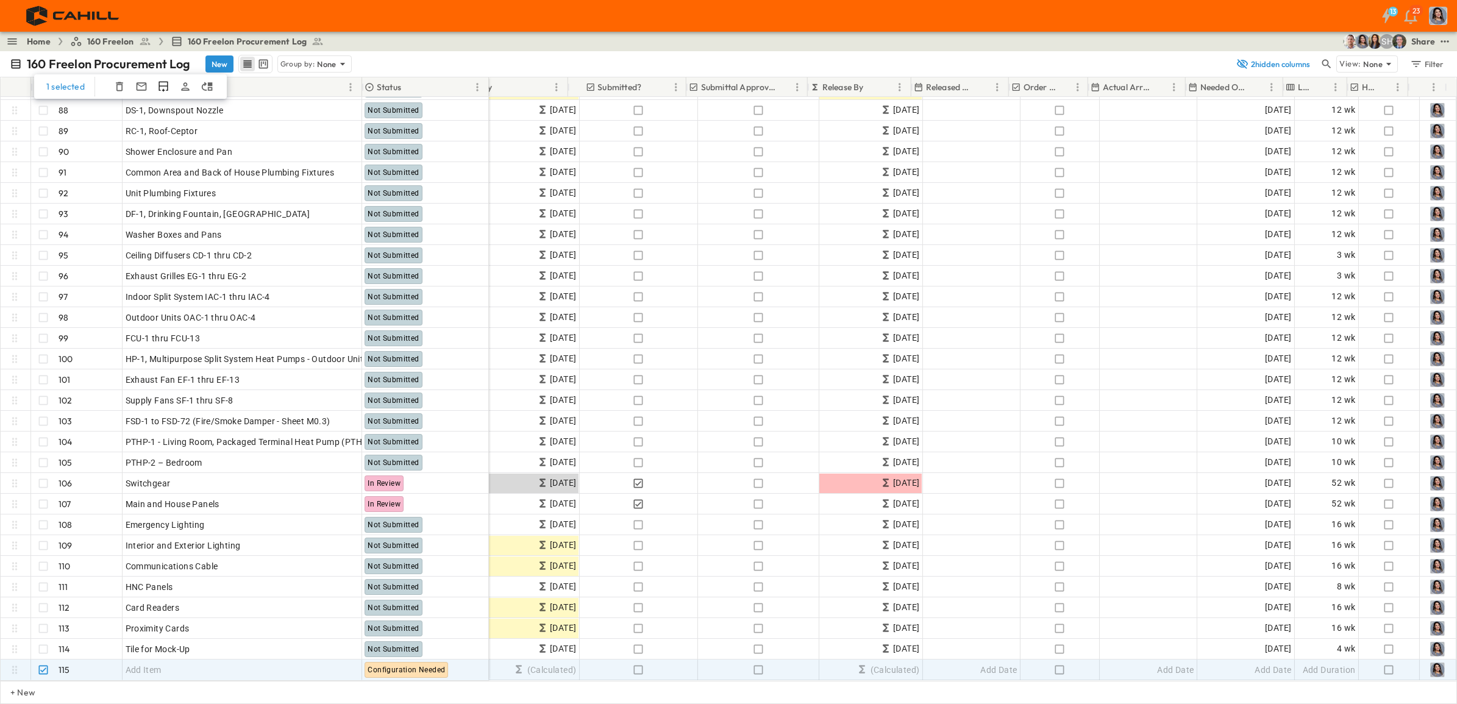
click at [115, 88] on icon "button" at bounding box center [119, 86] width 12 height 12
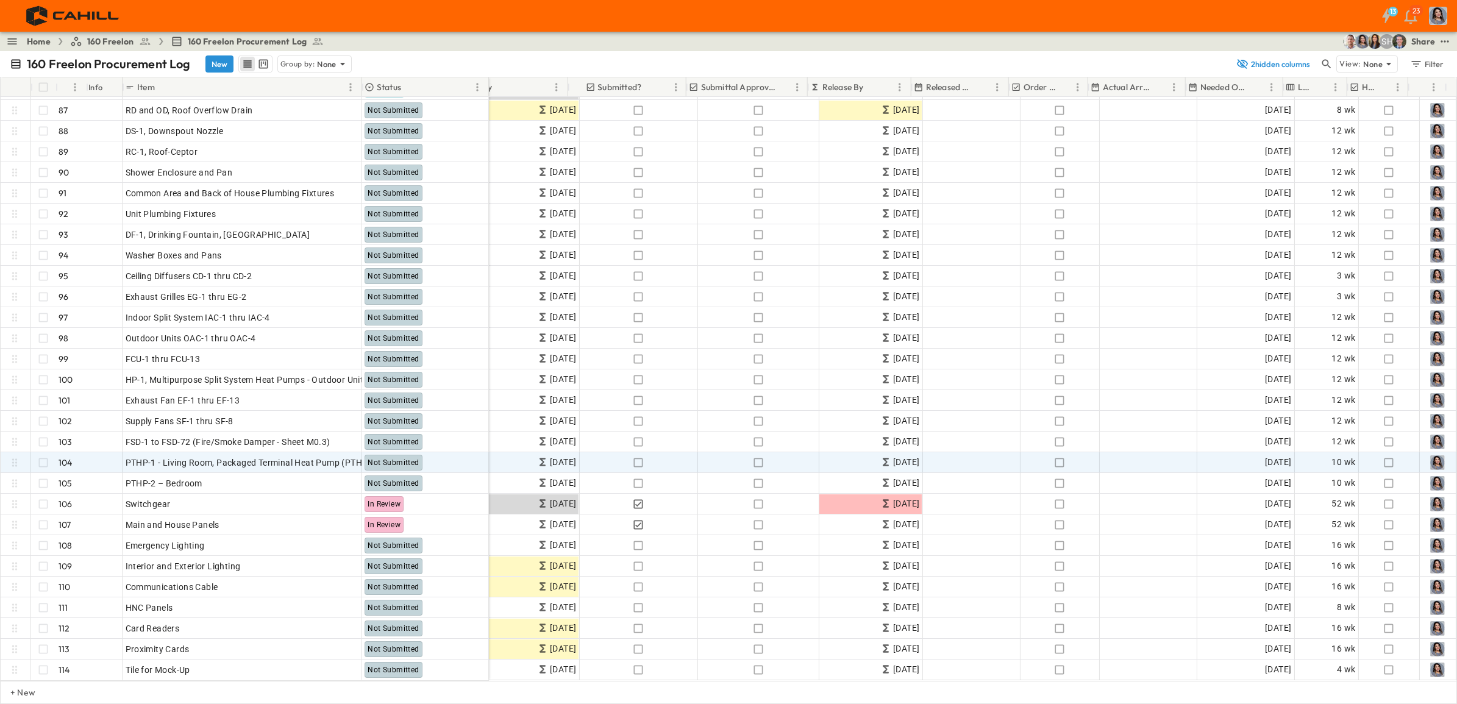
scroll to position [1791, 437]
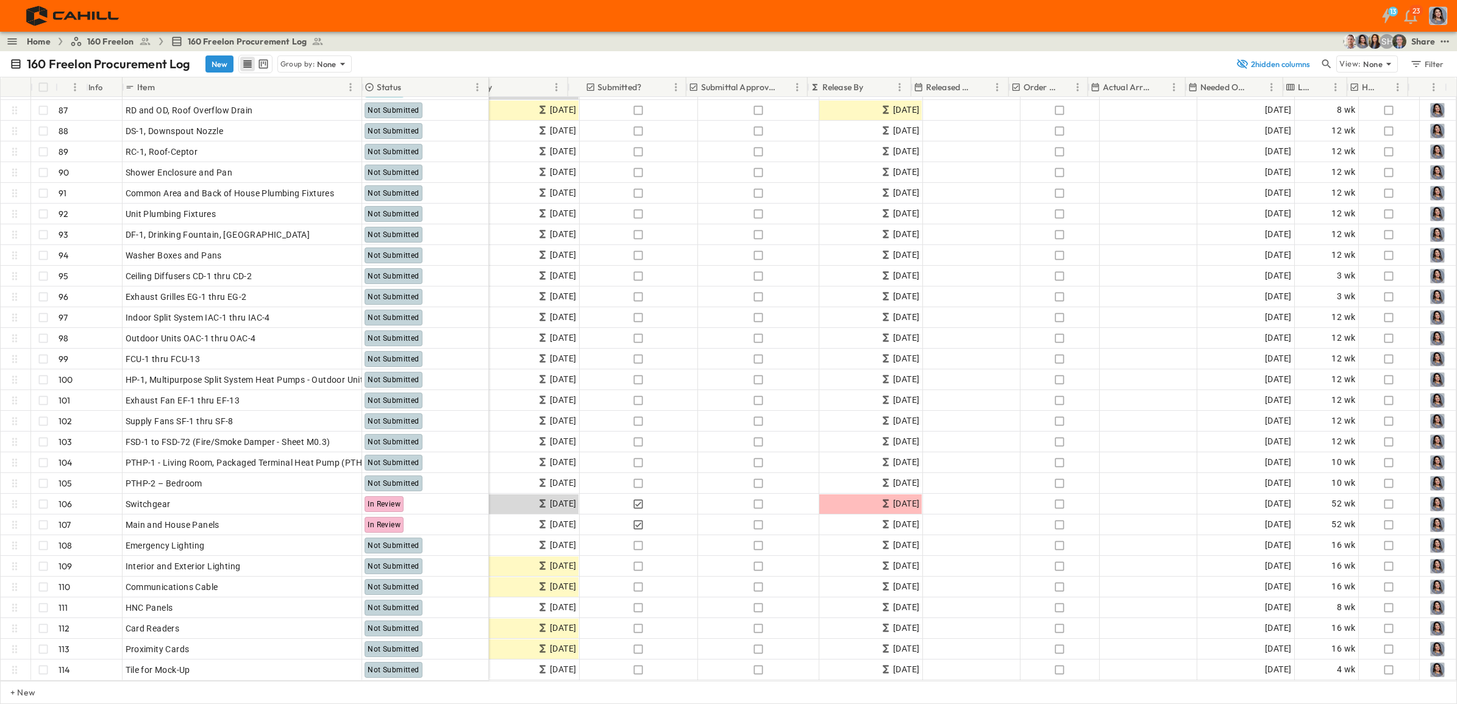
click at [1164, 40] on icon "test" at bounding box center [1445, 41] width 12 height 12
click at [1164, 148] on icon at bounding box center [1341, 153] width 10 height 10
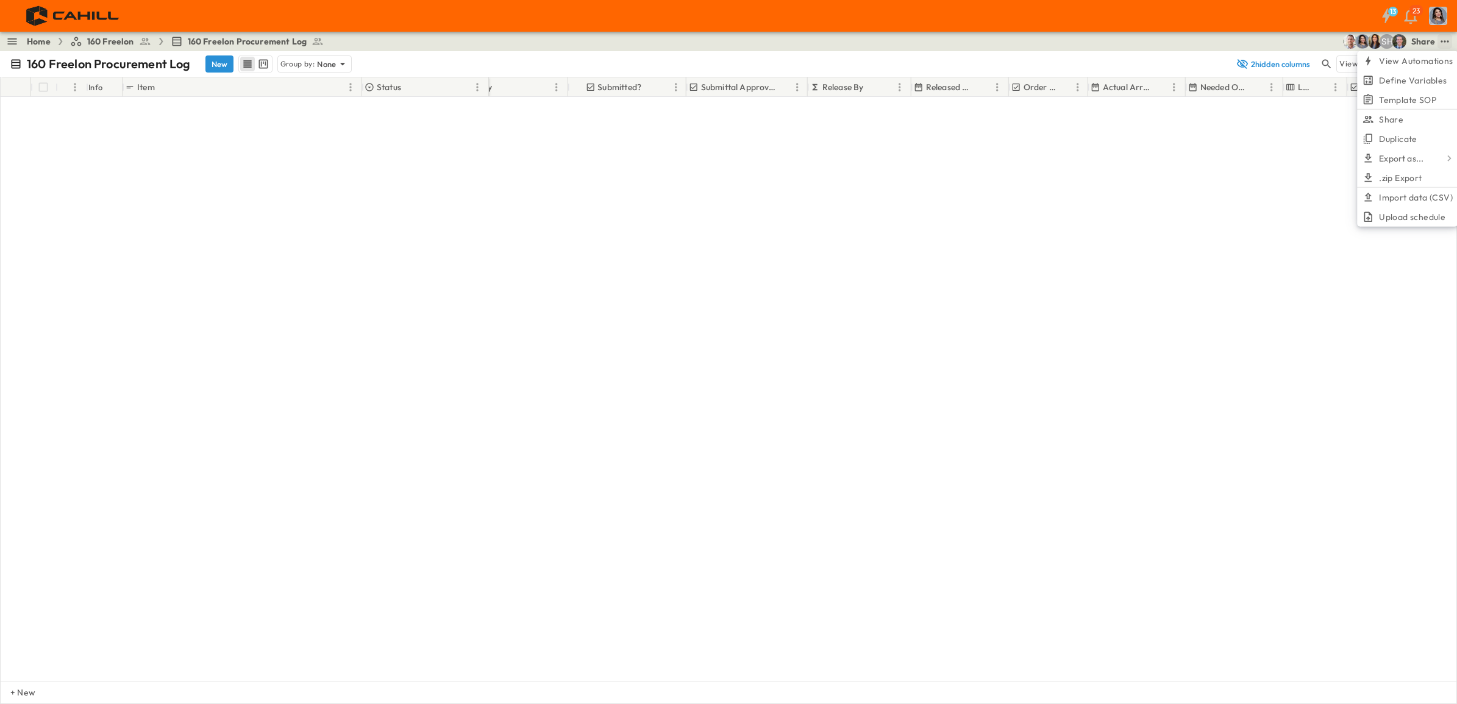
scroll to position [1791, 437]
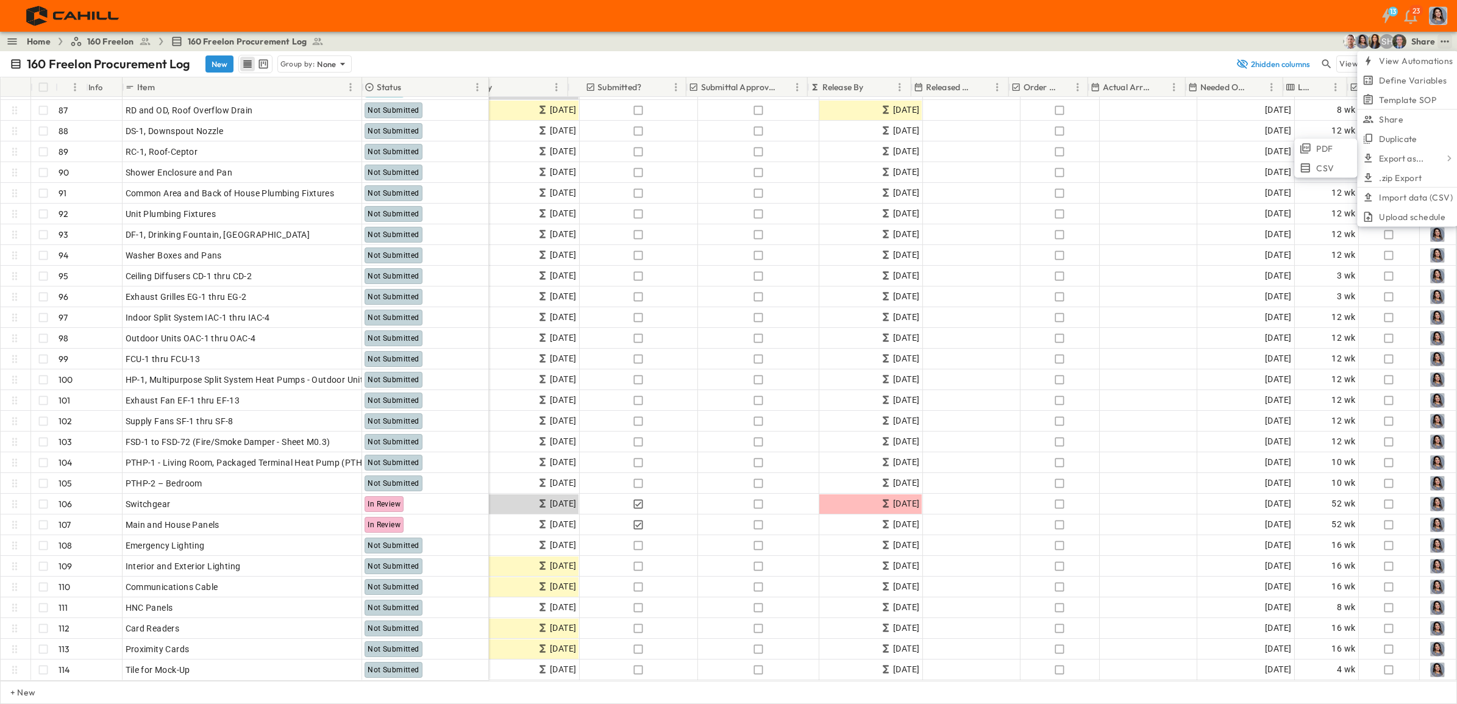
click at [1323, 168] on span "CSV" at bounding box center [1325, 168] width 18 height 12
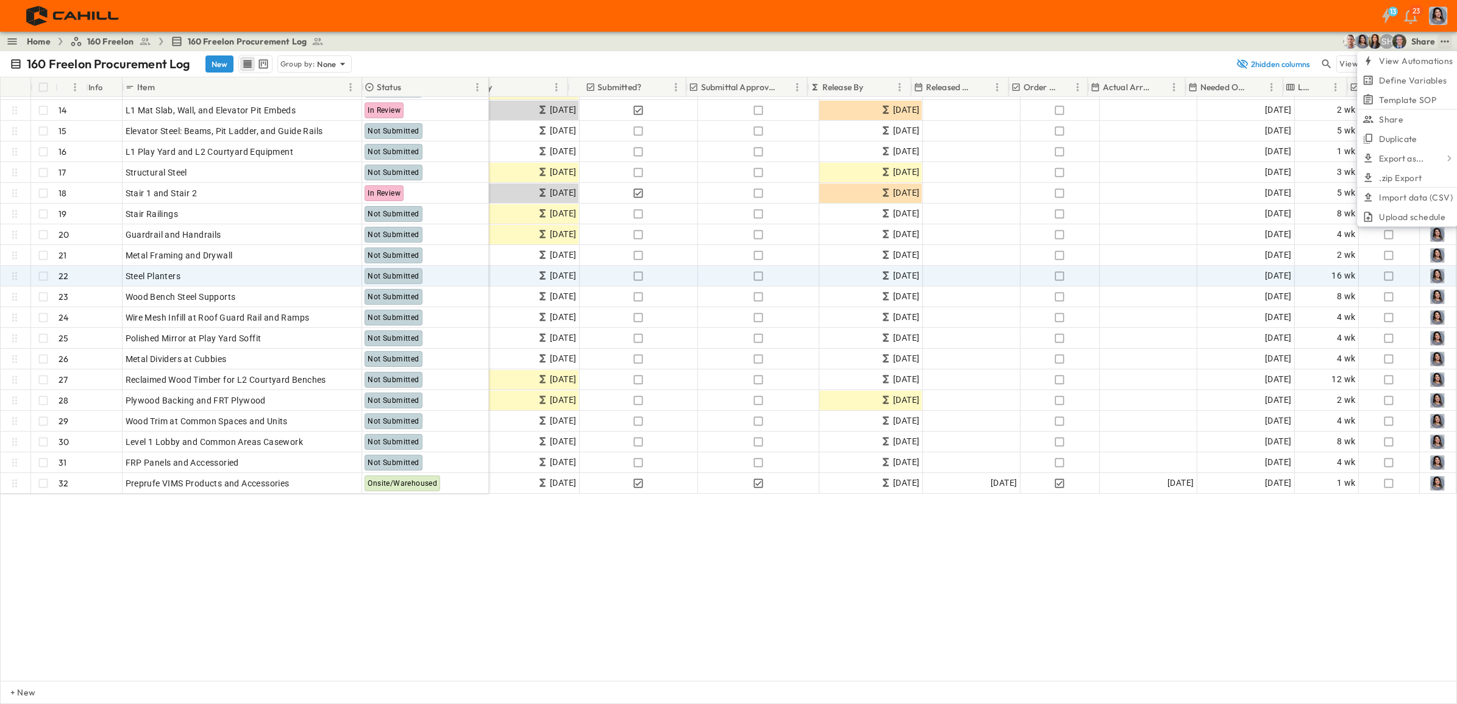
scroll to position [0, 437]
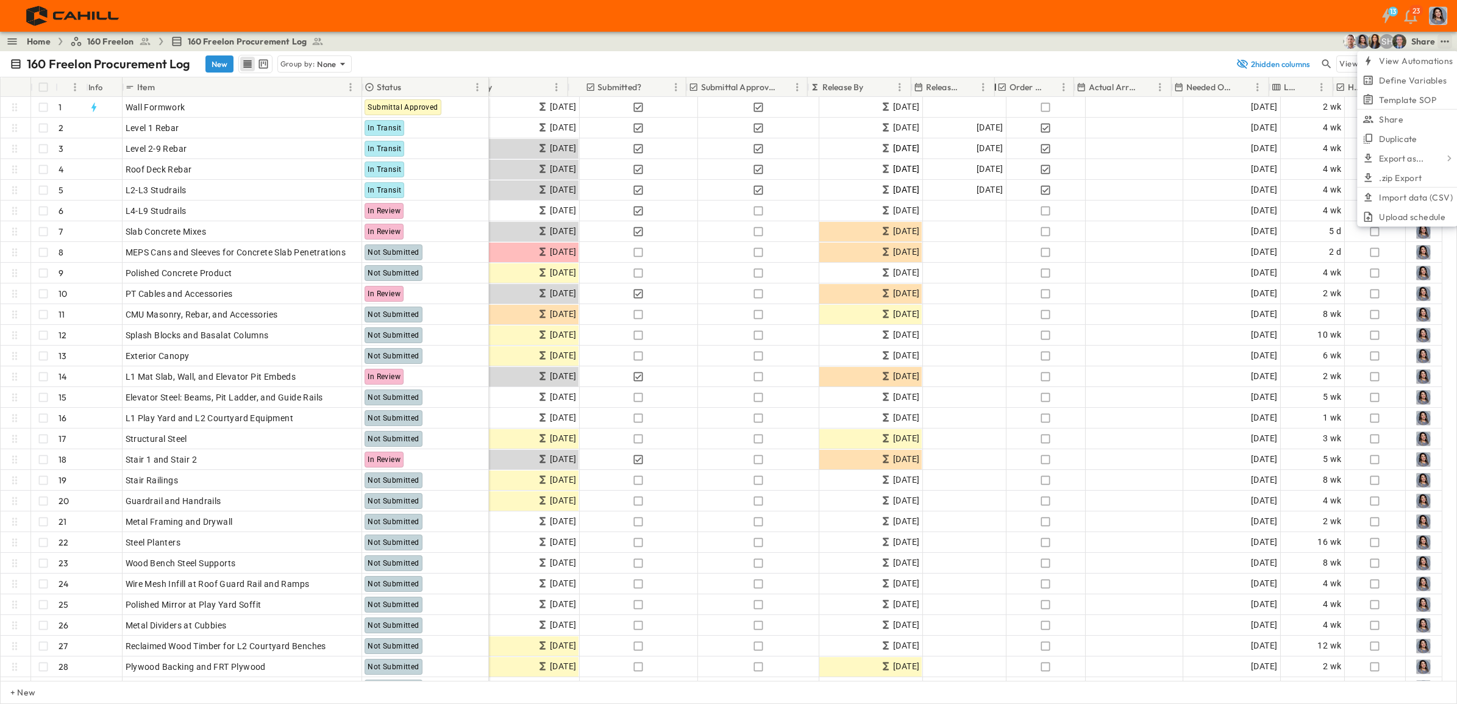
drag, startPoint x: 1005, startPoint y: 85, endPoint x: 991, endPoint y: 89, distance: 14.5
click at [991, 89] on div at bounding box center [995, 87] width 12 height 34
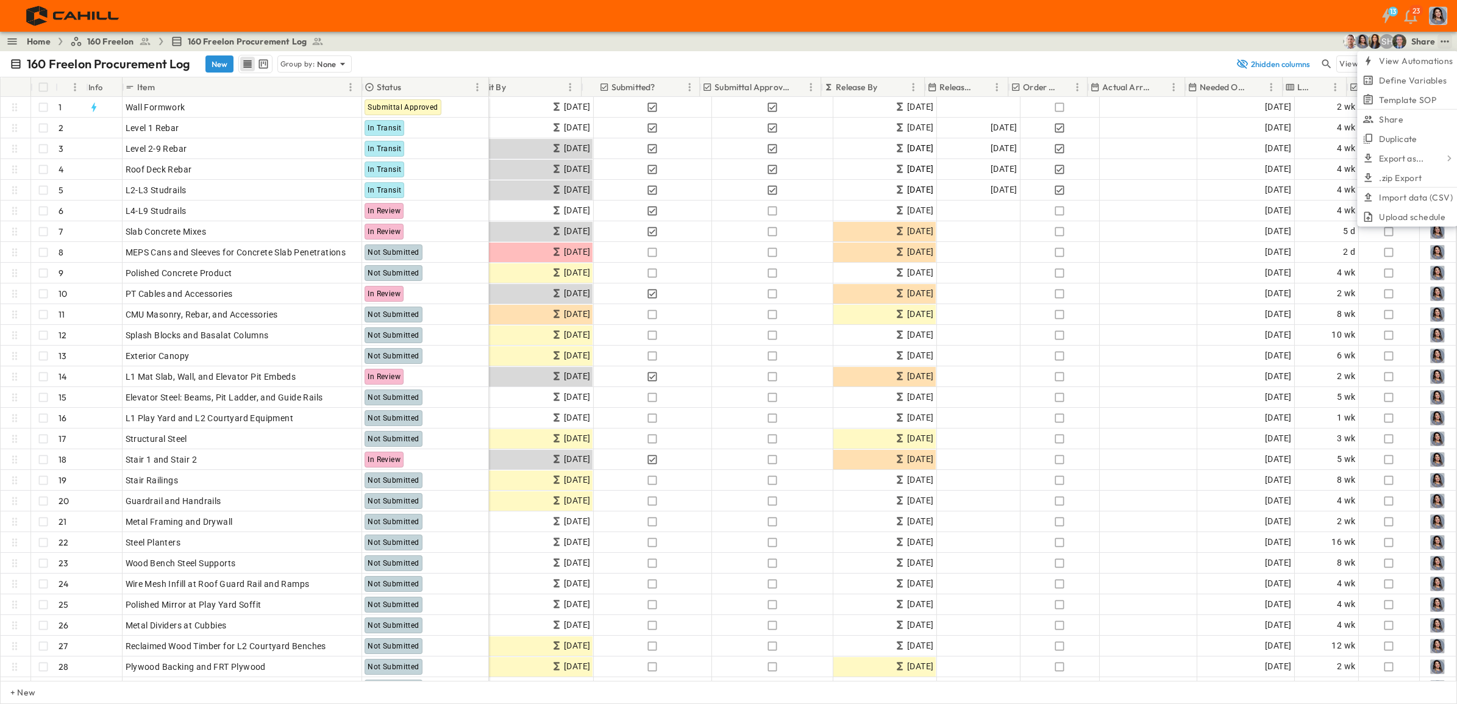
scroll to position [0, 422]
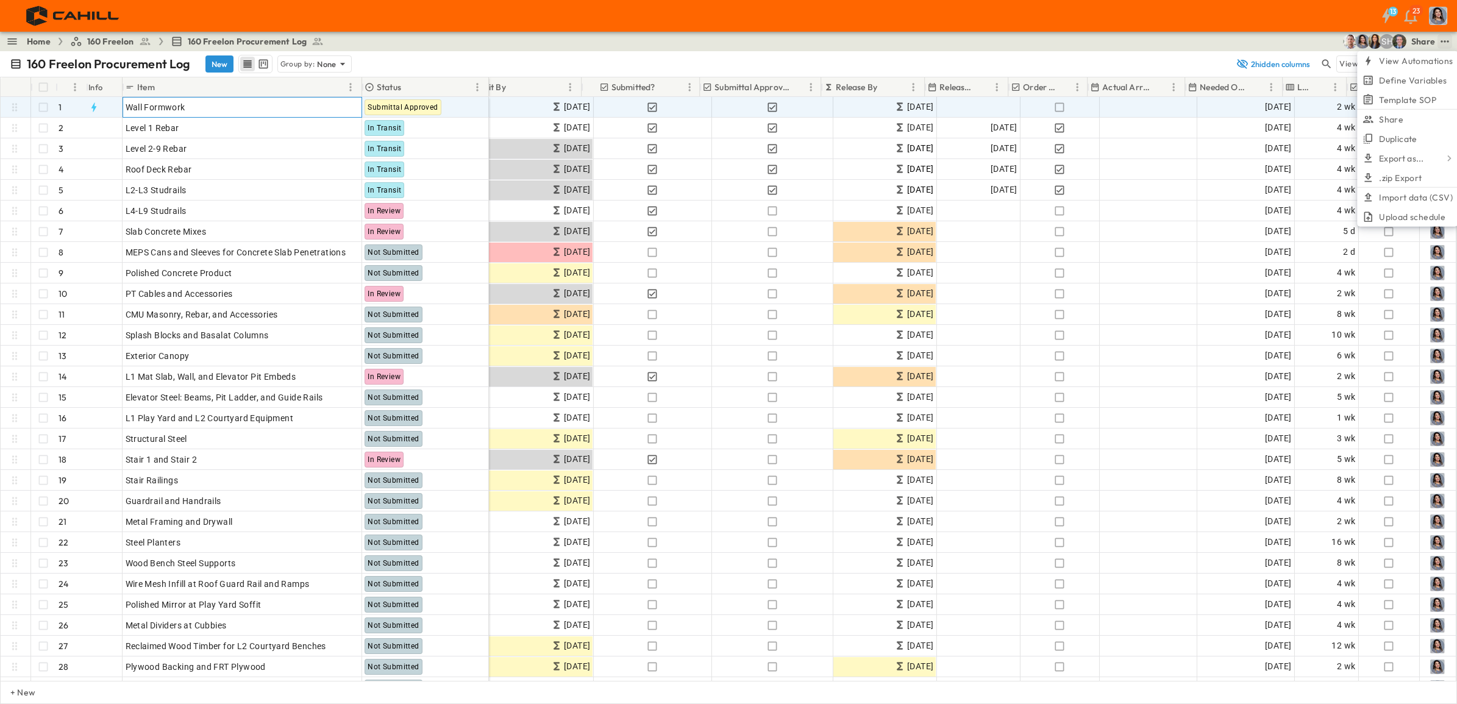
click at [340, 102] on p "OPEN" at bounding box center [348, 106] width 21 height 10
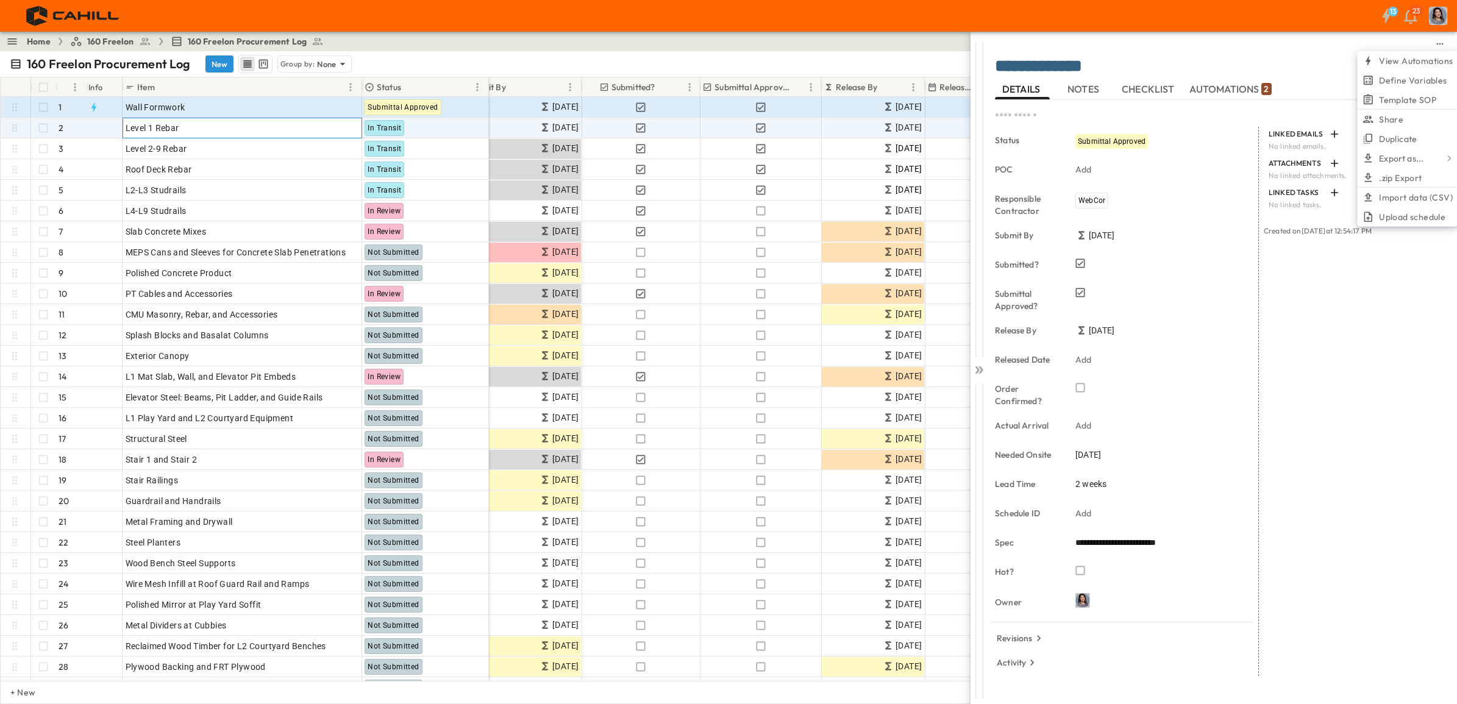
click at [191, 129] on div "Level 1 Rebar" at bounding box center [242, 127] width 233 height 17
click at [347, 129] on p "OPEN" at bounding box center [348, 126] width 21 height 10
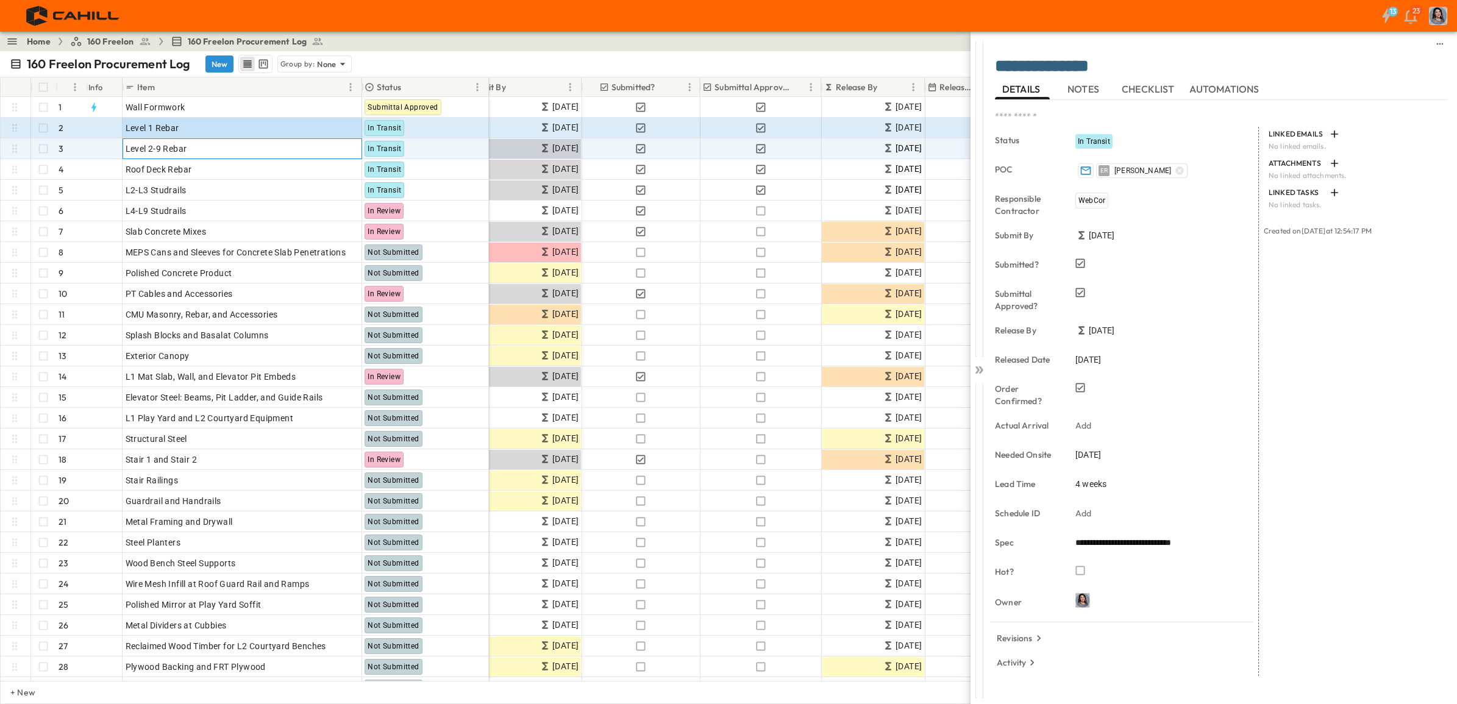
click at [221, 146] on div "Level 2-9 Rebar" at bounding box center [242, 148] width 233 height 17
click at [340, 147] on p "OPEN" at bounding box center [348, 147] width 21 height 10
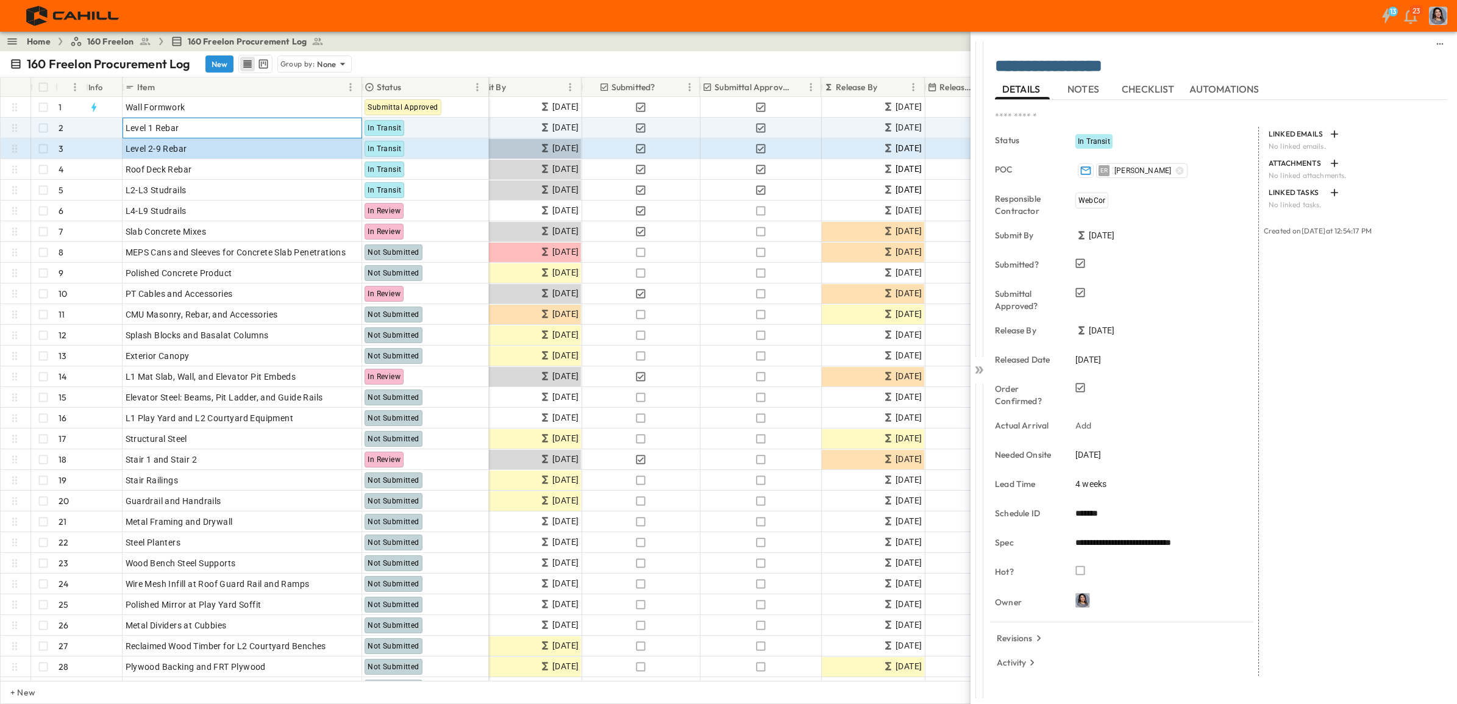
click at [208, 130] on div "Level 1 Rebar" at bounding box center [242, 127] width 233 height 17
click at [266, 184] on div "L2-L3 Studrails" at bounding box center [242, 190] width 233 height 17
click at [355, 126] on p "OPEN" at bounding box center [348, 126] width 21 height 10
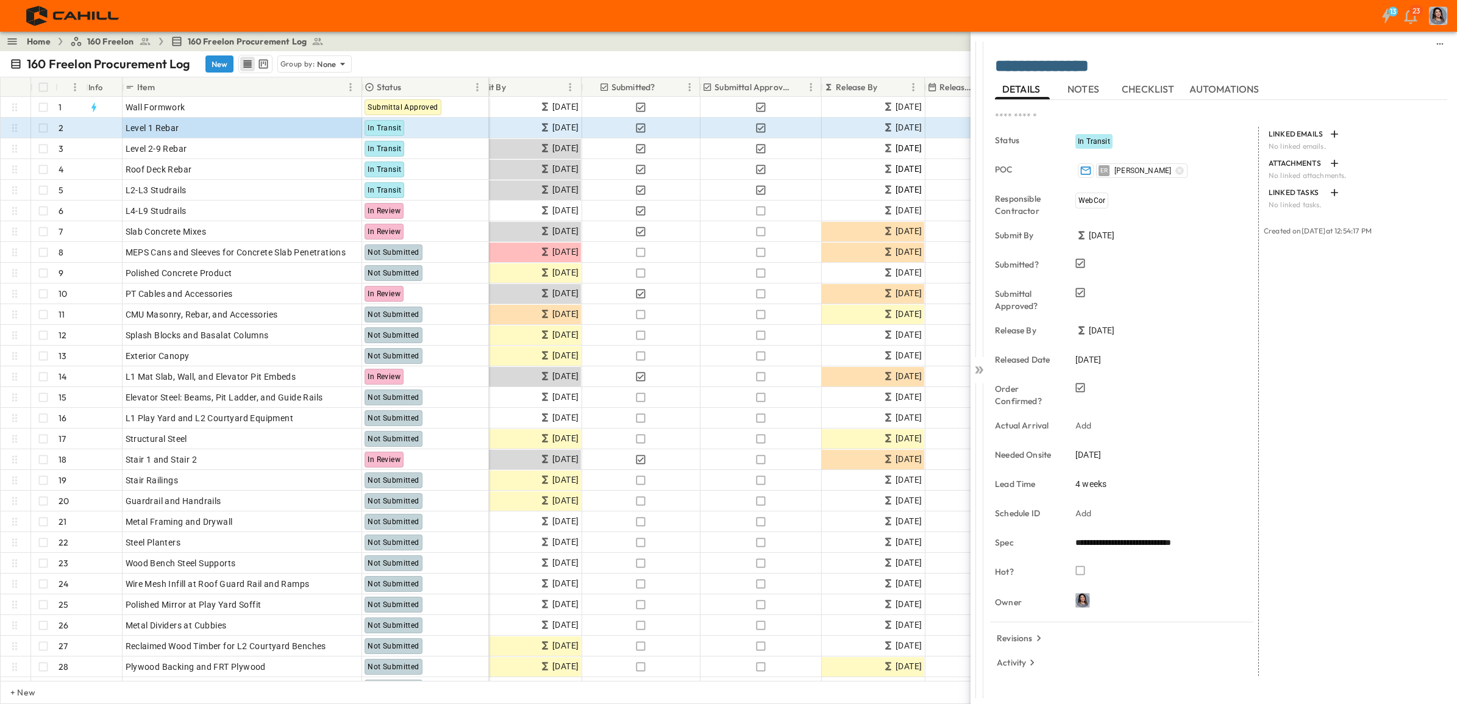
click at [1107, 517] on div "Add" at bounding box center [1156, 513] width 171 height 17
type input "*****"
click at [1338, 445] on div "LINKED EMAILS No linked emails. ATTACHMENTS No linked attachments. LINKED TASKS…" at bounding box center [1353, 401] width 188 height 549
click at [983, 370] on icon at bounding box center [979, 370] width 12 height 12
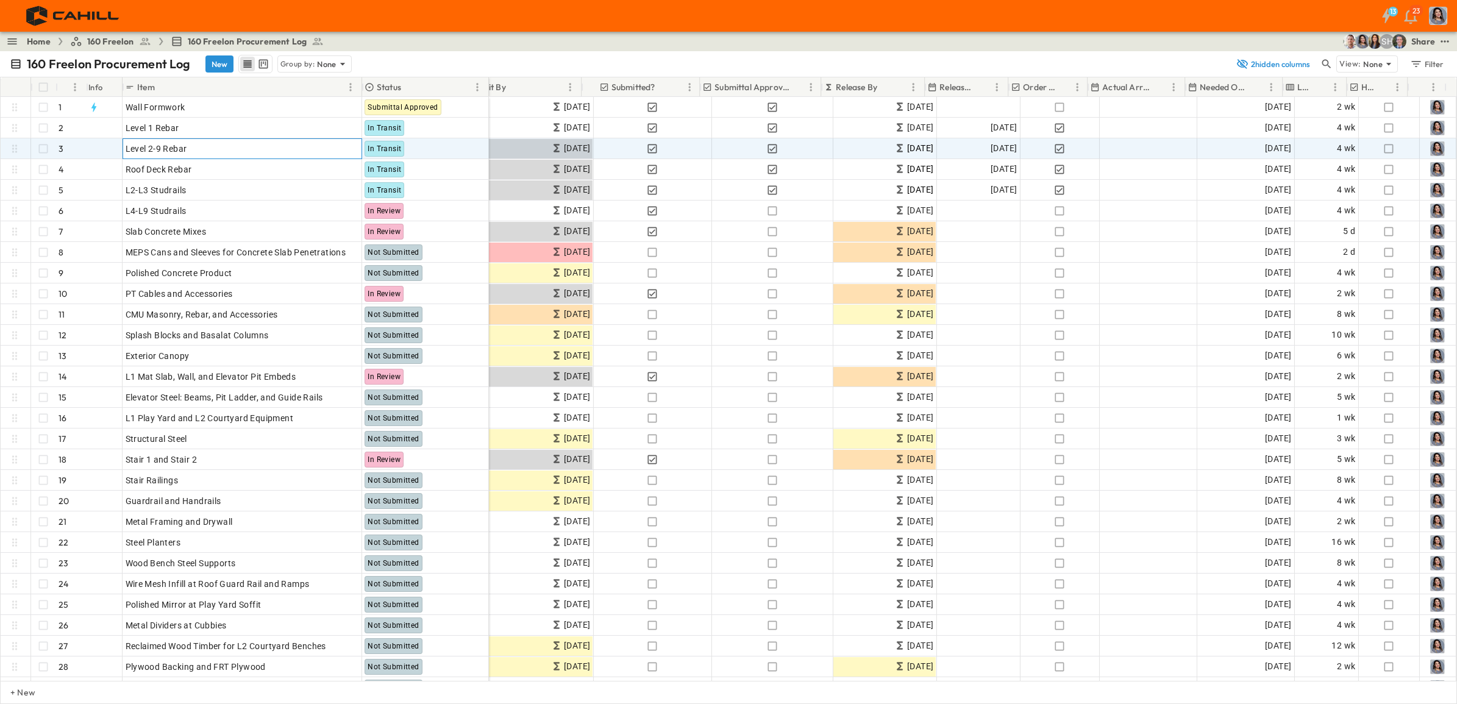
click at [182, 144] on span "Level 2-9 Rebar" at bounding box center [157, 149] width 62 height 12
click at [343, 152] on div "OPEN" at bounding box center [343, 147] width 38 height 15
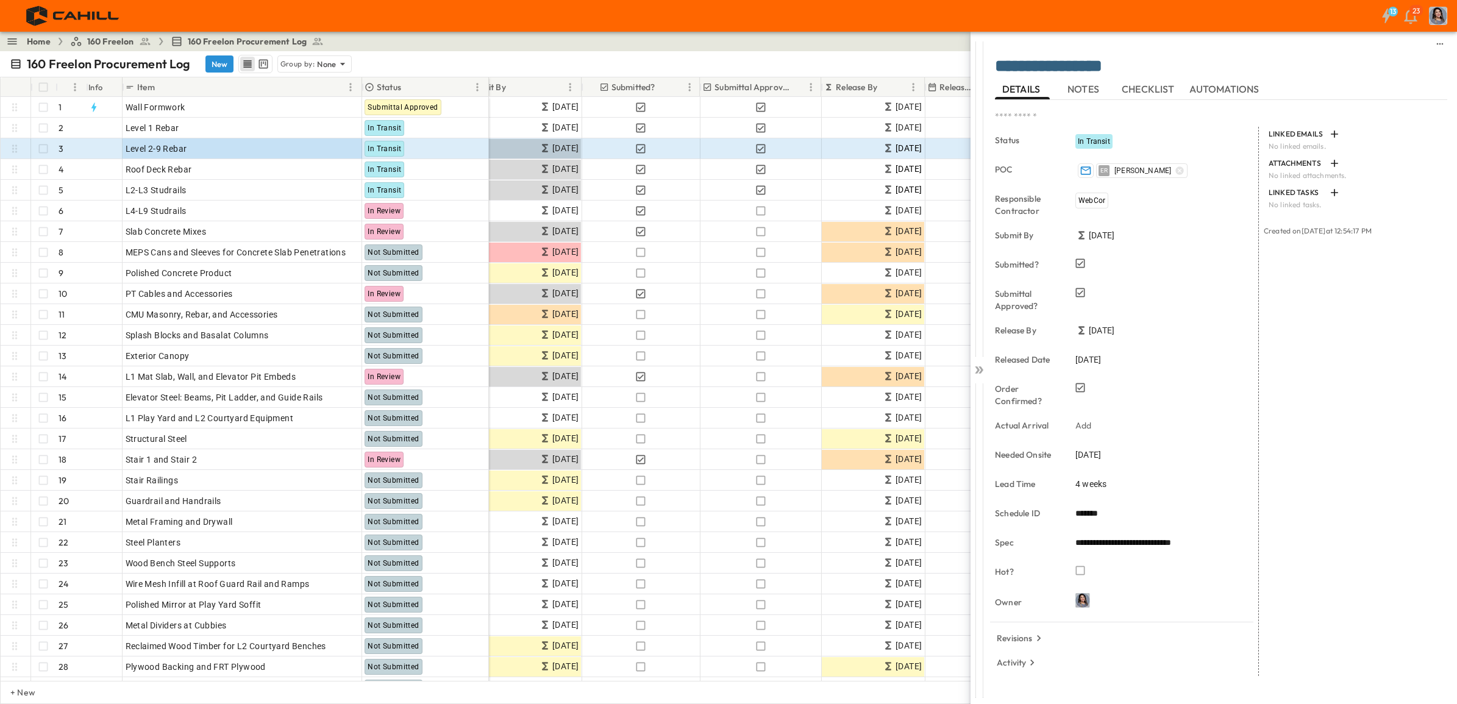
drag, startPoint x: 977, startPoint y: 367, endPoint x: 985, endPoint y: 374, distance: 10.9
click at [977, 367] on icon at bounding box center [977, 369] width 5 height 7
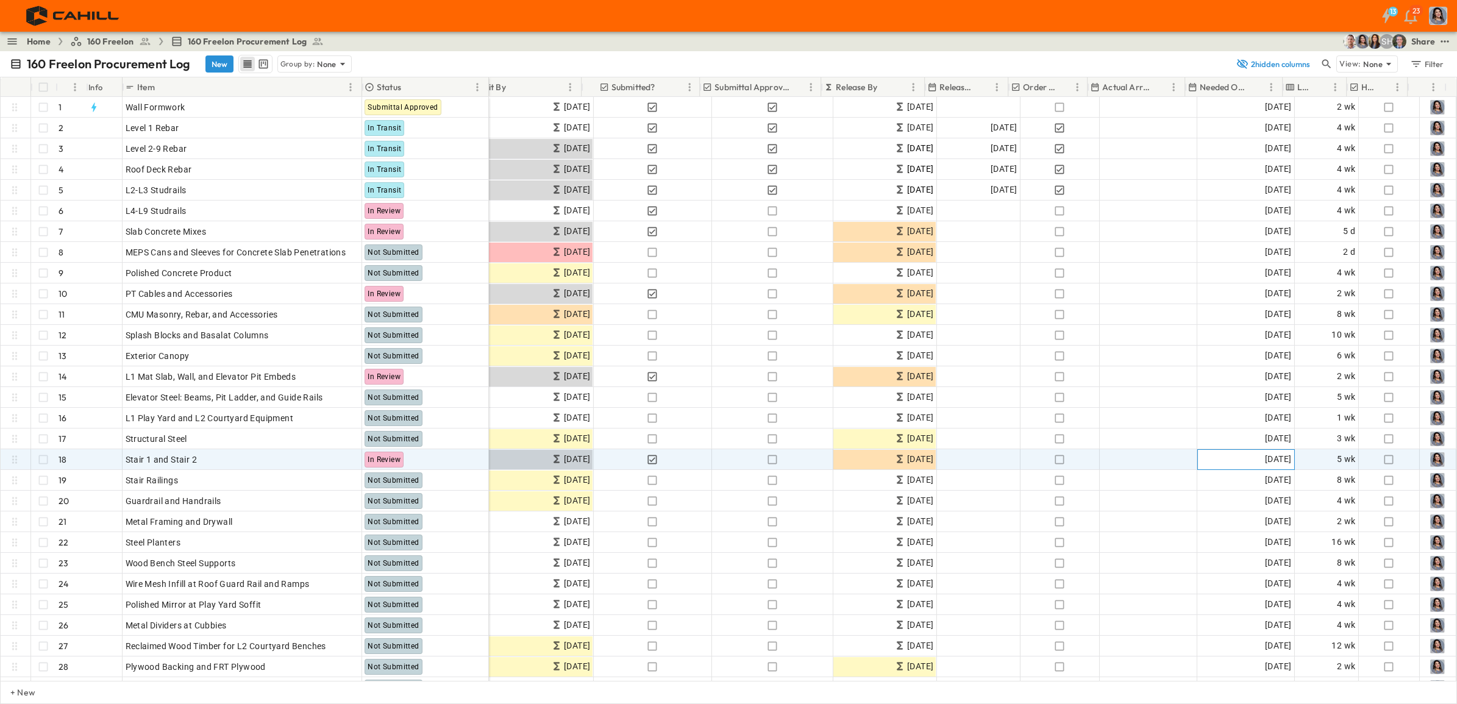
click at [1265, 458] on span "[DATE]" at bounding box center [1278, 459] width 26 height 14
click at [205, 455] on div "Stair 1 and Stair 2" at bounding box center [242, 459] width 233 height 17
click at [332, 452] on div "OPEN" at bounding box center [343, 458] width 38 height 15
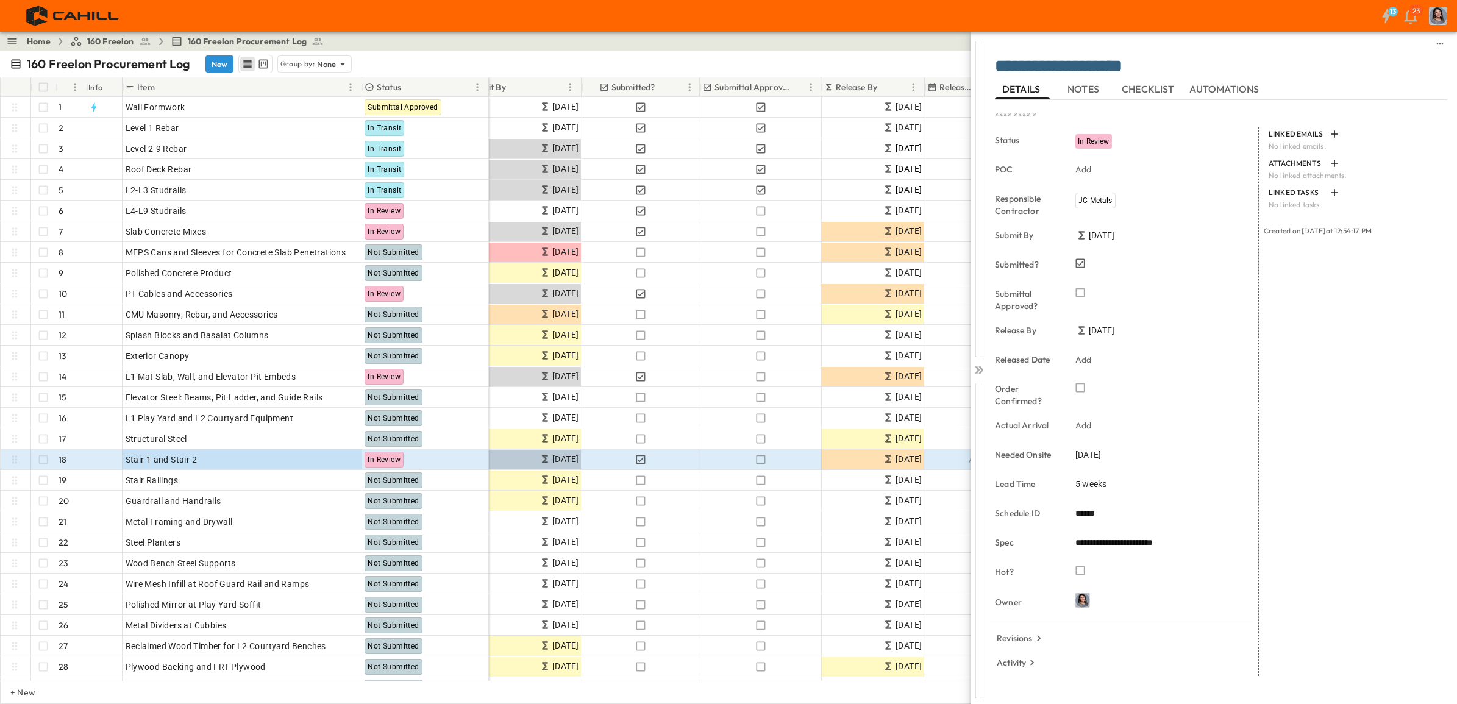
click at [976, 368] on icon at bounding box center [979, 370] width 12 height 12
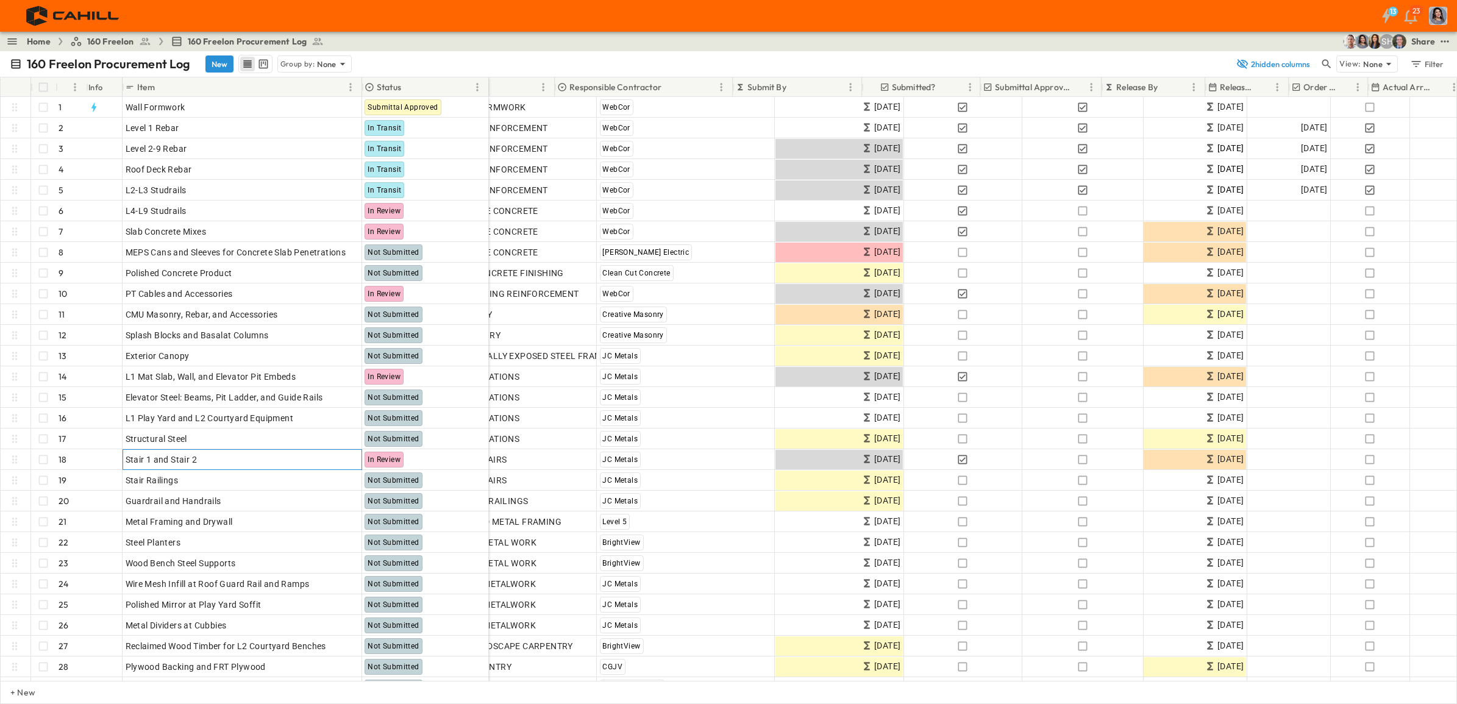
scroll to position [0, 68]
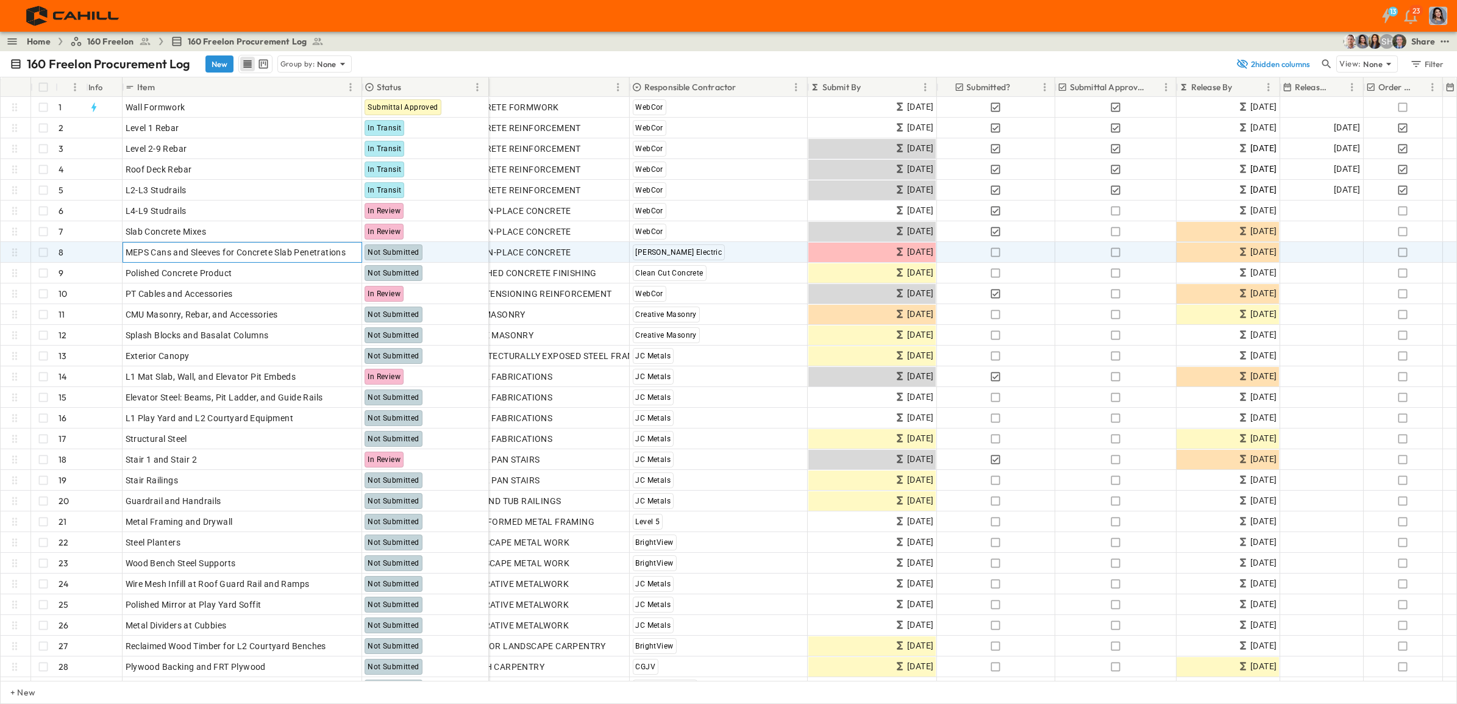
click at [346, 253] on p "OPEN" at bounding box center [348, 251] width 21 height 10
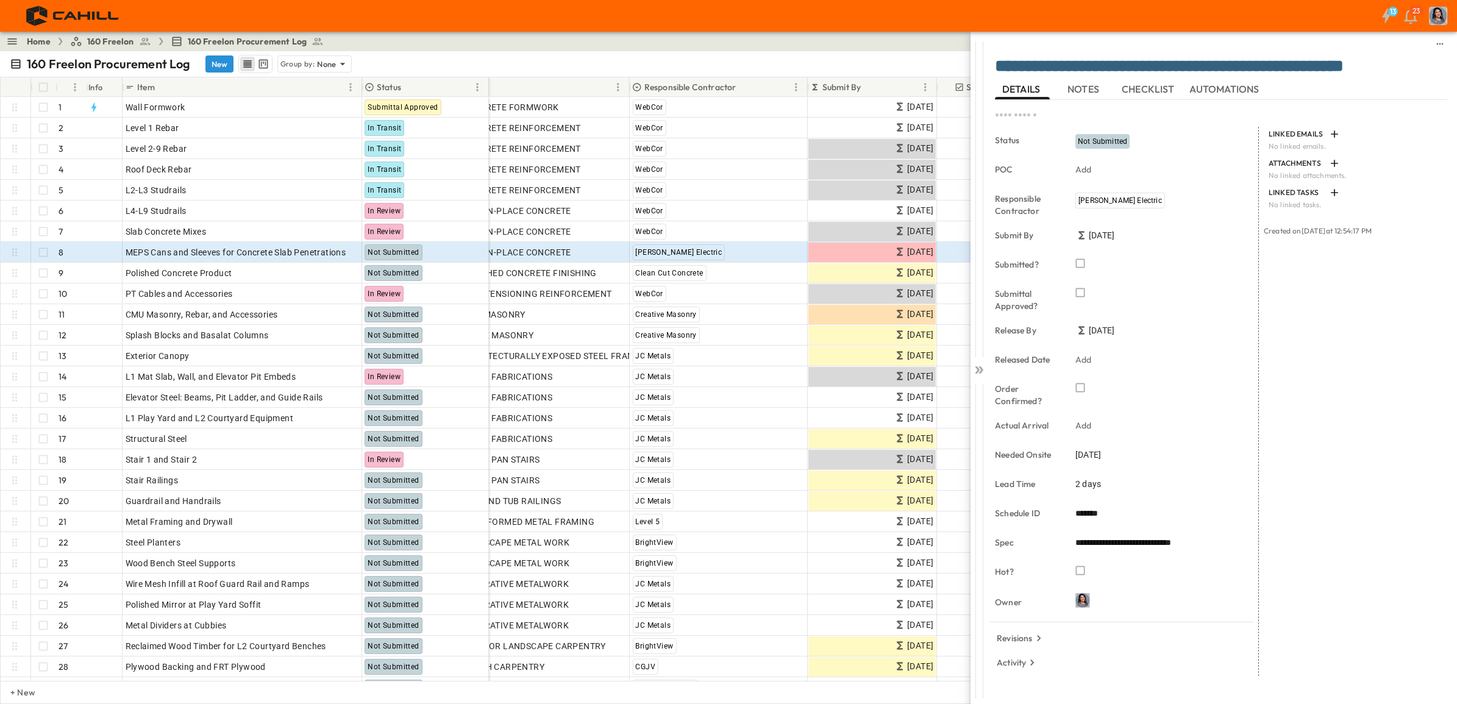
click at [1117, 513] on input "*******" at bounding box center [1163, 514] width 176 height 18
type input "*******"
click at [977, 367] on icon at bounding box center [977, 369] width 5 height 7
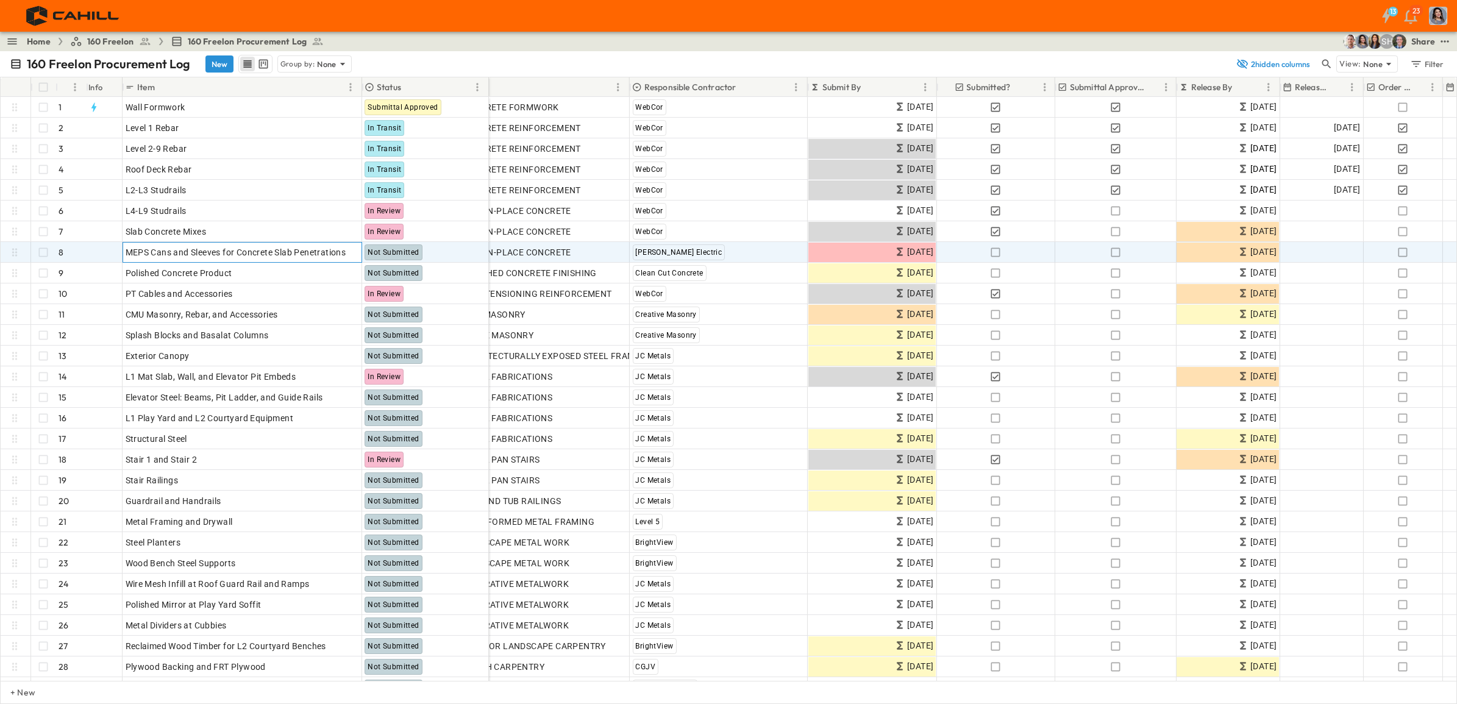
click at [340, 249] on p "OPEN" at bounding box center [348, 251] width 21 height 10
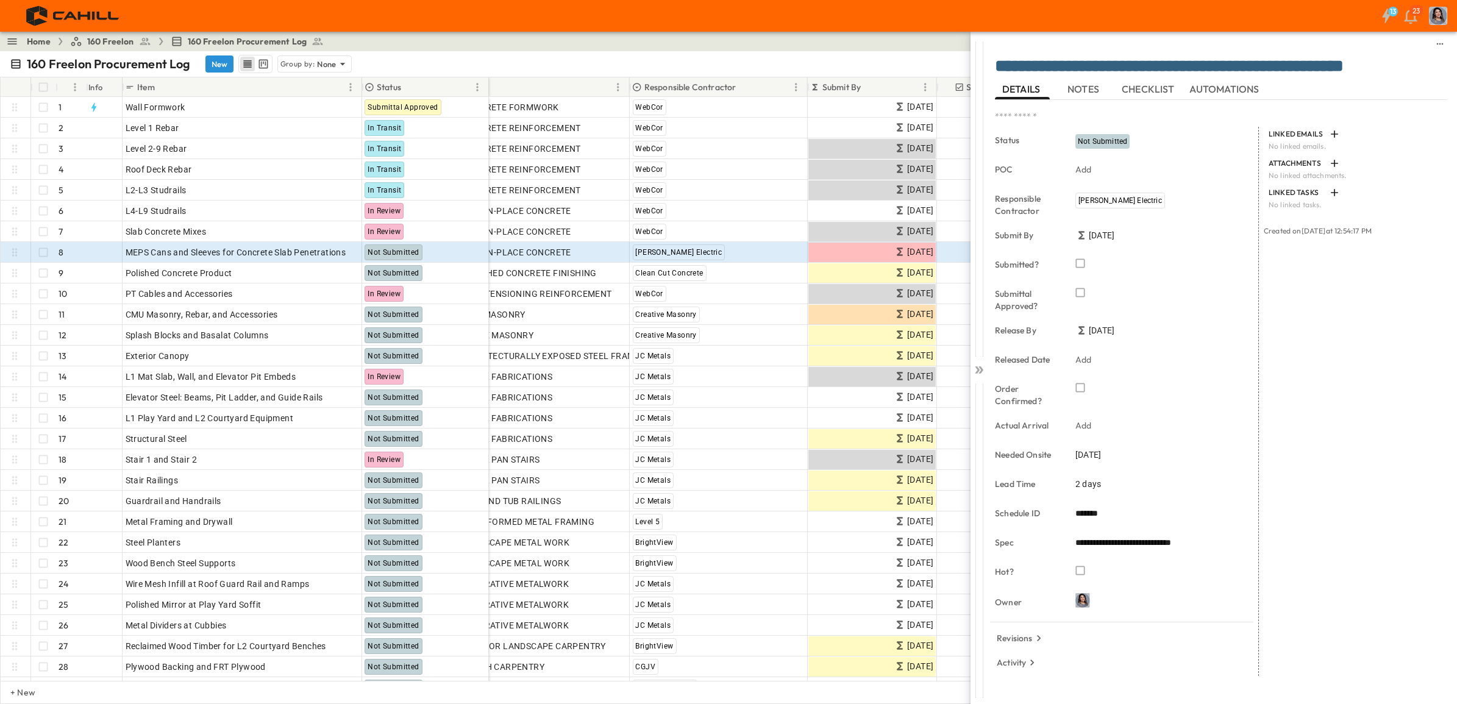
click at [1100, 455] on span "[DATE]" at bounding box center [1088, 455] width 26 height 12
click at [1235, 257] on icon "Next month" at bounding box center [1236, 258] width 15 height 10
click at [1158, 329] on button "5" at bounding box center [1161, 332] width 22 height 22
click at [978, 367] on icon at bounding box center [979, 370] width 12 height 12
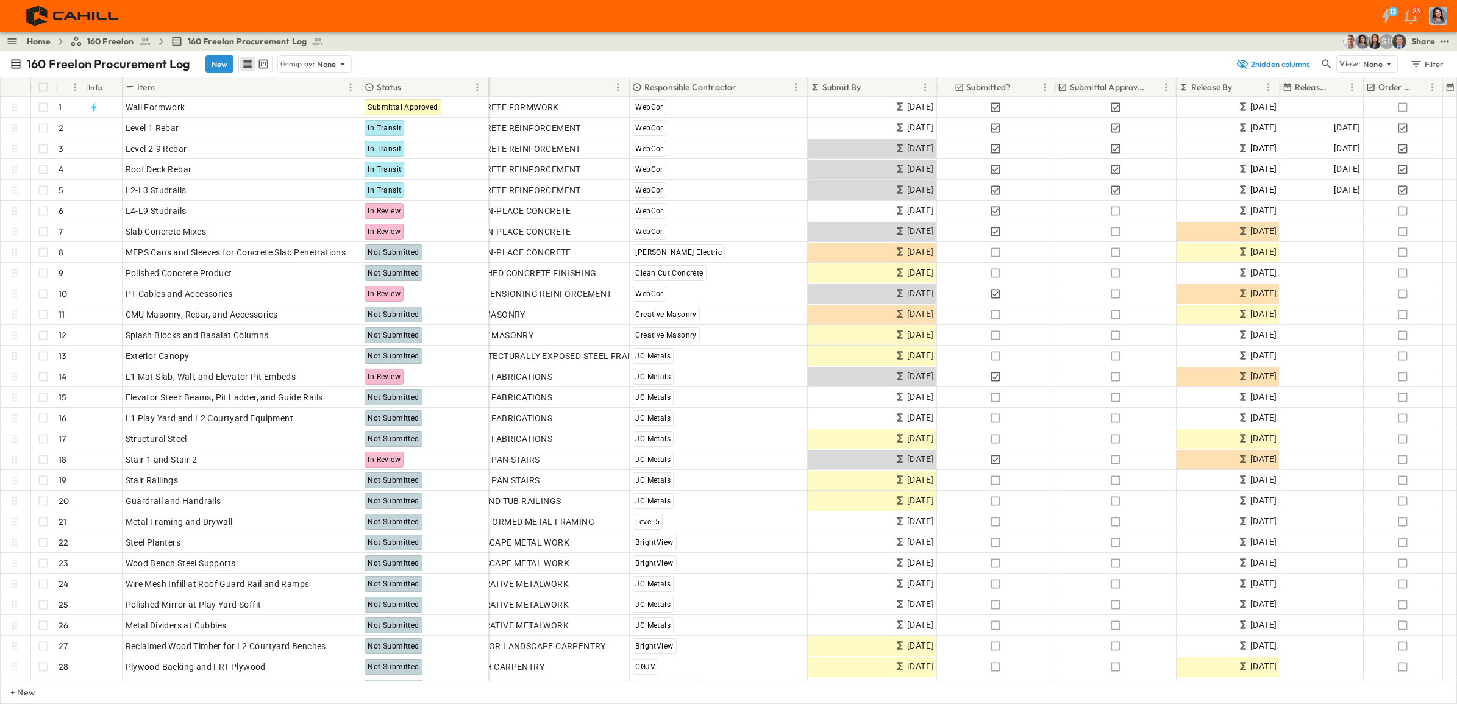
click at [627, 40] on div "Home 160 Freelon 160 Freelon Procurement Log SH Share" at bounding box center [728, 42] width 1457 height 20
